Goal: Information Seeking & Learning: Learn about a topic

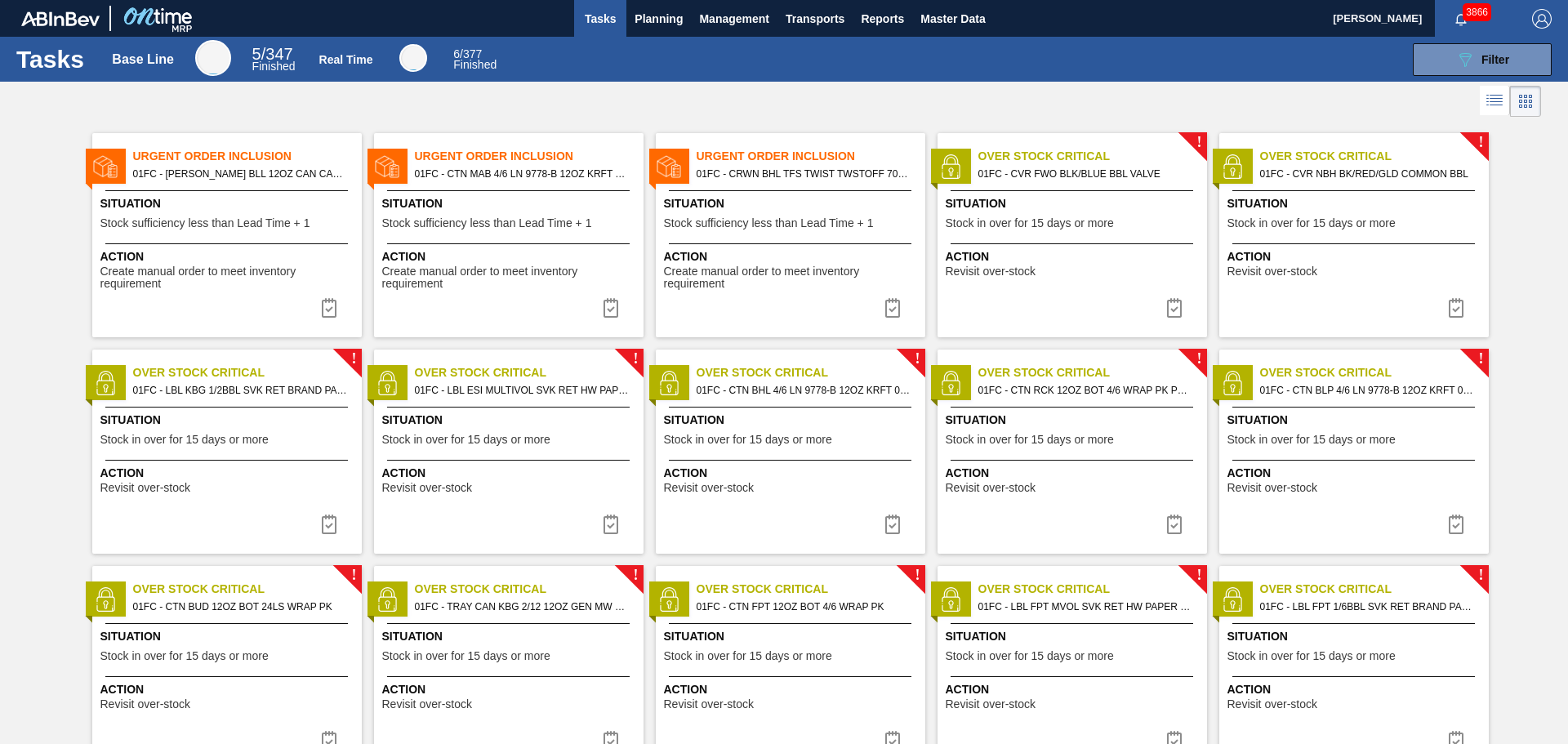
click at [230, 206] on span "Situation" at bounding box center [229, 204] width 257 height 17
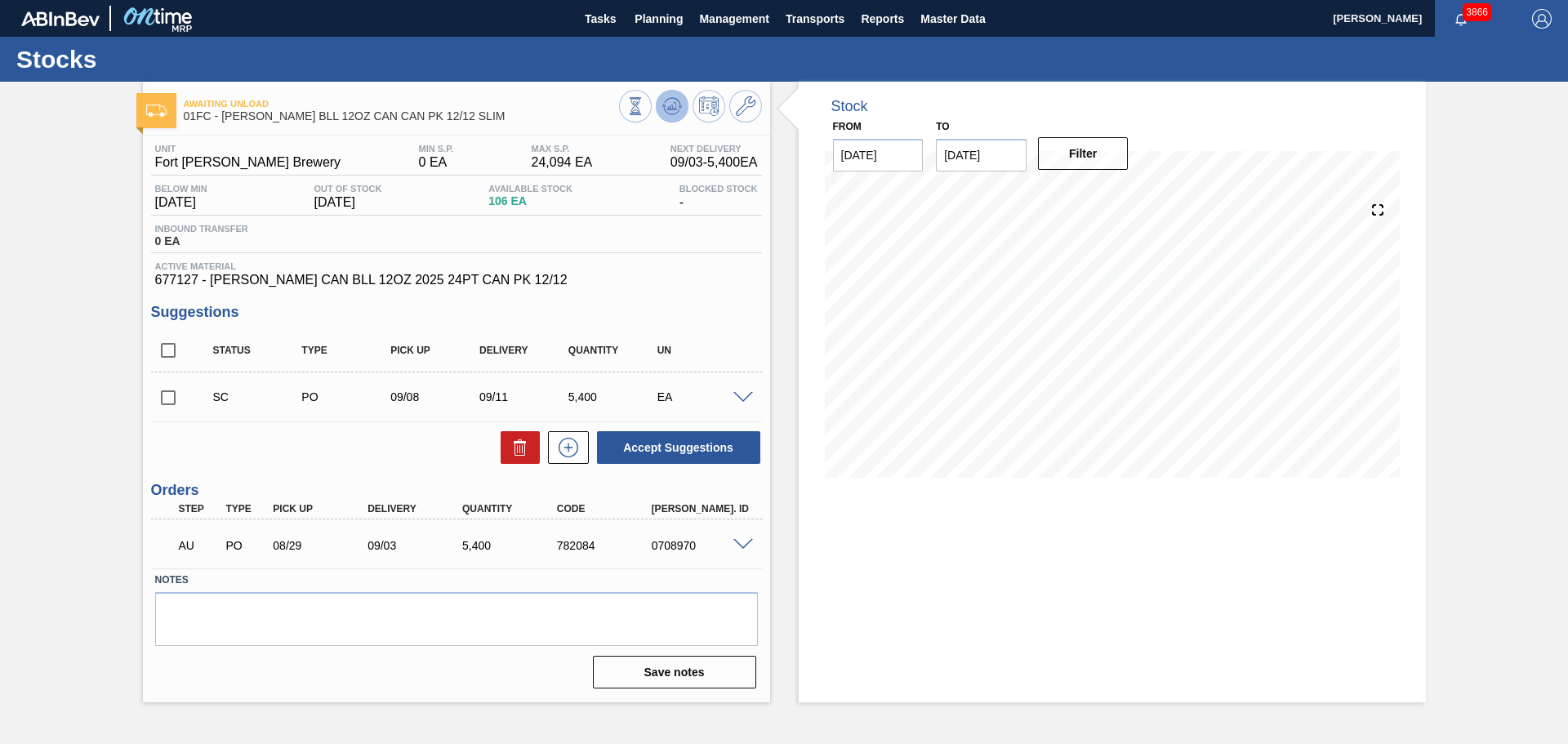
click at [669, 94] on button at bounding box center [672, 107] width 33 height 33
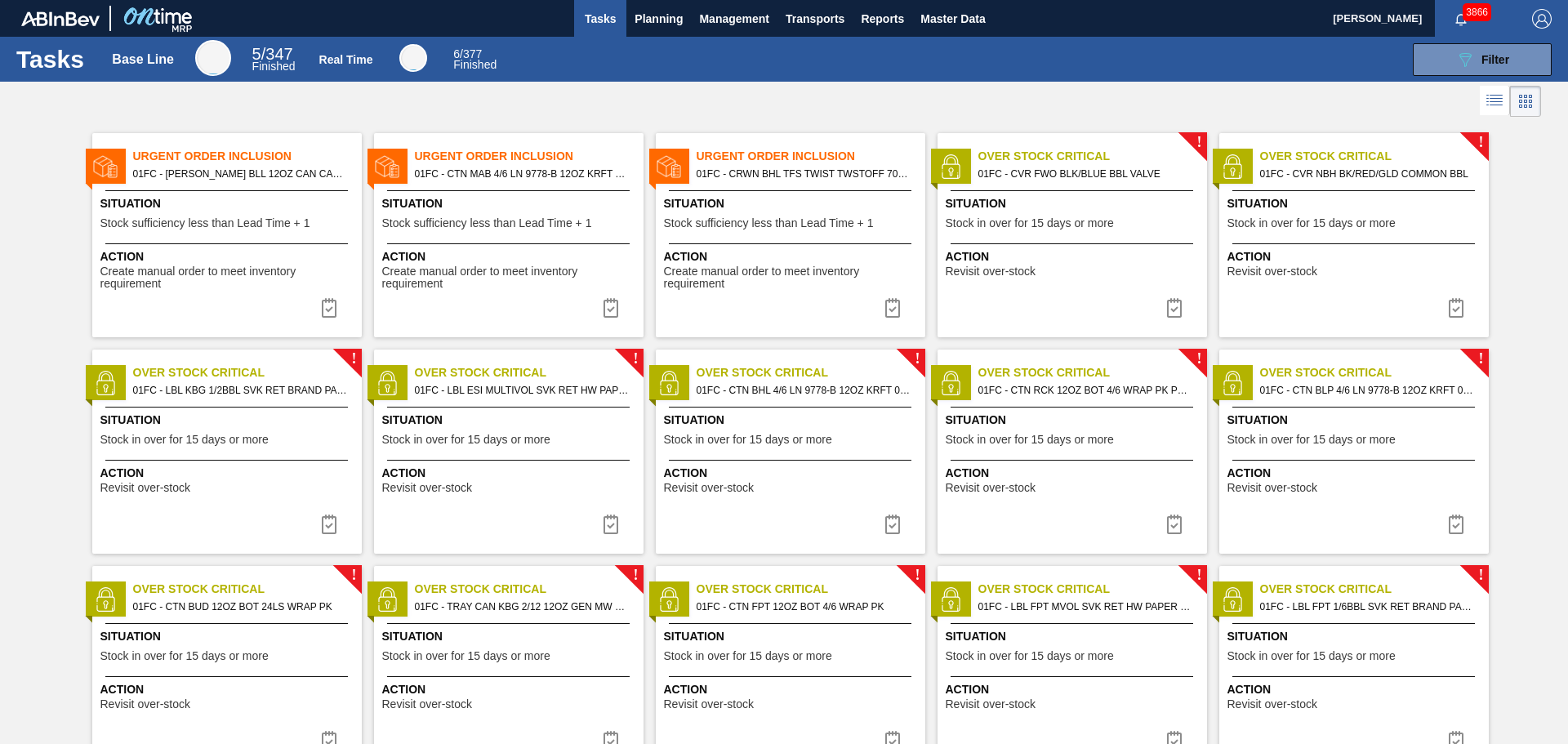
click at [517, 210] on span "Situation" at bounding box center [510, 204] width 257 height 17
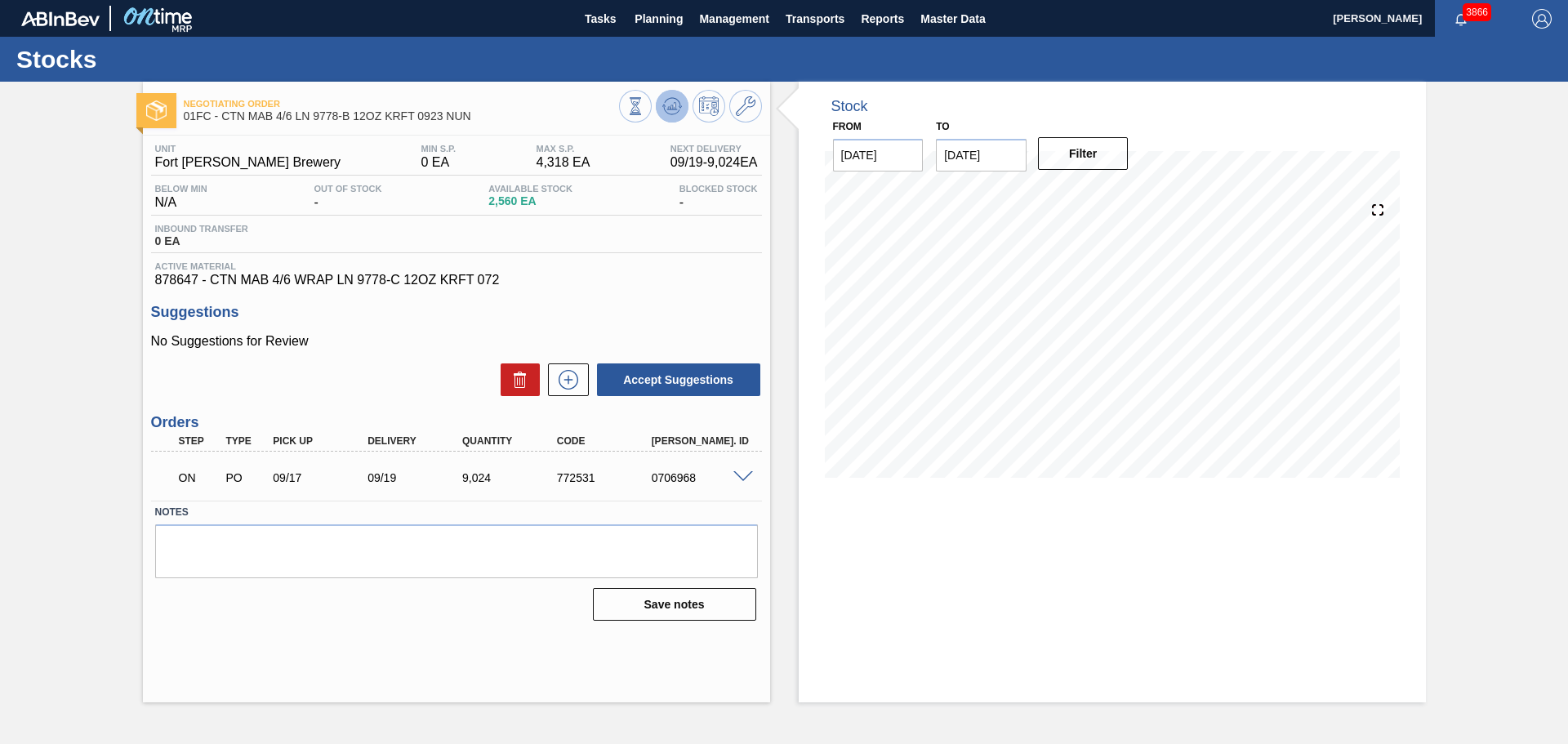
click at [681, 101] on icon at bounding box center [672, 106] width 20 height 20
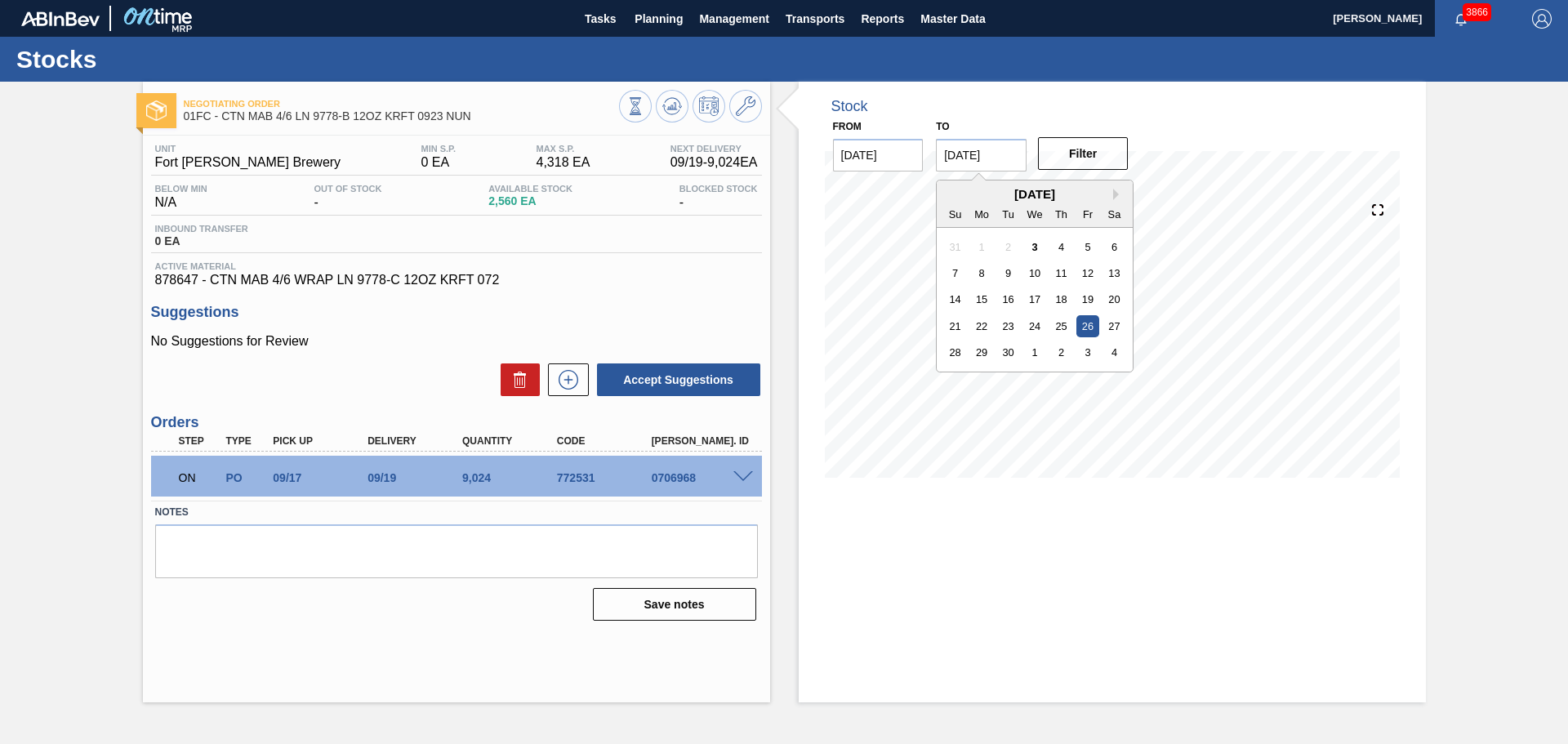
click at [974, 162] on input "09/26/2025" at bounding box center [981, 156] width 91 height 33
click at [1090, 352] on div "3" at bounding box center [1089, 352] width 22 height 22
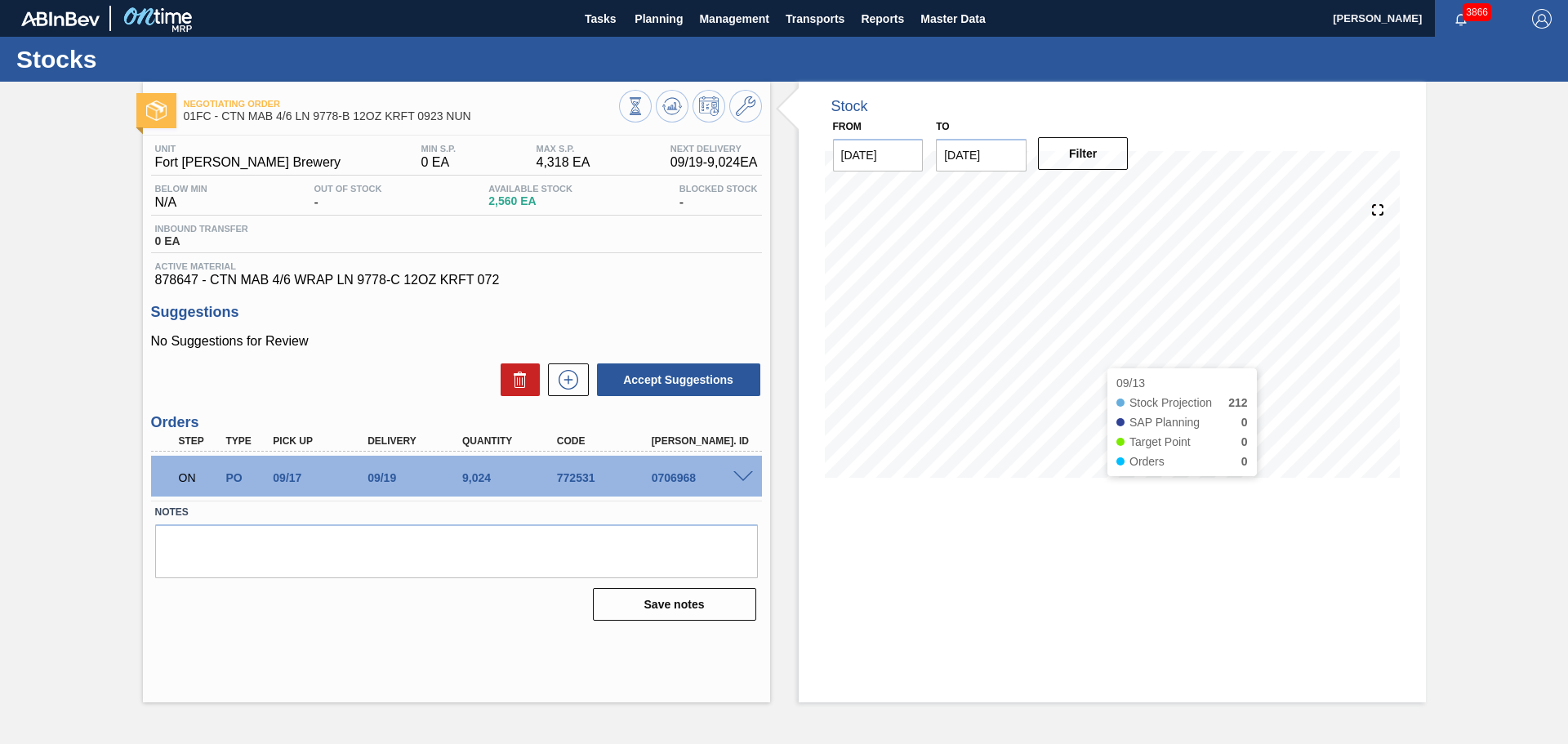
type input "10/03/2025"
click at [1099, 166] on button "Filter" at bounding box center [1083, 154] width 91 height 33
click at [747, 473] on span at bounding box center [743, 477] width 20 height 12
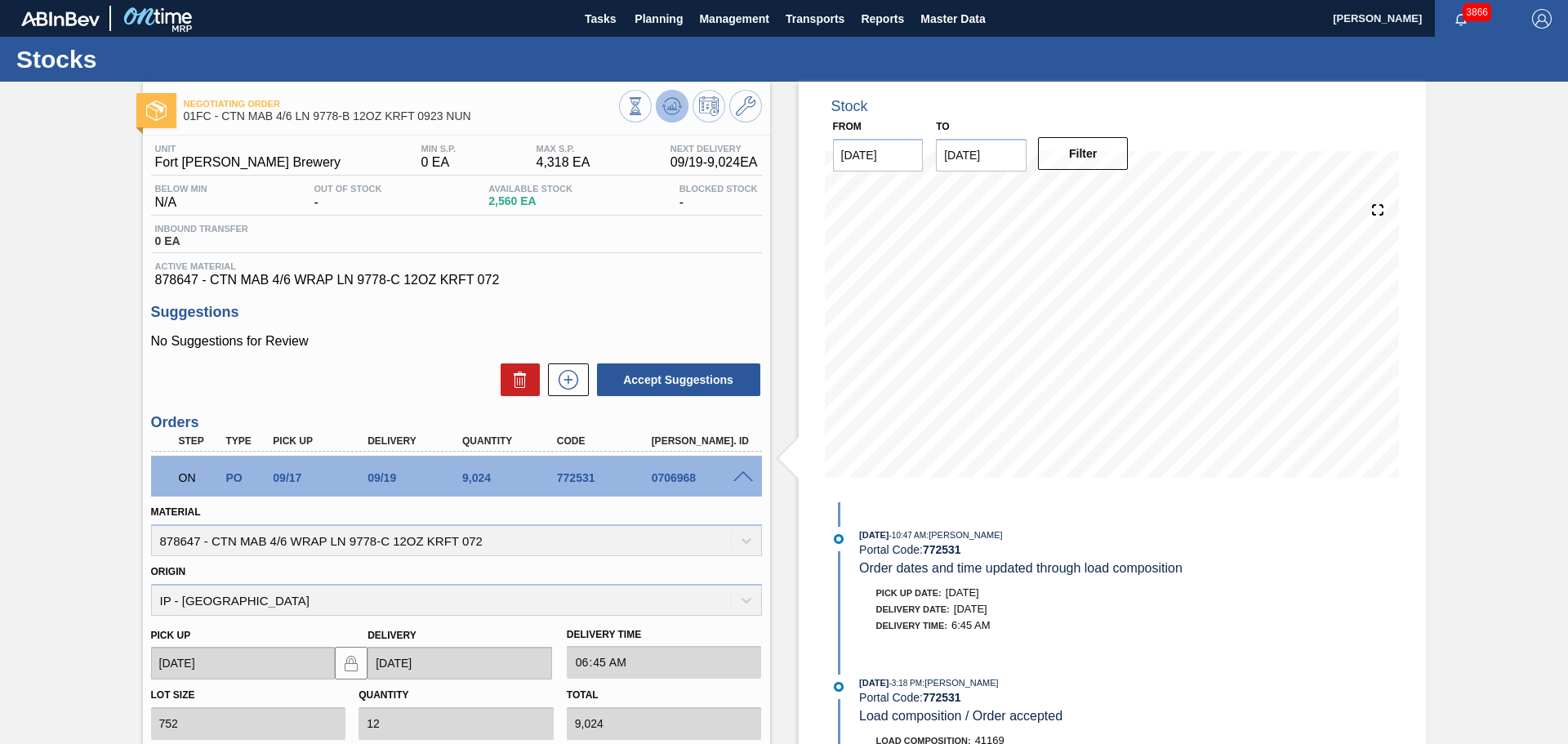
click at [669, 105] on icon at bounding box center [672, 106] width 20 height 20
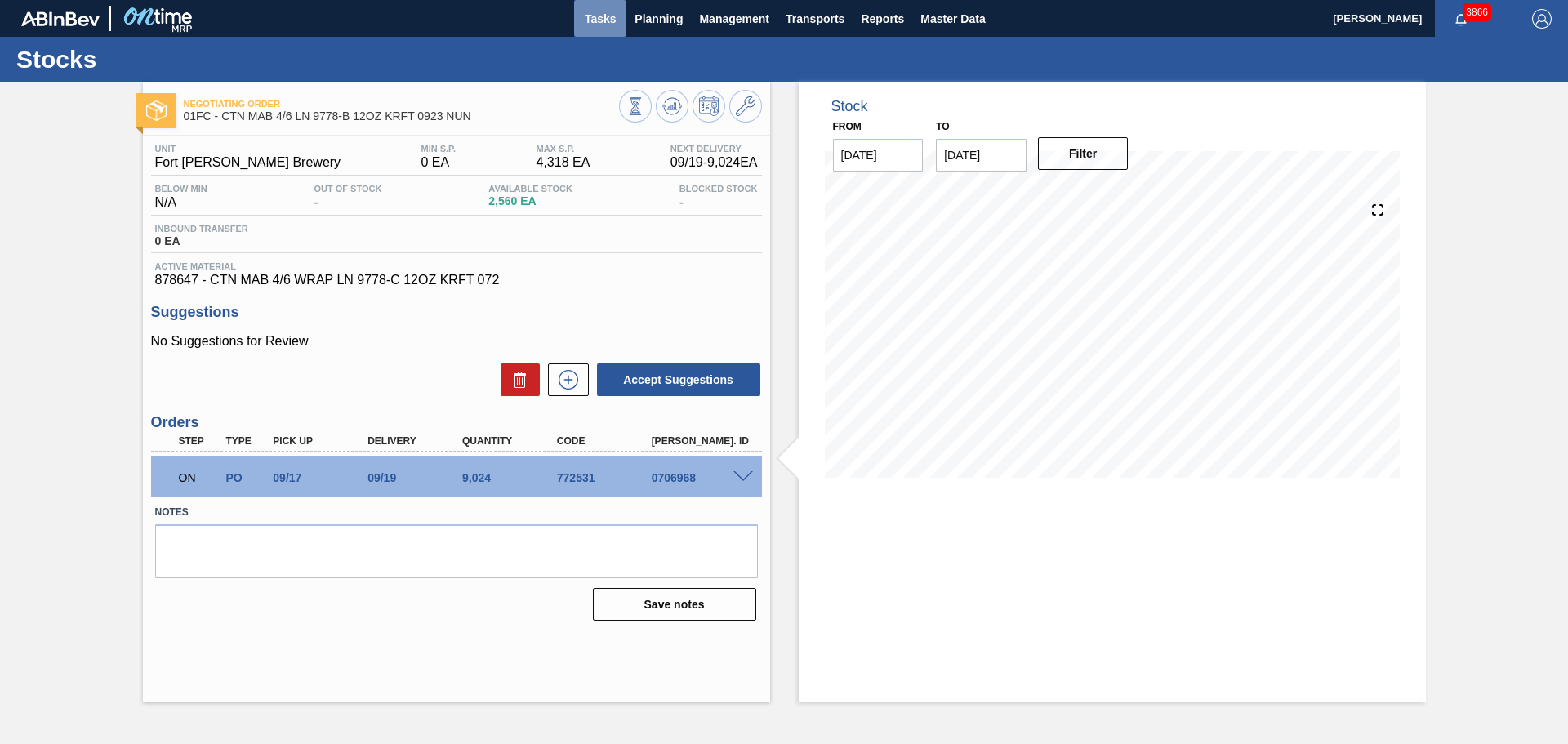
click at [595, 18] on span "Tasks" at bounding box center [601, 18] width 36 height 20
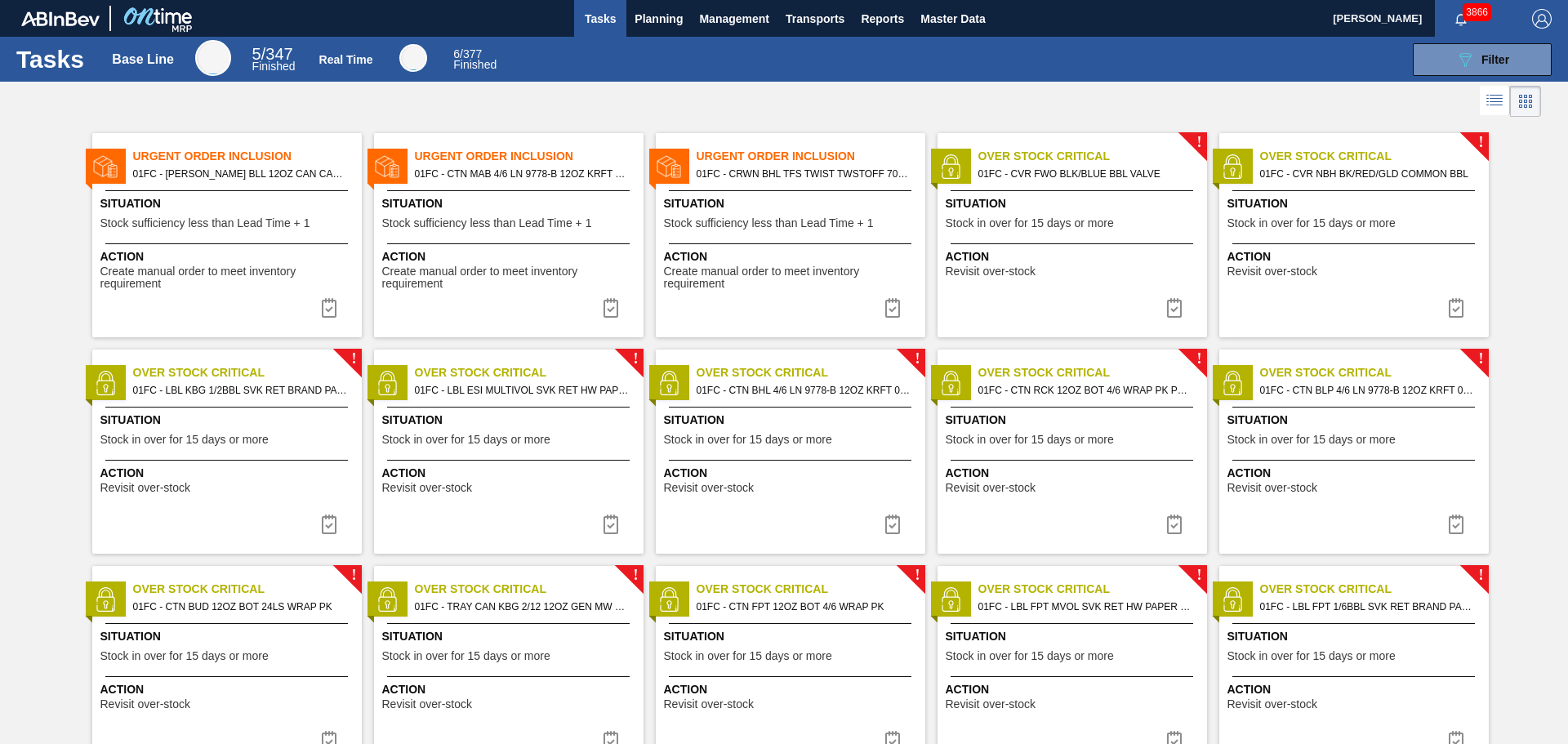
click at [820, 223] on span "Stock sufficiency less than Lead Time + 1" at bounding box center [769, 223] width 210 height 12
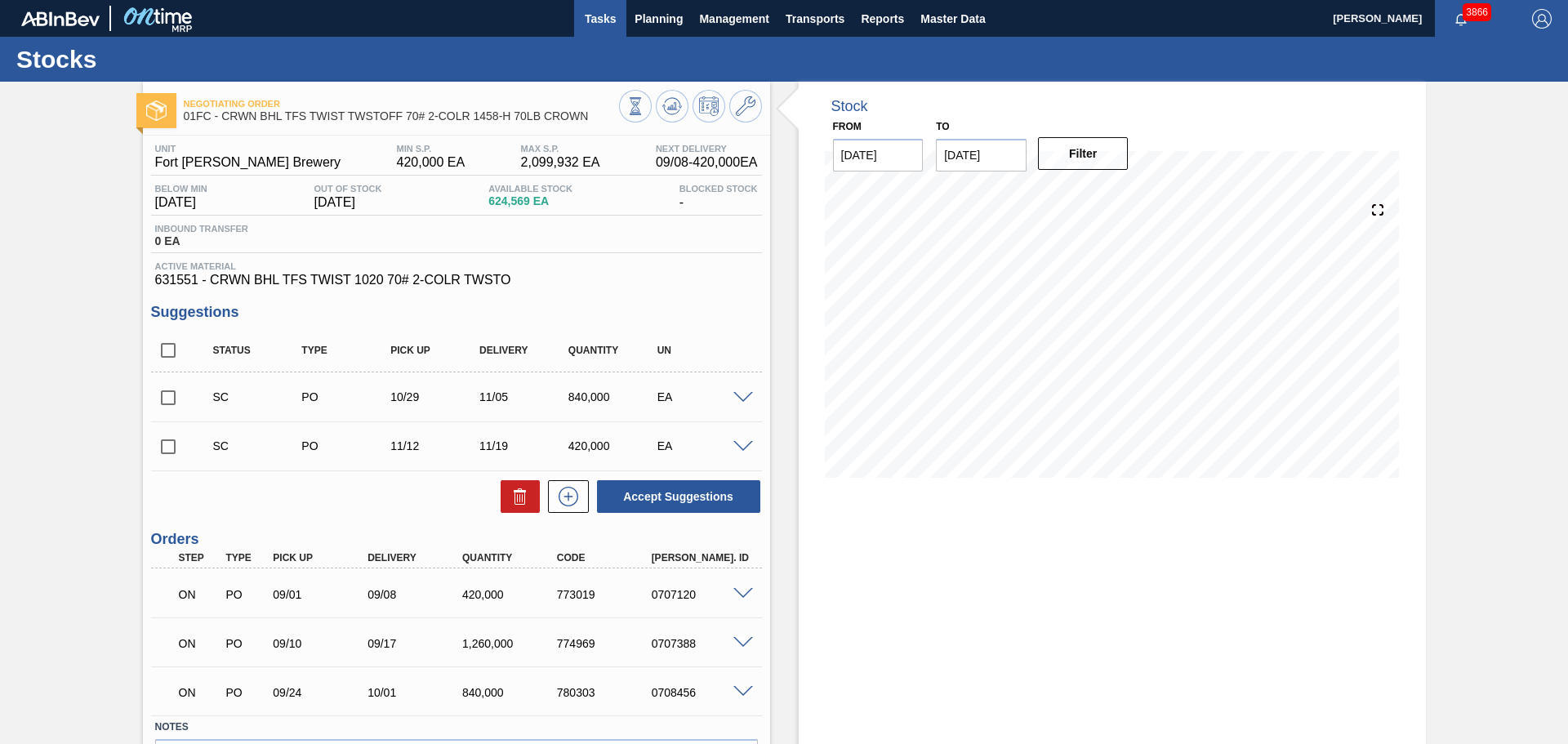
click at [612, 16] on span "Tasks" at bounding box center [601, 18] width 36 height 20
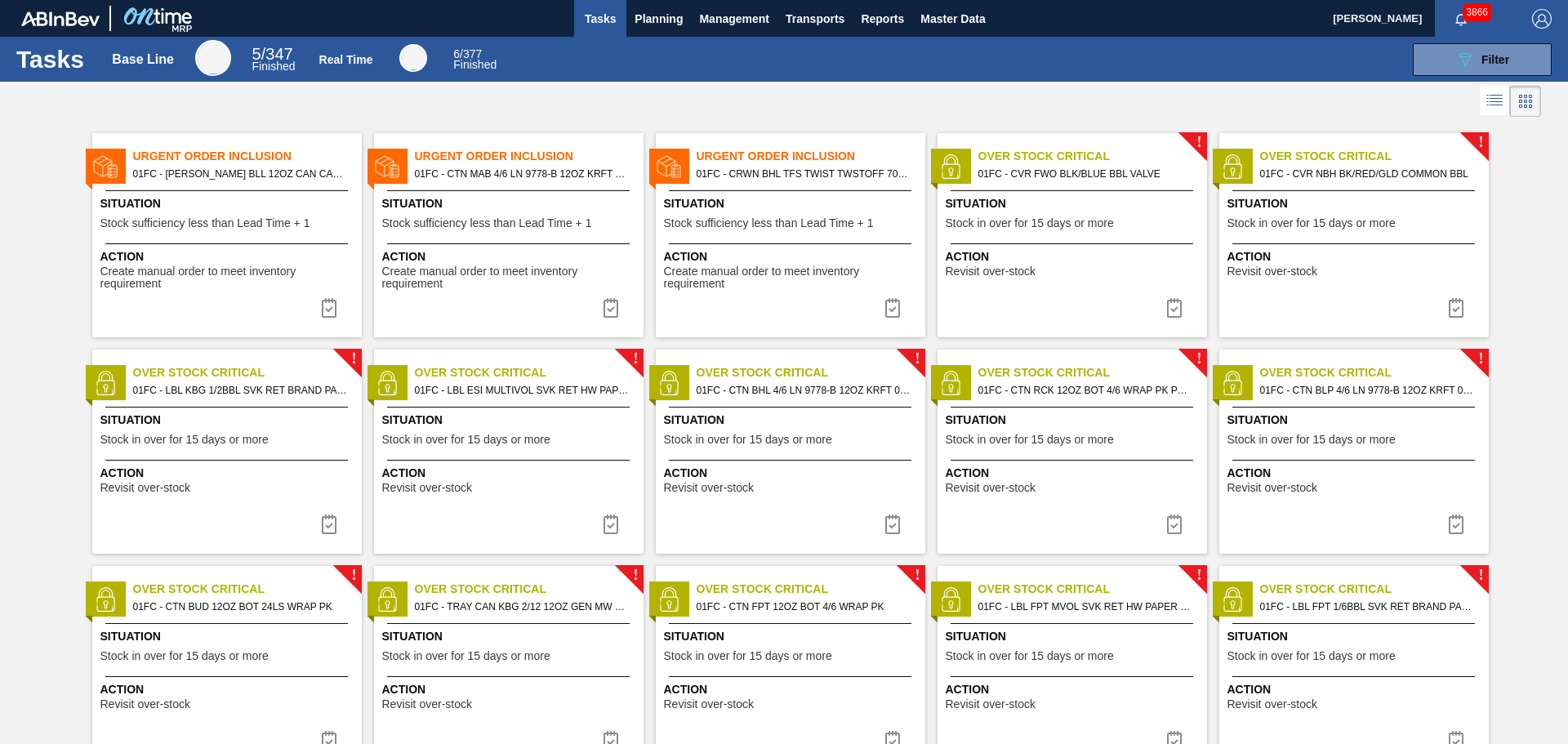
click at [258, 221] on span "Stock sufficiency less than Lead Time + 1" at bounding box center [205, 223] width 210 height 12
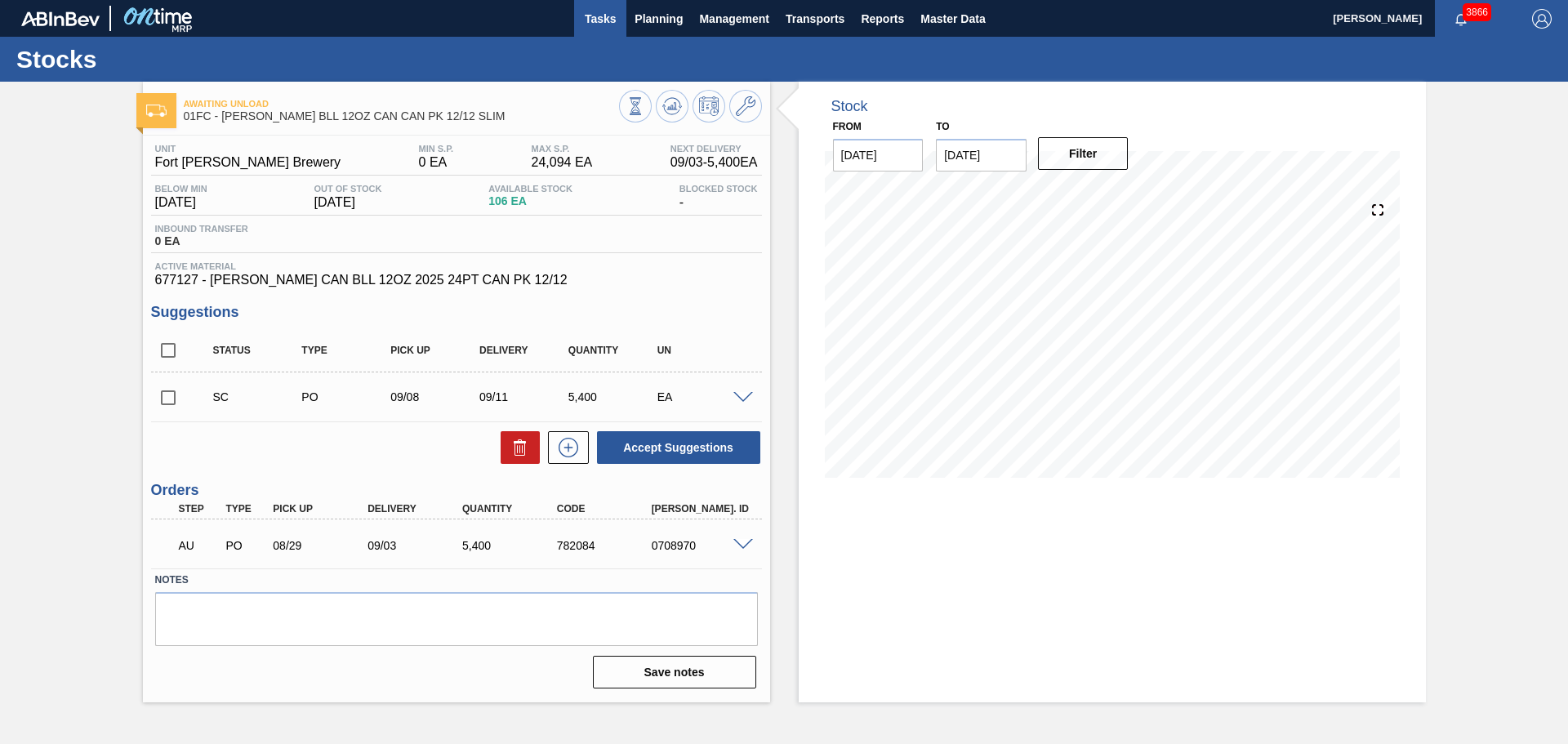
click at [588, 15] on span "Tasks" at bounding box center [601, 18] width 36 height 20
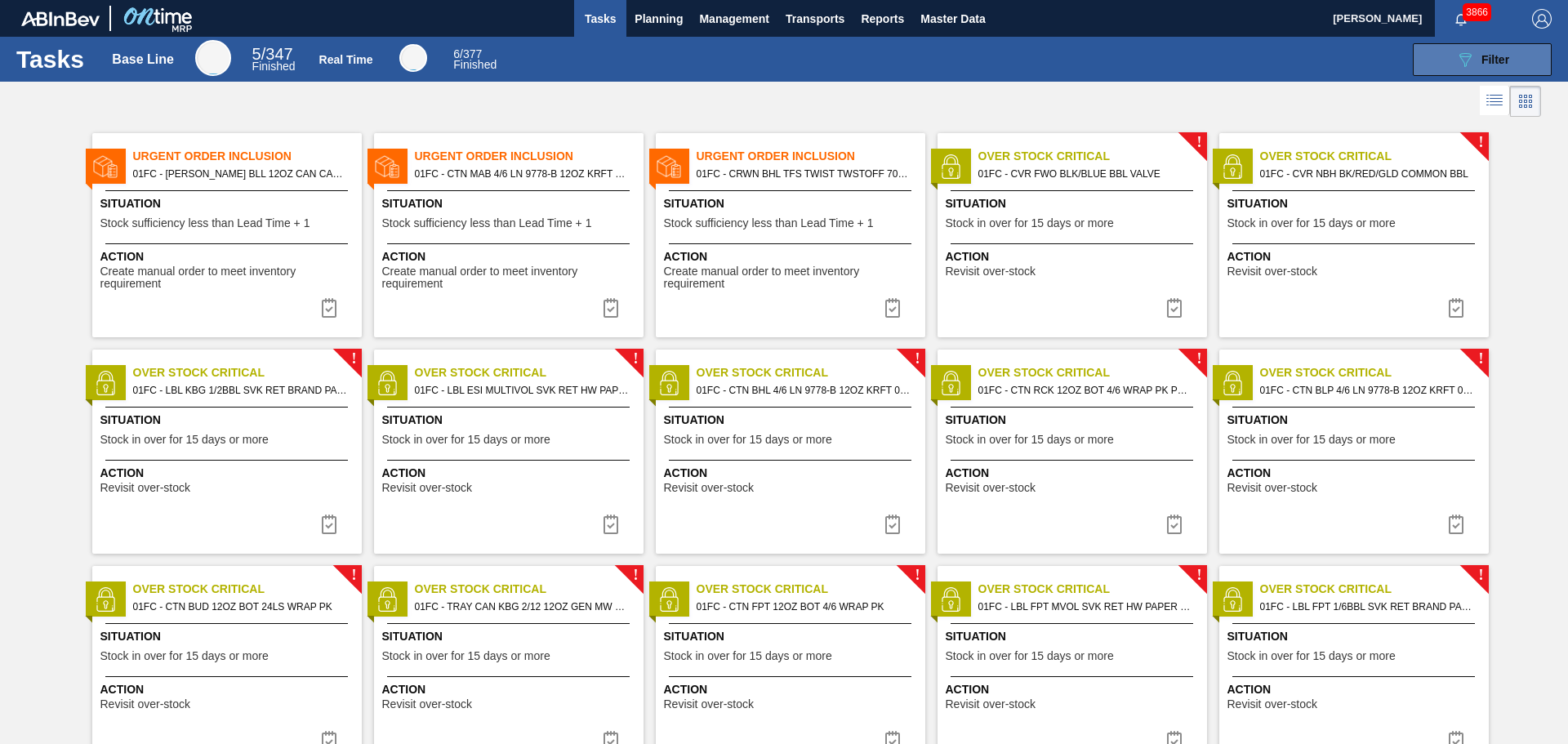
click at [1456, 64] on icon "089F7B8B-B2A5-4AFE-B5C0-19BA573D28AC" at bounding box center [1465, 59] width 20 height 20
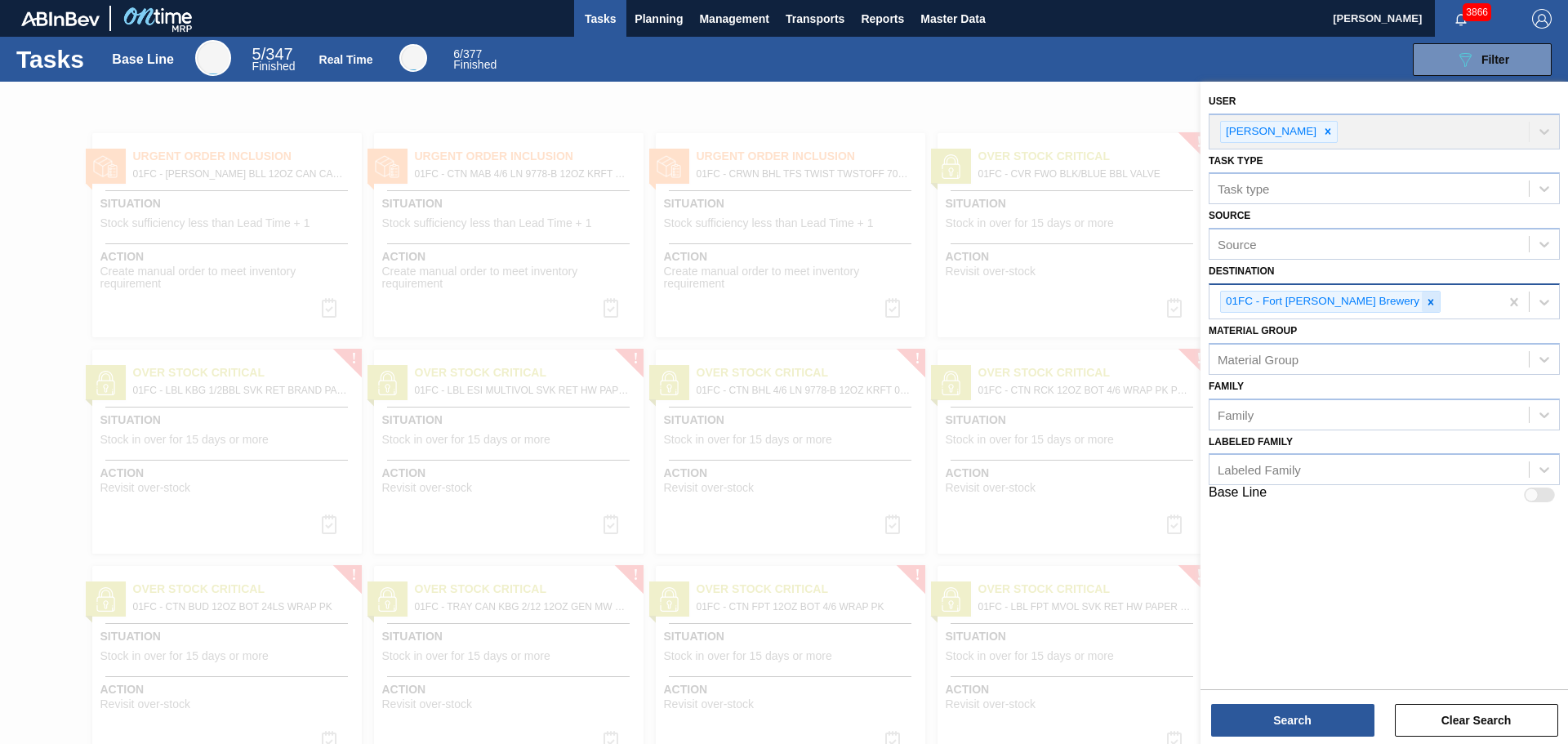
click at [1425, 300] on icon at bounding box center [1431, 302] width 11 height 11
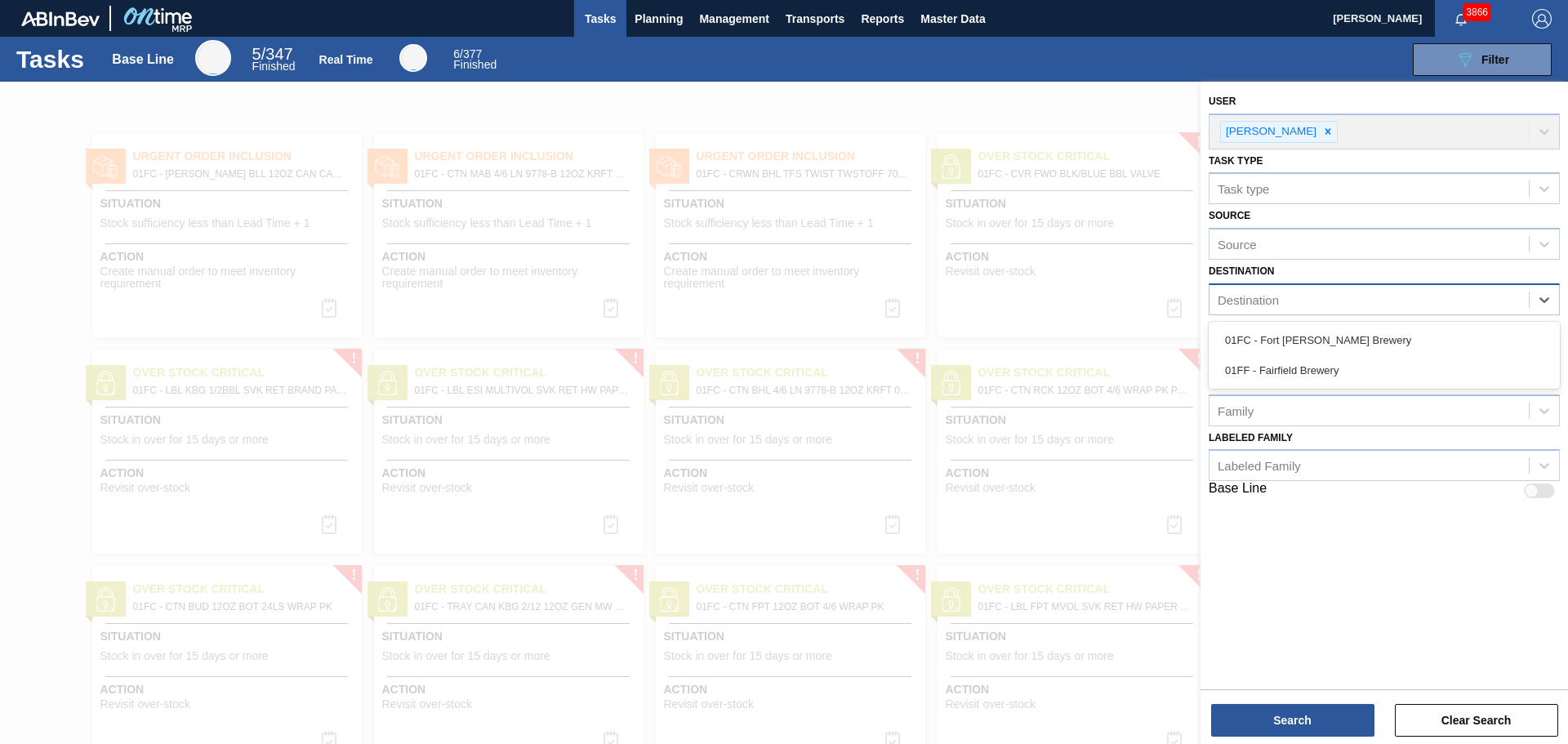
click at [1373, 299] on div "Destination" at bounding box center [1370, 301] width 320 height 24
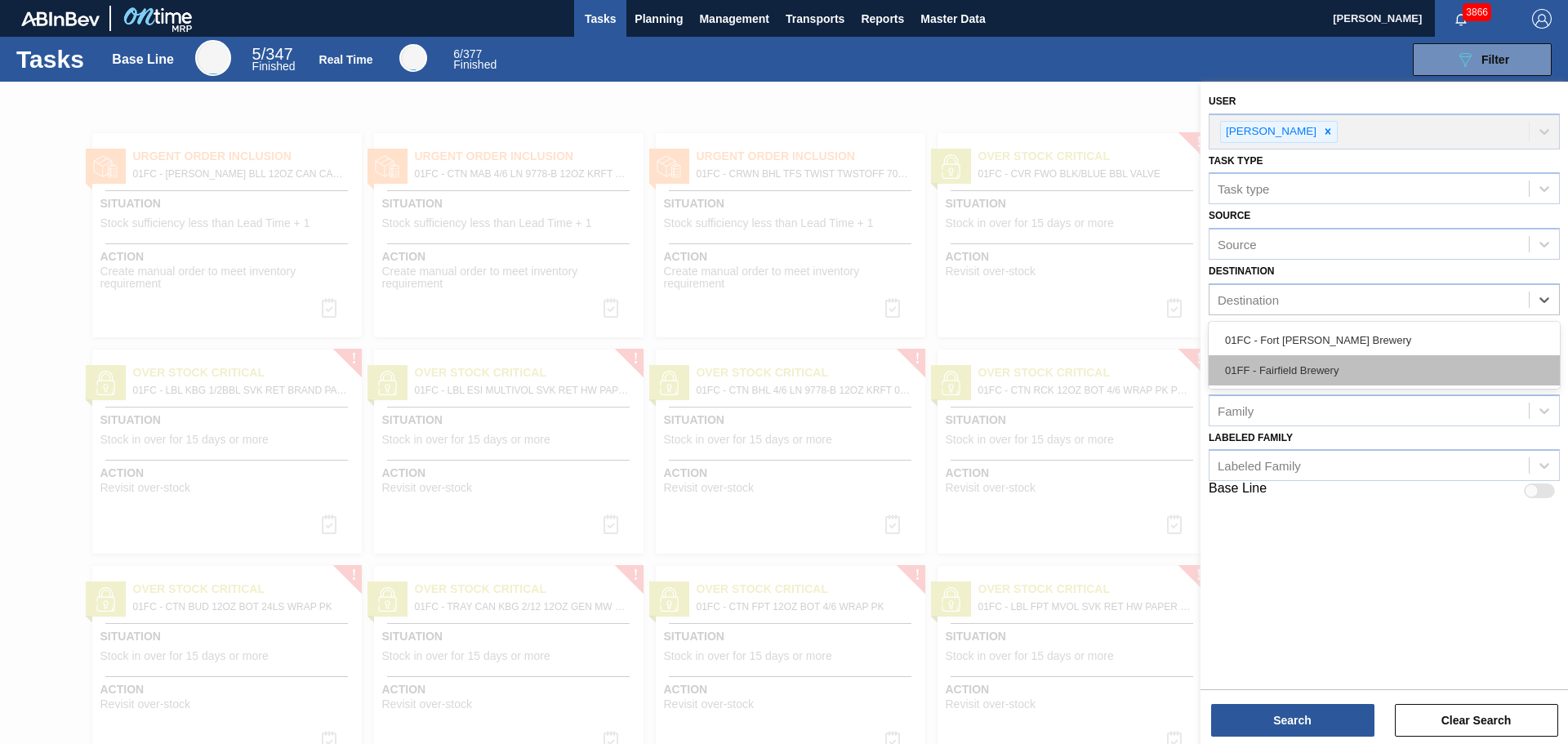
click at [1345, 378] on div "01FF - Fairfield Brewery" at bounding box center [1384, 369] width 351 height 30
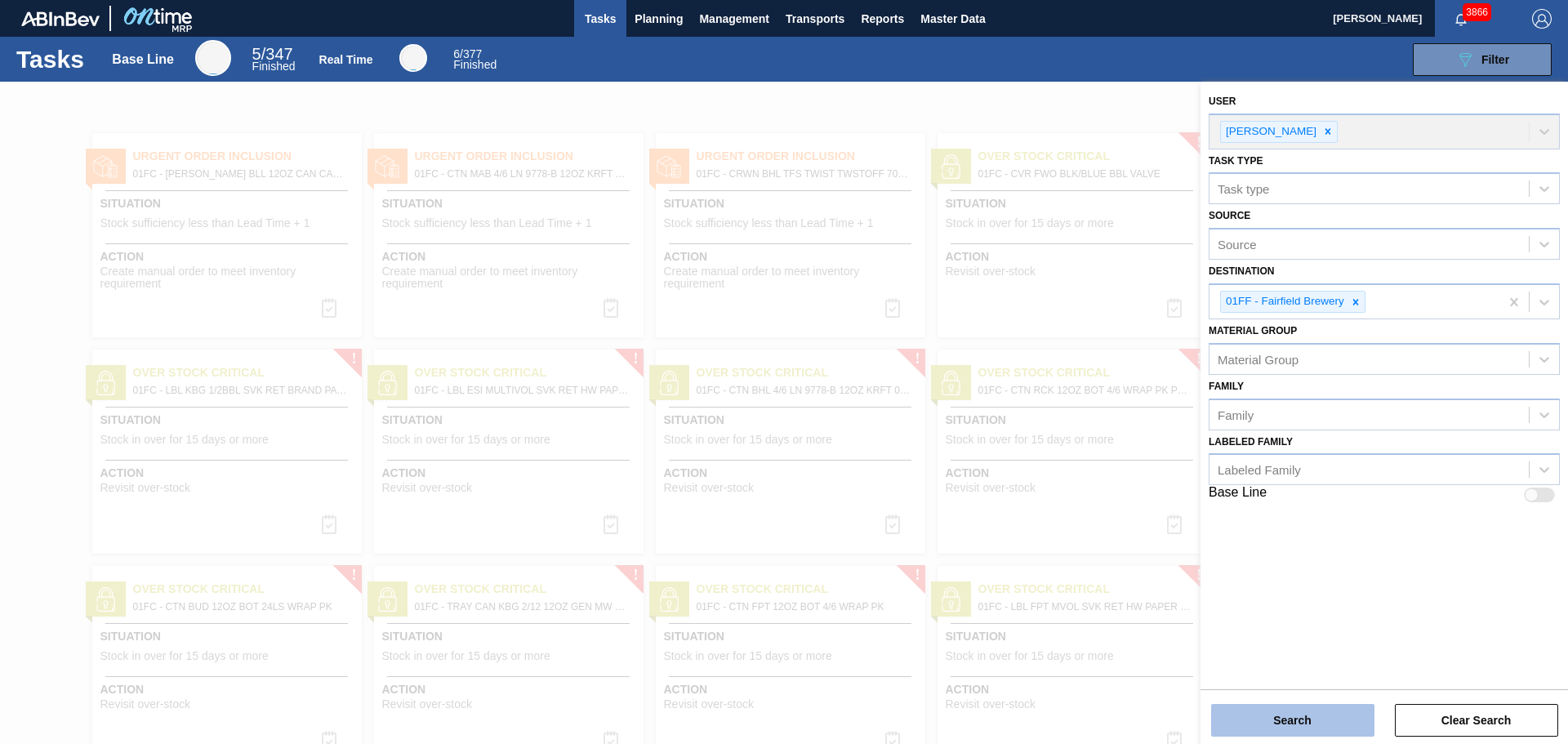
click at [1278, 708] on button "Search" at bounding box center [1293, 720] width 163 height 33
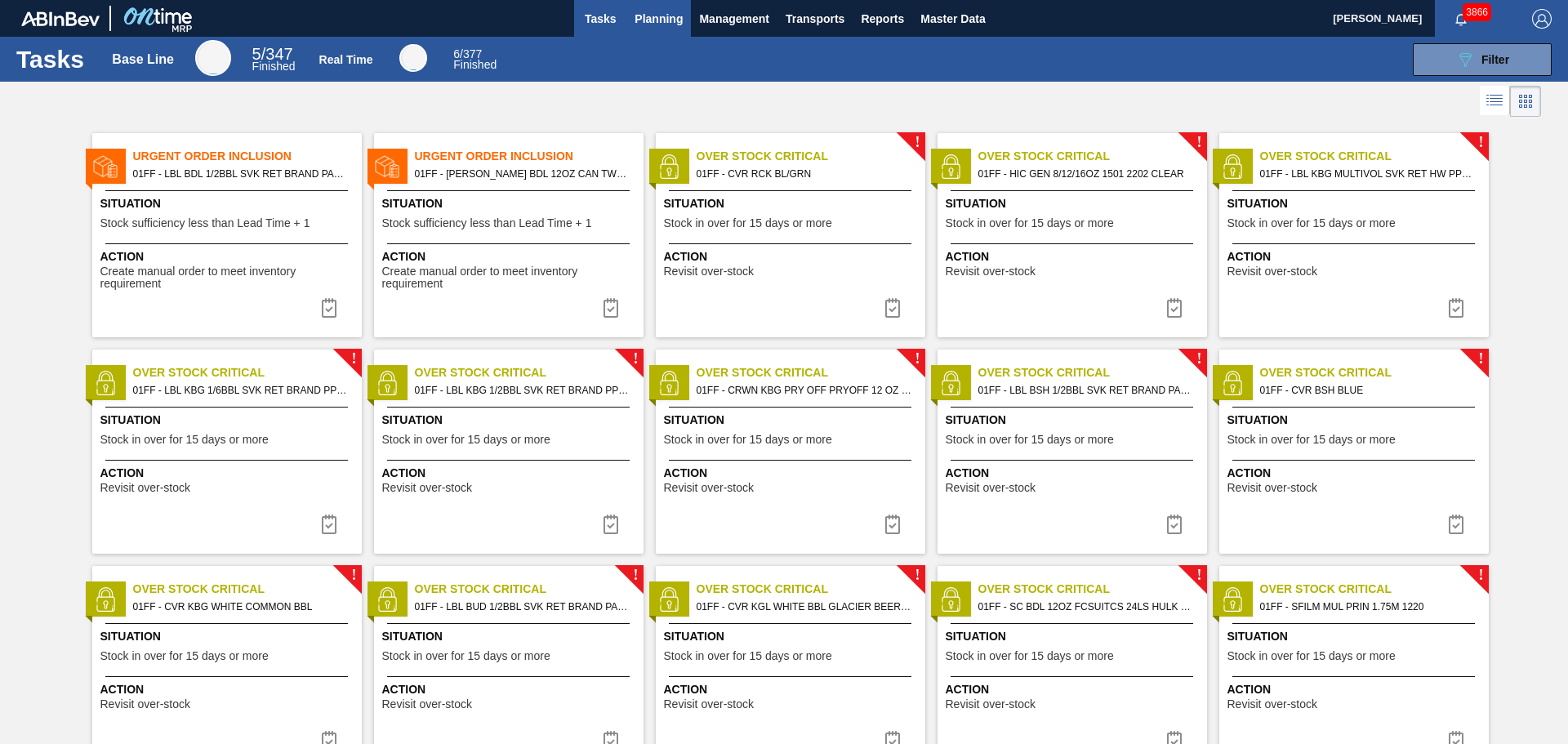
click at [644, 14] on span "Planning" at bounding box center [659, 18] width 48 height 20
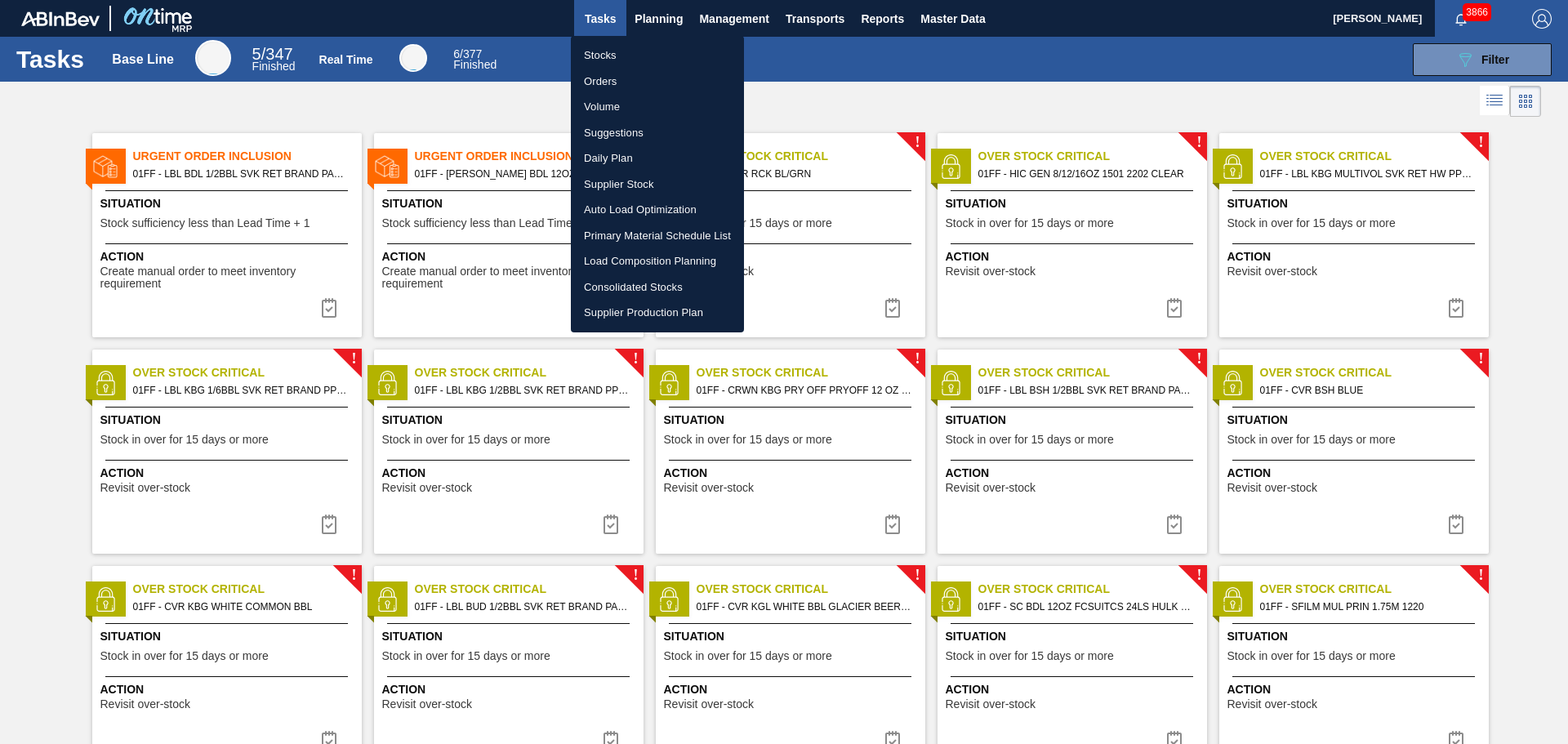
click at [481, 105] on div at bounding box center [784, 372] width 1568 height 744
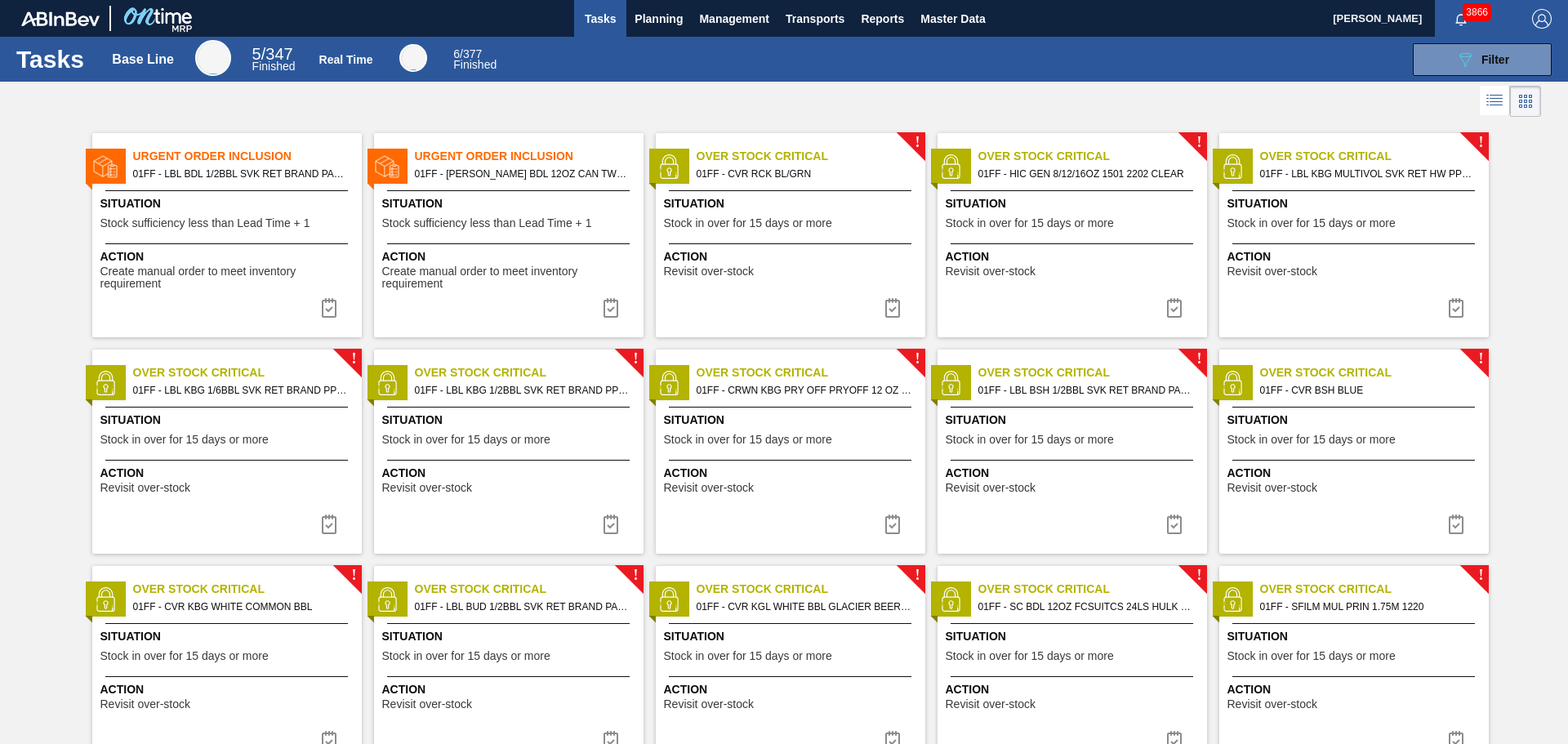
click at [324, 210] on span "Situation" at bounding box center [229, 204] width 257 height 17
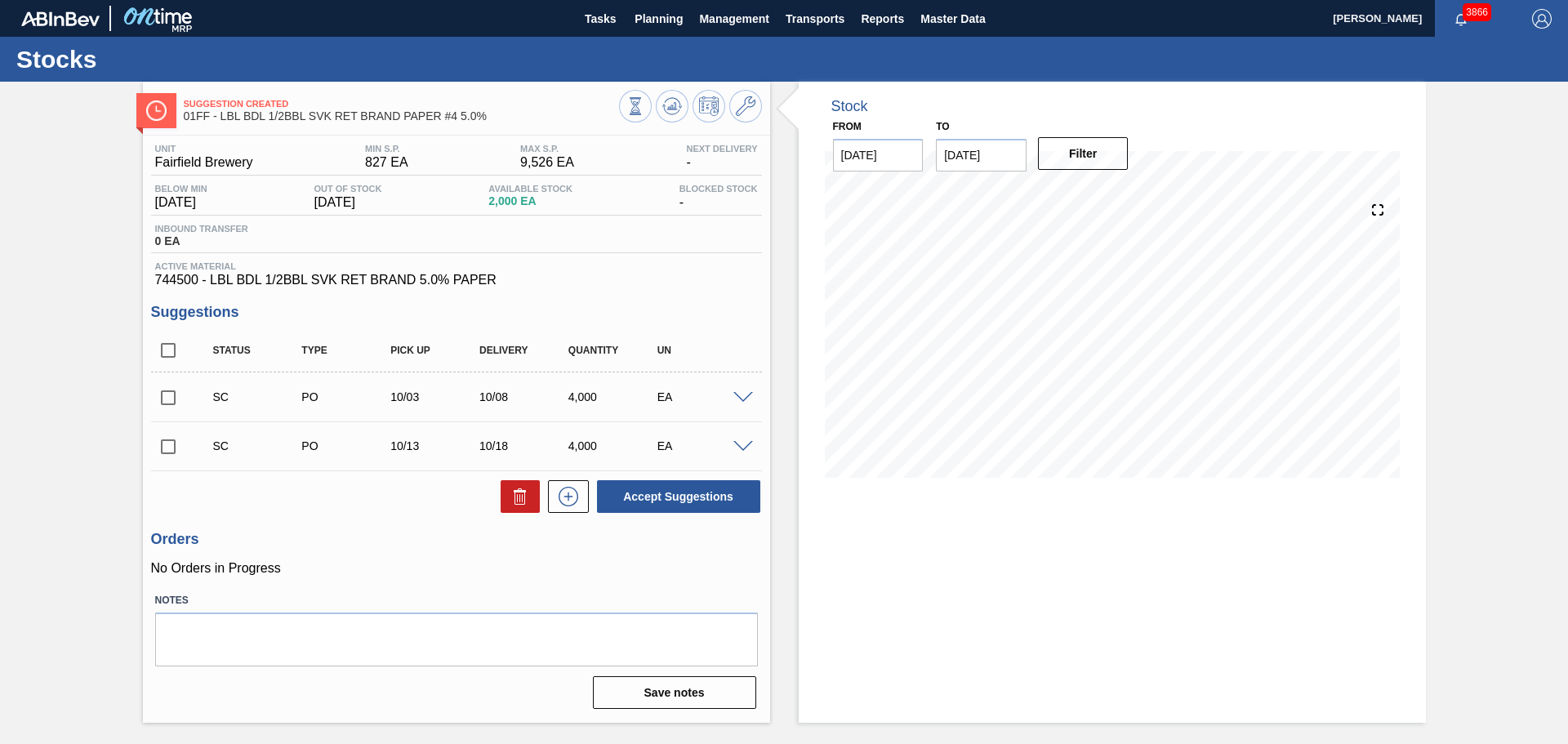
click at [162, 394] on input "checkbox" at bounding box center [168, 398] width 34 height 34
checkbox input "true"
click at [736, 392] on span at bounding box center [743, 398] width 20 height 12
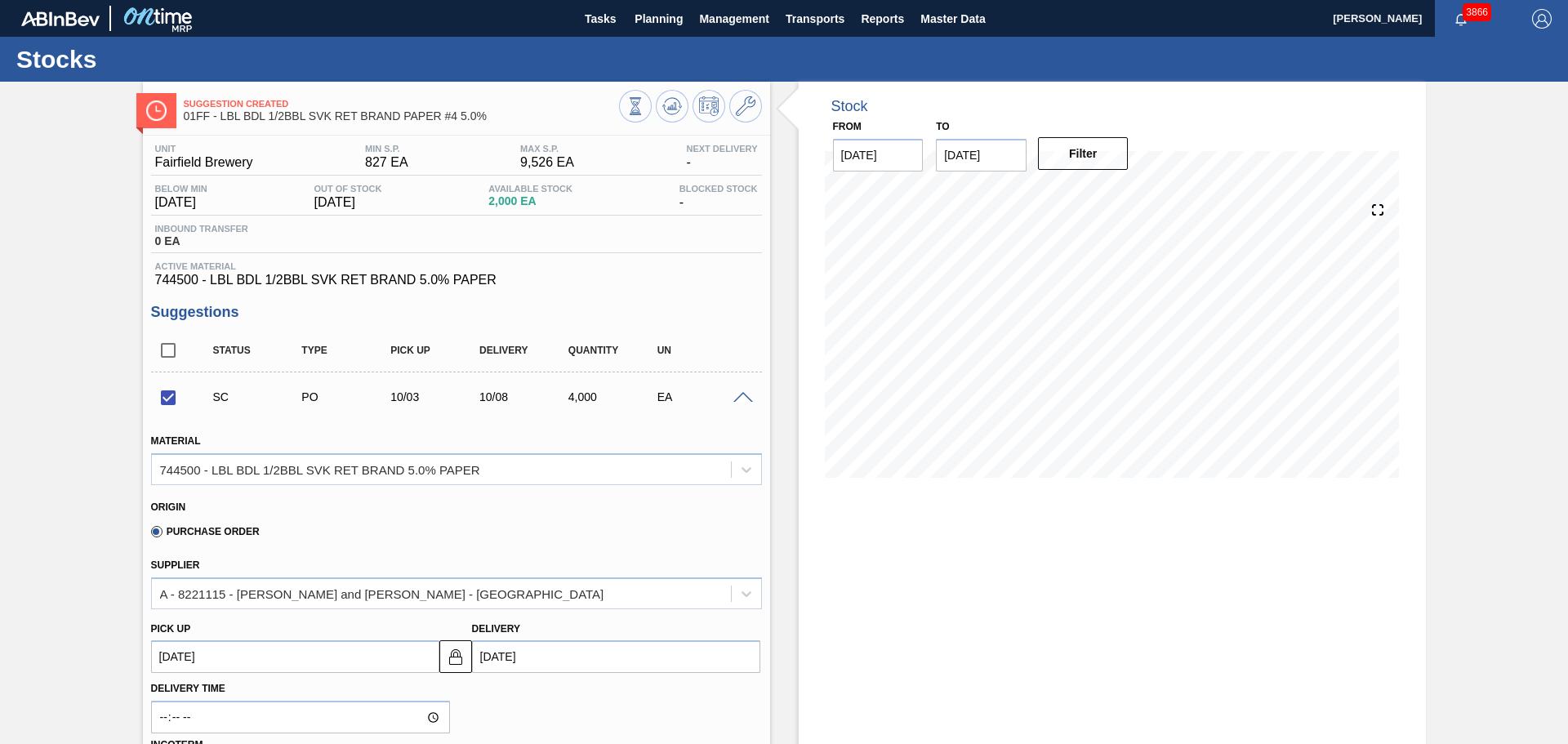
click at [736, 392] on span at bounding box center [743, 398] width 20 height 12
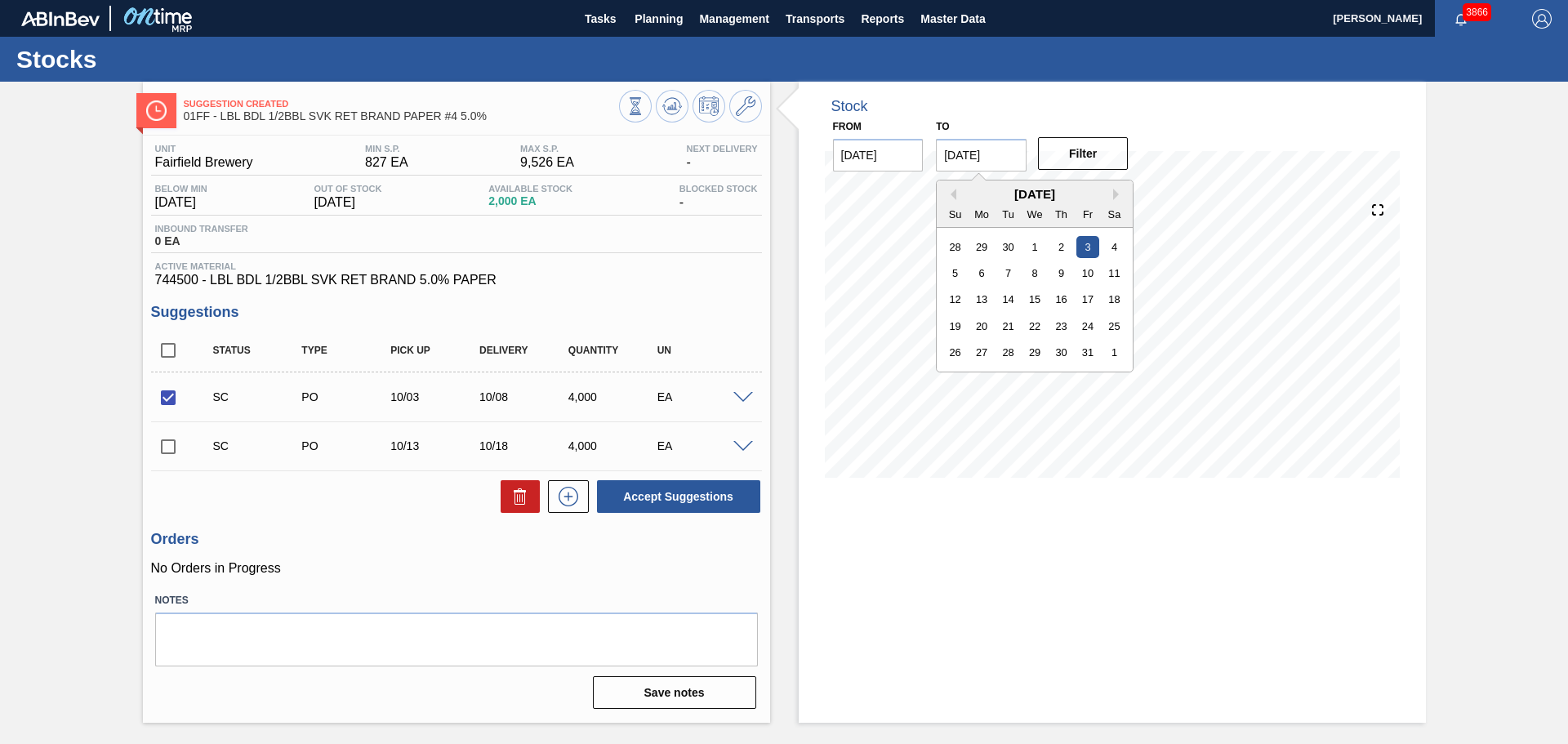
click at [963, 160] on input "10/03/2025" at bounding box center [981, 156] width 91 height 33
click at [1089, 275] on div "10" at bounding box center [1089, 273] width 22 height 22
type input "10/10/2025"
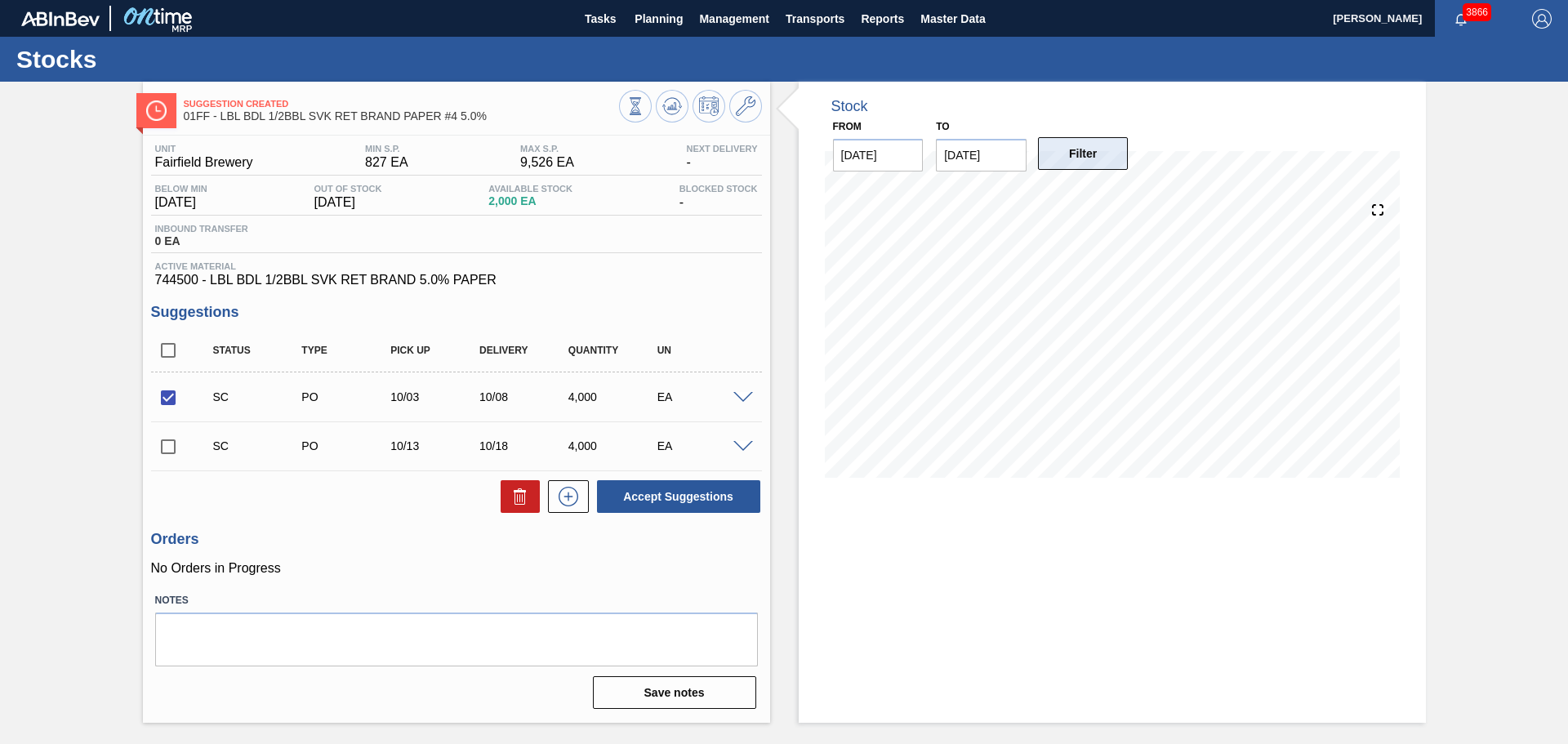
click at [1094, 149] on button "Filter" at bounding box center [1083, 154] width 91 height 33
click at [666, 101] on icon at bounding box center [672, 102] width 16 height 9
click at [162, 384] on input "checkbox" at bounding box center [168, 398] width 34 height 34
click at [662, 493] on button "Accept Suggestions" at bounding box center [679, 497] width 163 height 33
checkbox input "false"
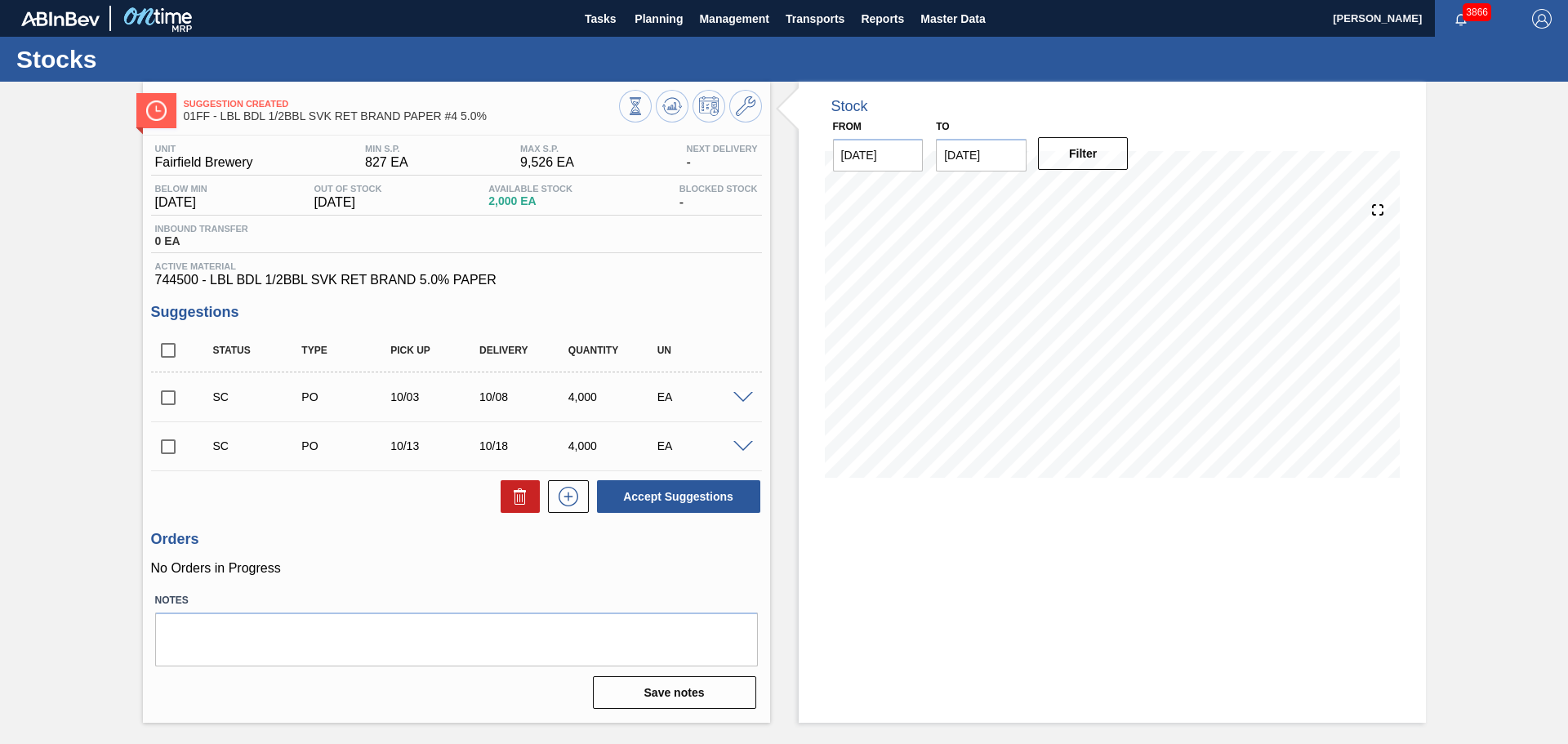
click at [1148, 622] on div "Stock From 09/03/2025 to 10/10/2025 Filter 10/03 Stock Projection 720 SAP Plann…" at bounding box center [1113, 402] width 627 height 641
click at [169, 393] on input "checkbox" at bounding box center [168, 398] width 34 height 34
click at [742, 392] on span at bounding box center [743, 398] width 20 height 12
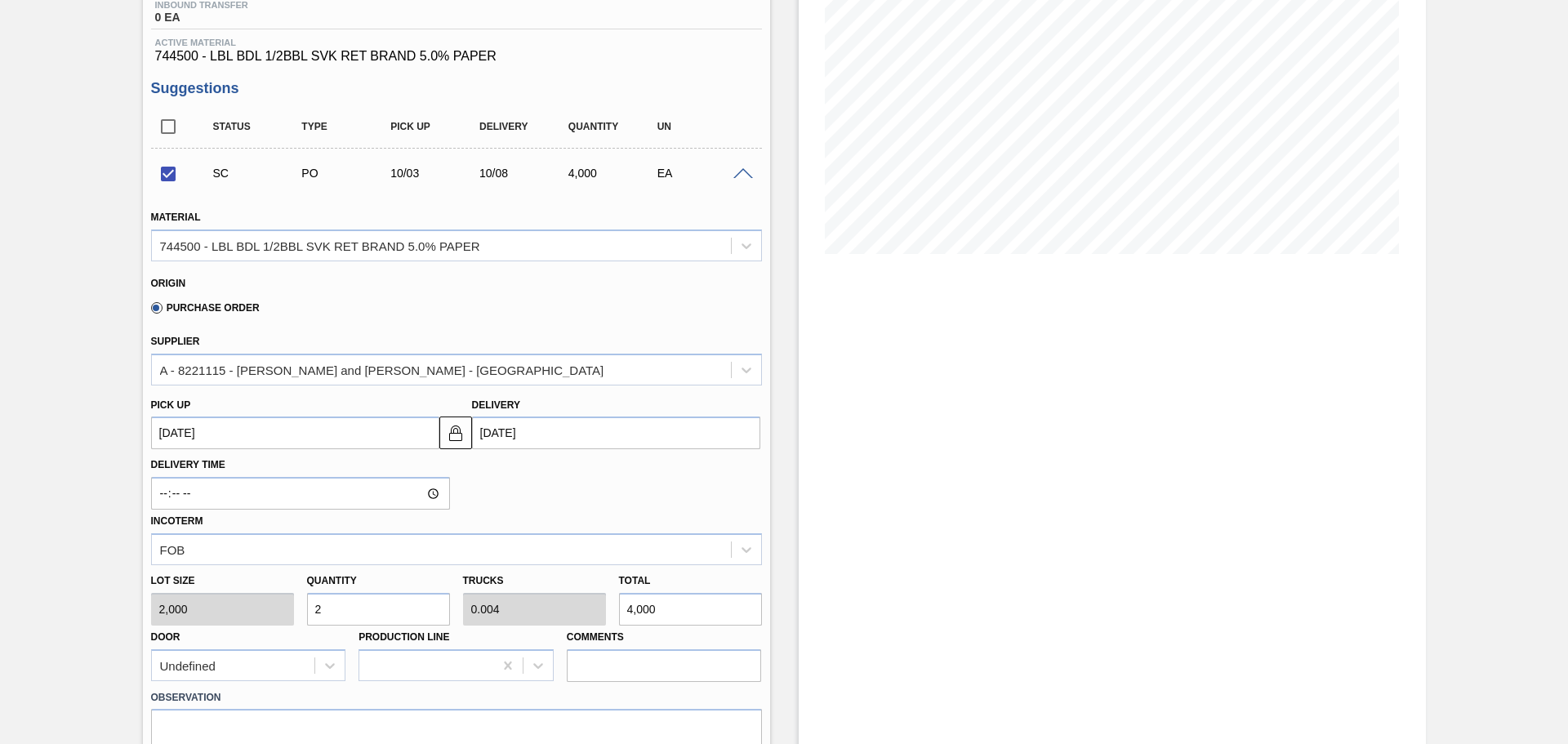
scroll to position [245, 0]
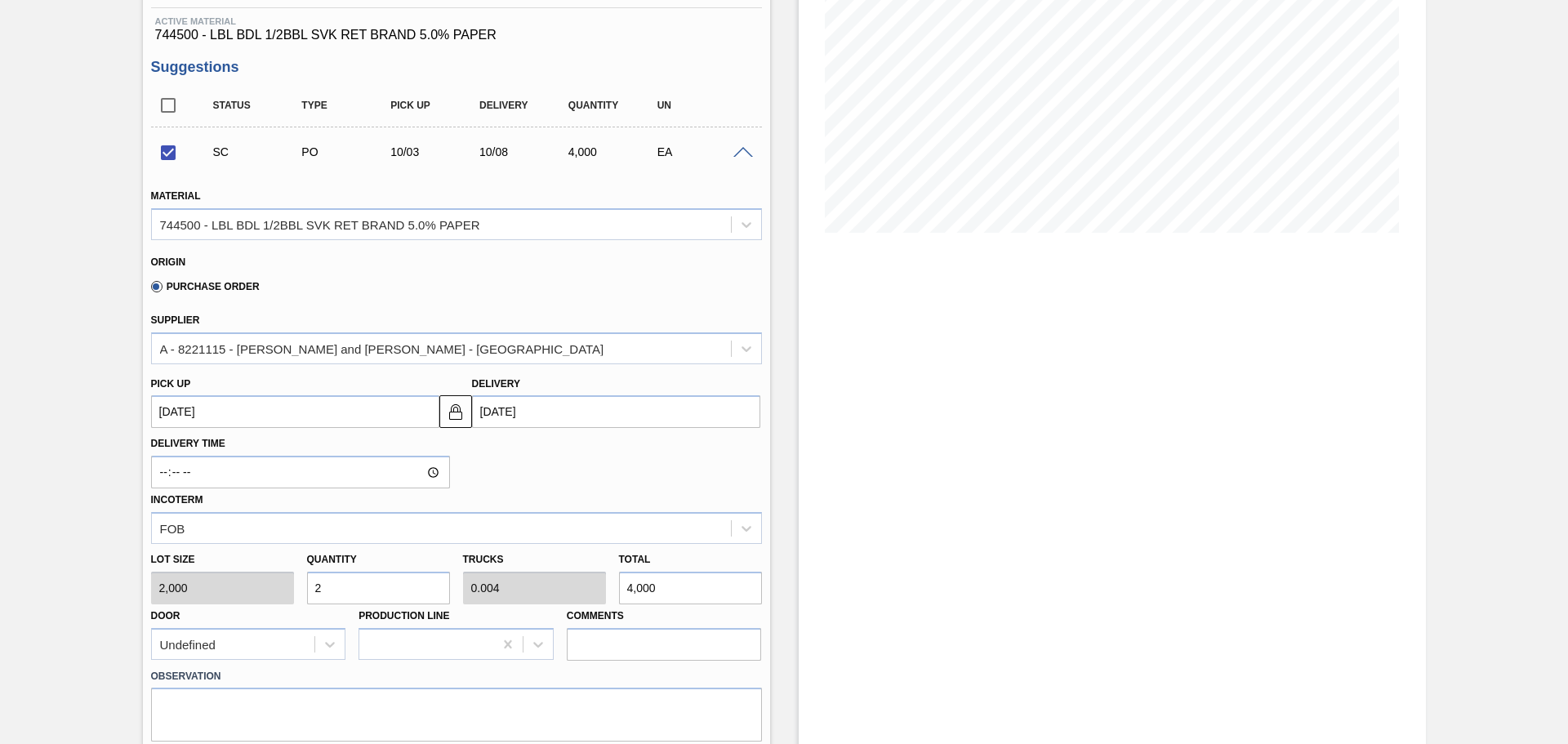
click at [552, 417] on input "10/08/2025" at bounding box center [616, 412] width 289 height 33
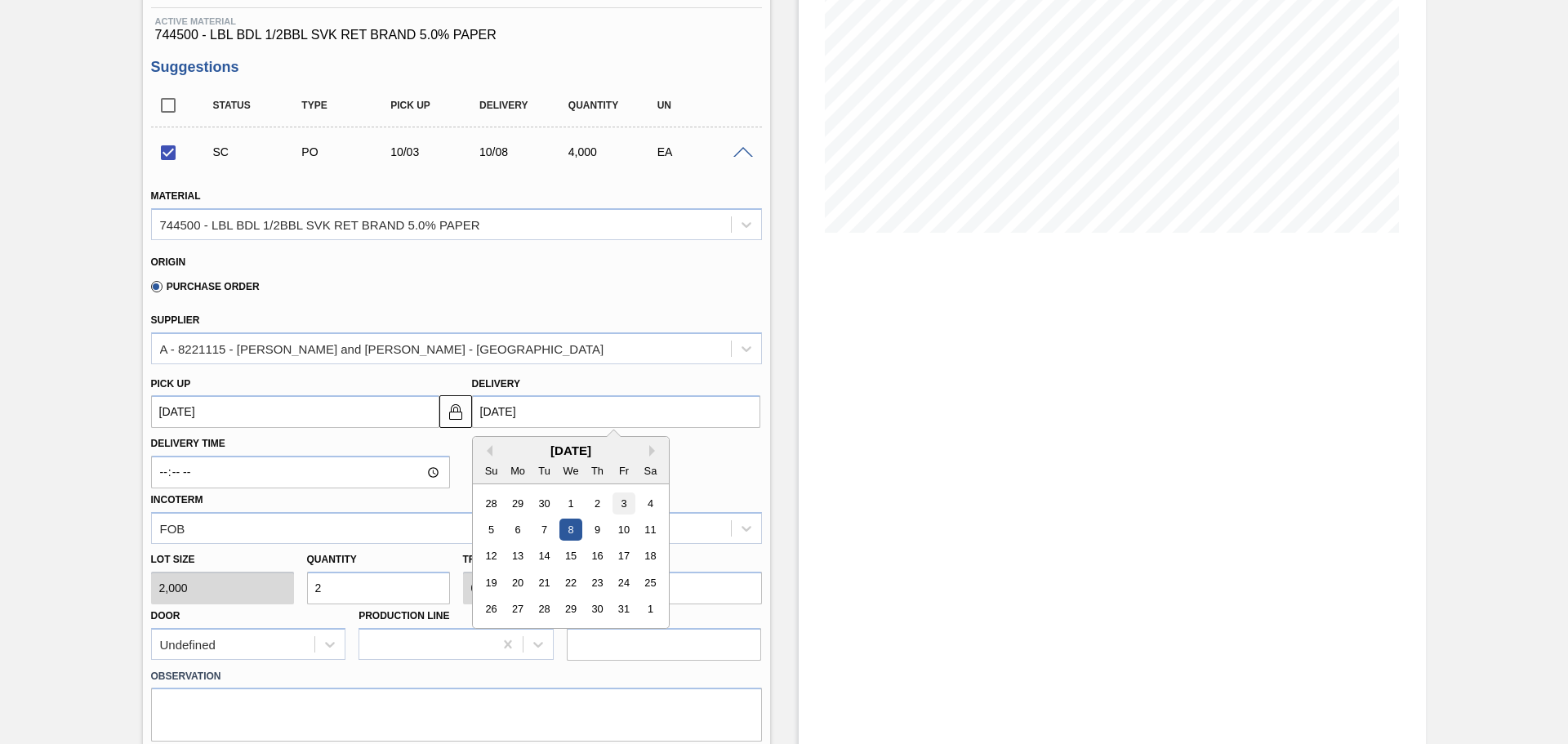
click at [622, 501] on div "3" at bounding box center [624, 503] width 22 height 22
checkbox input "false"
type up102900182 "09/28/2025"
type input "10/03/2025"
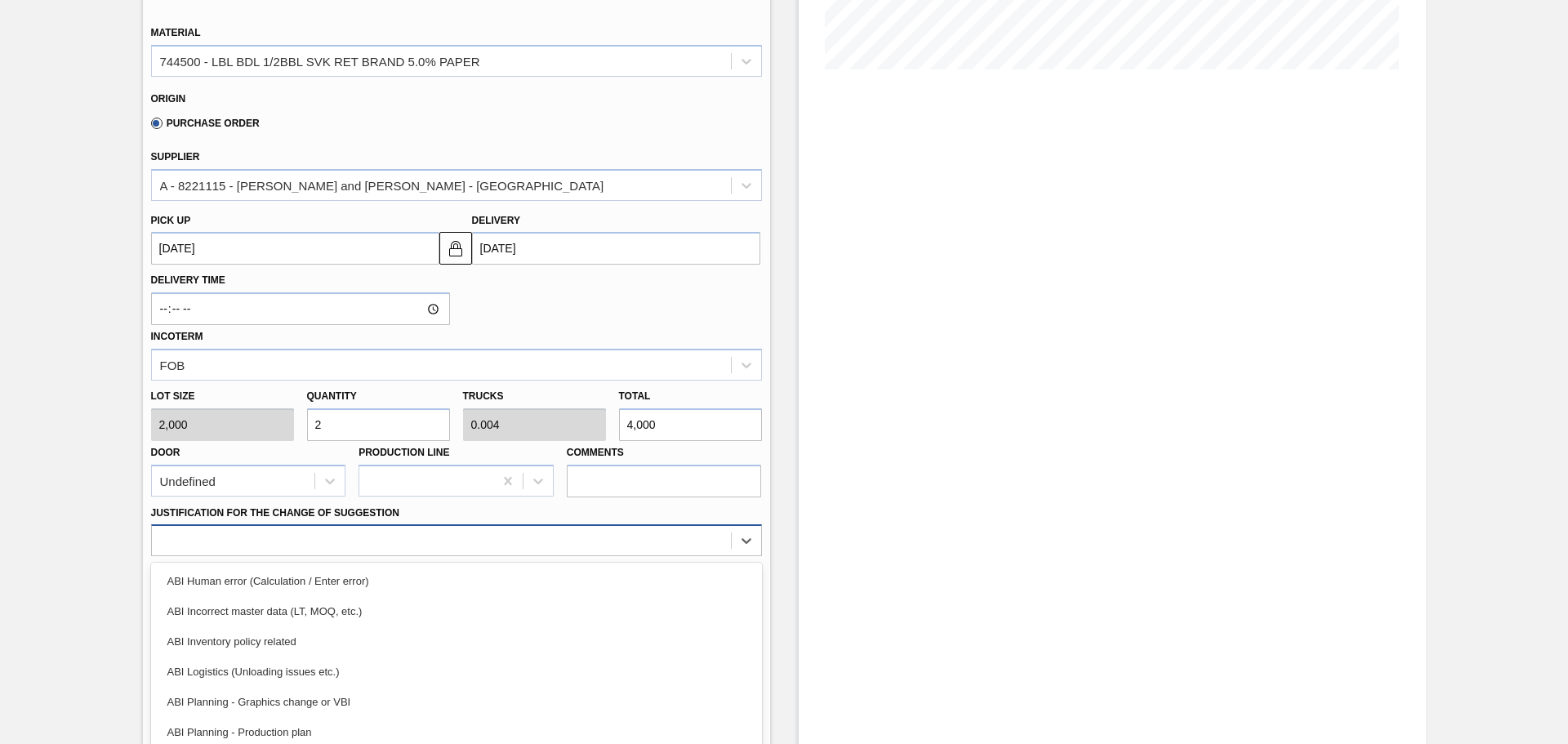
click at [583, 536] on div "option ABI Incorrect master data (LT, MOQ, etc.) focused, 2 of 18. 18 results a…" at bounding box center [456, 540] width 611 height 32
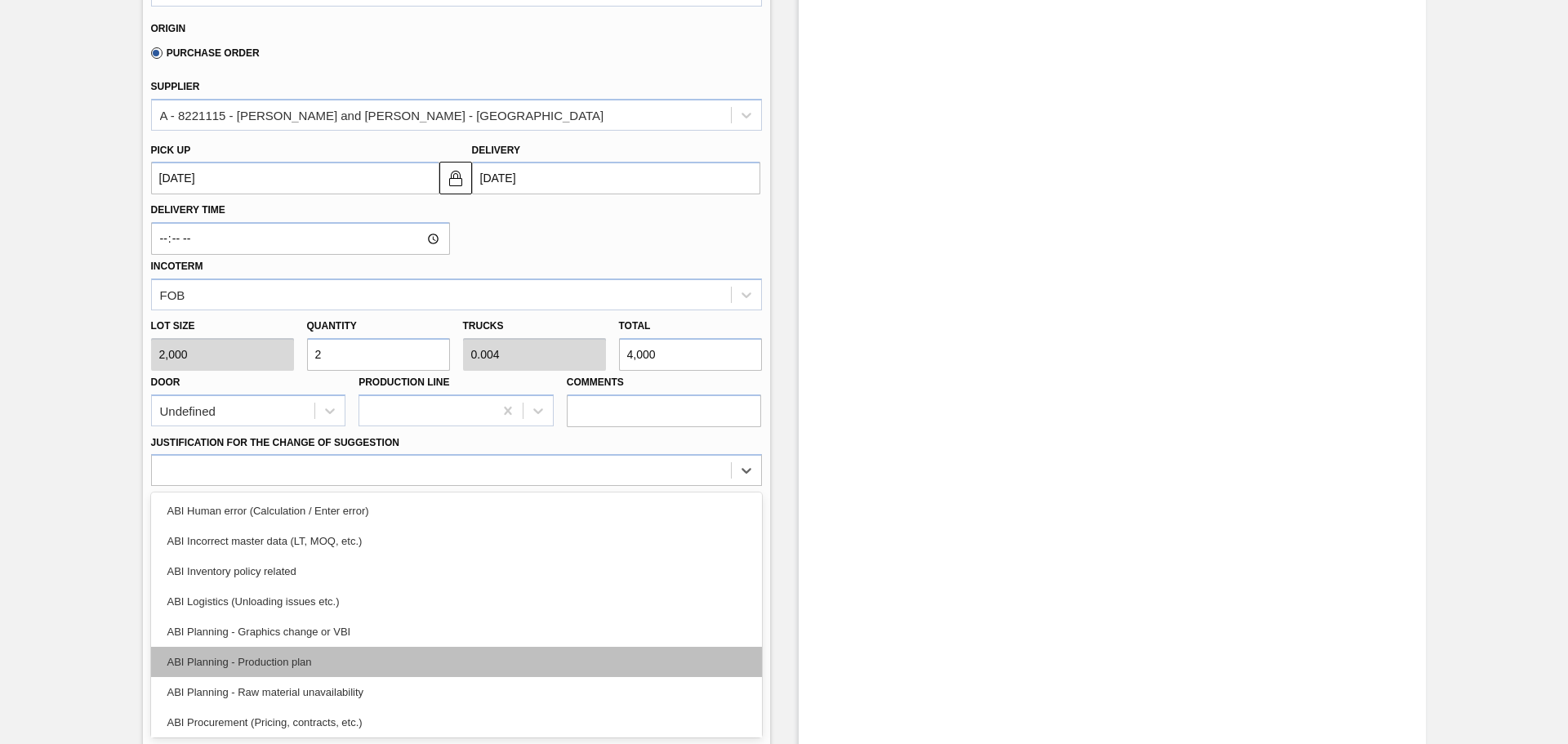
click at [587, 649] on div "ABI Planning - Production plan" at bounding box center [456, 662] width 611 height 30
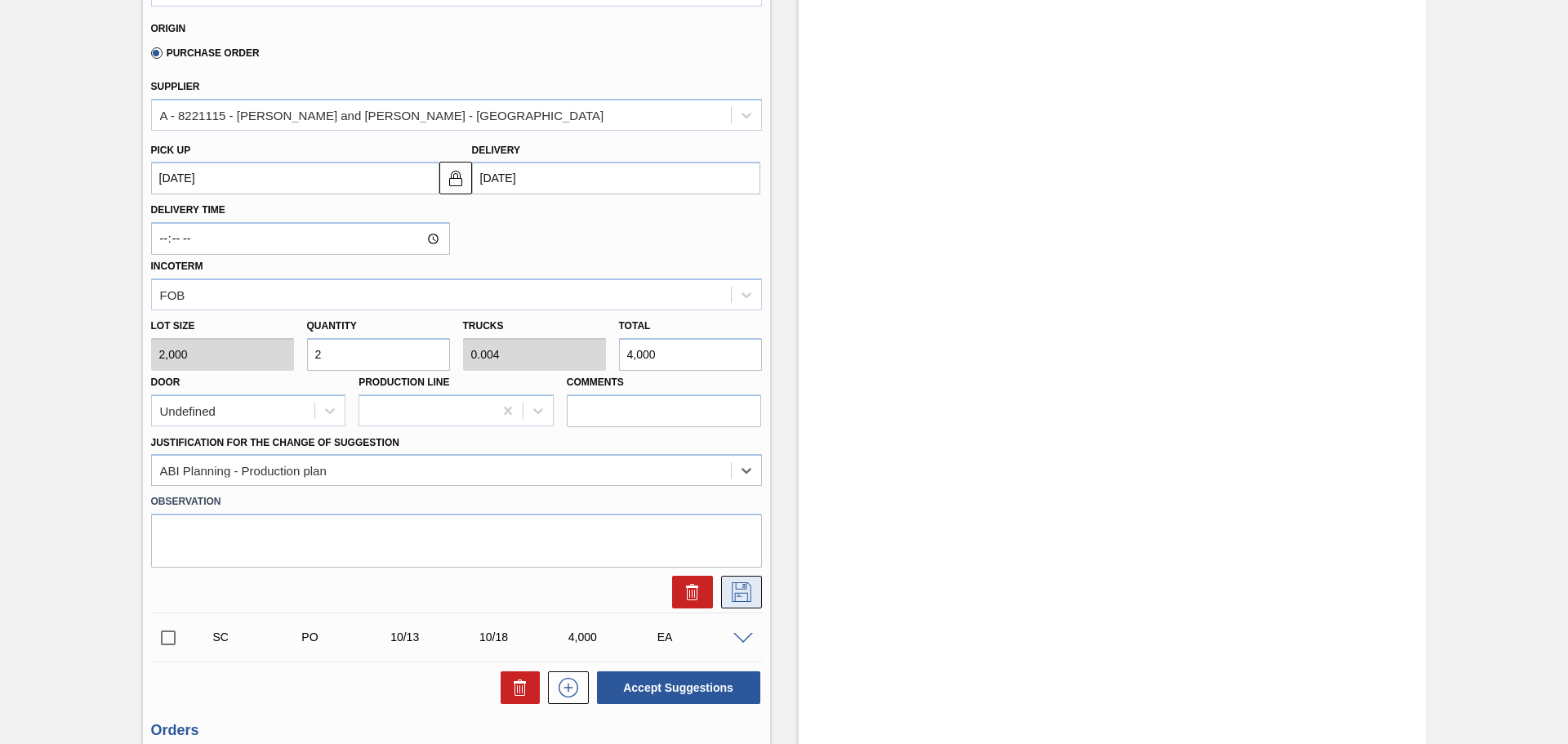
click at [724, 591] on button at bounding box center [741, 592] width 41 height 33
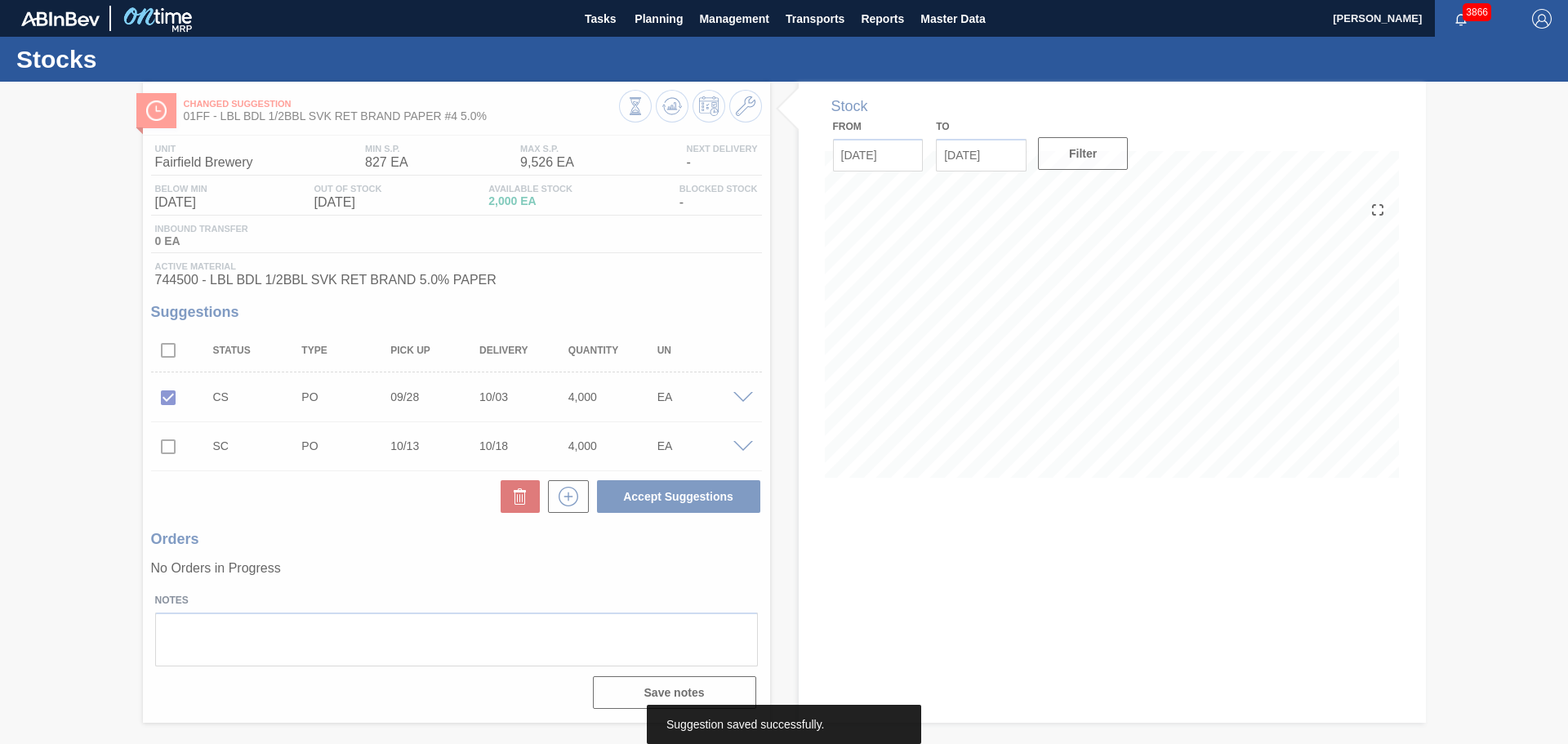
scroll to position [0, 0]
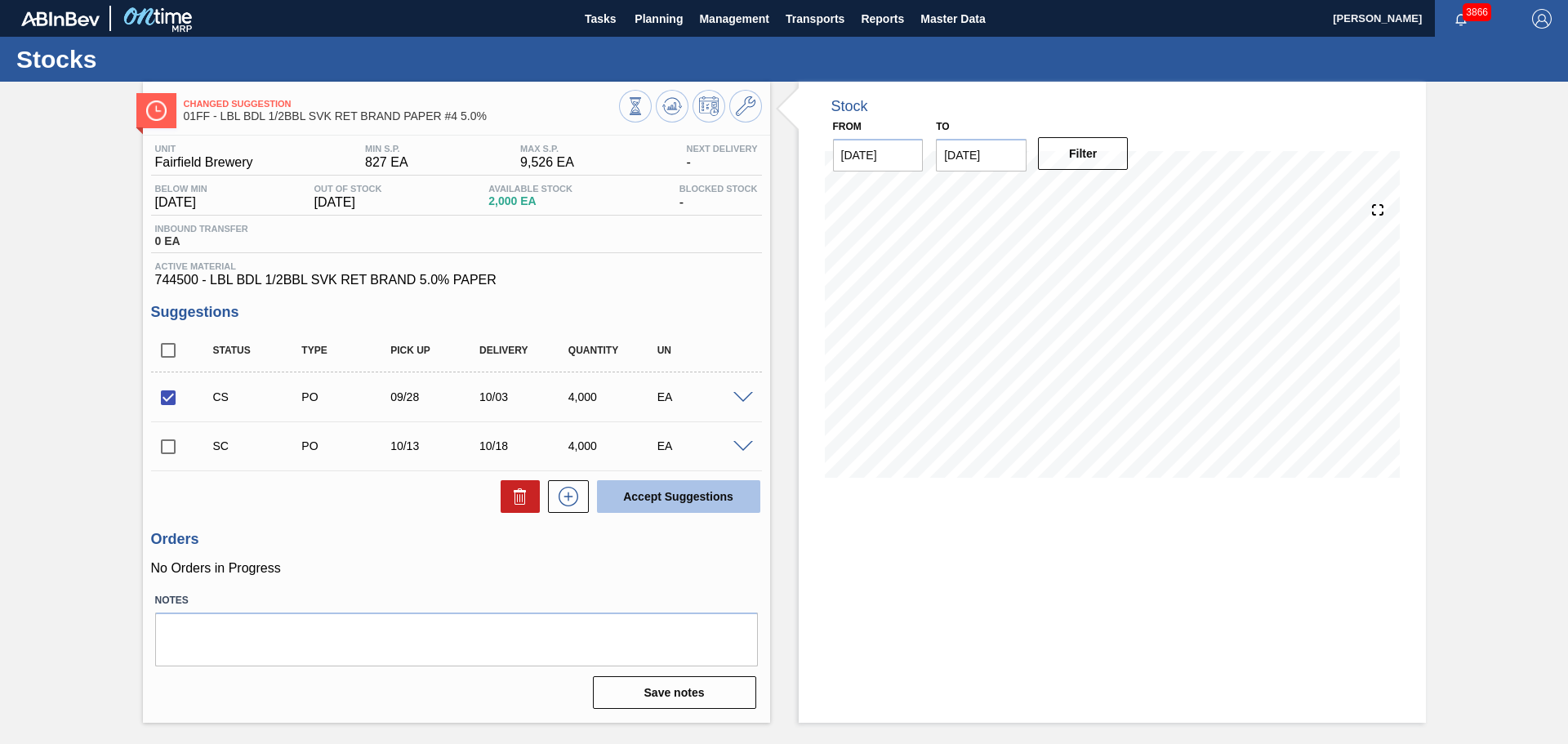
click at [674, 495] on button "Accept Suggestions" at bounding box center [679, 497] width 163 height 33
checkbox input "false"
click at [658, 8] on button "Planning" at bounding box center [658, 18] width 64 height 37
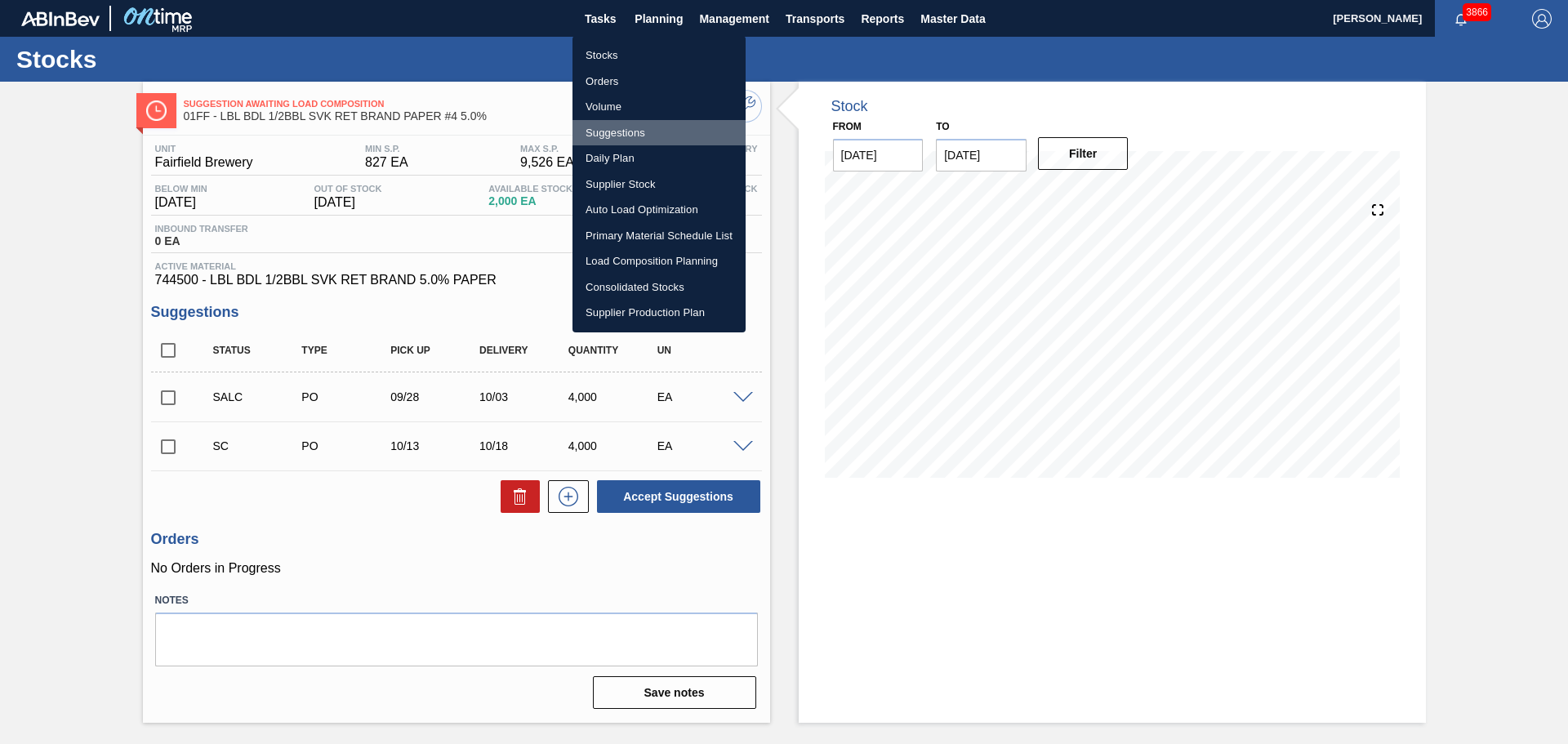
click at [613, 127] on li "Suggestions" at bounding box center [659, 133] width 174 height 26
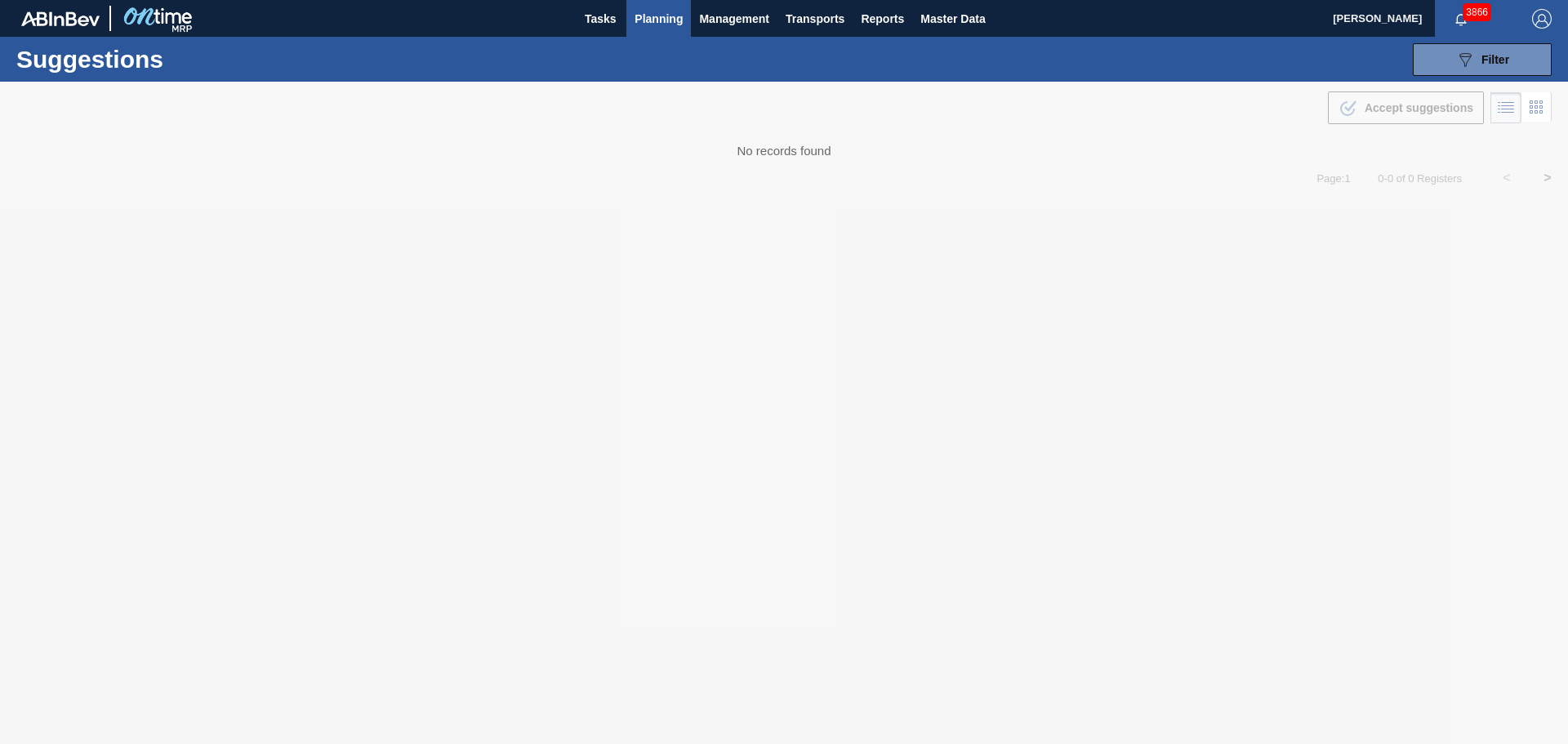
type from "09/01/2025"
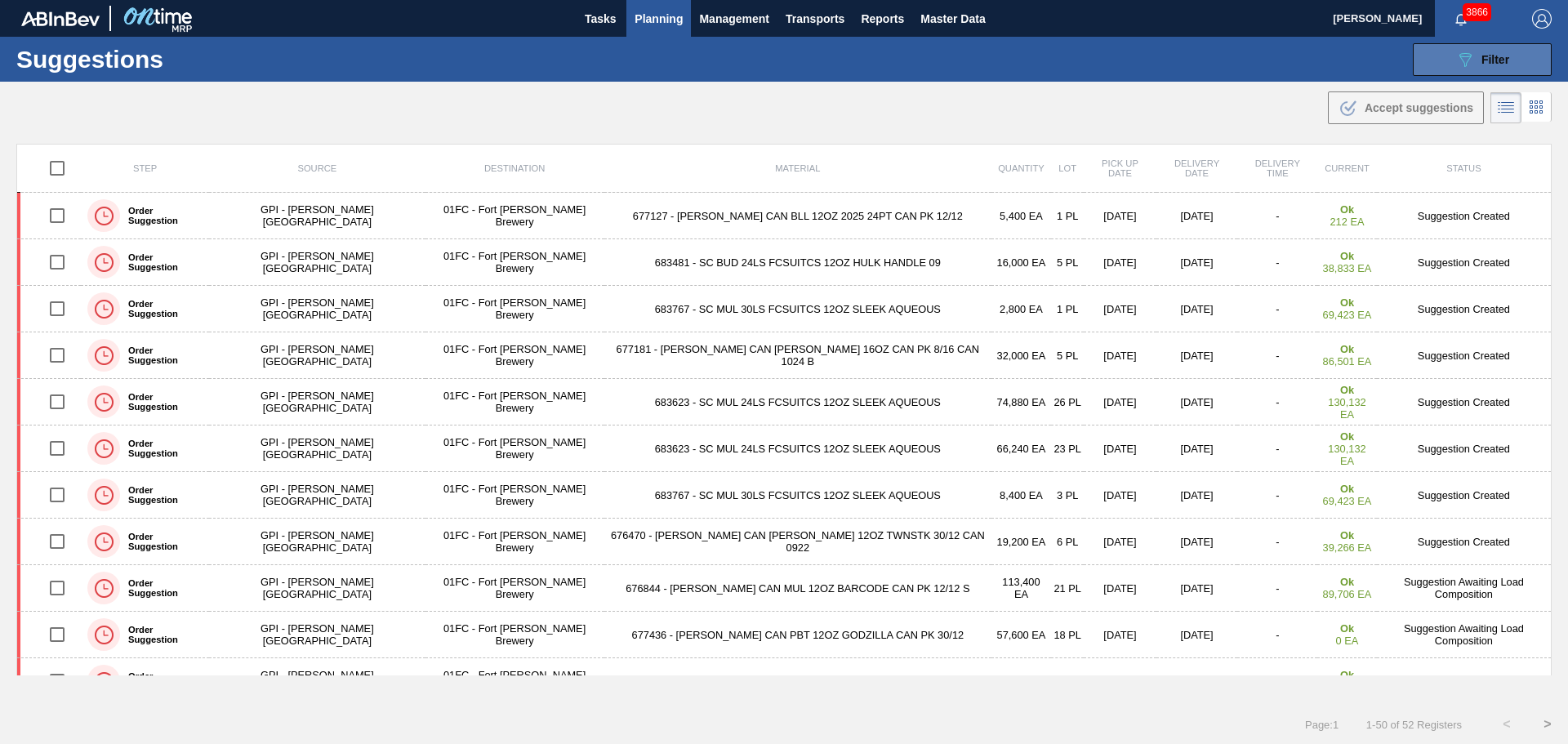
click at [1443, 64] on button "089F7B8B-B2A5-4AFE-B5C0-19BA573D28AC Filter" at bounding box center [1482, 59] width 139 height 33
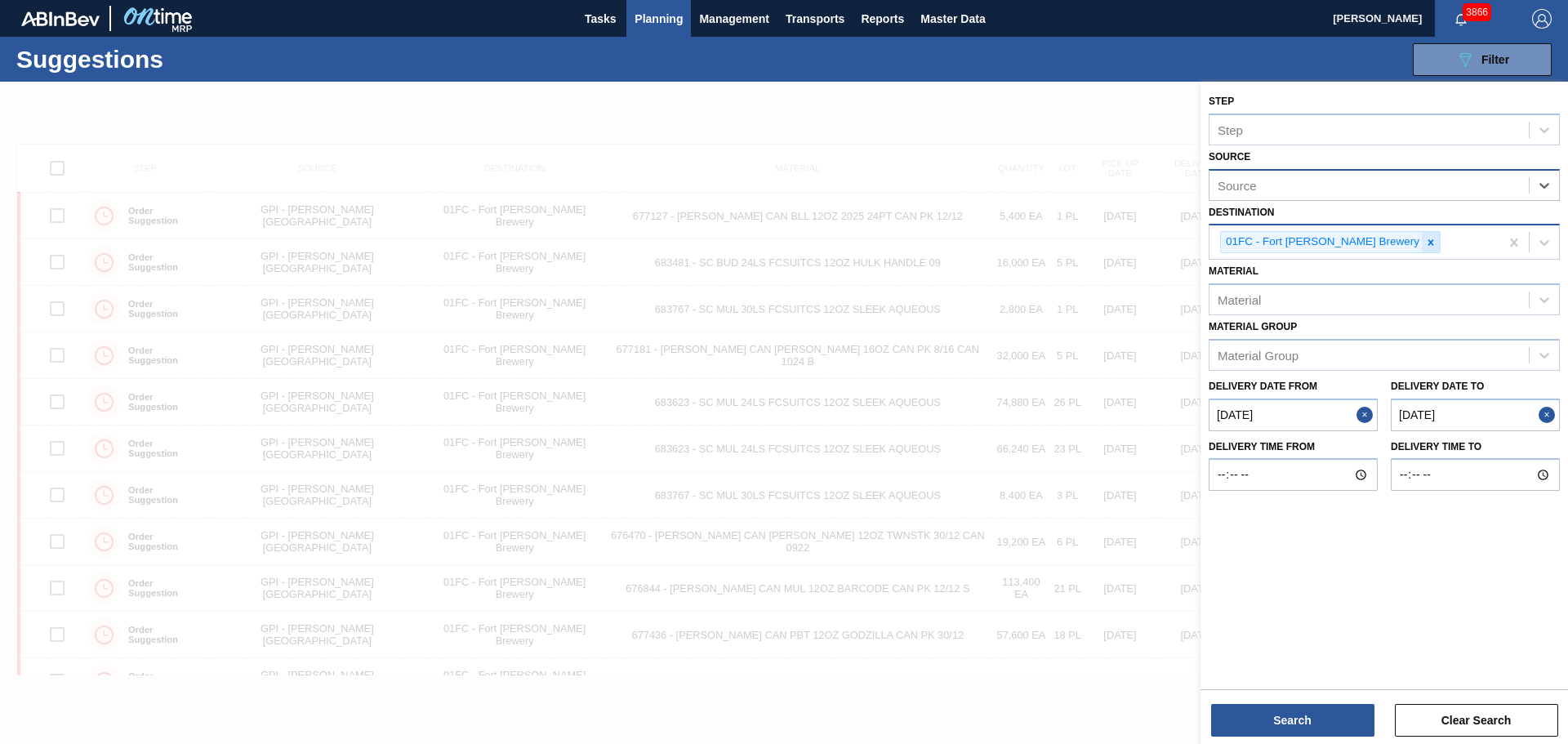
click at [1425, 237] on icon at bounding box center [1431, 242] width 11 height 11
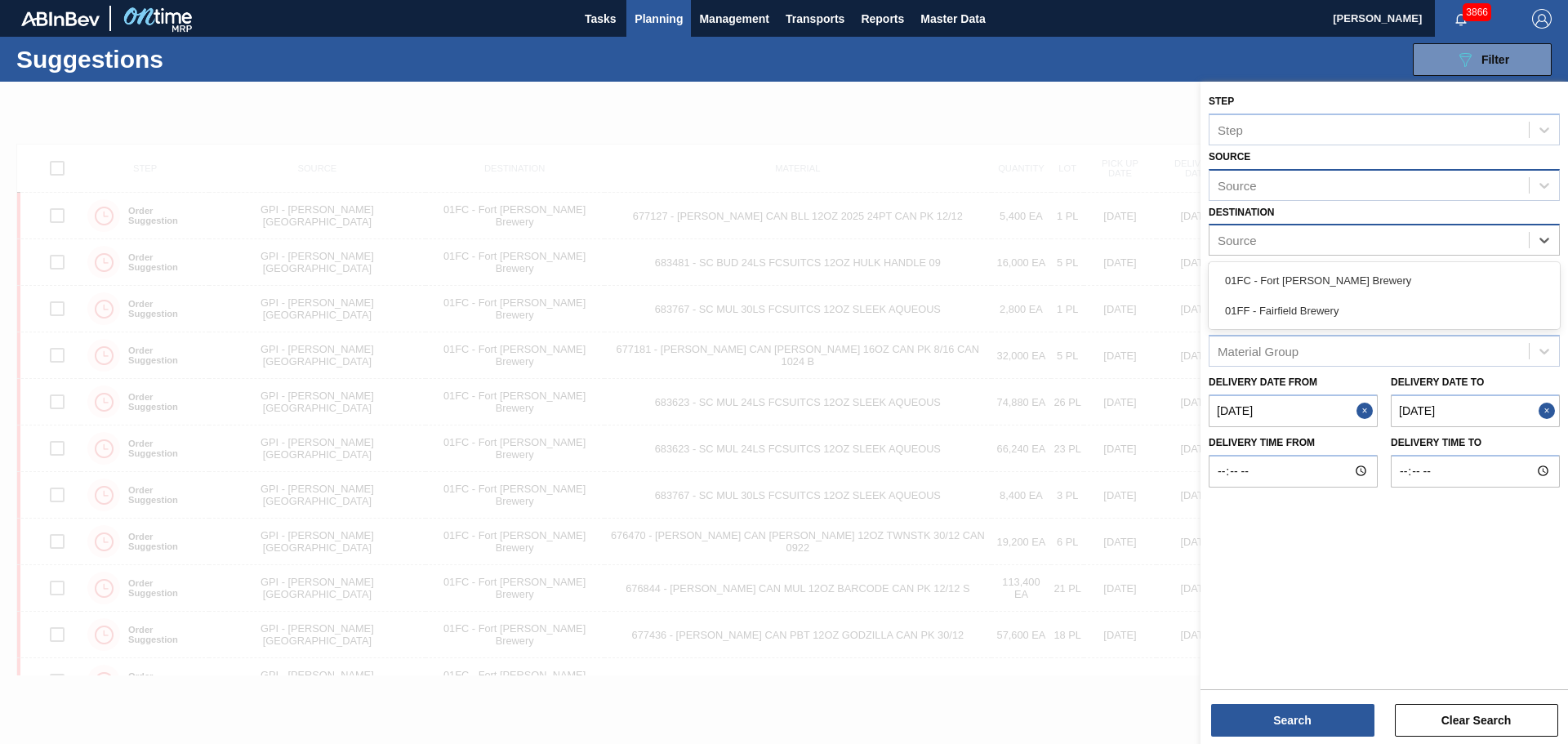
click at [1373, 238] on div "Source" at bounding box center [1370, 241] width 320 height 24
click at [1366, 300] on div "01FF - Fairfield Brewery" at bounding box center [1384, 310] width 351 height 30
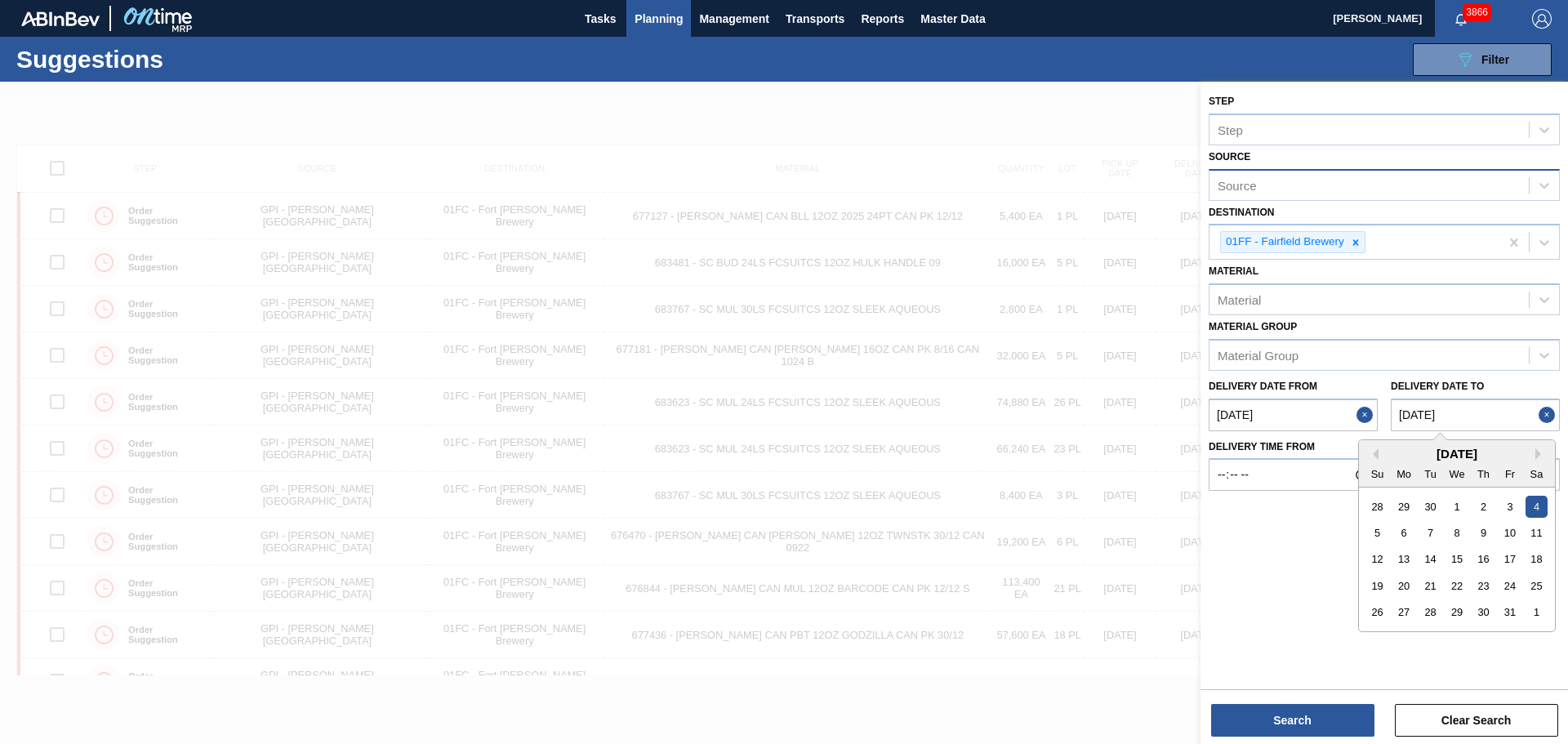
click at [1454, 413] on to "10/04/2025" at bounding box center [1475, 415] width 169 height 33
click at [1381, 455] on div "October 2025" at bounding box center [1457, 454] width 196 height 14
click at [1377, 453] on button "Previous Month" at bounding box center [1372, 454] width 11 height 11
click at [1508, 616] on div "3" at bounding box center [1510, 613] width 22 height 22
type to "10/03/2025"
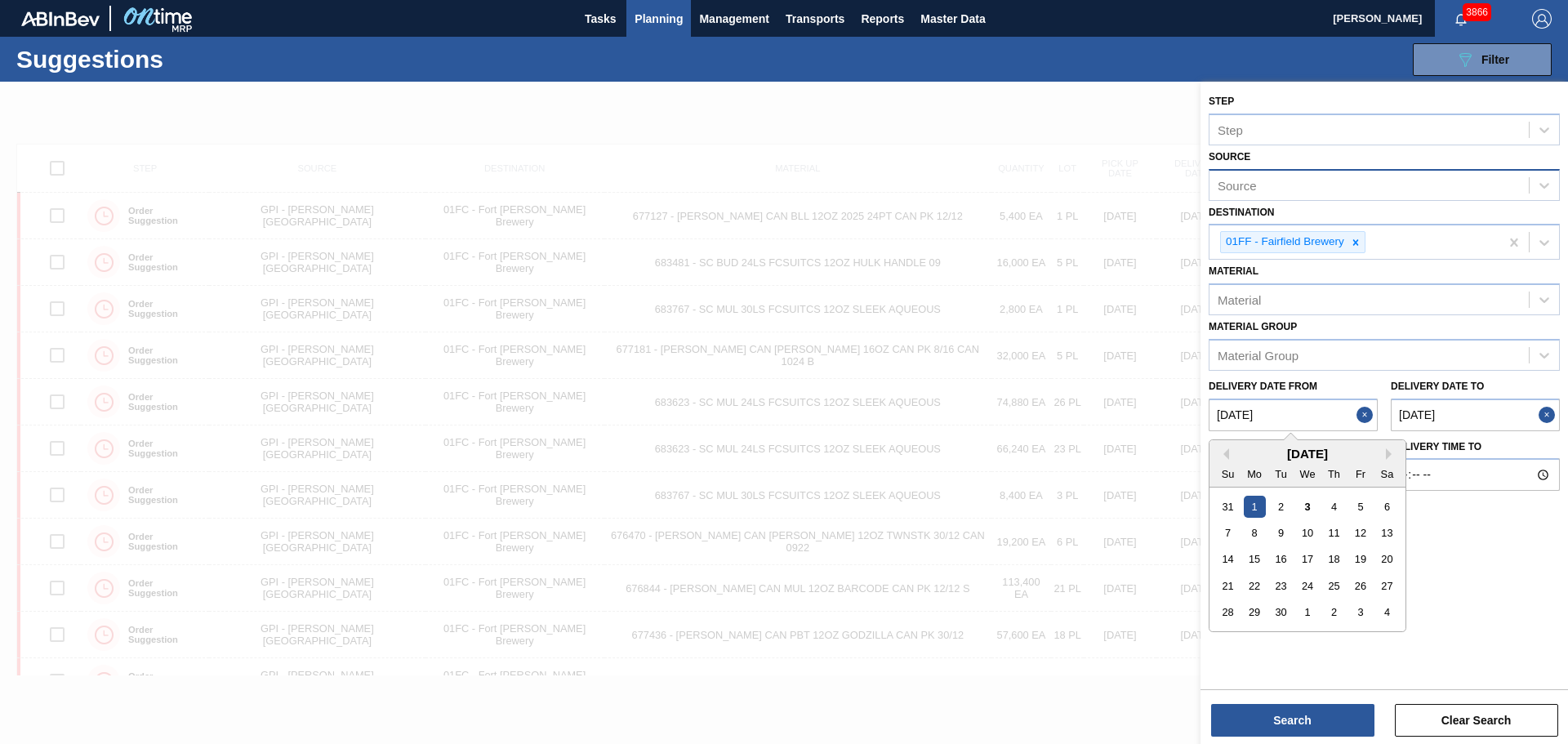
click at [1302, 420] on from "09/01/2025" at bounding box center [1293, 415] width 169 height 33
click at [1357, 507] on div "5" at bounding box center [1360, 506] width 22 height 22
type from "[DATE]"
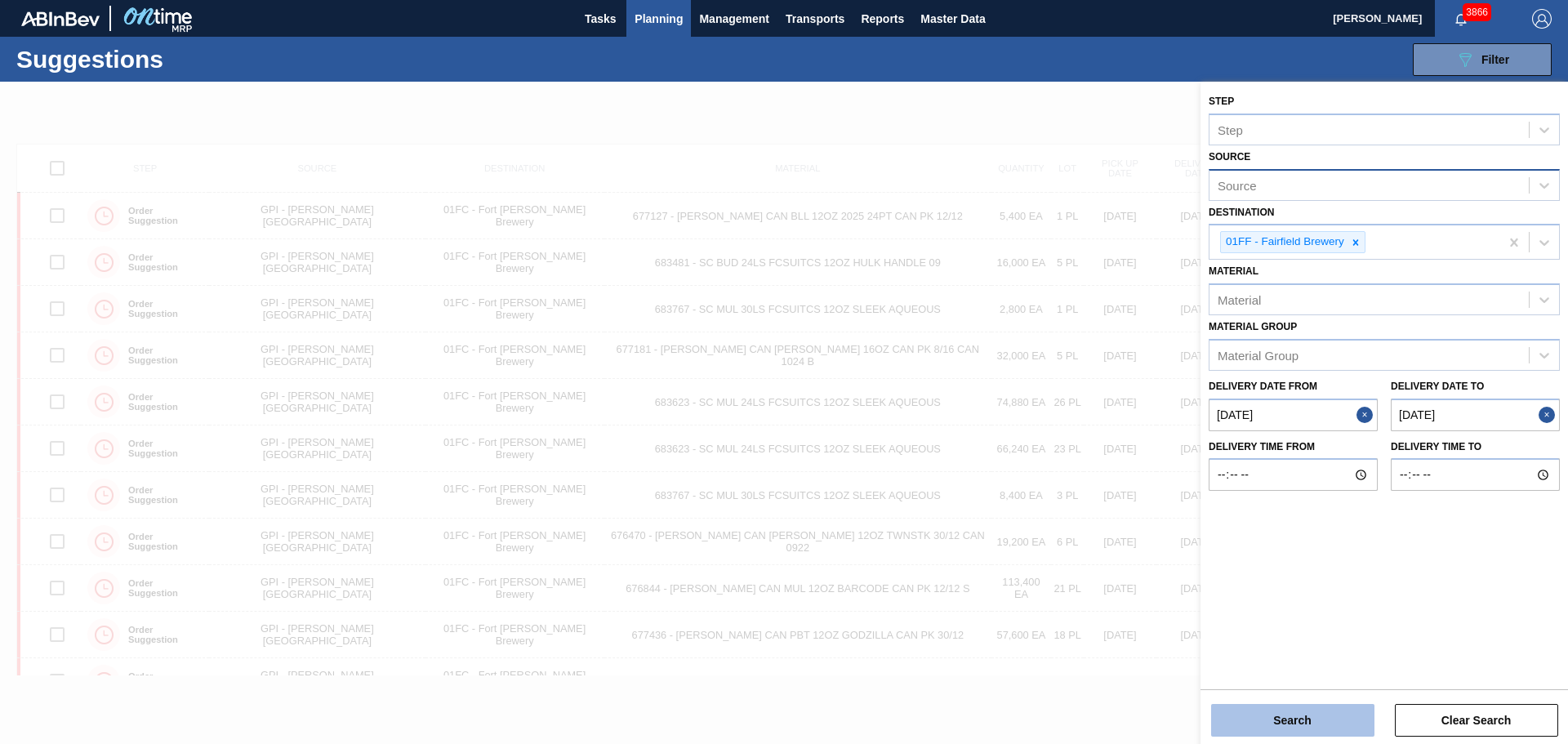
click at [1306, 715] on button "Search" at bounding box center [1293, 720] width 163 height 33
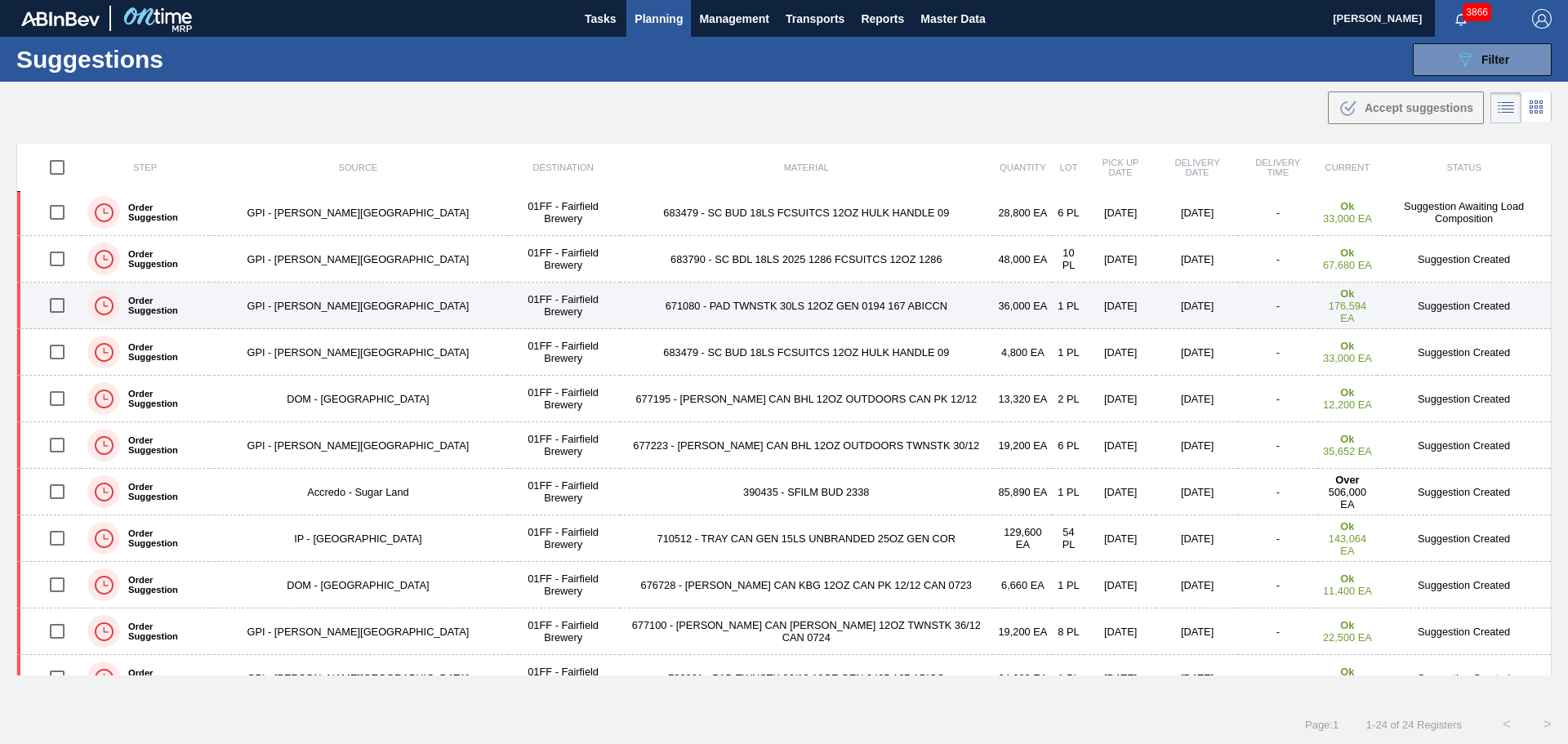
scroll to position [245, 0]
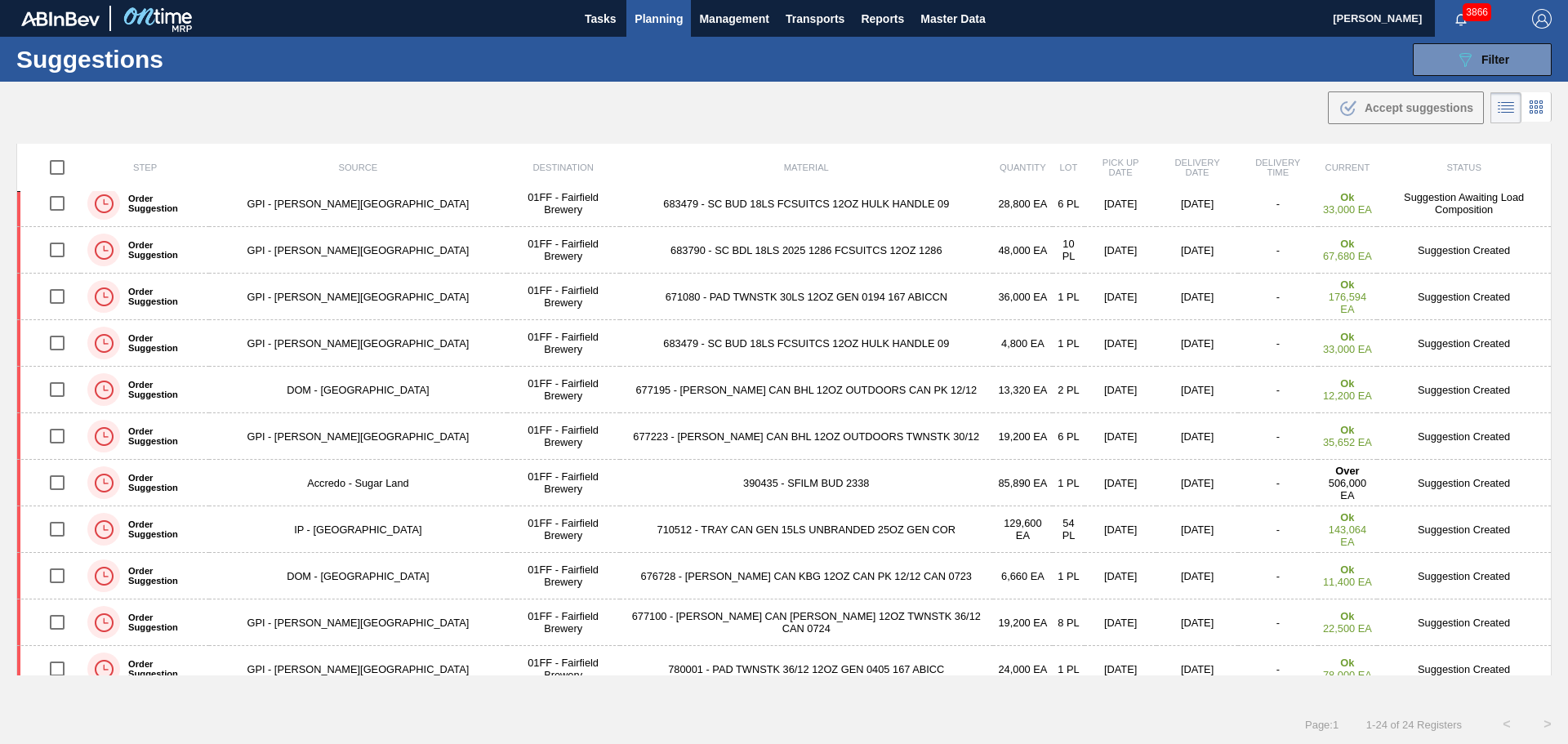
click at [805, 489] on td "390435 - SFILM BUD 2338" at bounding box center [806, 483] width 373 height 46
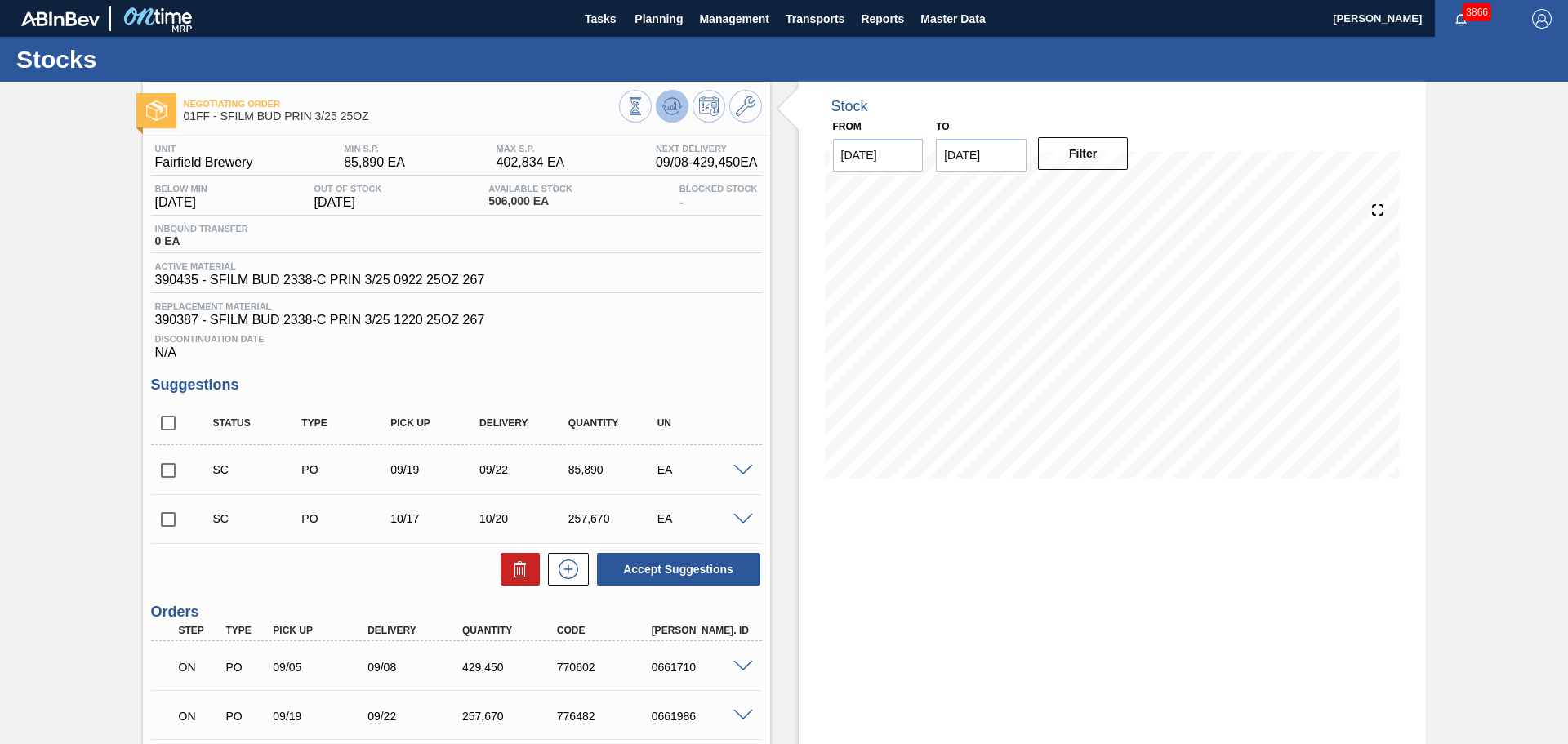
click at [678, 103] on icon at bounding box center [672, 102] width 16 height 9
click at [172, 466] on input "checkbox" at bounding box center [168, 471] width 34 height 34
click at [662, 564] on button "Accept Suggestions" at bounding box center [679, 570] width 163 height 33
checkbox input "false"
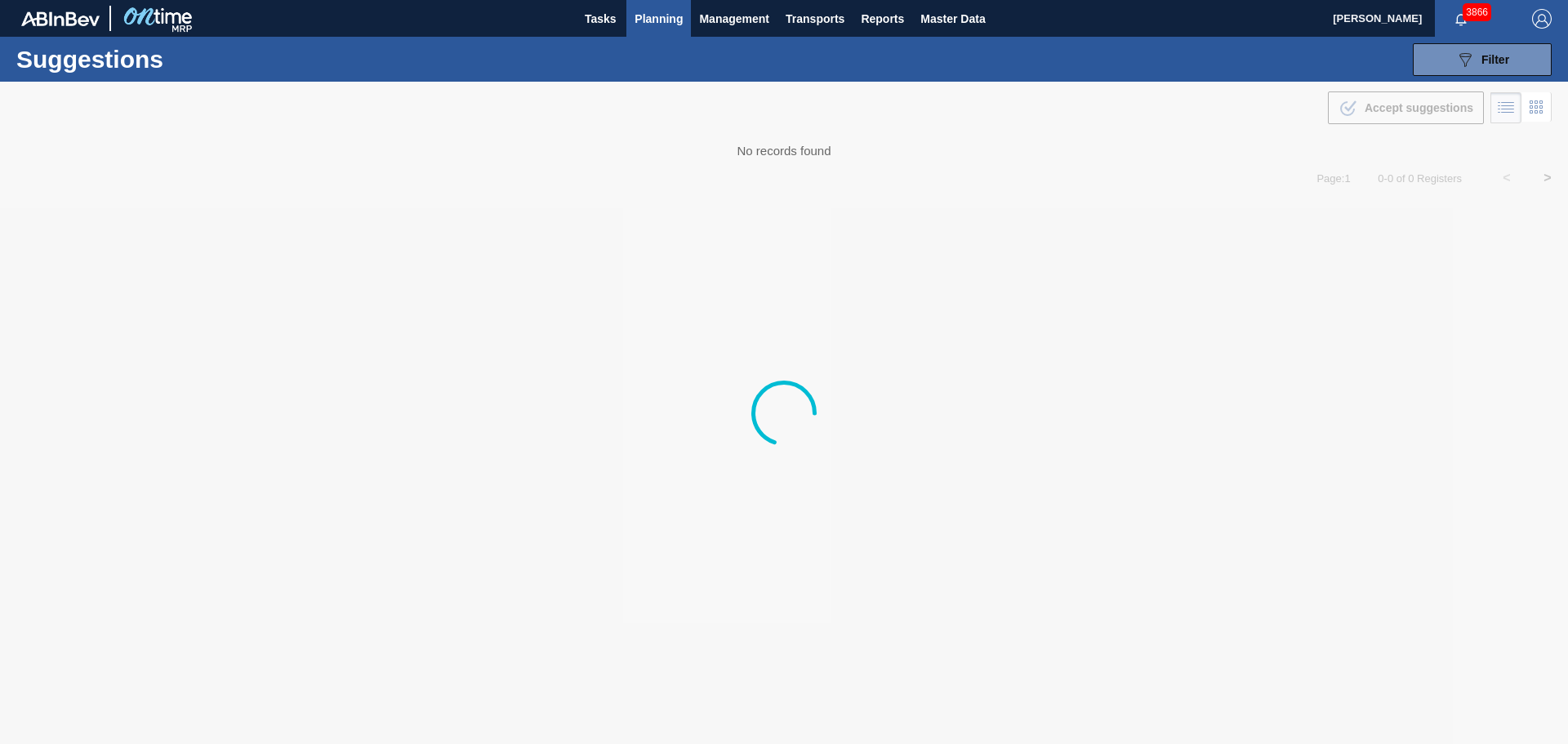
type from "[DATE]"
type to "10/03/2025"
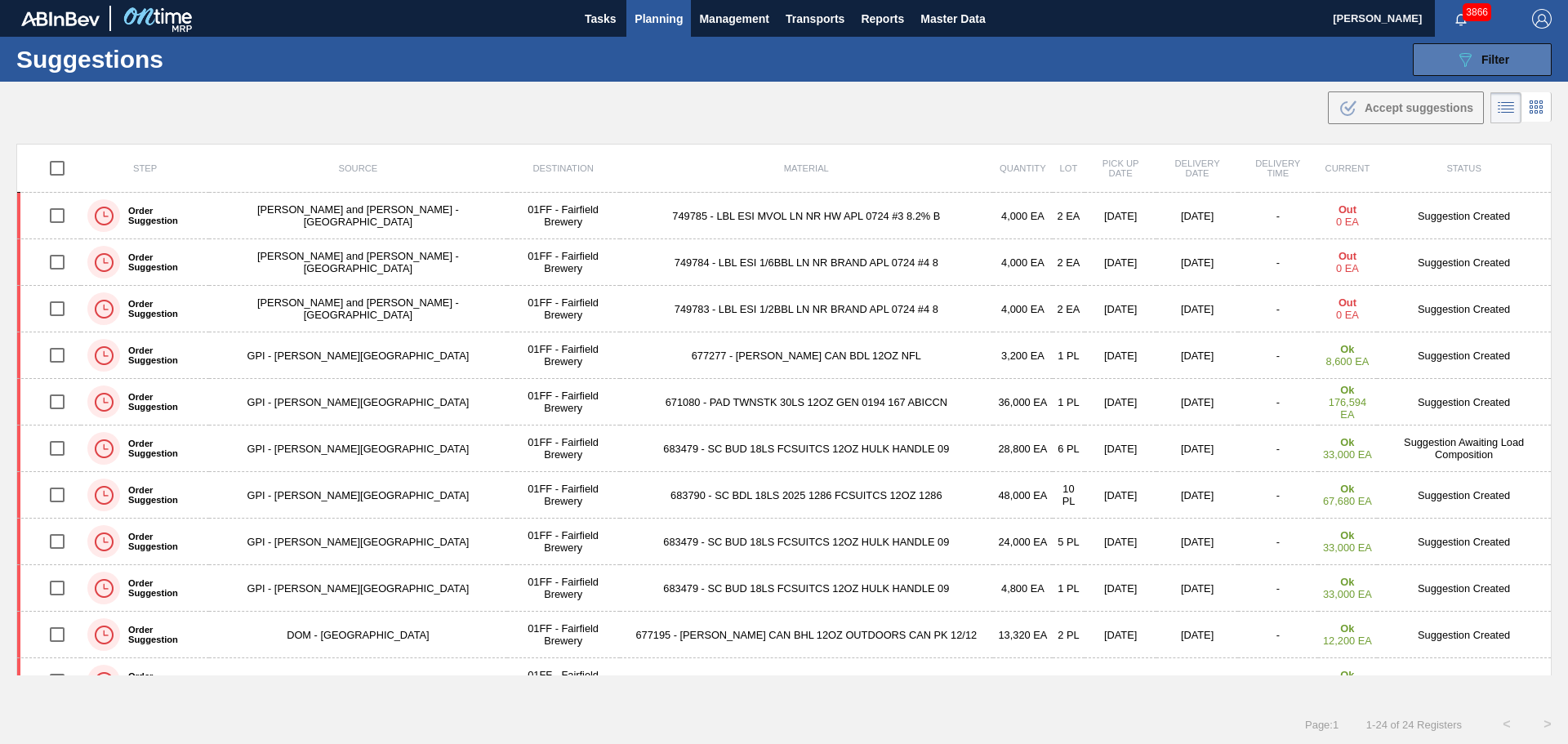
click at [1464, 67] on icon "089F7B8B-B2A5-4AFE-B5C0-19BA573D28AC" at bounding box center [1465, 59] width 20 height 20
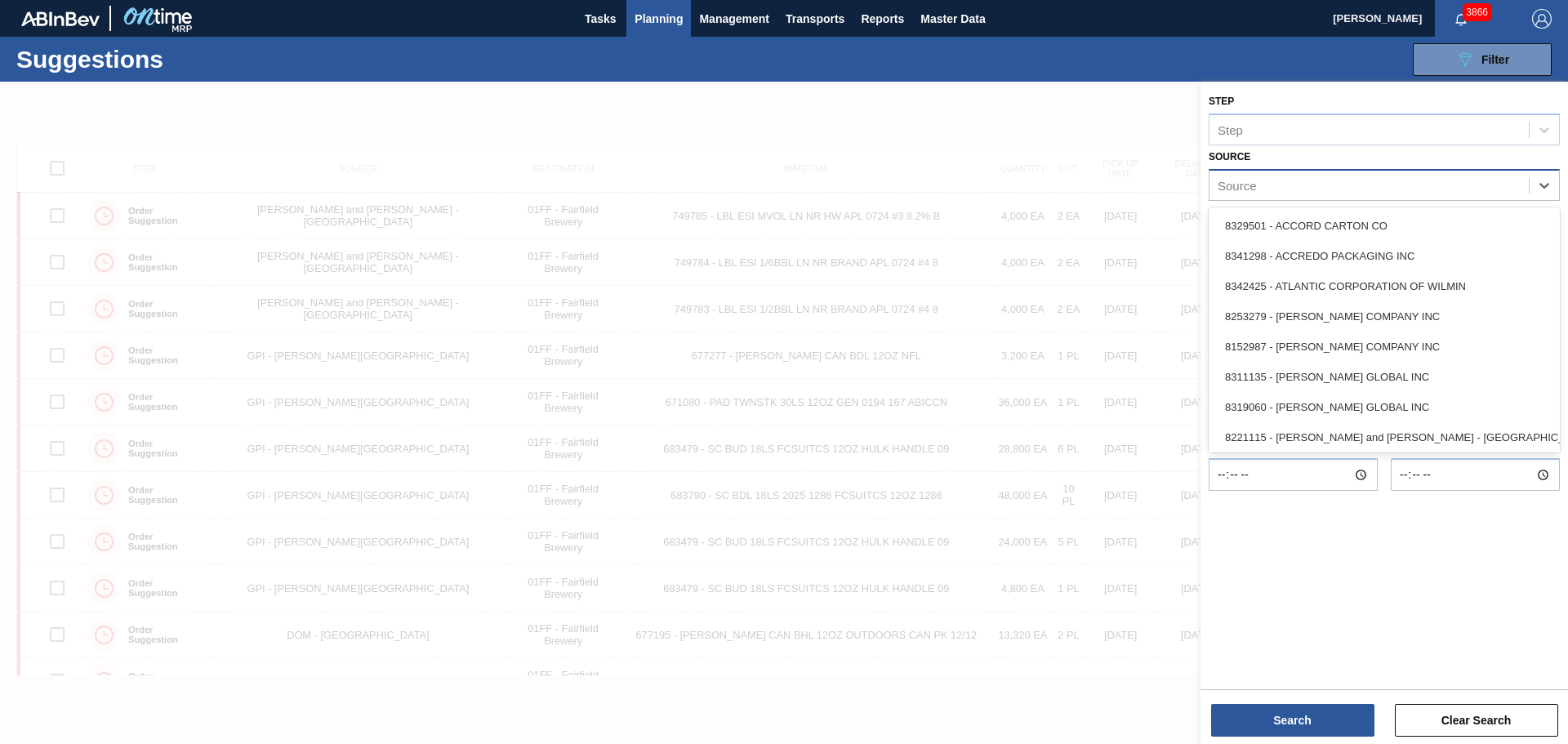
click at [1344, 192] on div "Source" at bounding box center [1370, 186] width 320 height 24
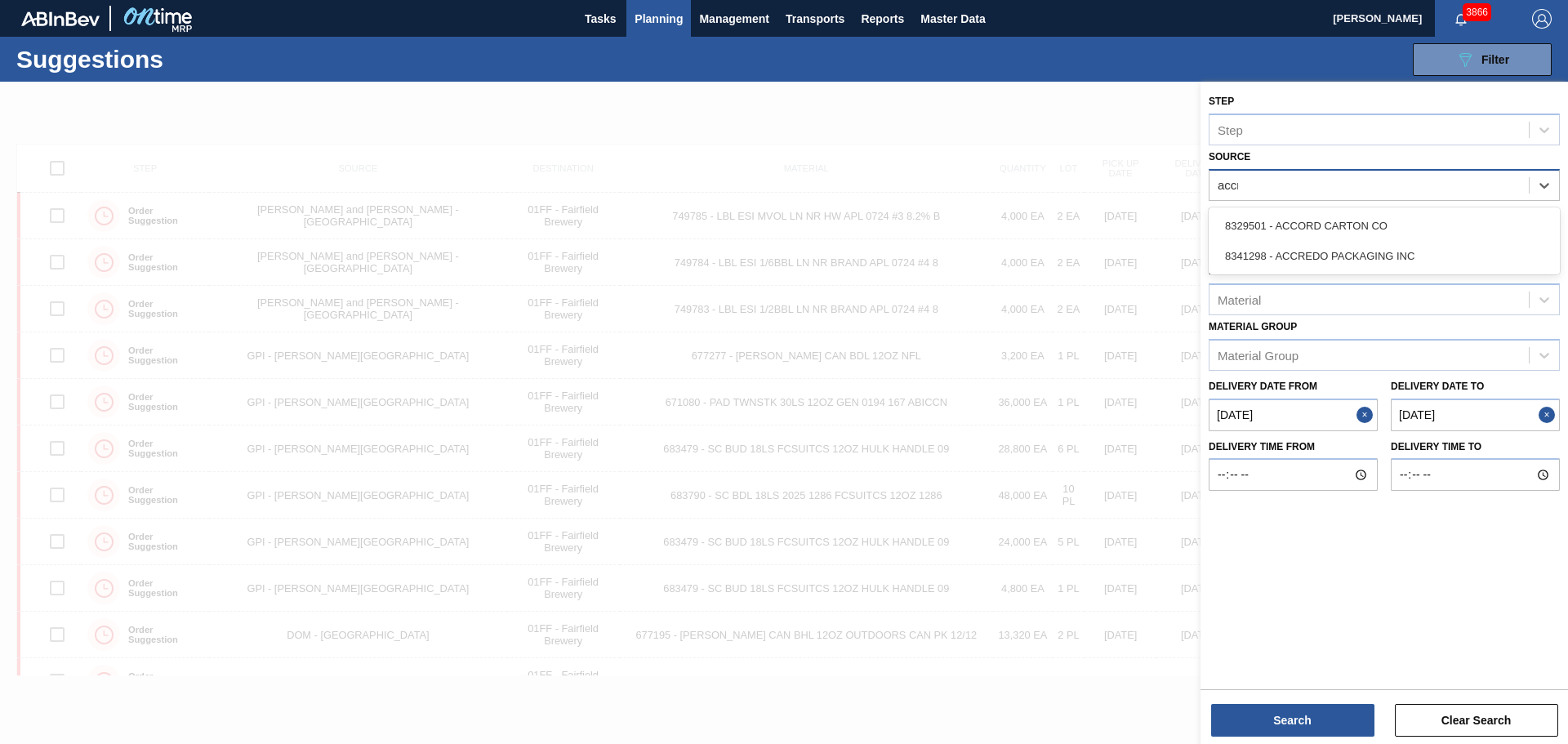
type input "accre"
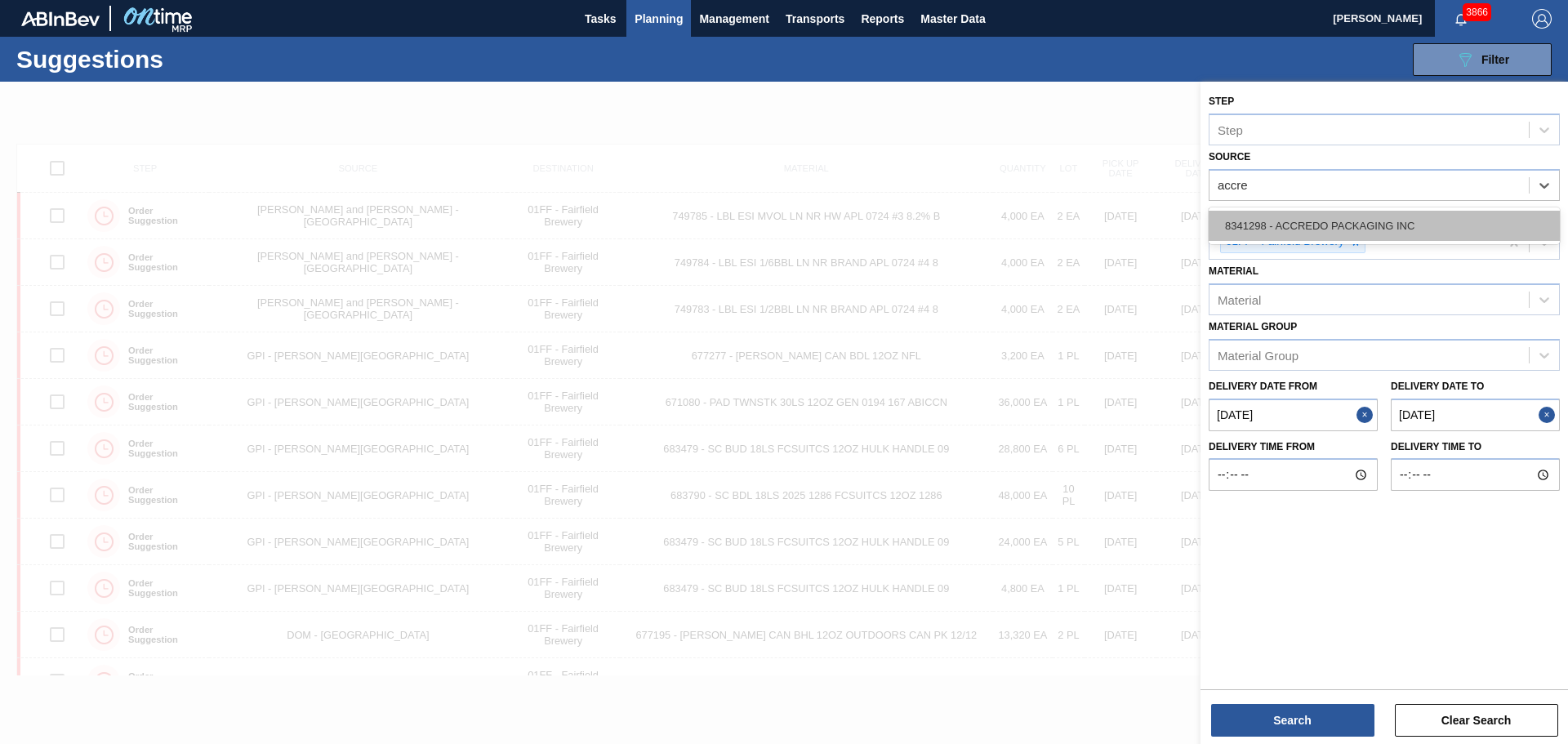
click at [1333, 217] on div "8341298 - ACCREDO PACKAGING INC" at bounding box center [1384, 225] width 351 height 30
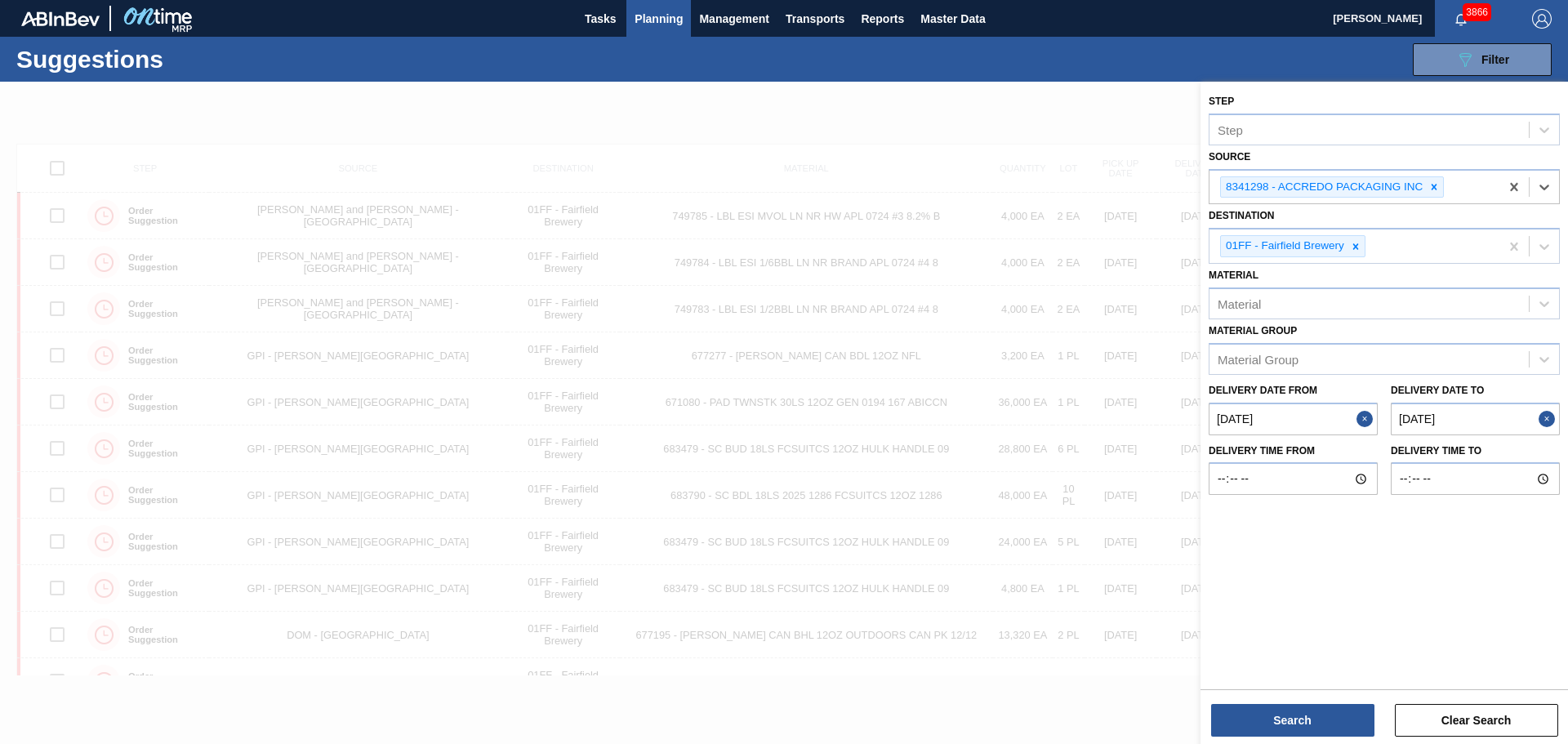
click at [1449, 420] on to "10/03/2025" at bounding box center [1475, 419] width 169 height 33
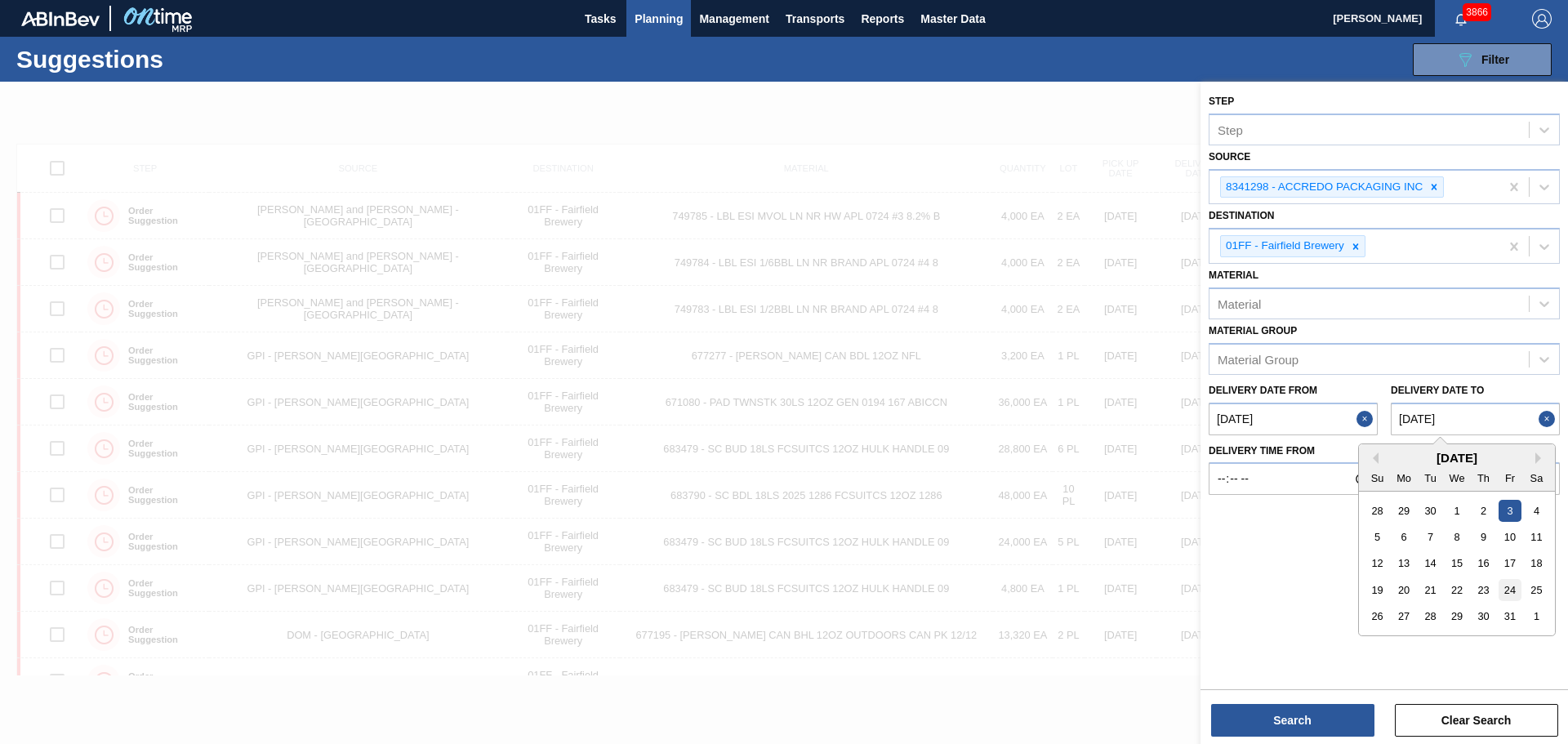
click at [1511, 588] on div "24" at bounding box center [1510, 590] width 22 height 22
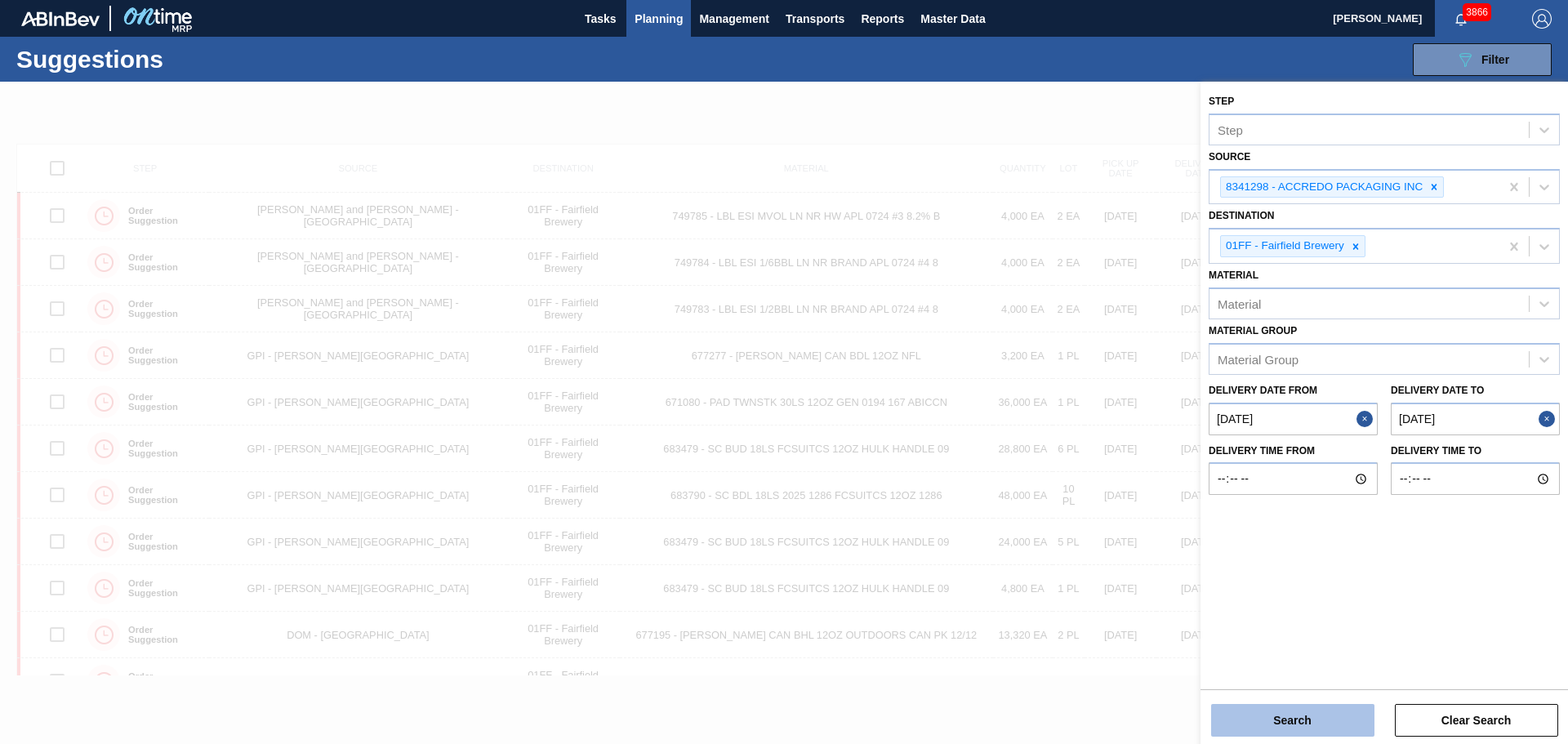
click at [1337, 712] on button "Search" at bounding box center [1293, 720] width 163 height 33
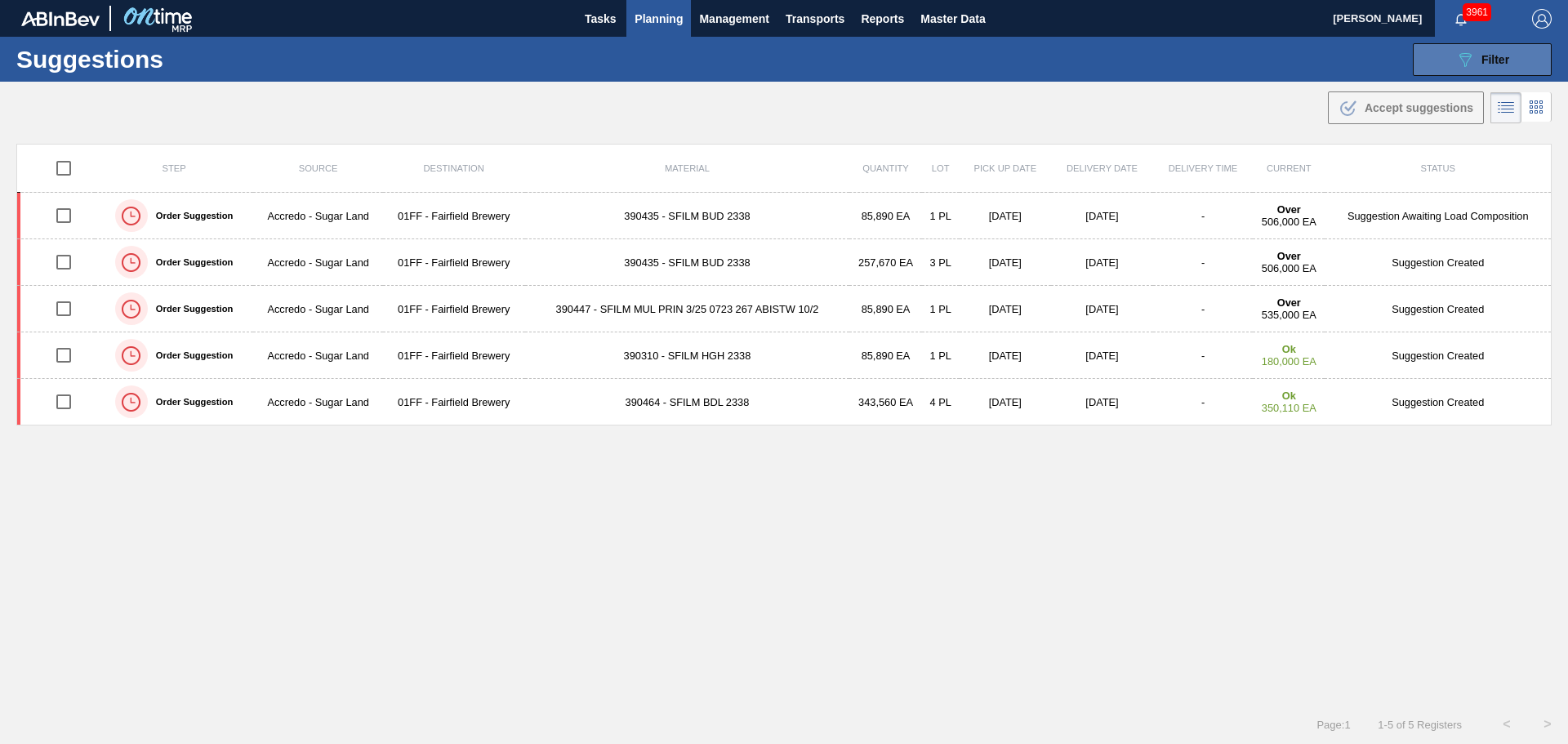
click at [1482, 51] on div "089F7B8B-B2A5-4AFE-B5C0-19BA573D28AC Filter" at bounding box center [1482, 59] width 54 height 20
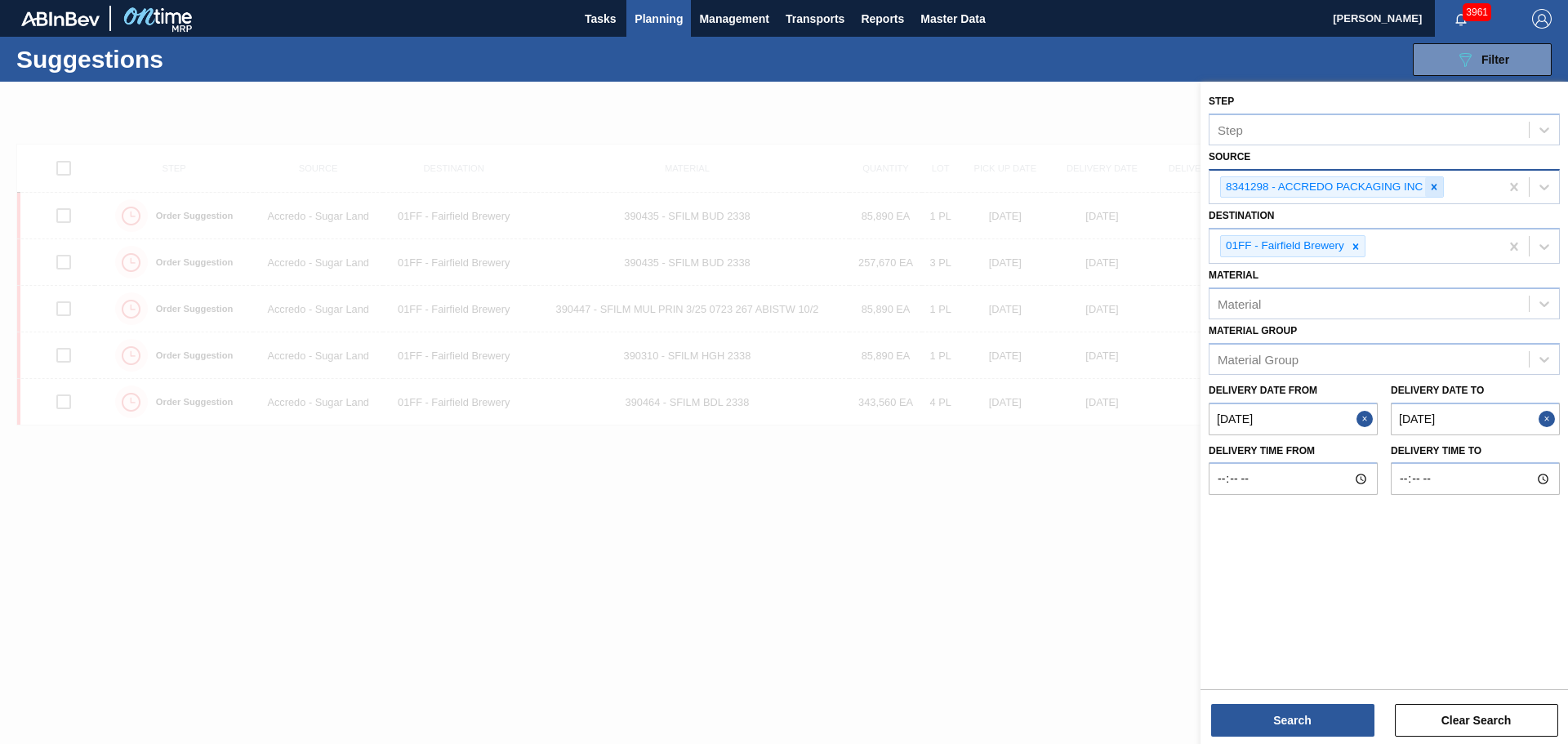
click at [1437, 186] on icon at bounding box center [1434, 186] width 11 height 11
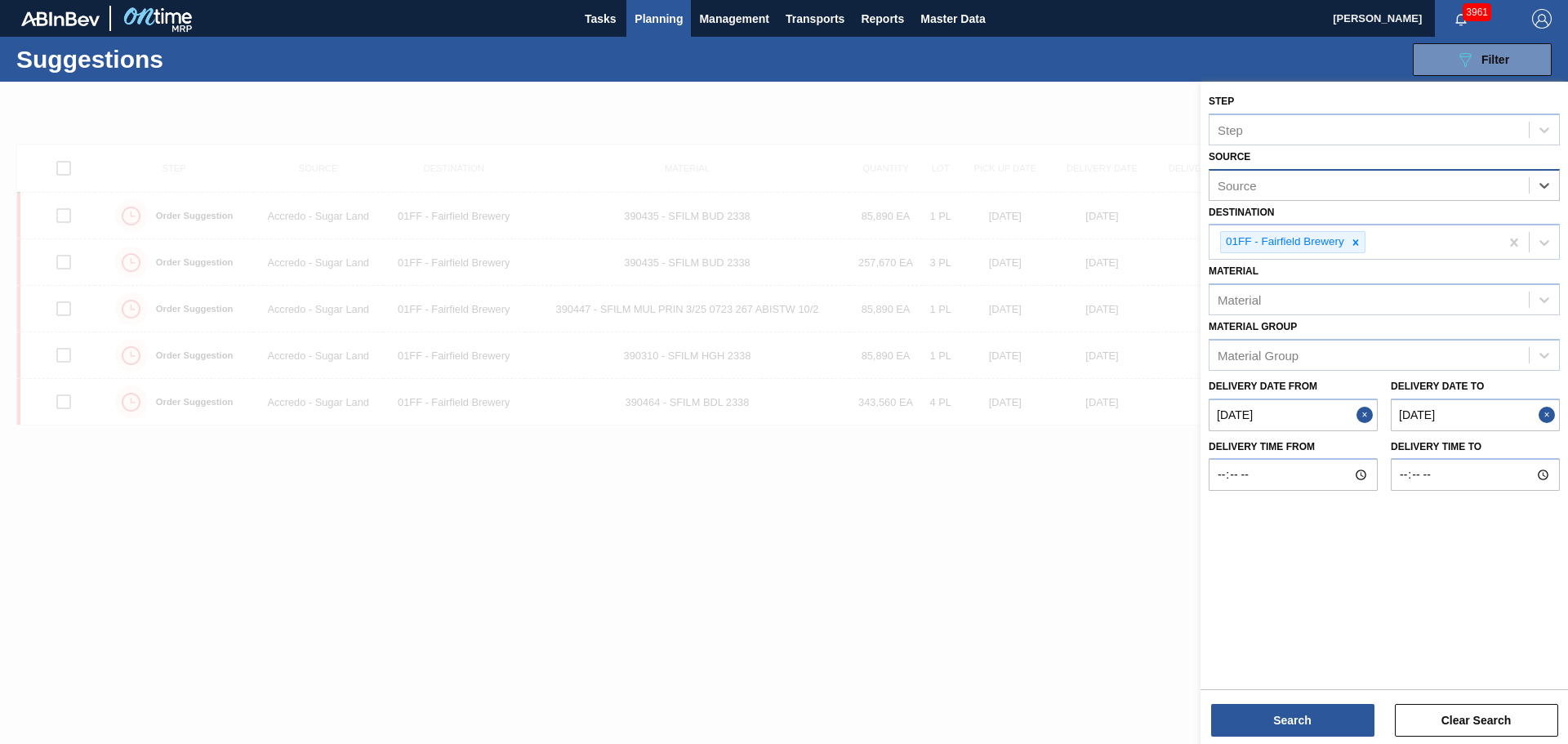
click at [1449, 412] on to "10/24/2025" at bounding box center [1475, 415] width 169 height 33
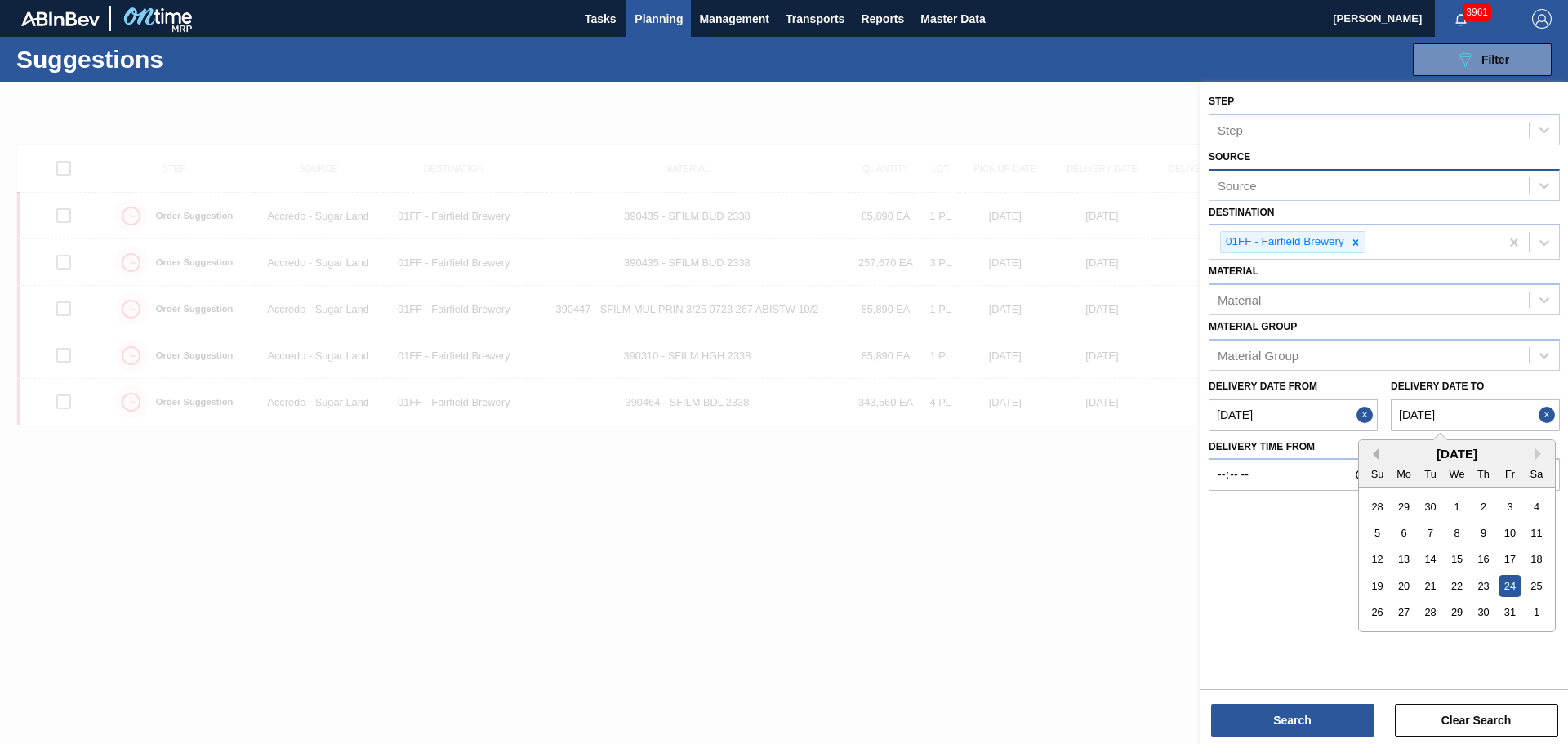
click at [1378, 454] on button "Previous Month" at bounding box center [1372, 454] width 11 height 11
click at [1534, 587] on div "27" at bounding box center [1537, 586] width 22 height 22
type to "09/27/2025"
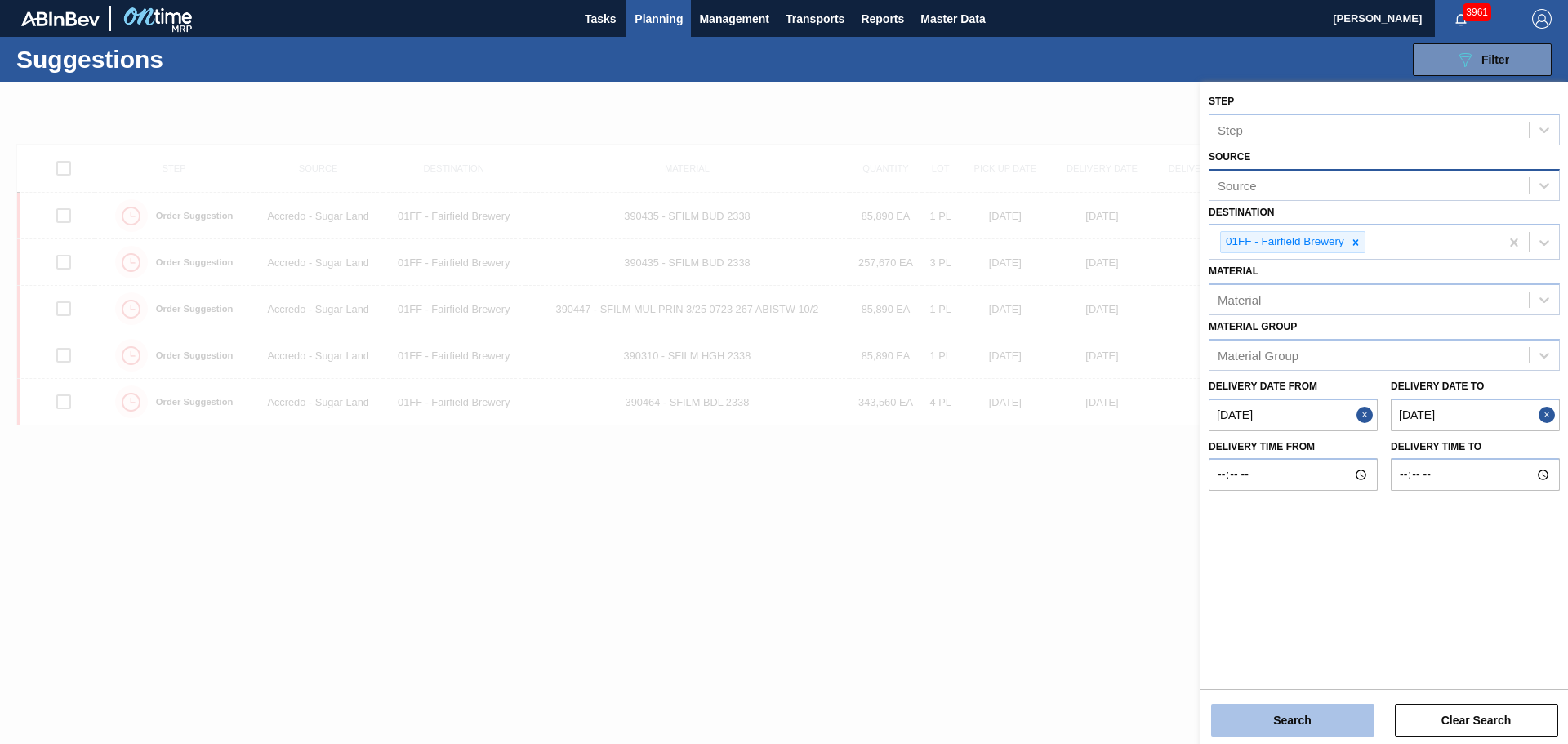
click at [1274, 709] on button "Search" at bounding box center [1293, 720] width 163 height 33
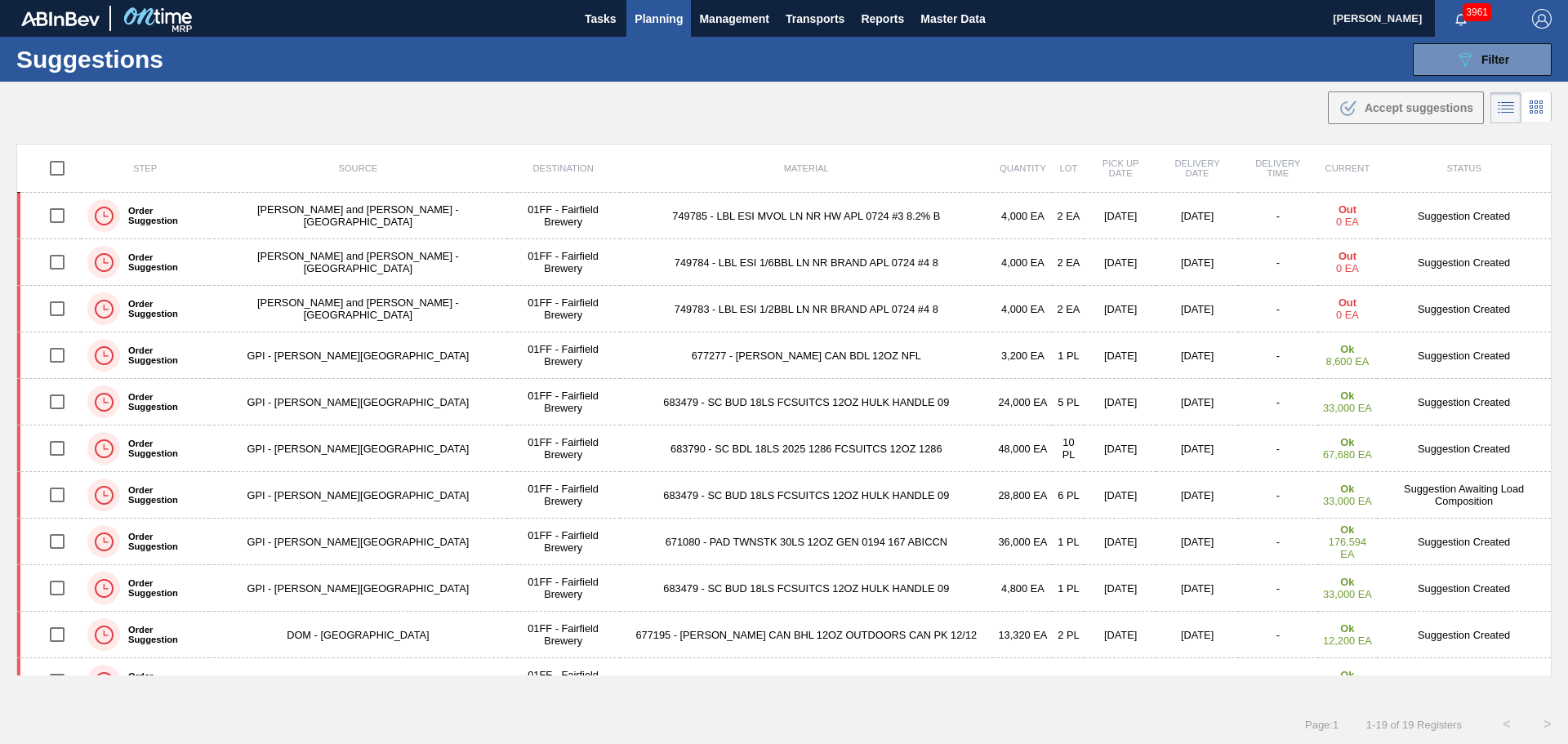
click at [1132, 111] on div ".b{fill:var(--color-action-default)} Accept suggestions" at bounding box center [784, 104] width 1568 height 46
click at [676, 14] on span "Planning" at bounding box center [659, 18] width 48 height 20
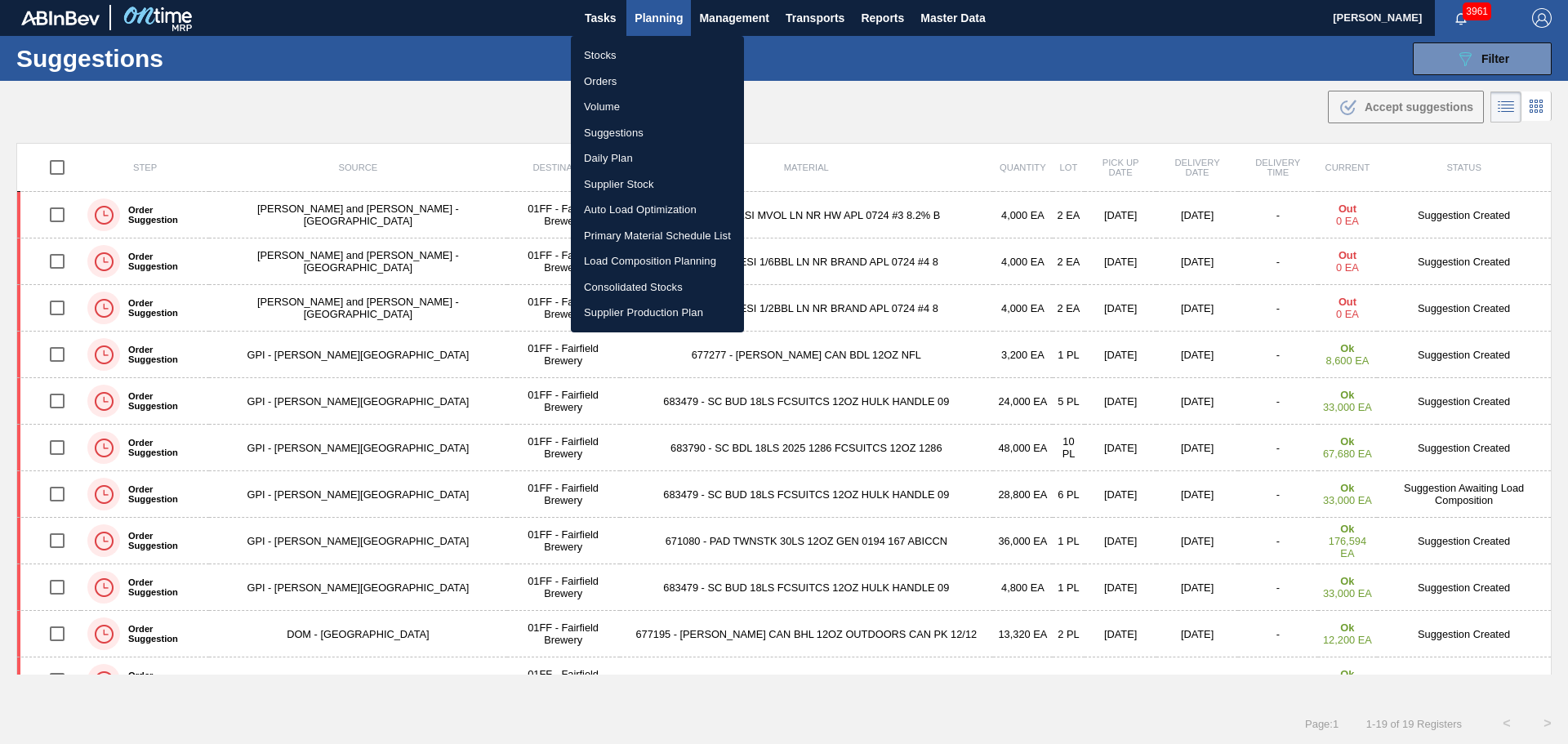
click at [614, 79] on li "Orders" at bounding box center [657, 82] width 174 height 26
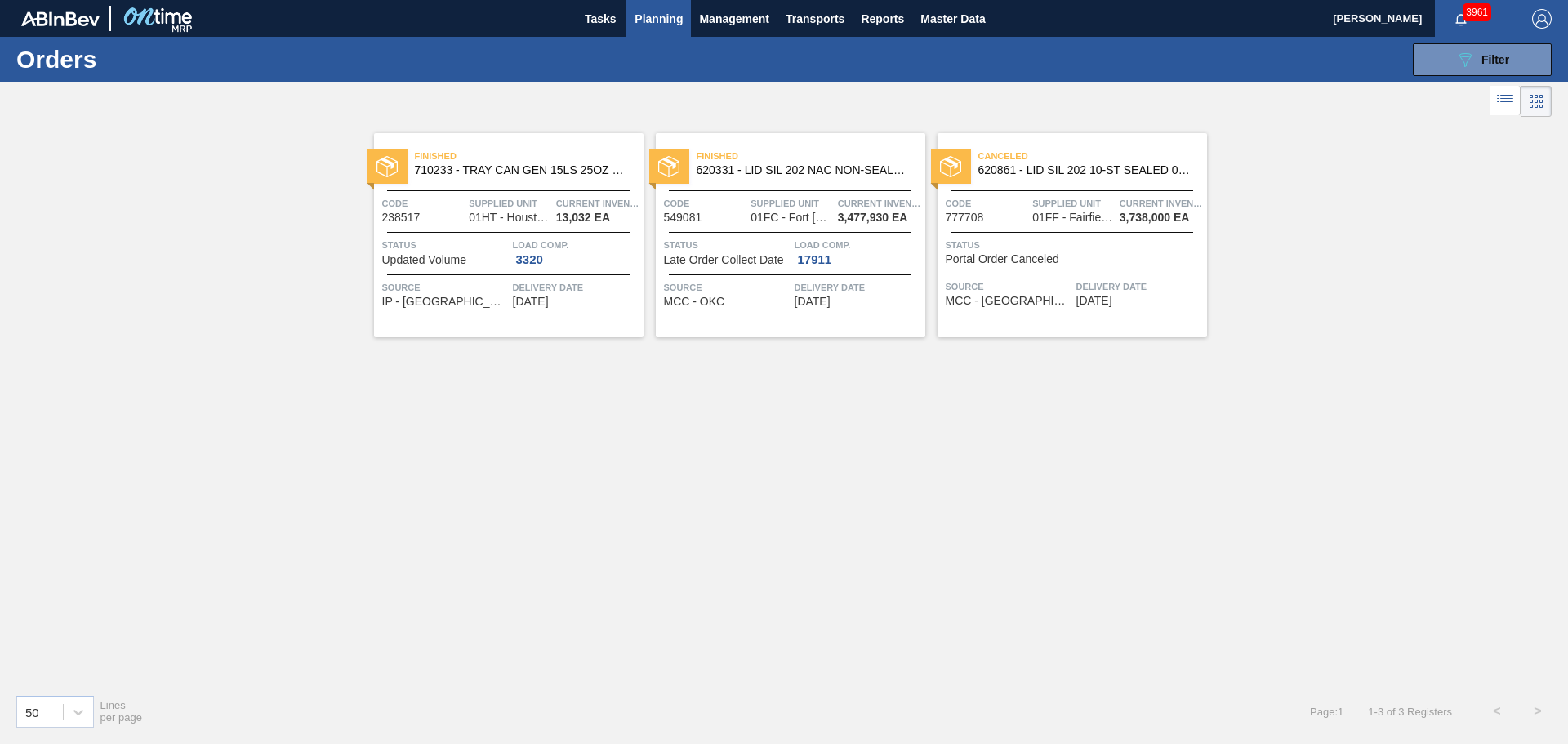
click at [653, 17] on span "Planning" at bounding box center [659, 18] width 48 height 20
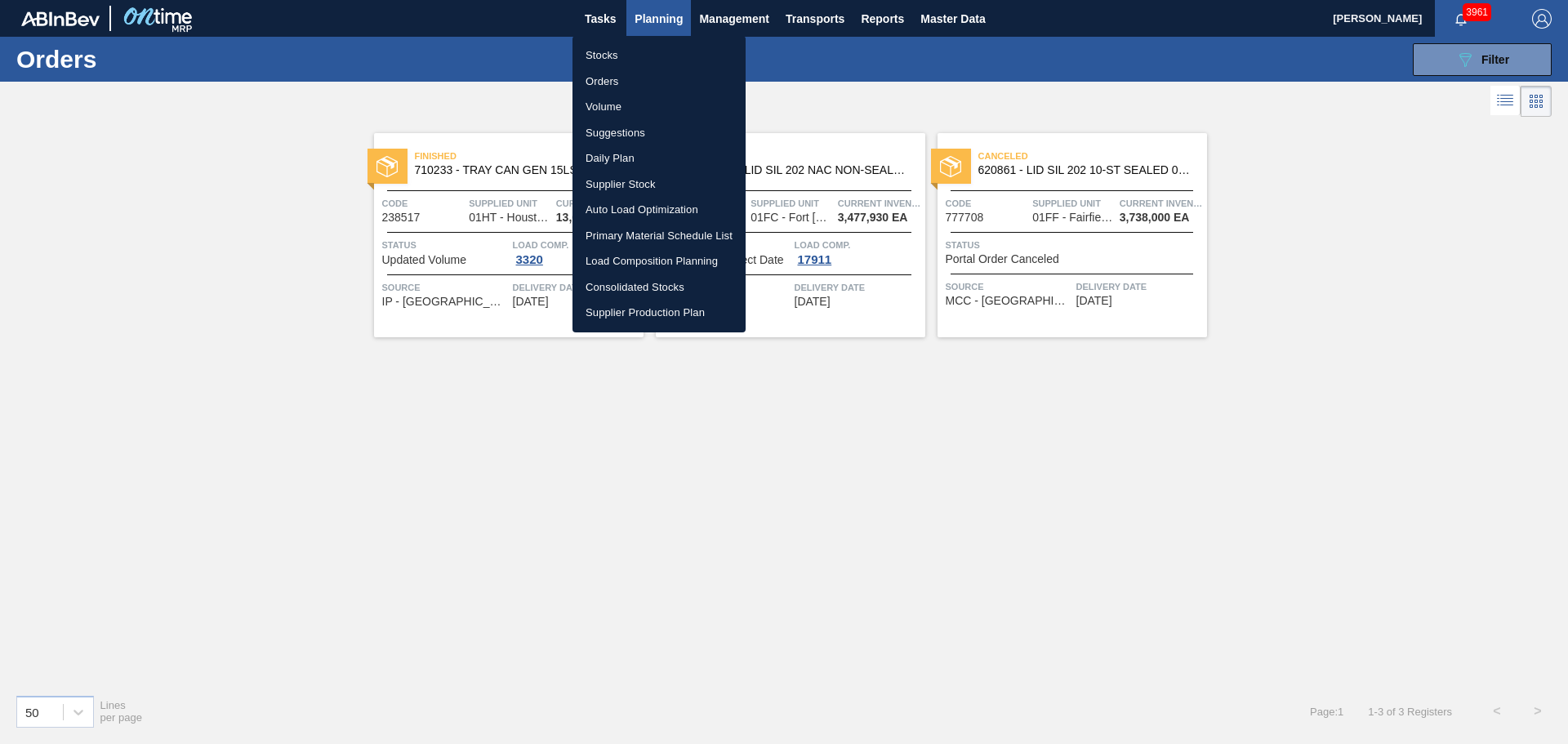
click at [605, 54] on li "Stocks" at bounding box center [659, 55] width 174 height 26
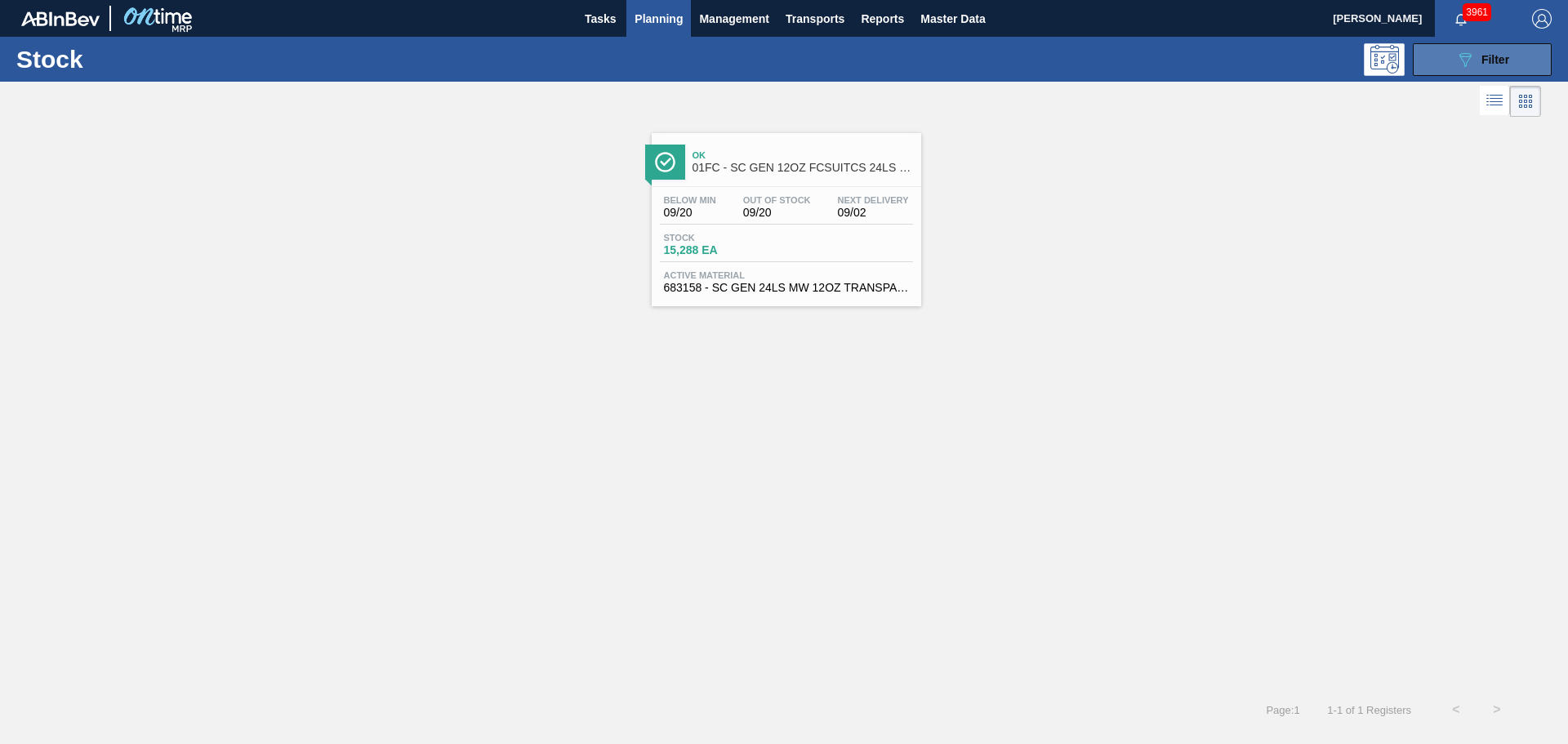
click at [1443, 54] on button "089F7B8B-B2A5-4AFE-B5C0-19BA573D28AC Filter" at bounding box center [1482, 59] width 139 height 33
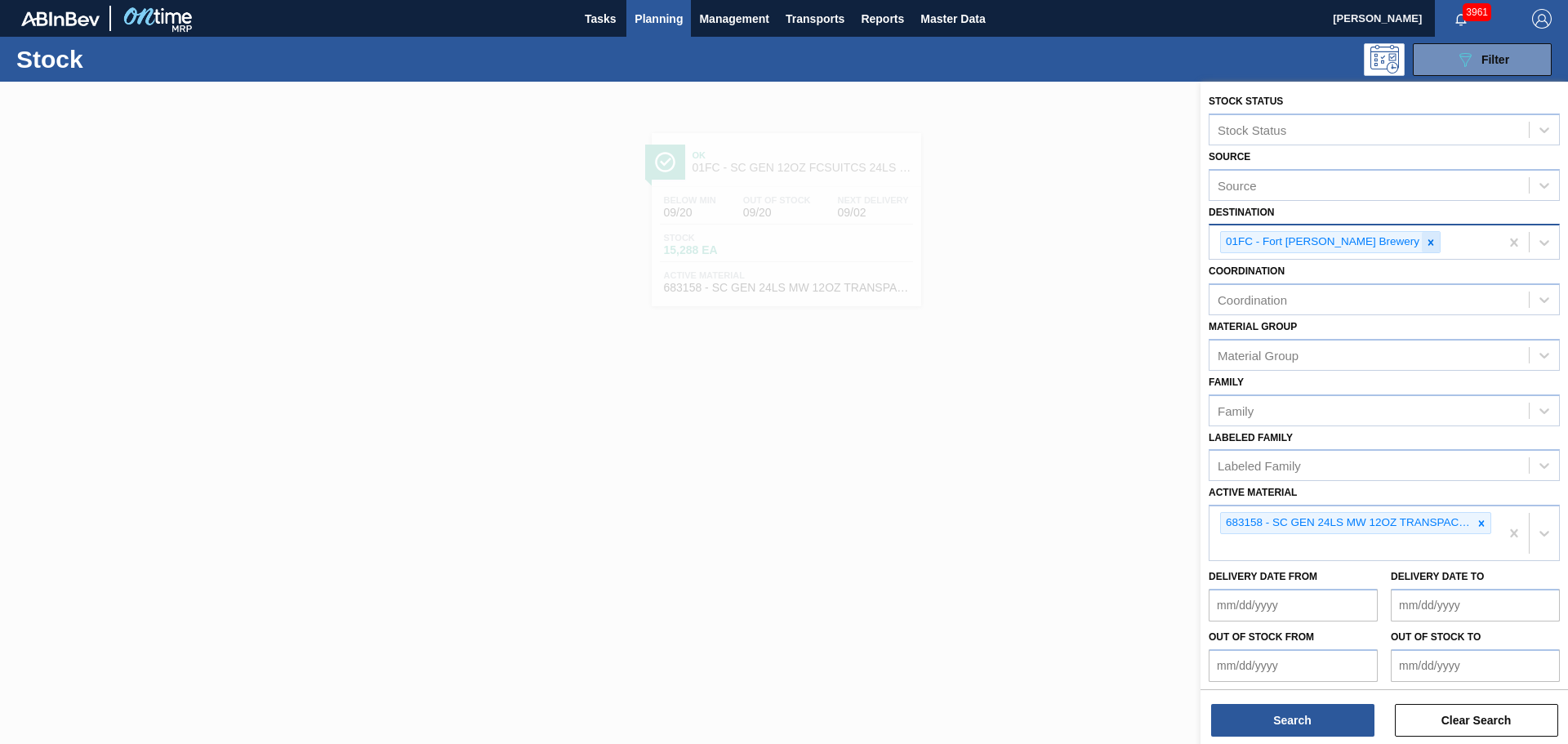
click at [1425, 240] on icon at bounding box center [1431, 242] width 11 height 11
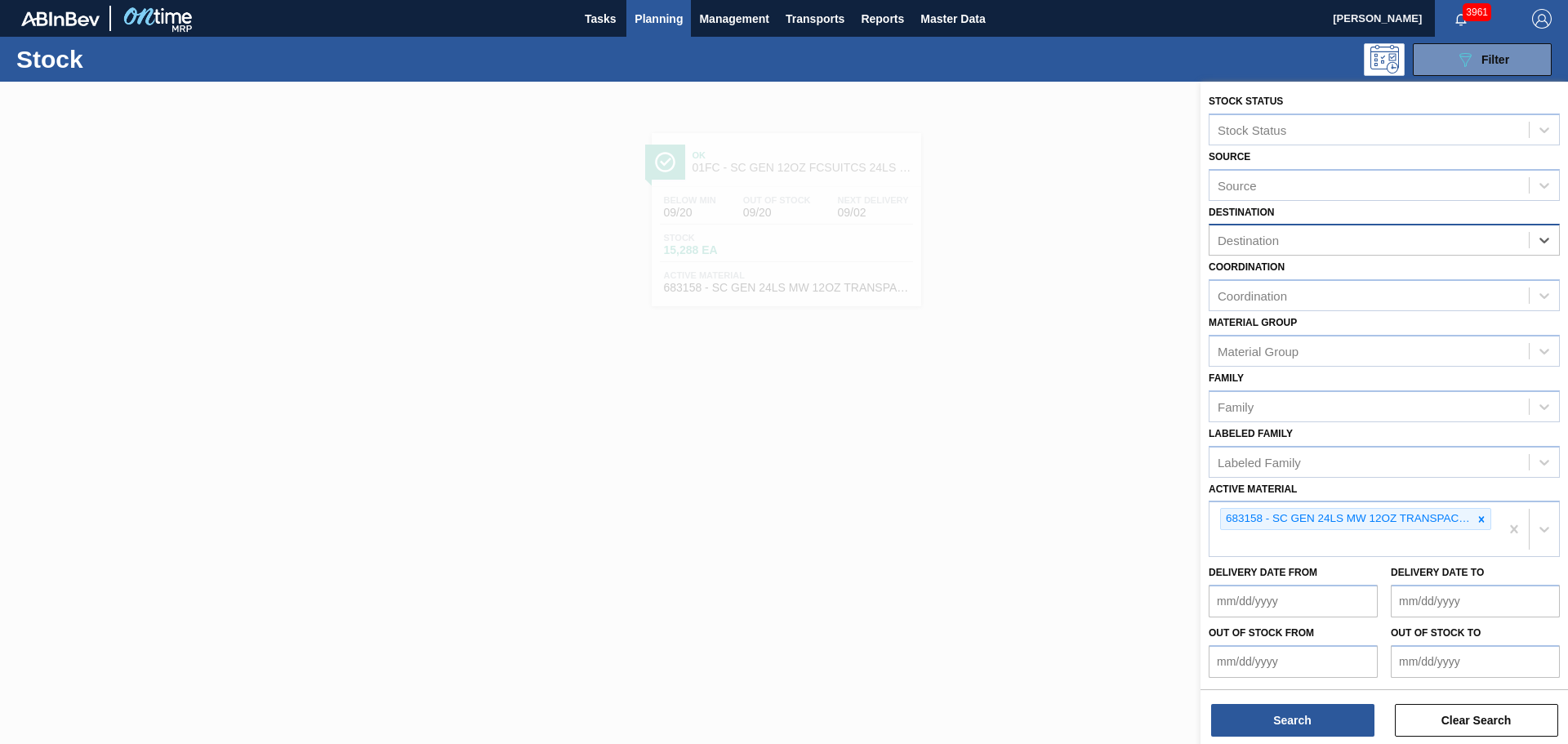
click at [1367, 241] on div "Destination" at bounding box center [1370, 241] width 320 height 24
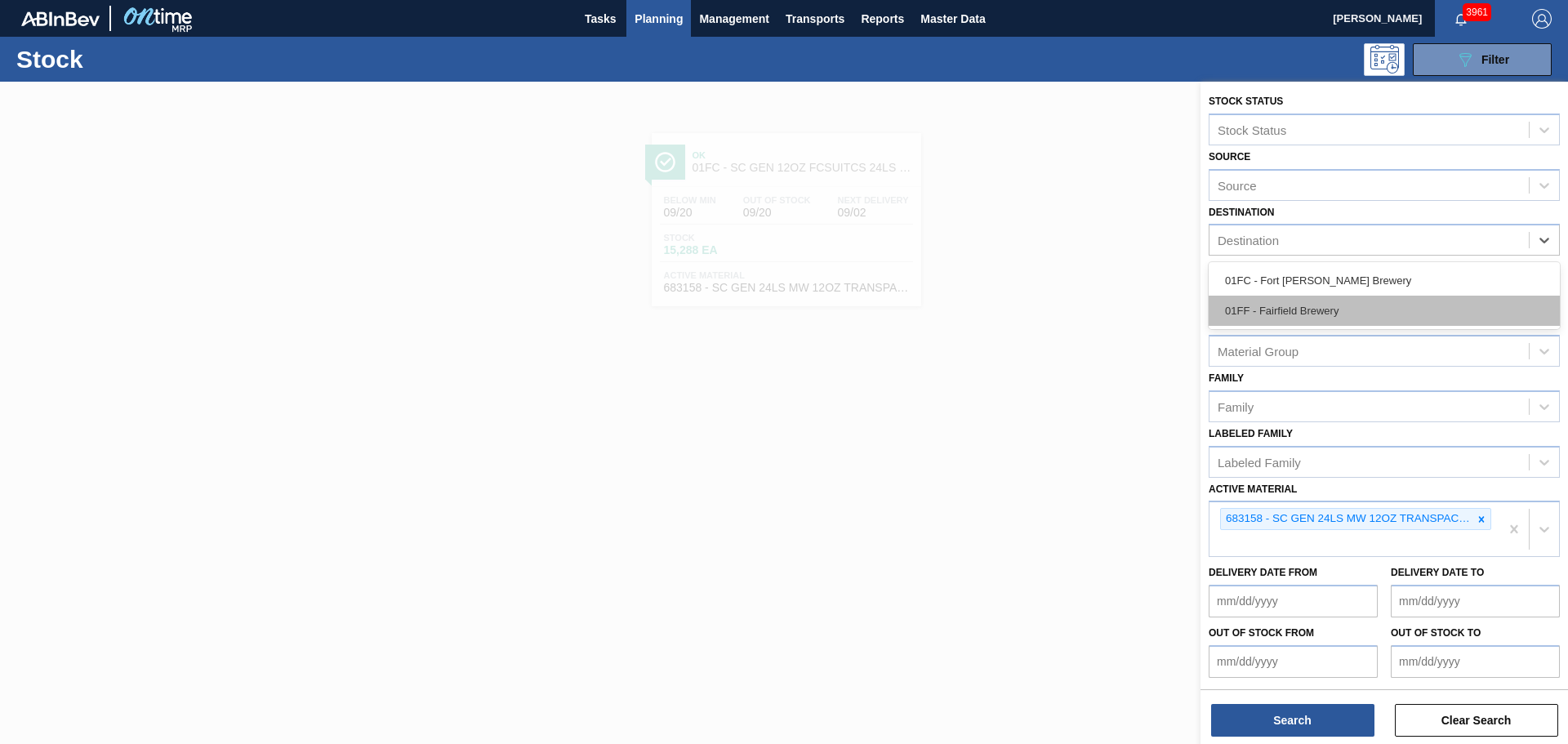
click at [1359, 309] on div "01FF - Fairfield Brewery" at bounding box center [1384, 310] width 351 height 30
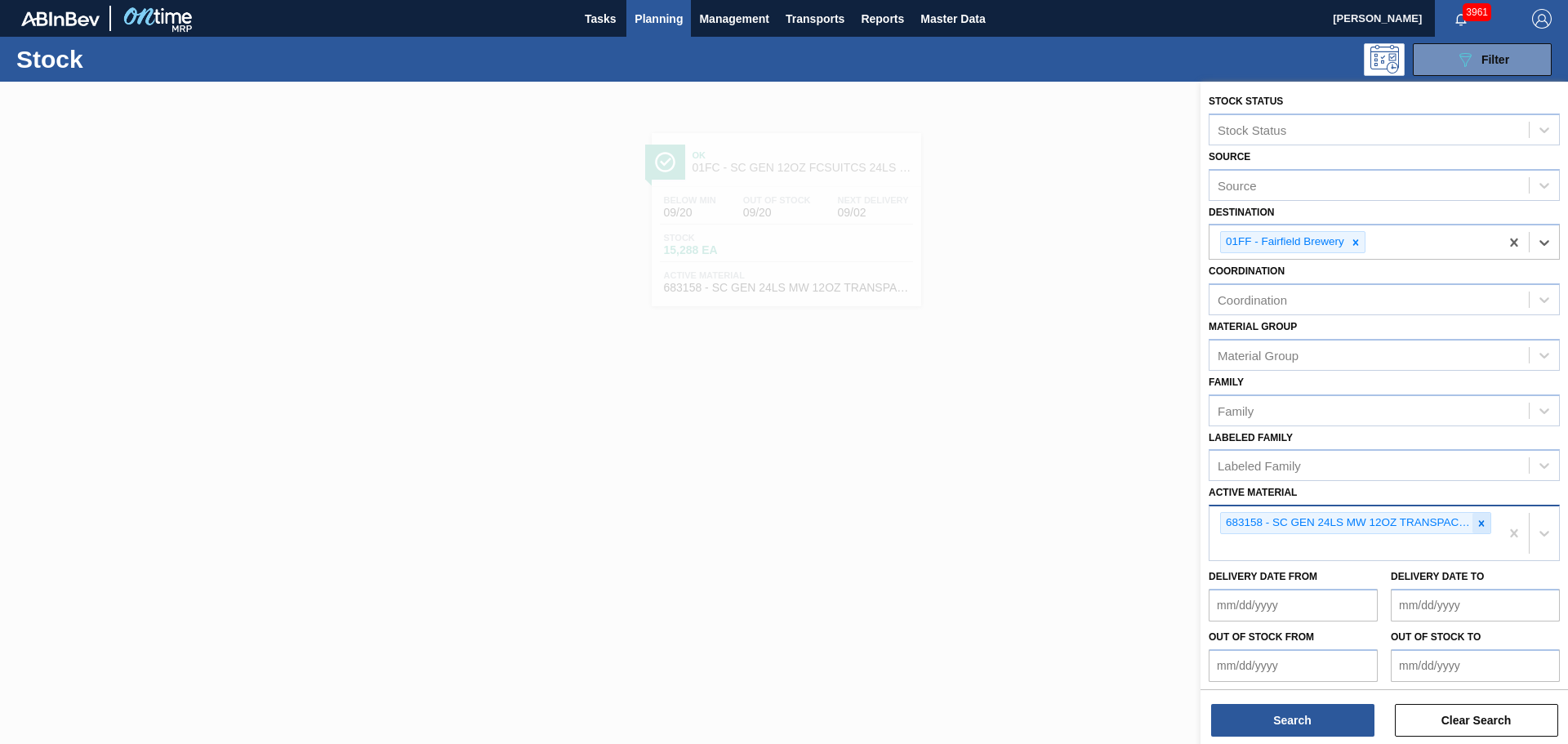
click at [1483, 521] on icon at bounding box center [1481, 523] width 11 height 11
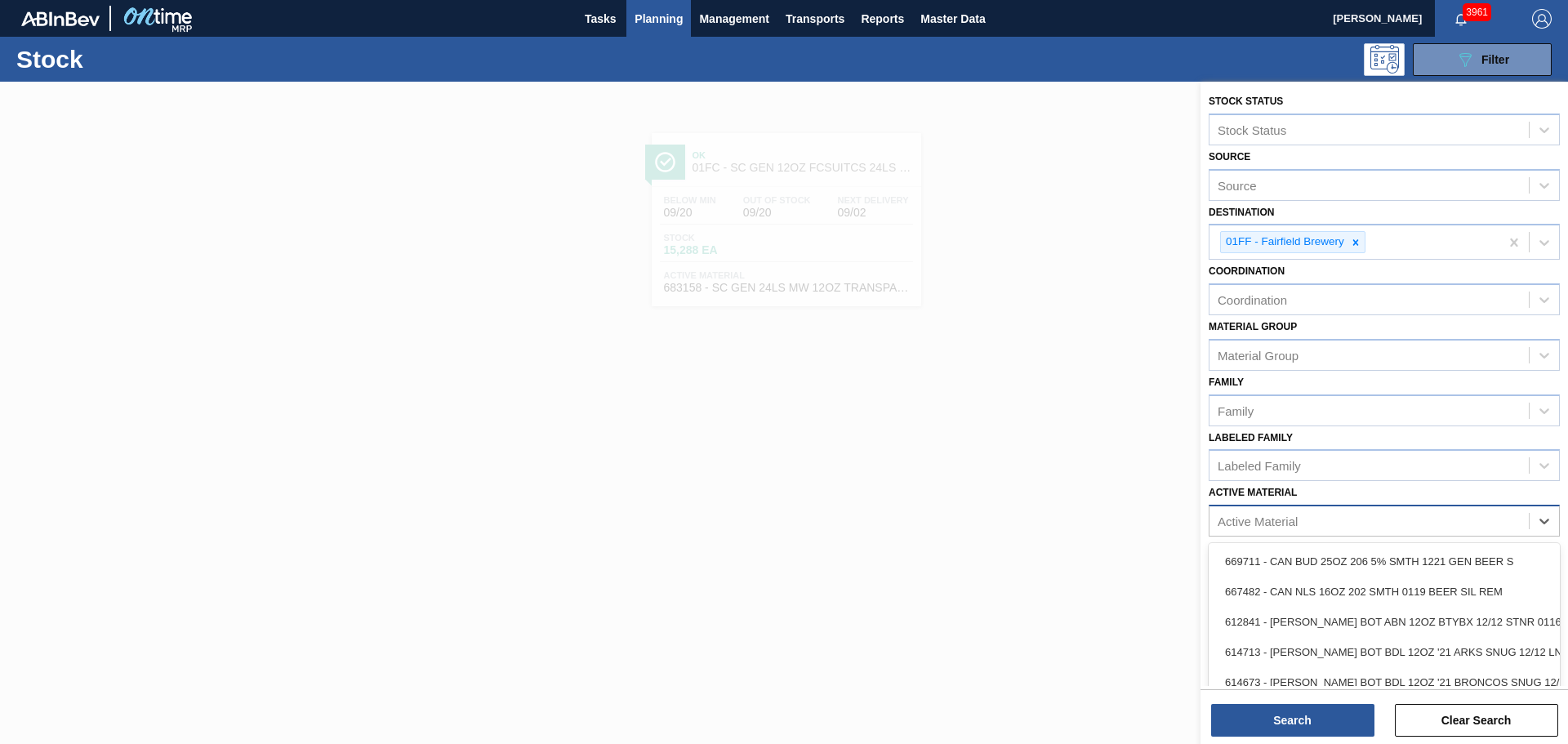
drag, startPoint x: 1419, startPoint y: 525, endPoint x: 1416, endPoint y: 508, distance: 17.3
click at [1418, 523] on div "Active Material" at bounding box center [1370, 521] width 320 height 24
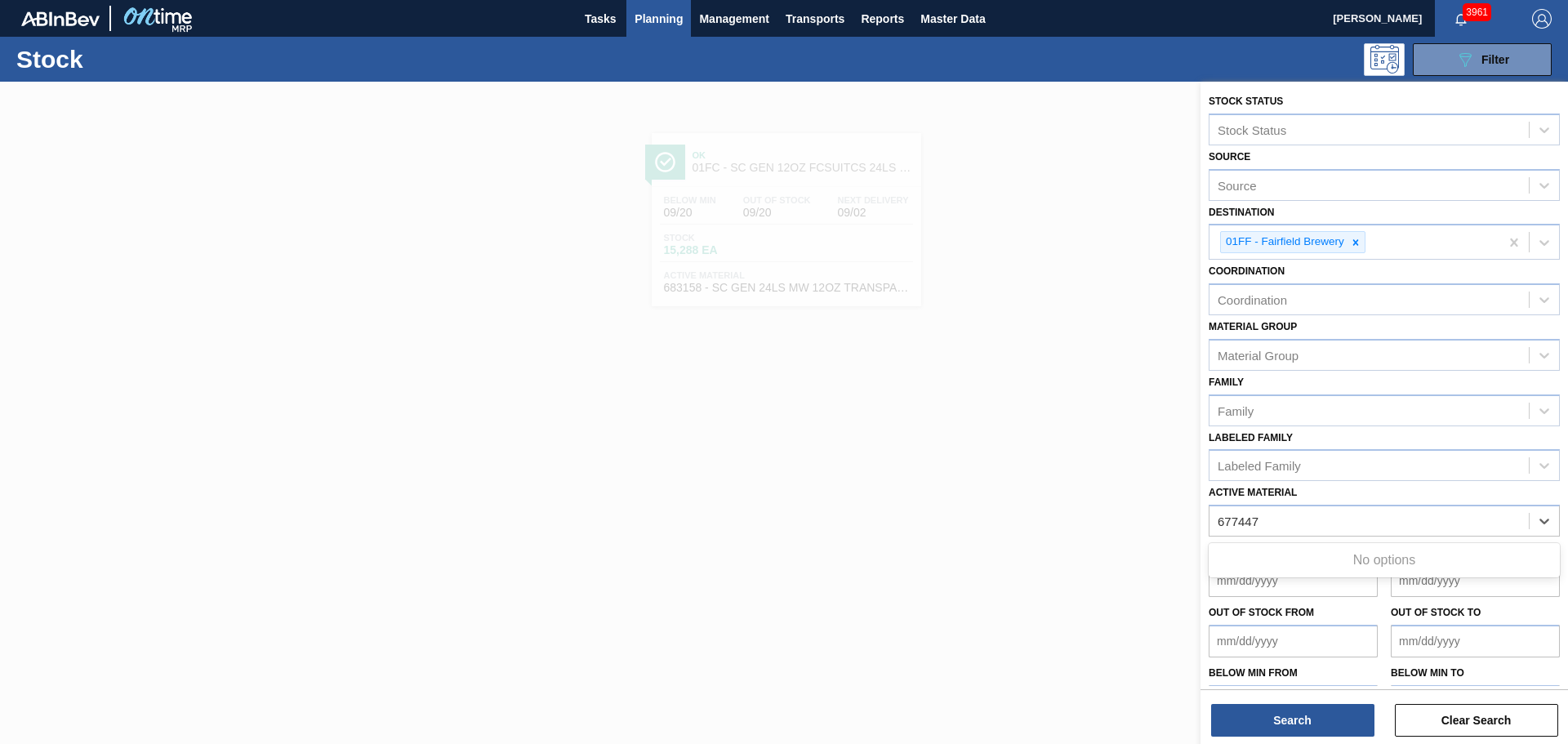
type Material "677447"
click at [1036, 503] on div at bounding box center [784, 454] width 1568 height 744
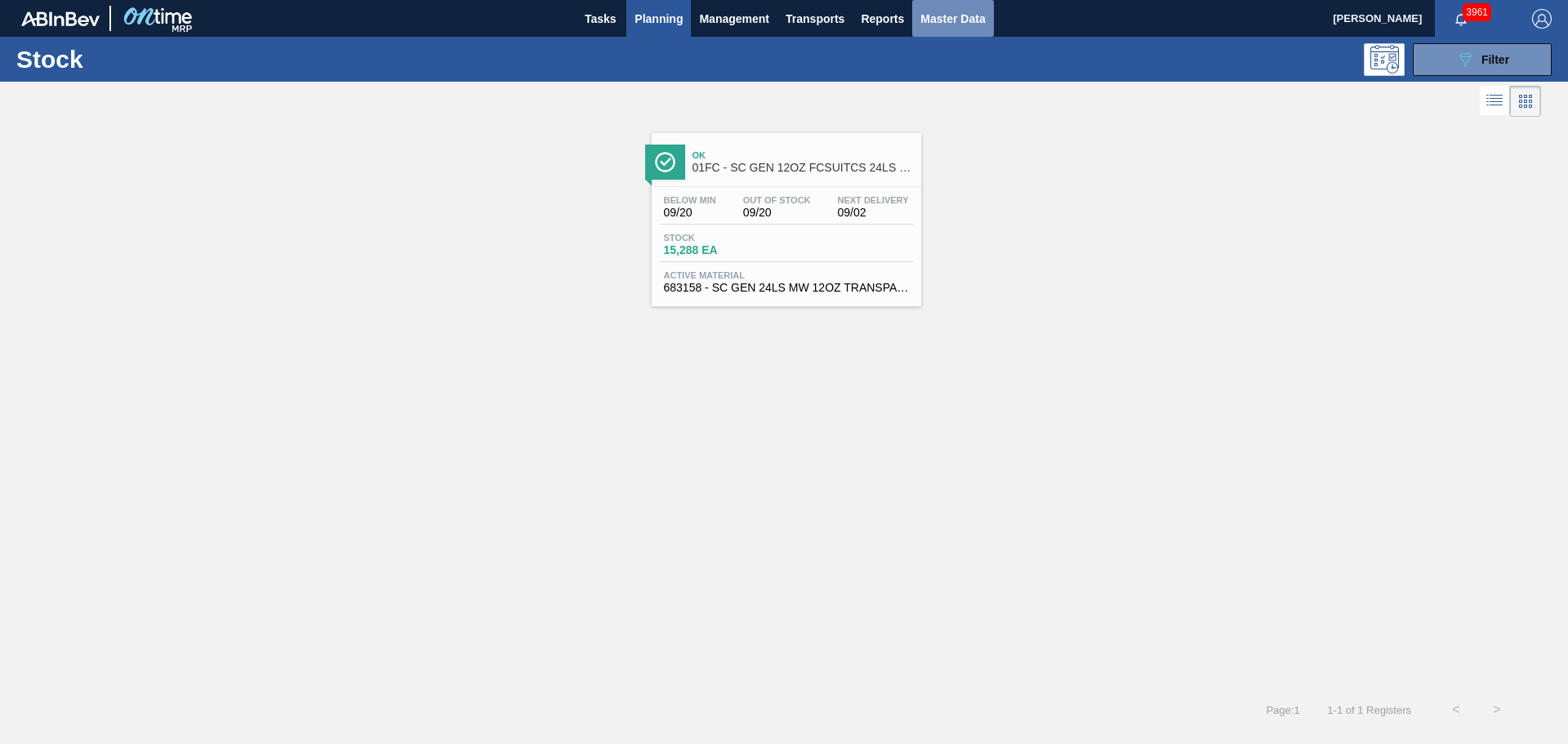
click at [964, 15] on span "Master Data" at bounding box center [952, 18] width 64 height 20
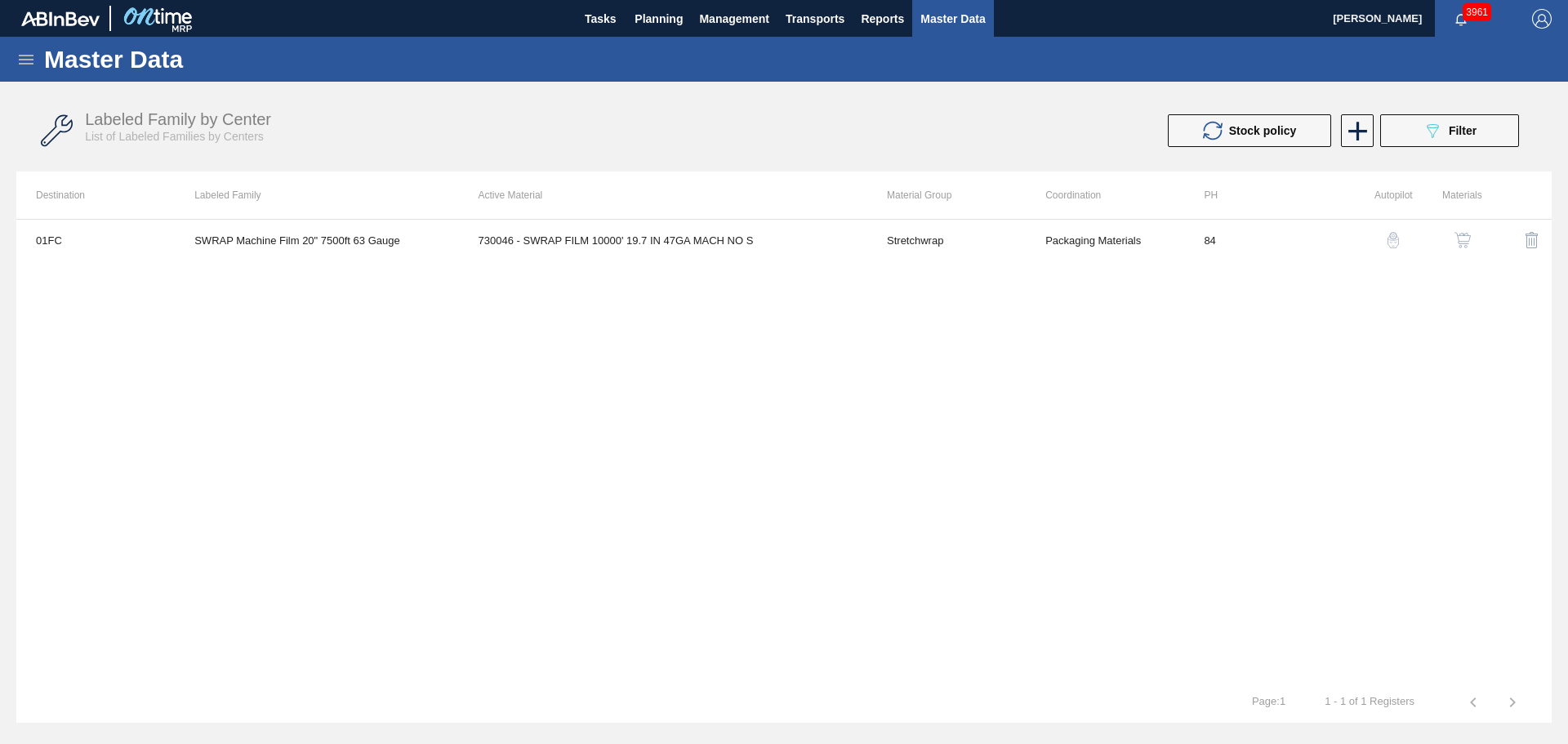
click at [27, 60] on icon at bounding box center [26, 59] width 20 height 20
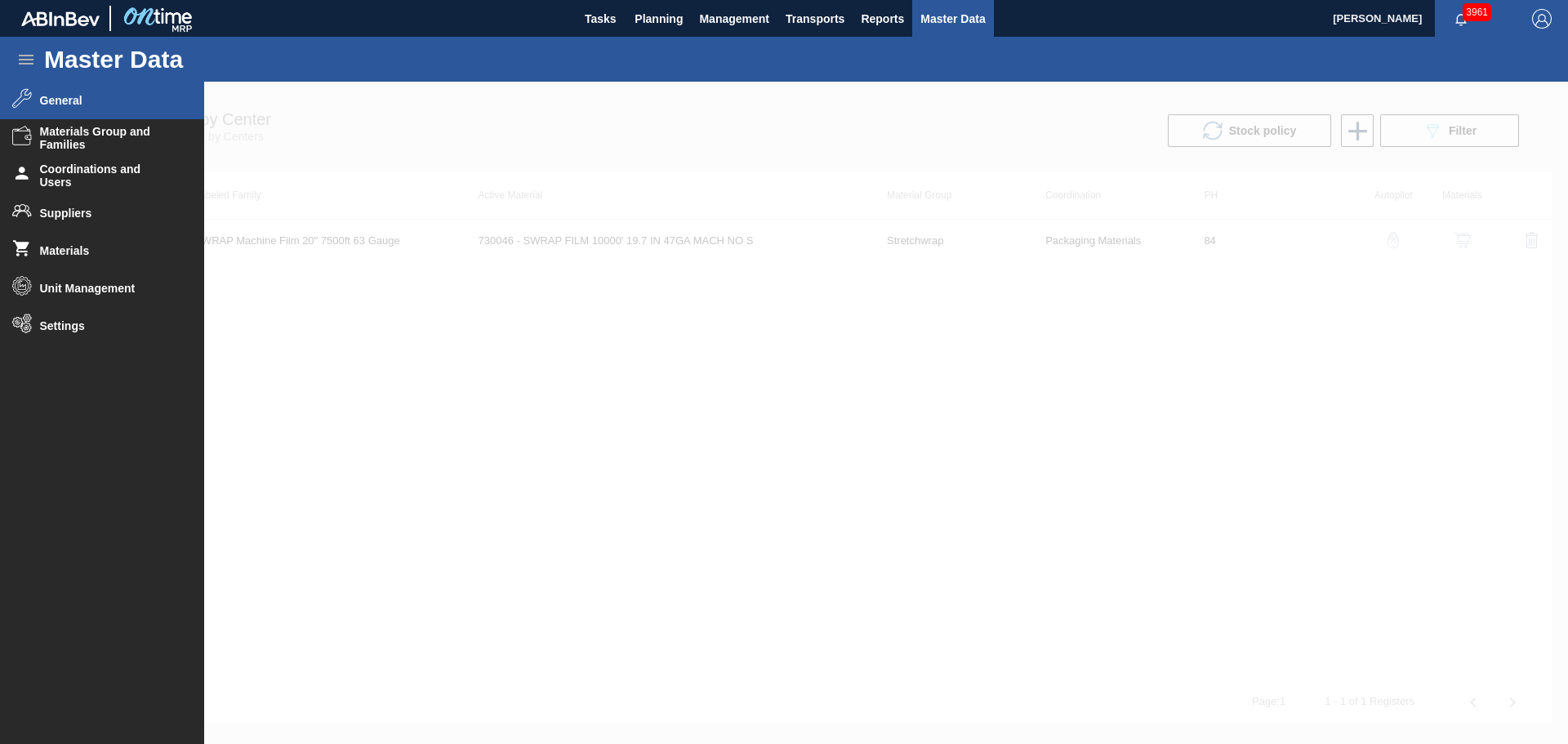
click at [47, 107] on li "General" at bounding box center [102, 101] width 204 height 38
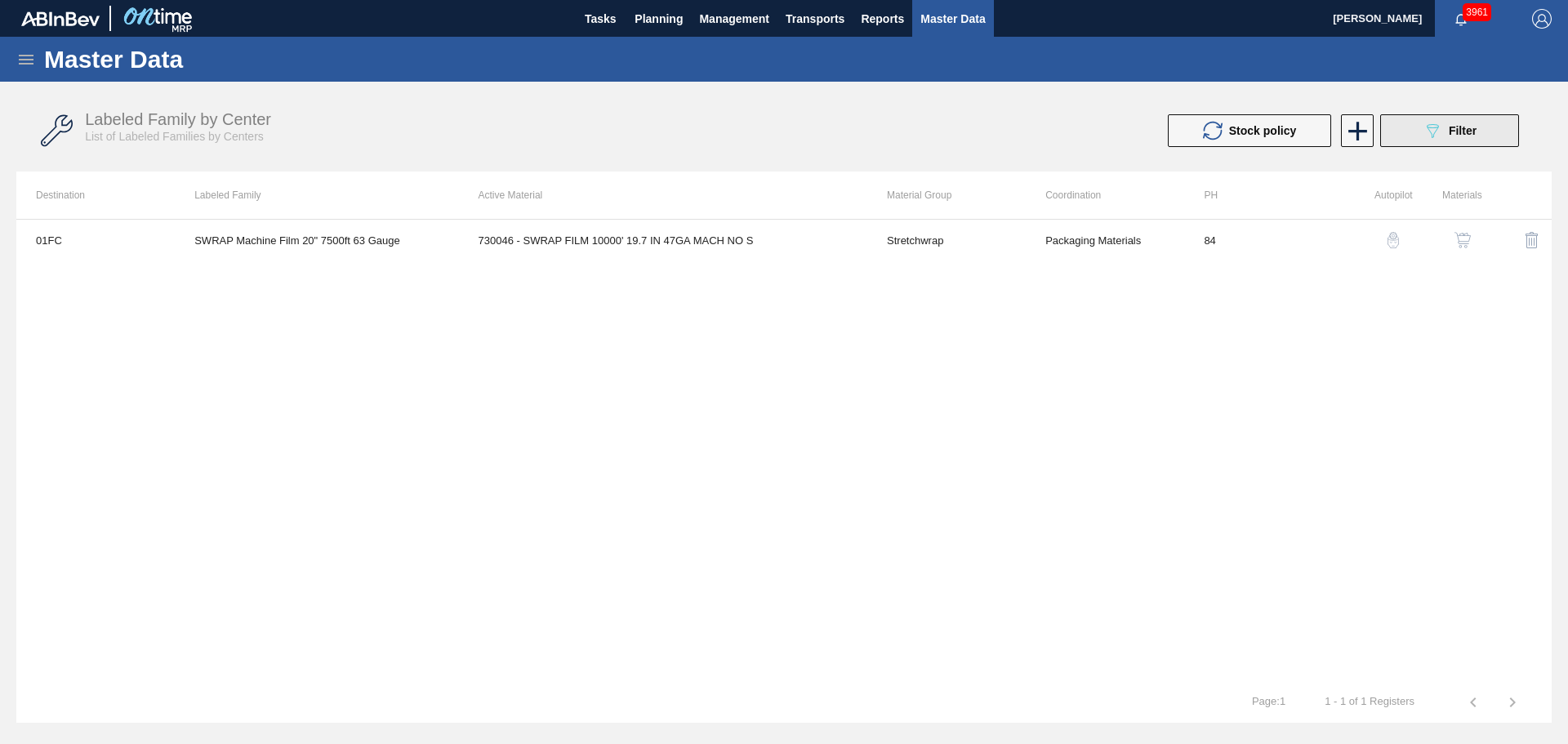
click at [1417, 125] on button "089F7B8B-B2A5-4AFE-B5C0-19BA573D28AC Filter" at bounding box center [1449, 131] width 139 height 33
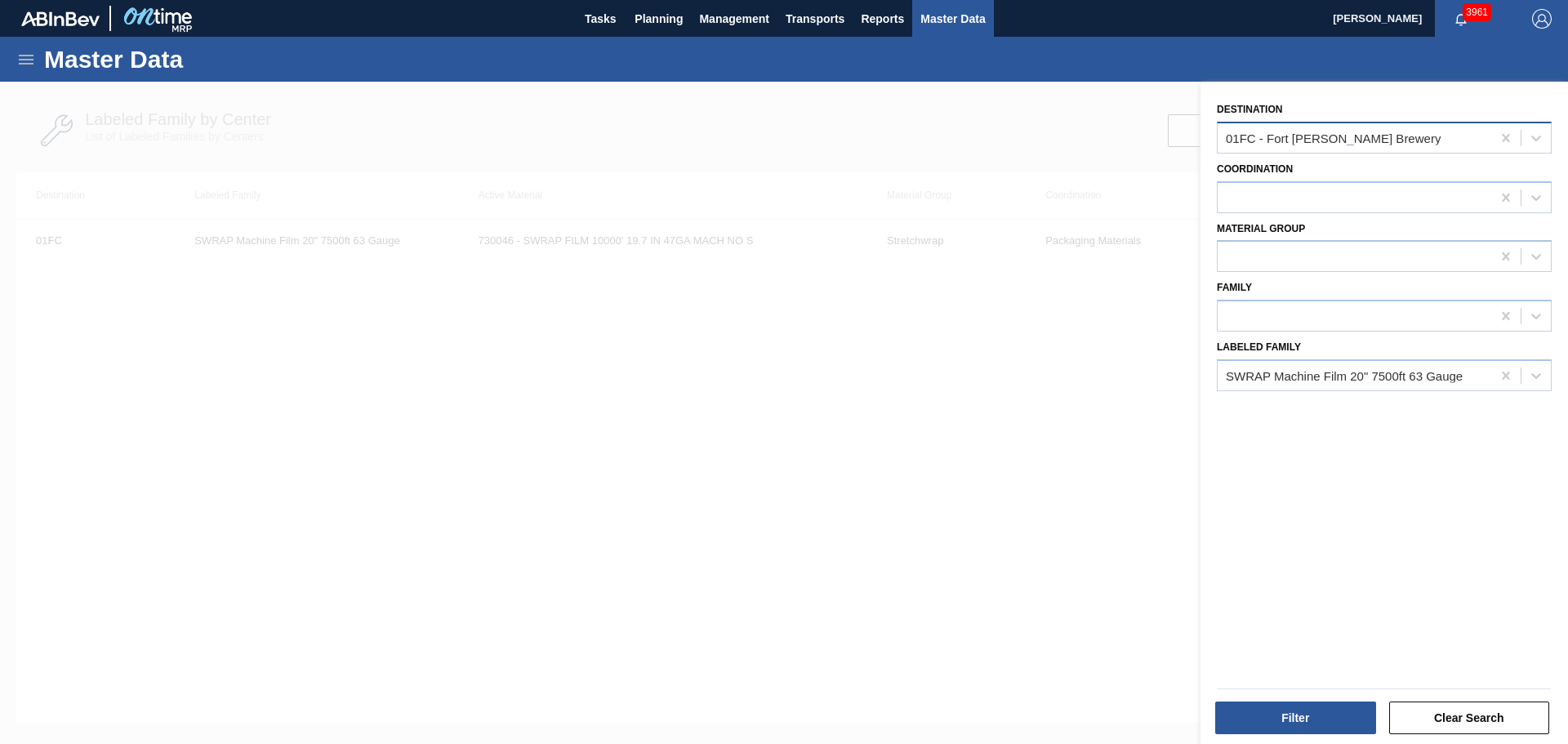
click at [1407, 143] on div "01FC - Fort [PERSON_NAME] Brewery" at bounding box center [1354, 137] width 273 height 24
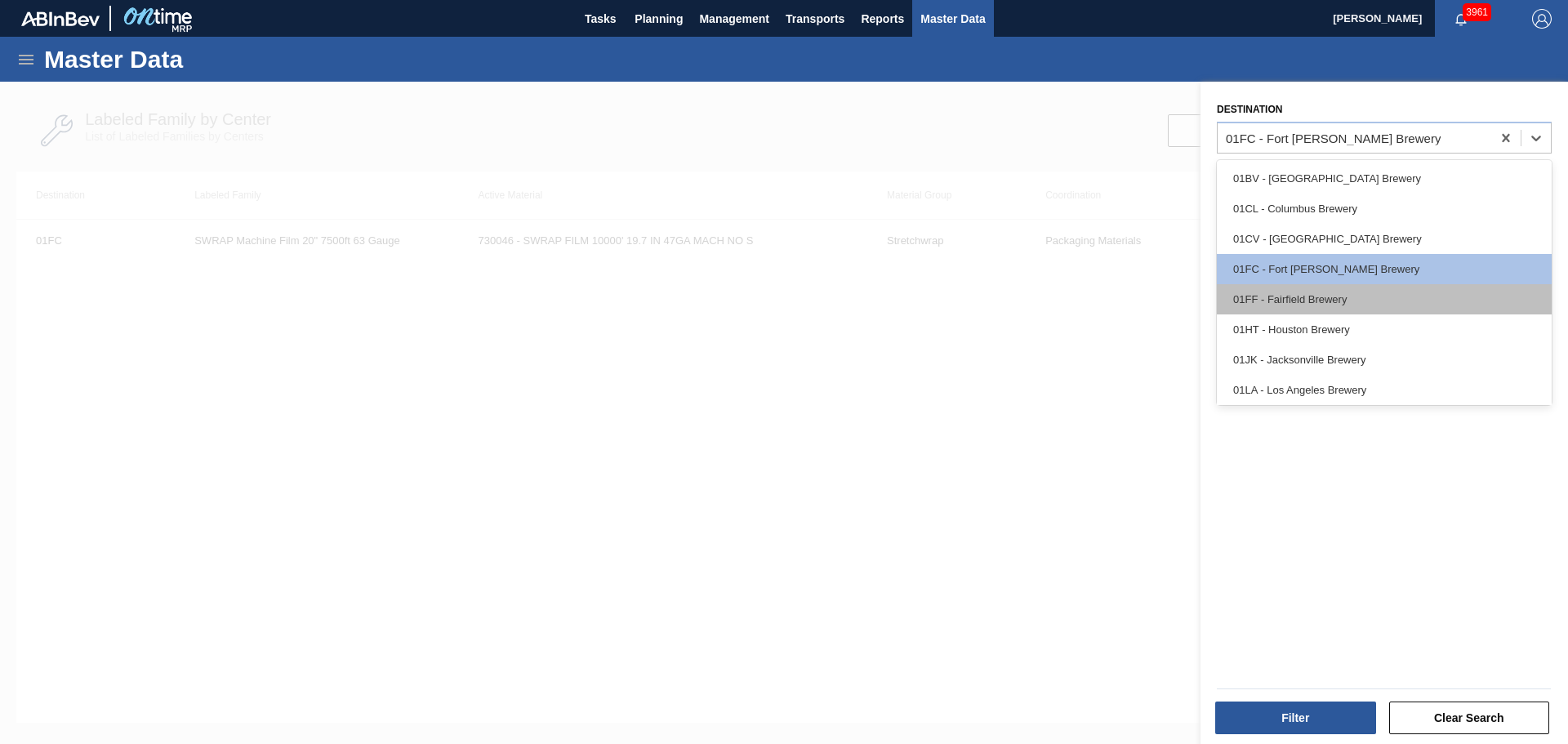
click at [1360, 291] on div "01FF - Fairfield Brewery" at bounding box center [1384, 299] width 335 height 30
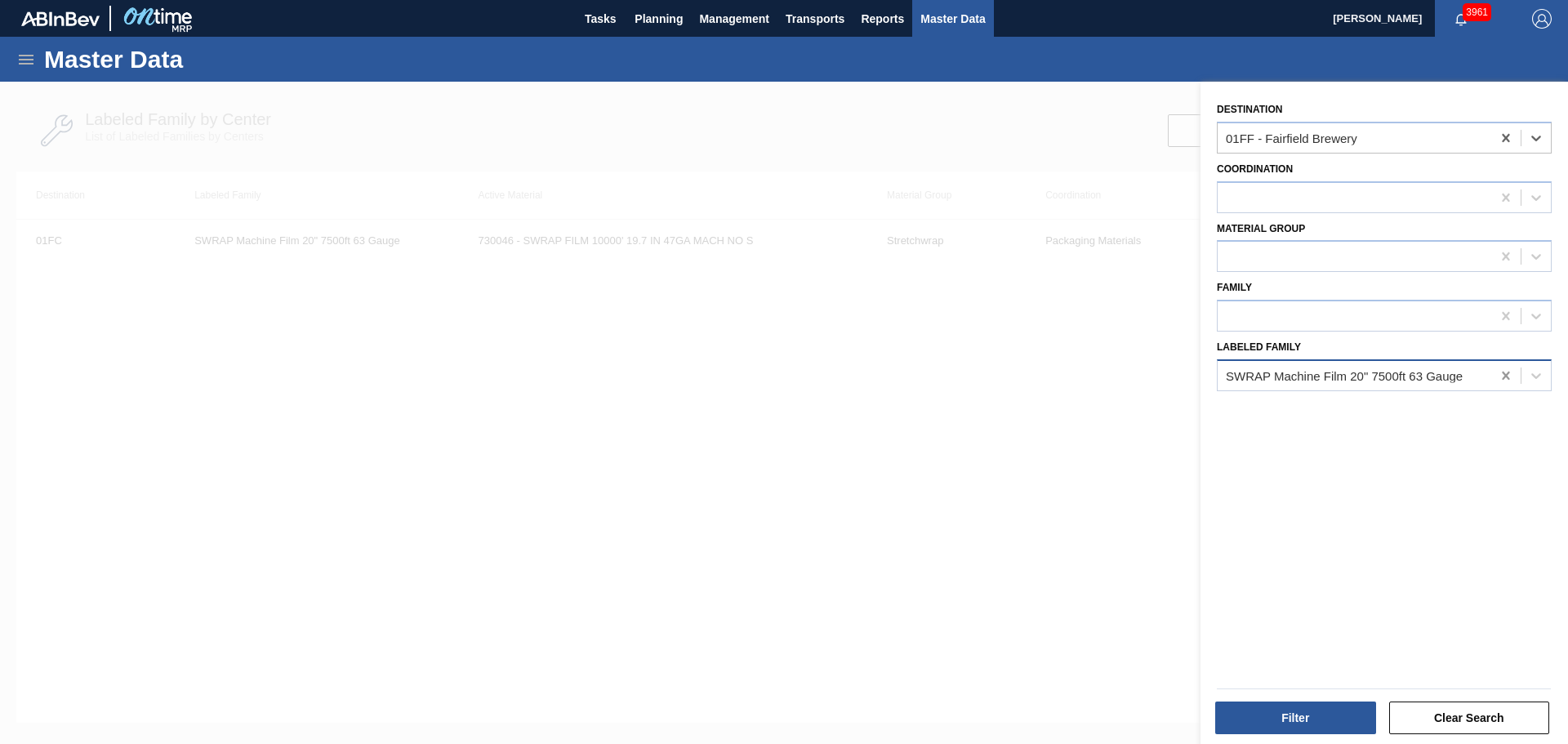
click at [1500, 375] on icon at bounding box center [1505, 375] width 16 height 16
click at [1367, 206] on div at bounding box center [1354, 198] width 273 height 24
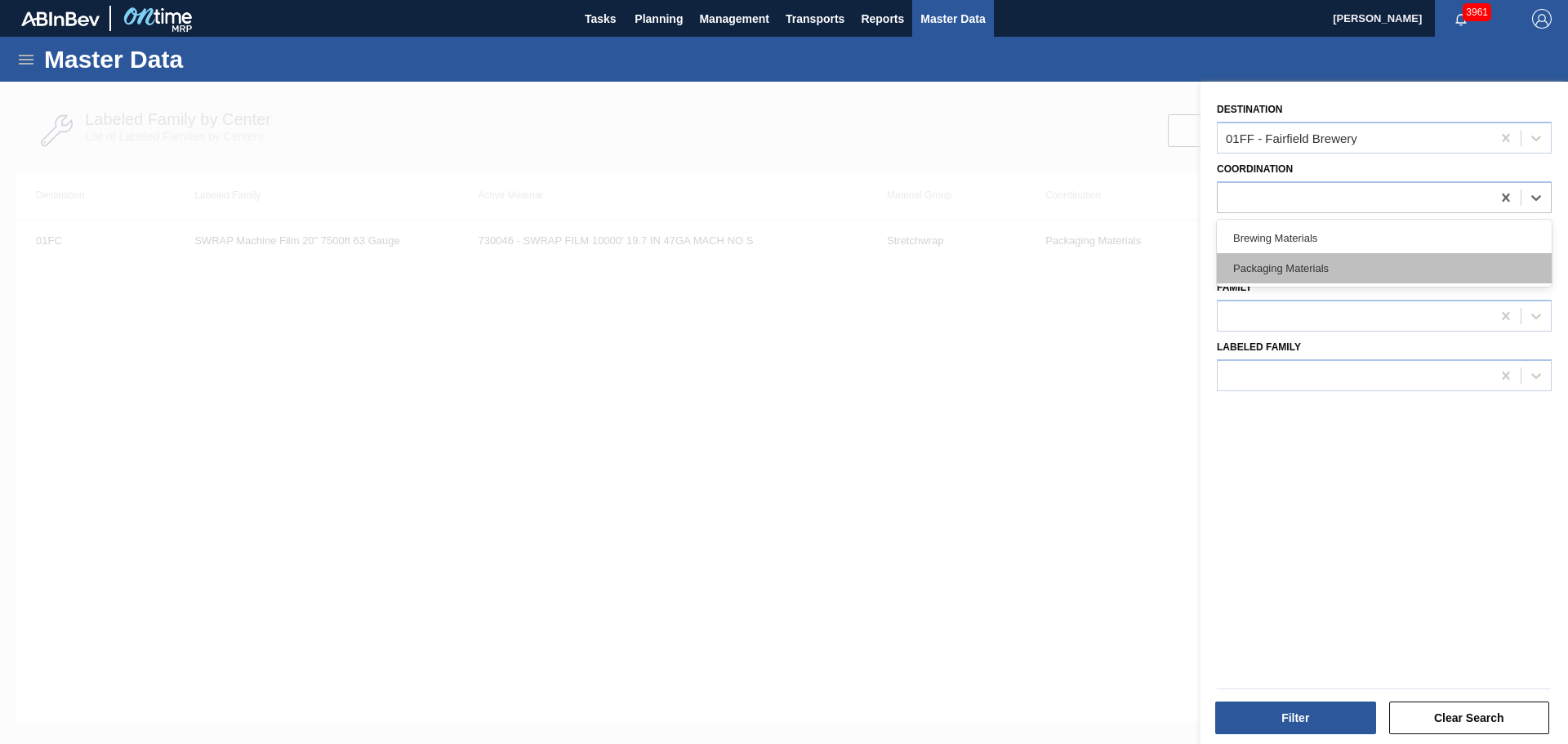
click at [1362, 257] on div "Packaging Materials" at bounding box center [1384, 268] width 335 height 30
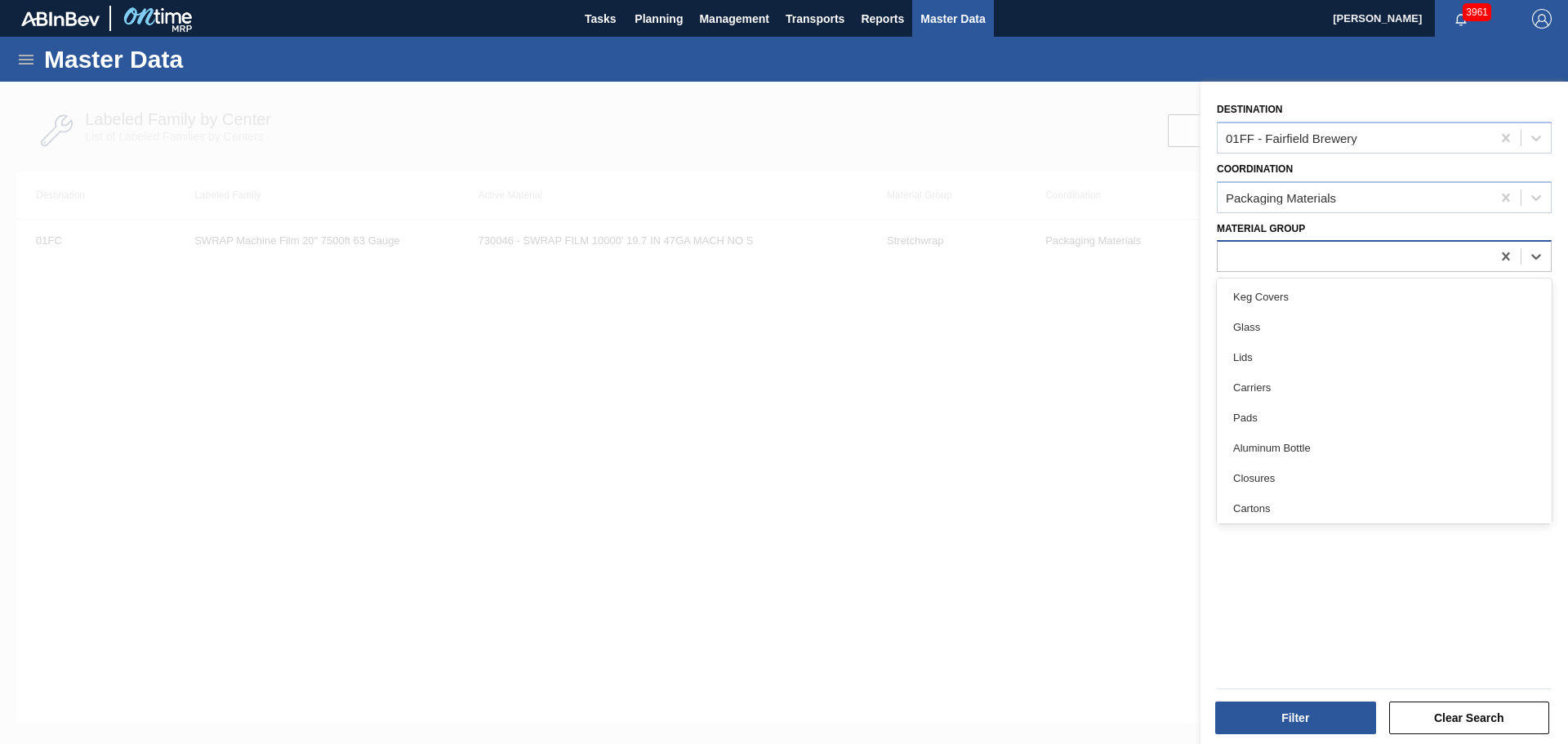
click at [1358, 251] on div at bounding box center [1354, 257] width 273 height 24
click at [1339, 373] on div "Carriers" at bounding box center [1384, 387] width 335 height 30
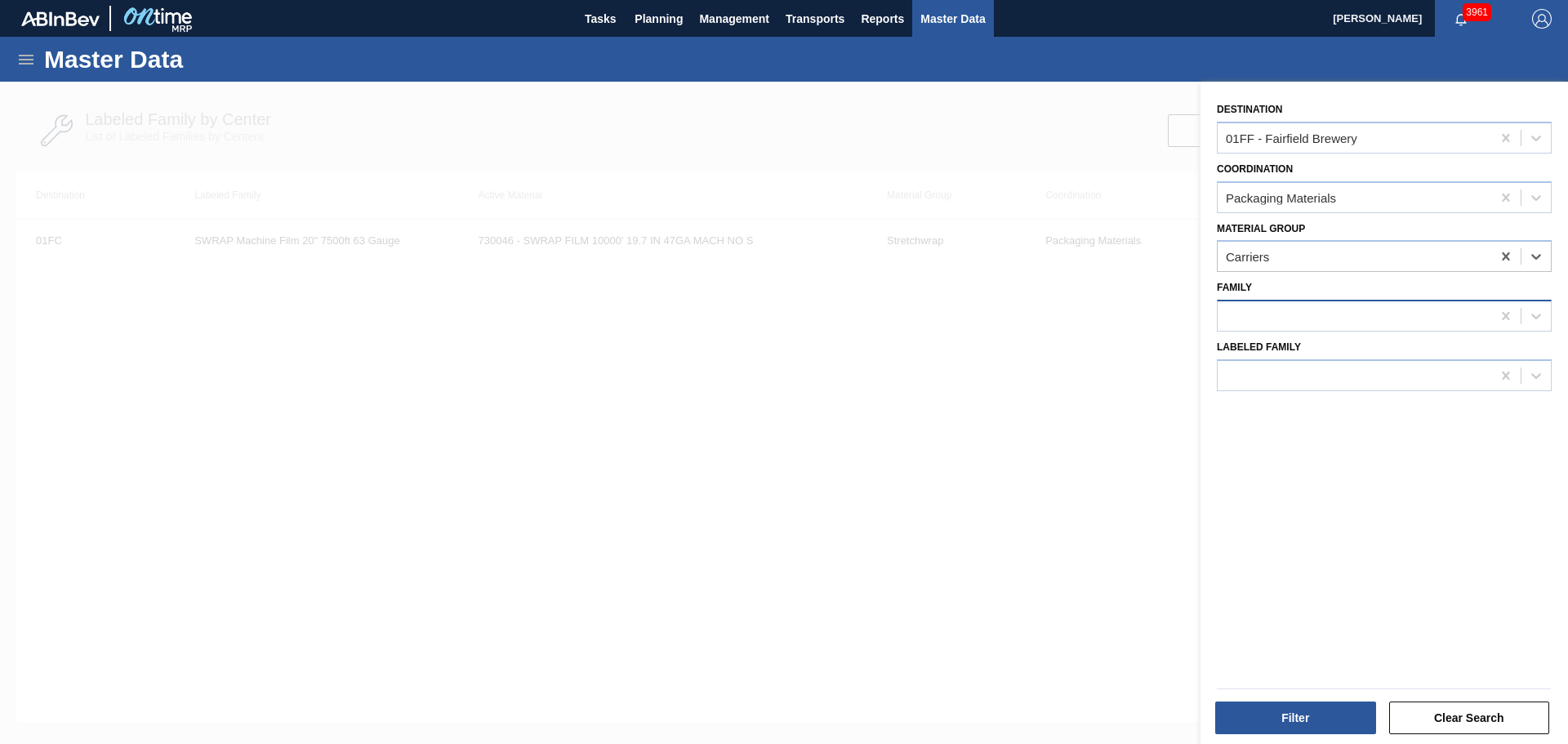
click at [1306, 306] on div at bounding box center [1354, 317] width 273 height 24
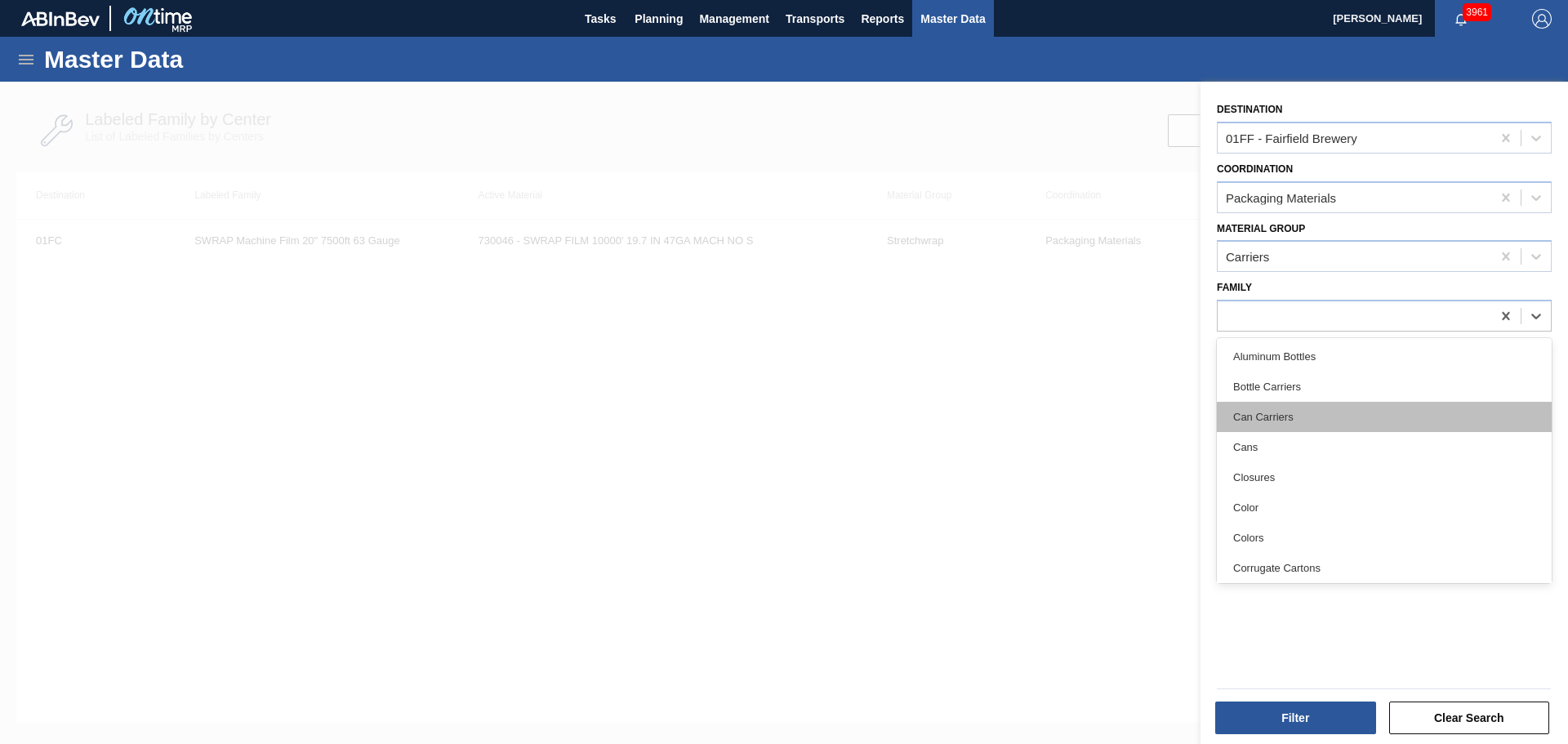
click at [1336, 408] on div "Can Carriers" at bounding box center [1384, 417] width 335 height 30
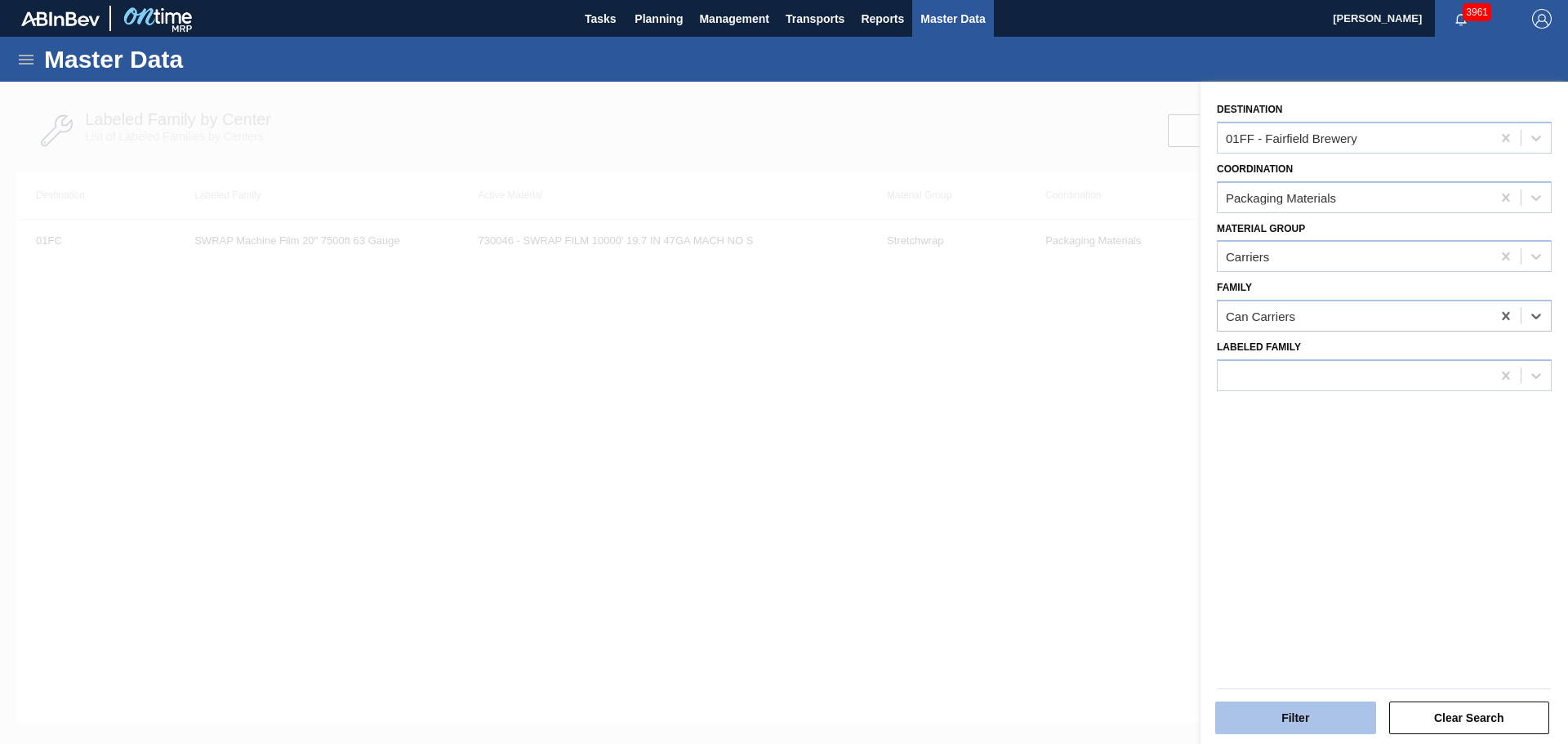
click at [1334, 713] on button "Filter" at bounding box center [1295, 718] width 161 height 33
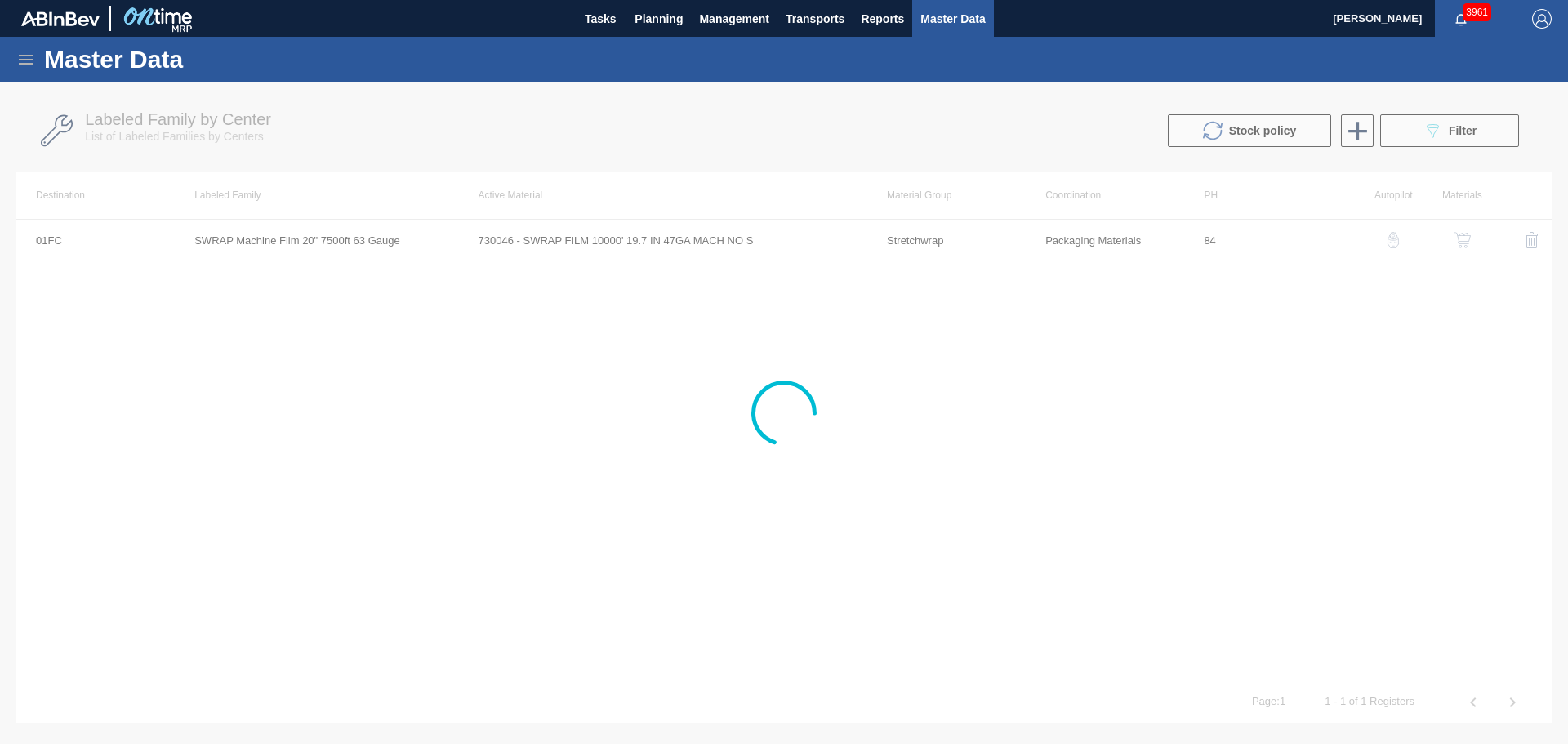
click at [30, 58] on icon at bounding box center [26, 59] width 20 height 20
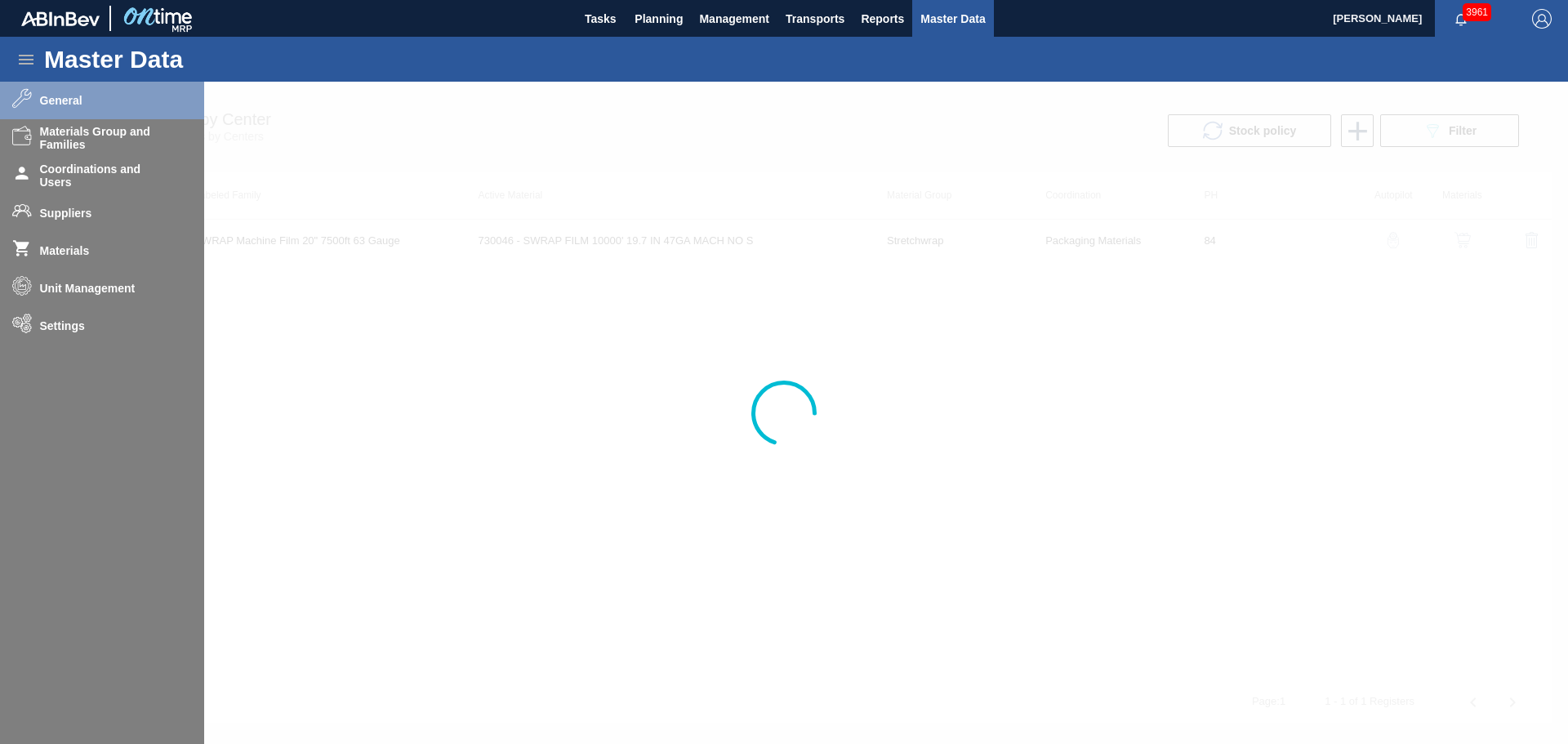
click at [70, 255] on div at bounding box center [784, 412] width 1568 height 662
click at [446, 345] on div at bounding box center [784, 412] width 1568 height 662
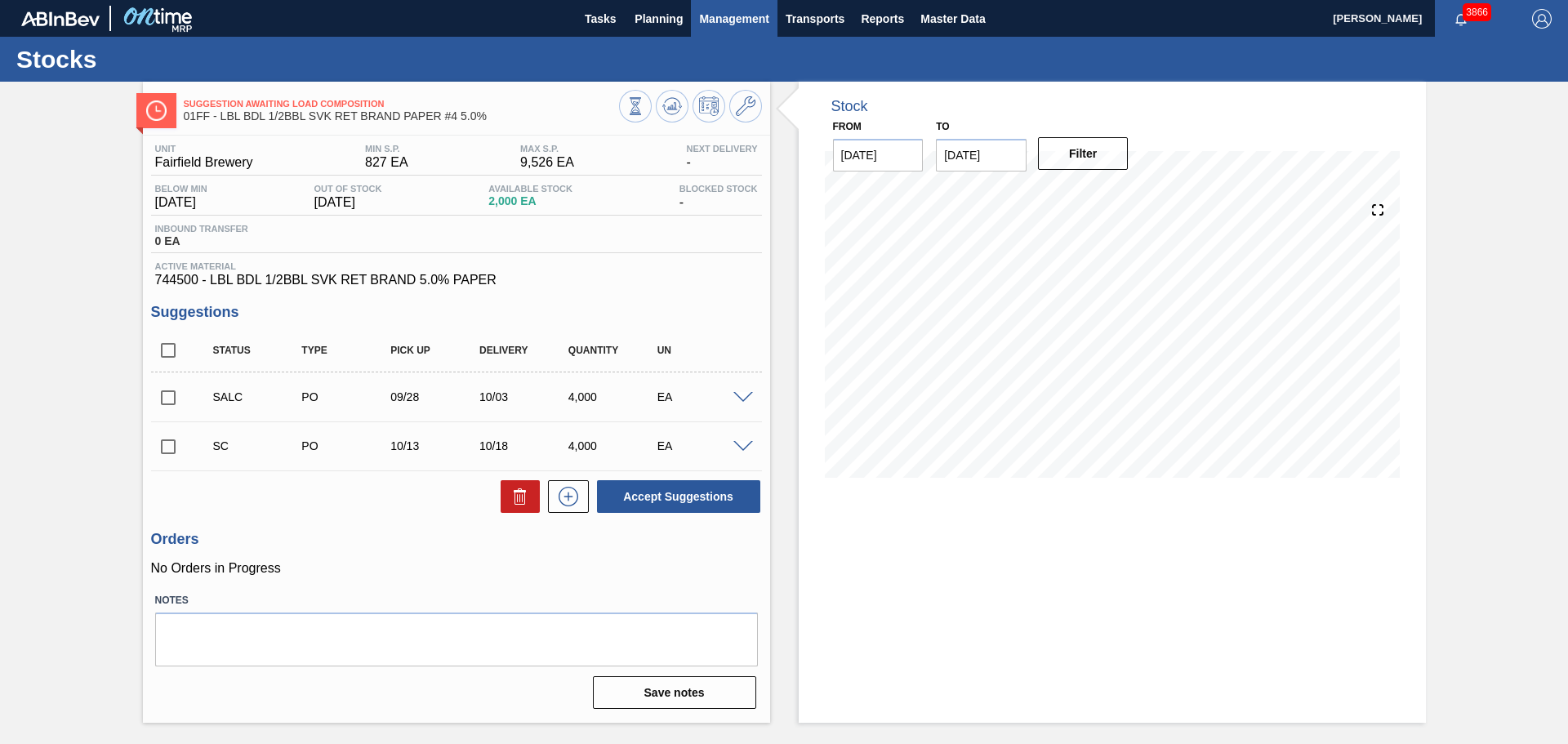
click at [747, 23] on span "Management" at bounding box center [735, 18] width 70 height 20
click at [642, 20] on div at bounding box center [784, 372] width 1568 height 744
click at [661, 15] on span "Planning" at bounding box center [659, 18] width 48 height 20
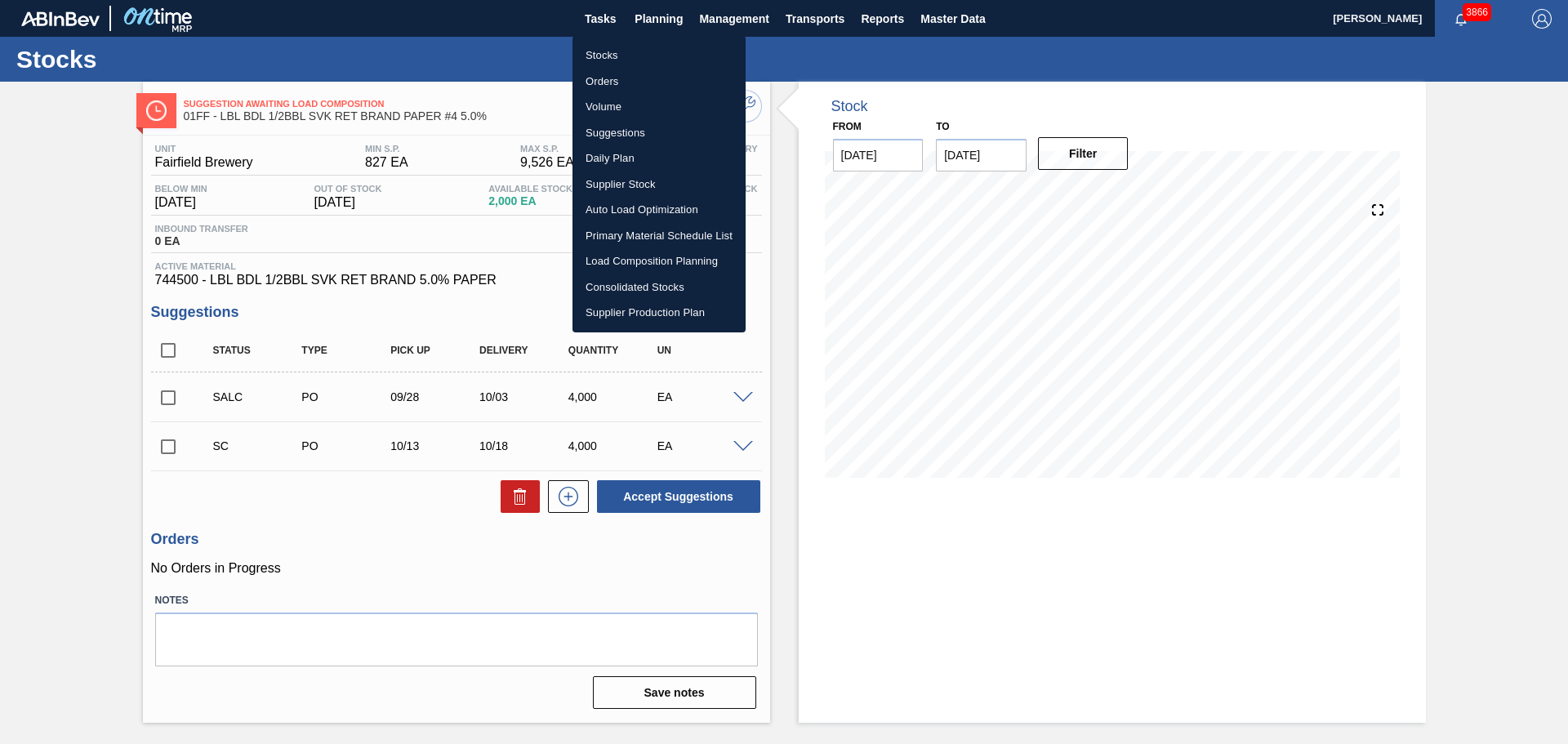
click at [679, 256] on li "Load Composition Planning" at bounding box center [659, 261] width 174 height 26
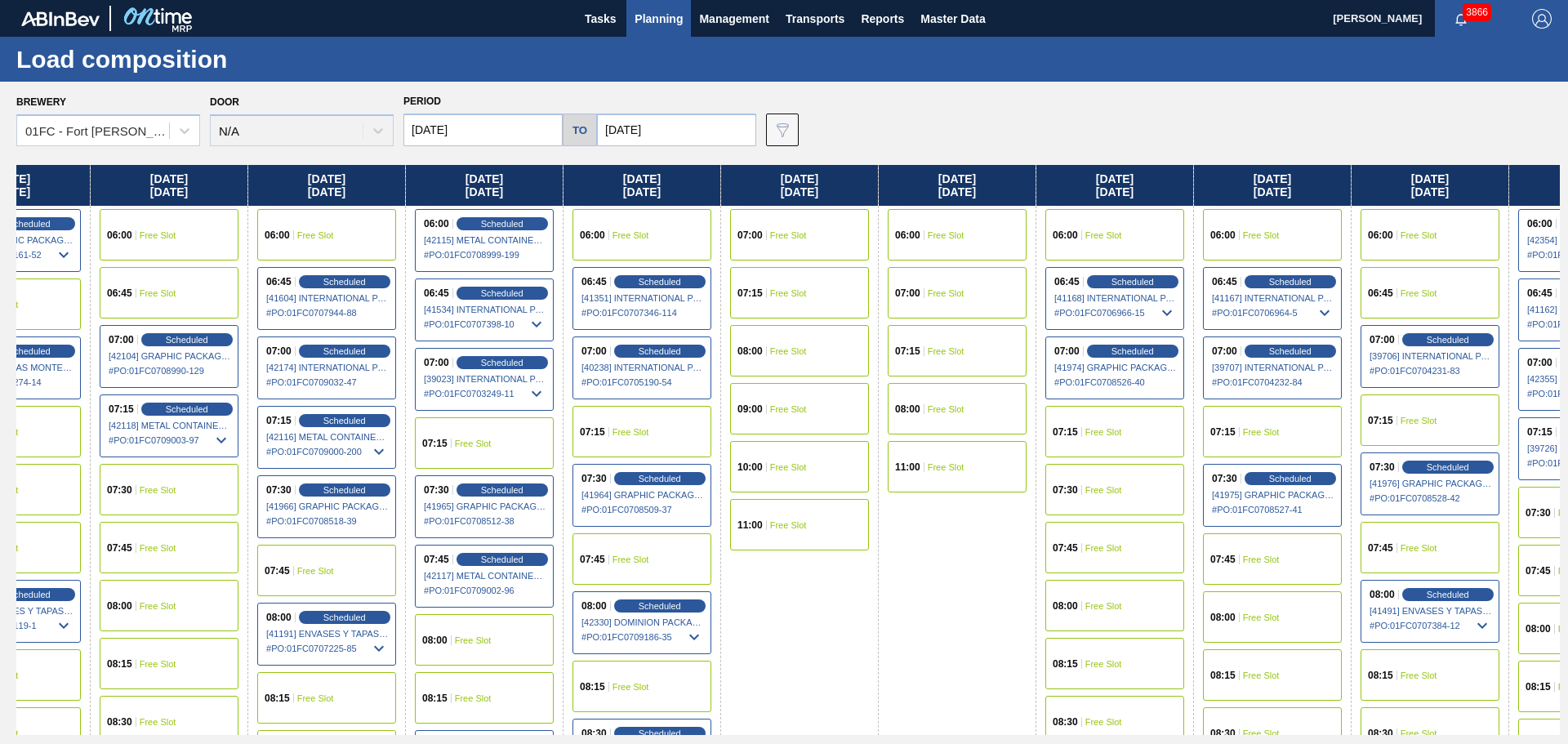
drag, startPoint x: 1000, startPoint y: 180, endPoint x: 395, endPoint y: 177, distance: 605.0
click at [395, 177] on div "Thursday 09/04/2025 06:00 Scheduled [41756] METAL CONTAINER CORPORATION - 00082…" at bounding box center [788, 449] width 1544 height 570
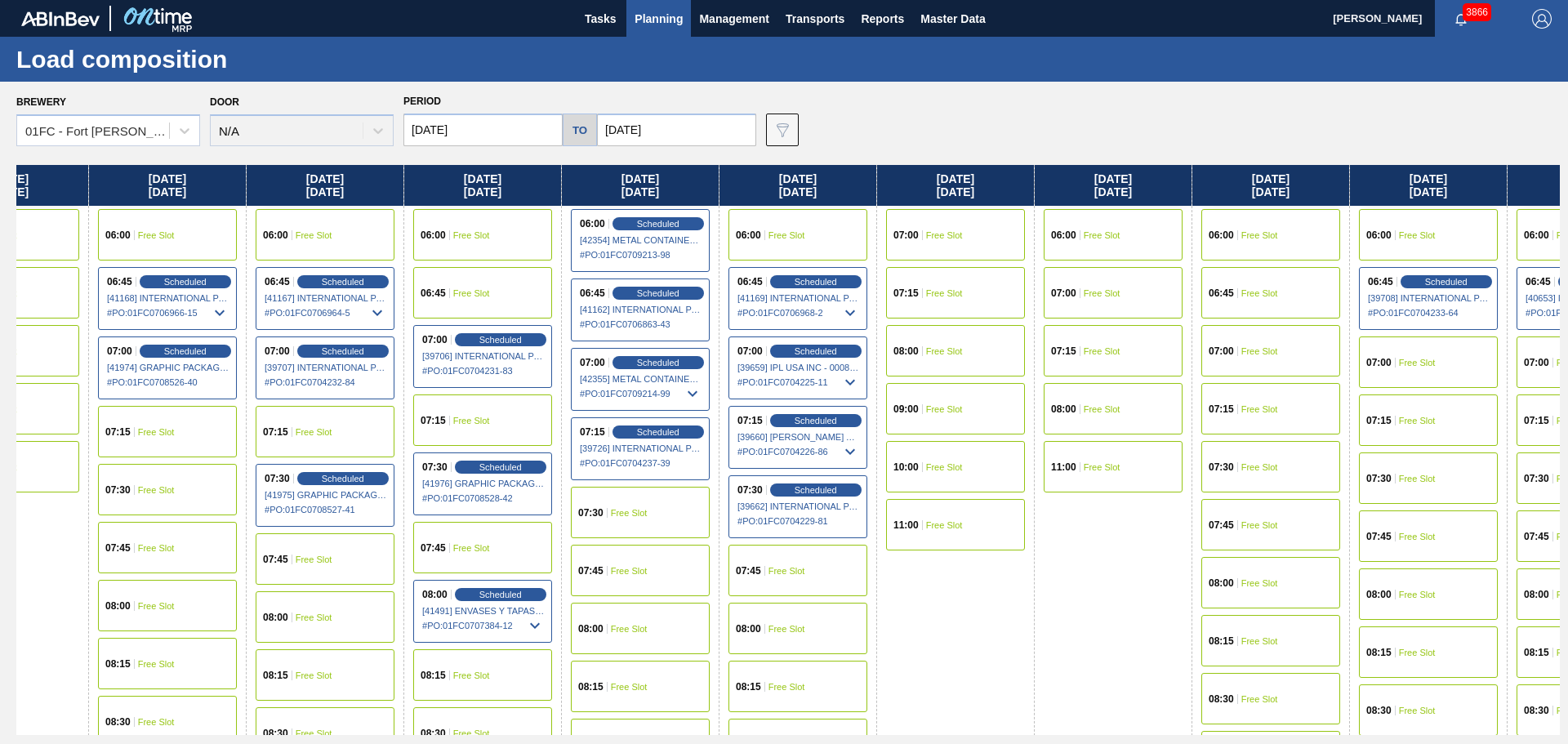
drag, startPoint x: 1181, startPoint y: 185, endPoint x: 245, endPoint y: 122, distance: 938.1
click at [146, 134] on div "Brewery 01FC - Fort Collins Brewery Door N/A Period 09/04/2025 to 09/26/2025 Da…" at bounding box center [784, 412] width 1568 height 662
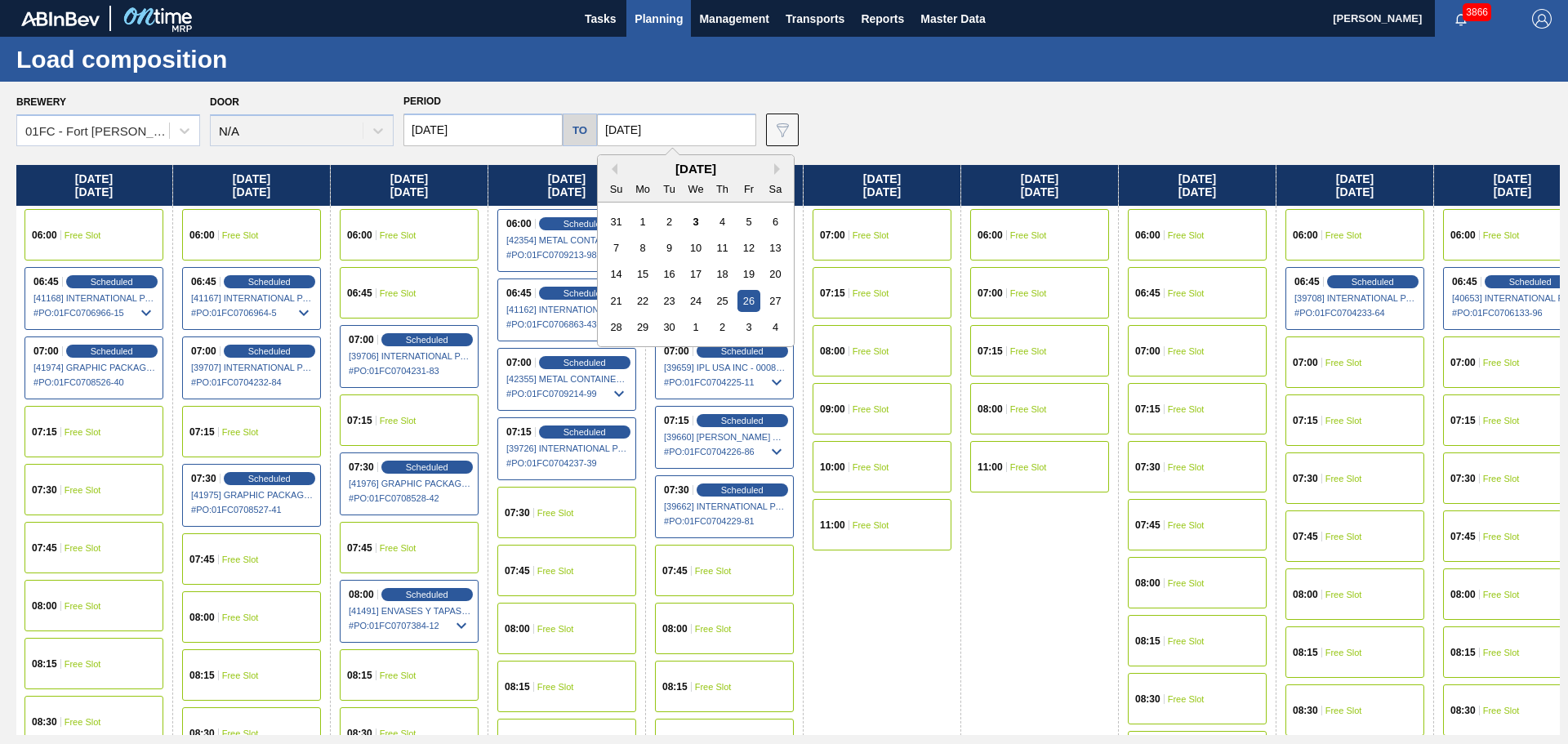
click at [662, 133] on input "09/26/2025" at bounding box center [676, 130] width 159 height 33
click at [774, 168] on button "Next Month" at bounding box center [779, 168] width 11 height 11
click at [739, 219] on div "3" at bounding box center [748, 222] width 22 height 22
type input "10/03/2025"
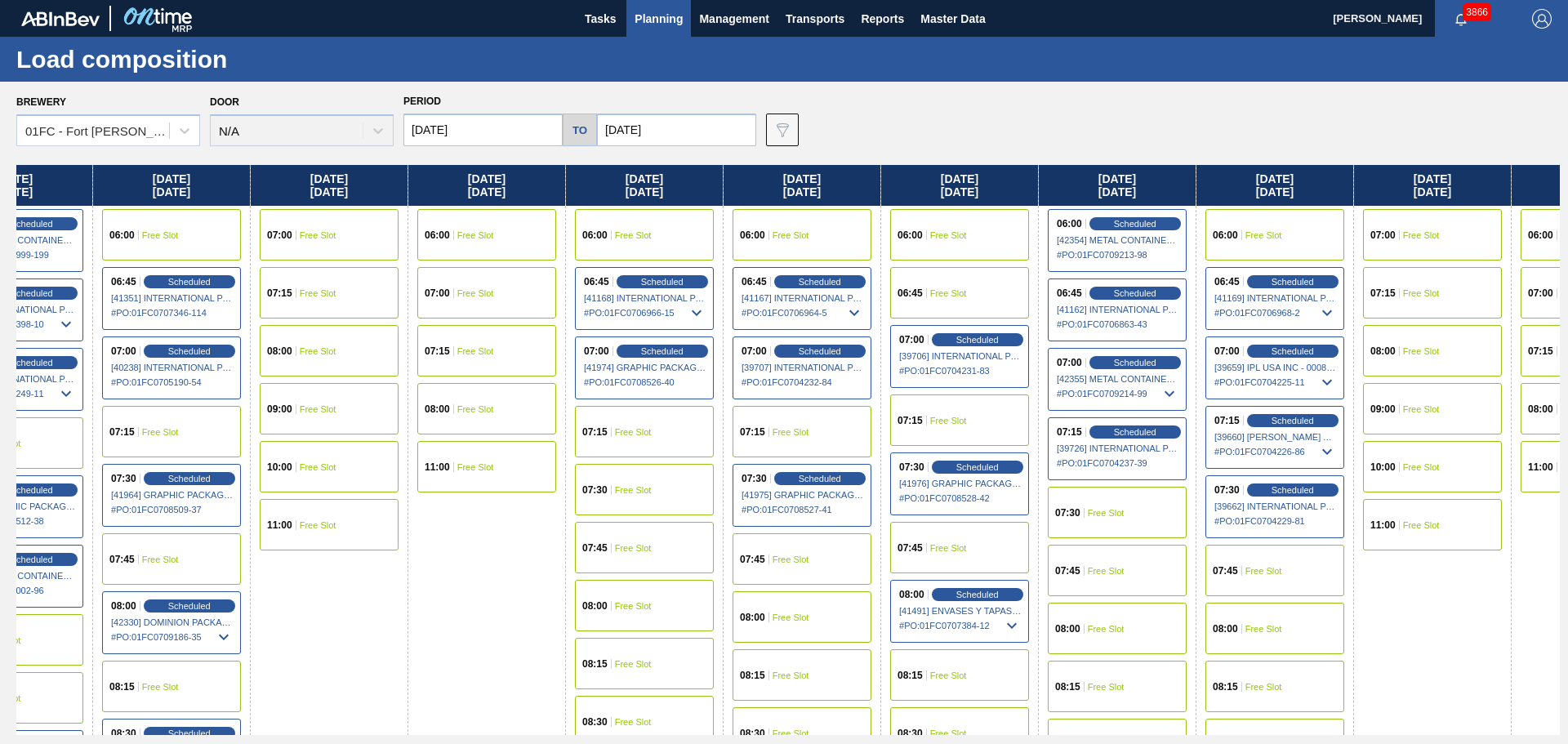
drag, startPoint x: 1198, startPoint y: 169, endPoint x: 466, endPoint y: 143, distance: 732.5
click at [3, 160] on div "Brewery 01FC - Fort Collins Brewery Door N/A Period 09/04/2025 to 10/03/2025 Da…" at bounding box center [784, 412] width 1568 height 662
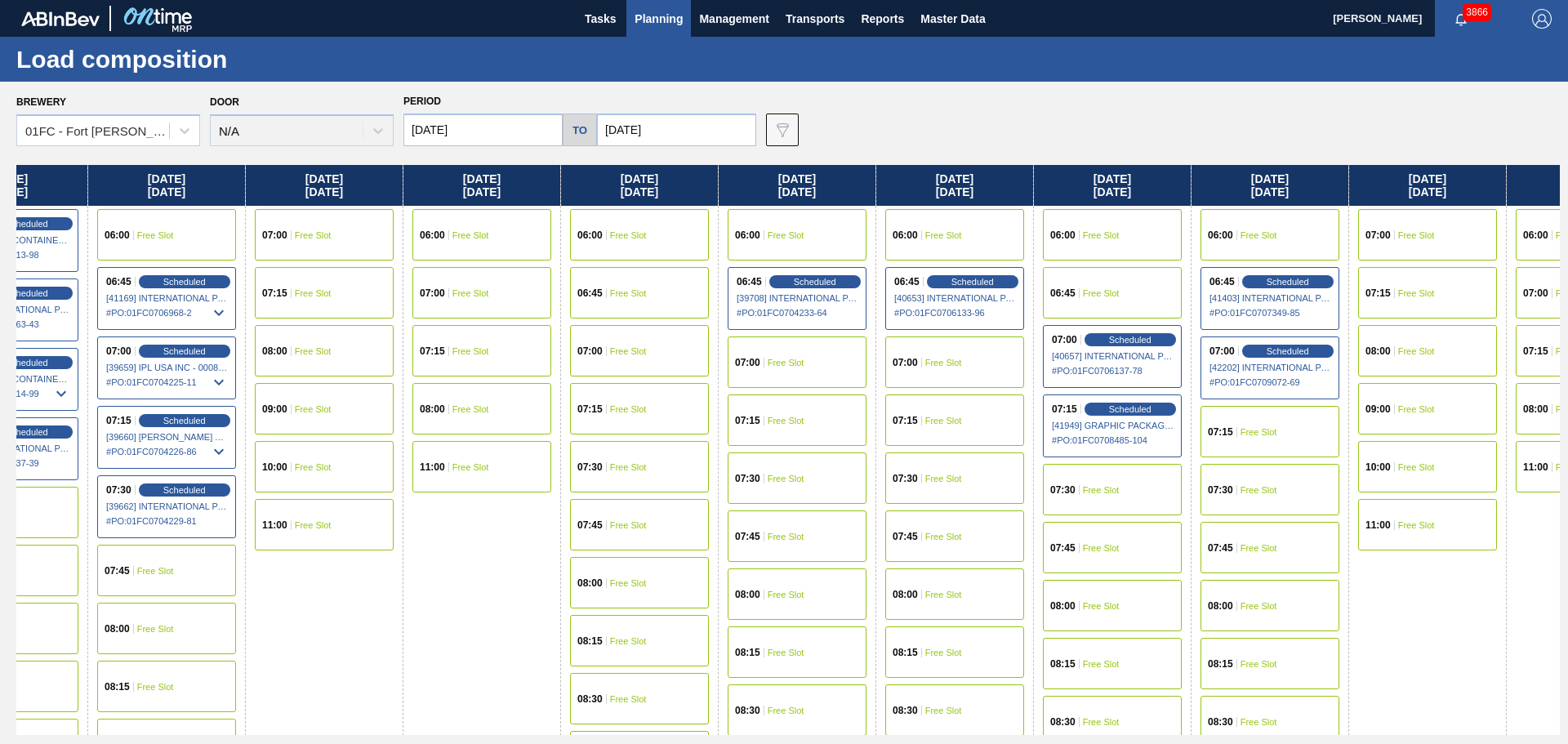
drag, startPoint x: 929, startPoint y: 176, endPoint x: 457, endPoint y: 122, distance: 475.1
click at [59, 134] on div "Brewery 01FC - Fort Collins Brewery Door N/A Period 09/04/2025 to 10/03/2025 Da…" at bounding box center [784, 412] width 1568 height 662
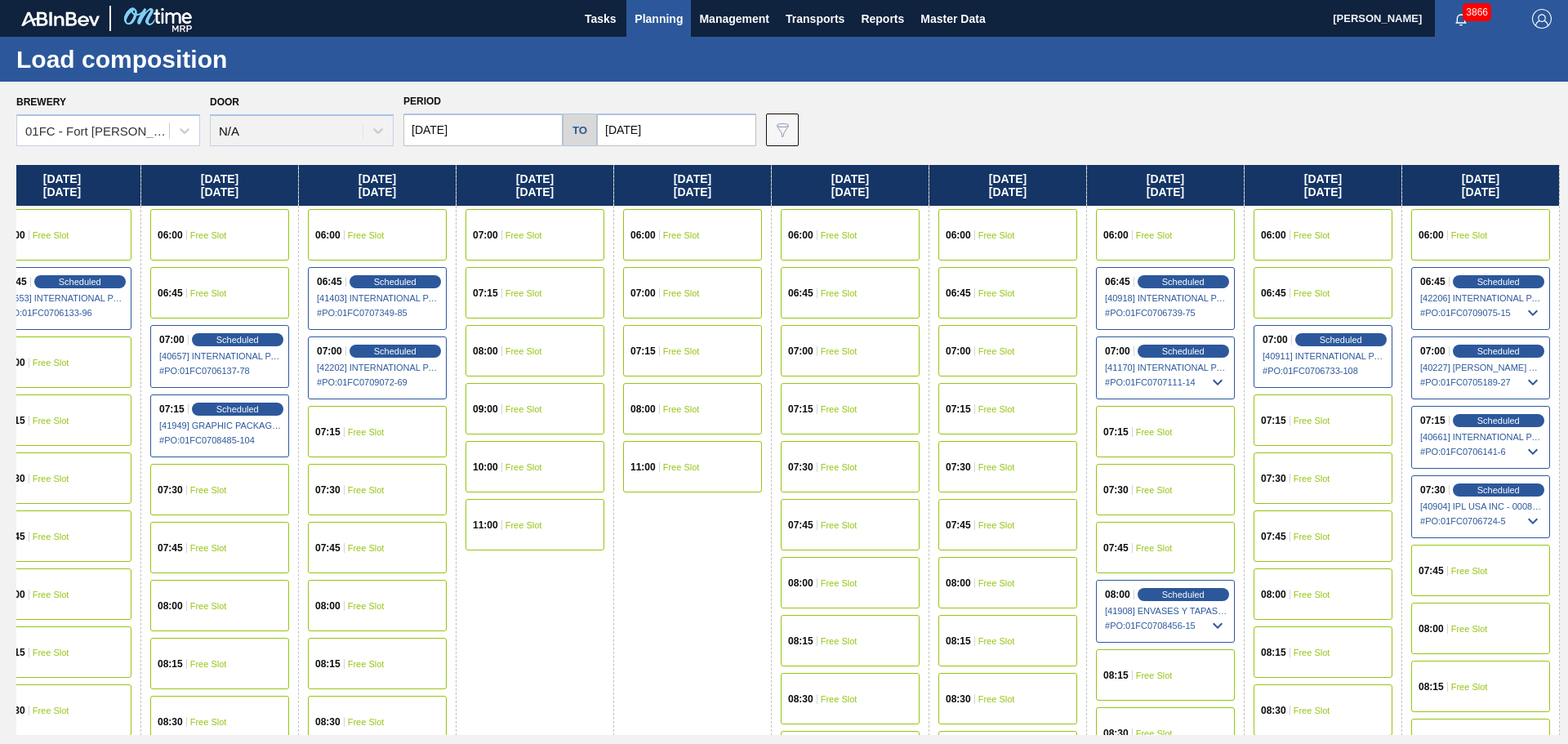
drag, startPoint x: 1315, startPoint y: 180, endPoint x: 895, endPoint y: 194, distance: 420.2
click at [346, 147] on div "Brewery 01FC - Fort Collins Brewery Door N/A Period 09/04/2025 to 10/03/2025 Da…" at bounding box center [784, 412] width 1568 height 662
click at [1537, 382] on icon at bounding box center [1534, 381] width 9 height 6
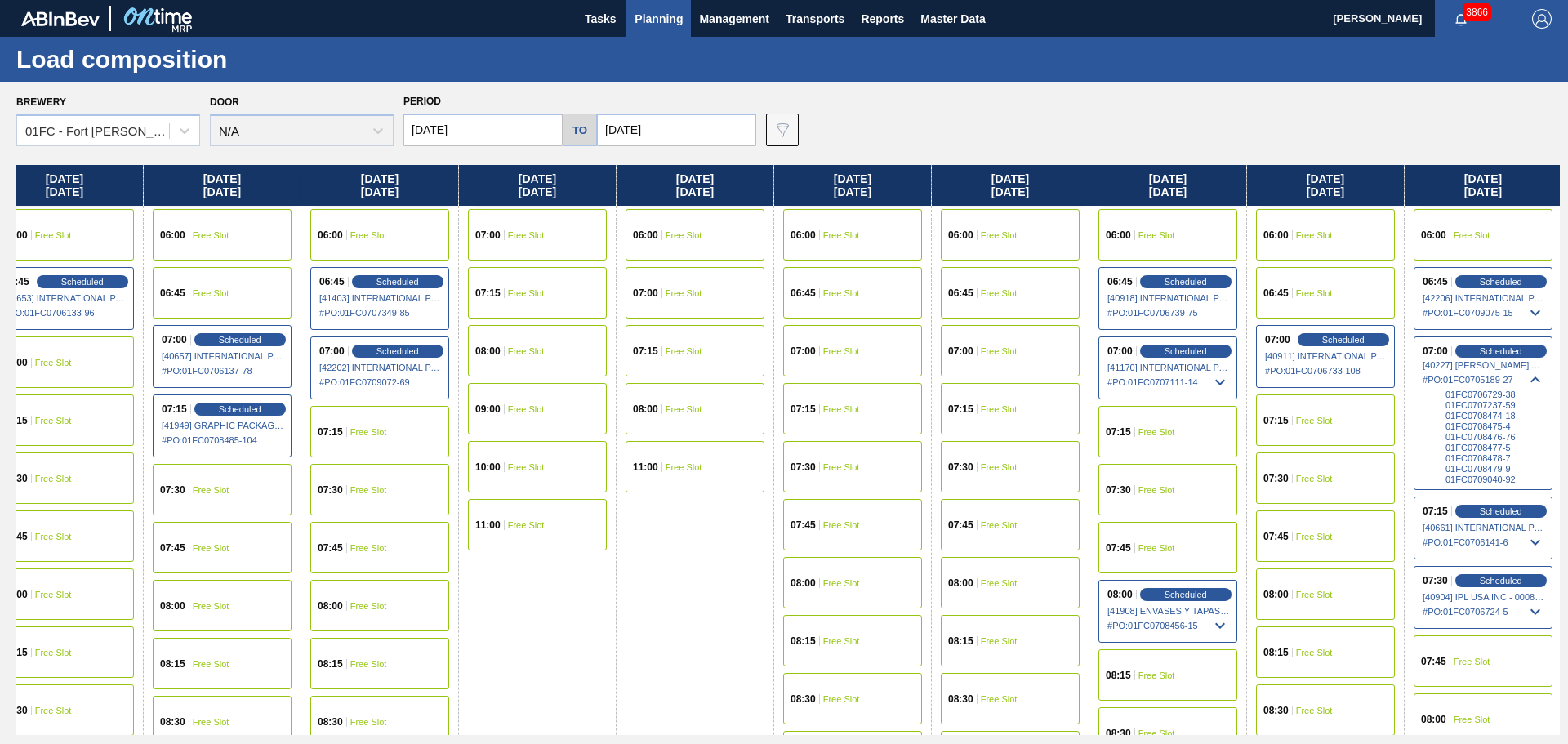
click at [1537, 382] on icon at bounding box center [1535, 380] width 20 height 20
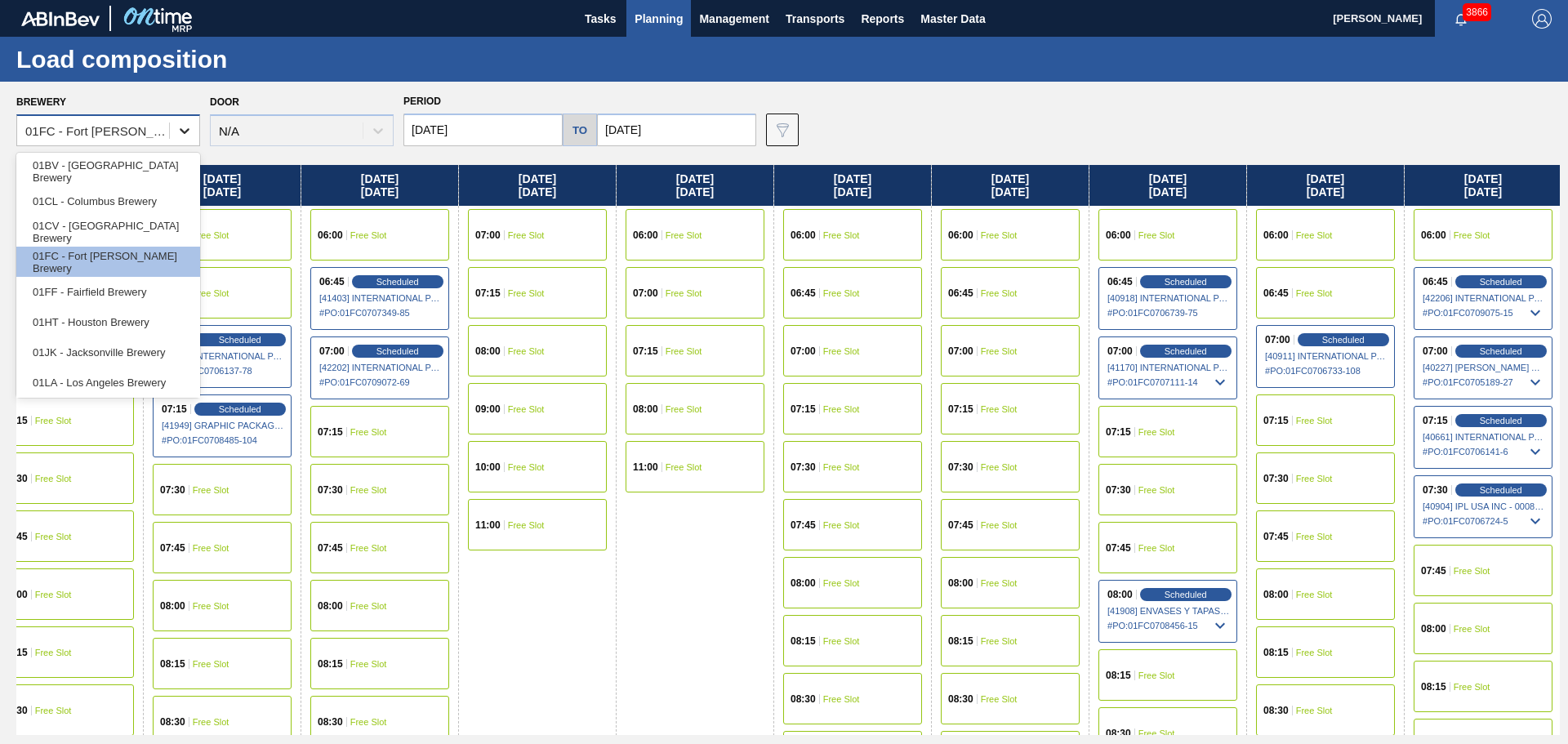
click at [186, 130] on icon at bounding box center [184, 131] width 16 height 16
click at [135, 289] on div "01FF - Fairfield Brewery" at bounding box center [108, 291] width 184 height 30
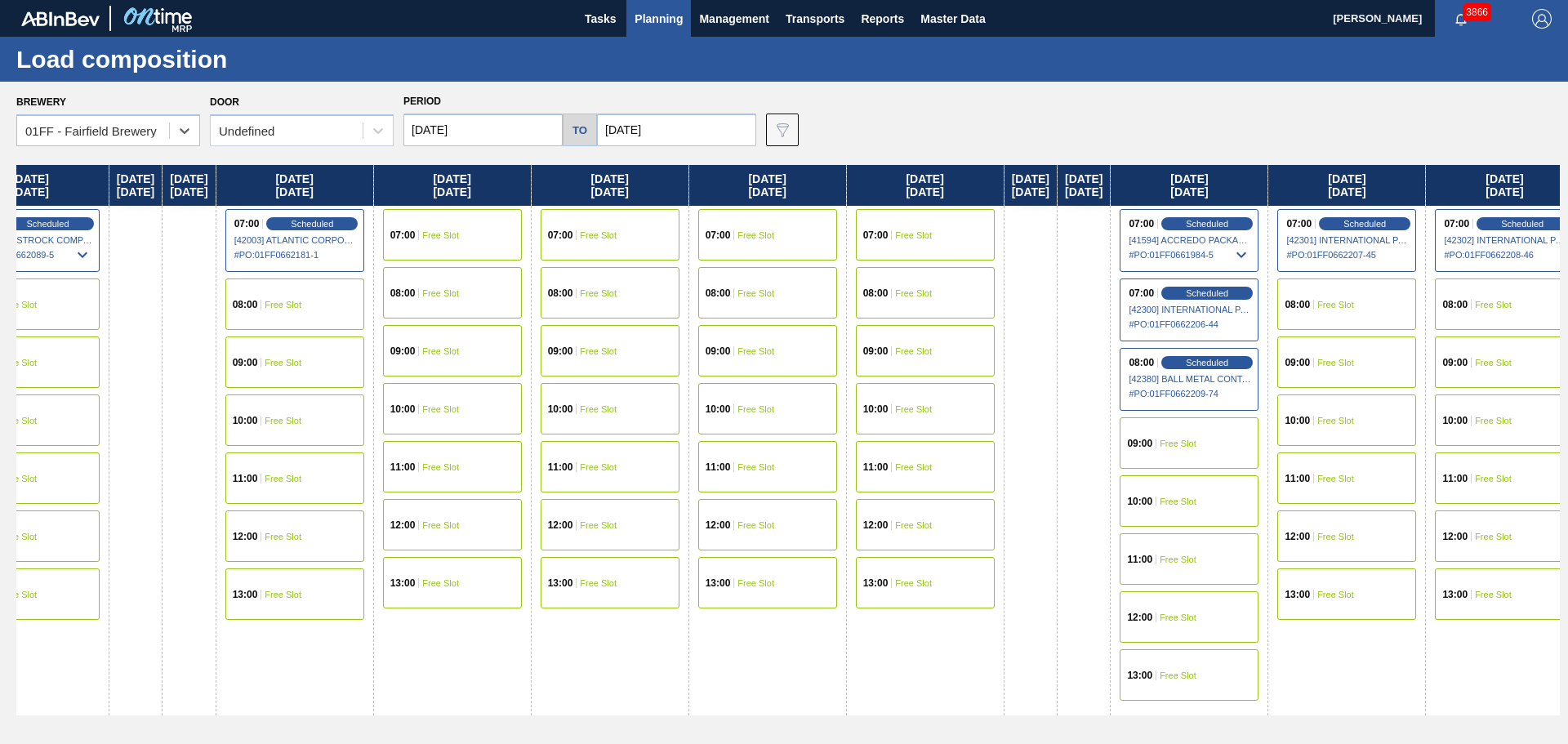
drag, startPoint x: 1130, startPoint y: 188, endPoint x: 0, endPoint y: 176, distance: 1130.1
click at [0, 176] on div "Brewery option 01FF - Fairfield Brewery, selected. Select is focused ,type to r…" at bounding box center [784, 412] width 1568 height 662
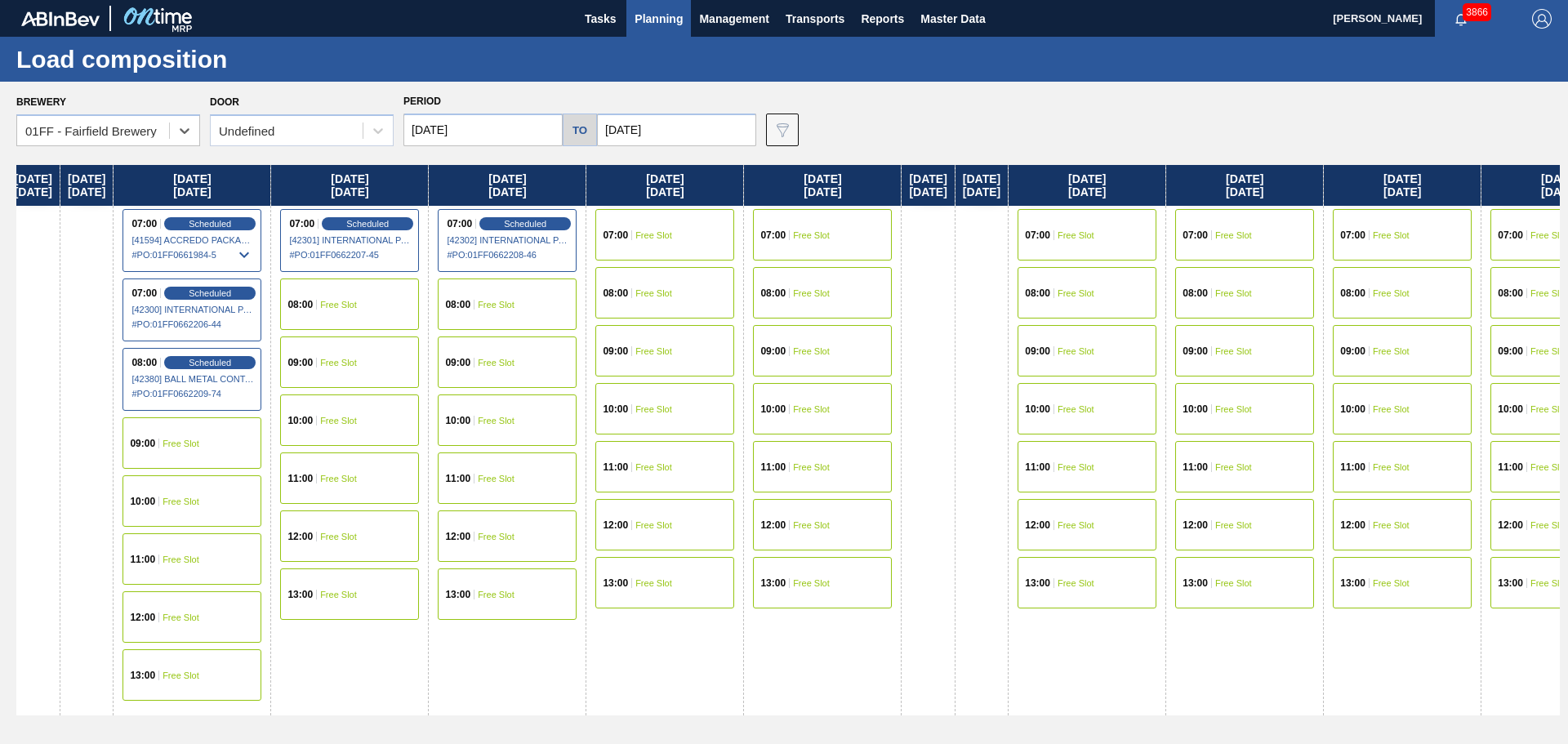
scroll to position [0, 2490]
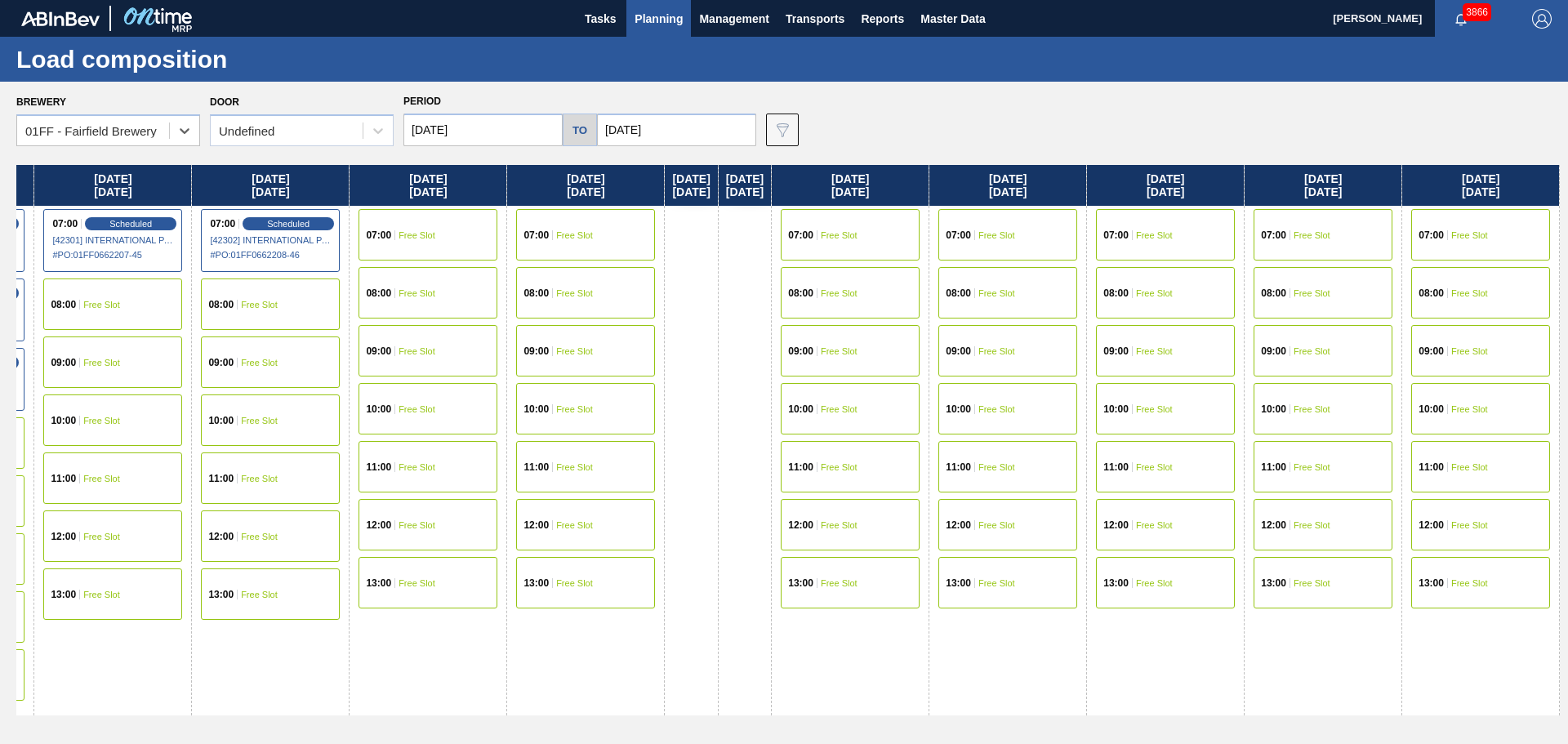
drag, startPoint x: 1404, startPoint y: 186, endPoint x: 0, endPoint y: 175, distance: 1404.0
click at [0, 175] on div "Brewery option 01FF - Fairfield Brewery, selected. Select is focused ,type to r…" at bounding box center [784, 412] width 1568 height 662
drag, startPoint x: 1486, startPoint y: 193, endPoint x: 1318, endPoint y: 206, distance: 168.5
click at [1318, 206] on div "Thursday 09/04/2025 07:00 Scheduled [41590] DOMINION PACKAGING, INC. - 00083250…" at bounding box center [788, 449] width 1544 height 570
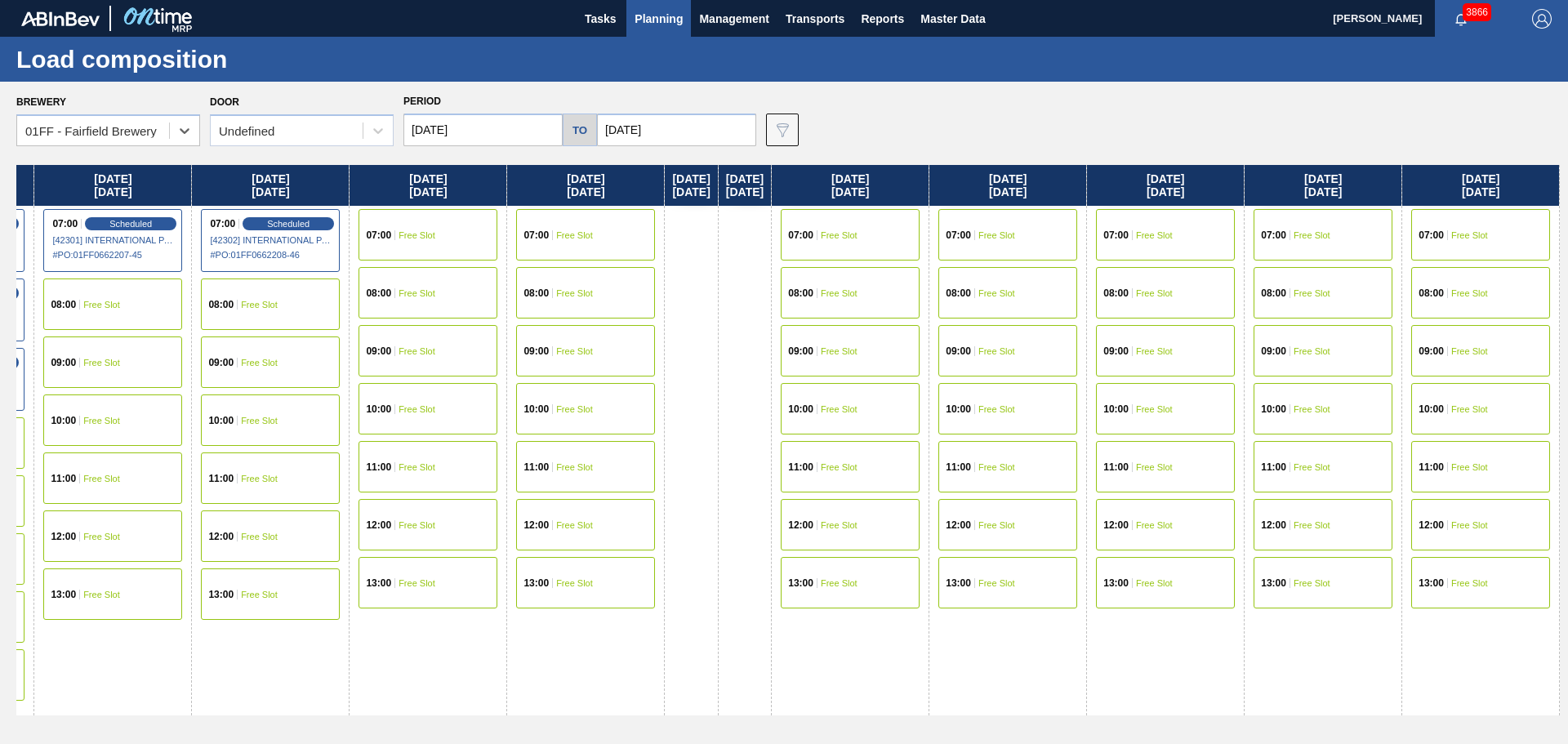
click at [1454, 230] on span "Free Slot" at bounding box center [1469, 235] width 37 height 9
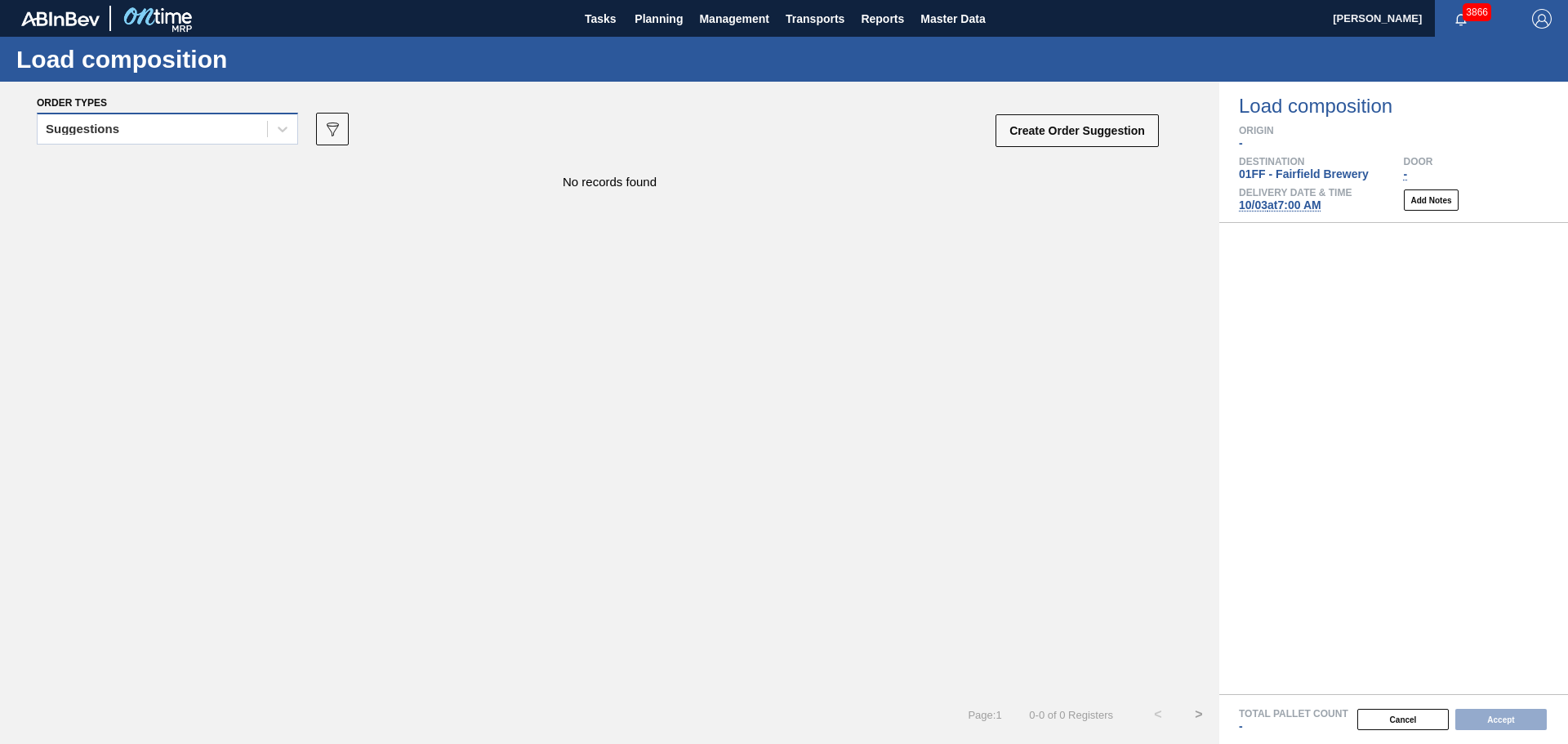
click at [237, 131] on div "Suggestions" at bounding box center [152, 130] width 229 height 24
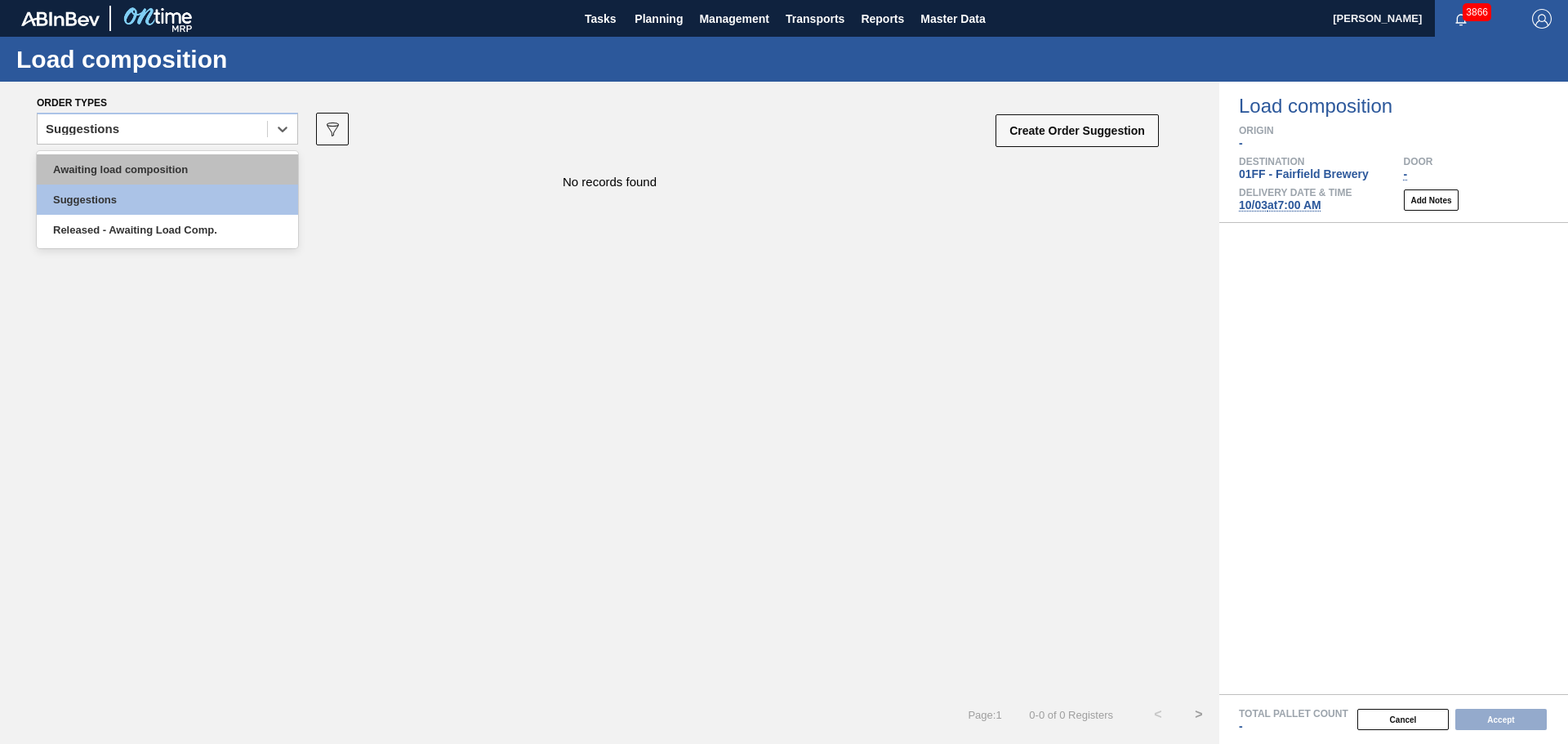
click at [224, 165] on div "Awaiting load composition" at bounding box center [168, 169] width 261 height 30
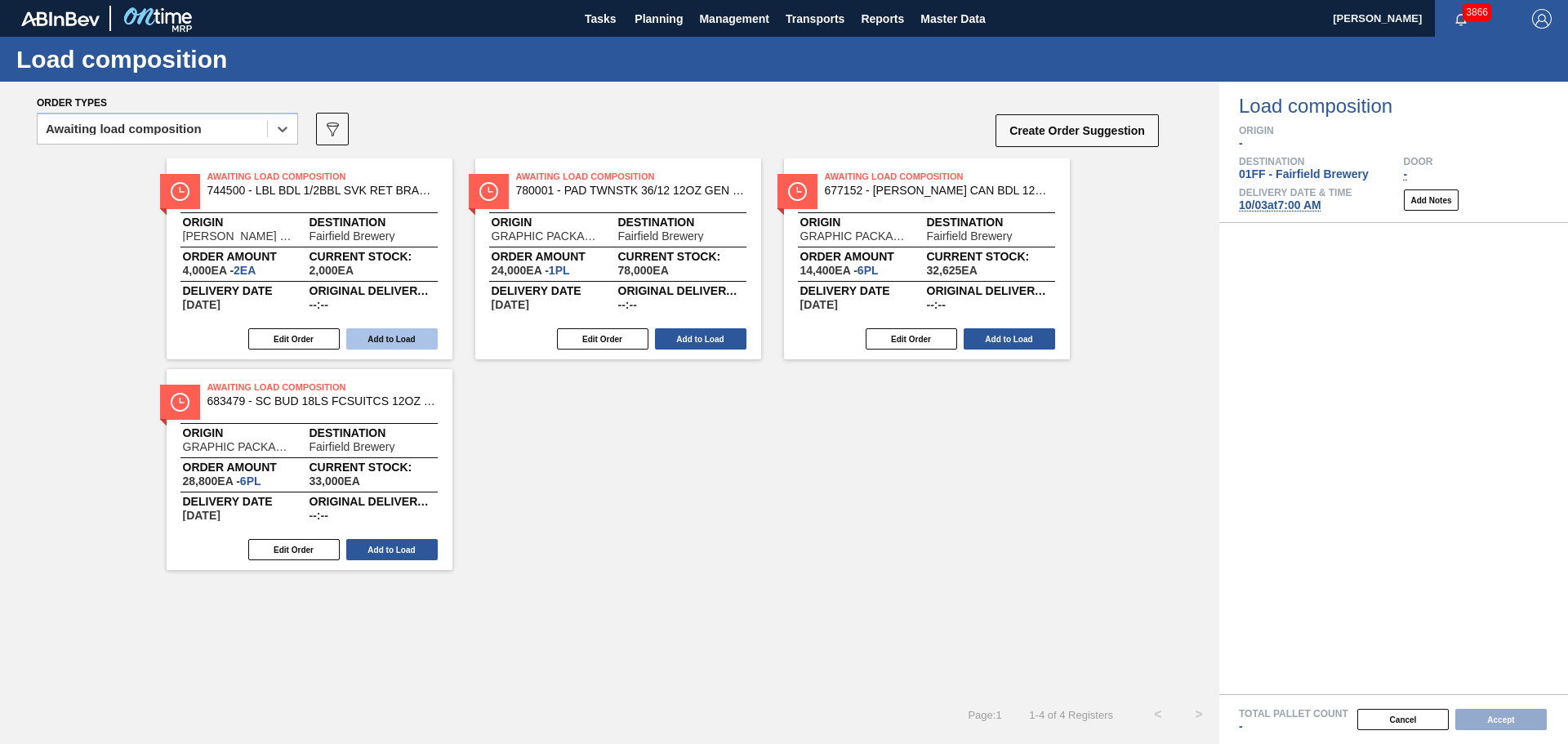
click at [412, 343] on button "Add to Load" at bounding box center [392, 338] width 91 height 21
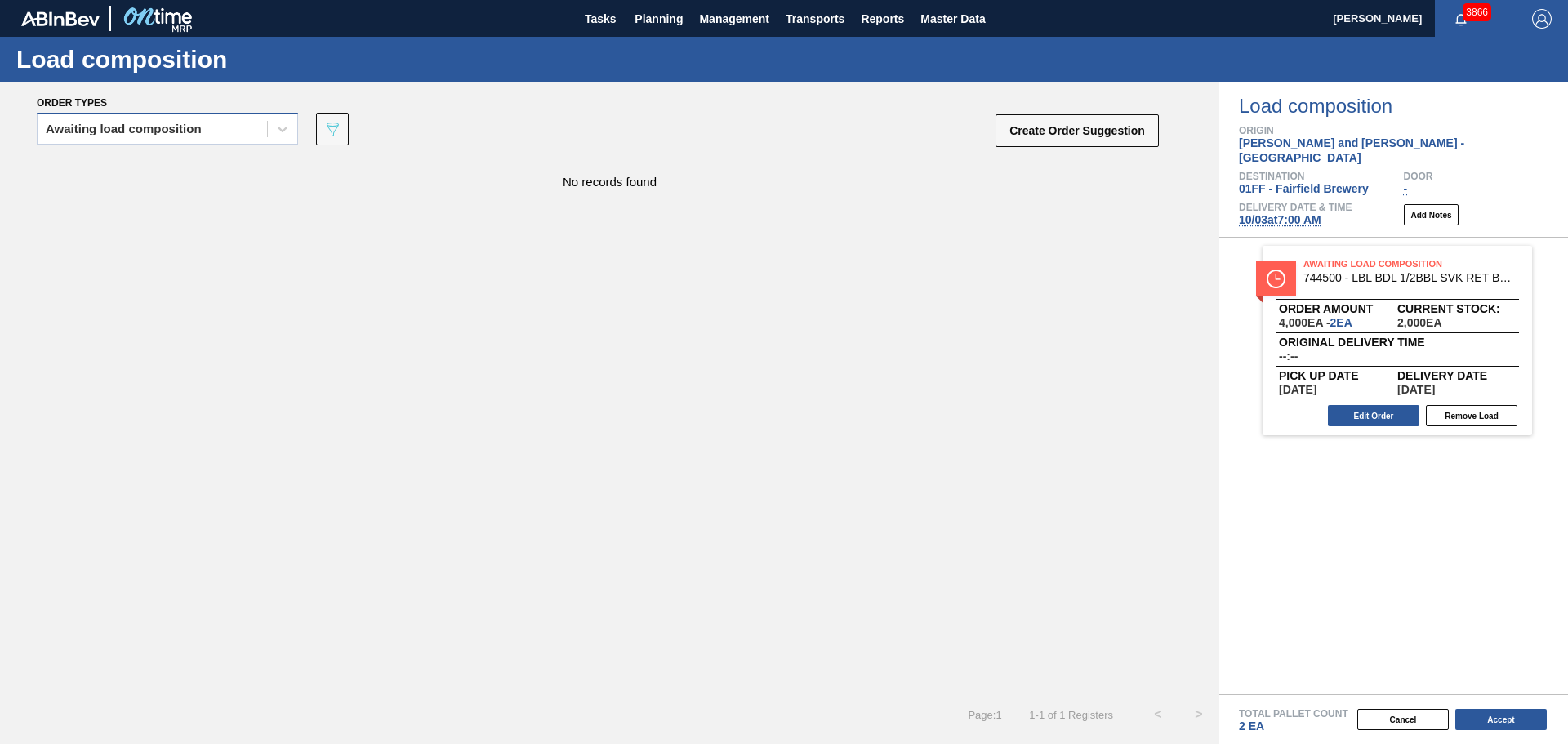
click at [221, 126] on div "Awaiting load composition" at bounding box center [152, 130] width 229 height 24
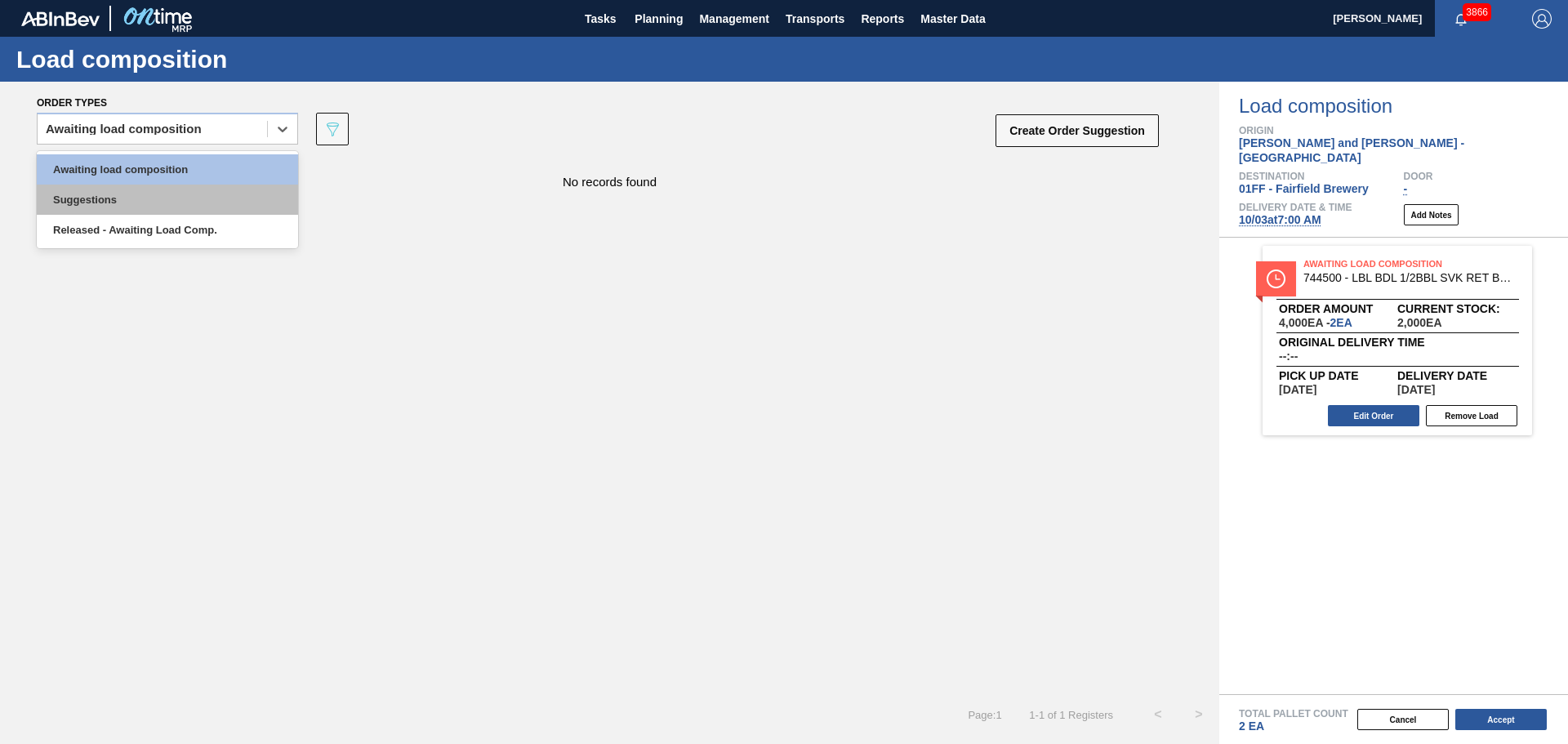
click at [195, 206] on div "Suggestions" at bounding box center [168, 199] width 261 height 30
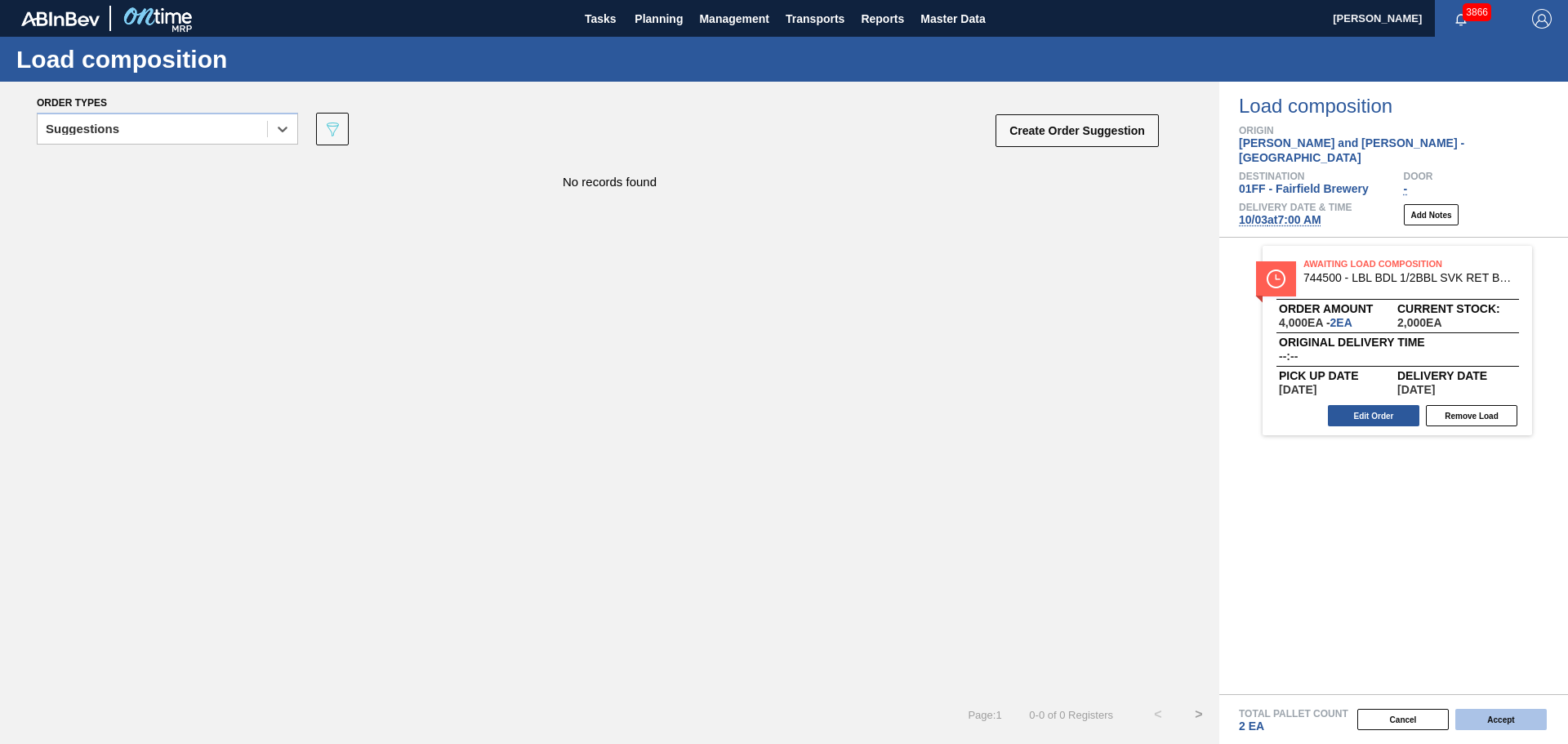
click at [1518, 714] on button "Accept" at bounding box center [1501, 719] width 91 height 21
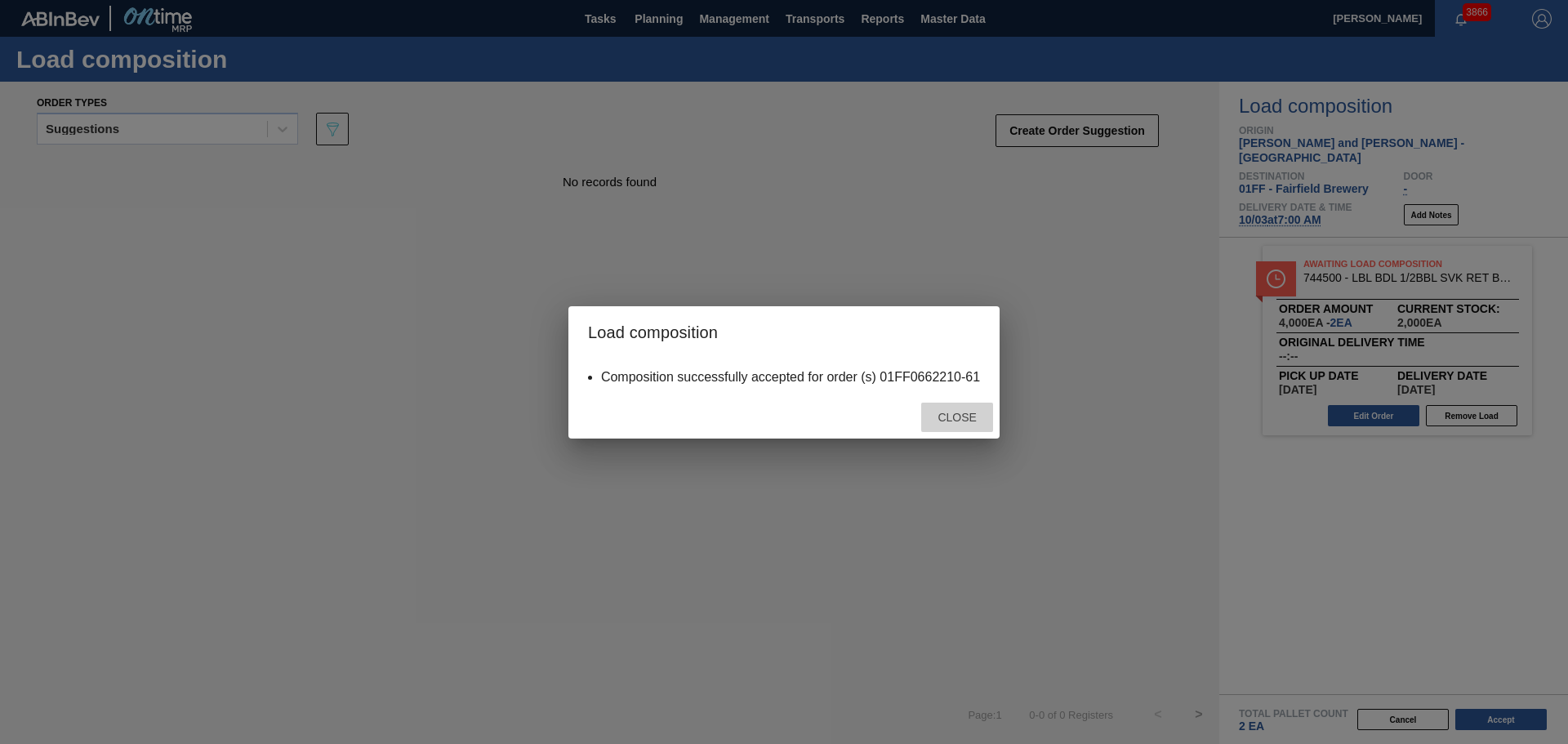
click at [949, 410] on div "Close" at bounding box center [957, 418] width 72 height 30
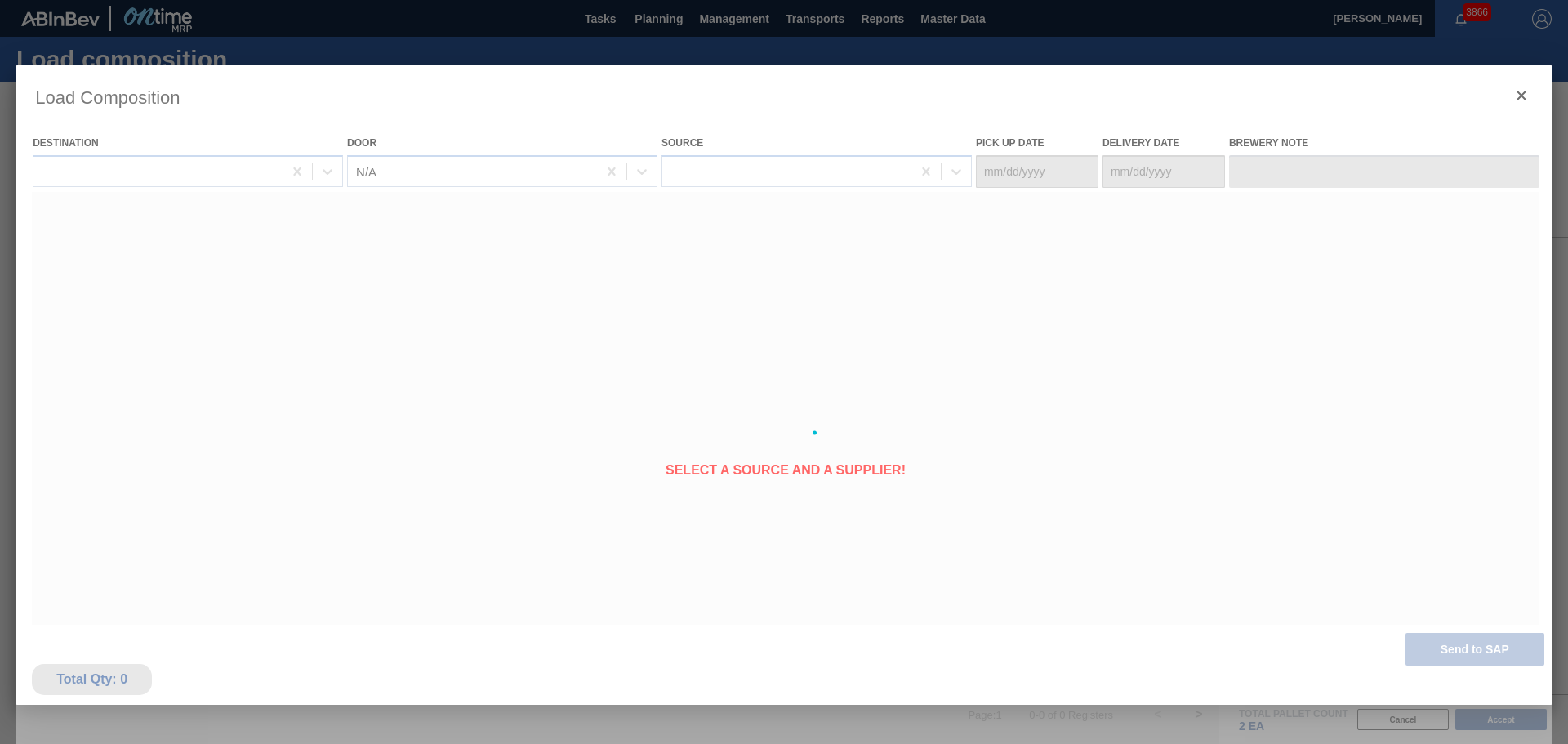
type Date "09/28/2025"
type Date "10/03/2025"
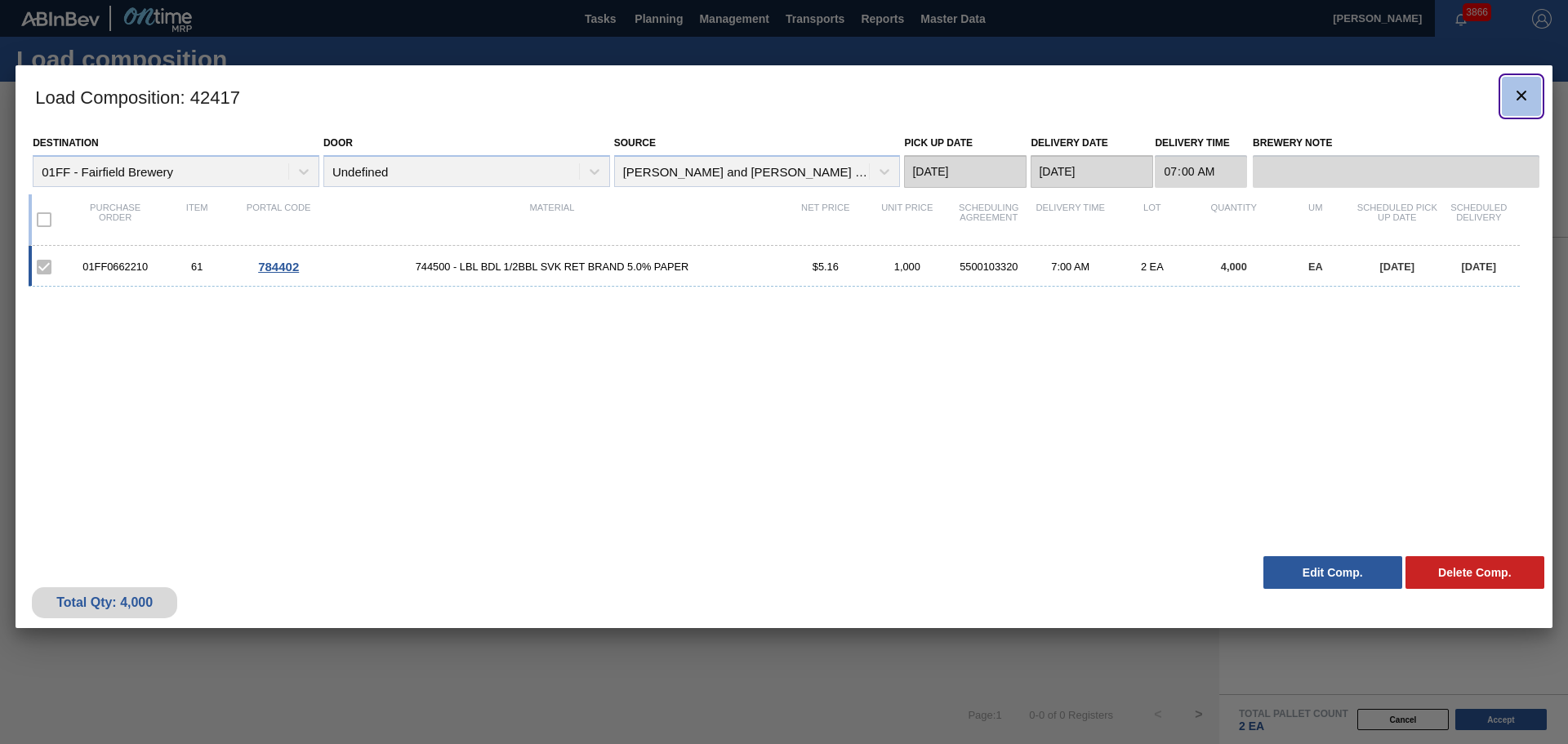
click at [1520, 104] on icon "botão de ícone" at bounding box center [1521, 95] width 20 height 20
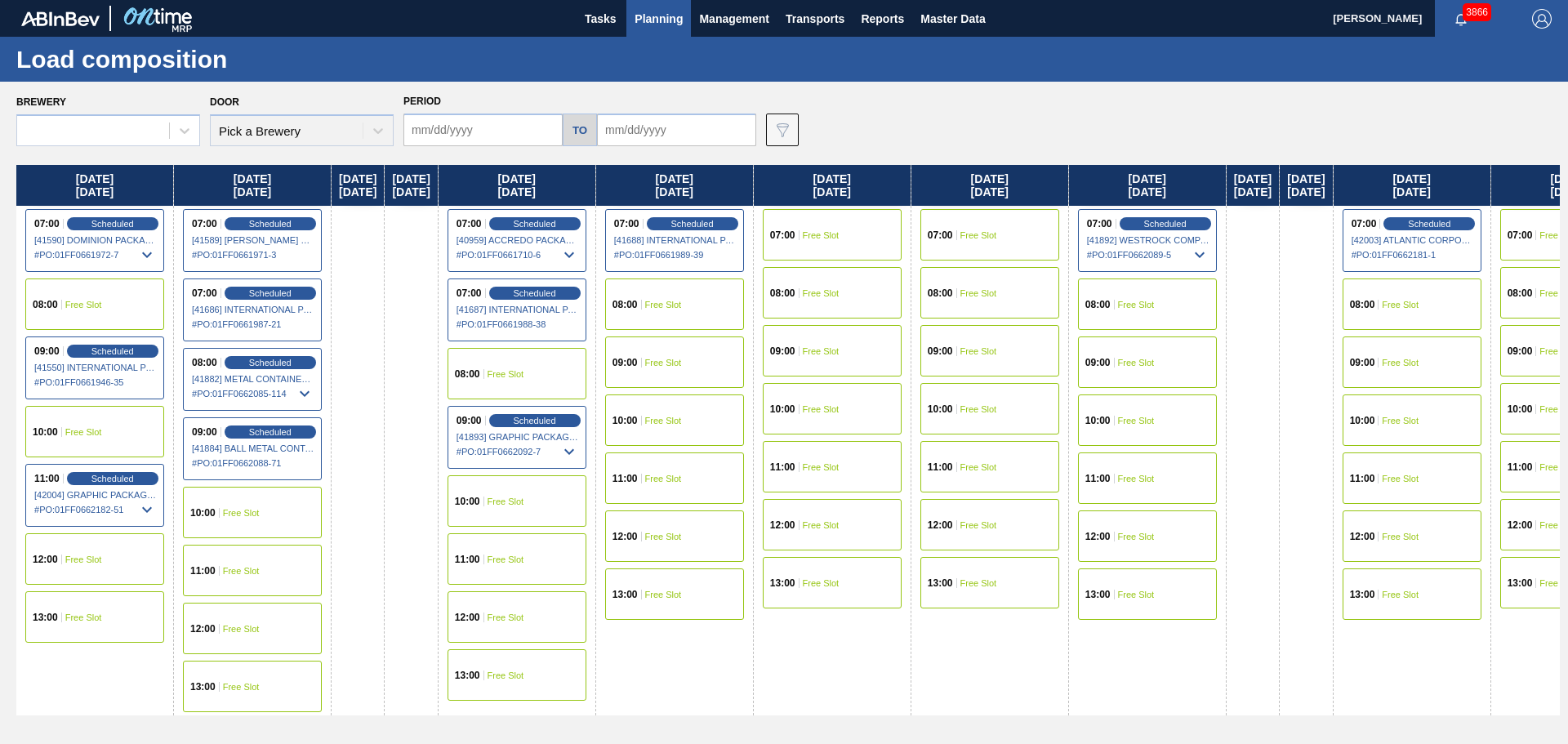
type input "09/04/2025"
type input "10/03/2025"
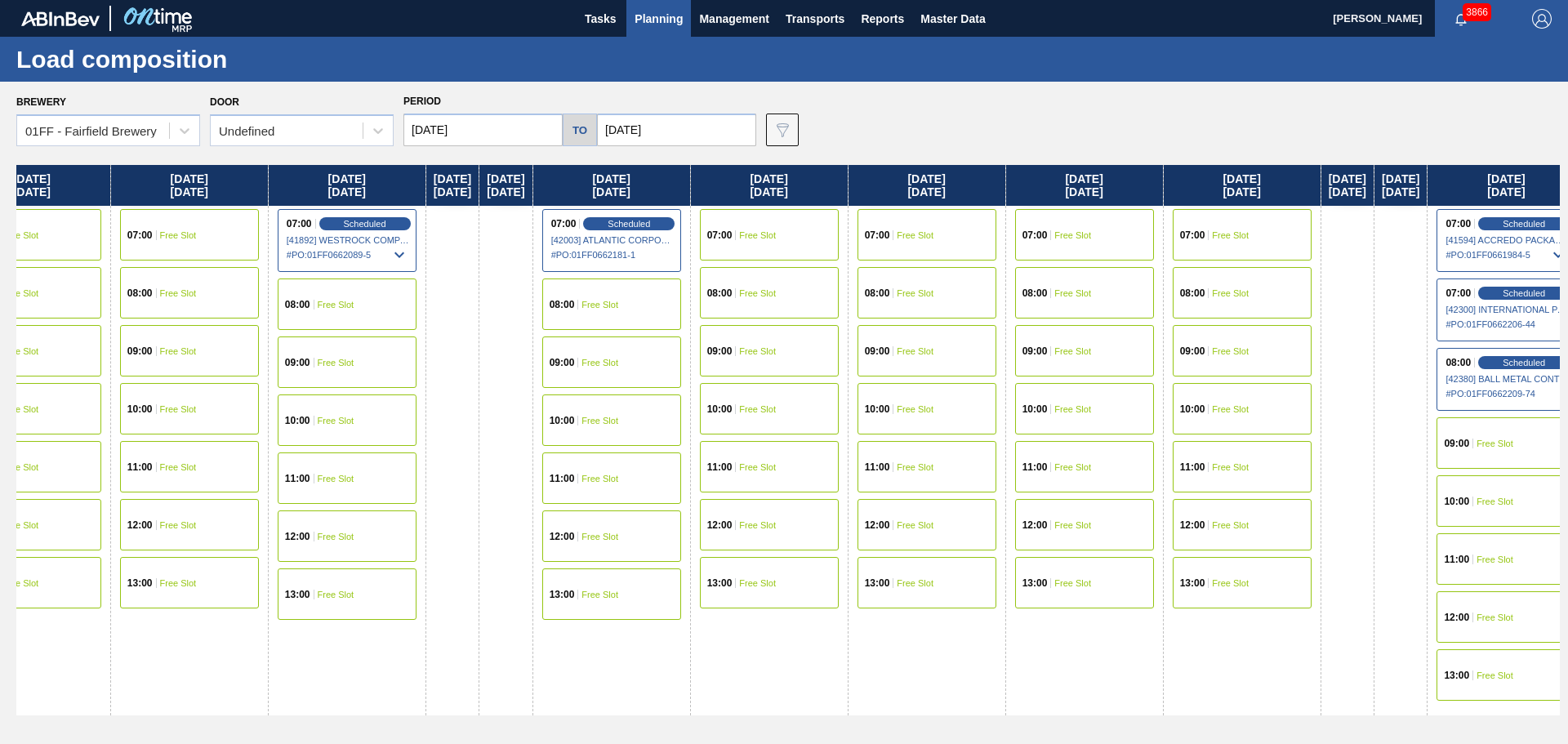
drag, startPoint x: 932, startPoint y: 179, endPoint x: 404, endPoint y: 124, distance: 530.9
click at [113, 139] on div "Brewery 01FF - Fairfield Brewery Door Undefined Period 09/04/2025 to 10/03/2025…" at bounding box center [784, 412] width 1568 height 662
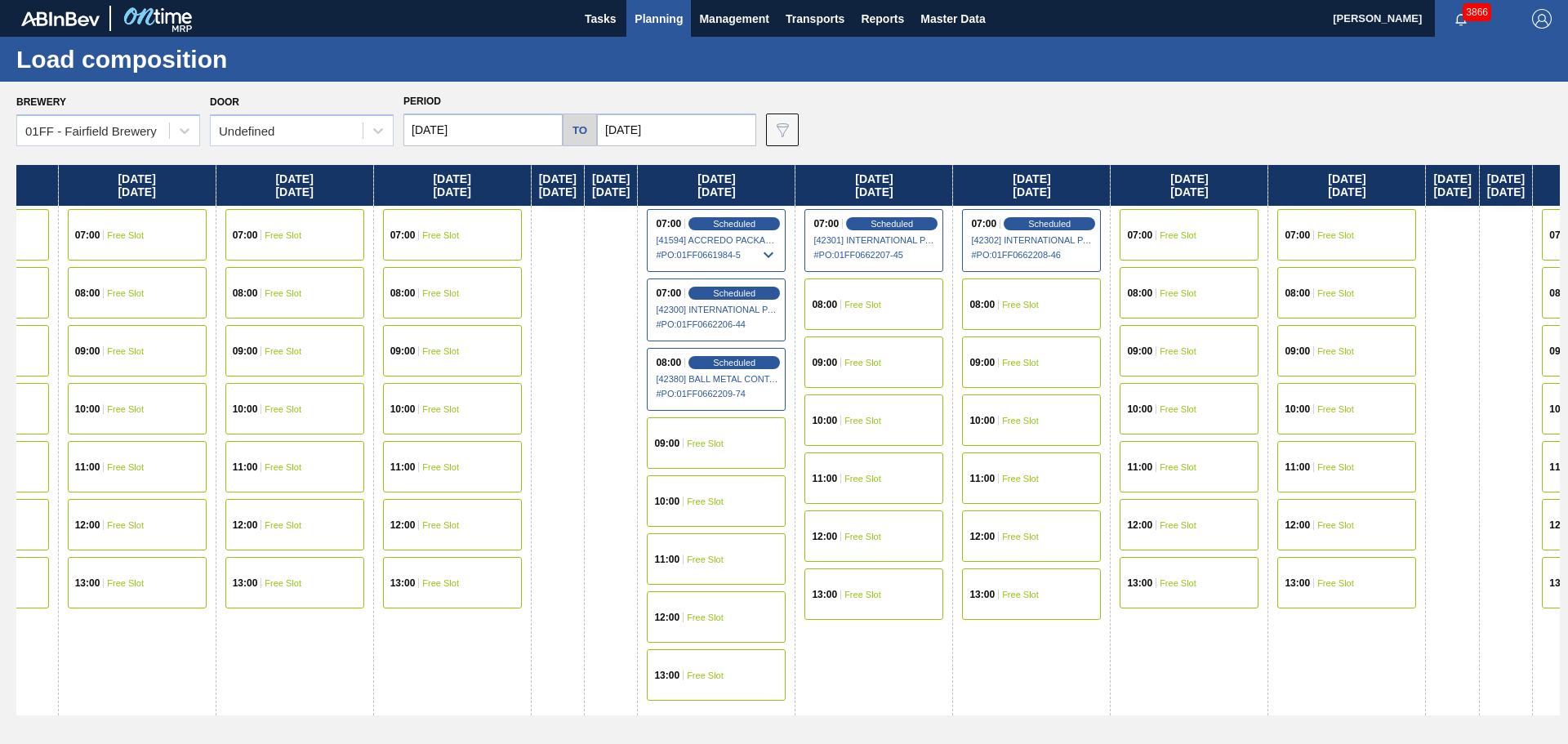
drag, startPoint x: 1103, startPoint y: 180, endPoint x: 287, endPoint y: 149, distance: 816.6
click at [287, 149] on div "Brewery 01FF - Fairfield Brewery Door Undefined Period 09/04/2025 to 10/03/2025…" at bounding box center [784, 412] width 1568 height 662
click at [723, 497] on span "Free Slot" at bounding box center [704, 501] width 37 height 9
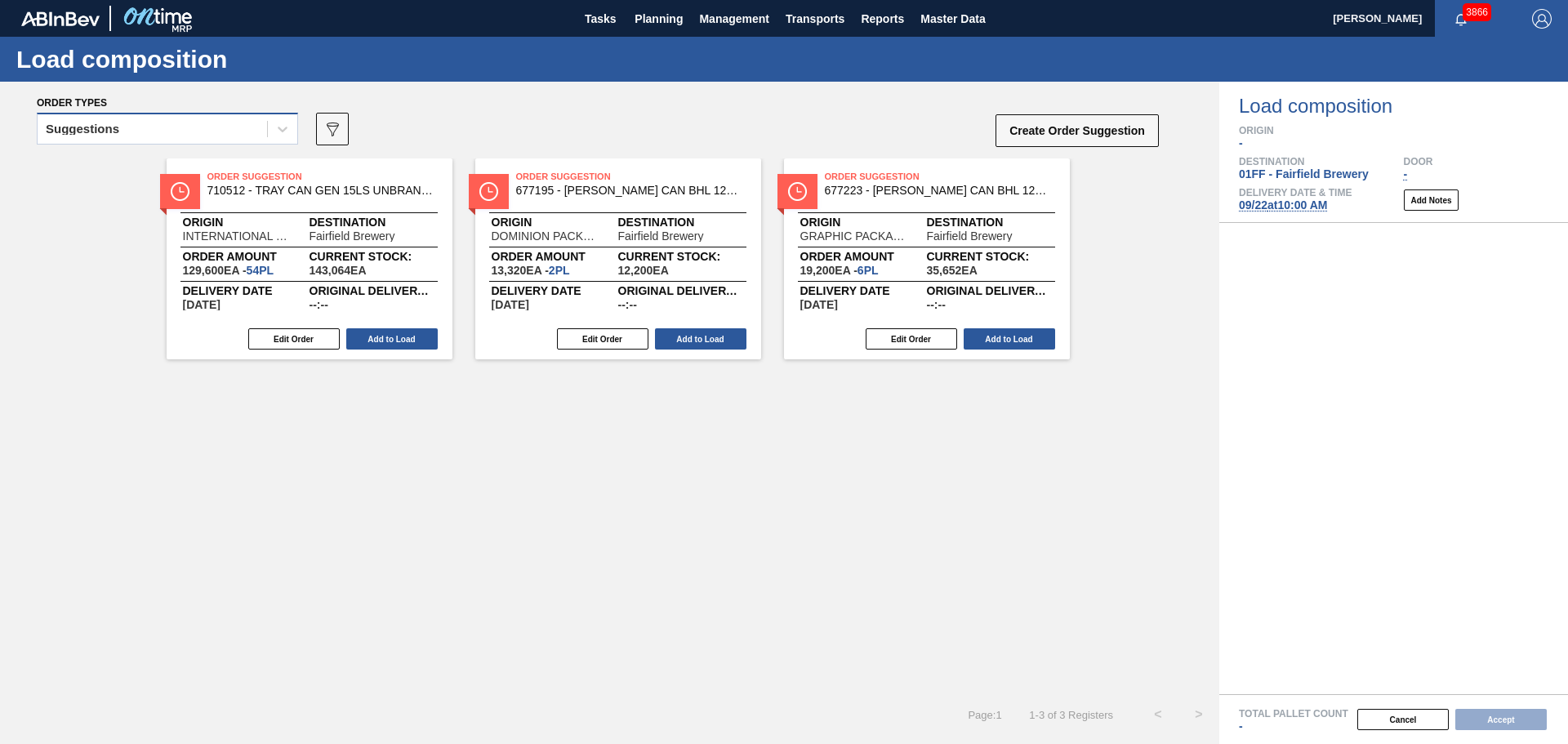
click at [208, 135] on div "Suggestions" at bounding box center [152, 130] width 229 height 24
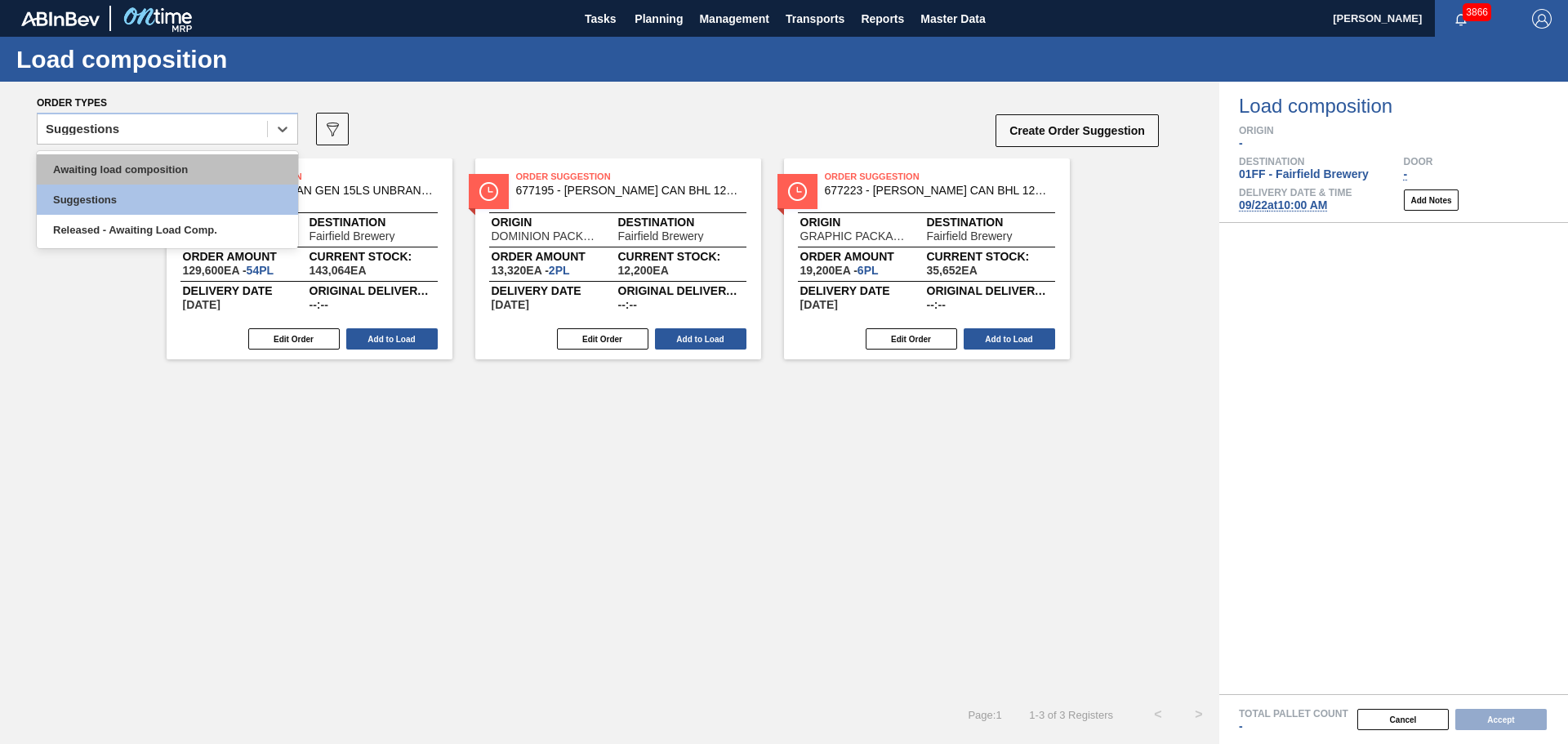
click at [204, 159] on div "Awaiting load composition" at bounding box center [168, 169] width 261 height 30
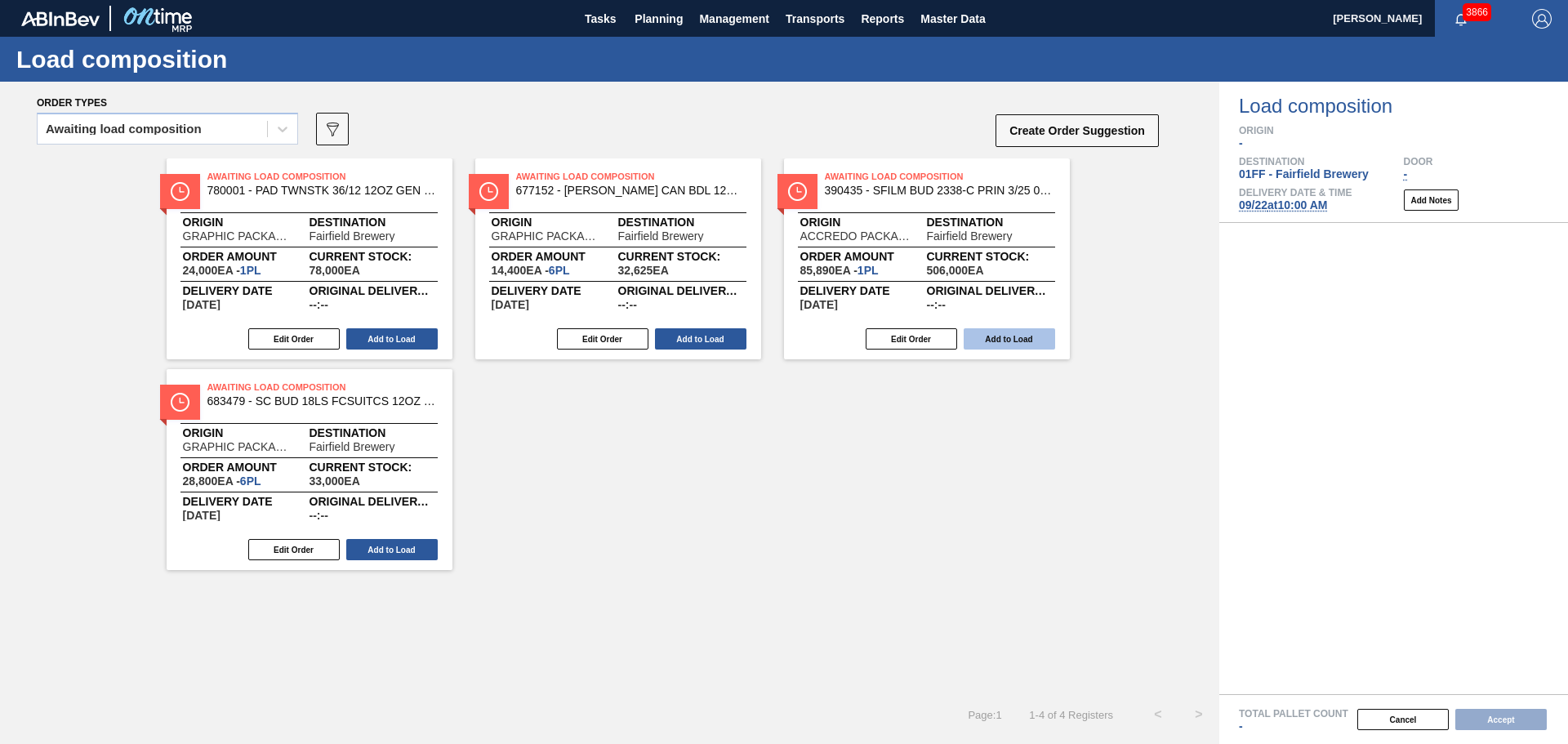
click at [986, 337] on button "Add to Load" at bounding box center [1010, 338] width 91 height 21
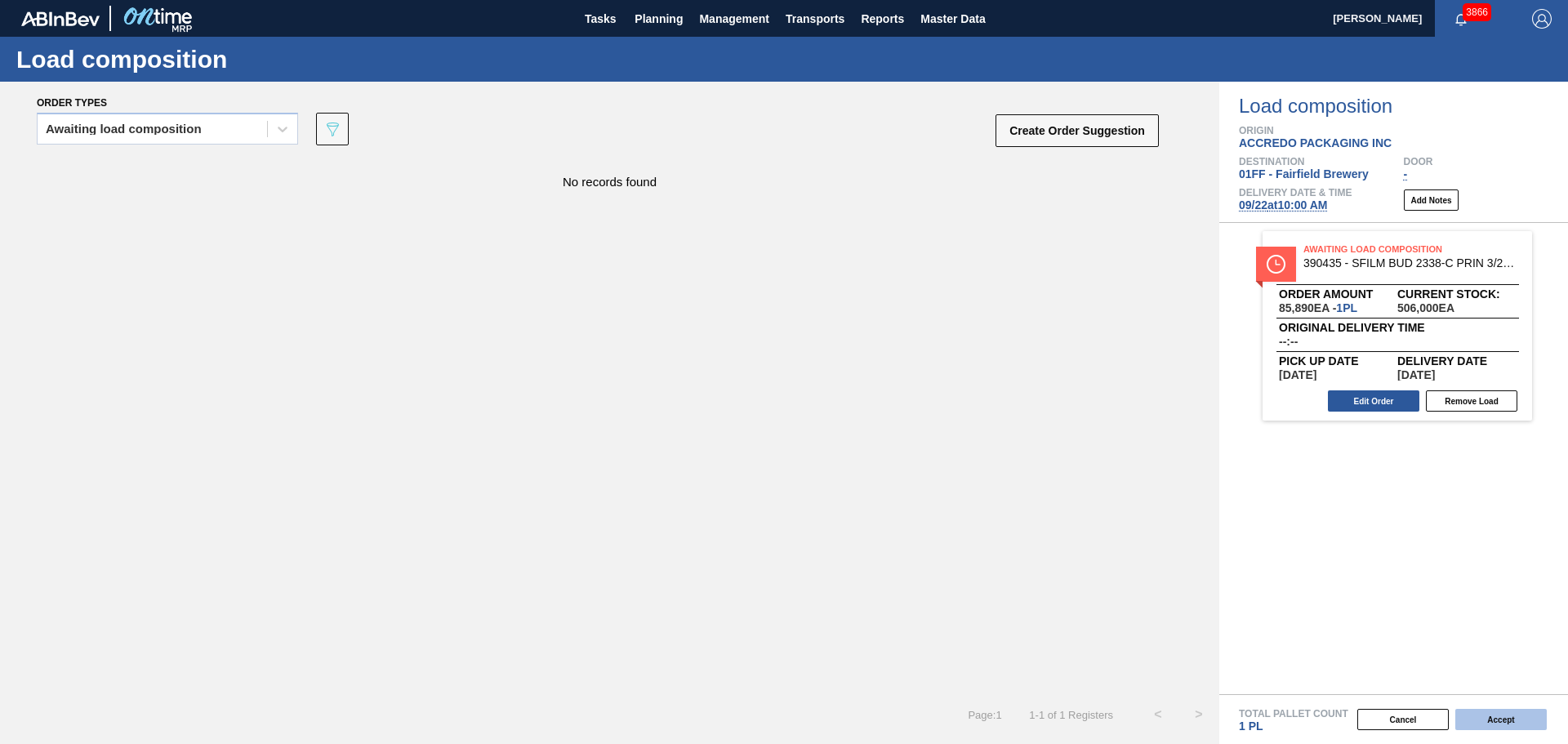
click at [1513, 723] on button "Accept" at bounding box center [1501, 719] width 91 height 21
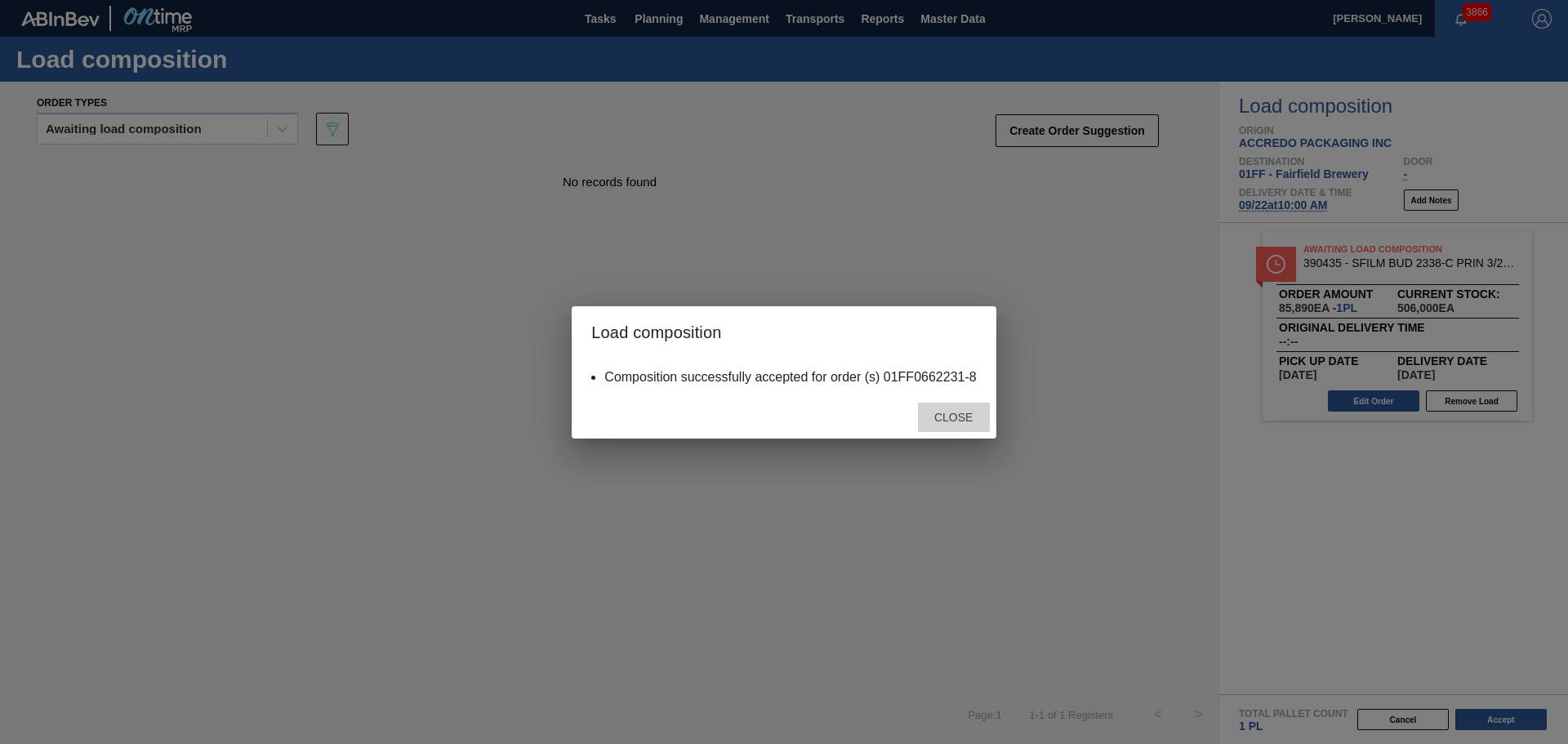
click at [951, 410] on div "Close" at bounding box center [954, 418] width 72 height 30
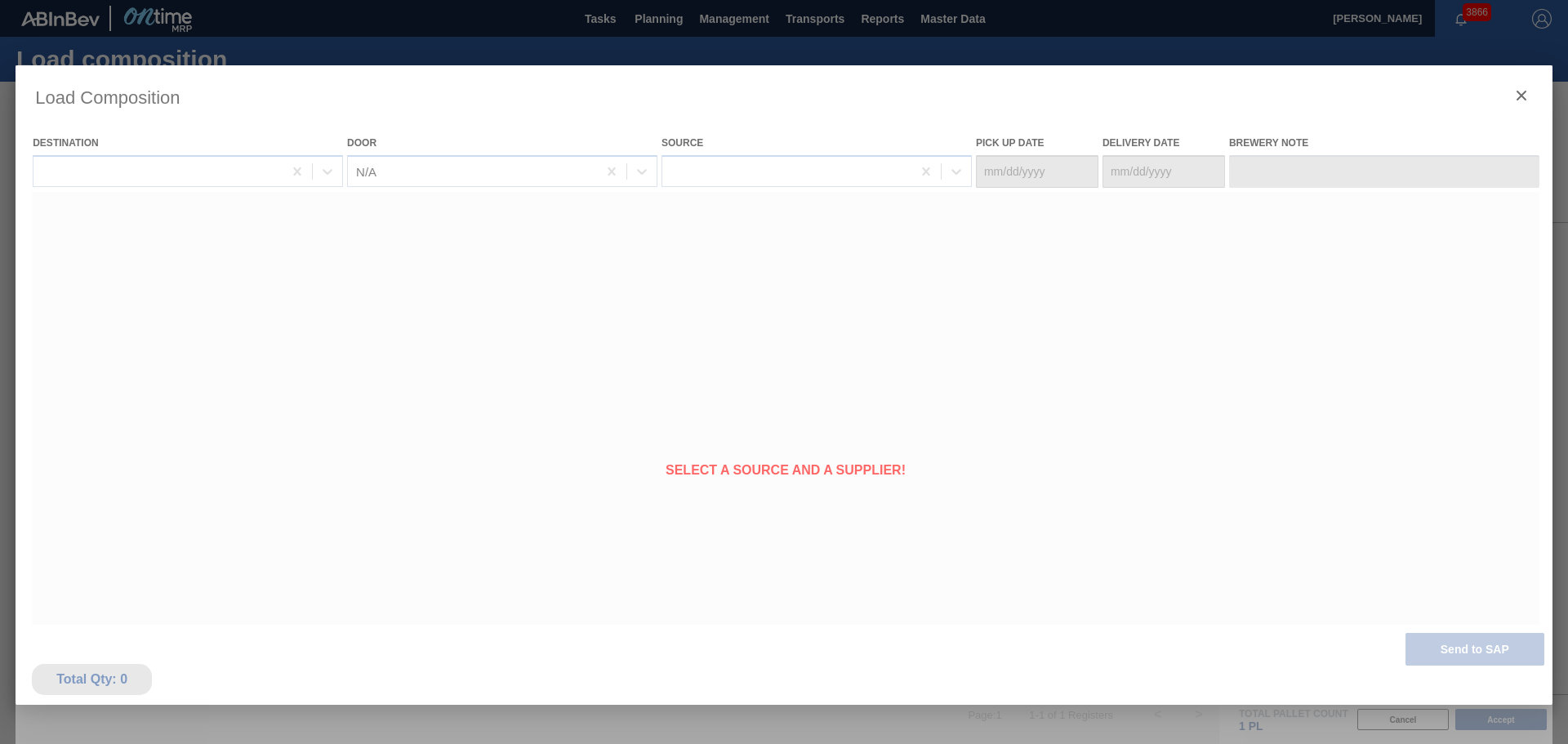
type Date "09/19/2025"
type Date "09/22/2025"
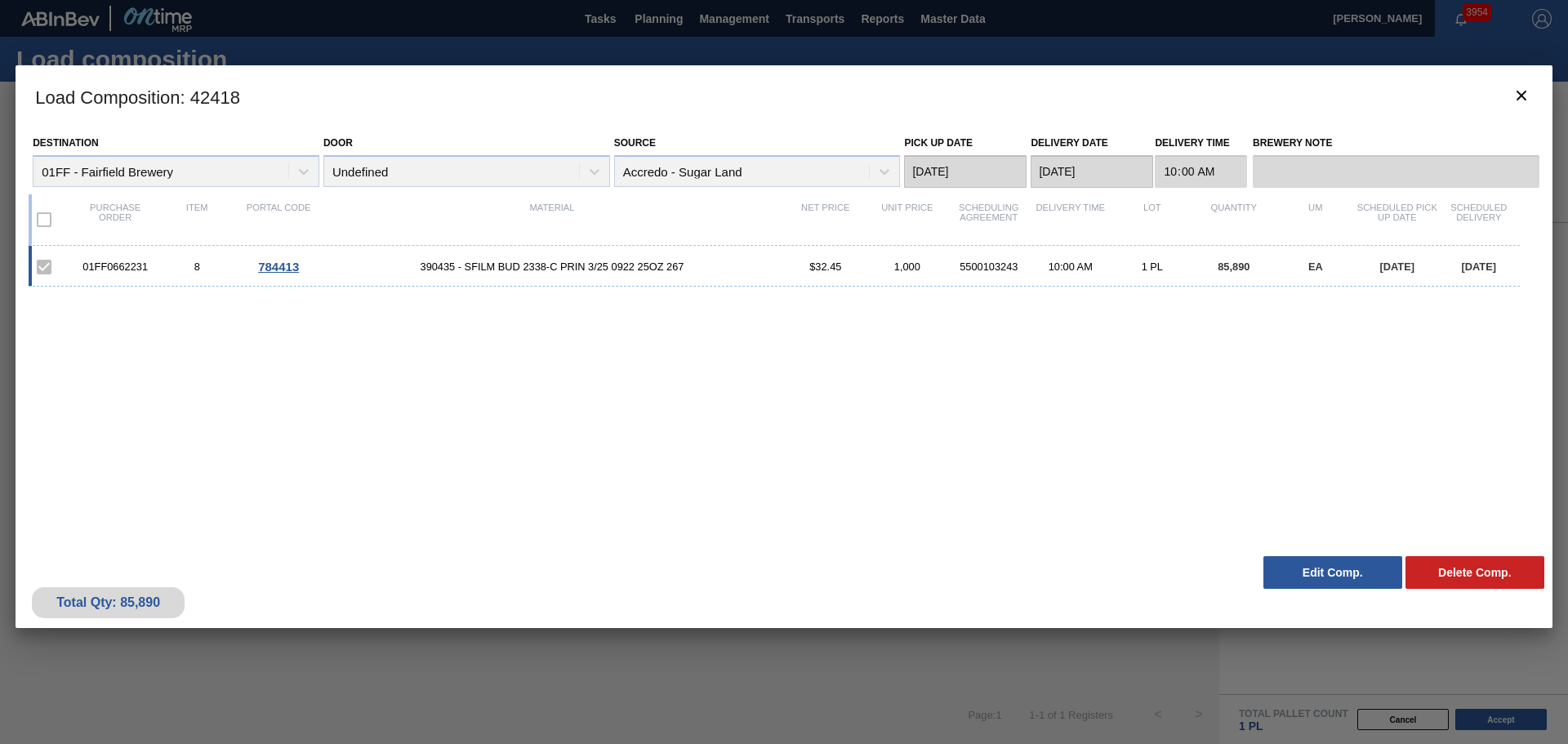
click at [947, 662] on div "Load Composition : 42418 Destination 01FF - Fairfield Brewery Door Undefined So…" at bounding box center [784, 433] width 1537 height 735
click at [1524, 91] on icon "botão de ícone" at bounding box center [1521, 95] width 20 height 20
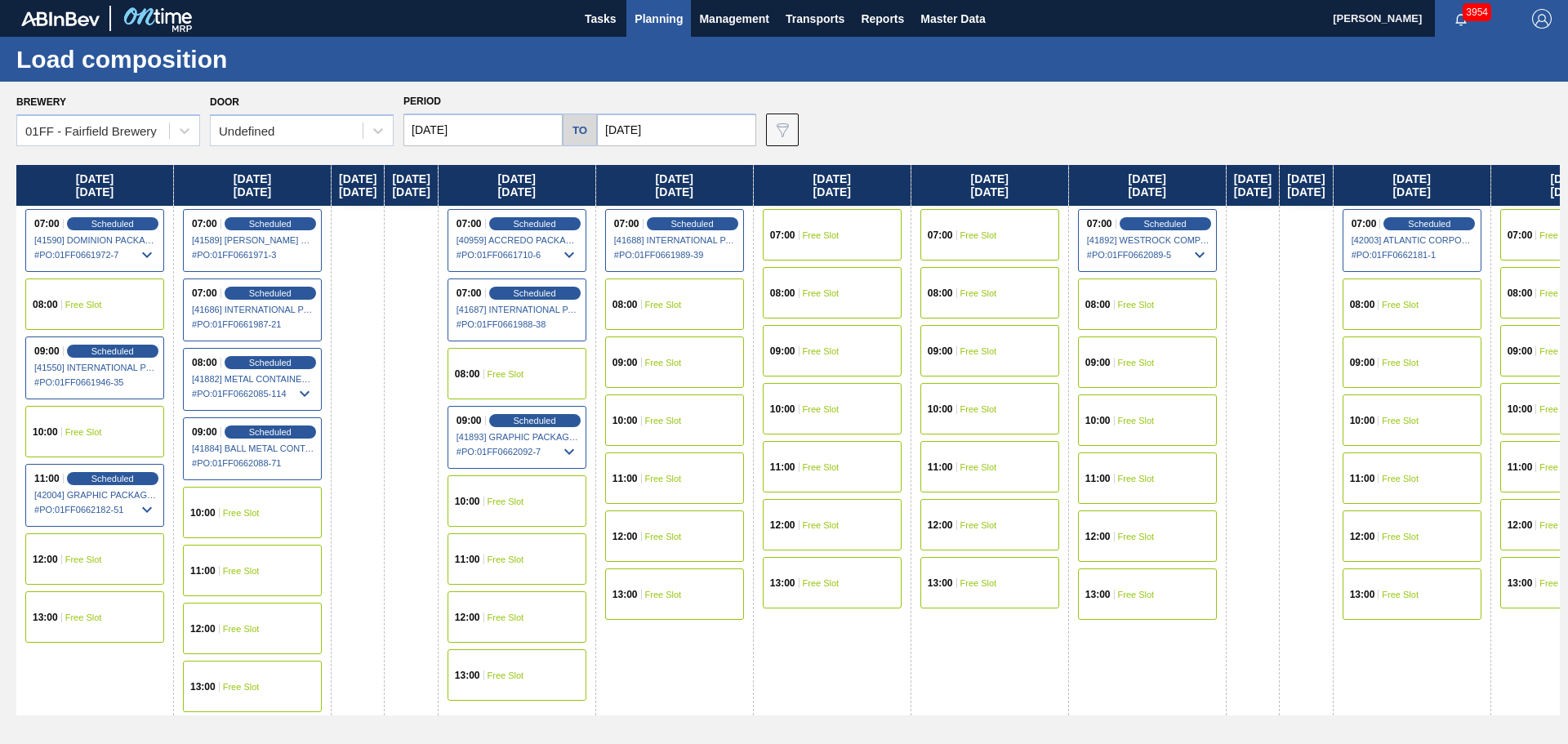
drag, startPoint x: 1216, startPoint y: 179, endPoint x: 1836, endPoint y: 378, distance: 651.2
click at [1567, 0] on html "Tasks Planning Management Transports Reports Master Data Mike Vinson 3954 Mark …" at bounding box center [784, 0] width 1568 height 0
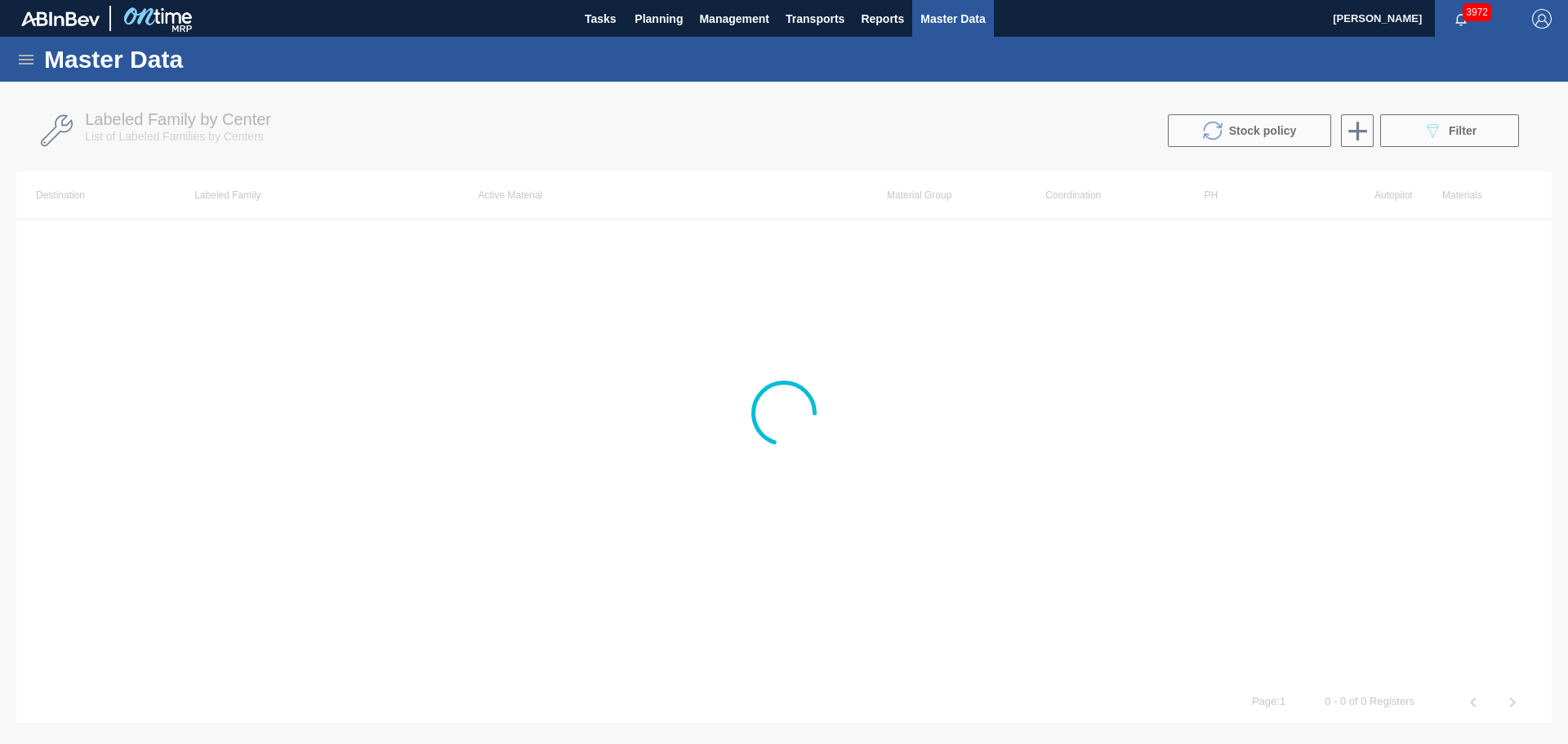
click at [766, 481] on div at bounding box center [784, 412] width 1568 height 662
click at [27, 58] on icon at bounding box center [26, 59] width 20 height 20
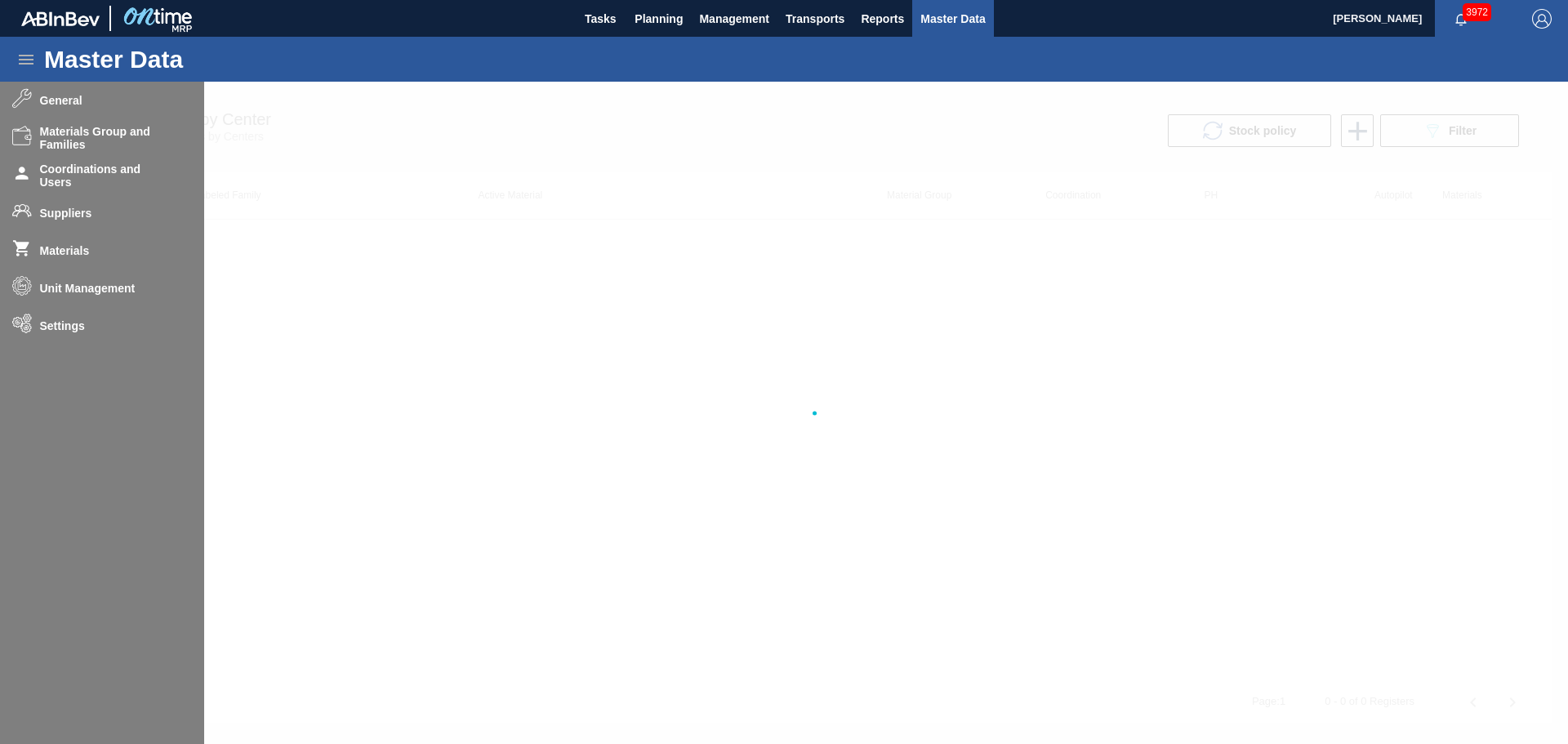
click at [113, 286] on div at bounding box center [784, 412] width 1568 height 662
click at [198, 210] on div at bounding box center [784, 412] width 1568 height 662
drag, startPoint x: 449, startPoint y: 251, endPoint x: 483, endPoint y: 216, distance: 48.8
click at [452, 247] on div at bounding box center [784, 412] width 1568 height 662
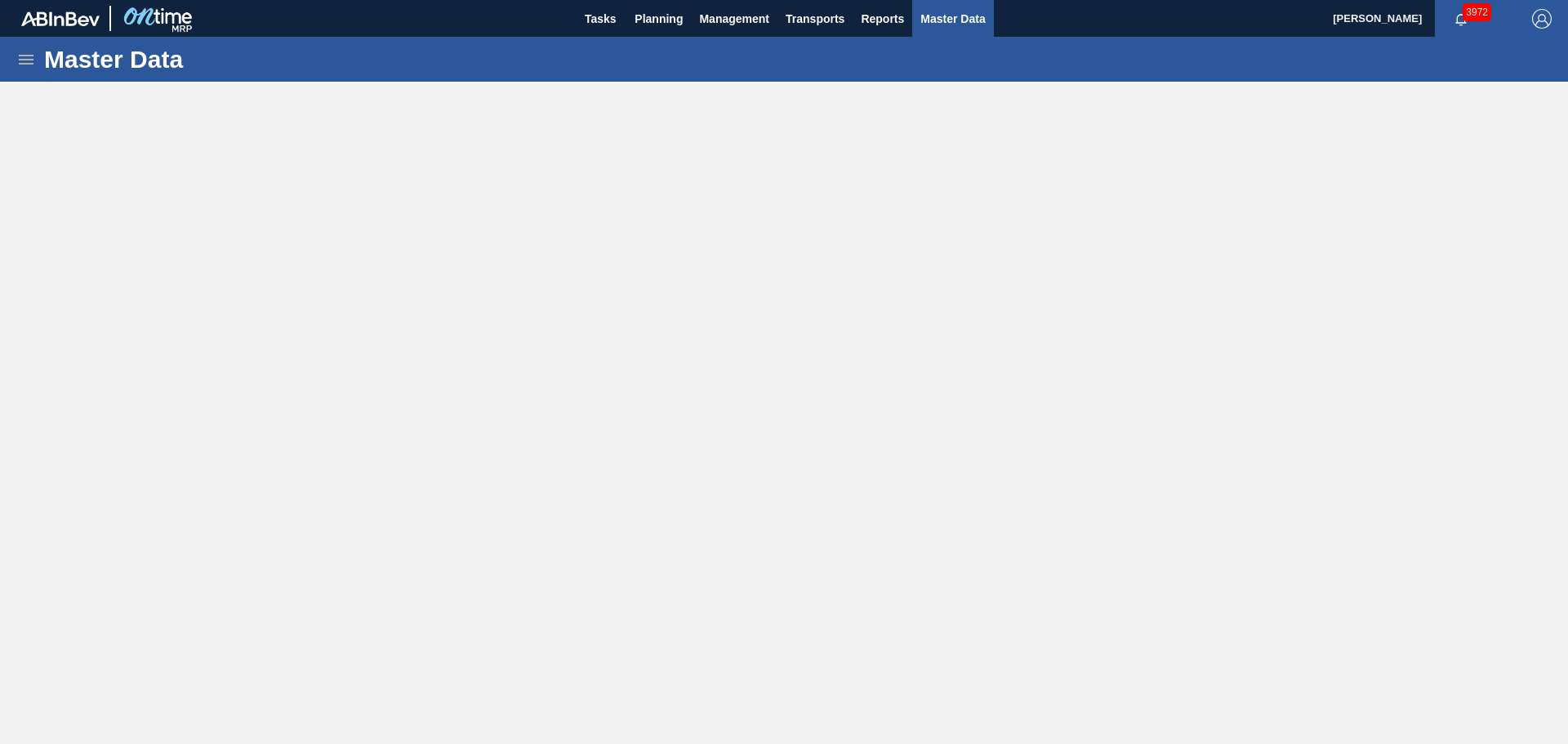
click at [1211, 537] on div at bounding box center [784, 407] width 1535 height 634
click at [951, 15] on span "Master Data" at bounding box center [952, 18] width 64 height 20
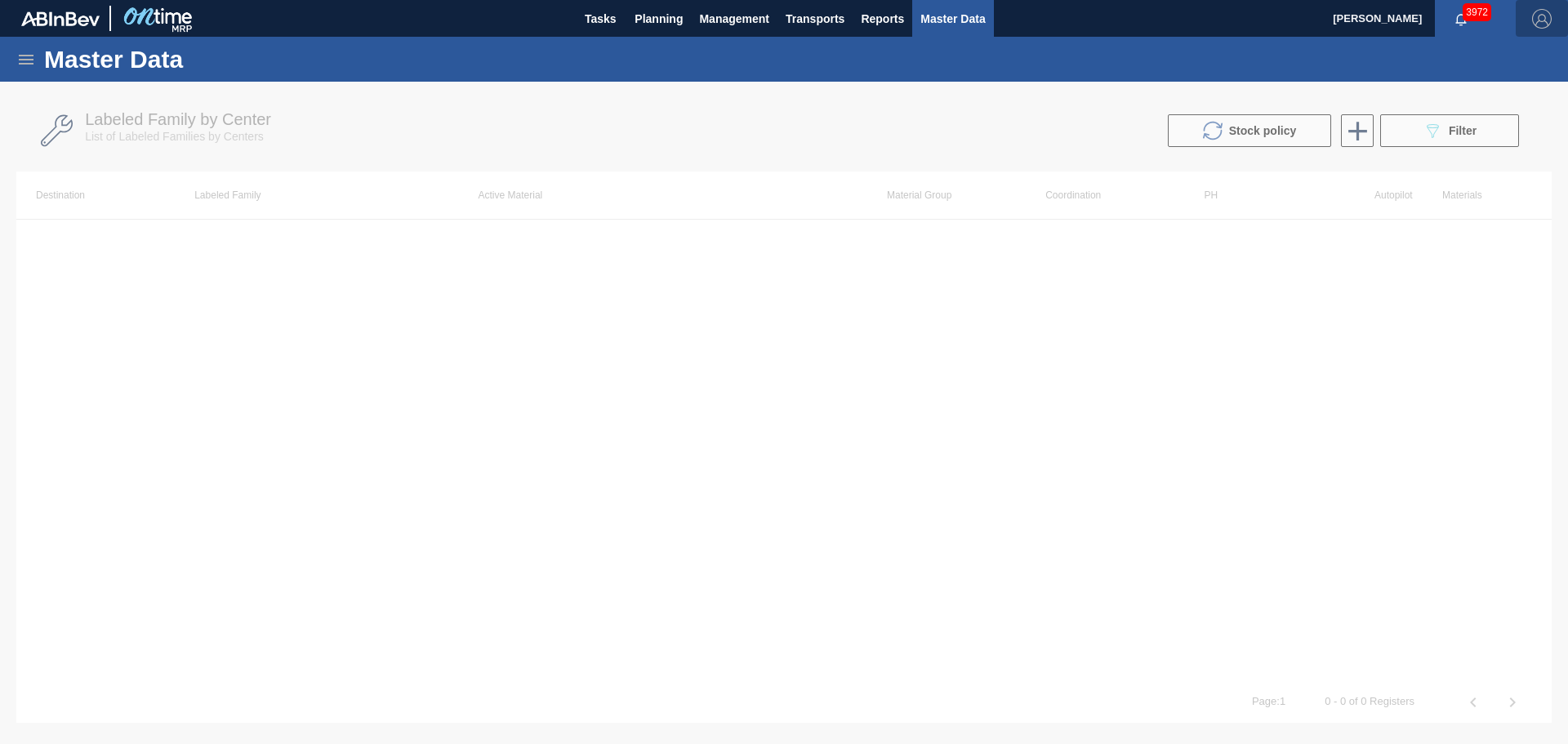
click at [1529, 15] on span "button" at bounding box center [1542, 18] width 40 height 20
click at [1443, 206] on li "Logout" at bounding box center [1488, 204] width 134 height 29
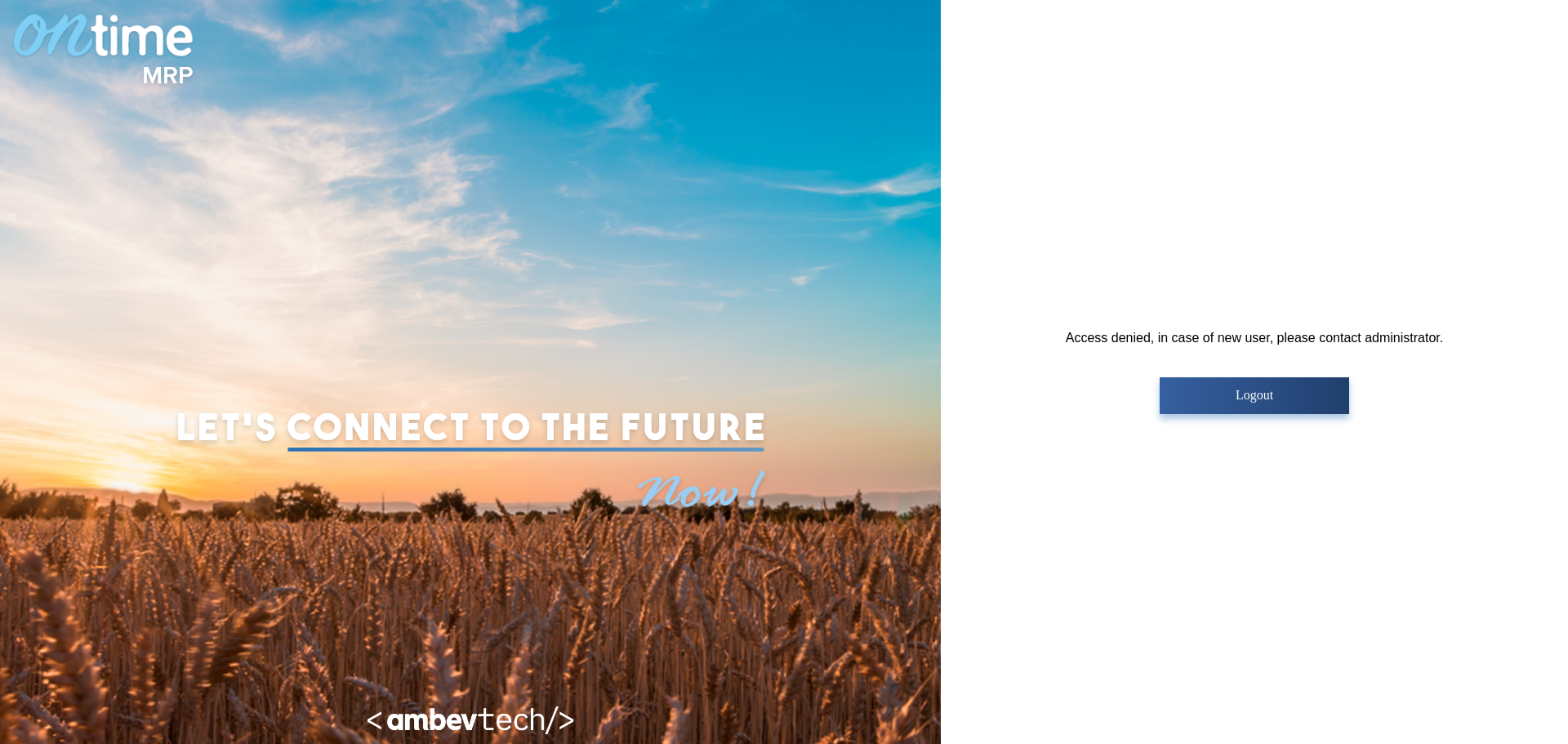
click at [1300, 392] on p "Logout" at bounding box center [1254, 395] width 179 height 15
click at [1206, 159] on div "Access denied, in case of new user, please contact administrator. Logout" at bounding box center [1254, 372] width 627 height 744
click at [1194, 399] on p "Logout" at bounding box center [1254, 395] width 179 height 15
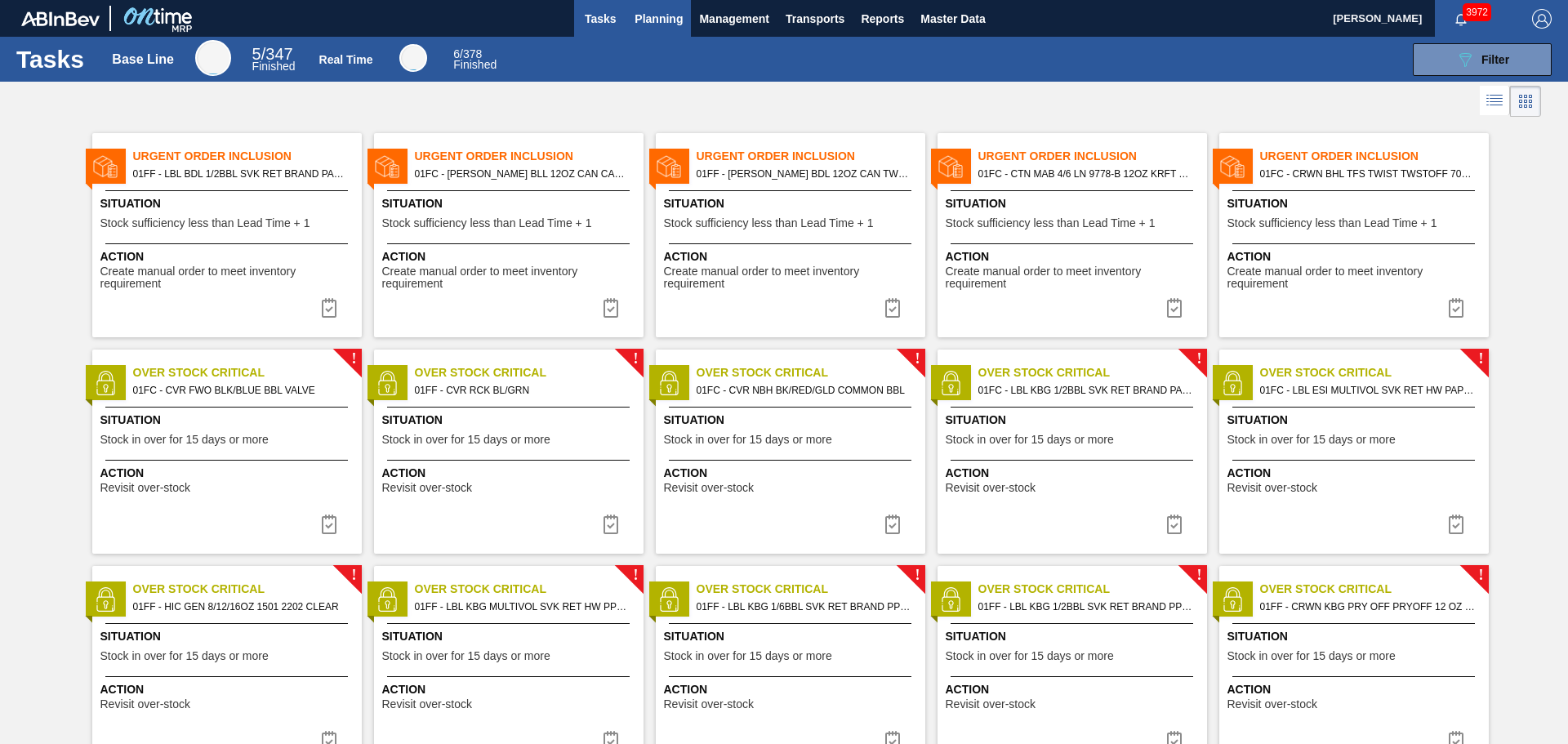
click at [651, 16] on span "Planning" at bounding box center [659, 18] width 48 height 20
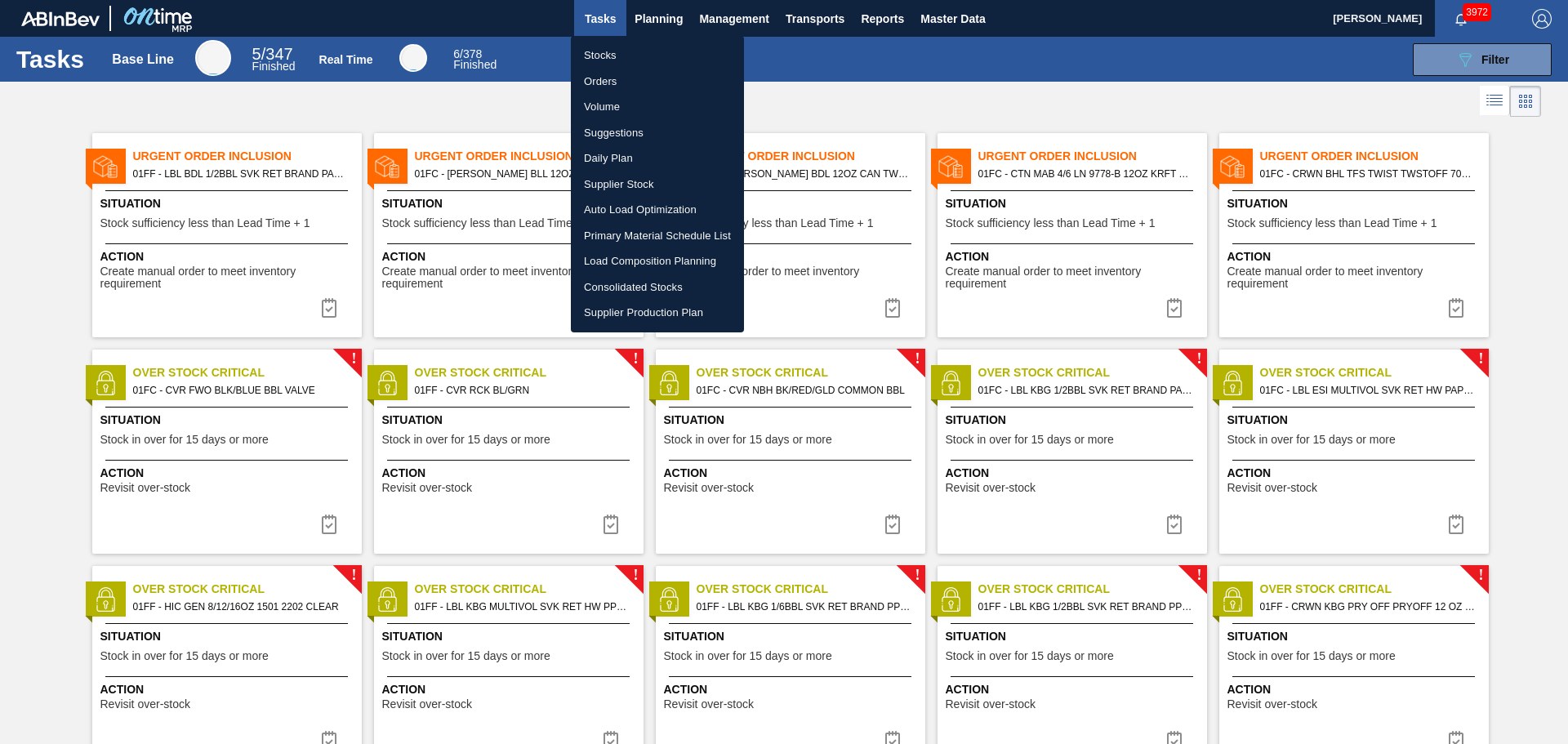
click at [605, 58] on li "Stocks" at bounding box center [657, 55] width 174 height 26
checkbox input "true"
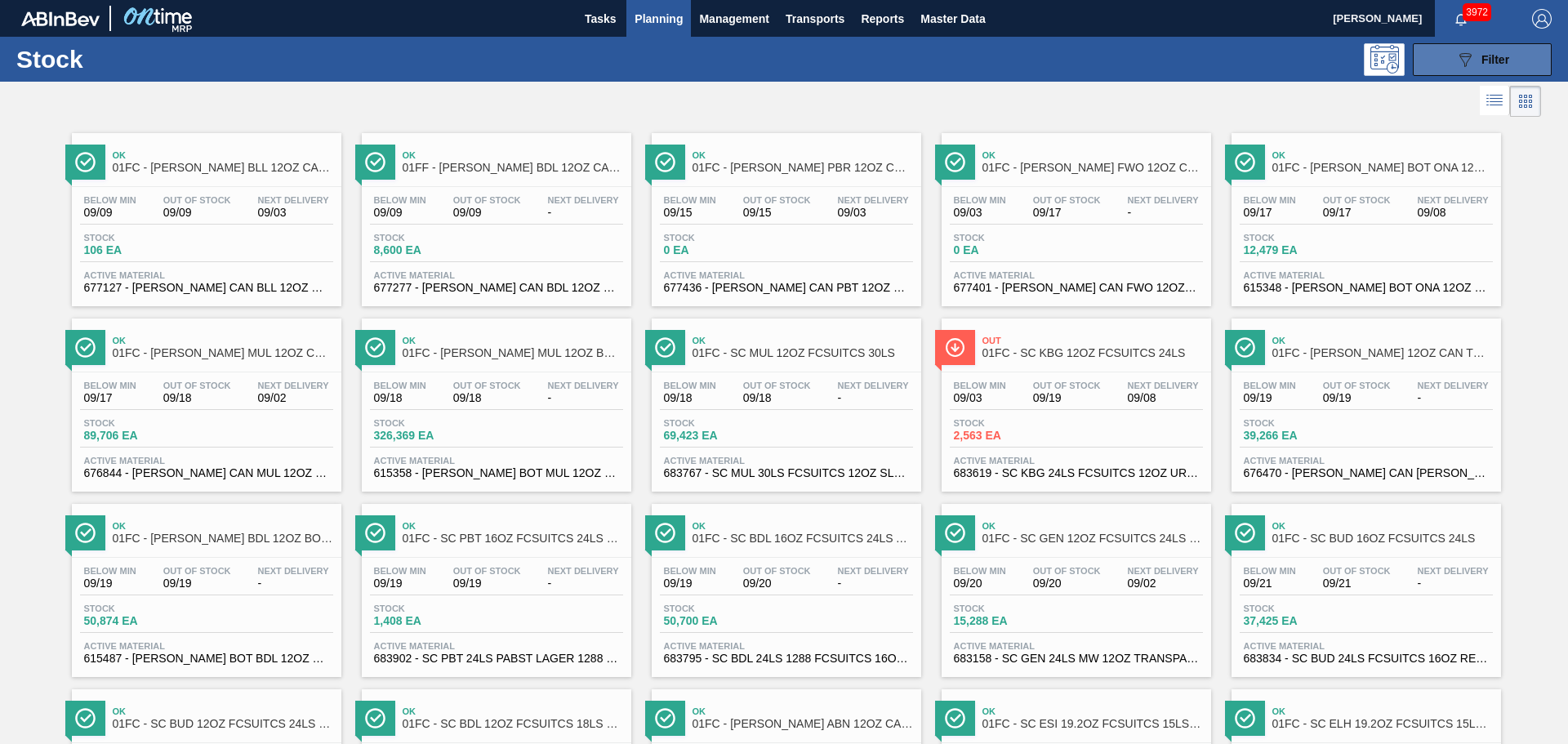
click at [1445, 60] on button "089F7B8B-B2A5-4AFE-B5C0-19BA573D28AC Filter" at bounding box center [1482, 59] width 139 height 33
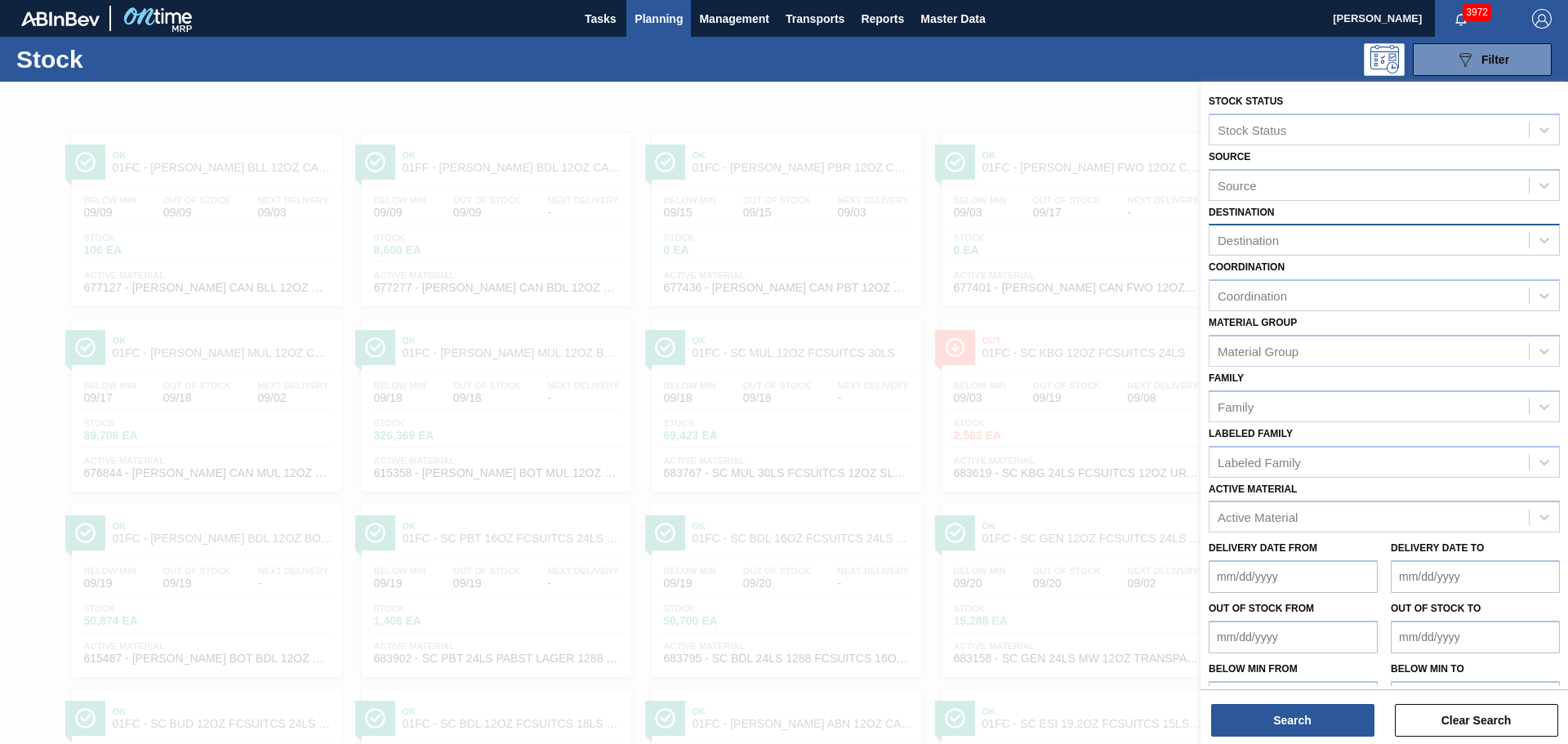
click at [1377, 233] on div "Destination" at bounding box center [1370, 241] width 320 height 24
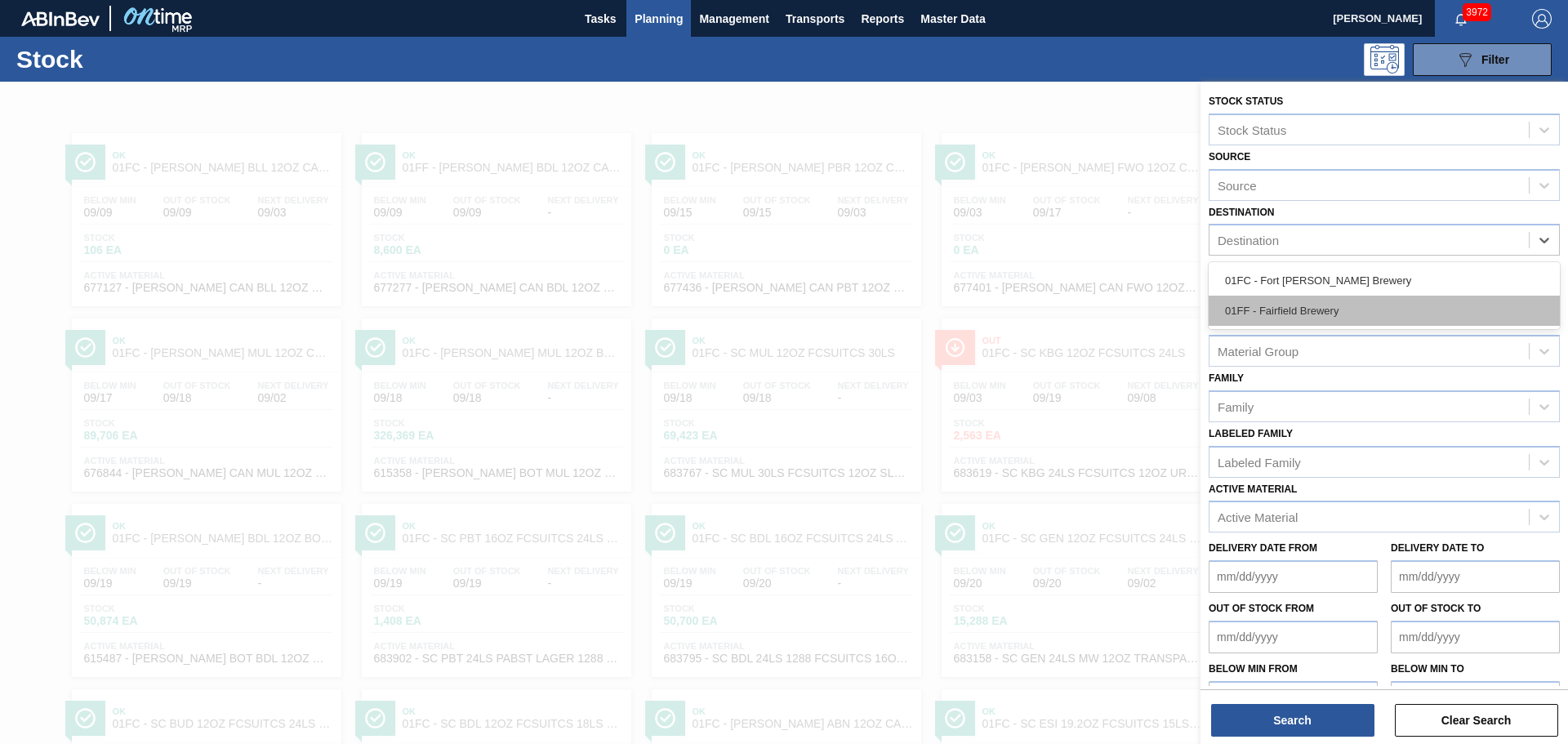
click at [1354, 319] on div "01FF - Fairfield Brewery" at bounding box center [1384, 310] width 351 height 30
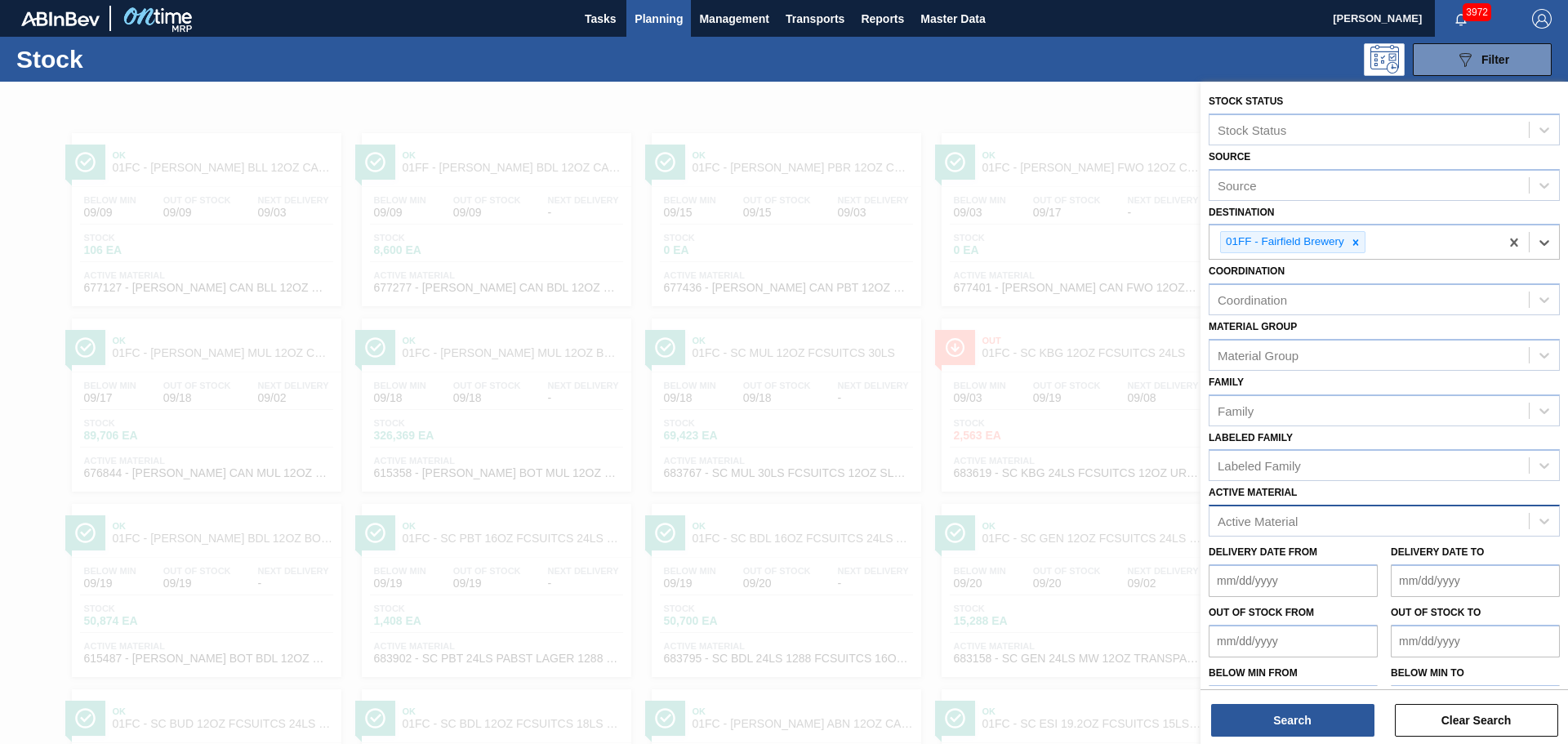
click at [1389, 521] on div "Active Material" at bounding box center [1370, 521] width 320 height 24
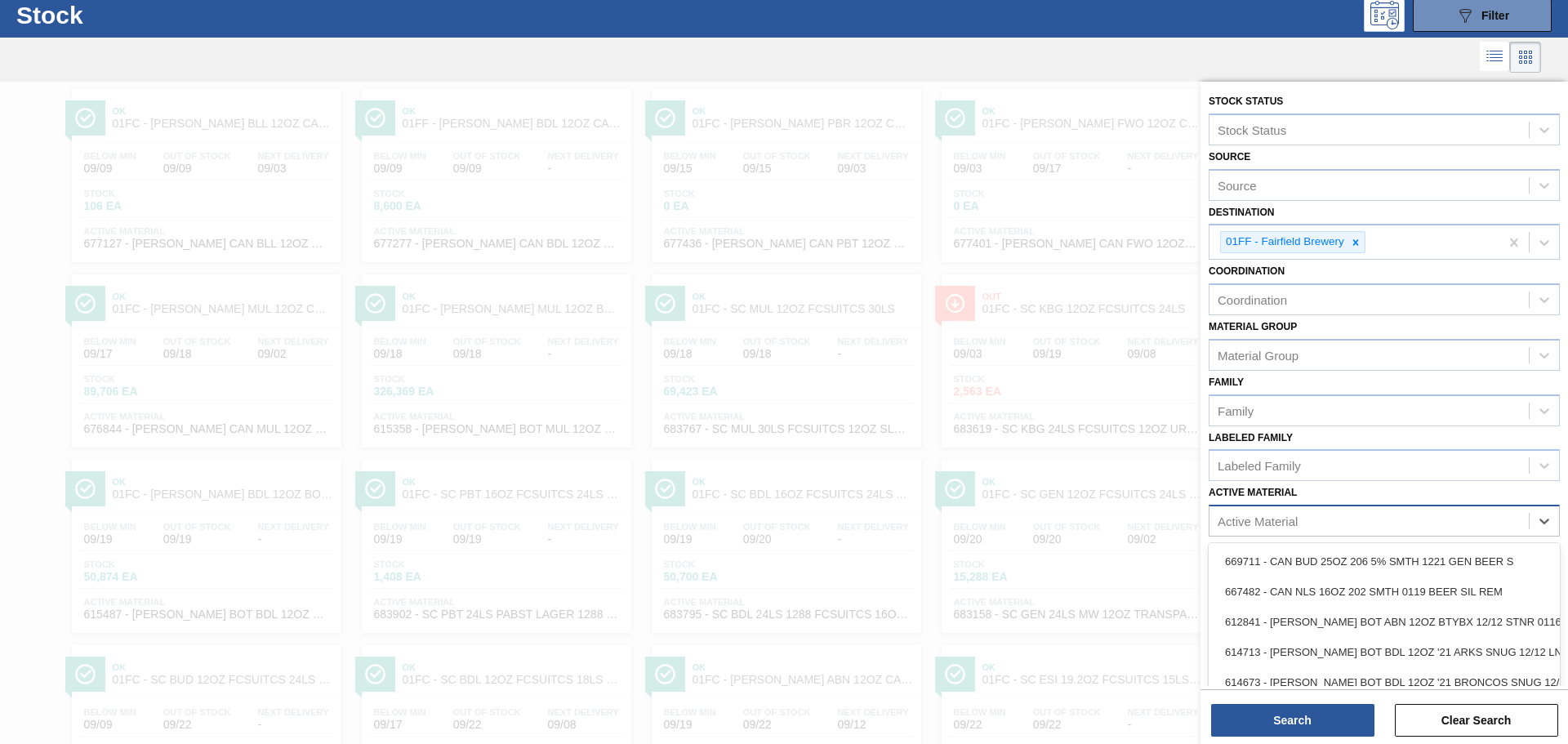
scroll to position [51, 0]
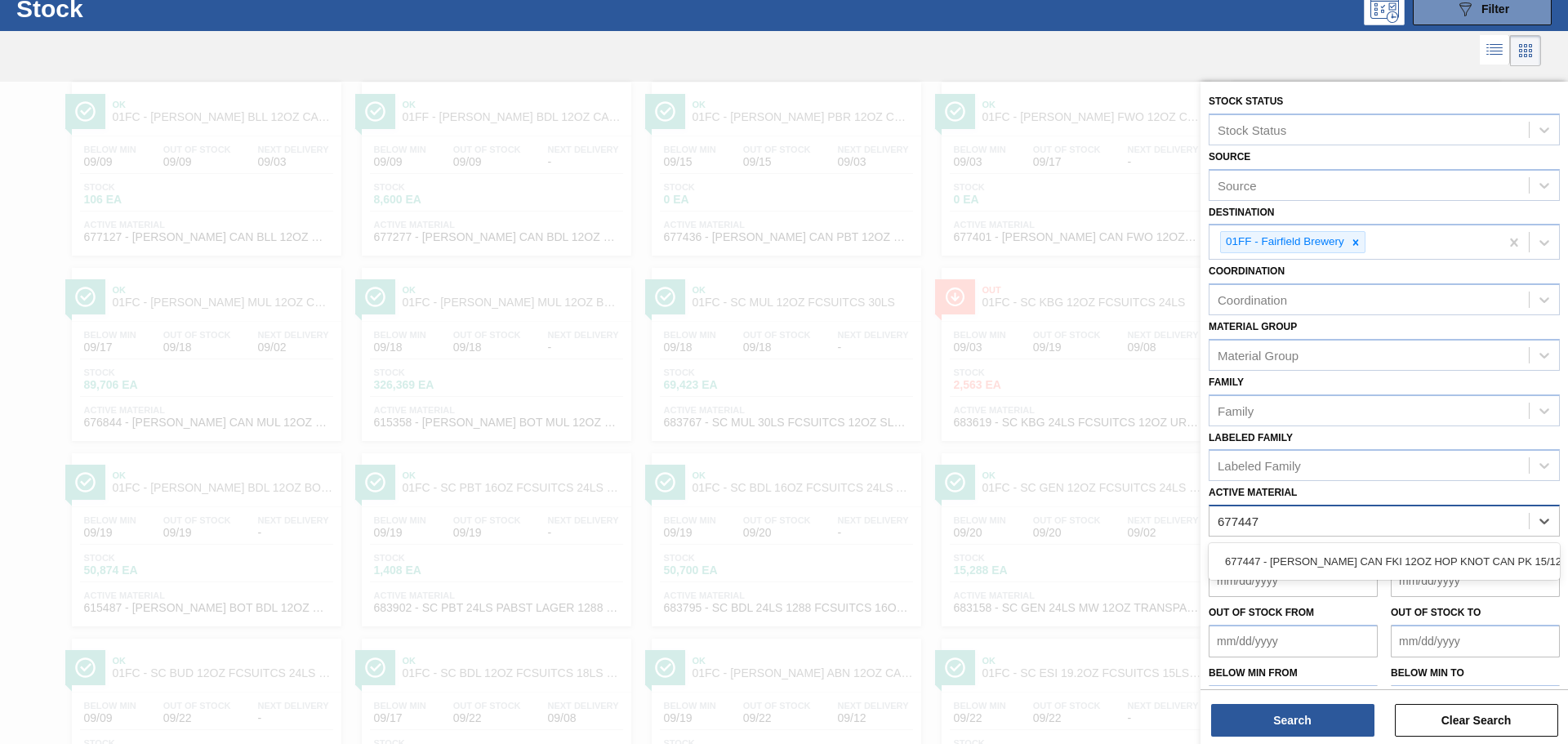
type Material "677447"
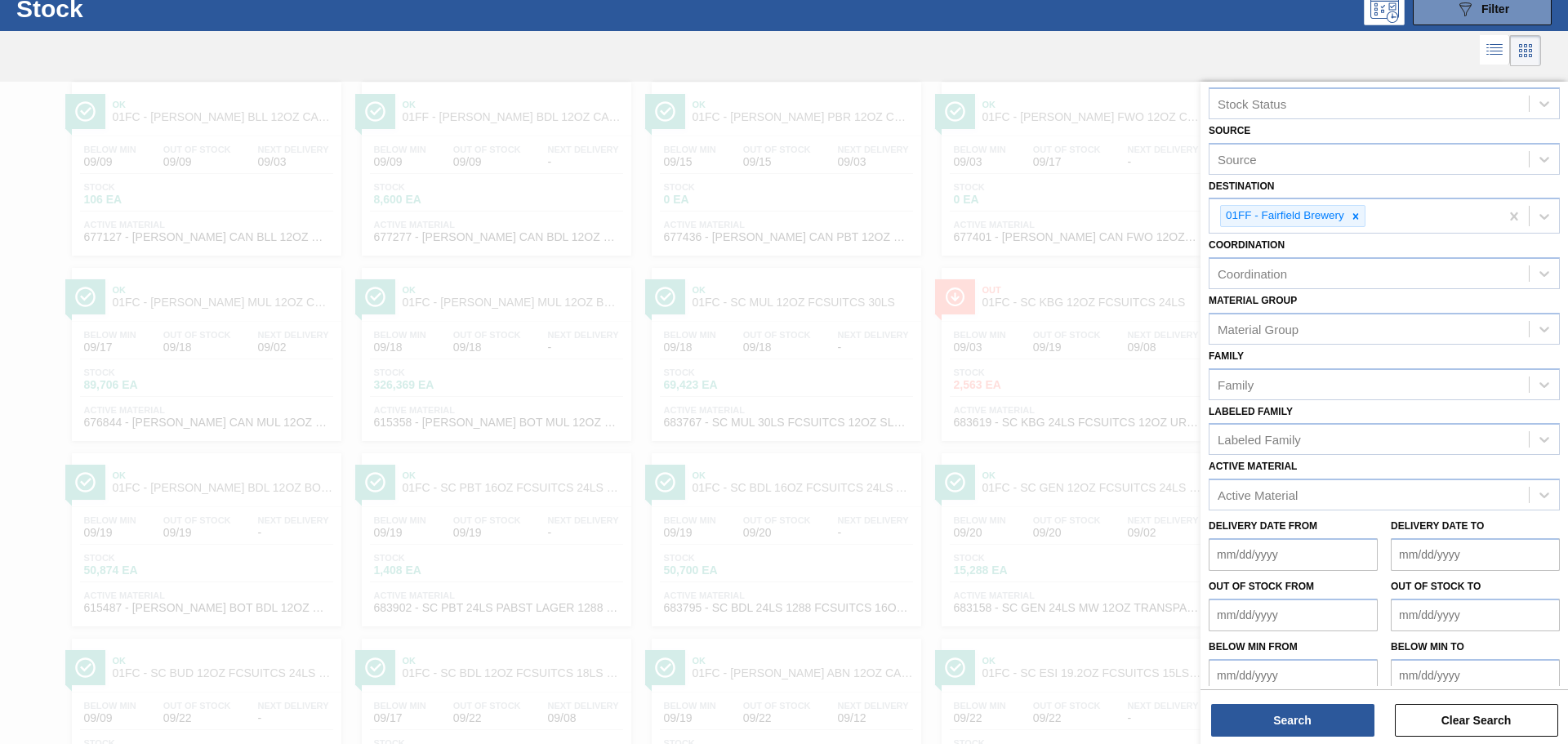
scroll to position [40, 0]
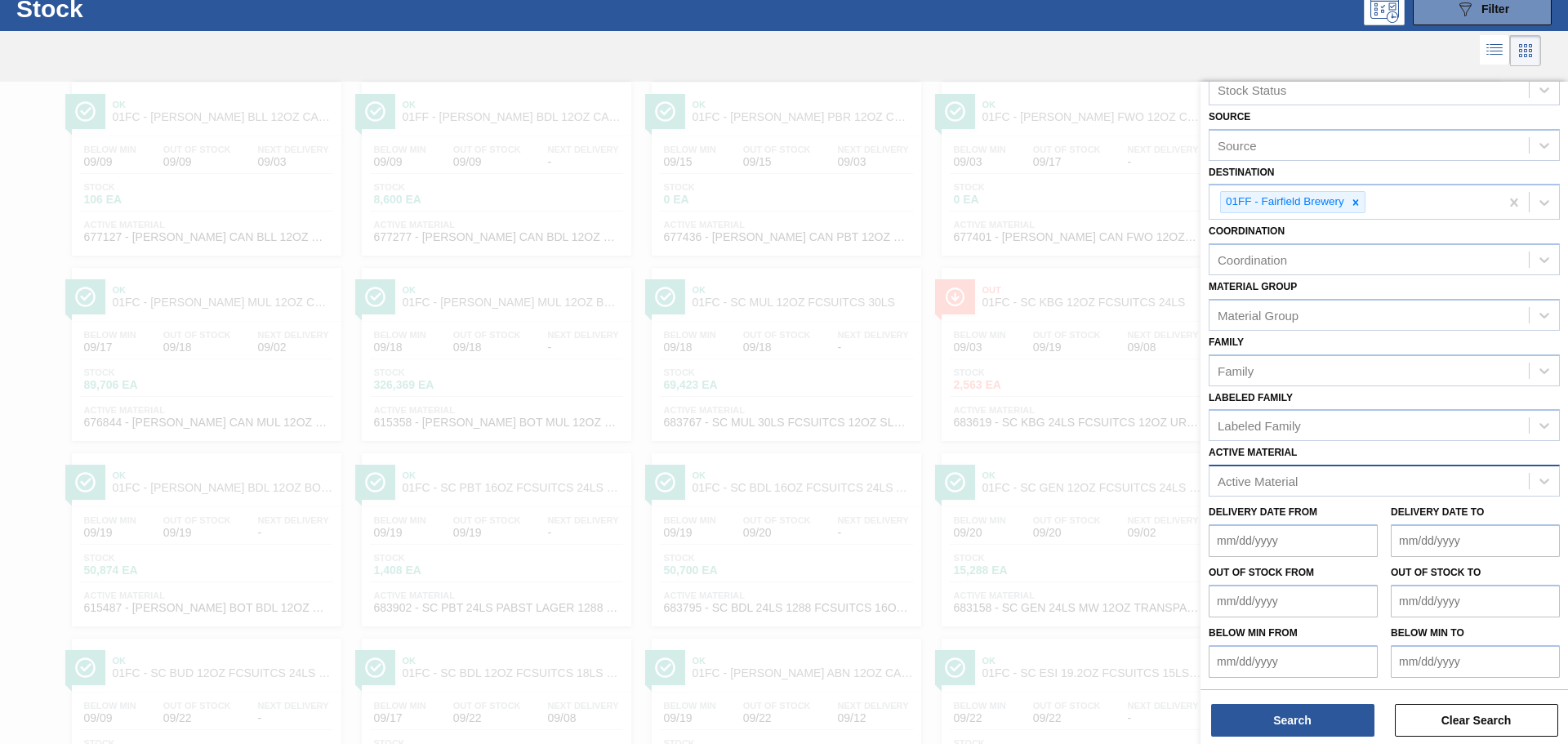
click at [1370, 479] on div "Active Material" at bounding box center [1370, 482] width 320 height 24
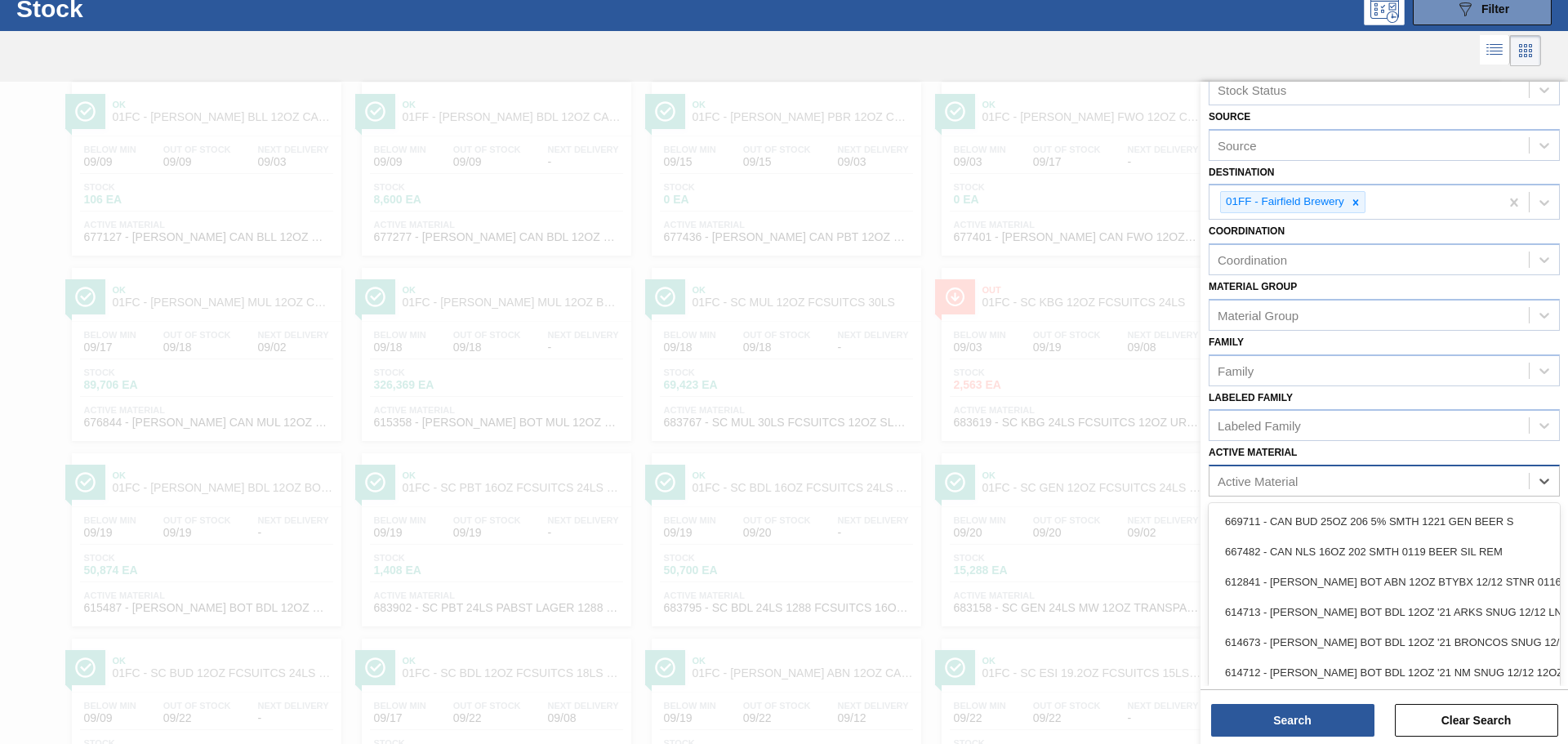
scroll to position [61, 0]
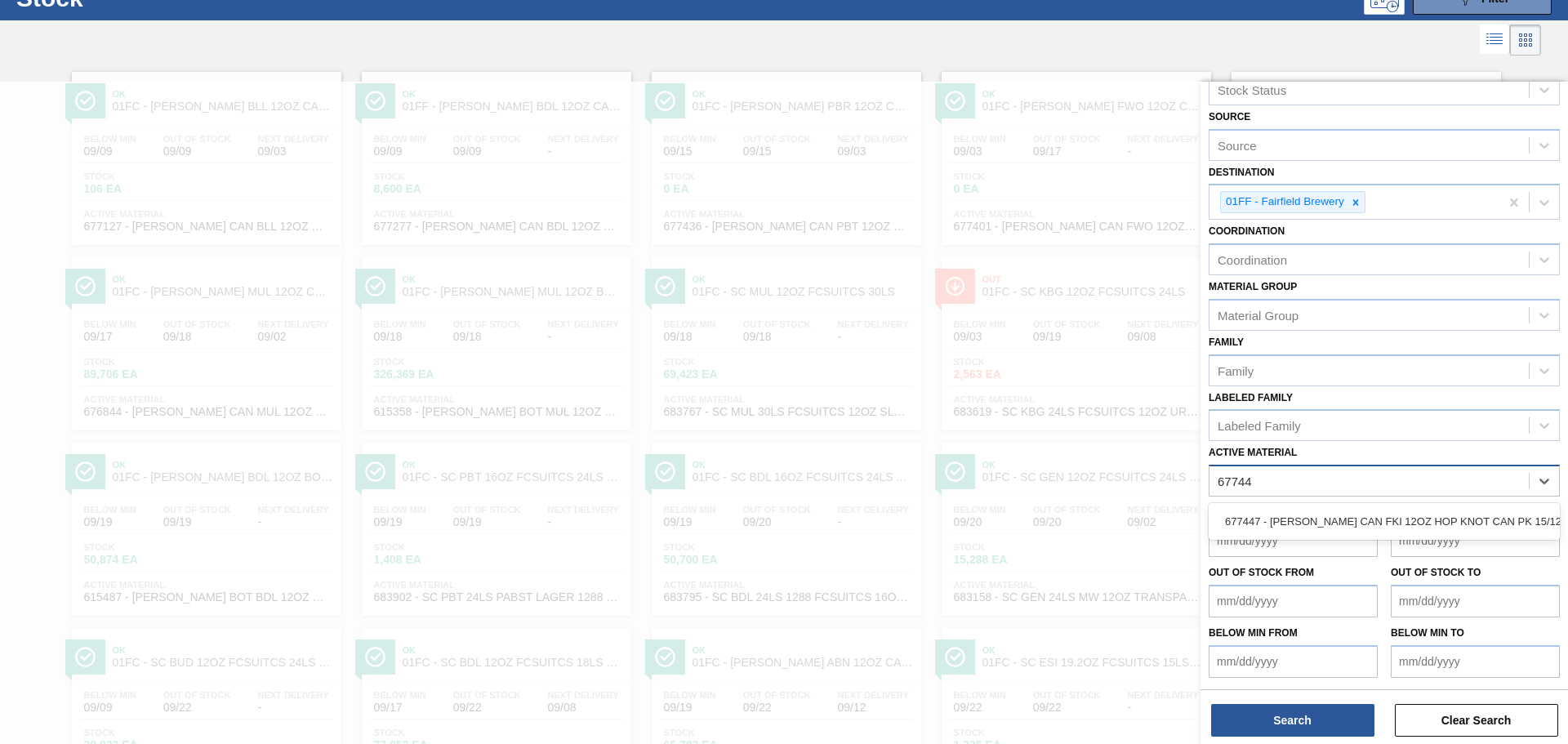
type Material "677447"
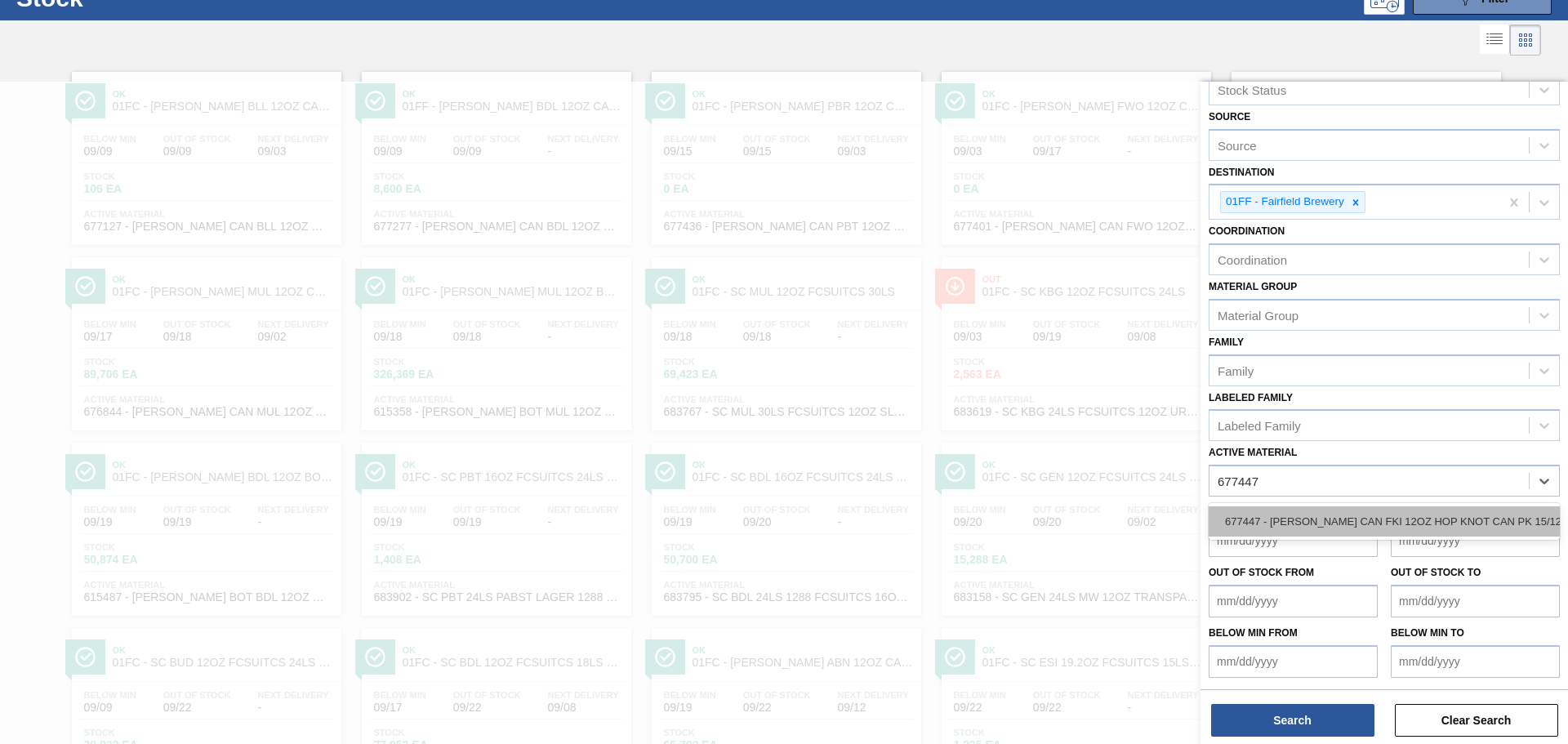
click at [1369, 526] on div "677447 - CARR CAN FKI 12OZ HOP KNOT CAN PK 15/12" at bounding box center [1384, 521] width 351 height 30
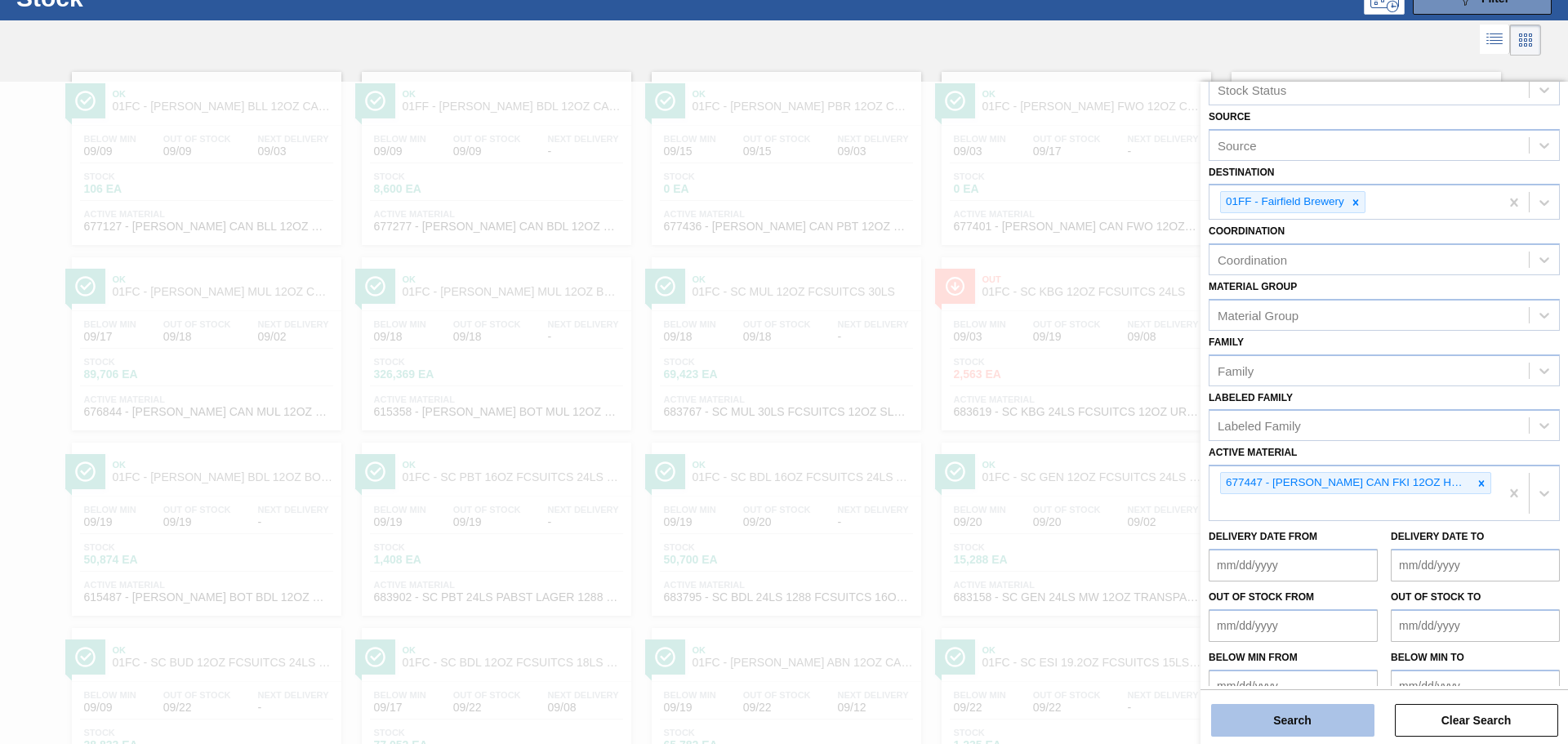
click at [1300, 717] on button "Search" at bounding box center [1293, 720] width 163 height 33
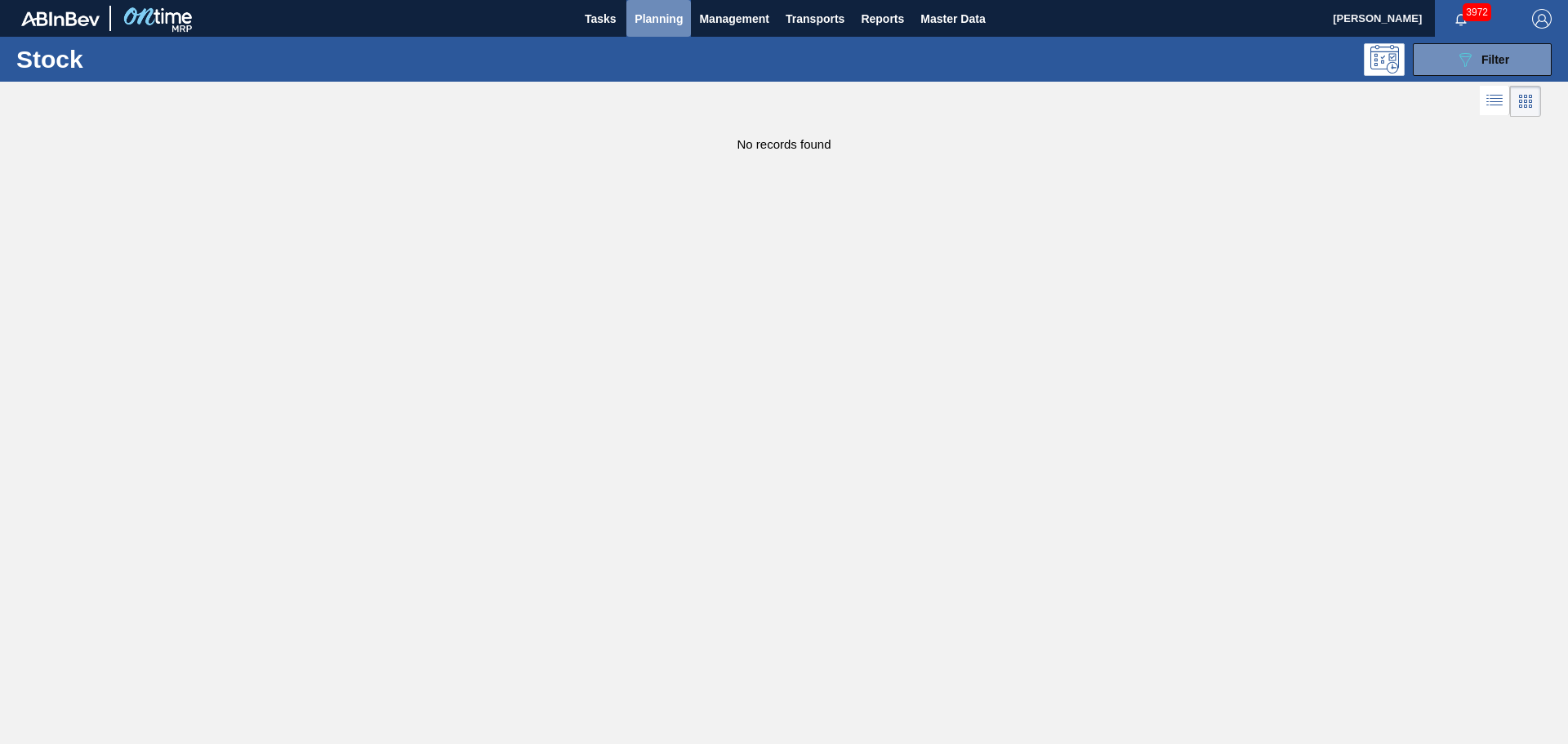
click at [658, 9] on span "Planning" at bounding box center [659, 18] width 48 height 20
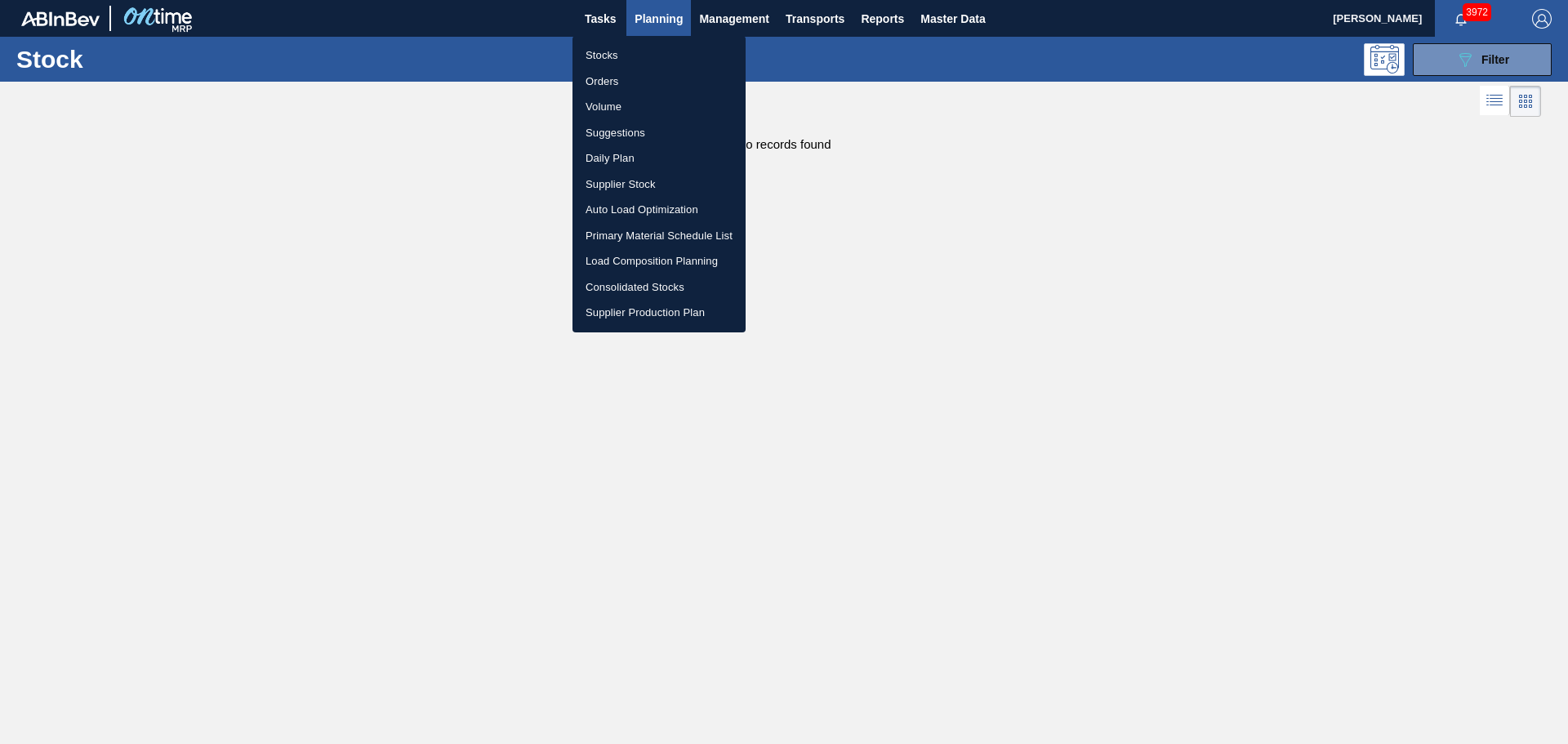
click at [960, 224] on div at bounding box center [784, 372] width 1568 height 744
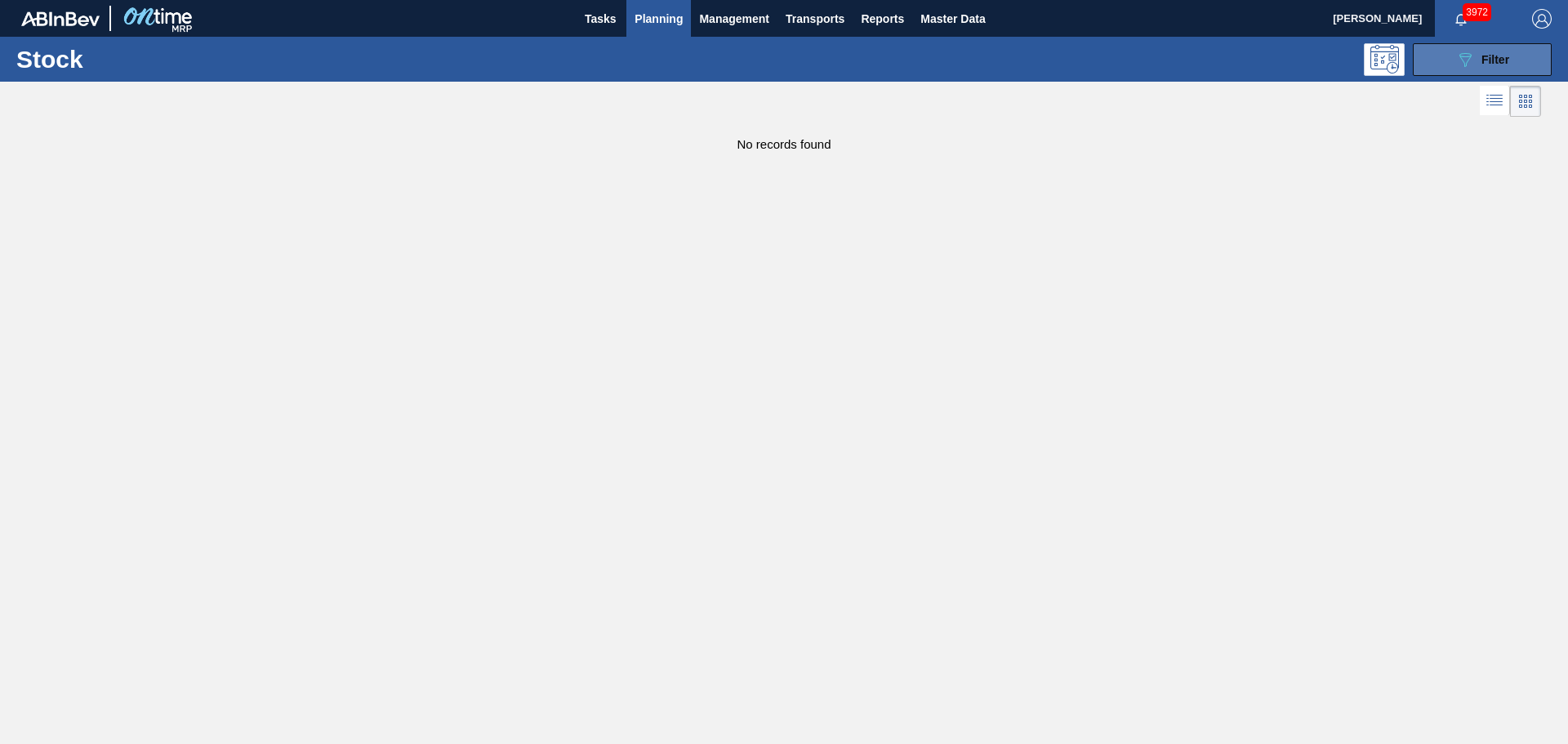
click at [1481, 59] on span "Filter" at bounding box center [1495, 59] width 27 height 13
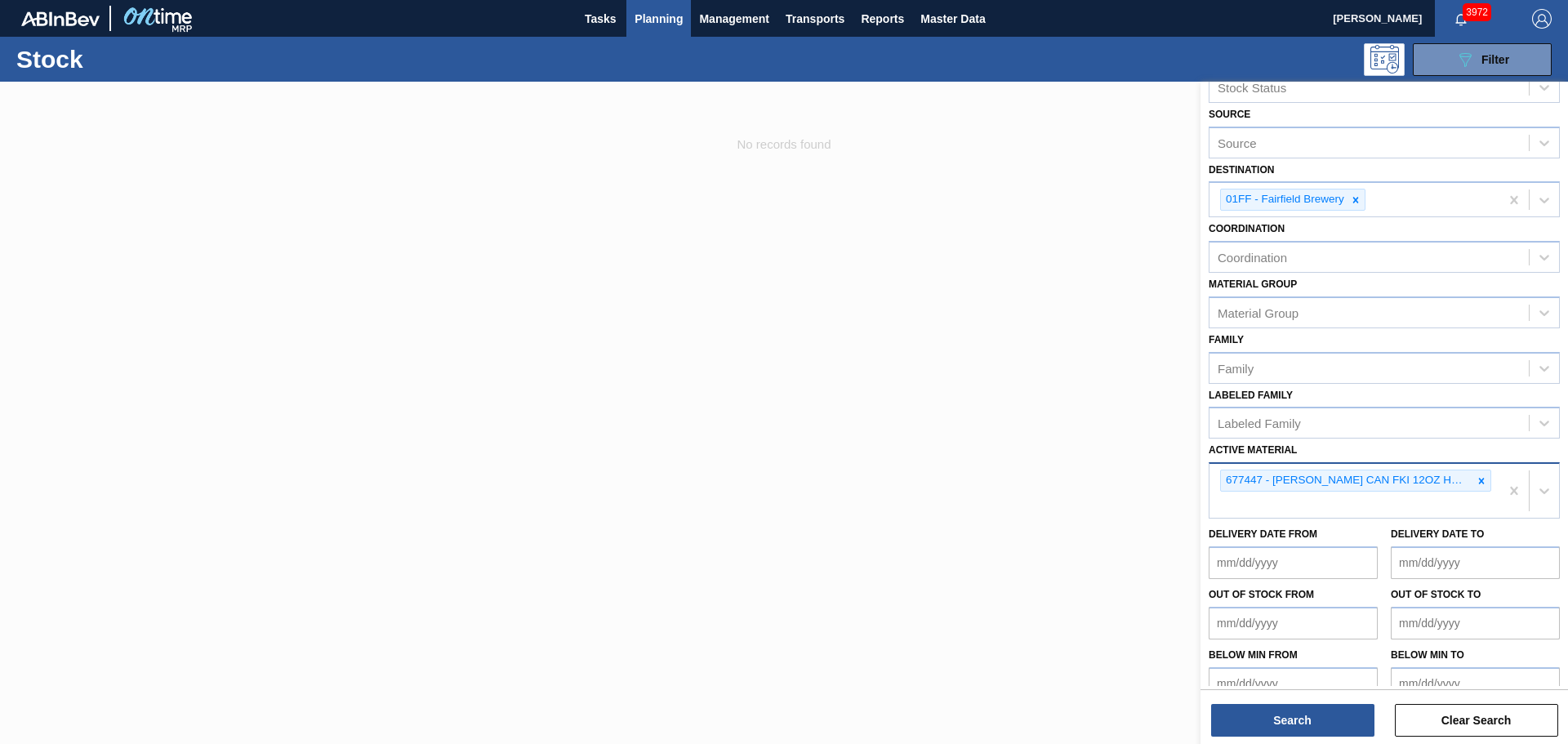
scroll to position [64, 0]
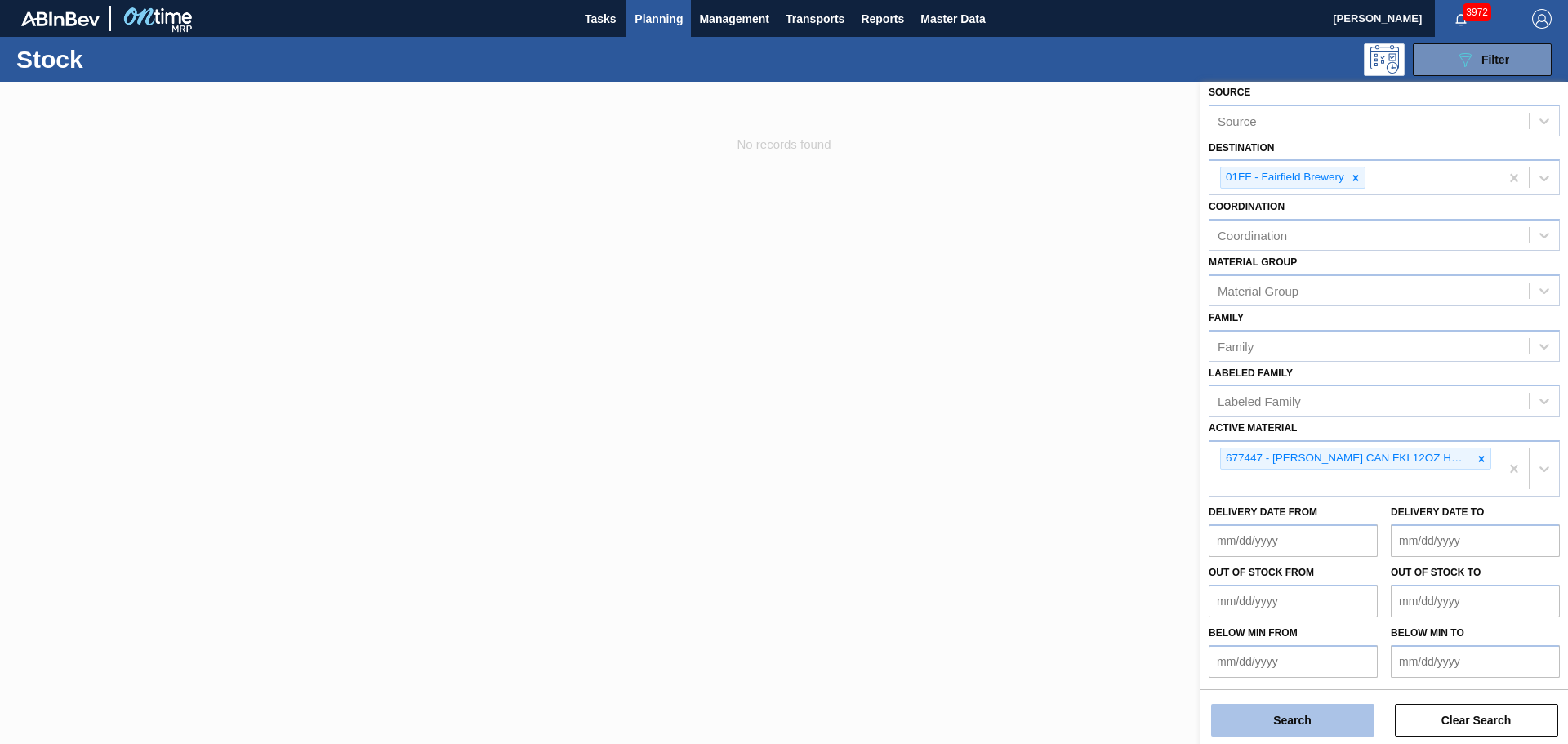
click at [1307, 713] on button "Search" at bounding box center [1293, 720] width 163 height 33
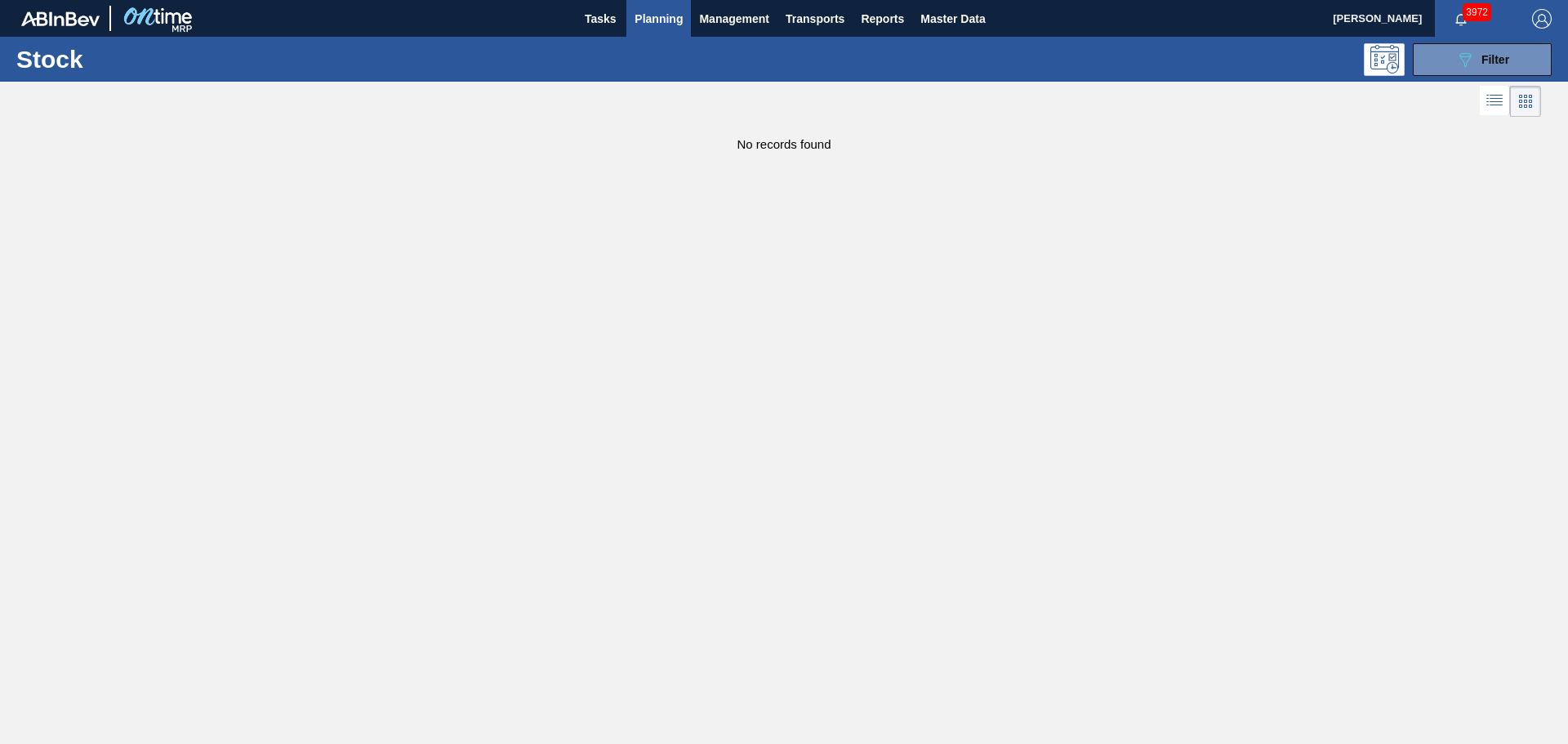
click at [913, 350] on main "Tasks Planning Management Transports Reports Master Data Mike Vinson 3972 Mark …" at bounding box center [784, 372] width 1568 height 744
click at [916, 296] on main "Tasks Planning Management Transports Reports Master Data Mike Vinson 3972 Mark …" at bounding box center [784, 372] width 1568 height 744
click at [650, 14] on span "Planning" at bounding box center [659, 18] width 48 height 20
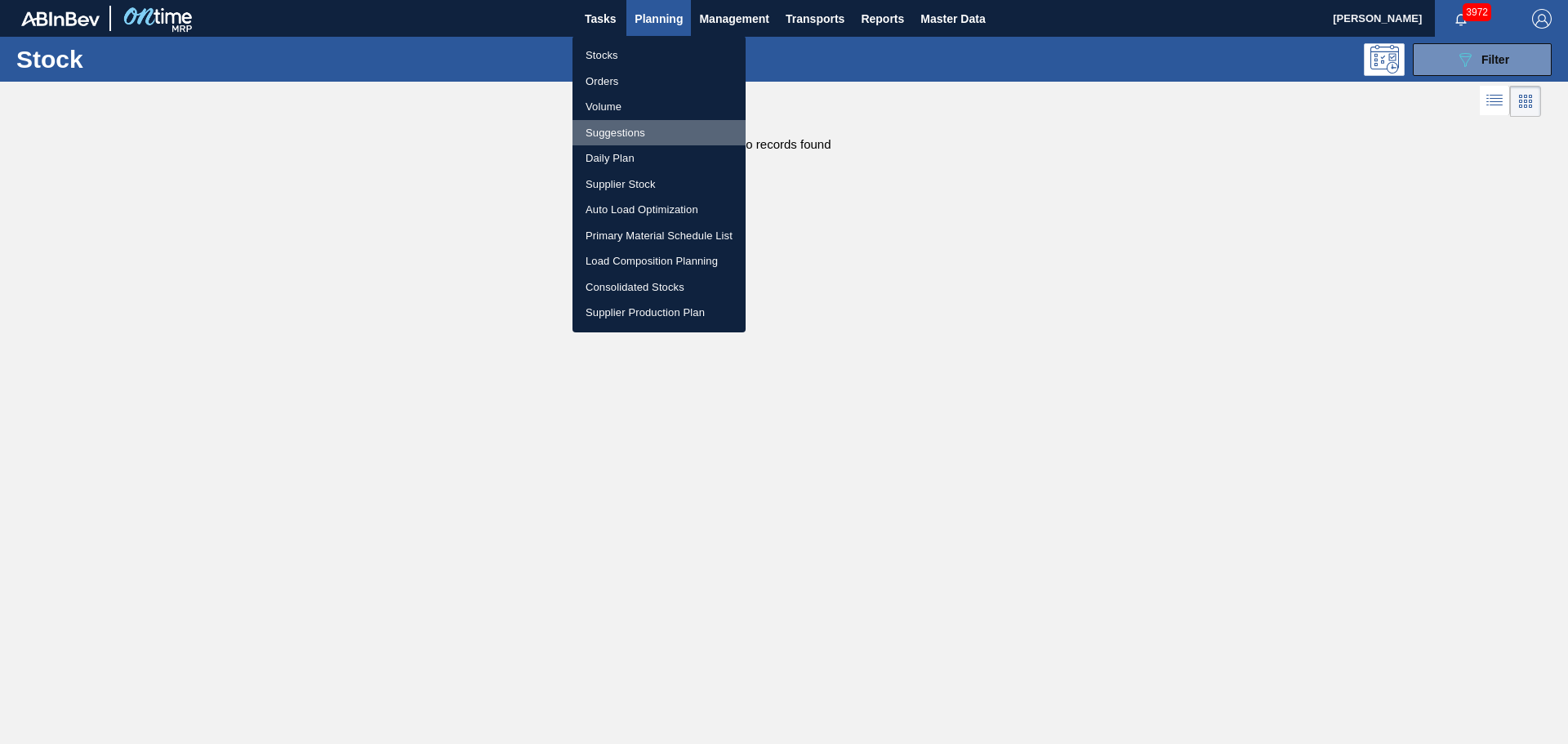
click at [619, 131] on li "Suggestions" at bounding box center [659, 133] width 174 height 26
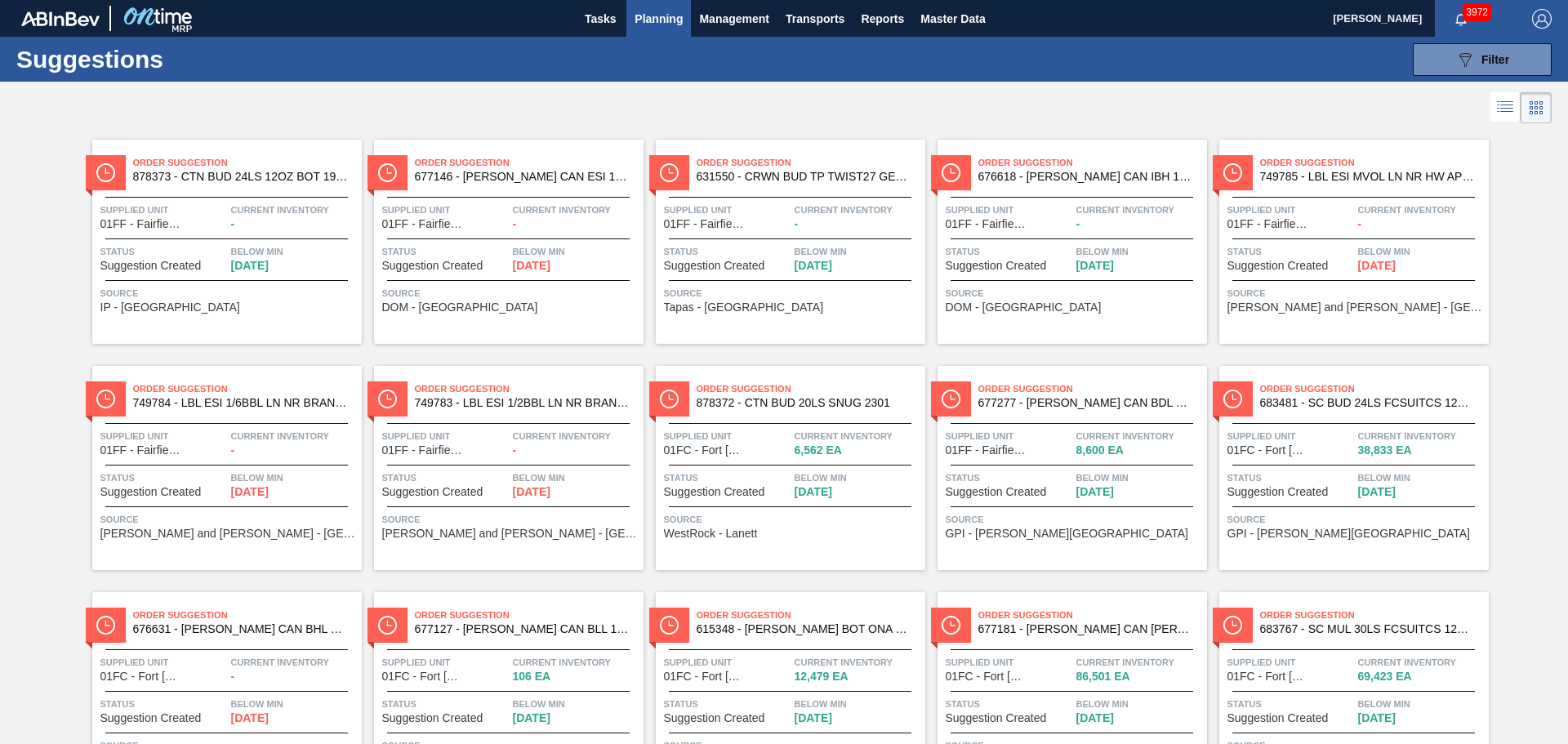
click at [1512, 105] on li at bounding box center [1505, 107] width 30 height 29
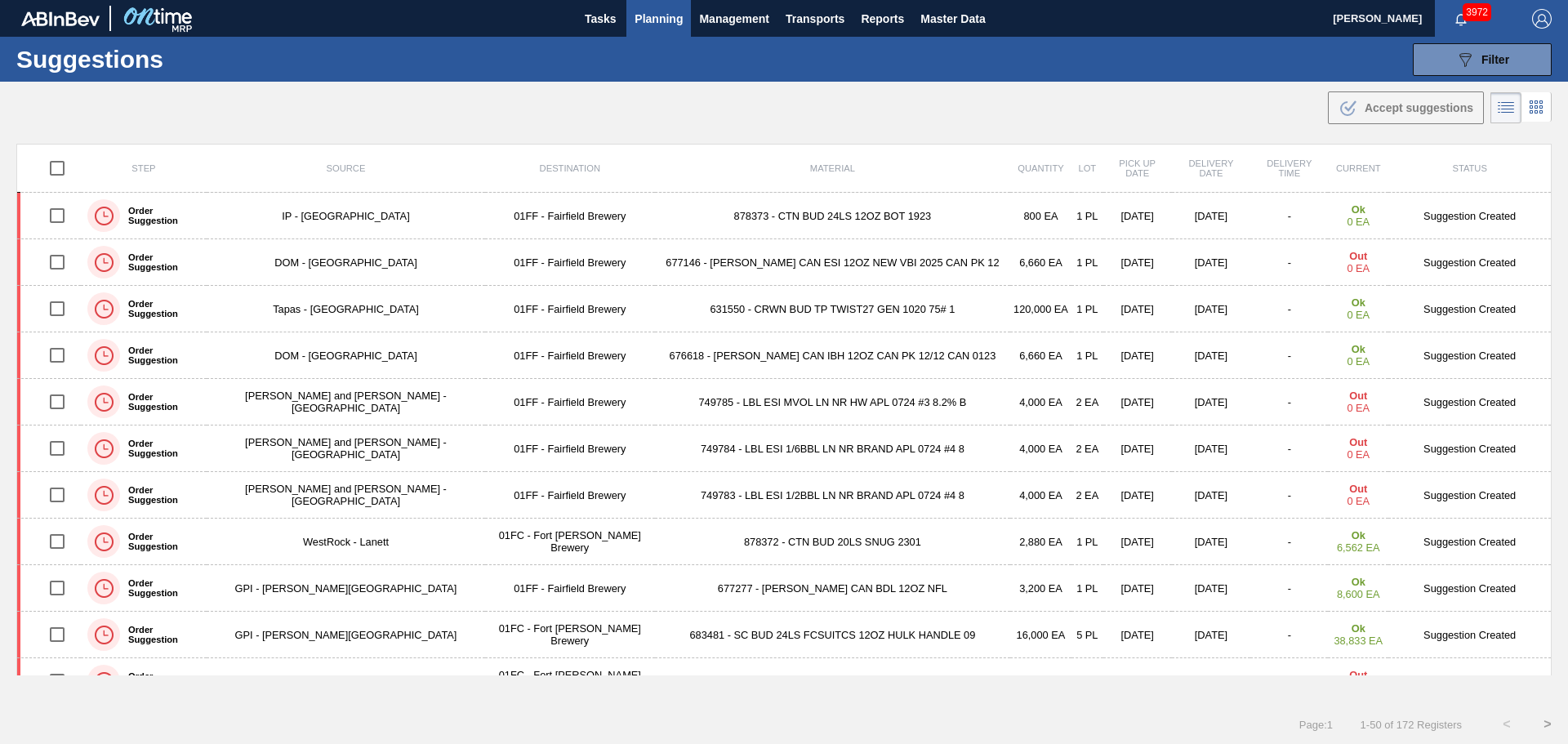
click at [655, 15] on span "Planning" at bounding box center [659, 18] width 48 height 20
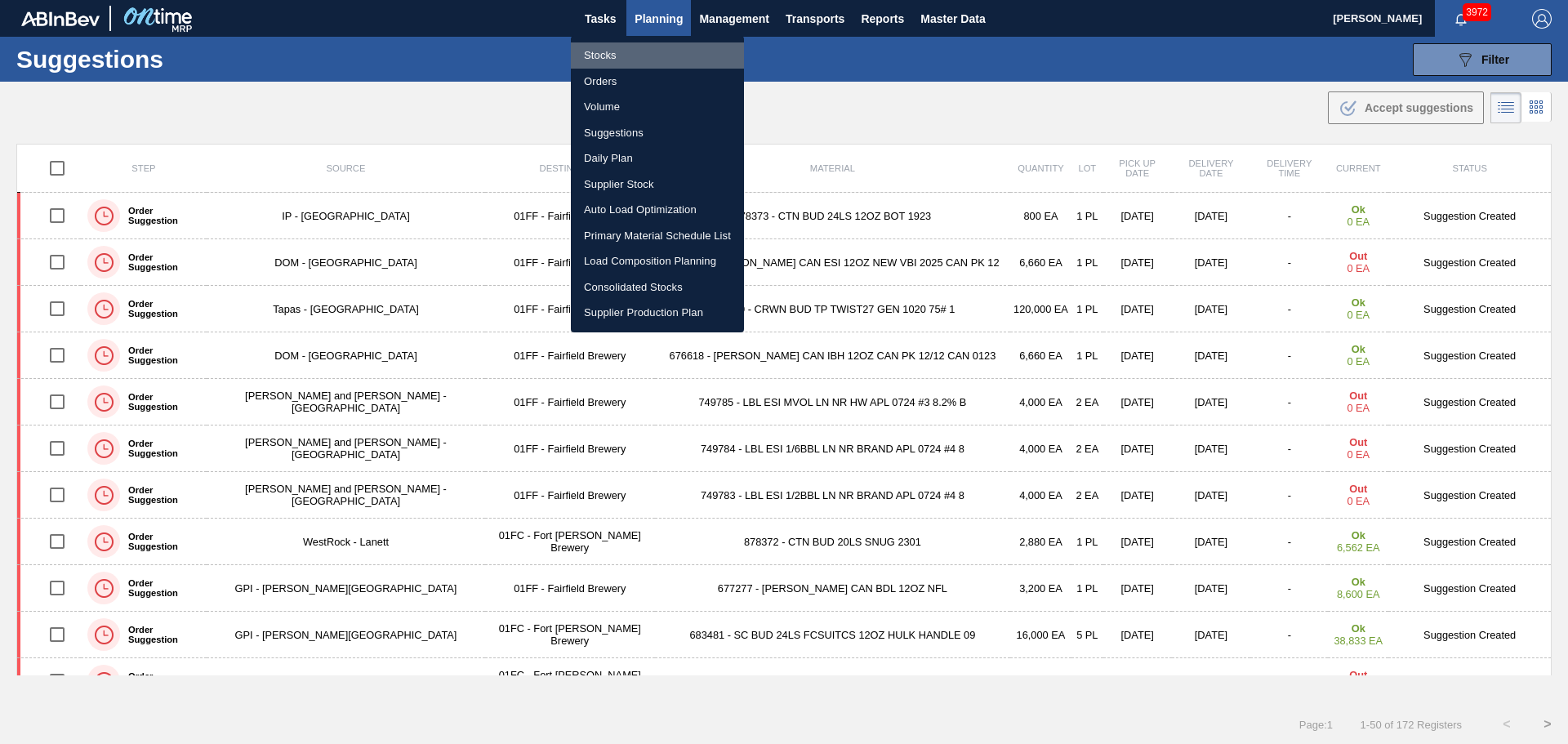
click at [607, 57] on li "Stocks" at bounding box center [657, 55] width 174 height 26
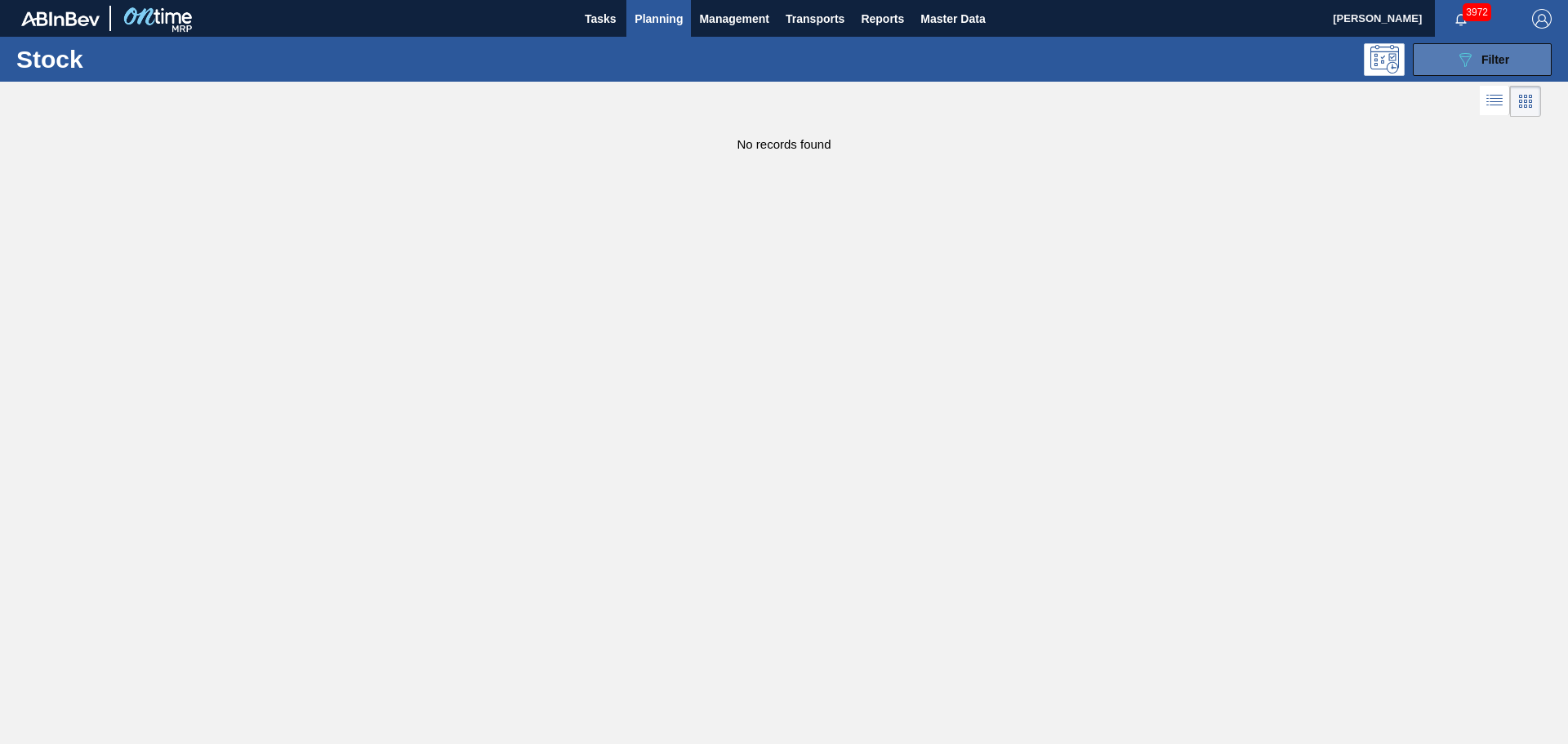
click at [1485, 59] on span "Filter" at bounding box center [1495, 59] width 27 height 13
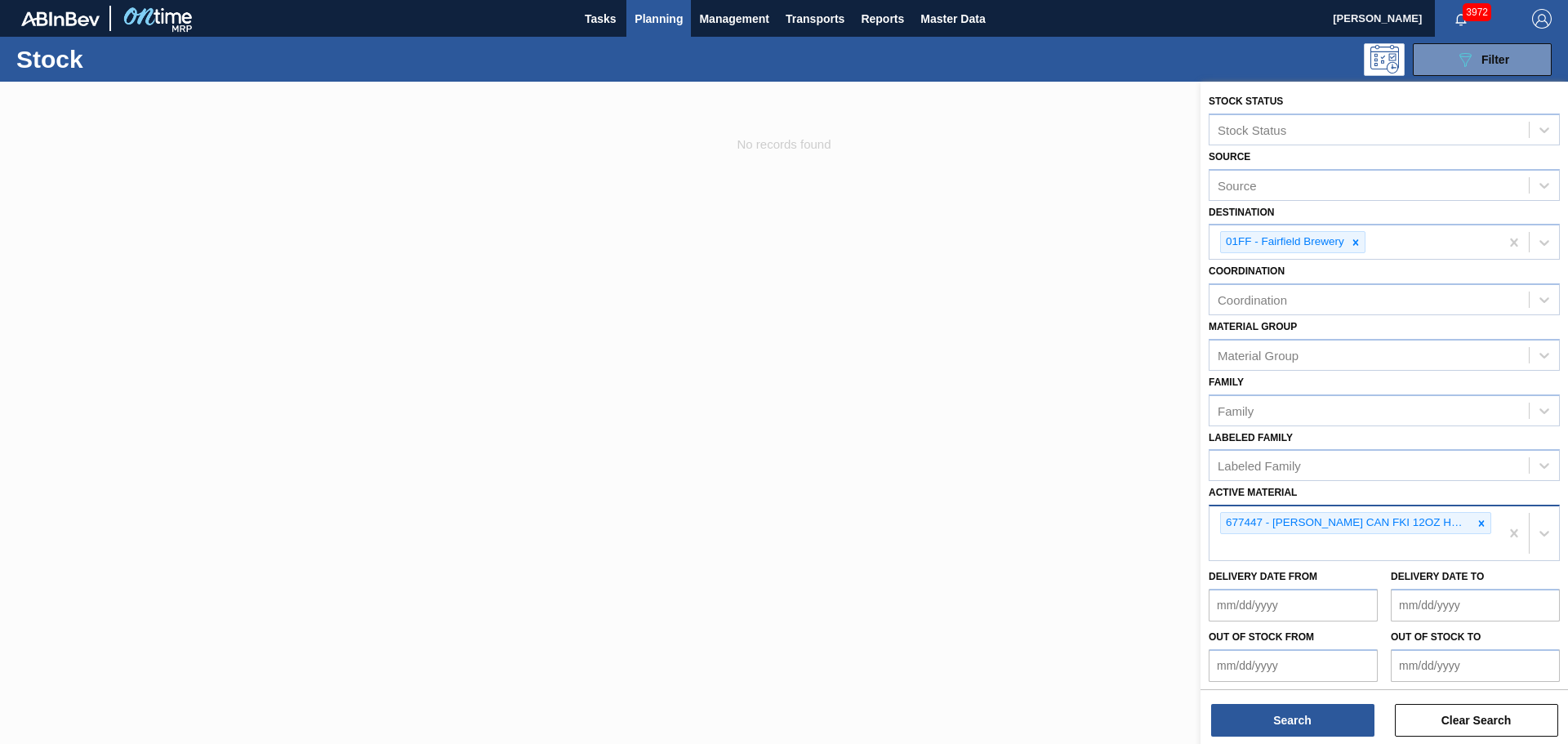
click at [1380, 521] on div "677447 - [PERSON_NAME] CAN FKI 12OZ HOP KNOT CAN PK 15/12" at bounding box center [1346, 523] width 252 height 21
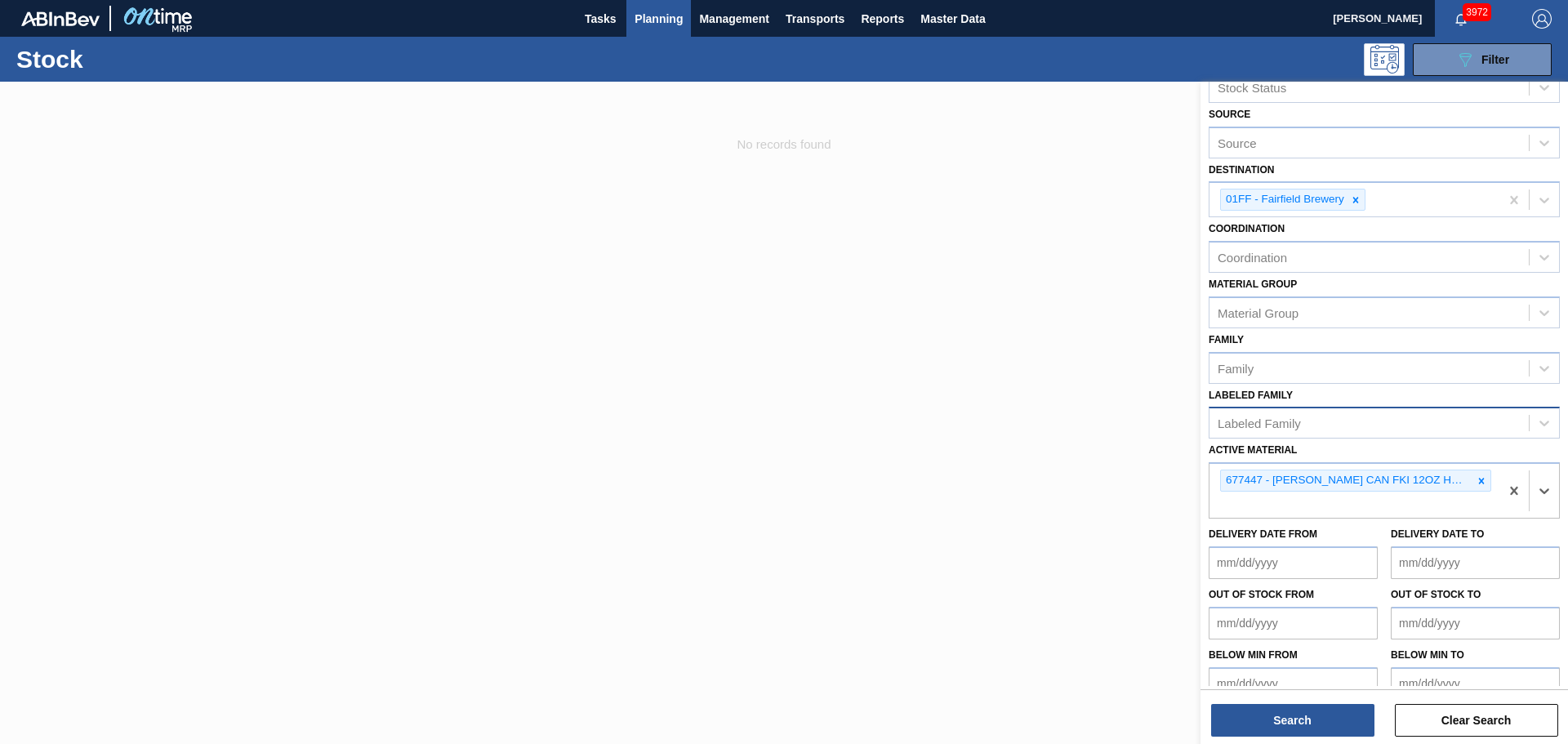
scroll to position [64, 0]
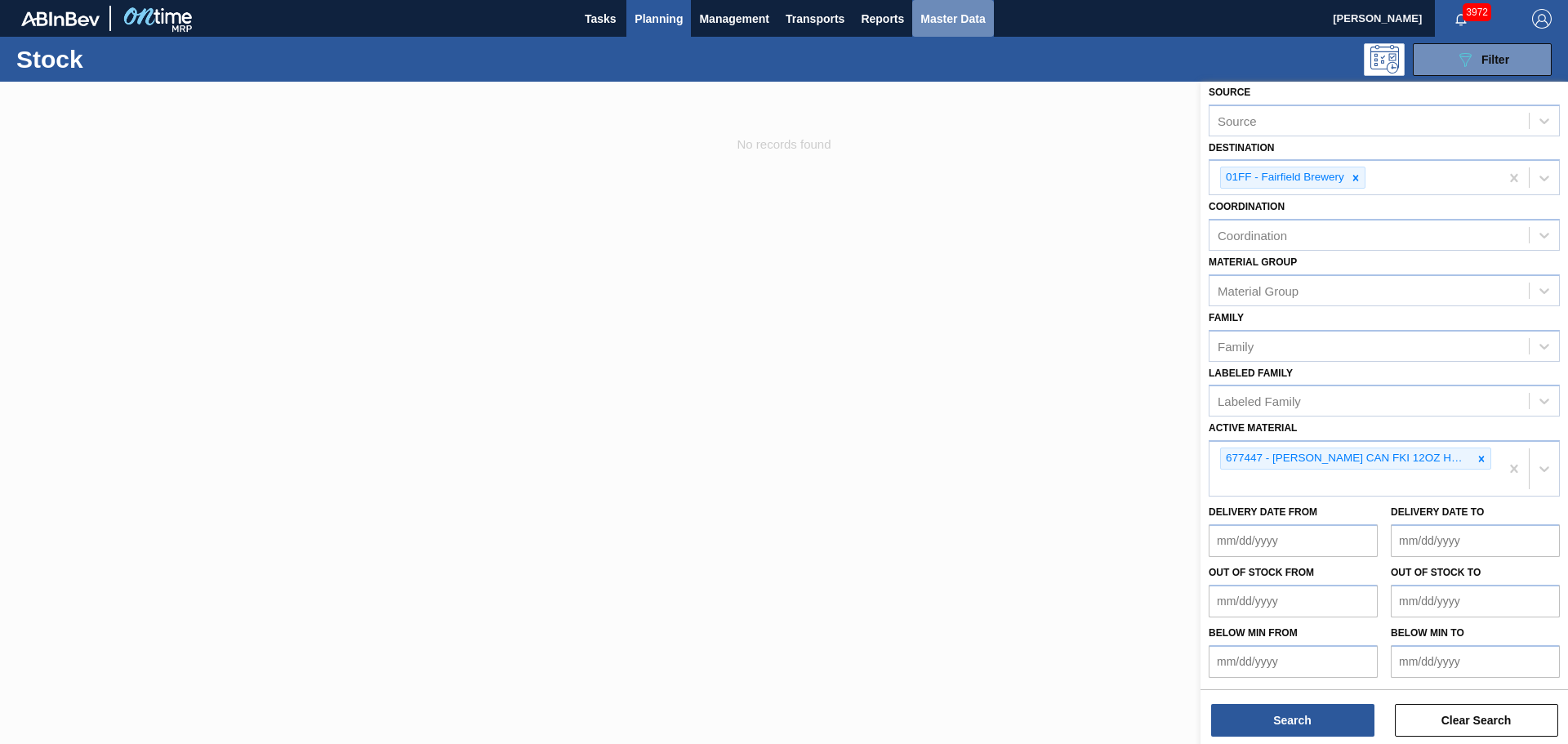
click at [963, 15] on span "Master Data" at bounding box center [952, 18] width 64 height 20
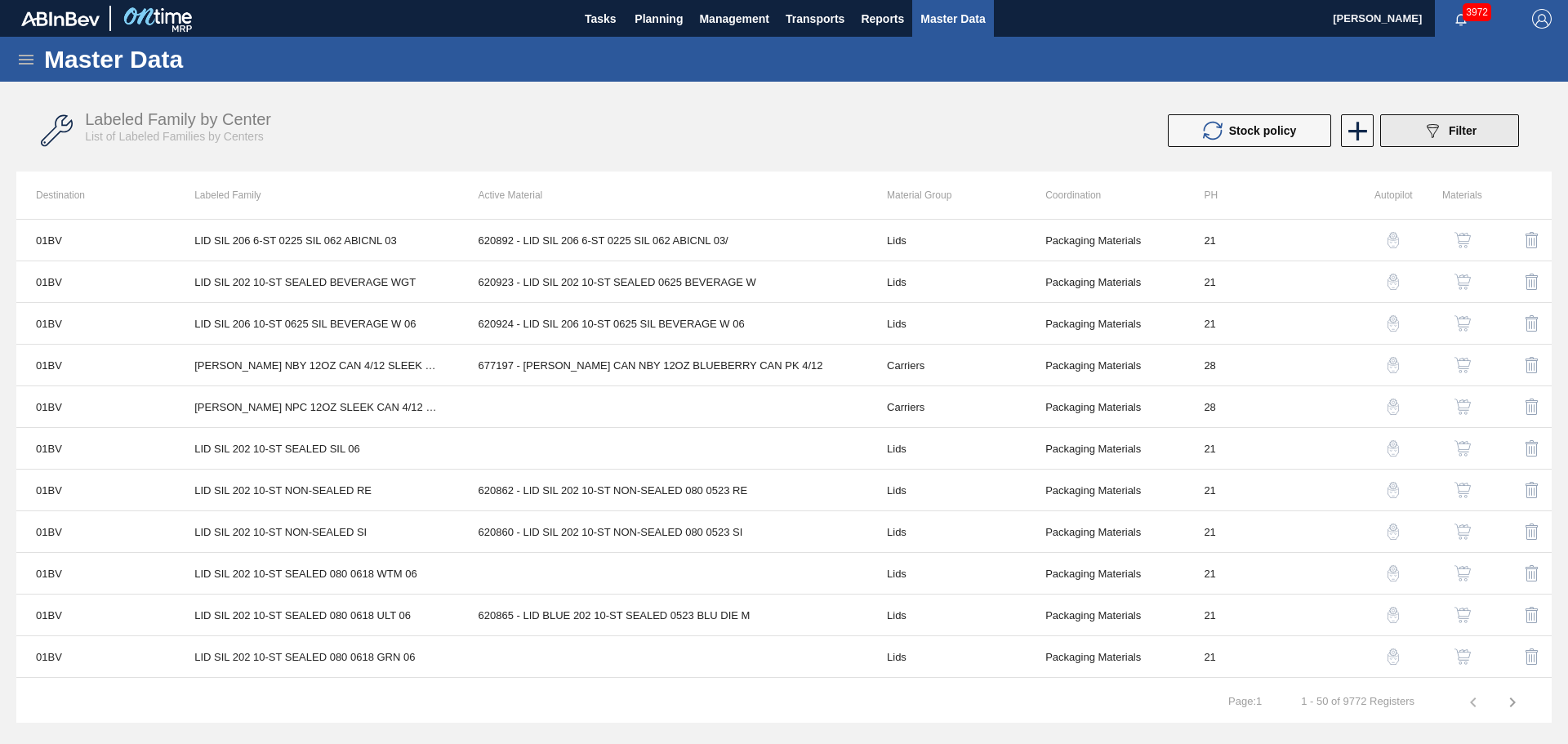
click at [1402, 126] on button "089F7B8B-B2A5-4AFE-B5C0-19BA573D28AC Filter" at bounding box center [1449, 131] width 139 height 33
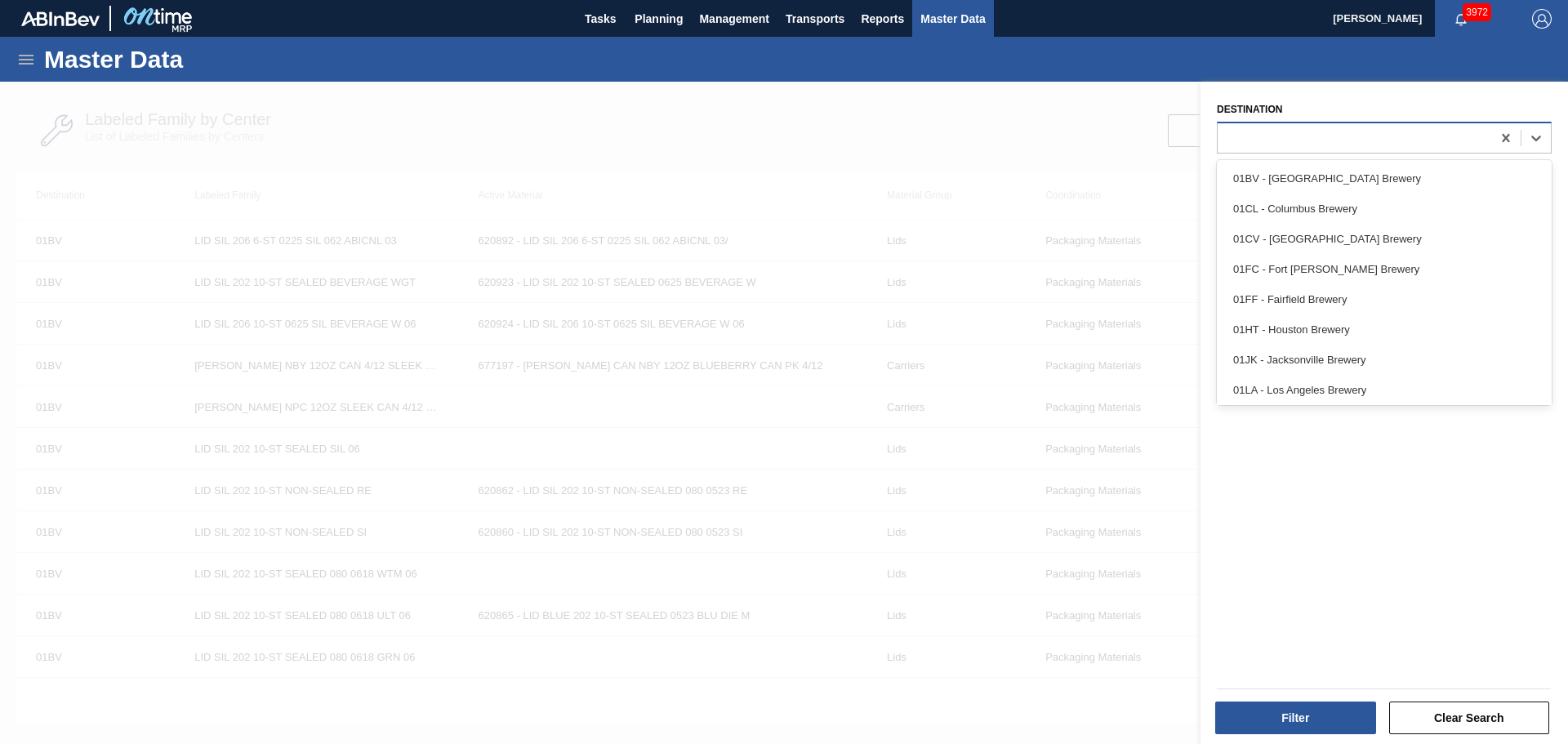
click at [1370, 146] on div at bounding box center [1354, 137] width 273 height 24
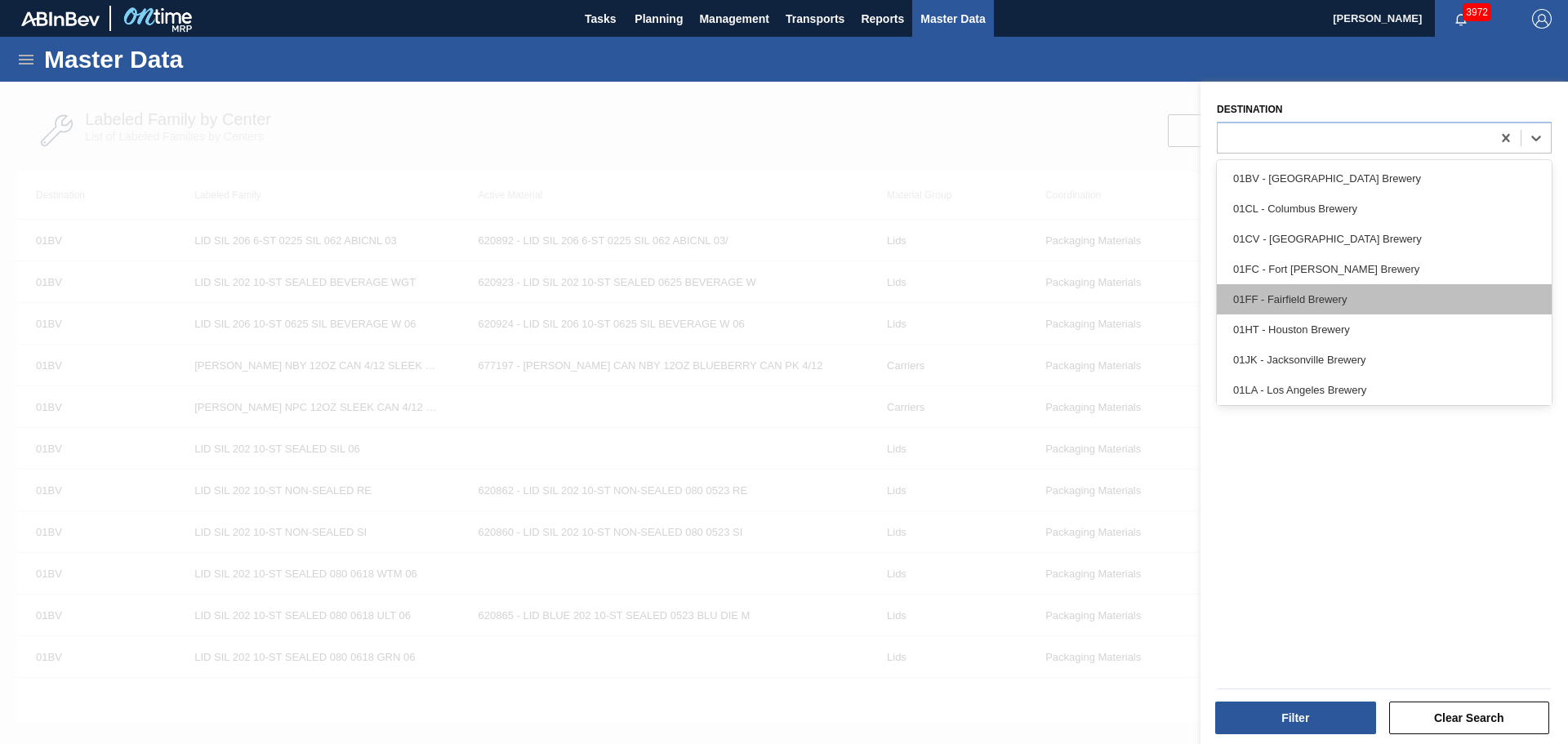
click at [1361, 296] on div "01FF - Fairfield Brewery" at bounding box center [1384, 299] width 335 height 30
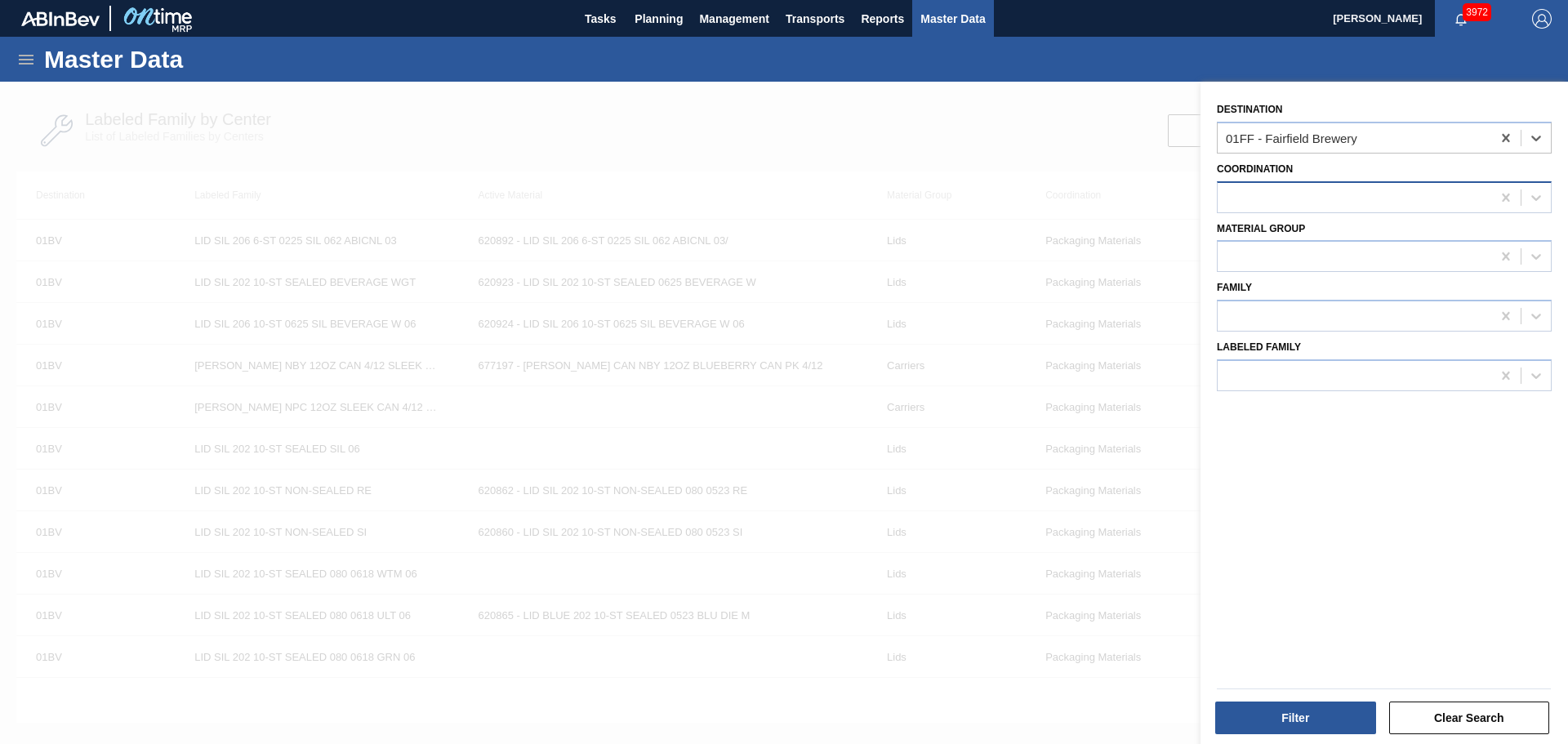
click at [1346, 199] on div at bounding box center [1354, 198] width 273 height 24
click at [1347, 260] on div "Packaging Materials" at bounding box center [1384, 268] width 335 height 30
click at [1346, 260] on div at bounding box center [1354, 257] width 273 height 24
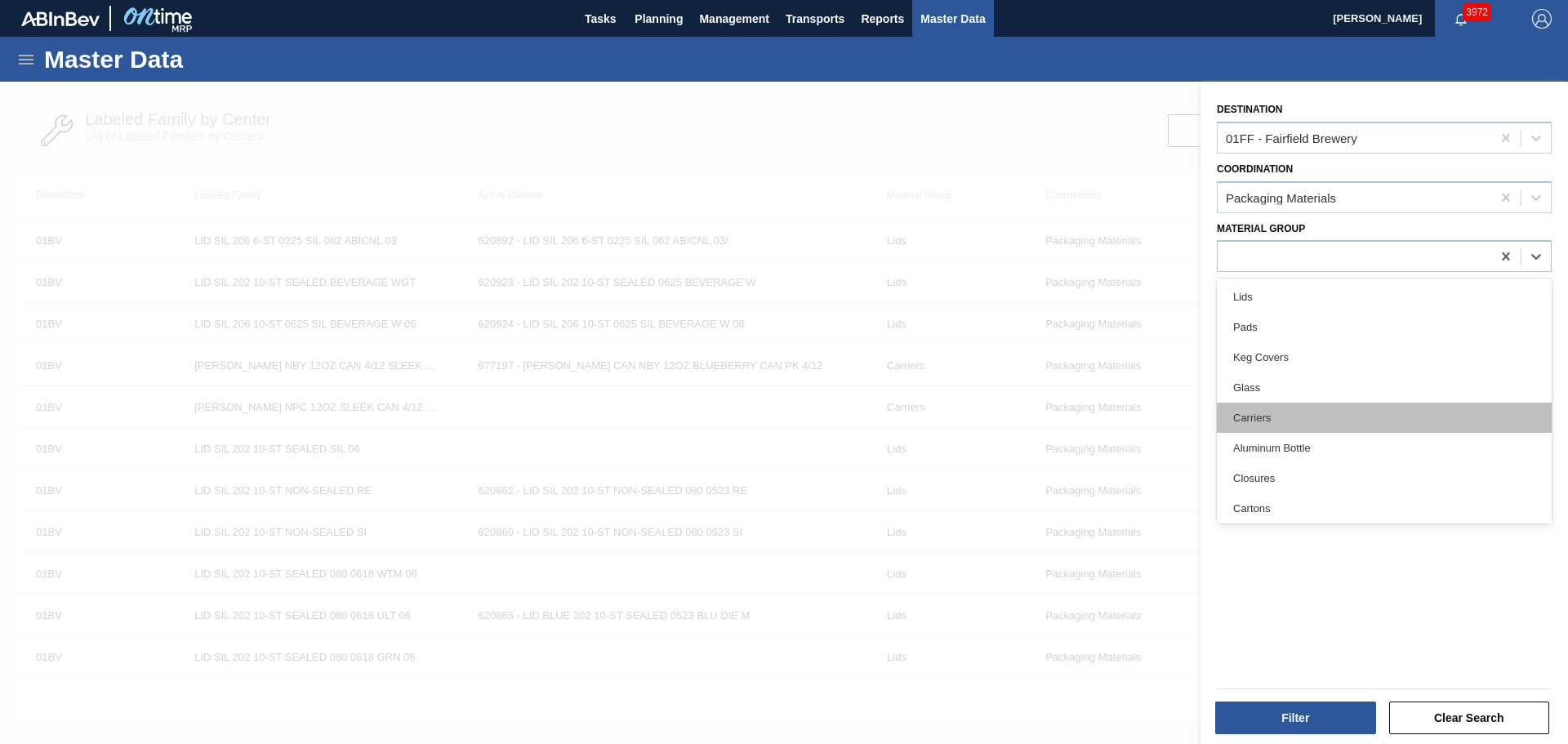
click at [1342, 409] on div "Carriers" at bounding box center [1384, 418] width 335 height 30
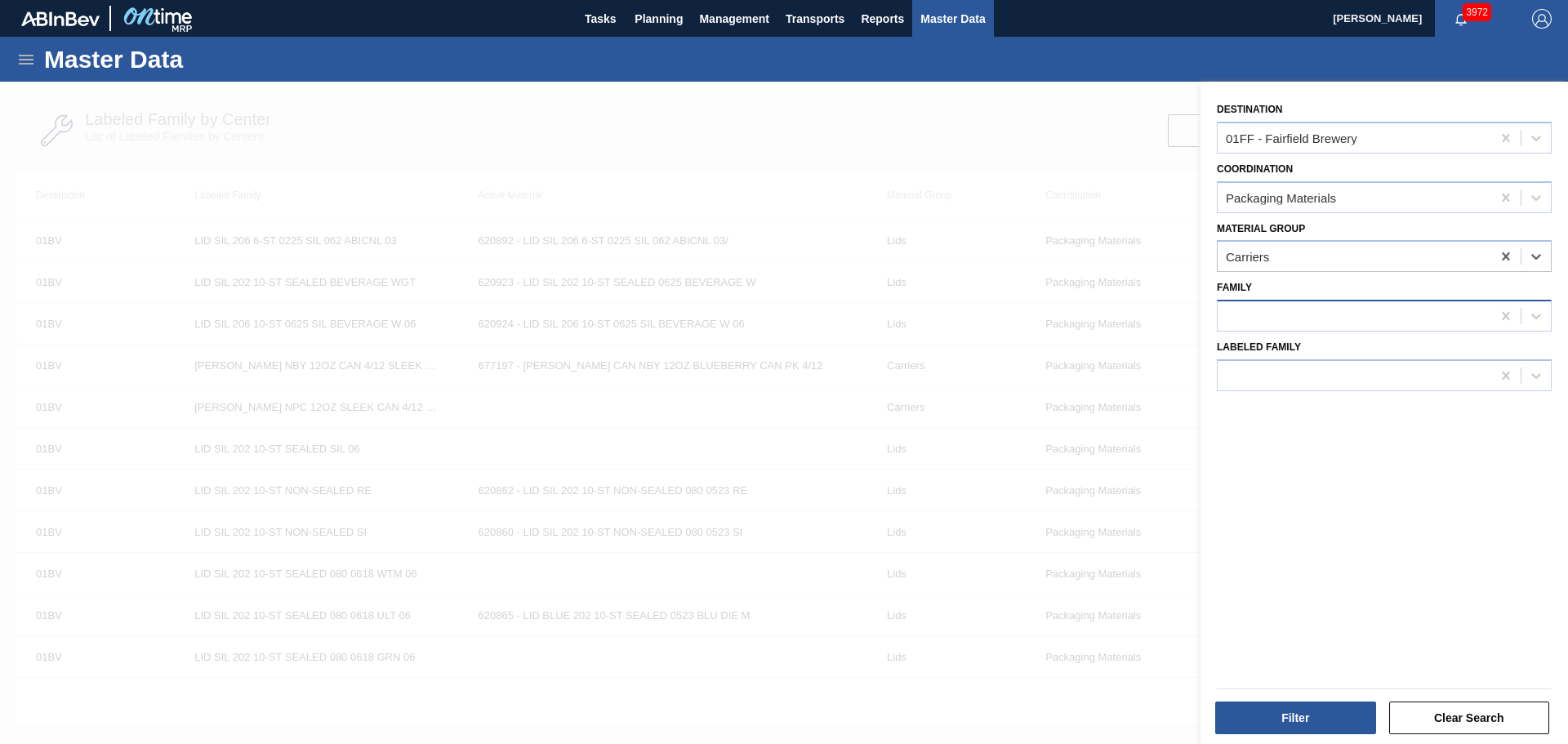
click at [1321, 317] on div at bounding box center [1354, 317] width 273 height 24
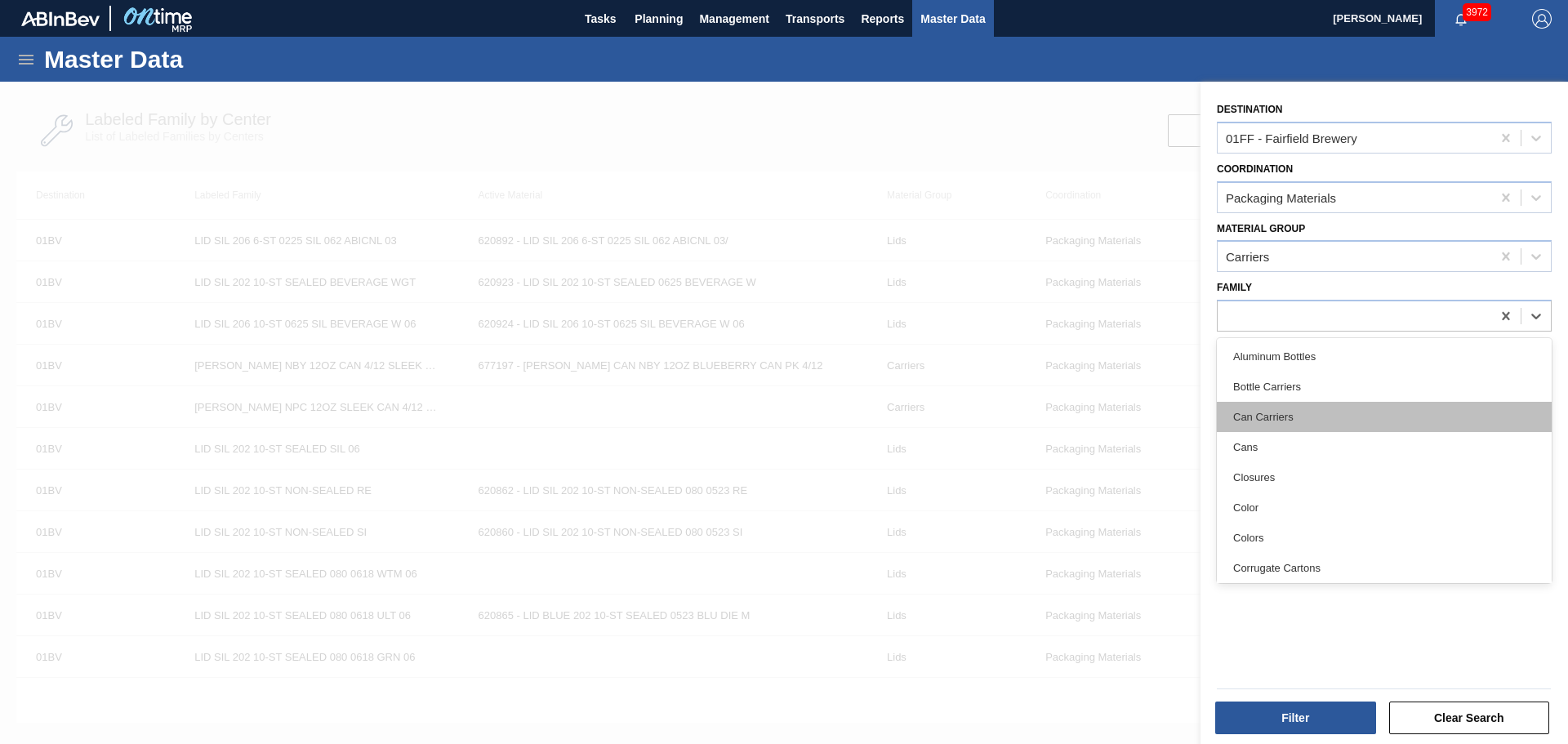
click at [1338, 405] on div "Can Carriers" at bounding box center [1384, 417] width 335 height 30
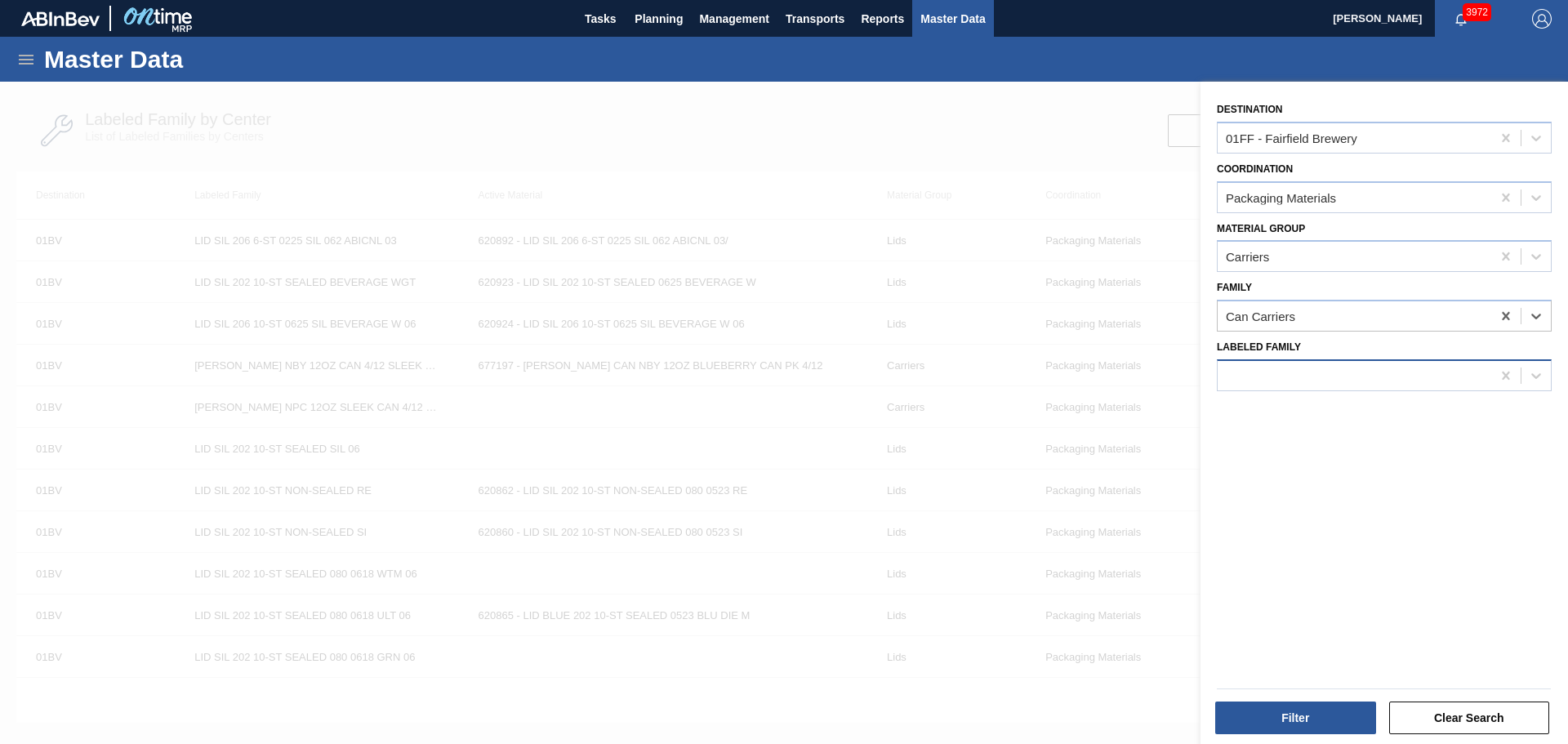
click at [1327, 379] on div at bounding box center [1354, 375] width 273 height 24
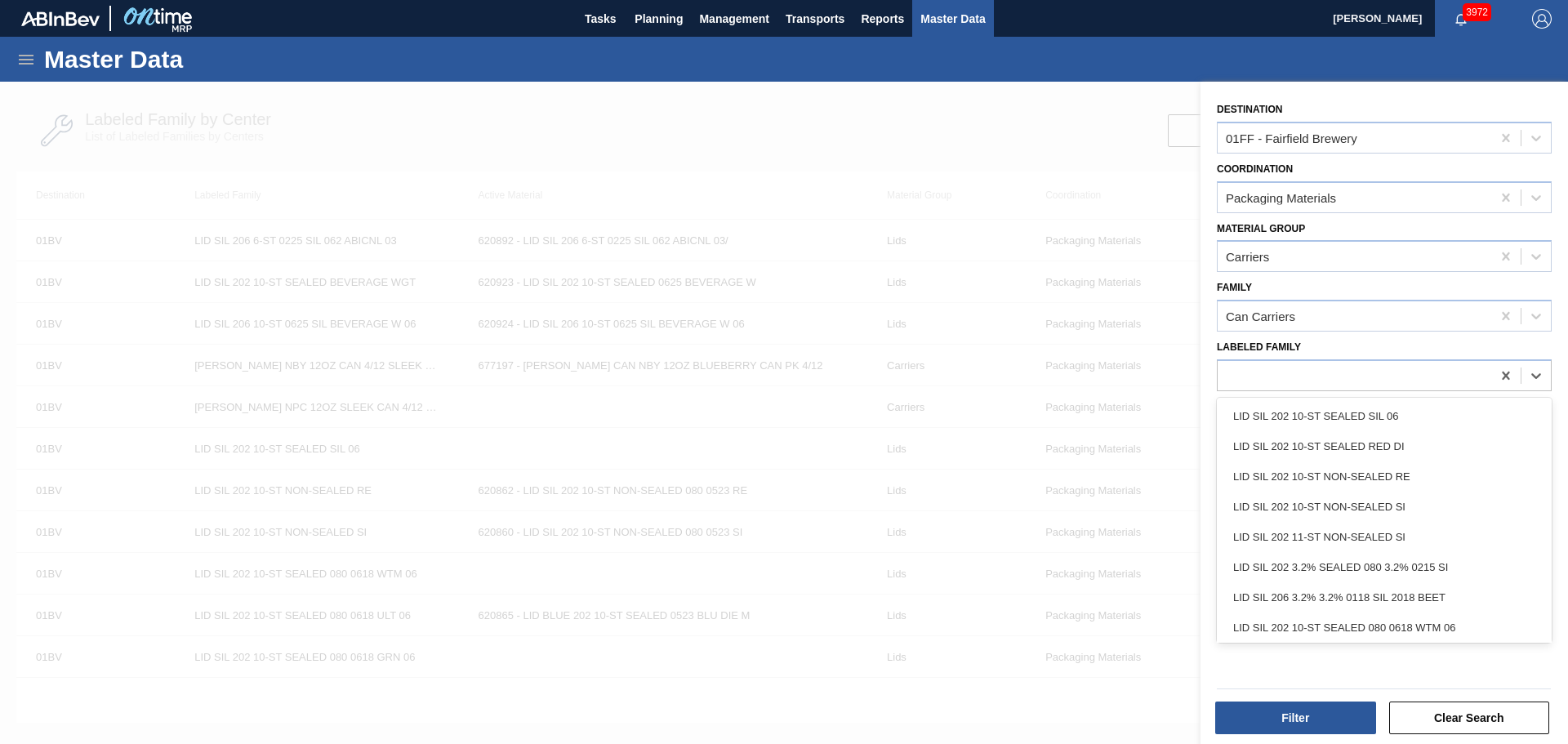
click at [1314, 672] on div "Filter Clear Search" at bounding box center [1378, 707] width 368 height 82
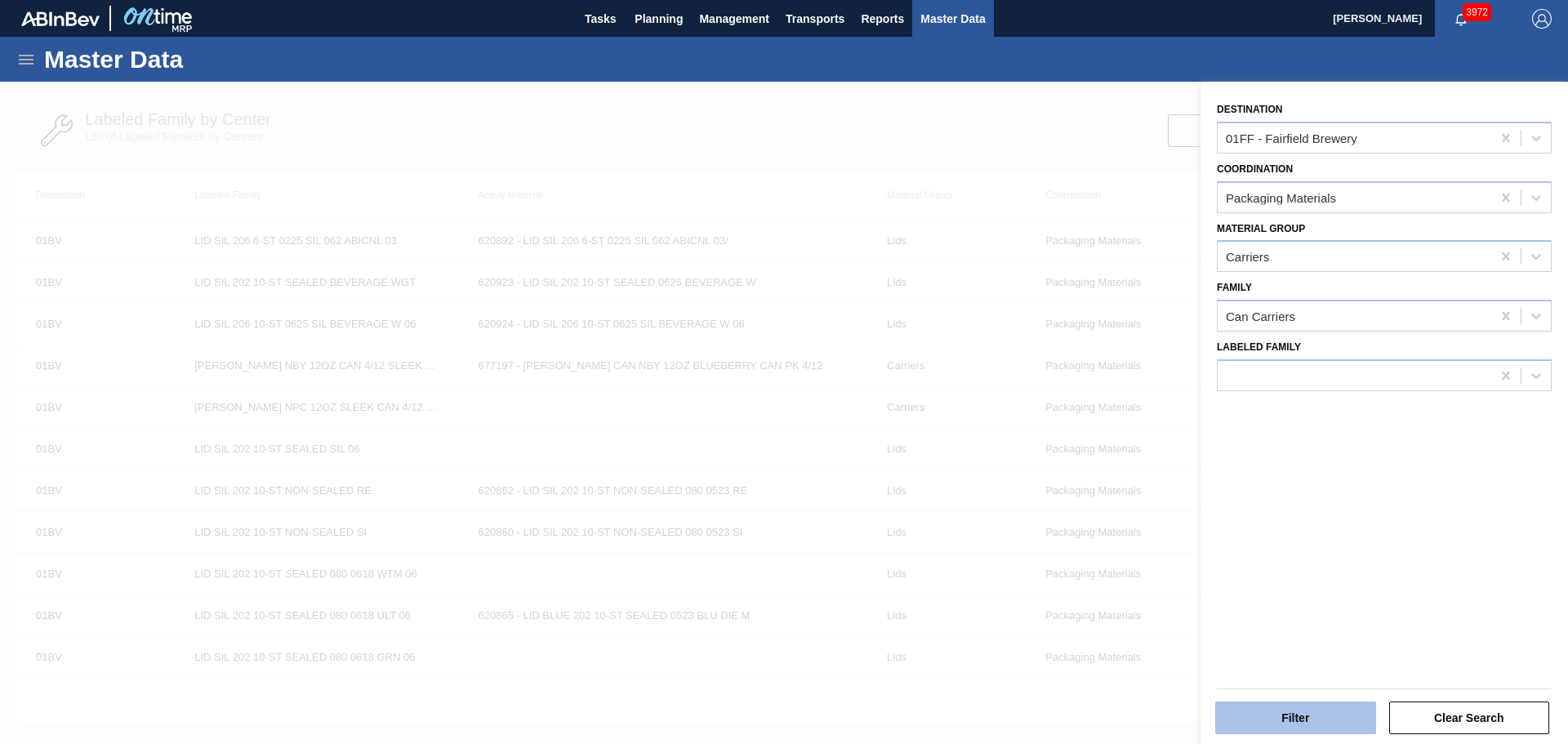
click at [1315, 714] on button "Filter" at bounding box center [1295, 718] width 161 height 33
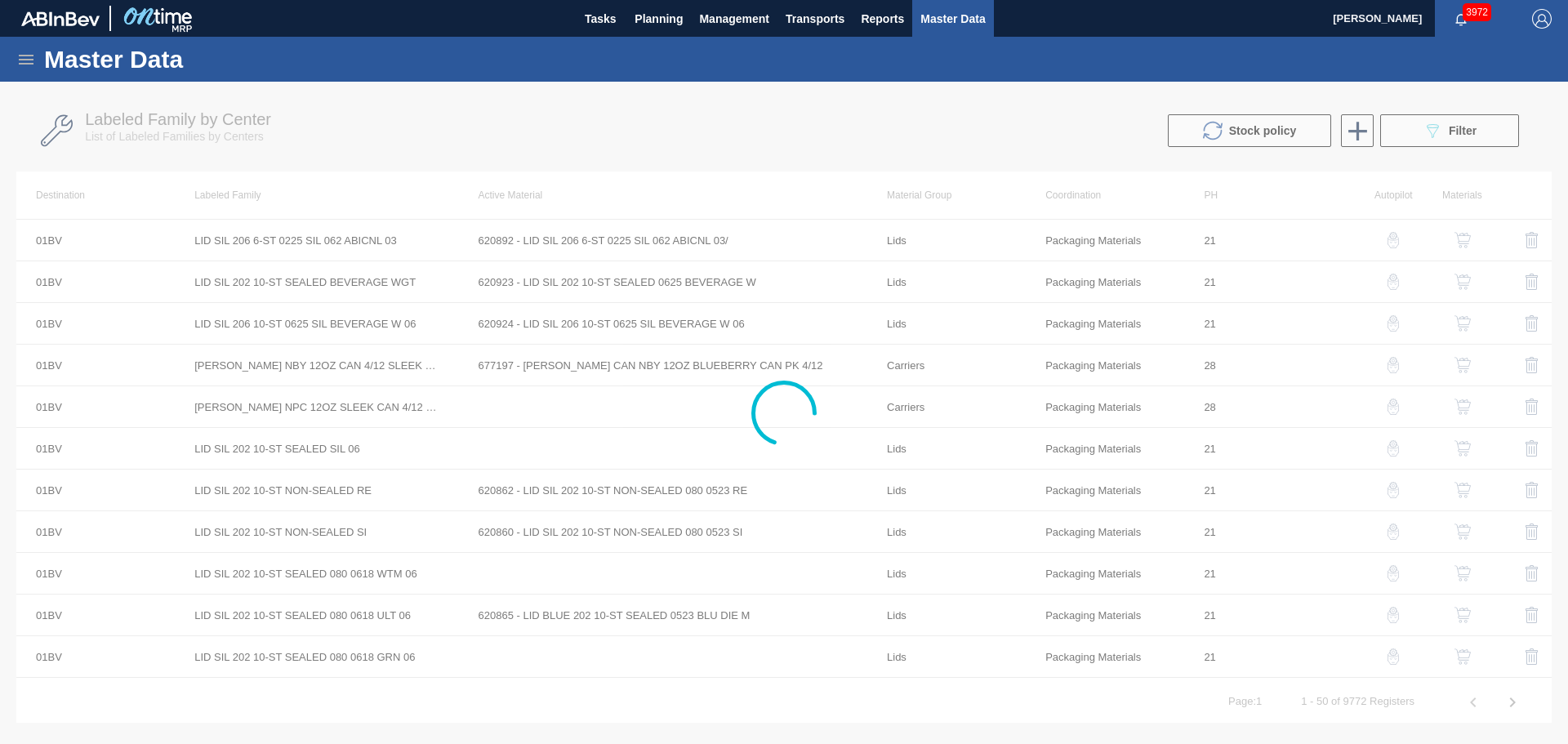
click at [1089, 6] on div "Tasks Planning Management Transports Reports Master Data" at bounding box center [784, 18] width 1568 height 37
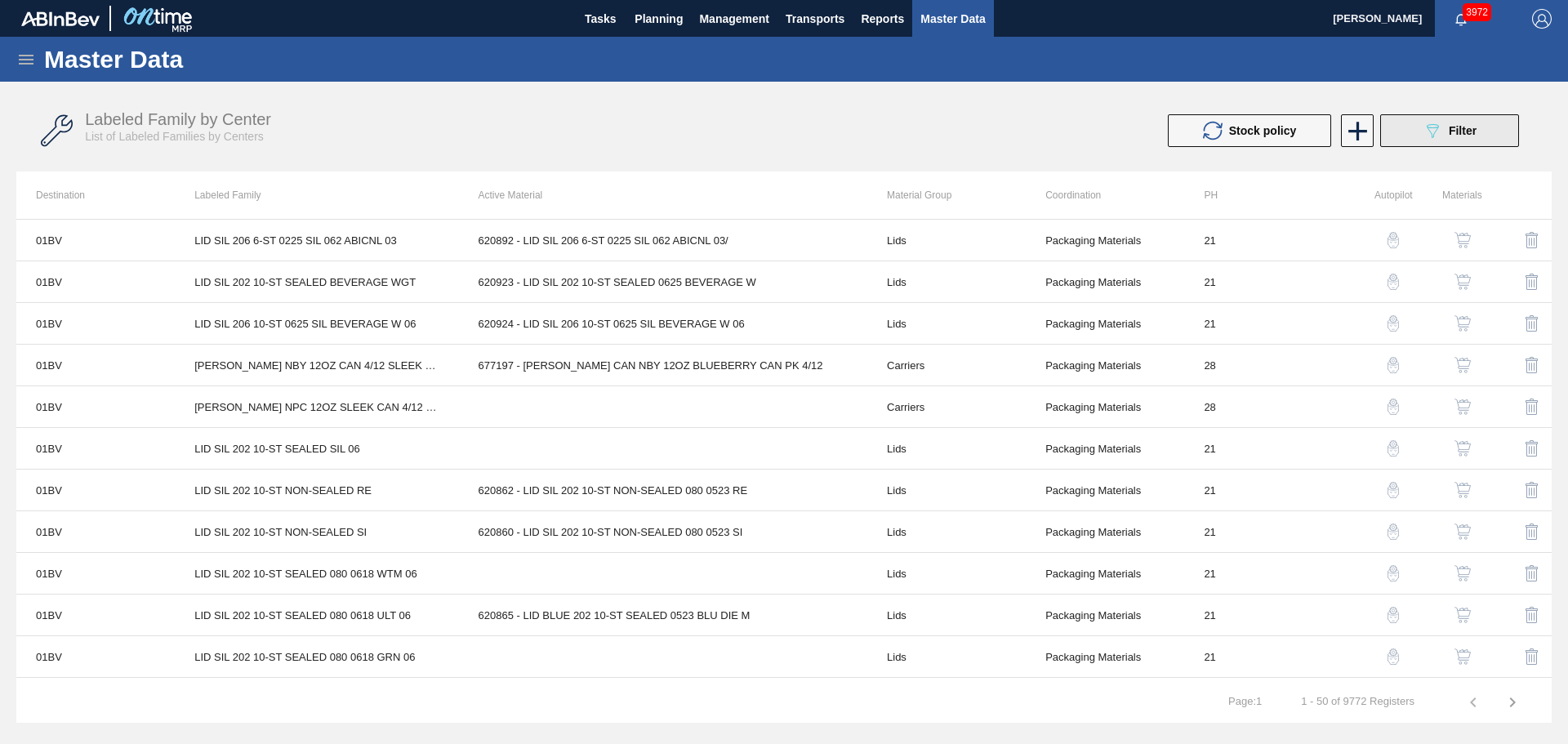
click at [1462, 133] on span "Filter" at bounding box center [1462, 130] width 27 height 13
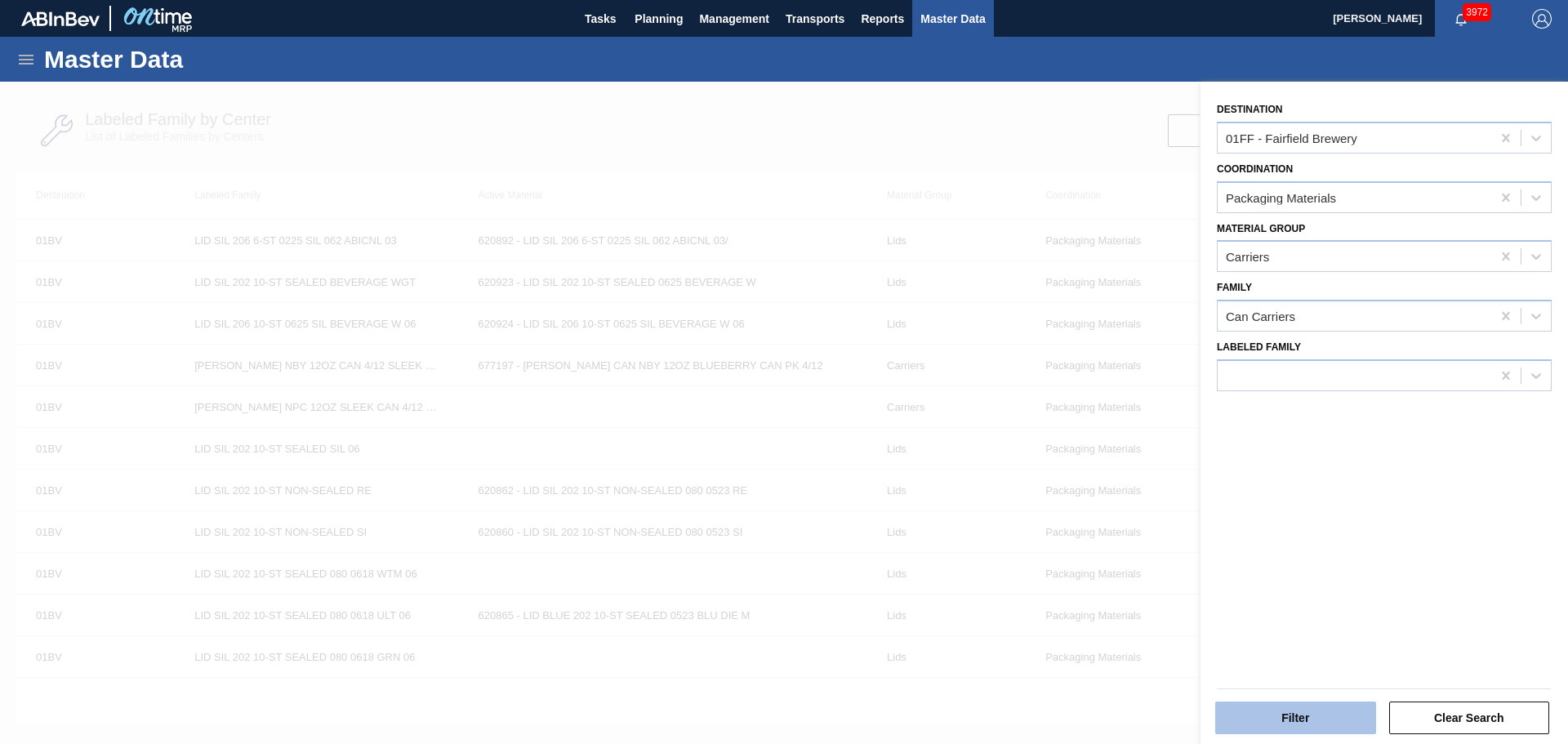
click at [1300, 704] on button "Filter" at bounding box center [1295, 718] width 161 height 33
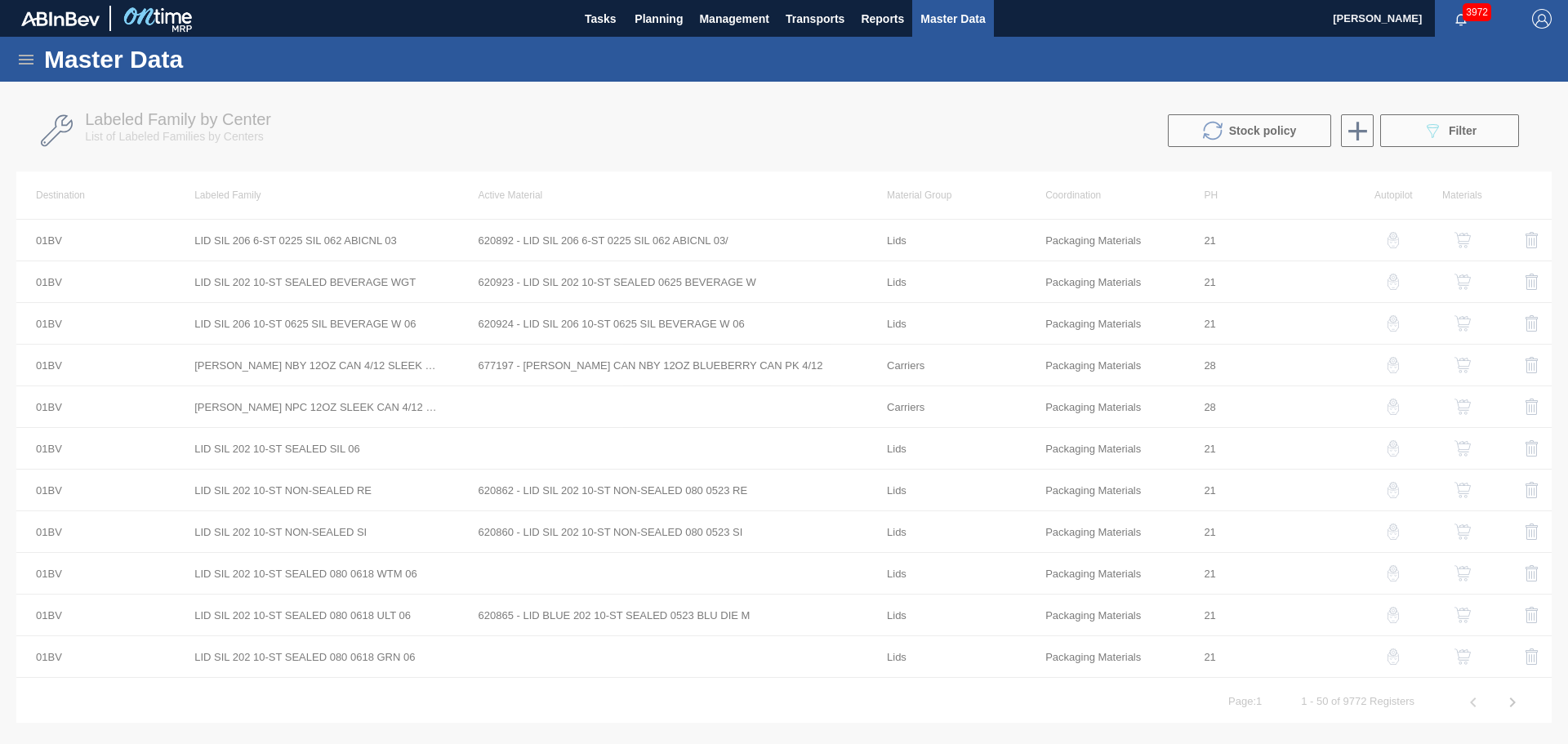
click at [713, 174] on div at bounding box center [784, 412] width 1568 height 662
click at [1461, 124] on div at bounding box center [784, 412] width 1568 height 662
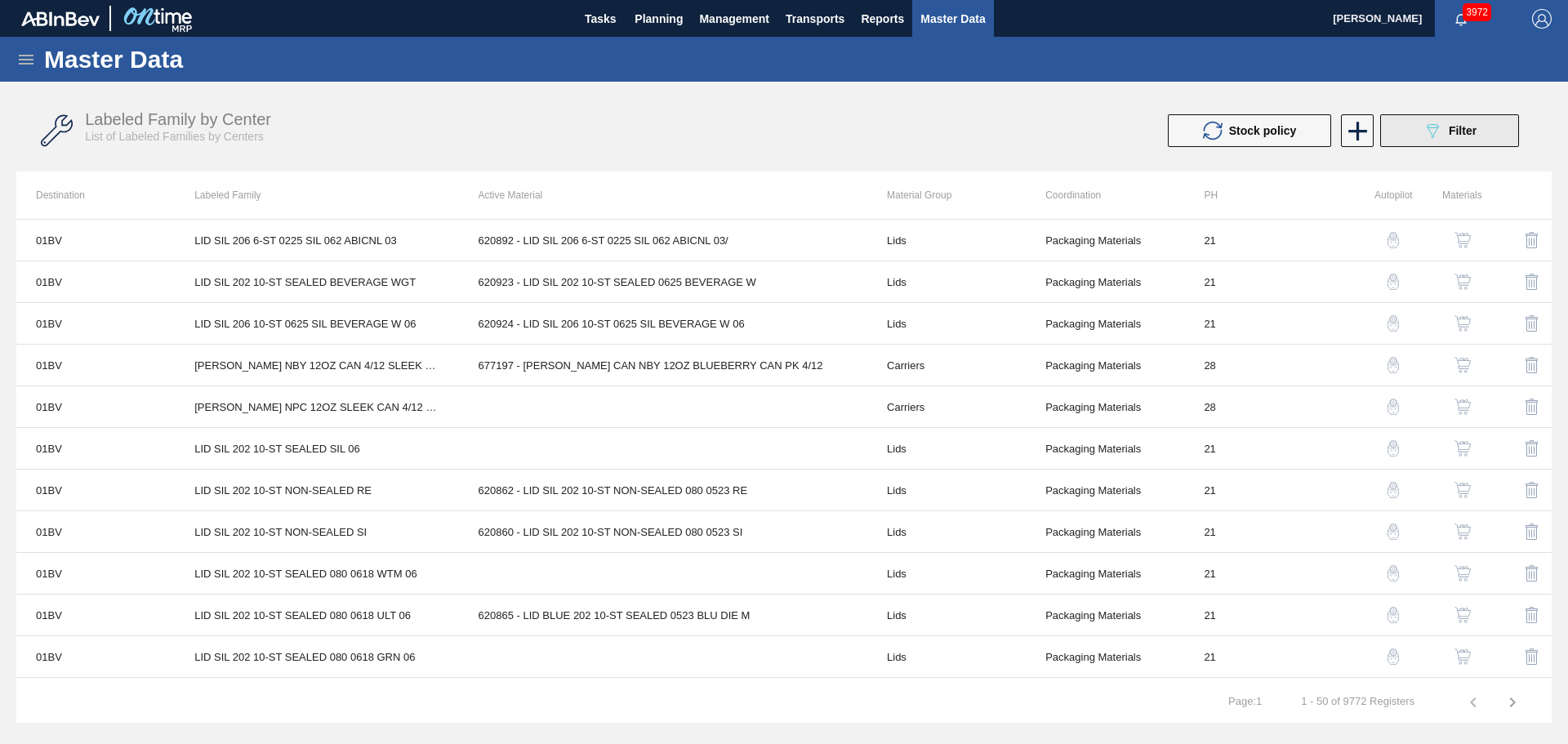
click at [1412, 131] on button "089F7B8B-B2A5-4AFE-B5C0-19BA573D28AC Filter" at bounding box center [1449, 131] width 139 height 33
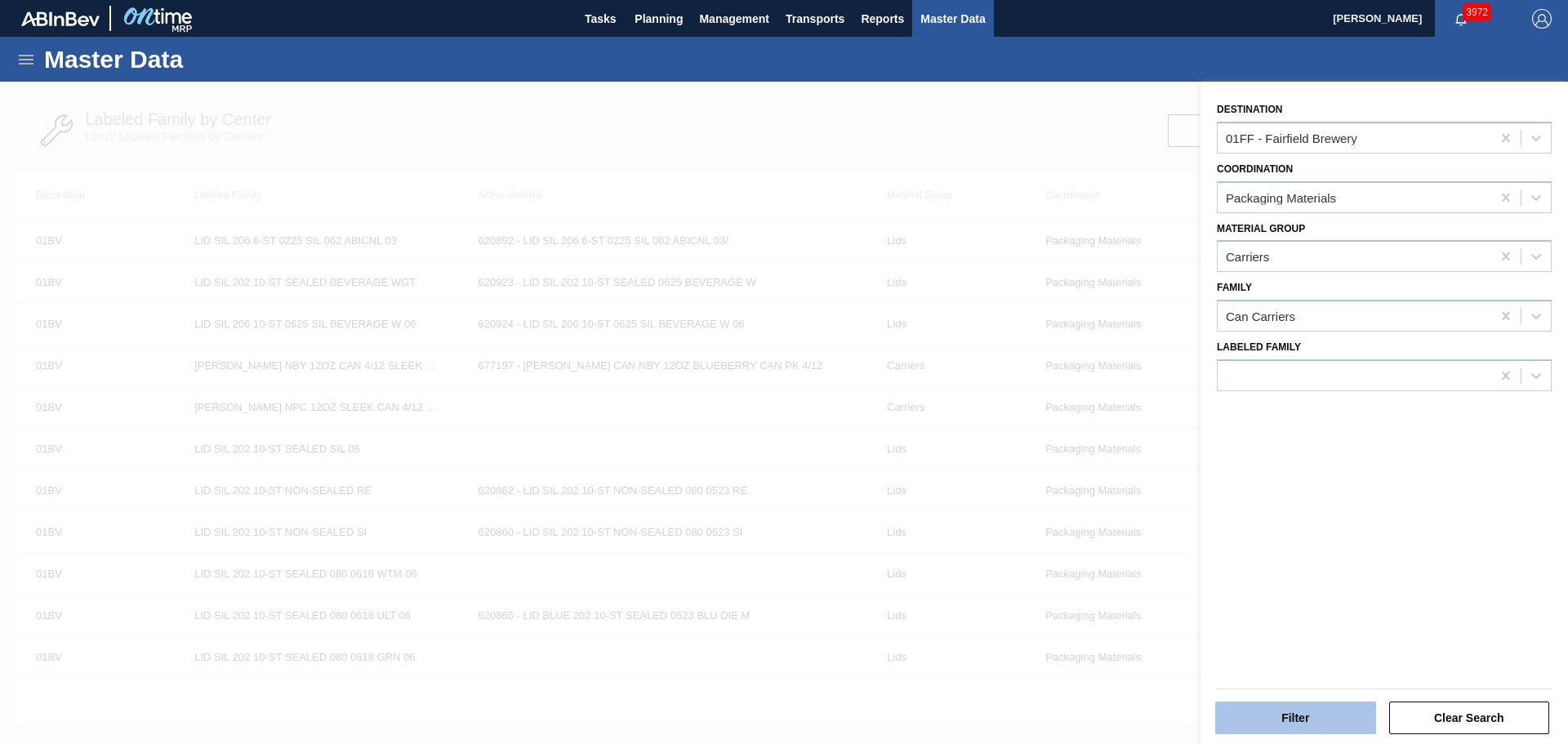
click at [1333, 718] on button "Filter" at bounding box center [1295, 718] width 161 height 33
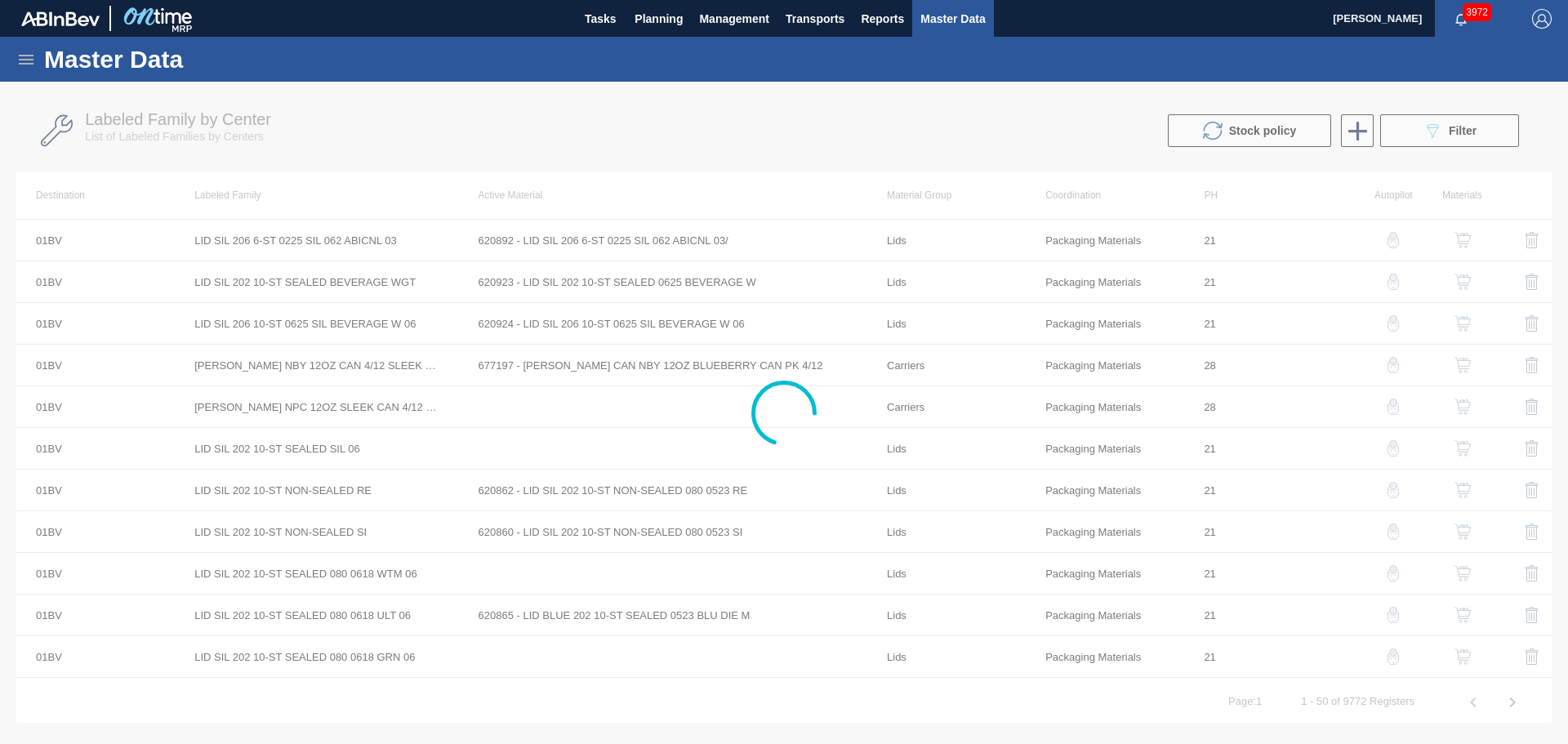
click at [690, 195] on div at bounding box center [784, 412] width 1568 height 662
click at [725, 114] on div at bounding box center [784, 412] width 1568 height 662
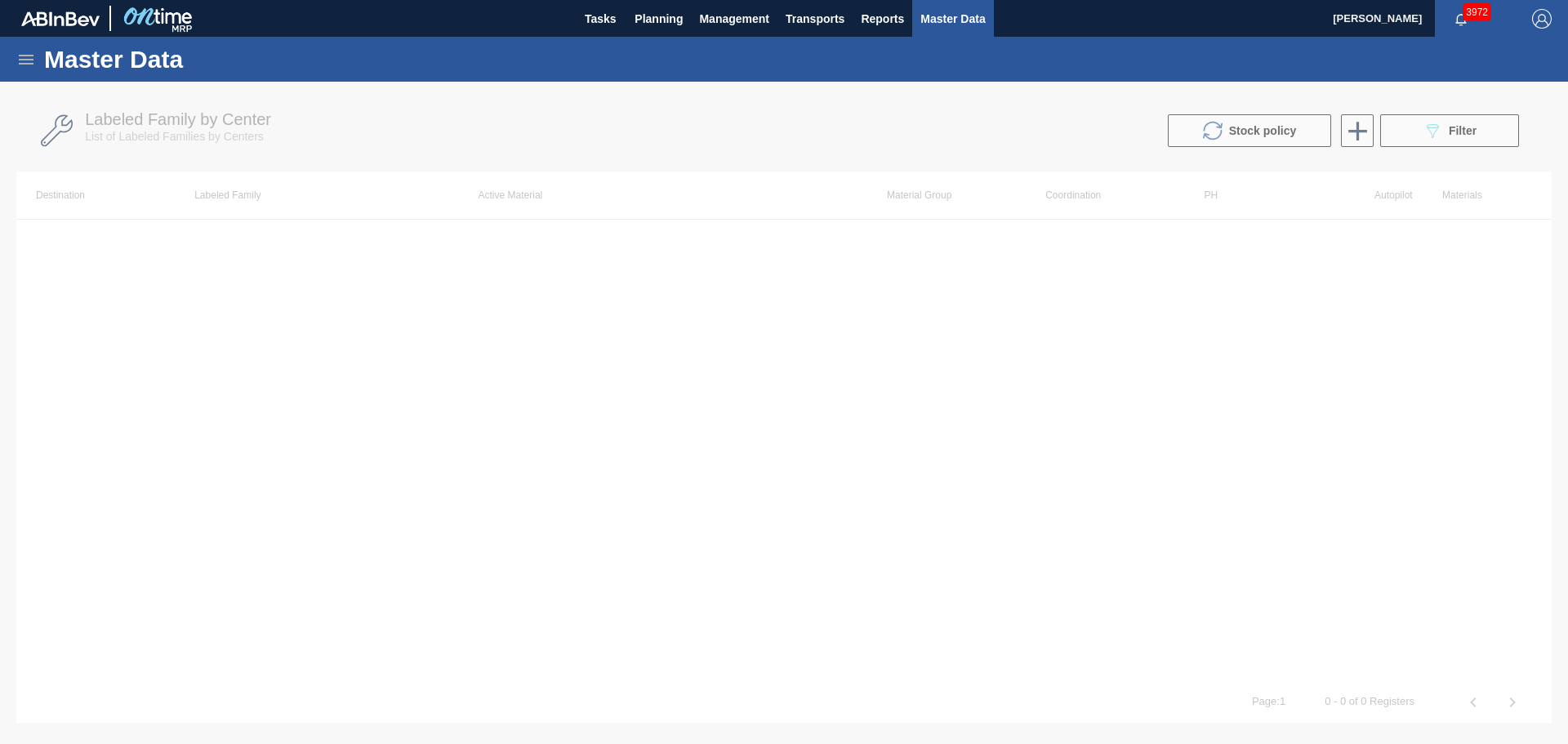
click at [1277, 372] on div at bounding box center [784, 412] width 1568 height 662
drag, startPoint x: 1278, startPoint y: 372, endPoint x: 1179, endPoint y: 369, distance: 99.0
click at [1274, 373] on div at bounding box center [784, 412] width 1568 height 662
click at [747, 332] on div at bounding box center [784, 412] width 1568 height 662
click at [778, 385] on icon at bounding box center [784, 413] width 65 height 65
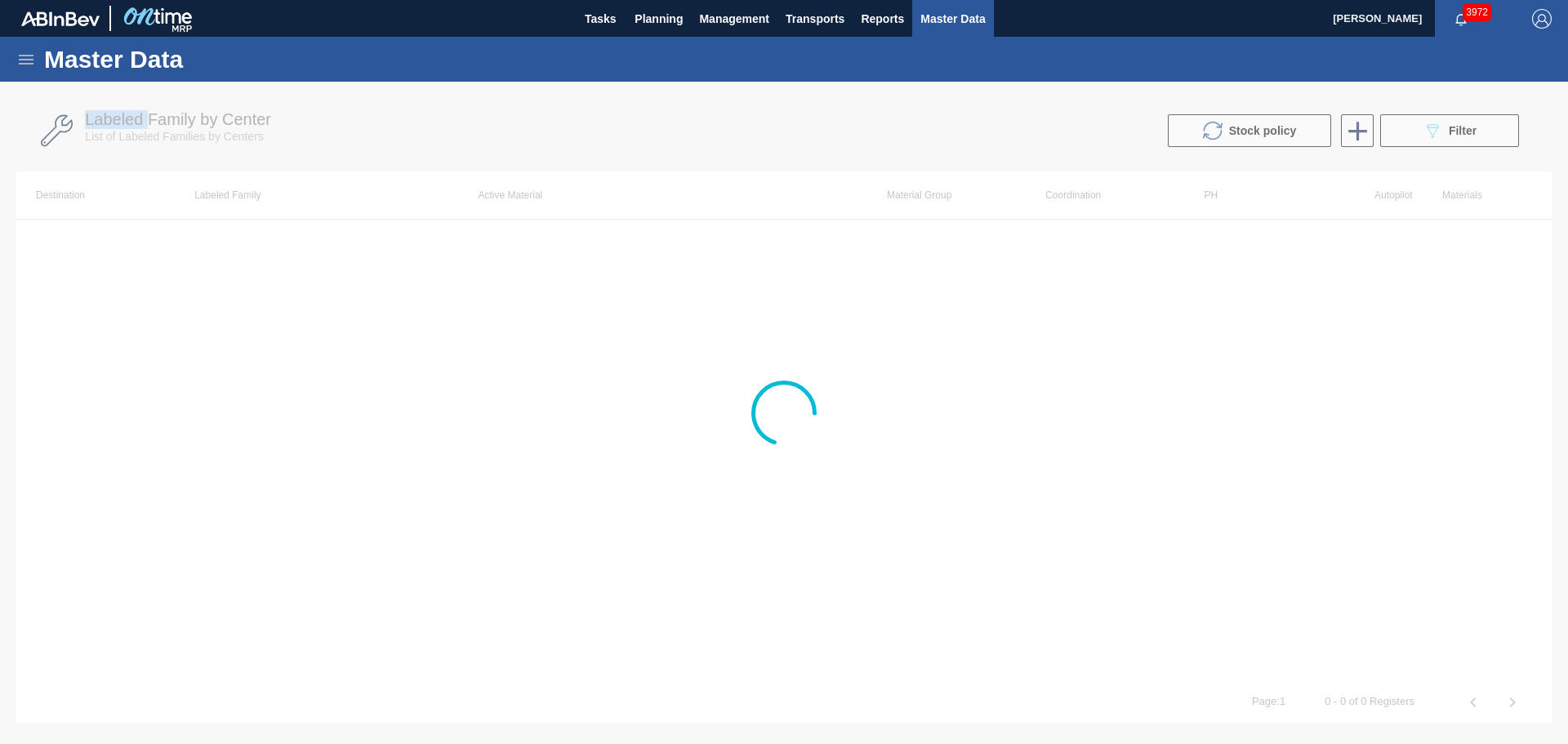
click at [778, 385] on circle at bounding box center [784, 412] width 61 height 61
click at [778, 385] on icon at bounding box center [784, 413] width 65 height 65
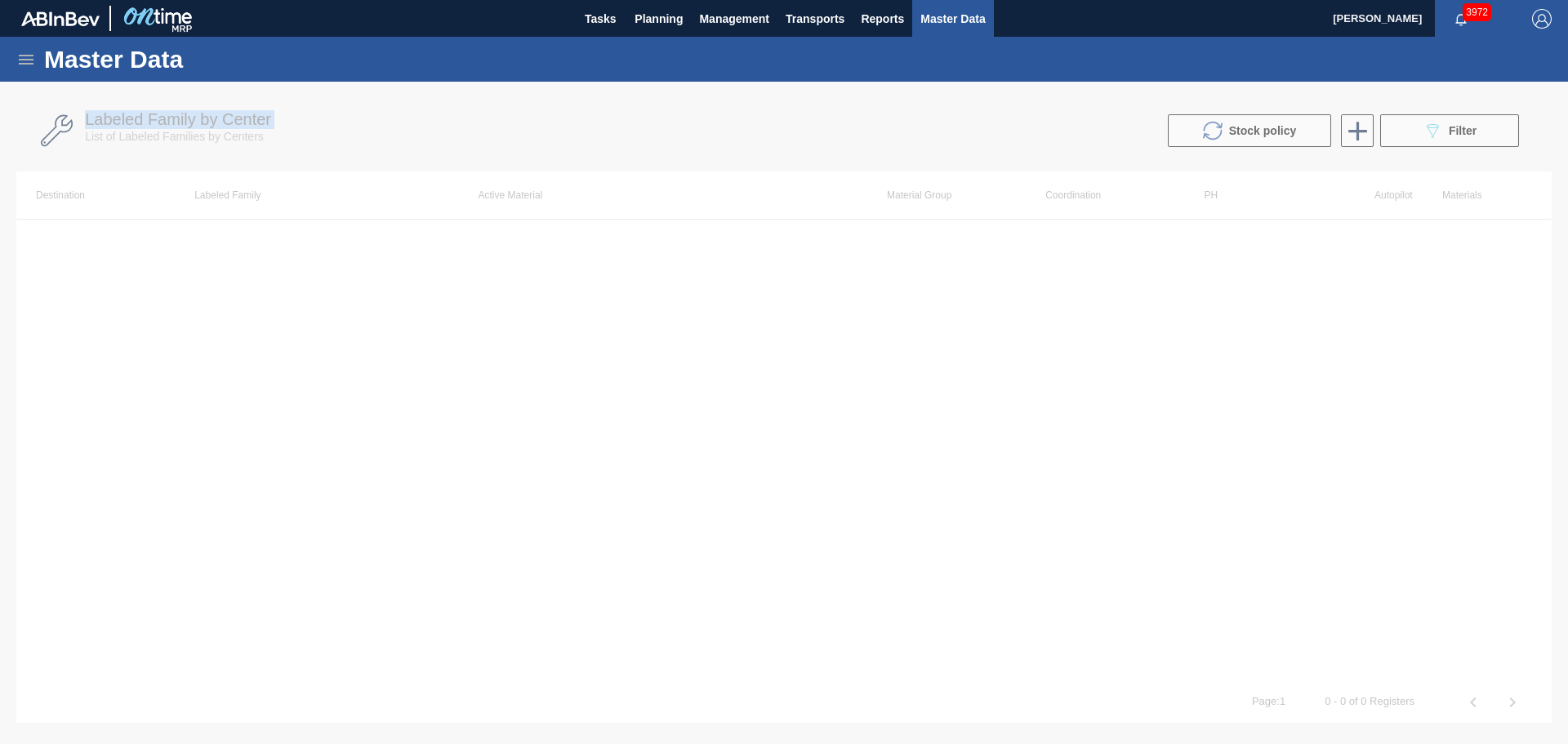
click at [778, 385] on icon at bounding box center [784, 413] width 65 height 65
drag, startPoint x: 778, startPoint y: 385, endPoint x: 744, endPoint y: 326, distance: 68.1
click at [744, 326] on div at bounding box center [784, 412] width 1568 height 662
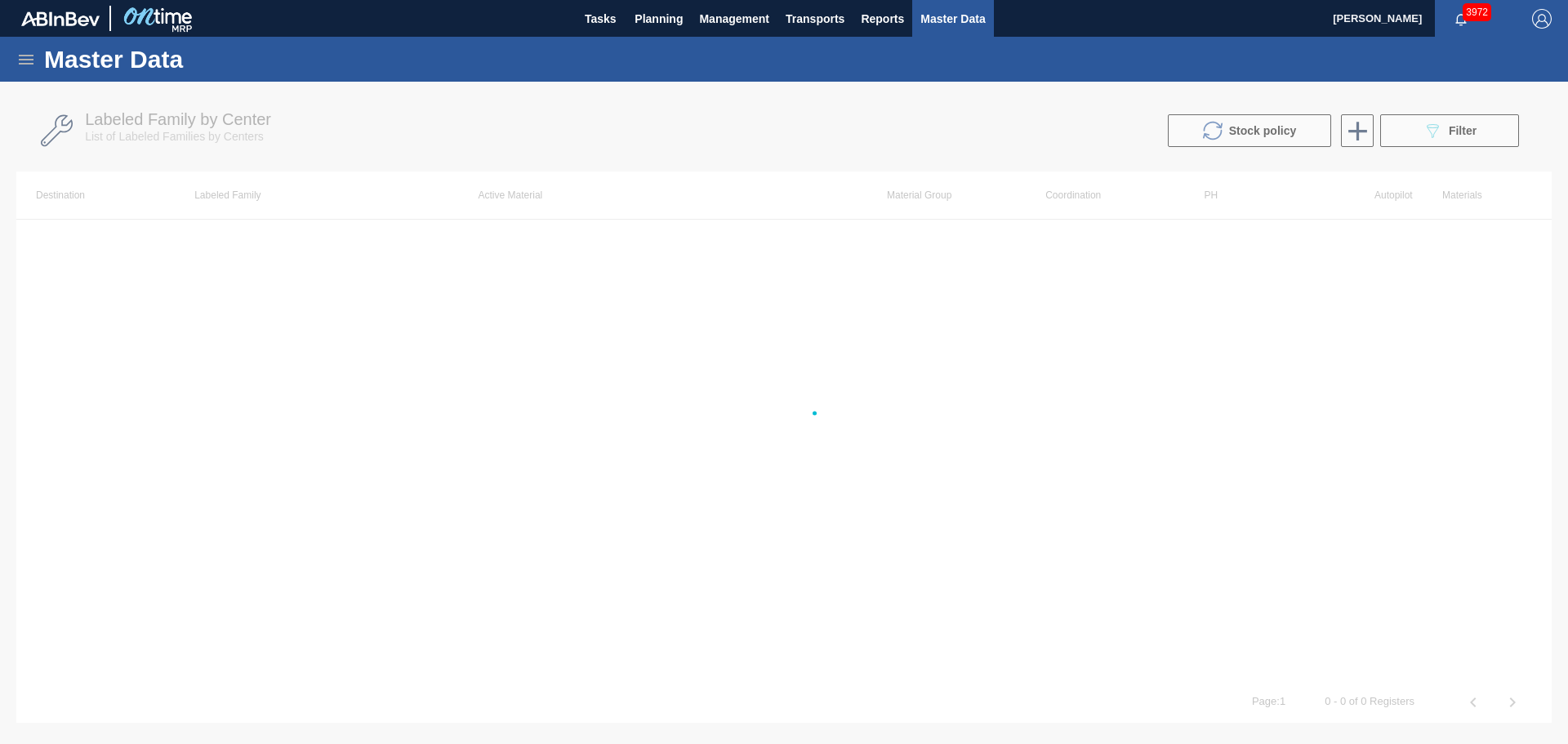
drag, startPoint x: 911, startPoint y: 451, endPoint x: 1362, endPoint y: 497, distance: 453.3
click at [1301, 485] on div at bounding box center [784, 412] width 1568 height 662
click at [1486, 496] on div at bounding box center [784, 412] width 1568 height 662
click at [1528, 328] on div at bounding box center [784, 412] width 1568 height 662
click at [1527, 322] on div at bounding box center [784, 412] width 1568 height 662
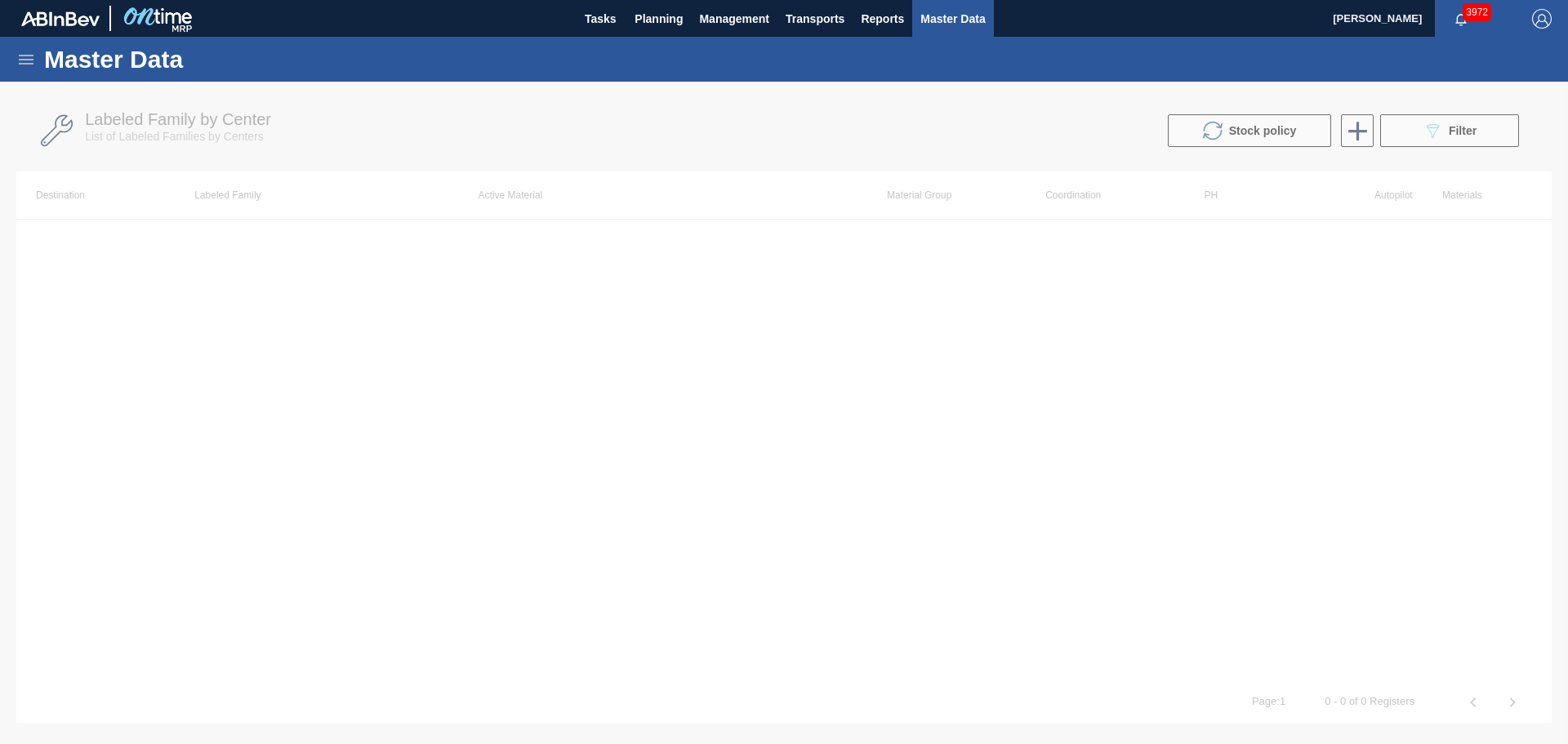
click at [1467, 123] on div at bounding box center [784, 412] width 1568 height 662
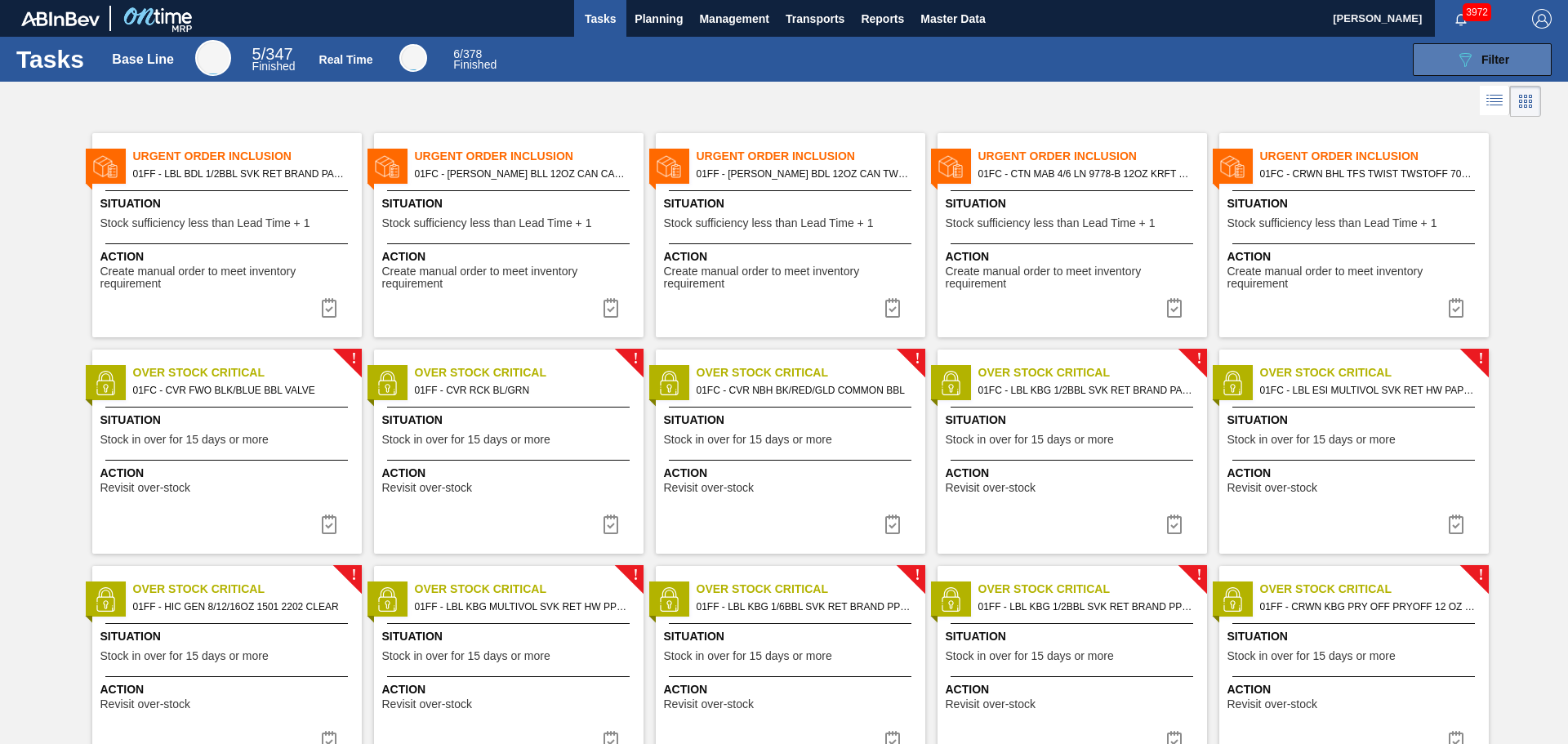
click at [1439, 62] on button "089F7B8B-B2A5-4AFE-B5C0-19BA573D28AC Filter" at bounding box center [1482, 59] width 139 height 33
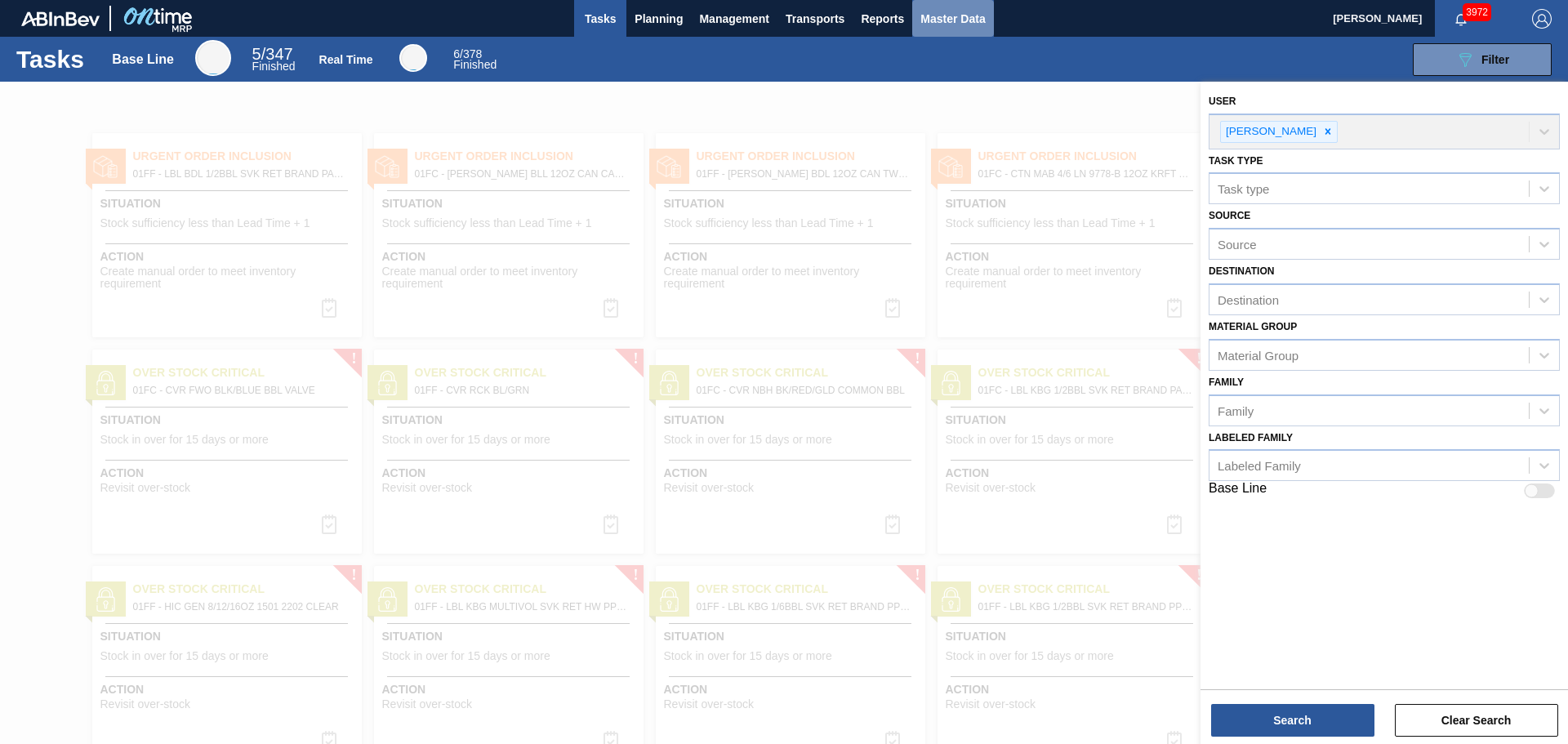
click at [967, 15] on span "Master Data" at bounding box center [952, 18] width 64 height 20
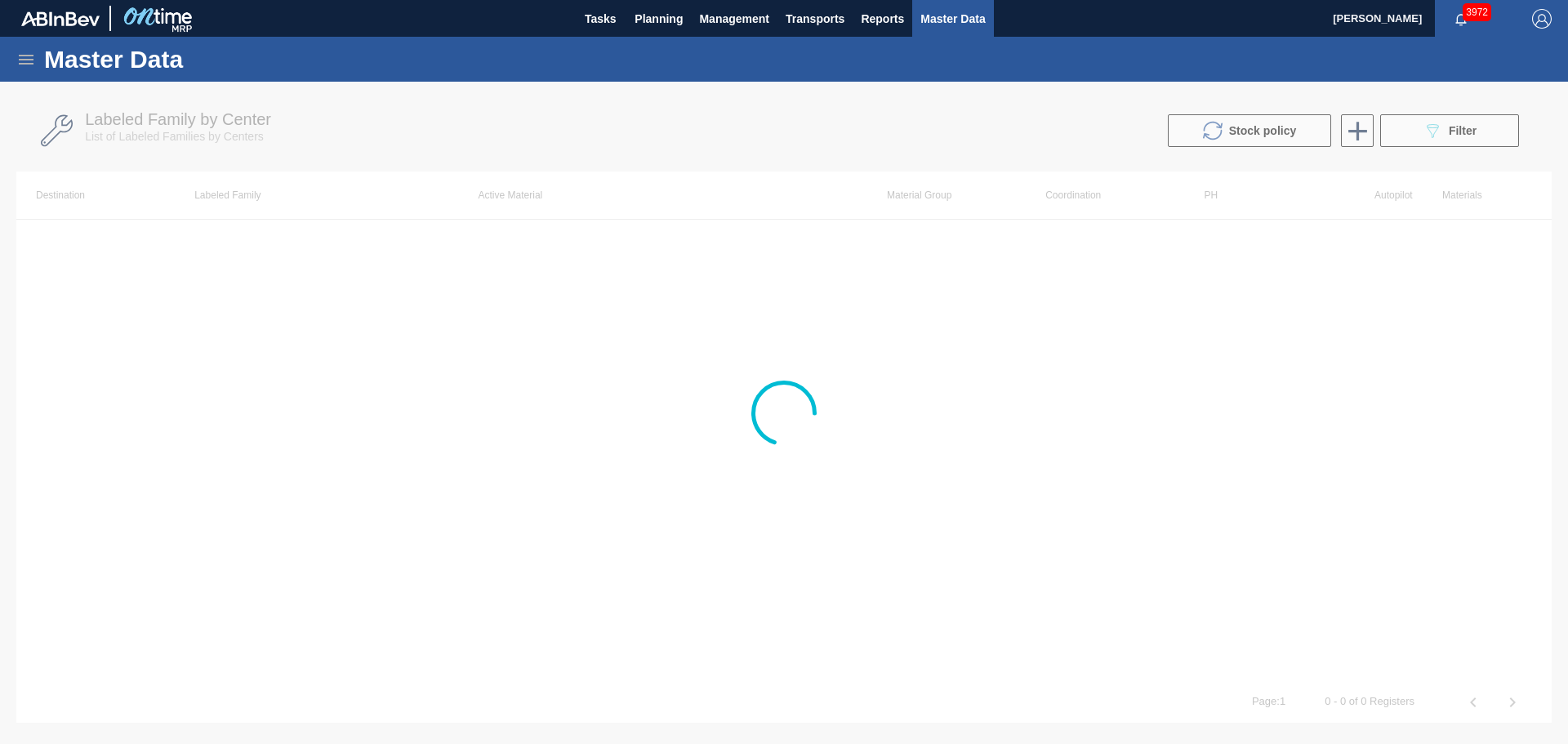
click at [1538, 20] on img "button" at bounding box center [1541, 18] width 20 height 20
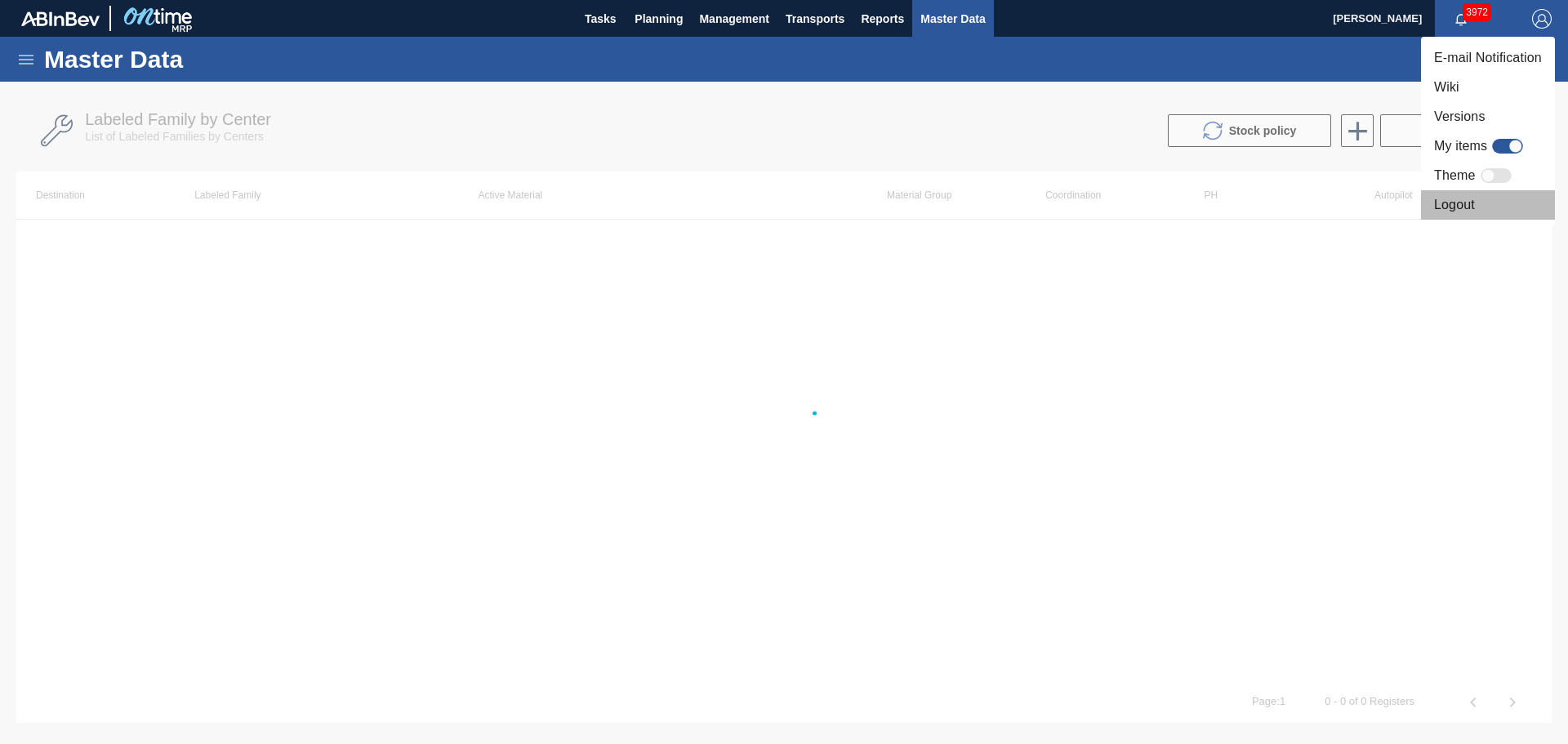
click at [1462, 198] on li "Logout" at bounding box center [1488, 204] width 134 height 29
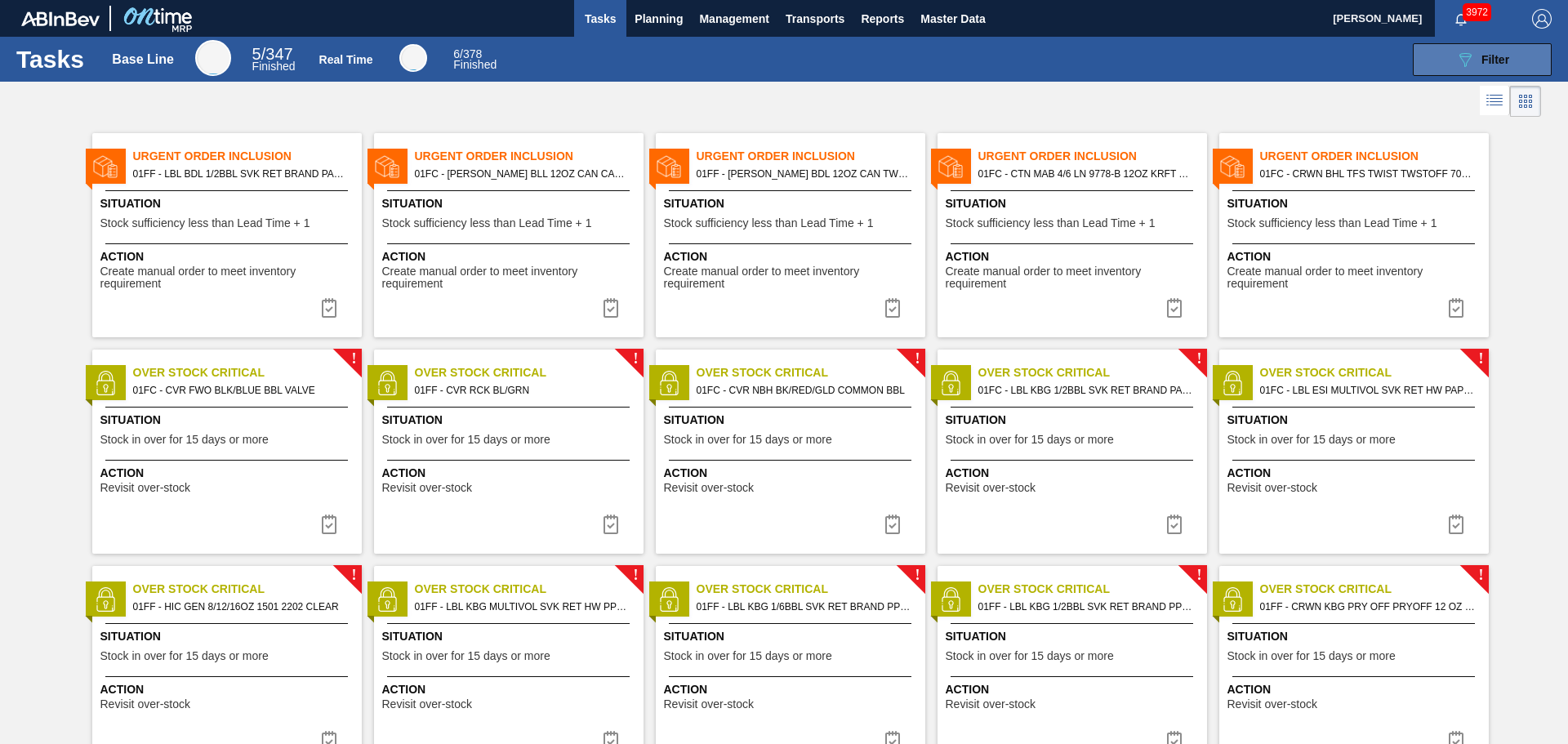
click at [1446, 54] on button "089F7B8B-B2A5-4AFE-B5C0-19BA573D28AC Filter" at bounding box center [1482, 59] width 139 height 33
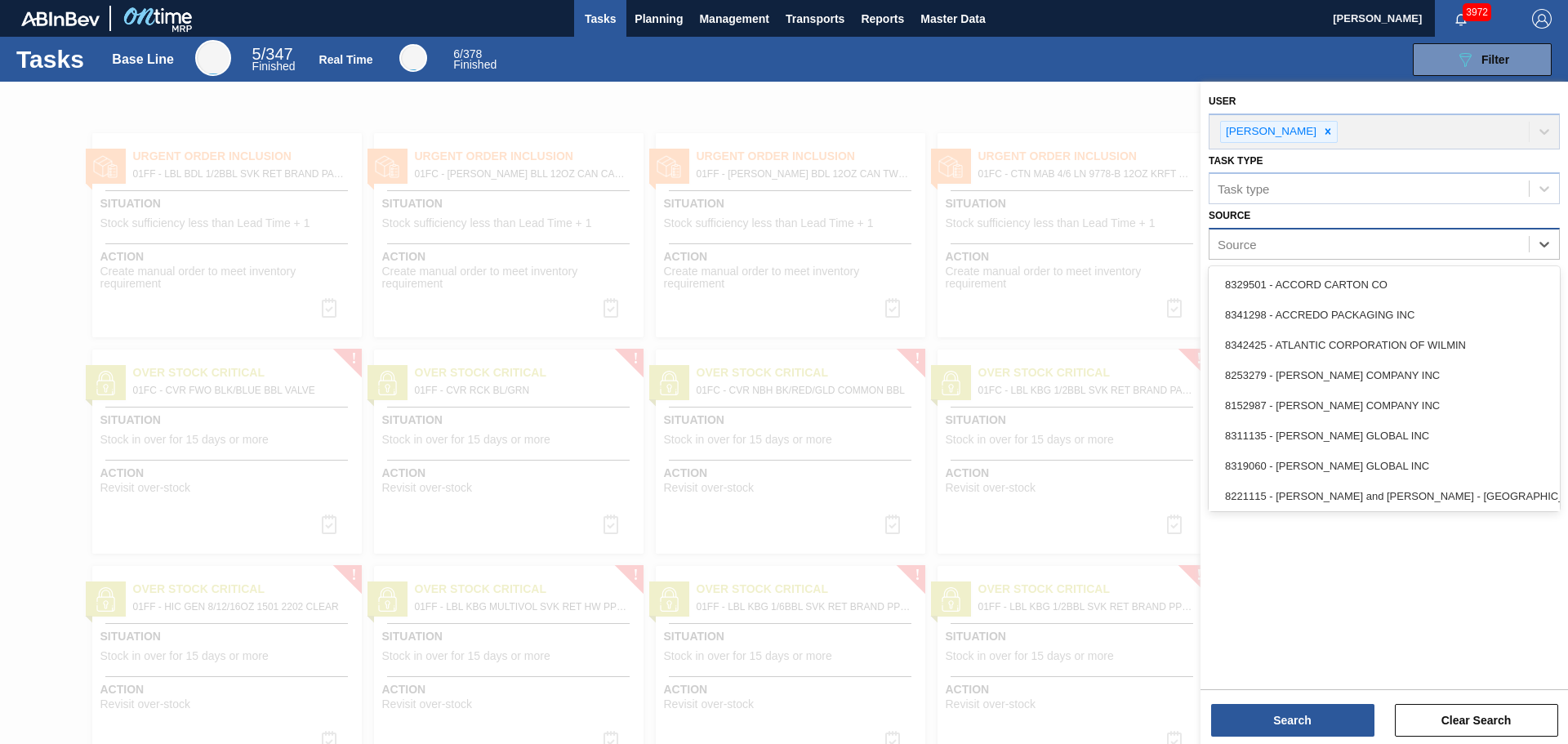
click at [1381, 241] on div "Source" at bounding box center [1370, 245] width 320 height 24
click at [1382, 241] on div "Source" at bounding box center [1370, 245] width 320 height 24
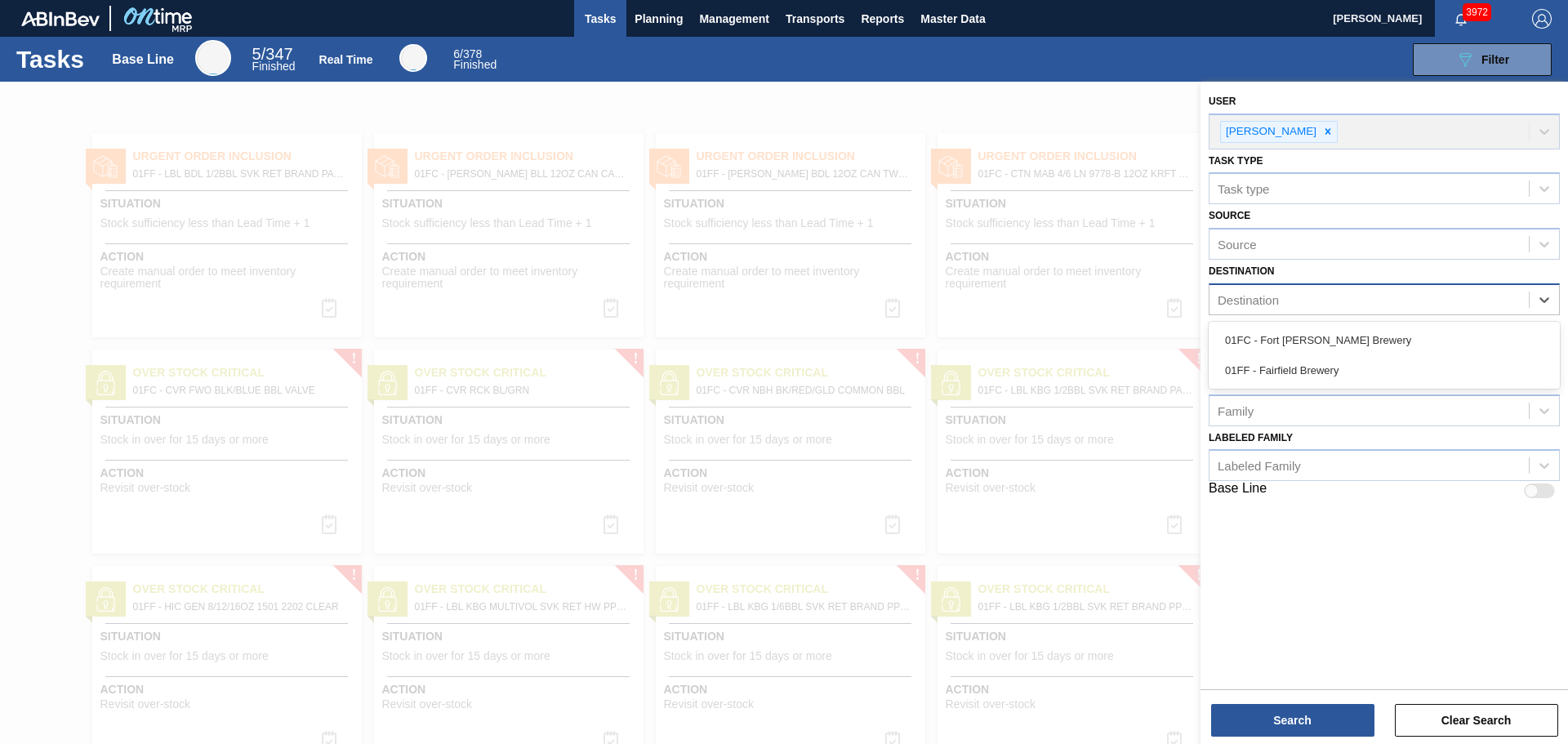
click at [1382, 293] on div "Destination" at bounding box center [1370, 301] width 320 height 24
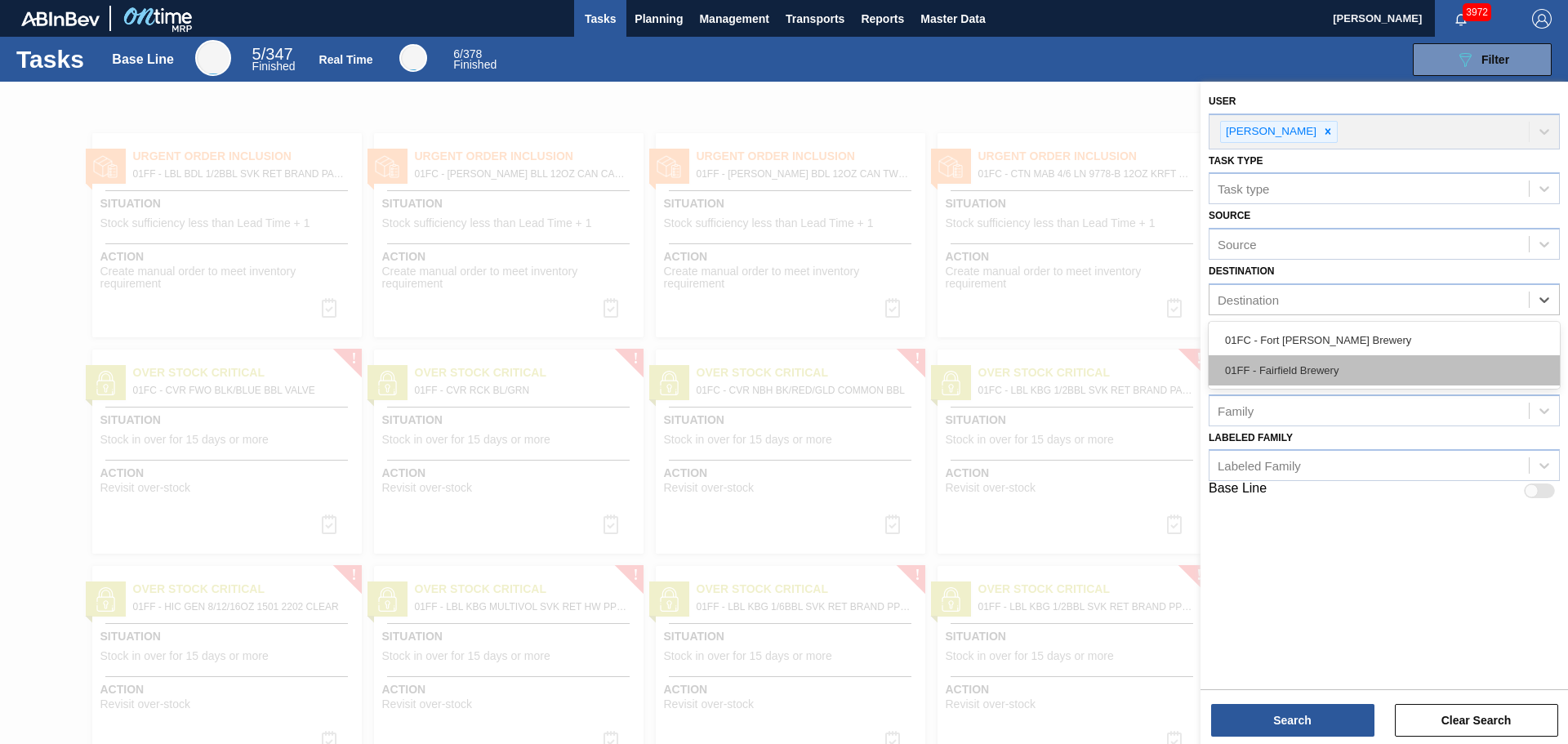
click at [1383, 360] on div "01FF - Fairfield Brewery" at bounding box center [1384, 369] width 351 height 30
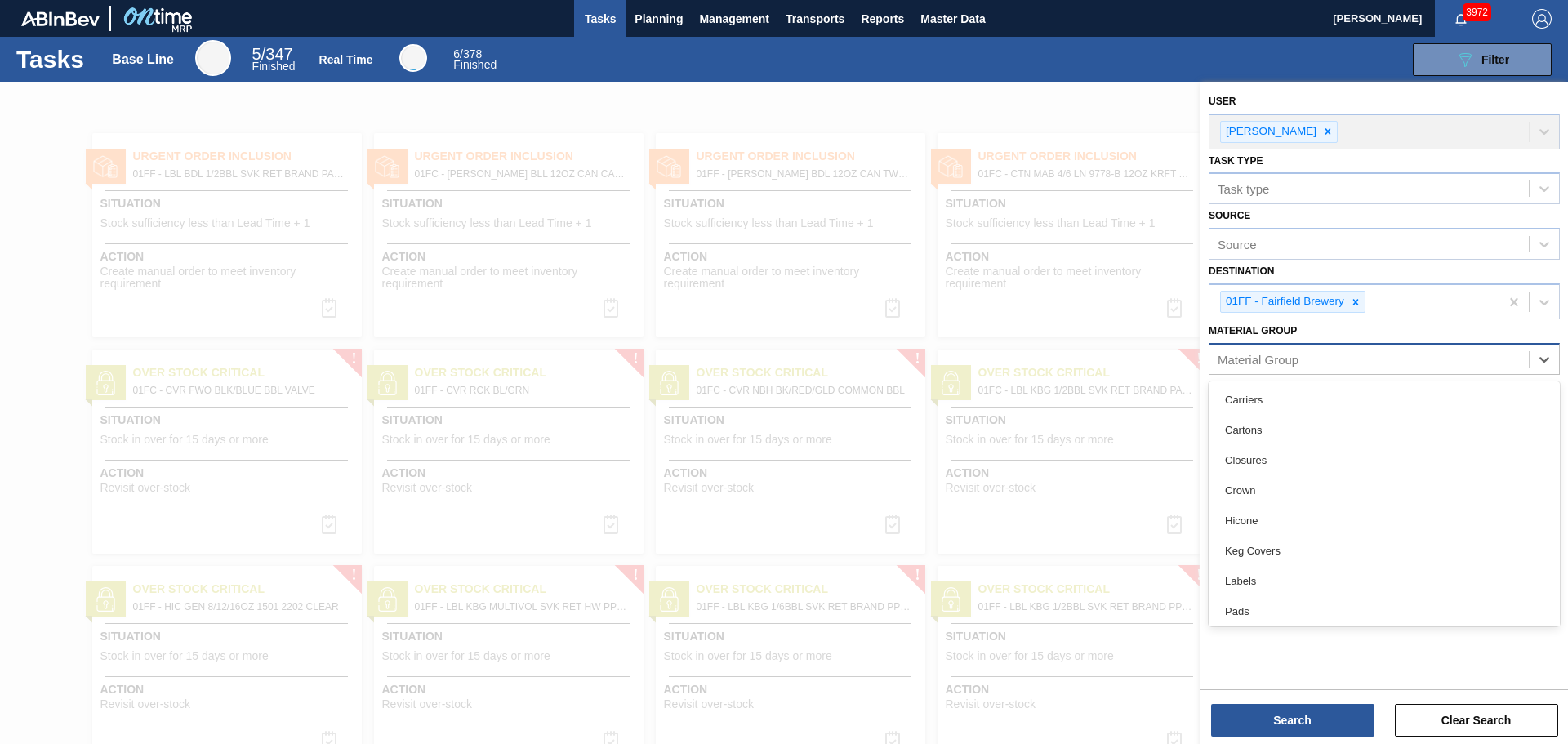
click at [1378, 355] on div "Material Group" at bounding box center [1370, 359] width 320 height 24
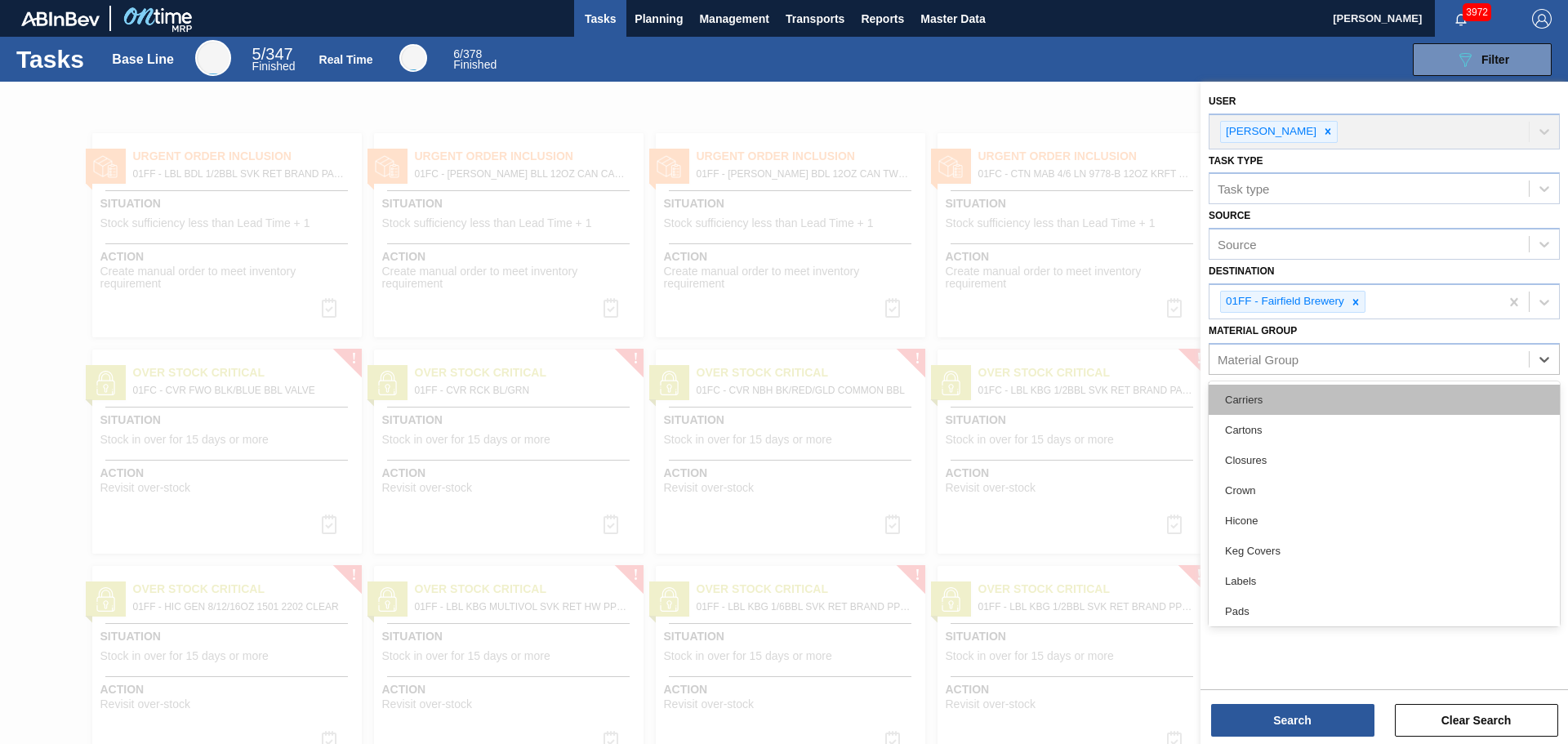
click at [1274, 405] on div "Carriers" at bounding box center [1384, 399] width 351 height 30
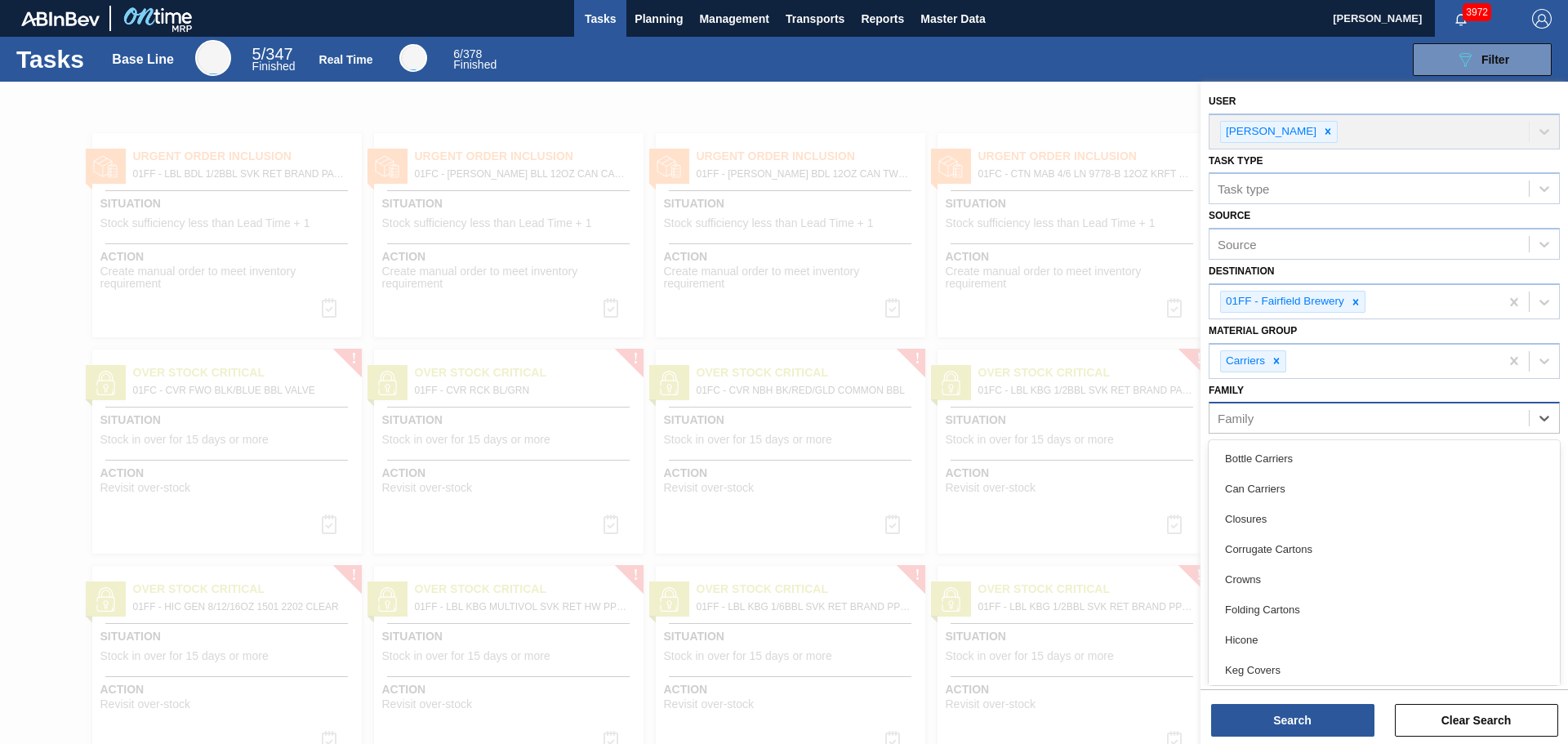
click at [1275, 423] on div "Family" at bounding box center [1370, 418] width 320 height 24
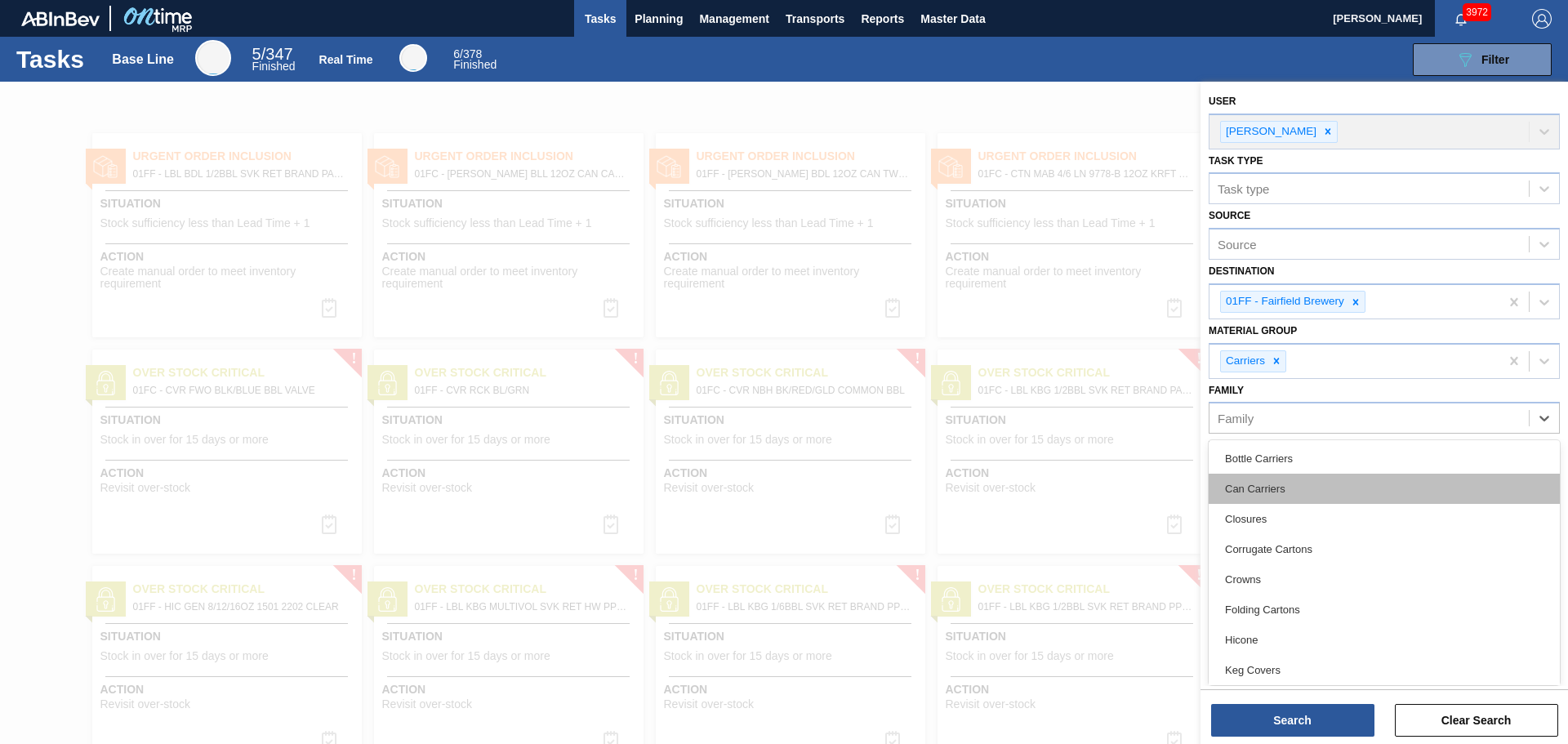
click at [1271, 487] on div "Can Carriers" at bounding box center [1384, 488] width 351 height 30
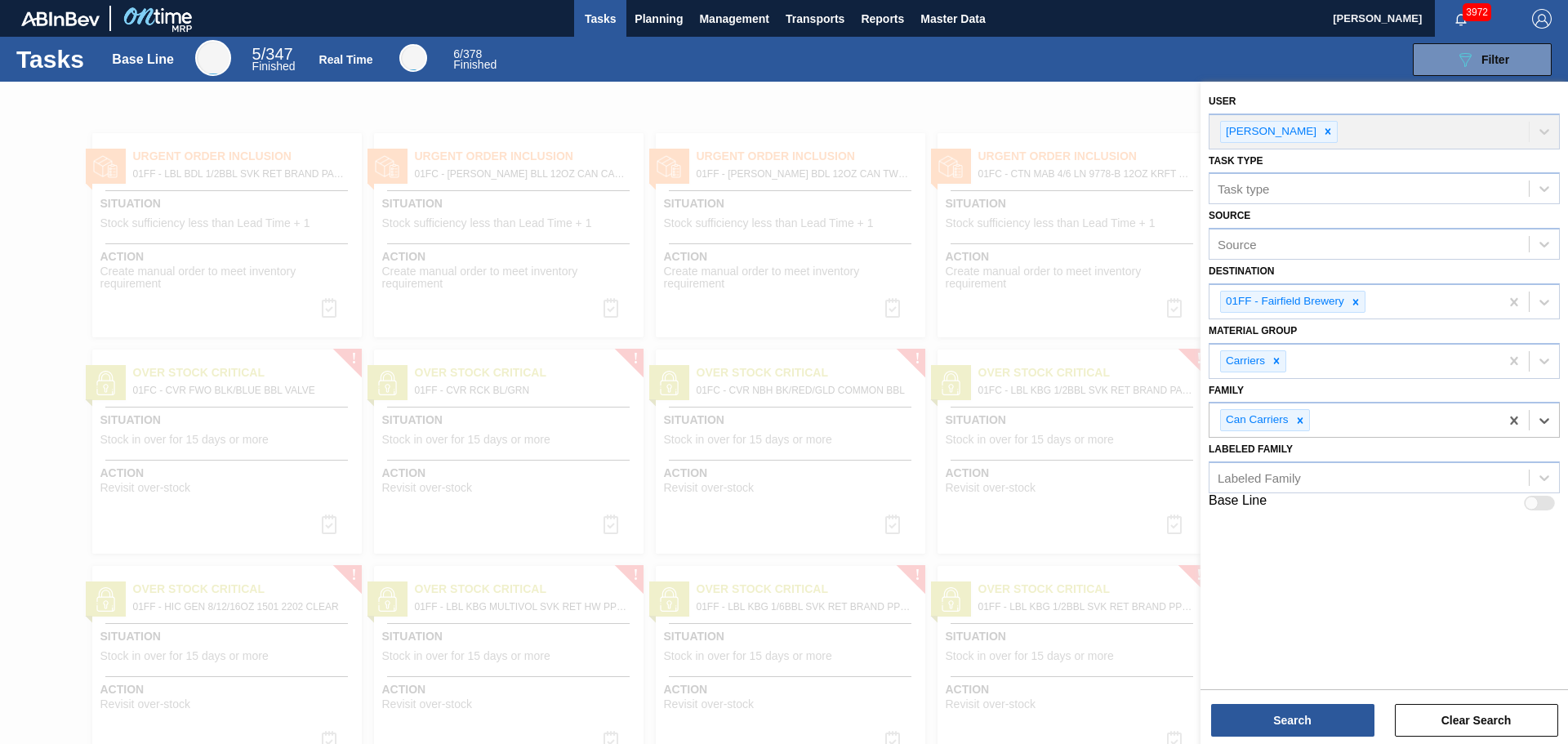
click at [1290, 570] on div "User [PERSON_NAME] Task type Task type Source Source Destination 01FF - Fairfie…" at bounding box center [1384, 383] width 368 height 604
click at [1311, 728] on button "Search" at bounding box center [1293, 720] width 163 height 33
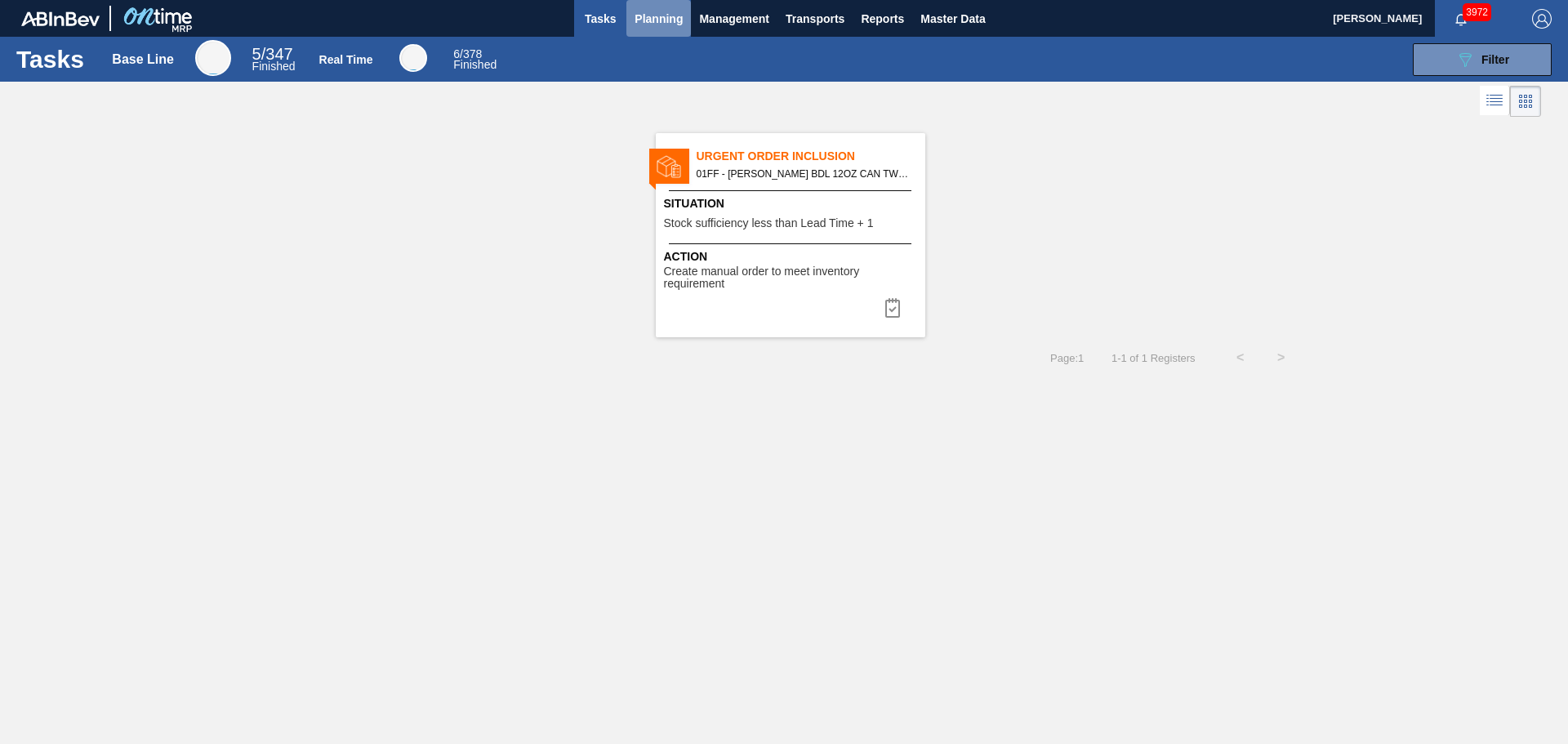
click at [653, 21] on span "Planning" at bounding box center [659, 18] width 48 height 20
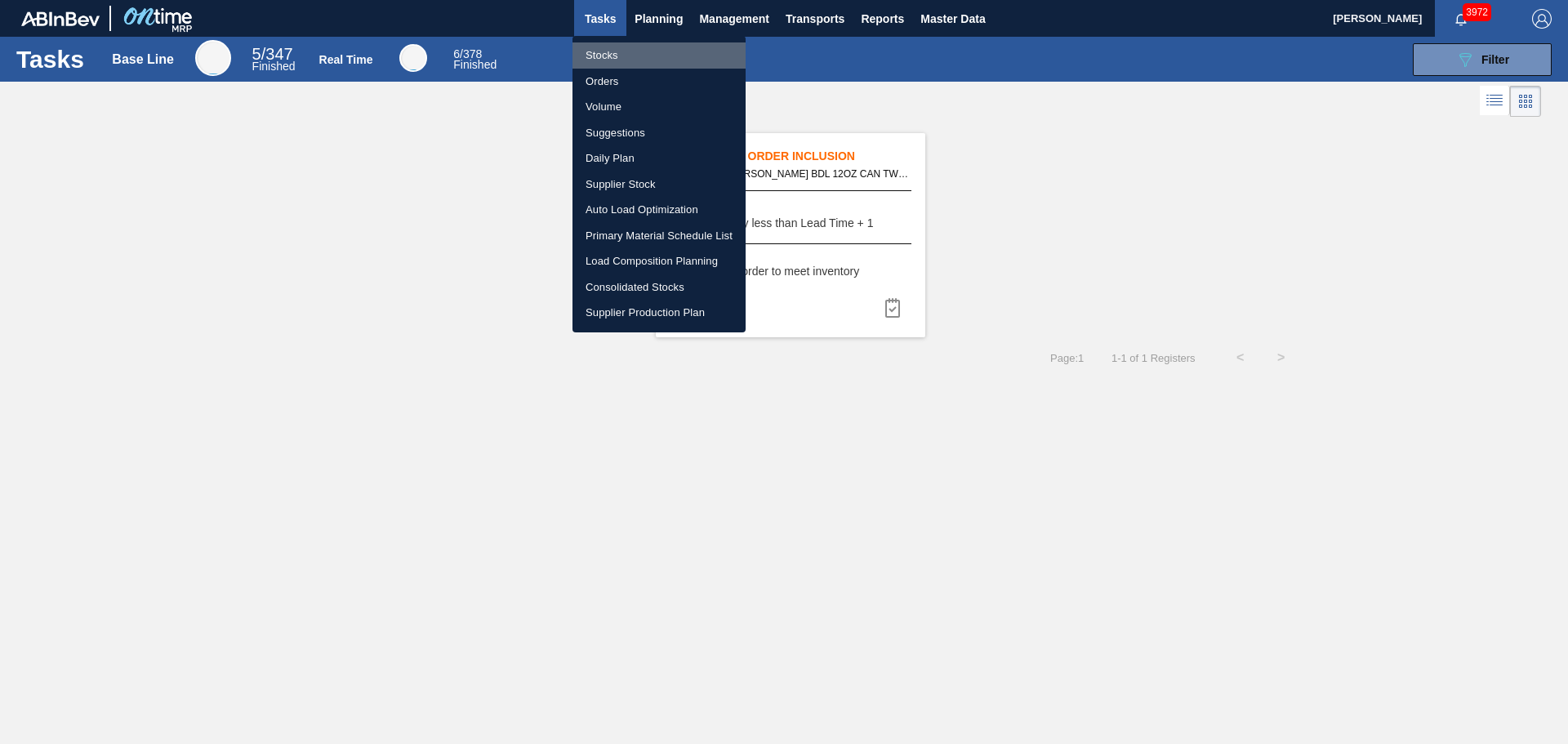
click at [602, 54] on li "Stocks" at bounding box center [659, 55] width 174 height 26
checkbox input "true"
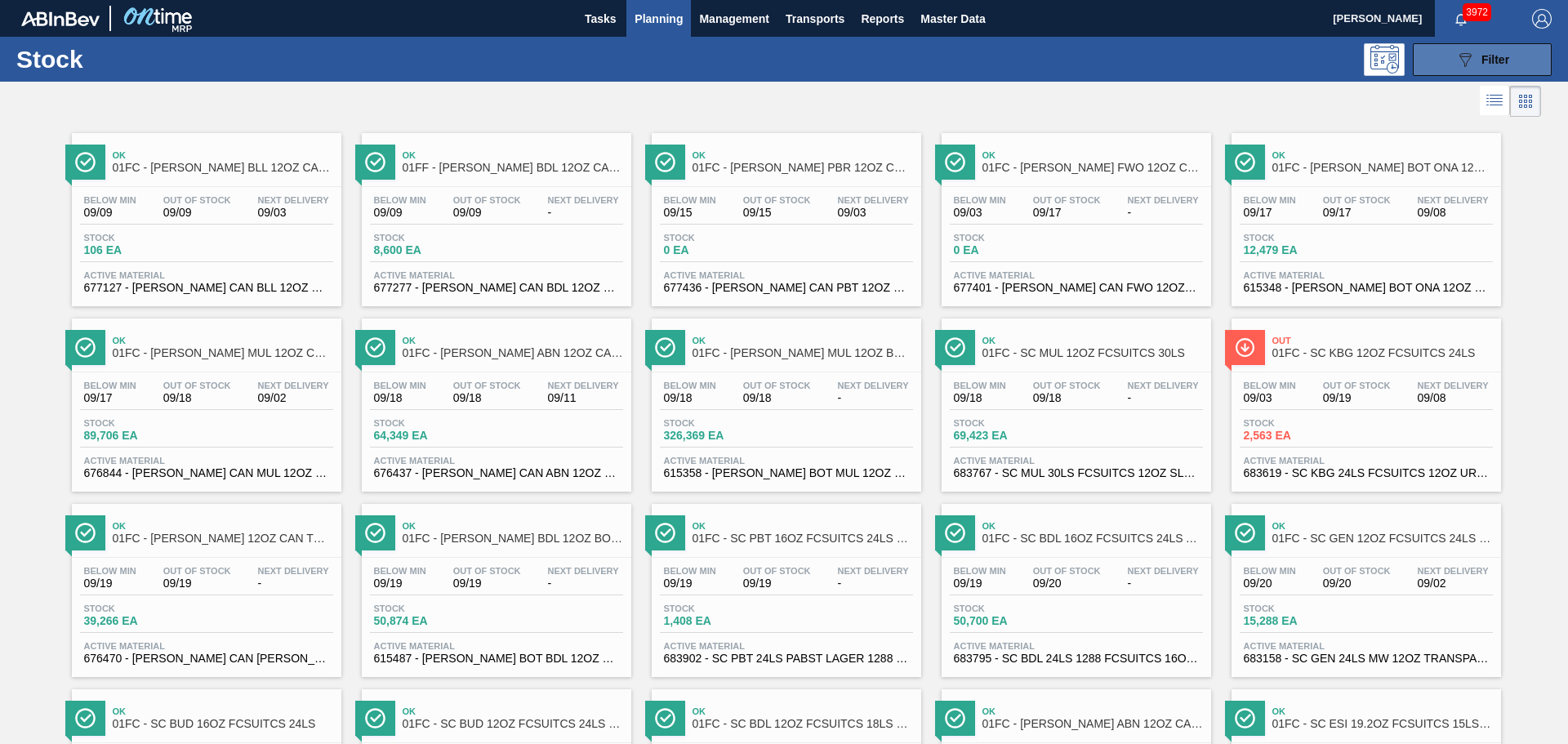
click at [1416, 65] on button "089F7B8B-B2A5-4AFE-B5C0-19BA573D28AC Filter" at bounding box center [1482, 59] width 139 height 33
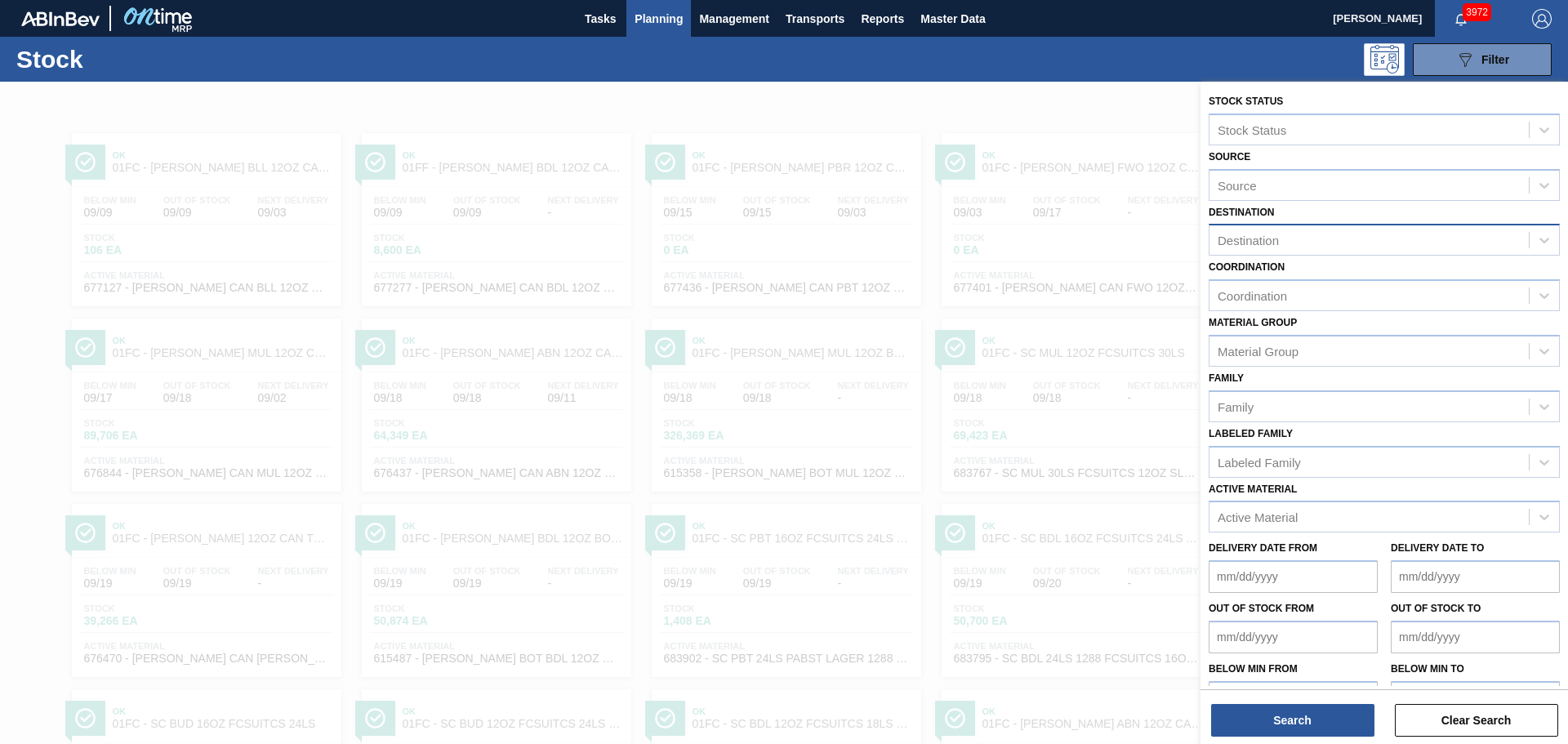
click at [1332, 240] on div "Destination" at bounding box center [1370, 241] width 320 height 24
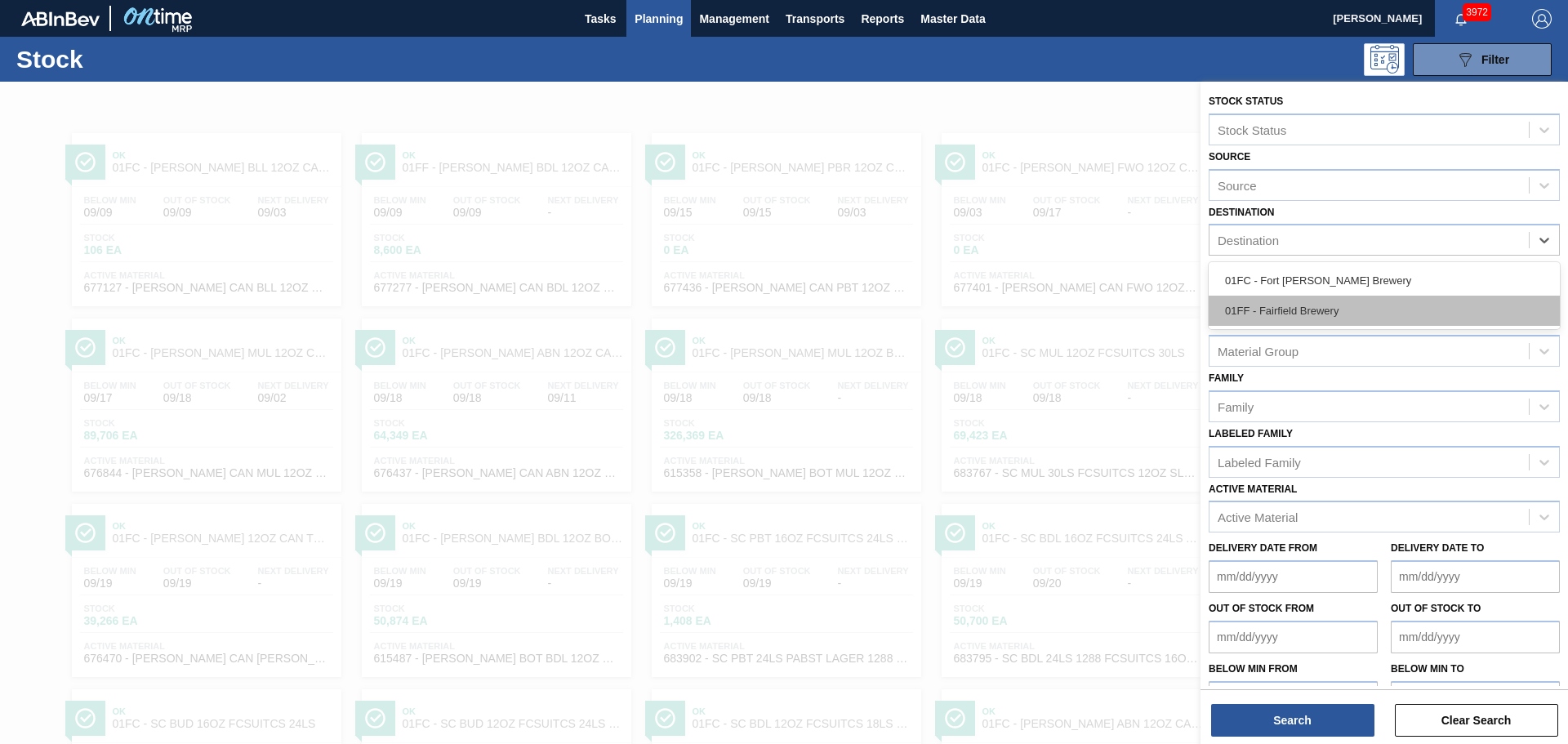
click at [1336, 302] on div "01FF - Fairfield Brewery" at bounding box center [1384, 310] width 351 height 30
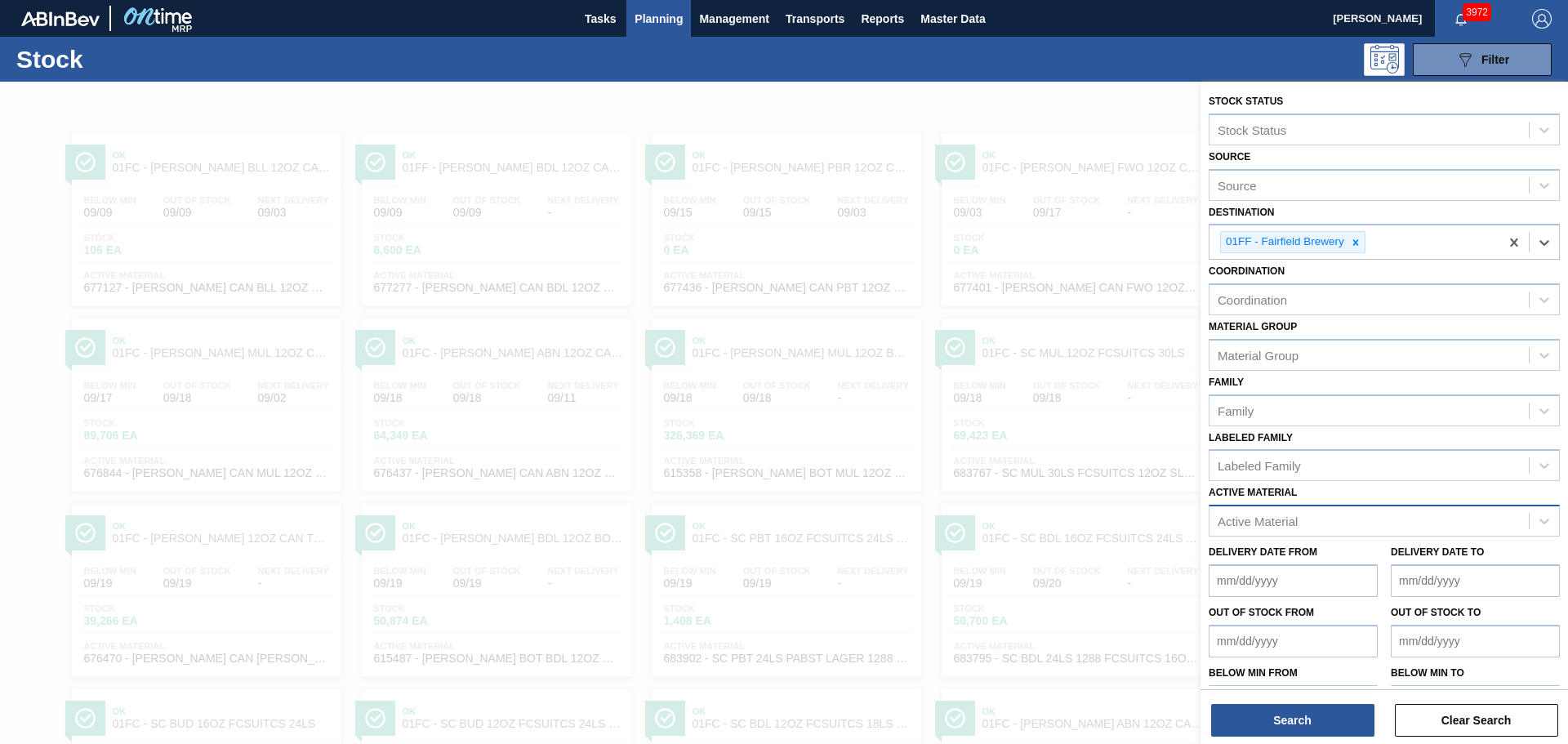
click at [1351, 519] on div "Active Material" at bounding box center [1370, 521] width 320 height 24
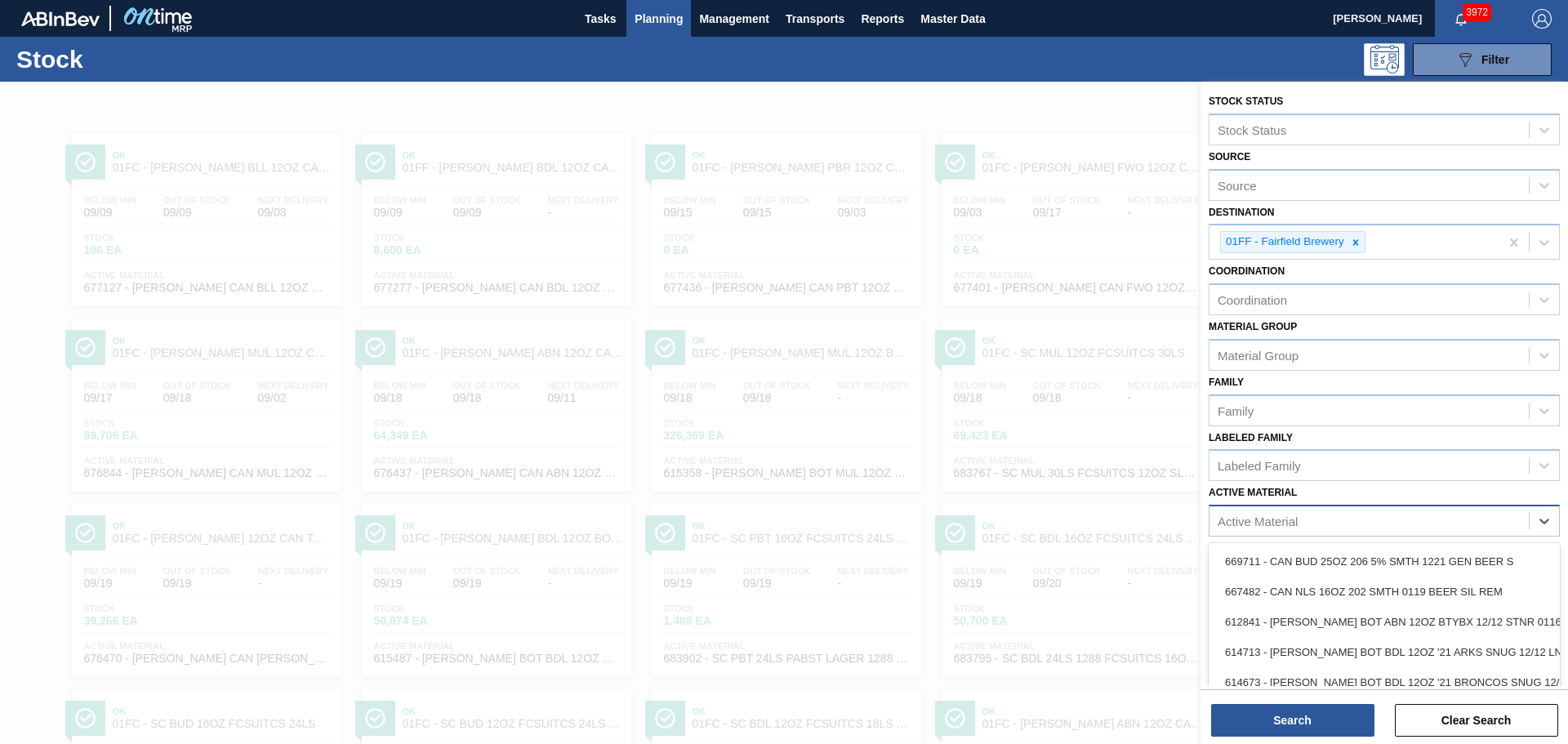
scroll to position [51, 0]
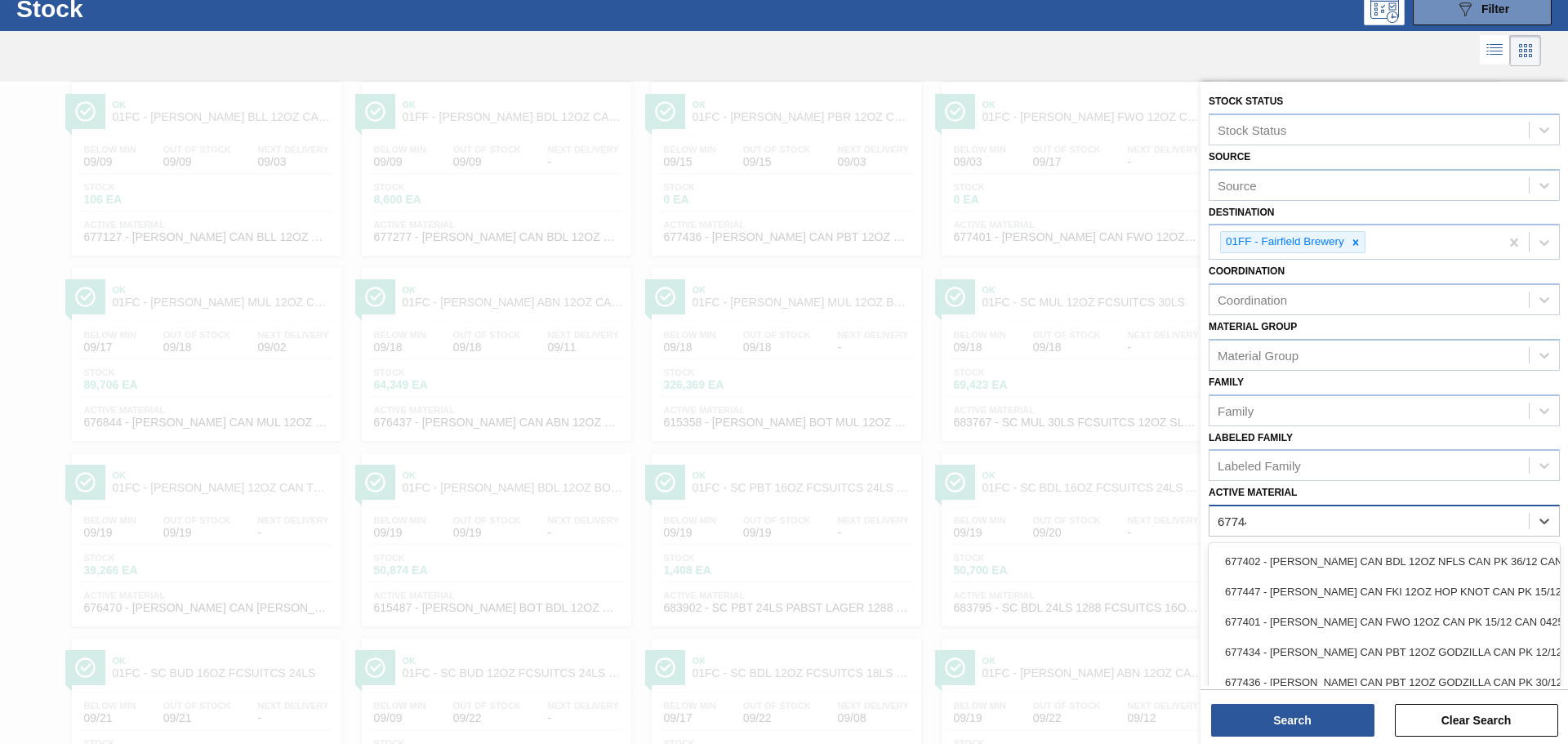
type Material "677447"
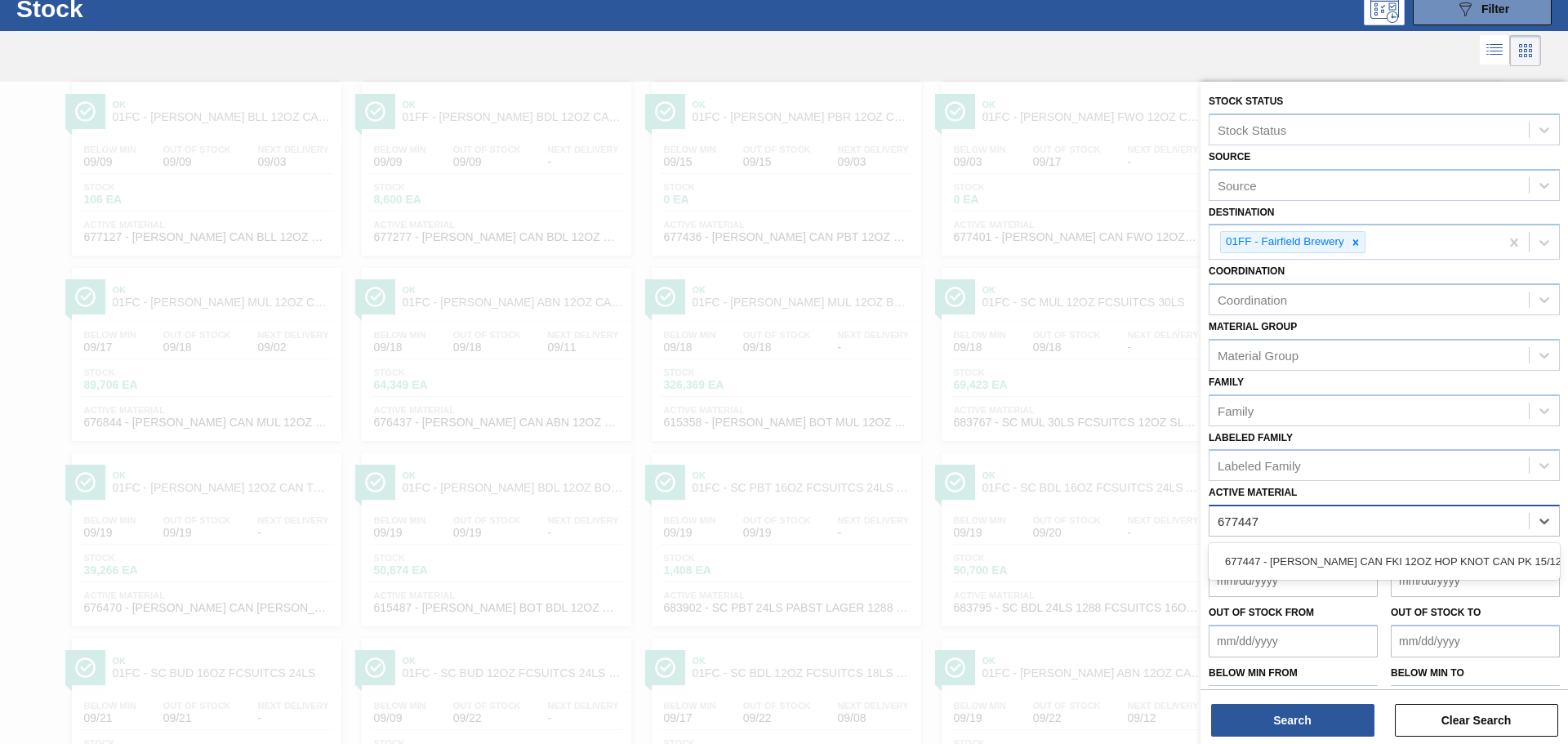
click at [1363, 546] on div "677447 - CARR CAN FKI 12OZ HOP KNOT CAN PK 15/12" at bounding box center [1384, 561] width 351 height 30
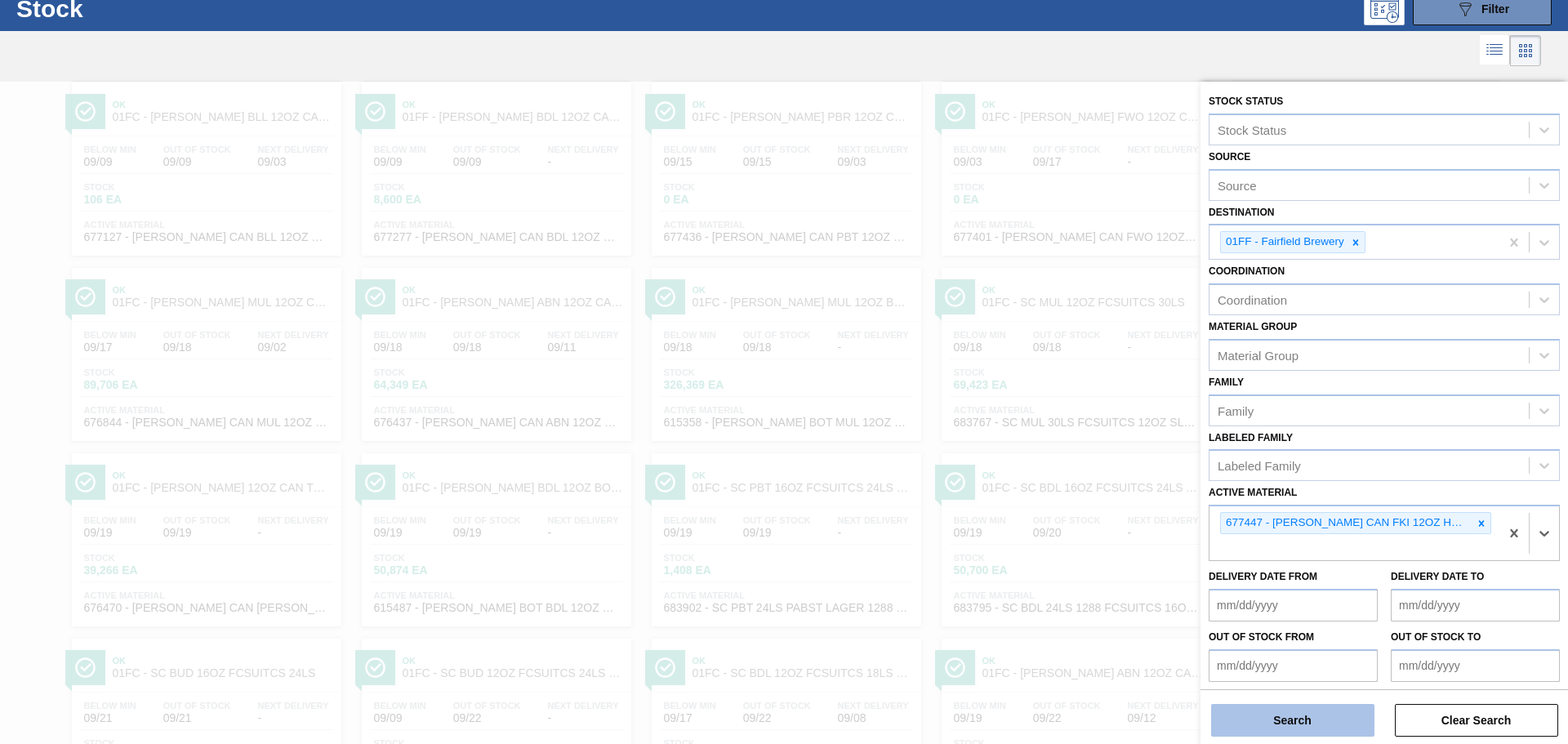
click at [1320, 722] on button "Search" at bounding box center [1293, 720] width 163 height 33
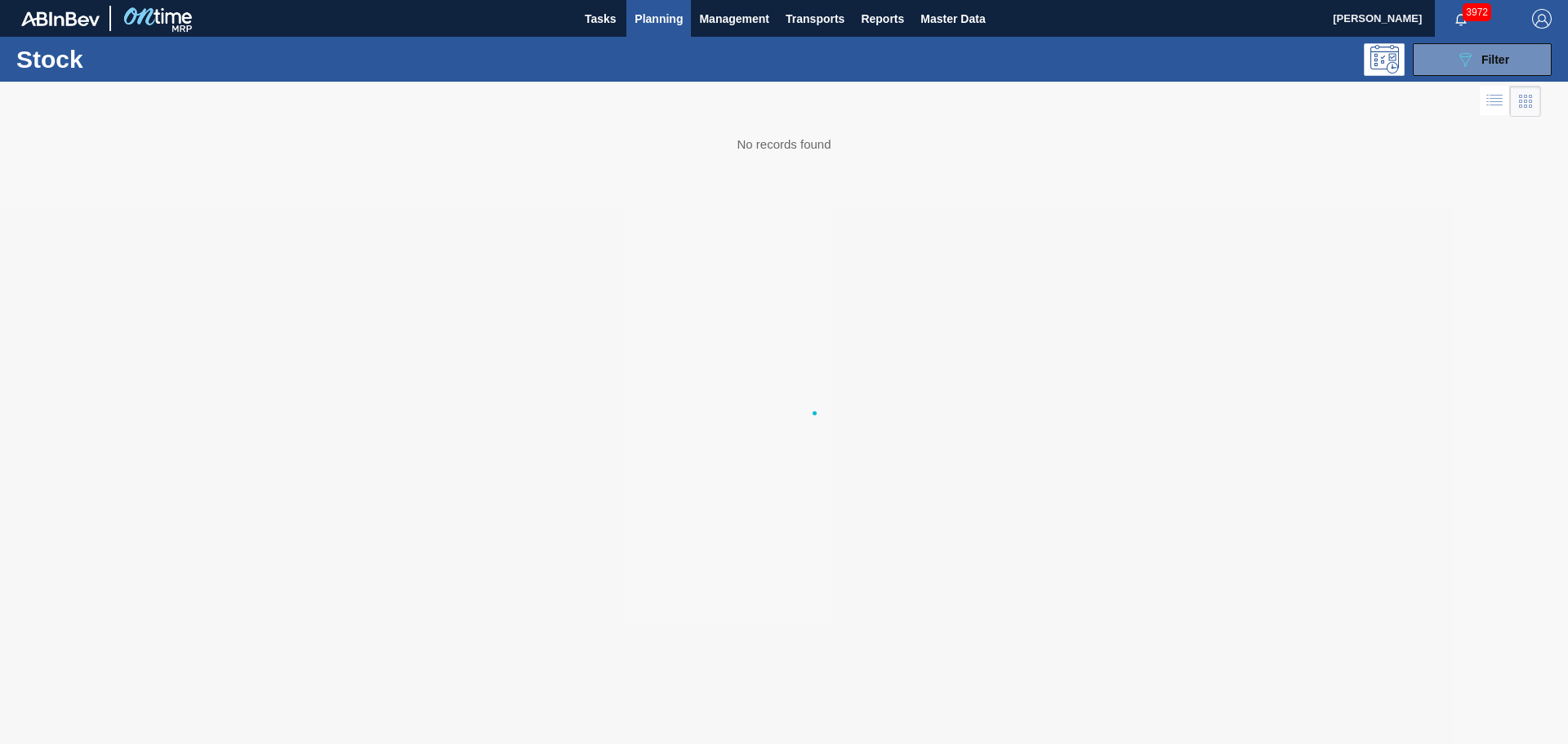
scroll to position [0, 0]
click at [935, 26] on span "Master Data" at bounding box center [952, 18] width 64 height 20
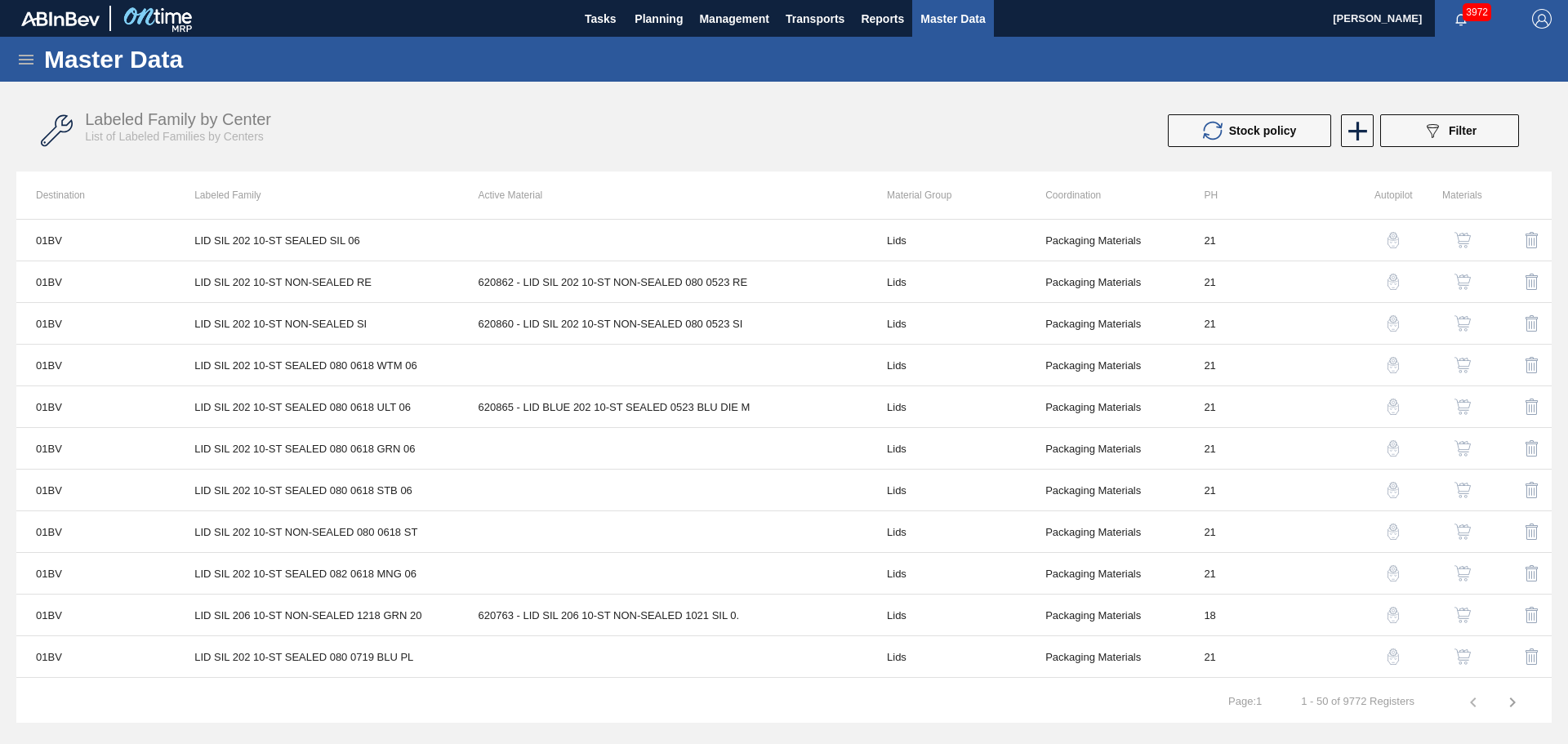
click at [24, 63] on icon at bounding box center [26, 59] width 15 height 9
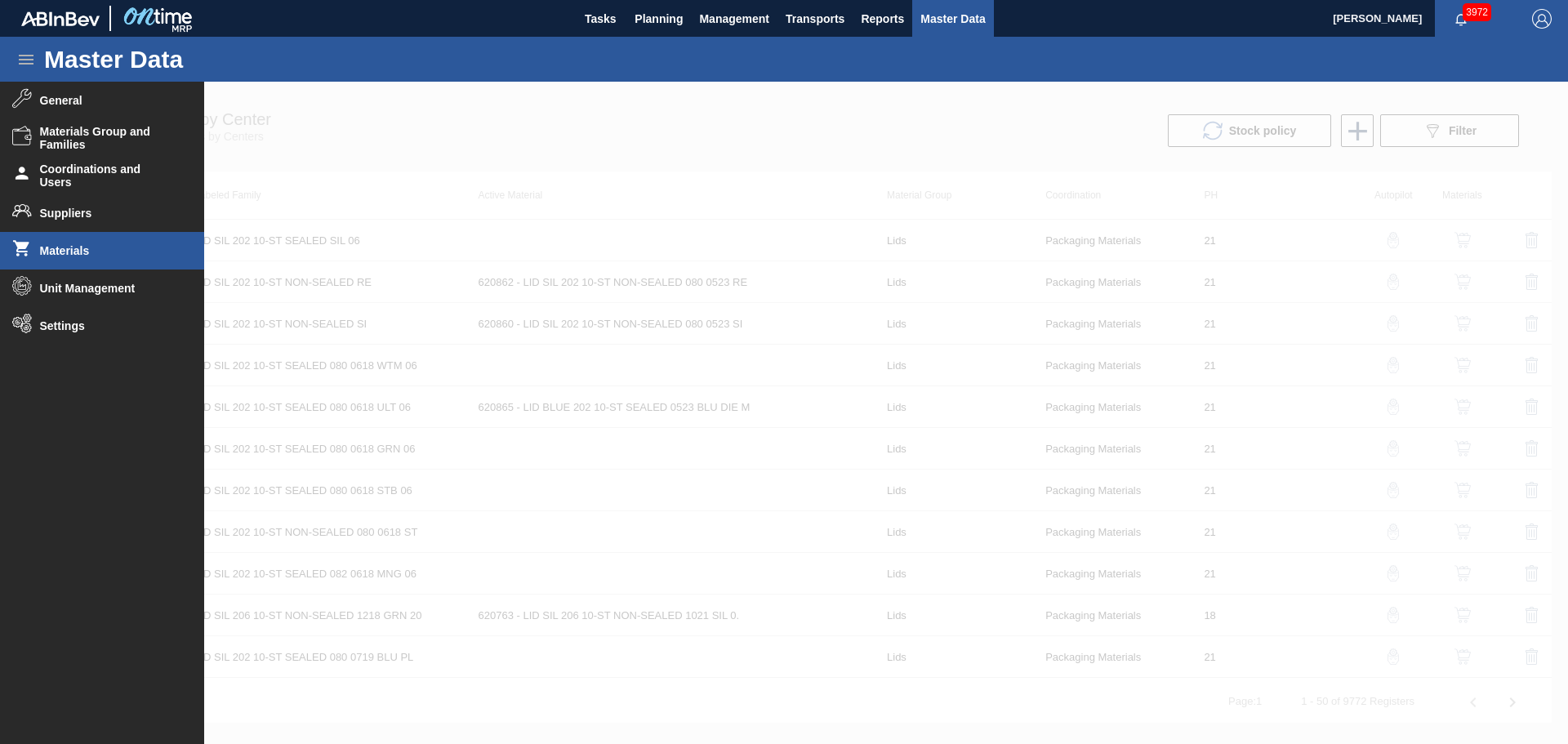
click at [78, 256] on span "Materials" at bounding box center [107, 250] width 135 height 13
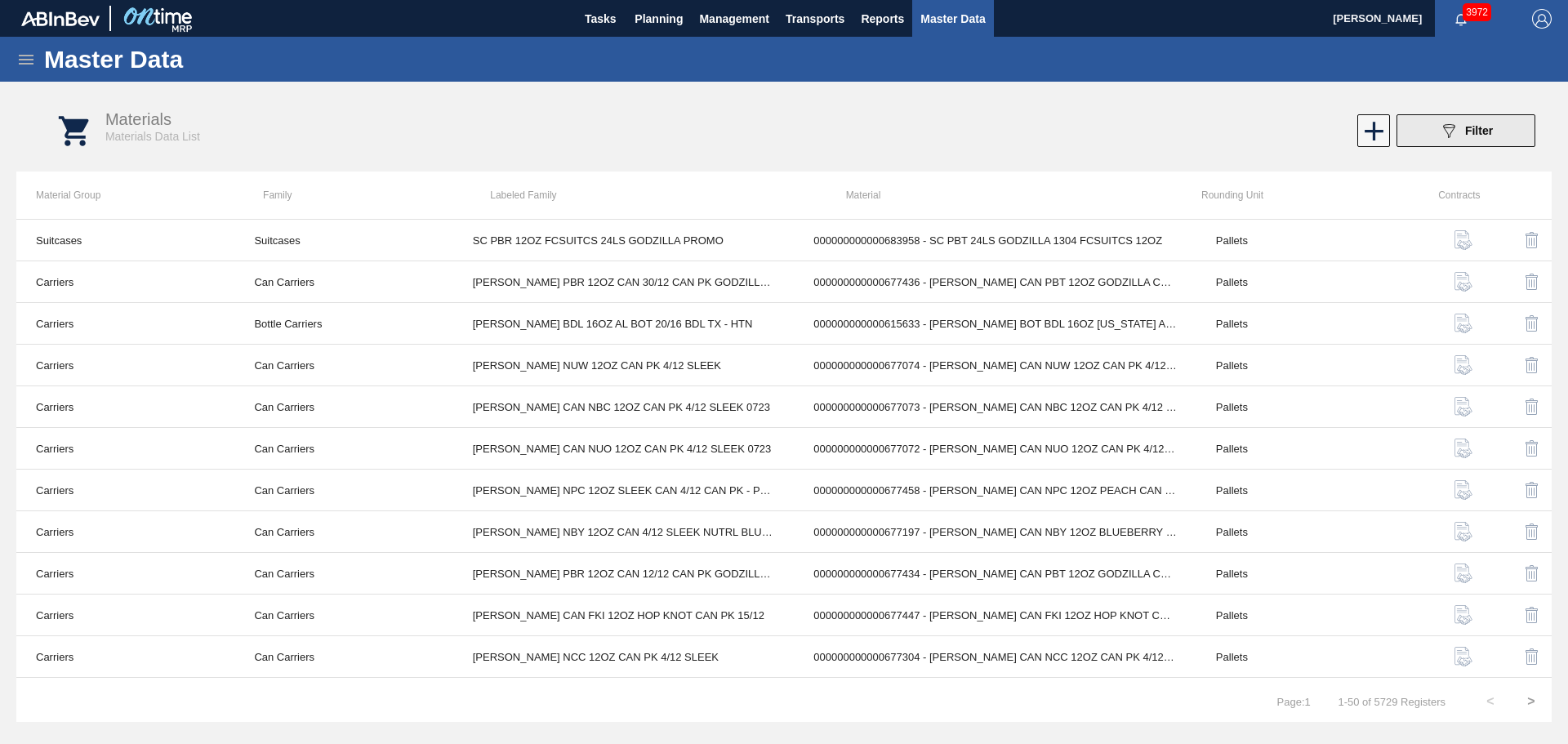
click at [1425, 125] on button "089F7B8B-B2A5-4AFE-B5C0-19BA573D28AC Filter" at bounding box center [1466, 131] width 139 height 33
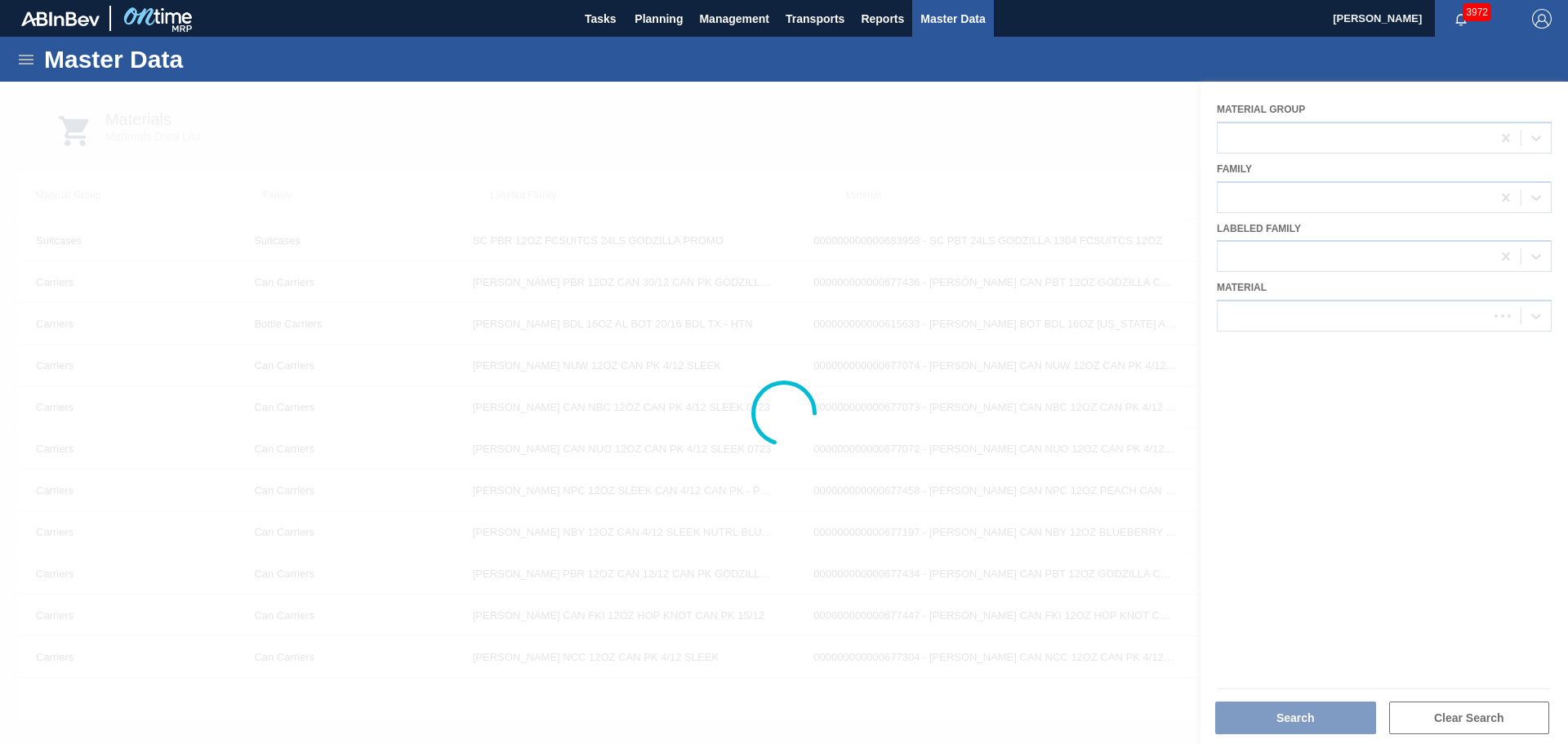
click at [1364, 316] on div at bounding box center [784, 412] width 1568 height 662
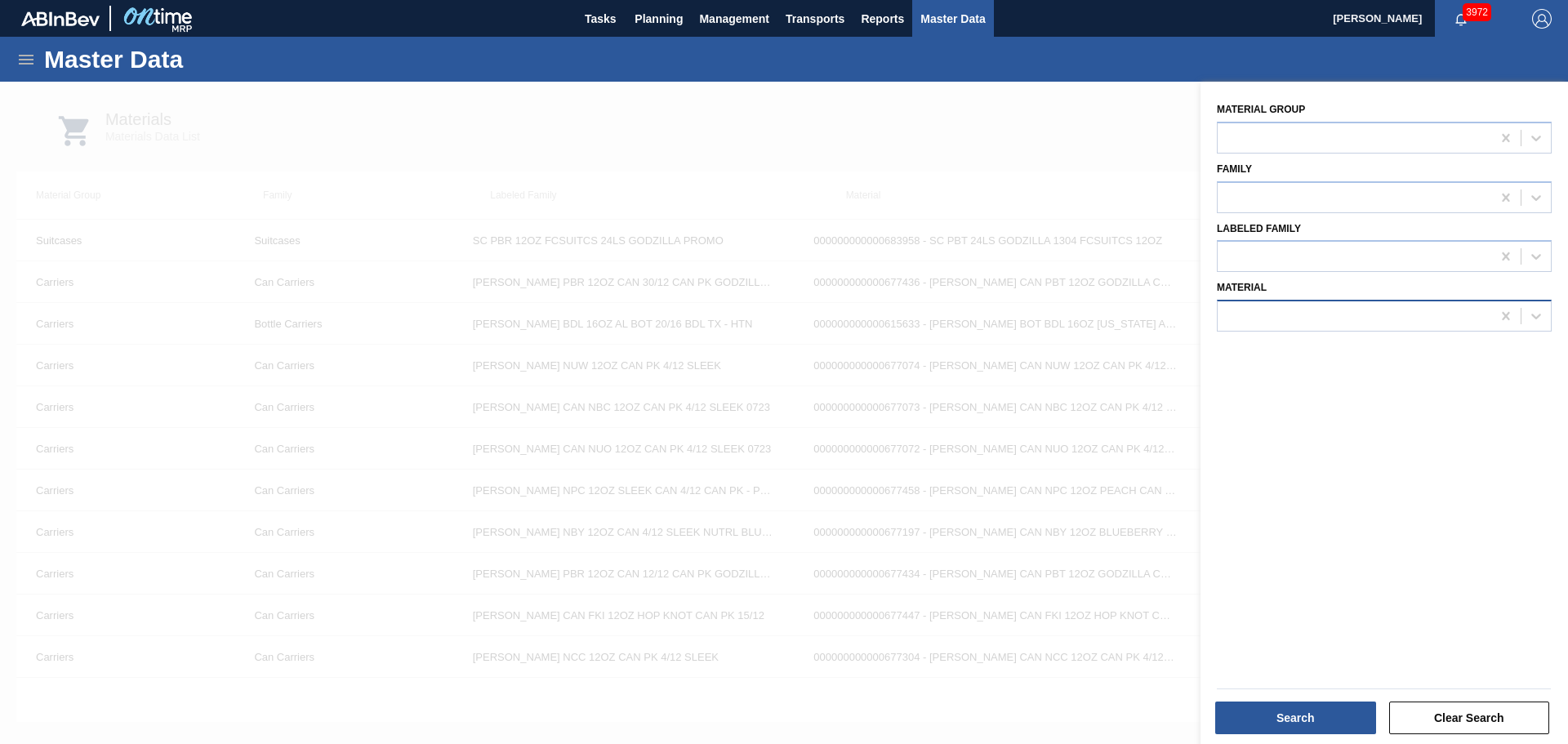
click at [1363, 317] on div at bounding box center [1354, 317] width 273 height 24
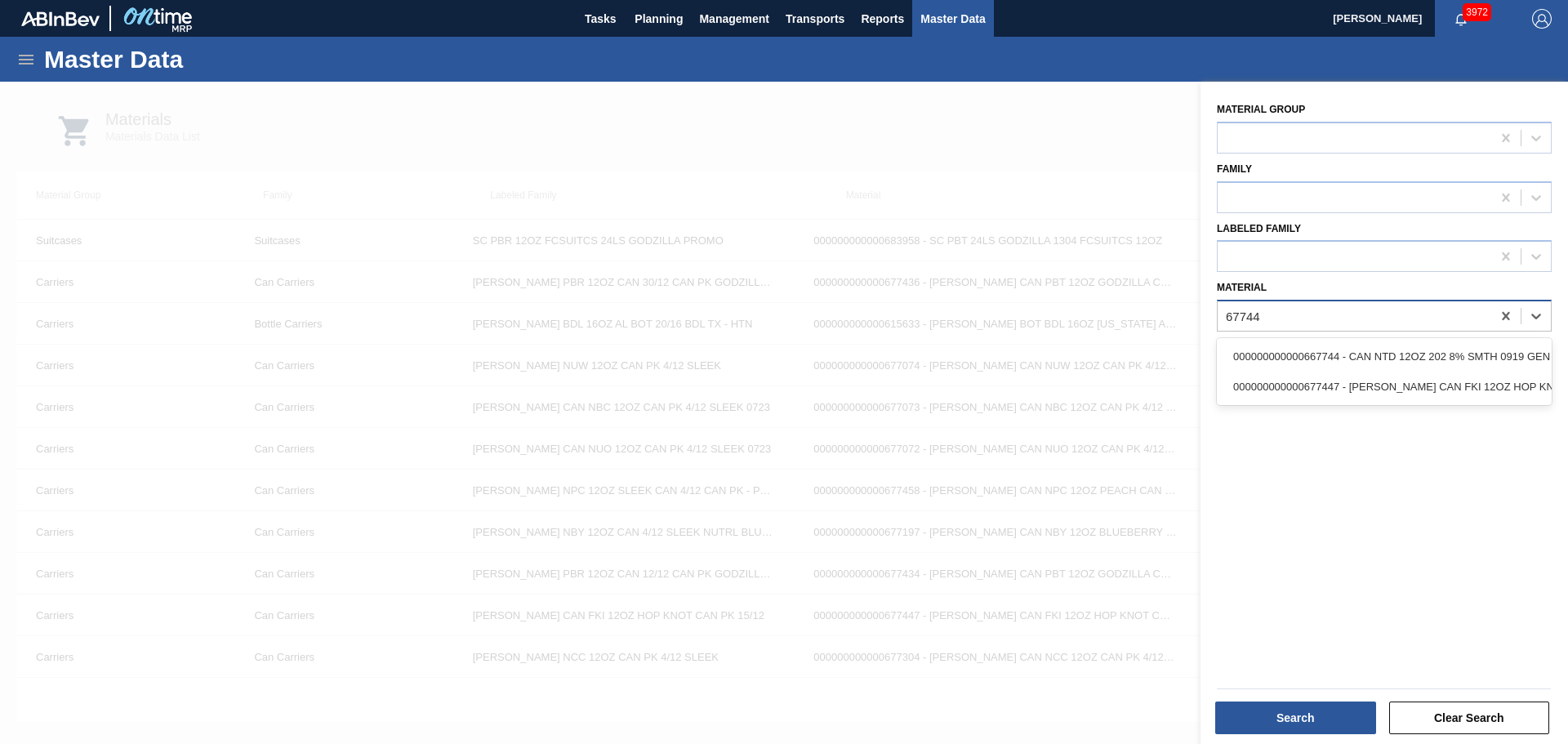
type input "677447"
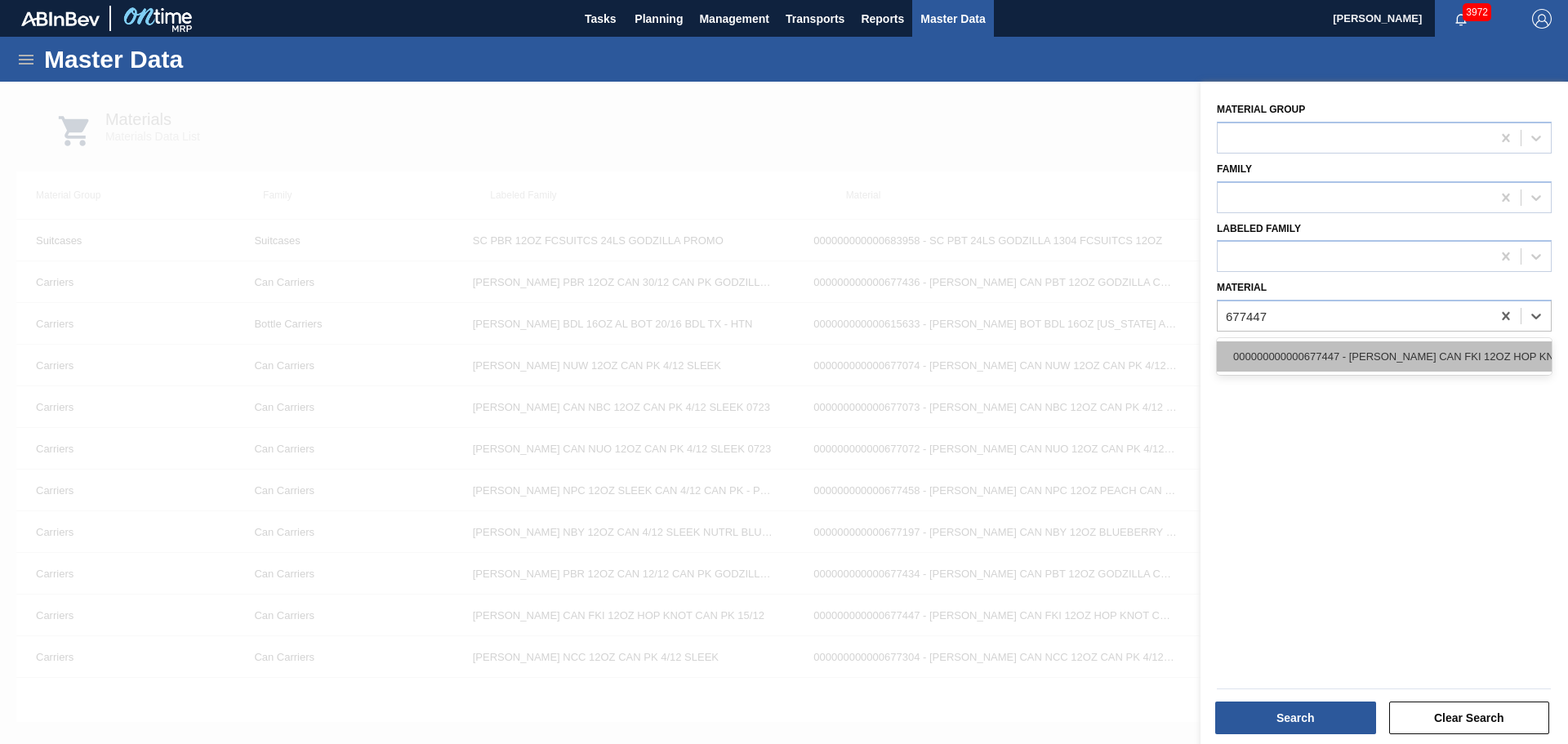
drag, startPoint x: 1363, startPoint y: 346, endPoint x: 1365, endPoint y: 386, distance: 40.0
click at [1363, 347] on div "000000000000677447 - CARR CAN FKI 12OZ HOP KNOT CAN PK 15/12" at bounding box center [1384, 356] width 335 height 30
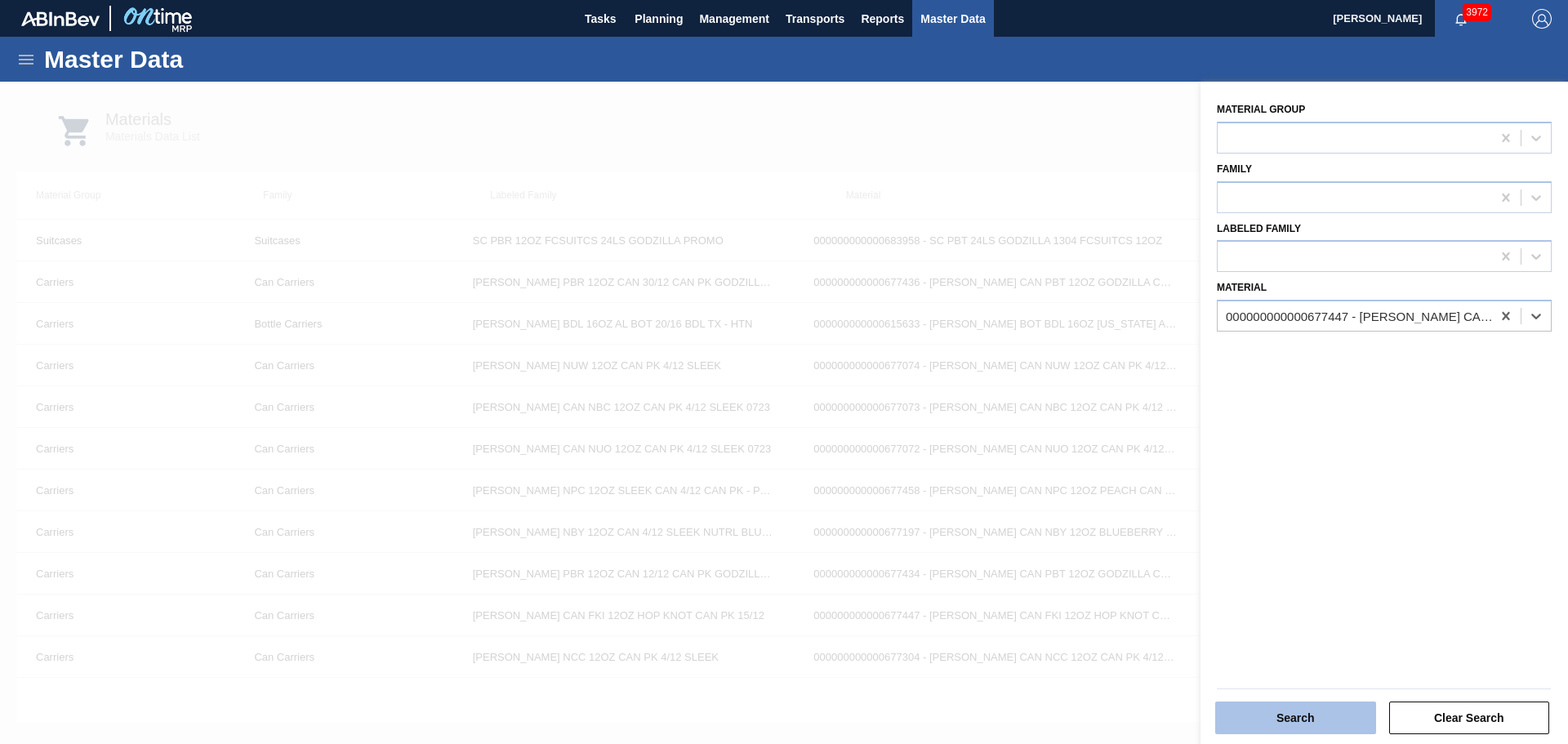
click at [1330, 709] on button "Search" at bounding box center [1295, 718] width 161 height 33
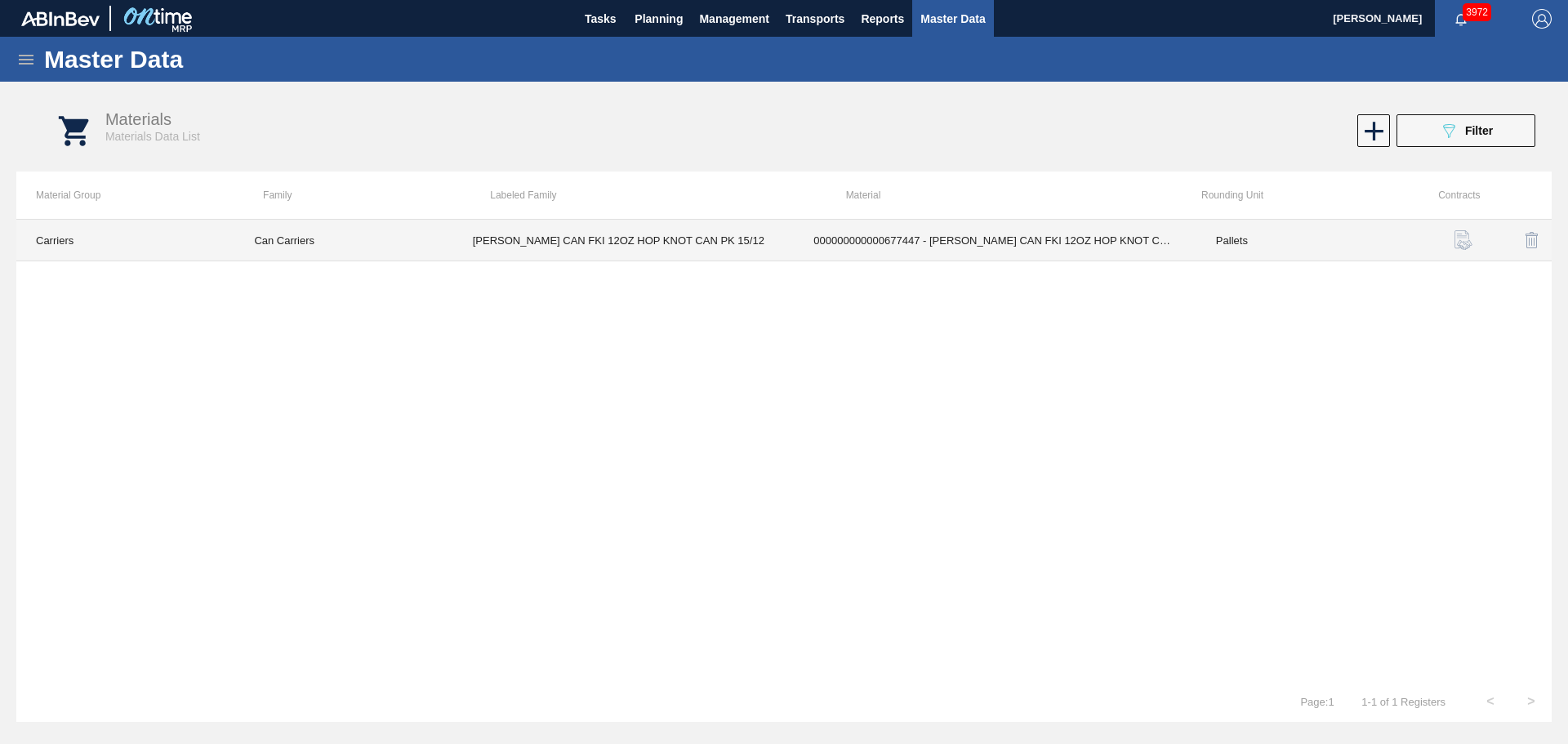
click at [600, 240] on td "CARR CAN FKI 12OZ HOP KNOT CAN PK 15/12" at bounding box center [624, 241] width 341 height 41
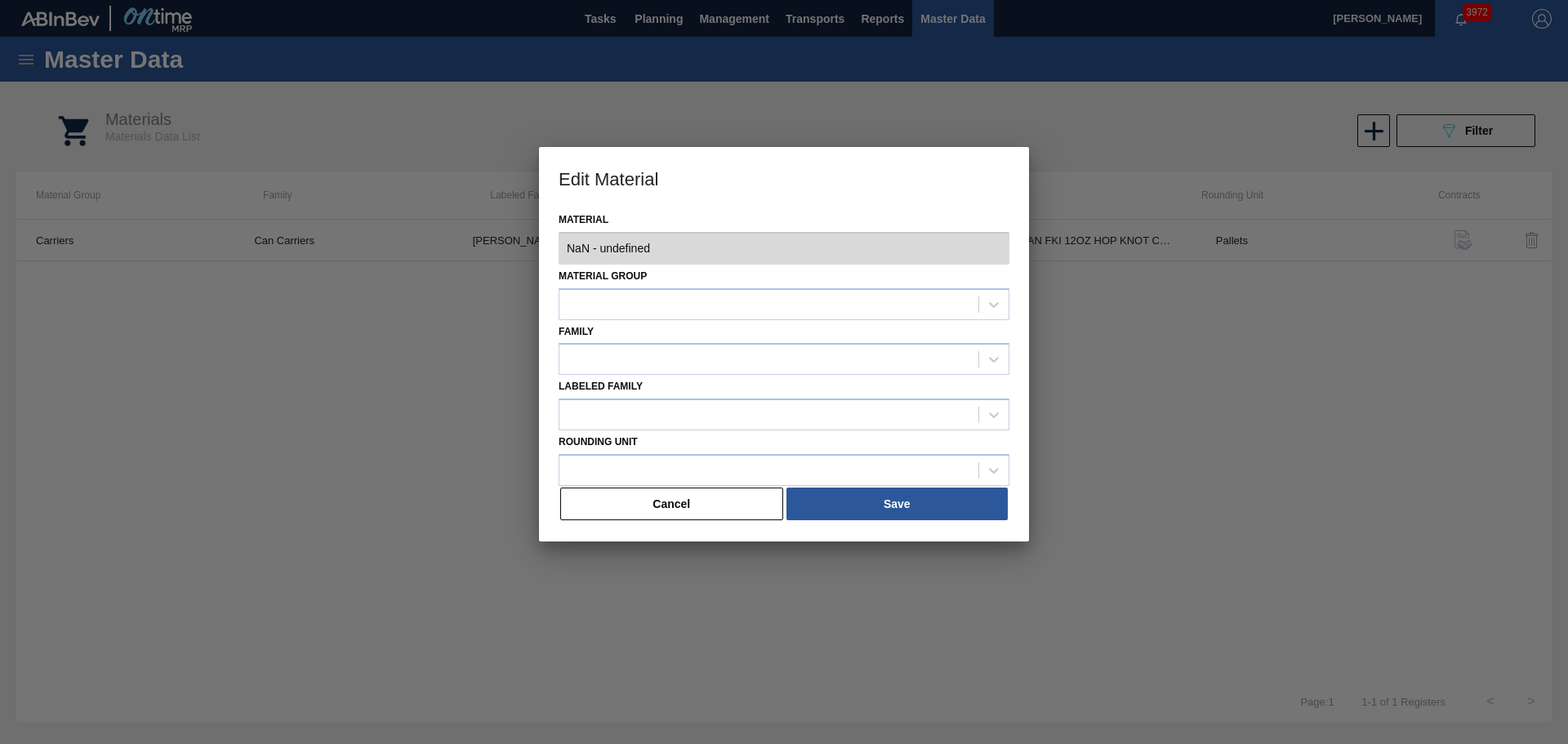
type input "677447 - 000000000000677447 - CARR CAN FKI 12OZ HOP KNOT CAN PK 15/12"
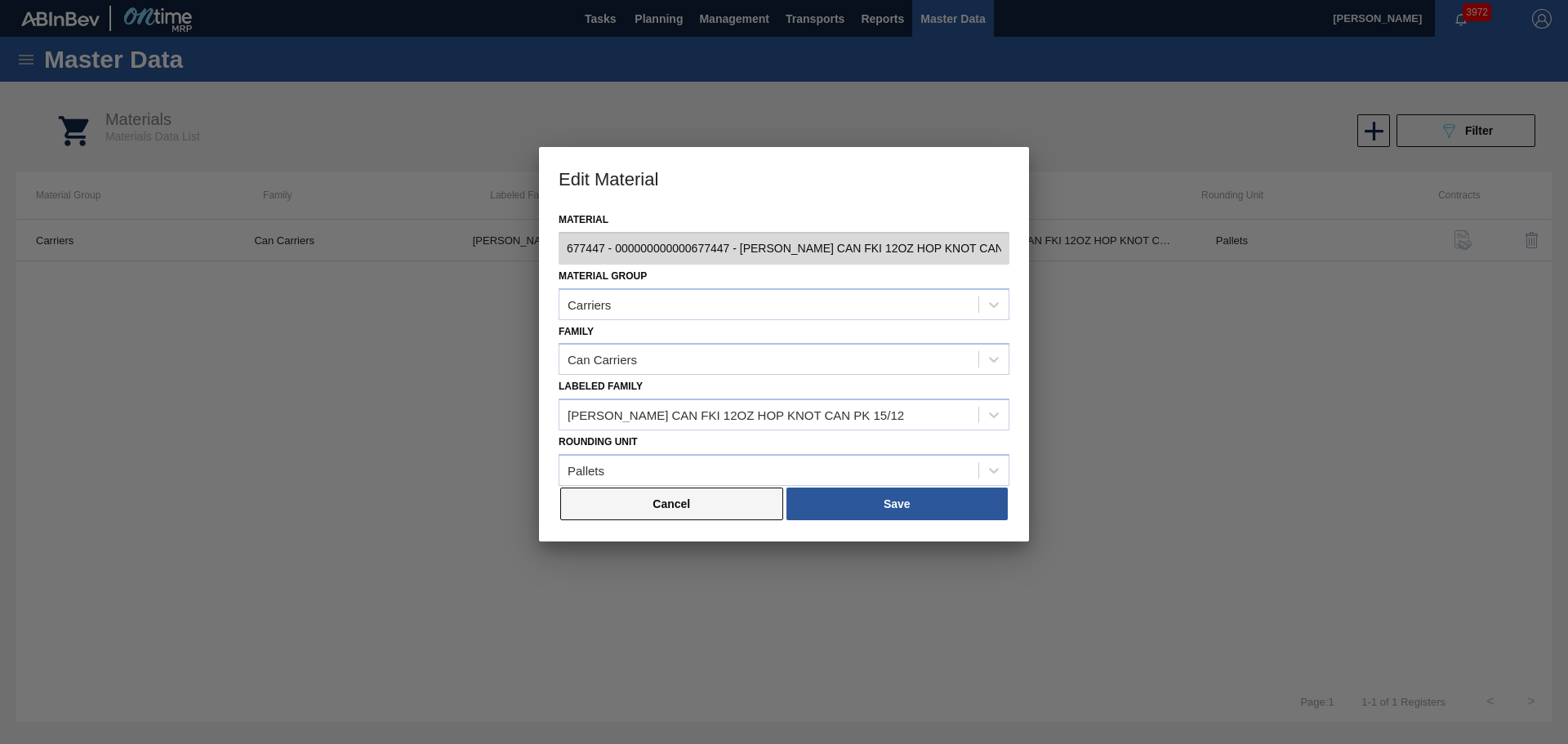
click at [735, 505] on button "Cancel" at bounding box center [672, 503] width 223 height 33
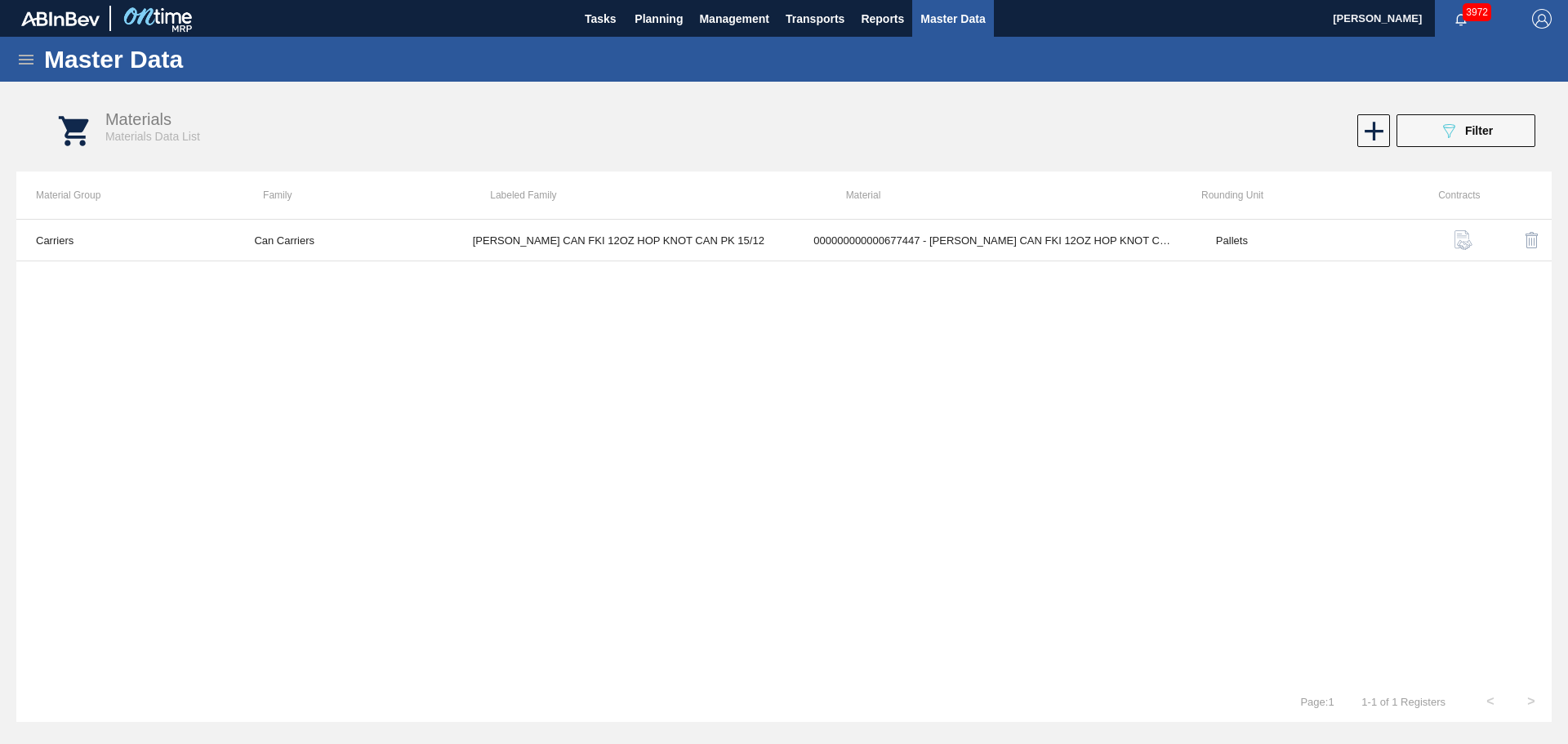
click at [21, 58] on icon at bounding box center [26, 59] width 15 height 9
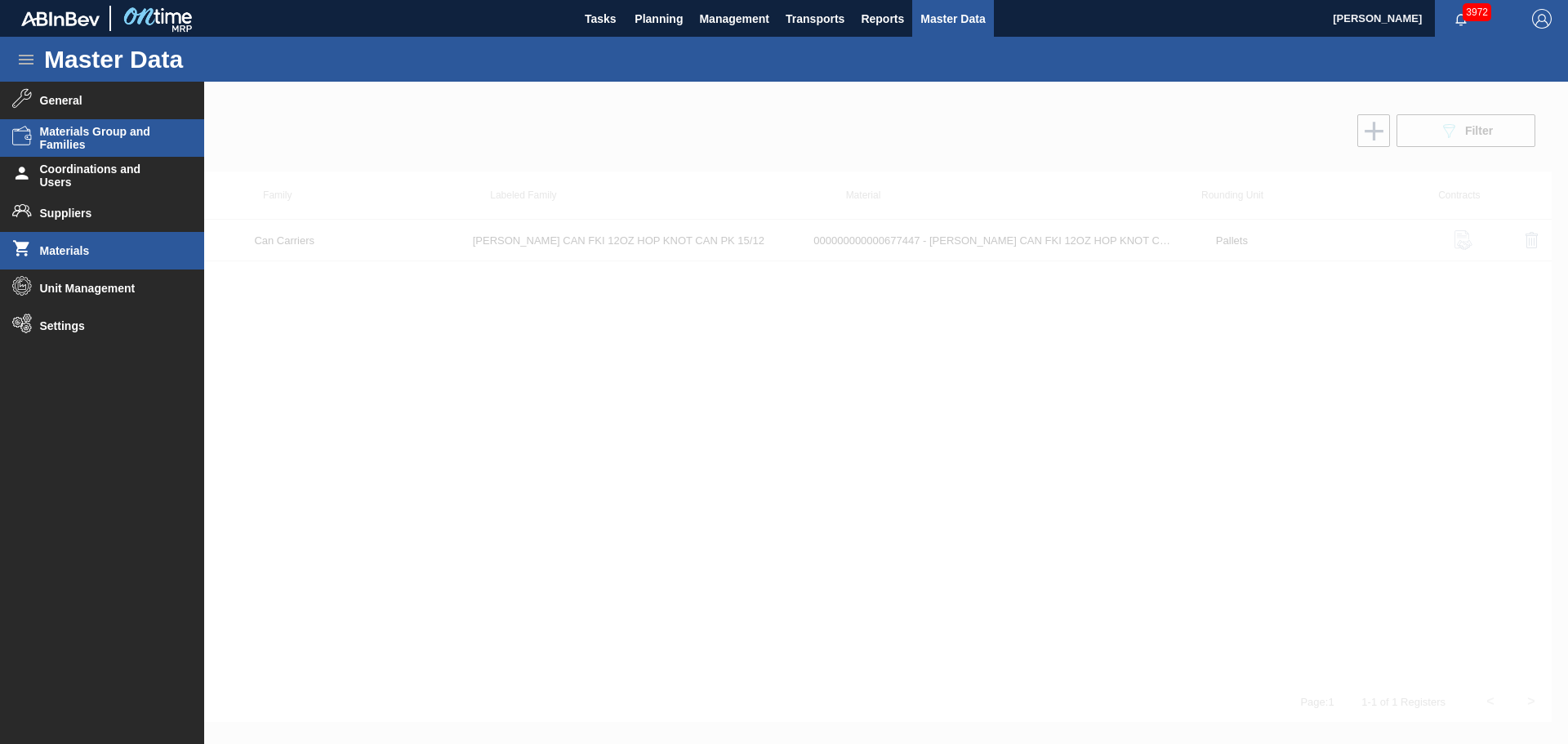
click at [61, 127] on span "Materials Group and Families" at bounding box center [107, 137] width 135 height 26
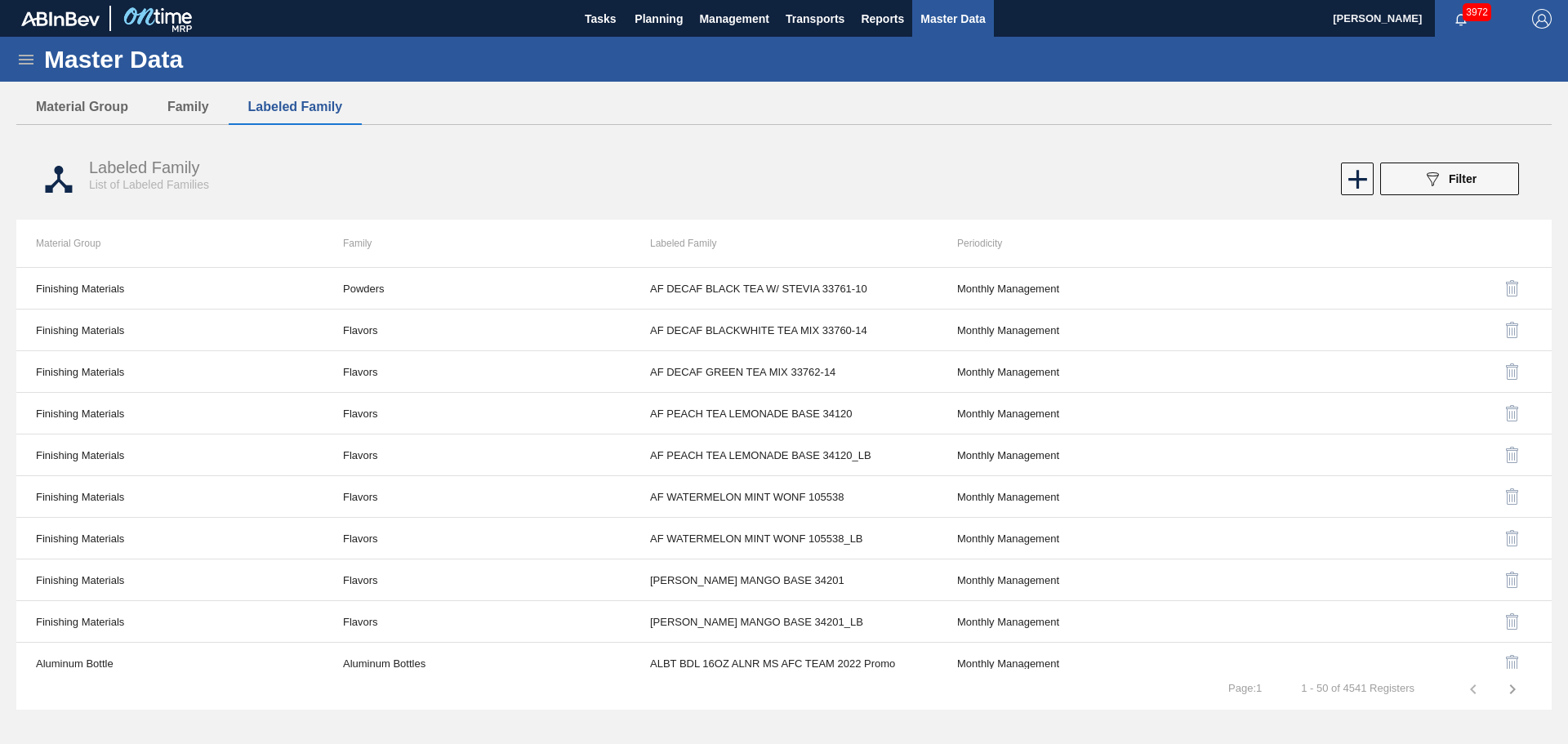
click at [18, 46] on div "Master Data" at bounding box center [784, 59] width 1568 height 45
click at [75, 102] on button "Material Group" at bounding box center [82, 107] width 131 height 34
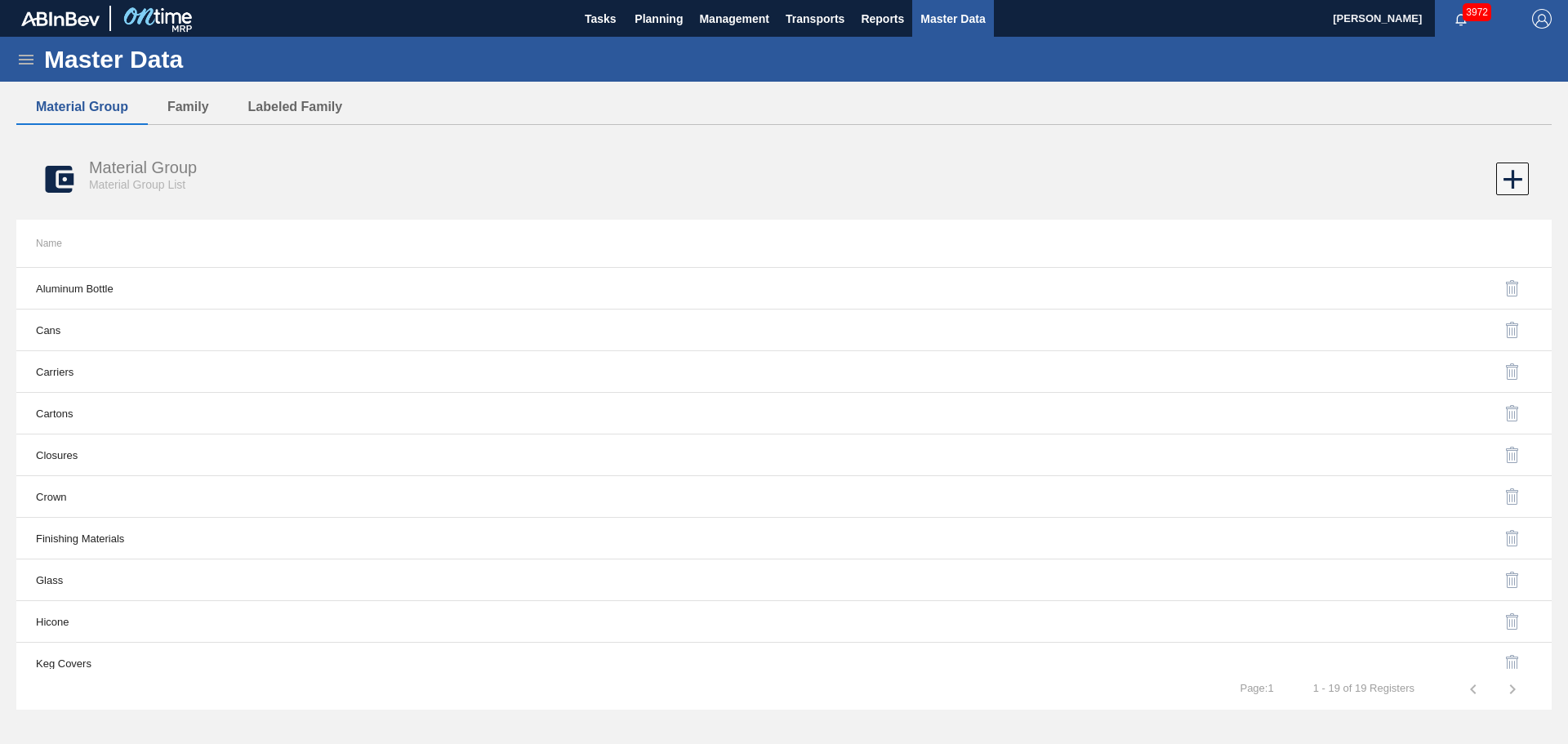
click at [25, 60] on icon at bounding box center [26, 59] width 20 height 20
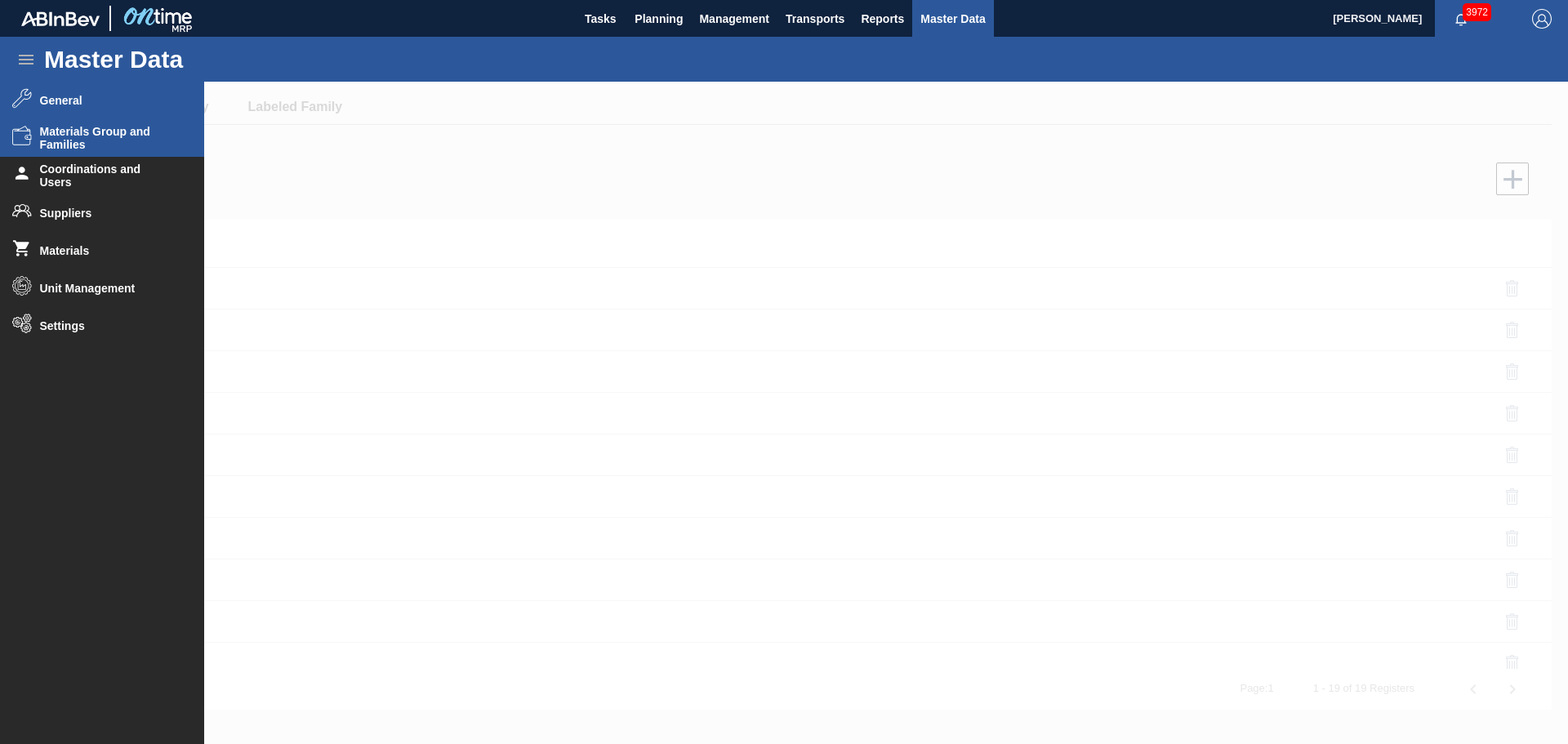
click at [57, 101] on span "General" at bounding box center [107, 100] width 135 height 13
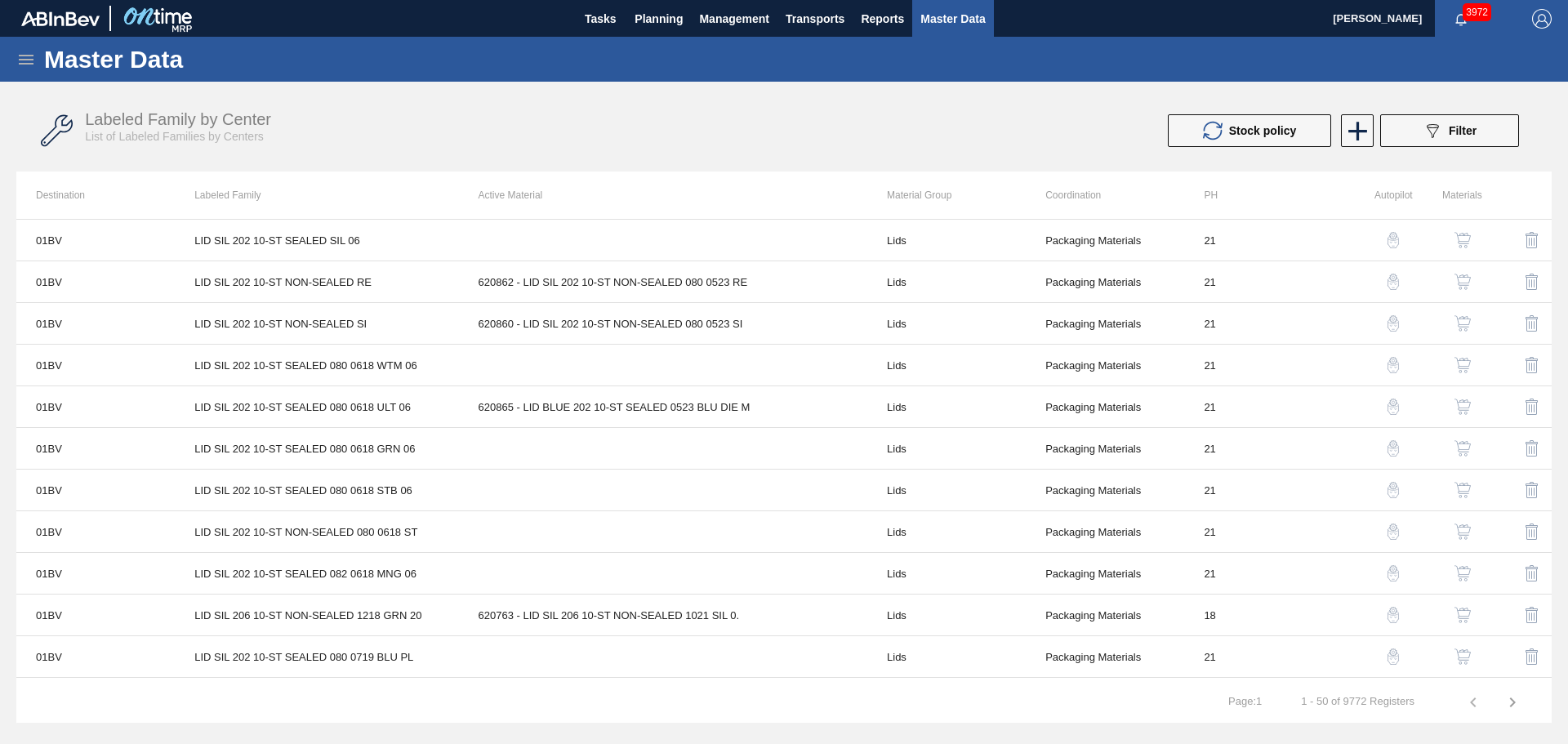
click at [1472, 149] on div "Labeled Family by Center List of Labeled Families by Centers Stock policy 089F7…" at bounding box center [784, 131] width 1535 height 61
click at [1460, 131] on span "Filter" at bounding box center [1462, 130] width 27 height 13
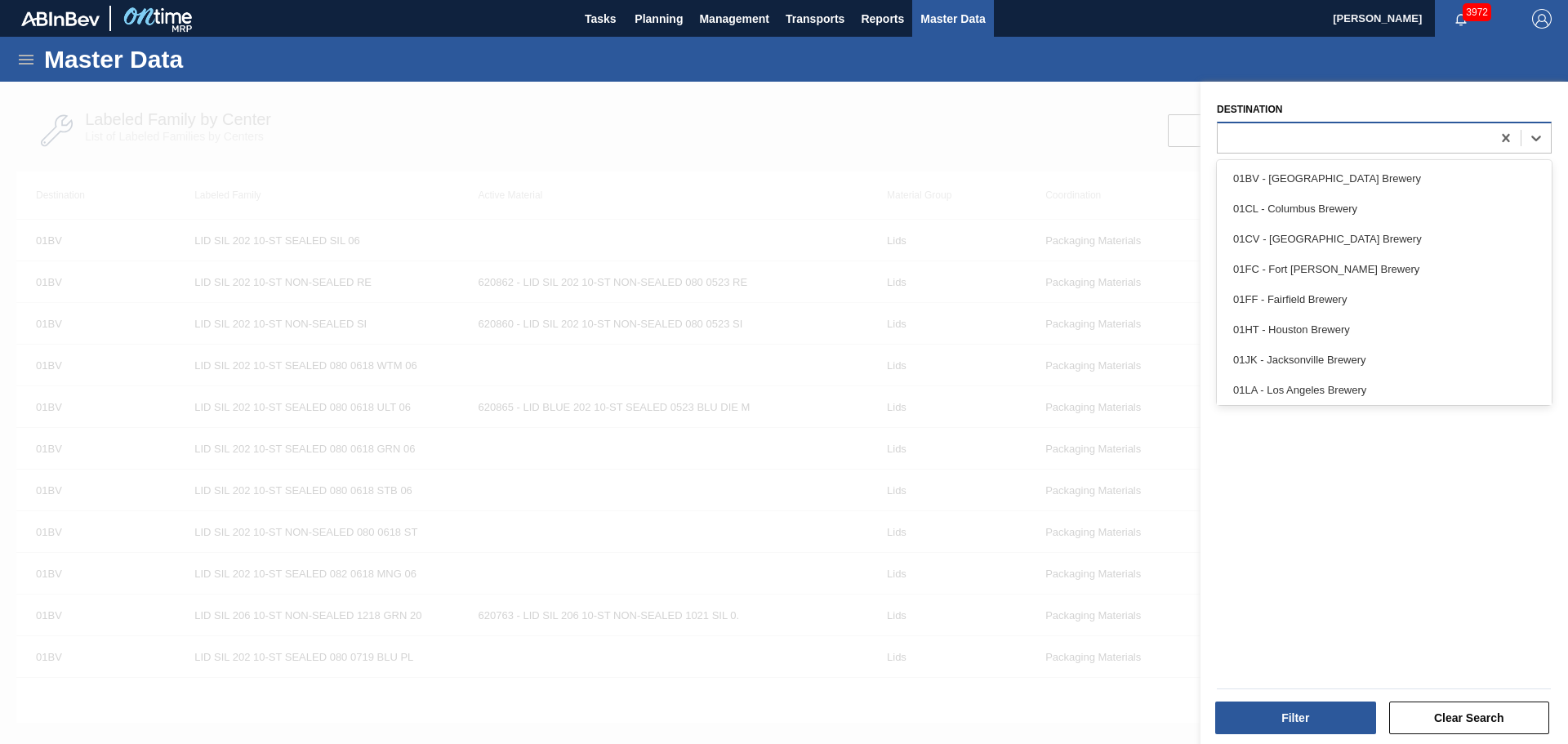
click at [1330, 137] on div at bounding box center [1354, 137] width 273 height 24
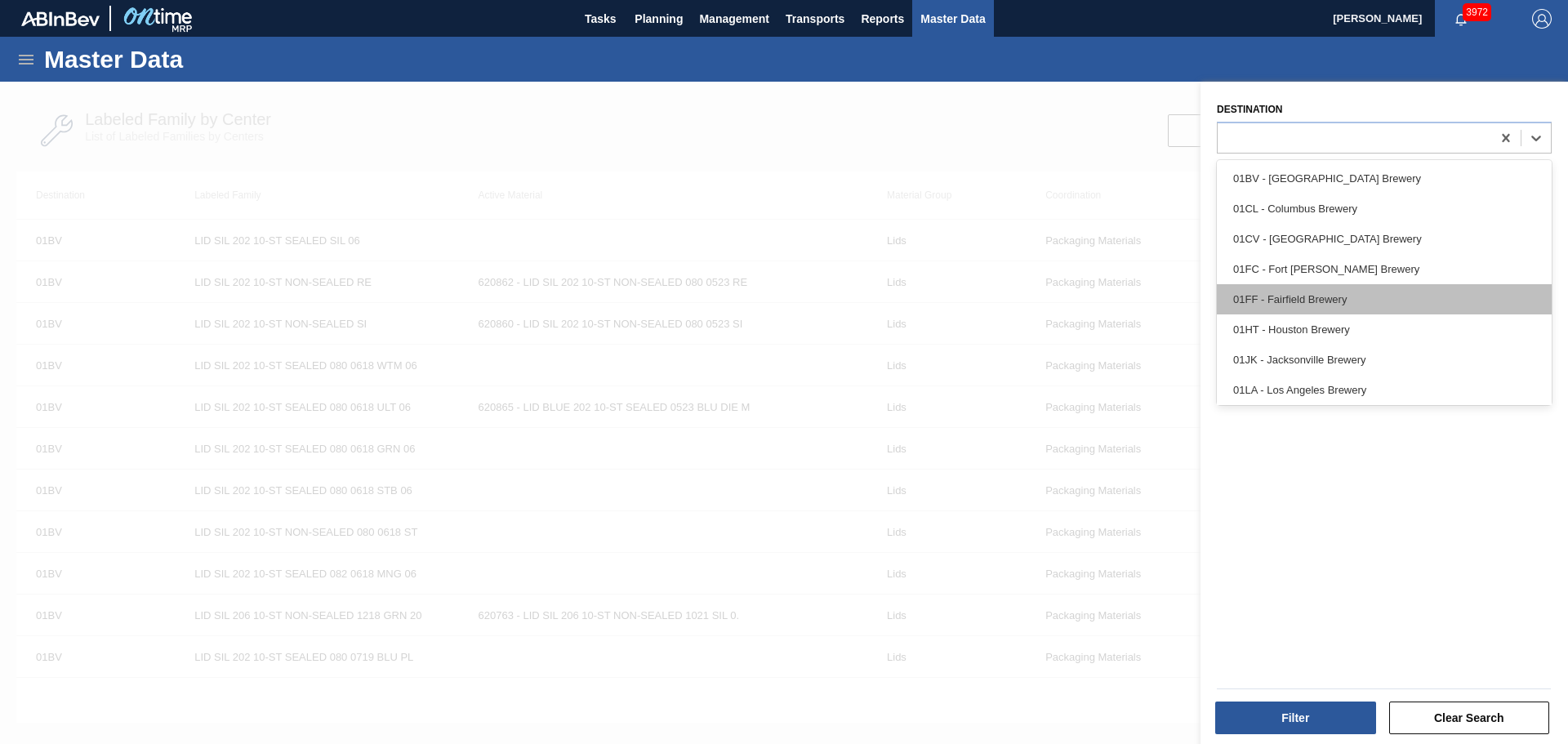
click at [1358, 286] on div "01FF - Fairfield Brewery" at bounding box center [1384, 299] width 335 height 30
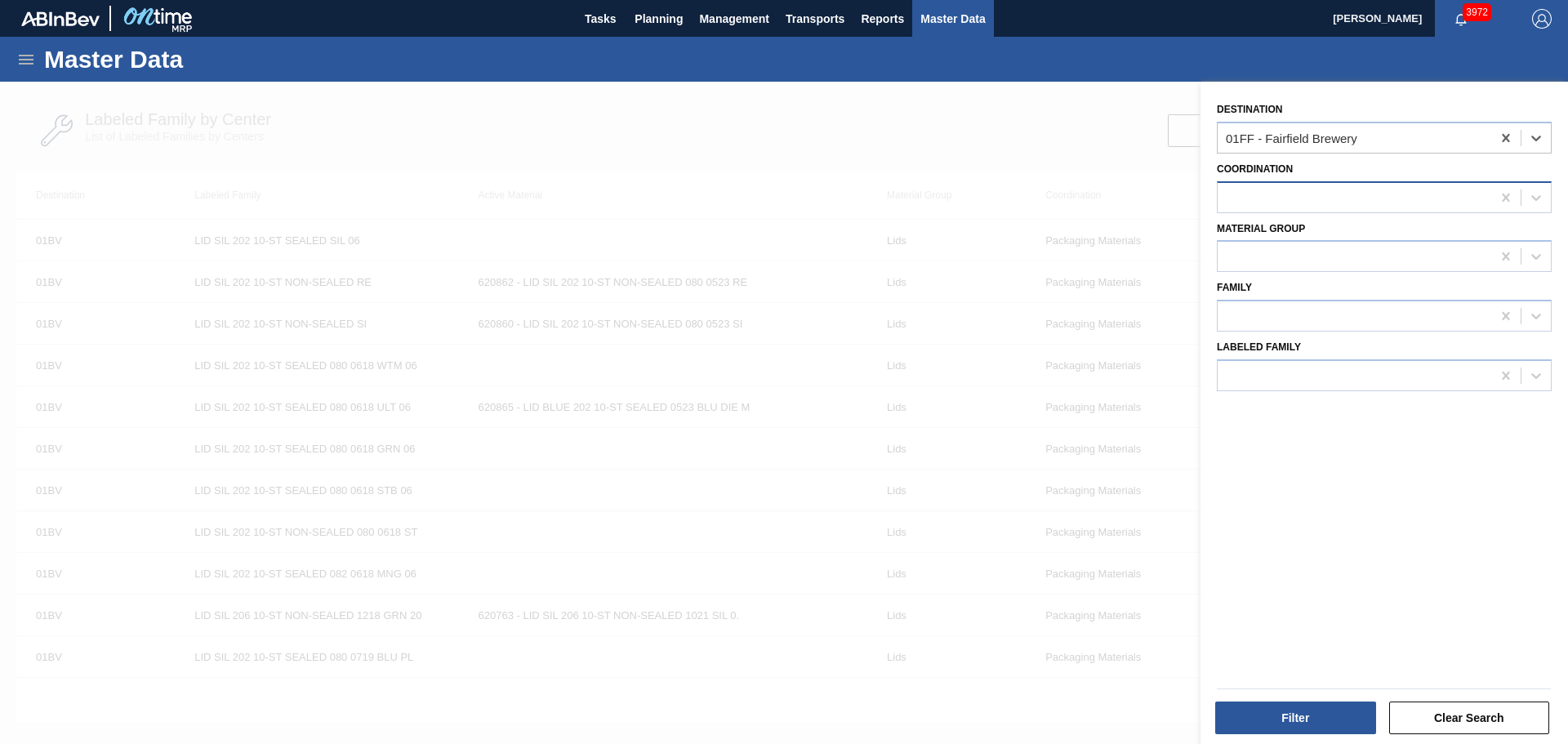
click at [1332, 201] on div at bounding box center [1354, 198] width 273 height 24
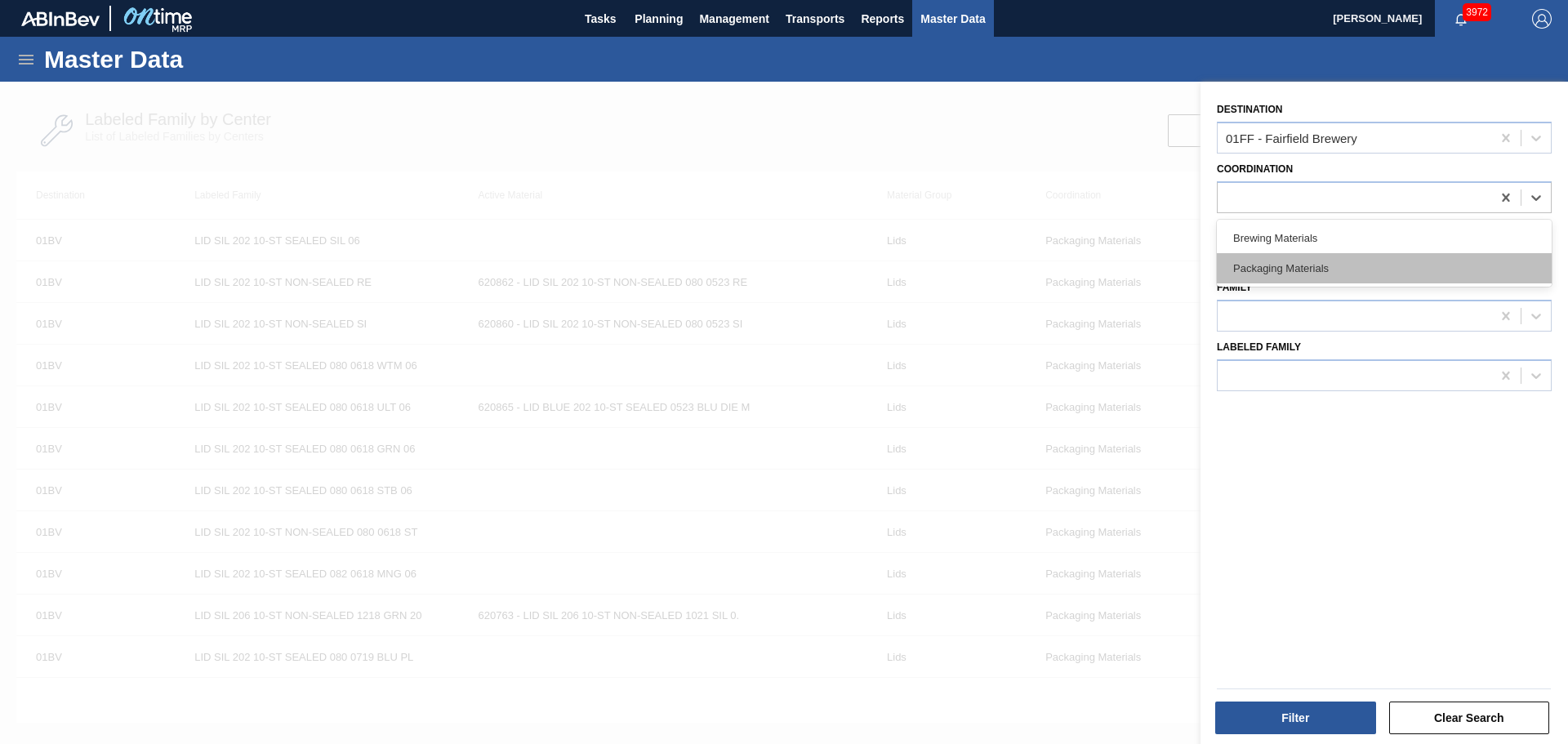
click at [1350, 274] on div "Packaging Materials" at bounding box center [1384, 268] width 335 height 30
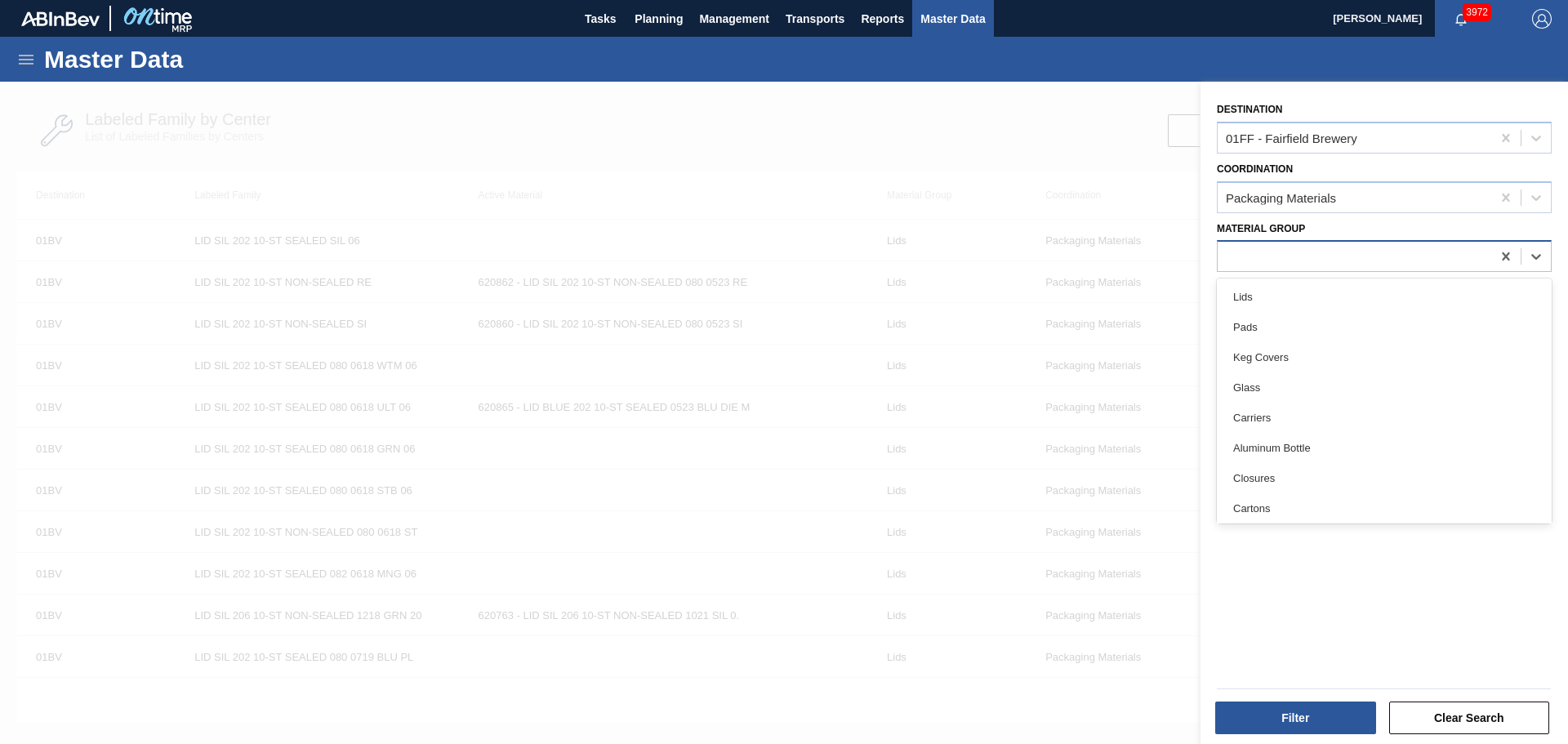
click at [1339, 253] on div at bounding box center [1354, 257] width 273 height 24
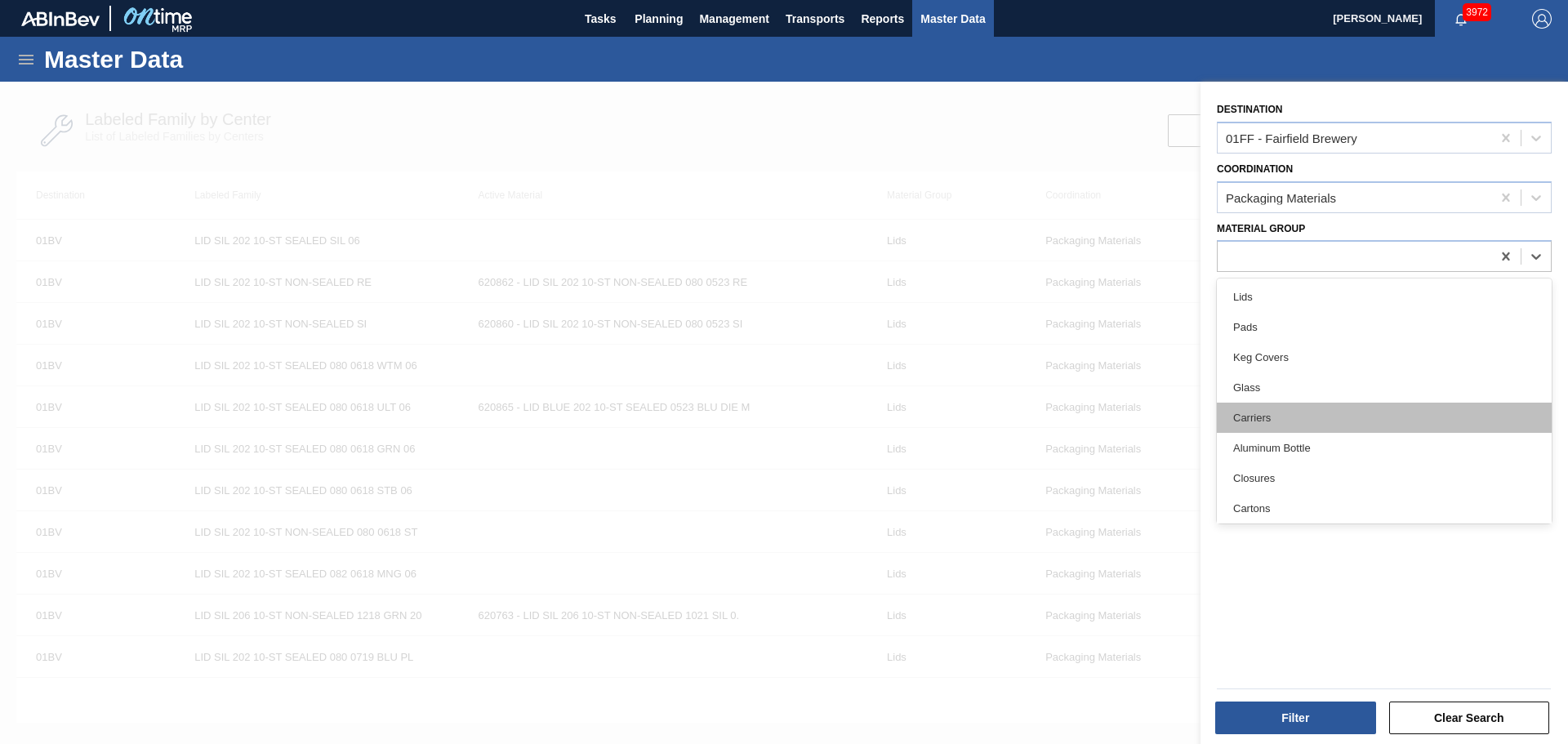
click at [1332, 408] on div "Carriers" at bounding box center [1384, 418] width 335 height 30
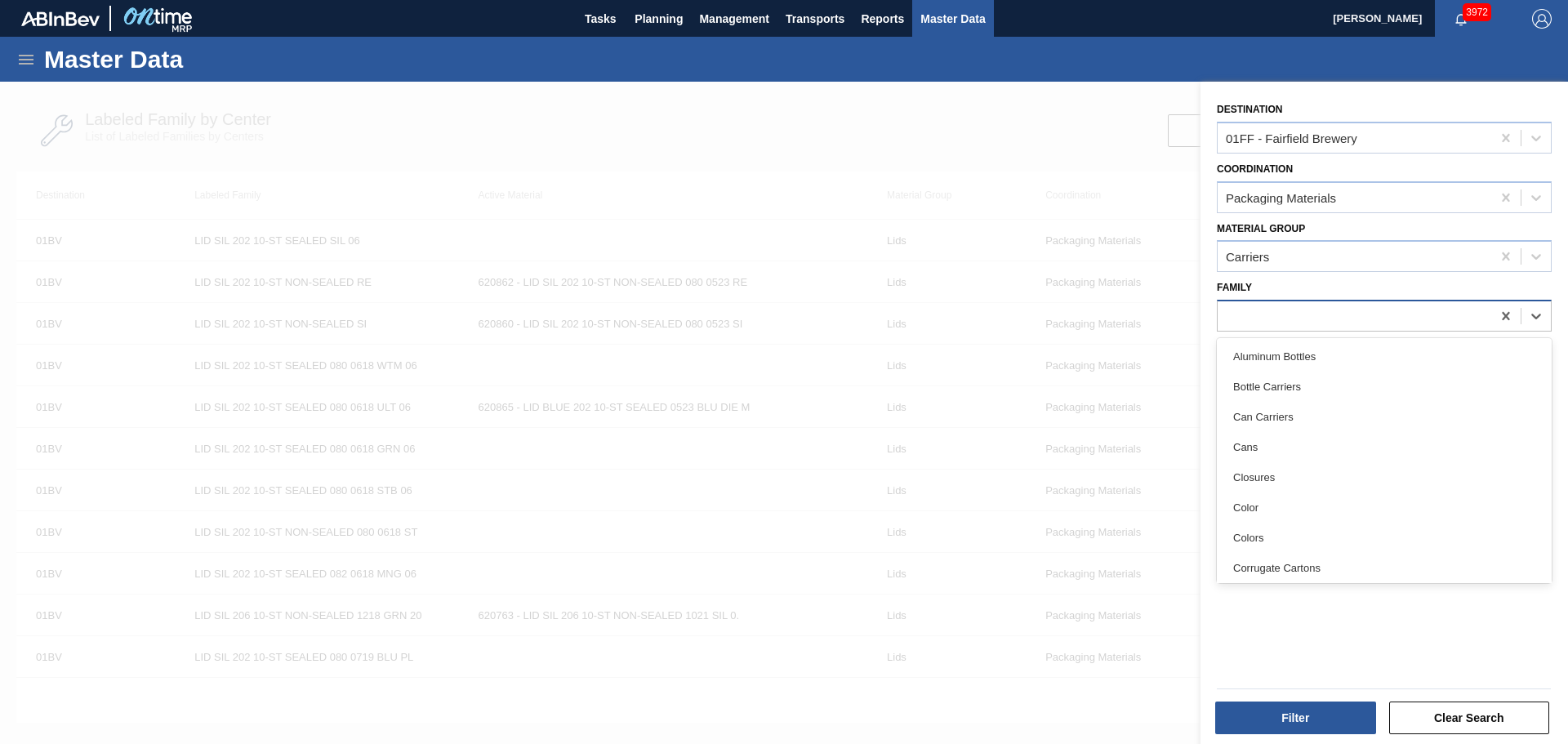
click at [1313, 320] on div at bounding box center [1354, 317] width 273 height 24
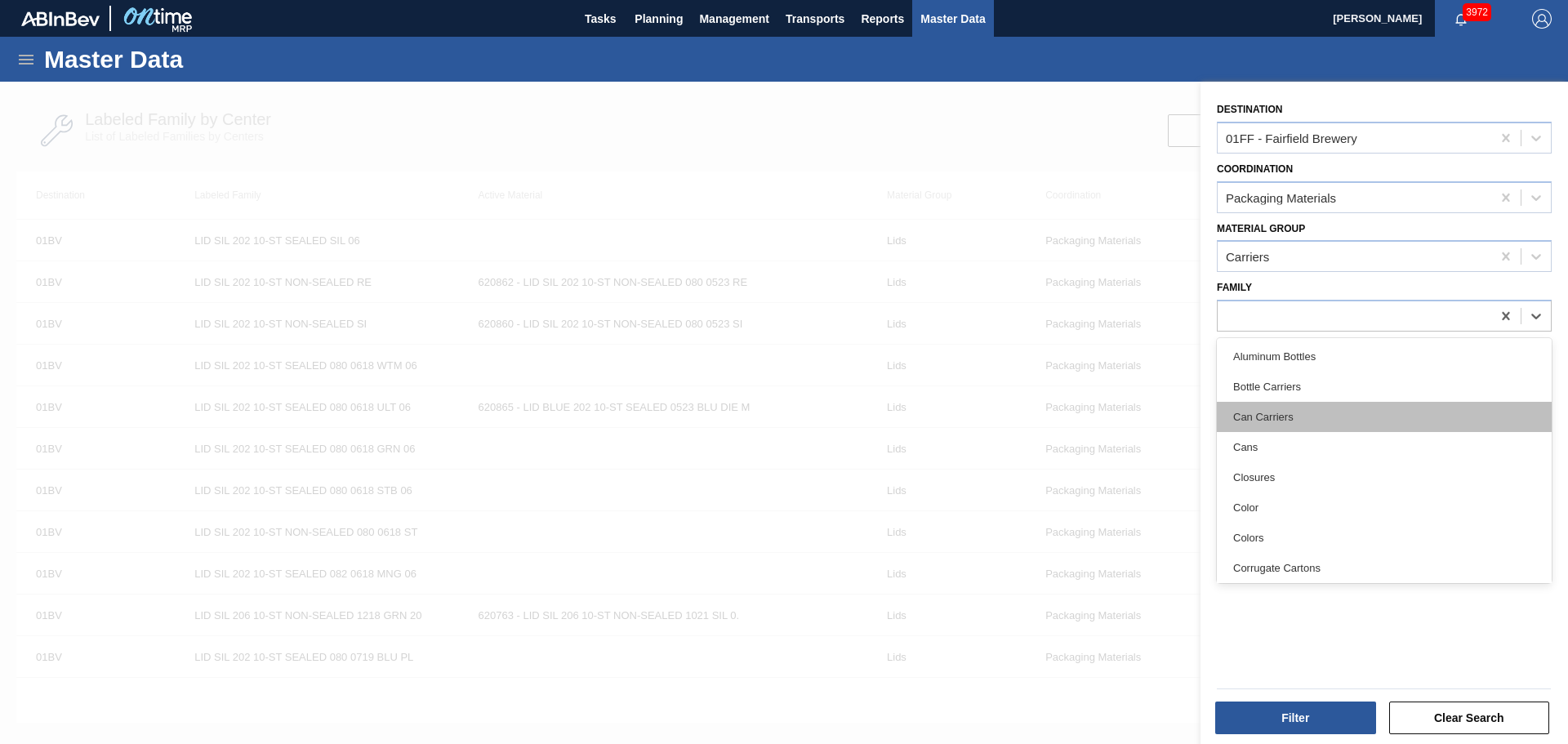
click at [1315, 420] on div "Can Carriers" at bounding box center [1384, 417] width 335 height 30
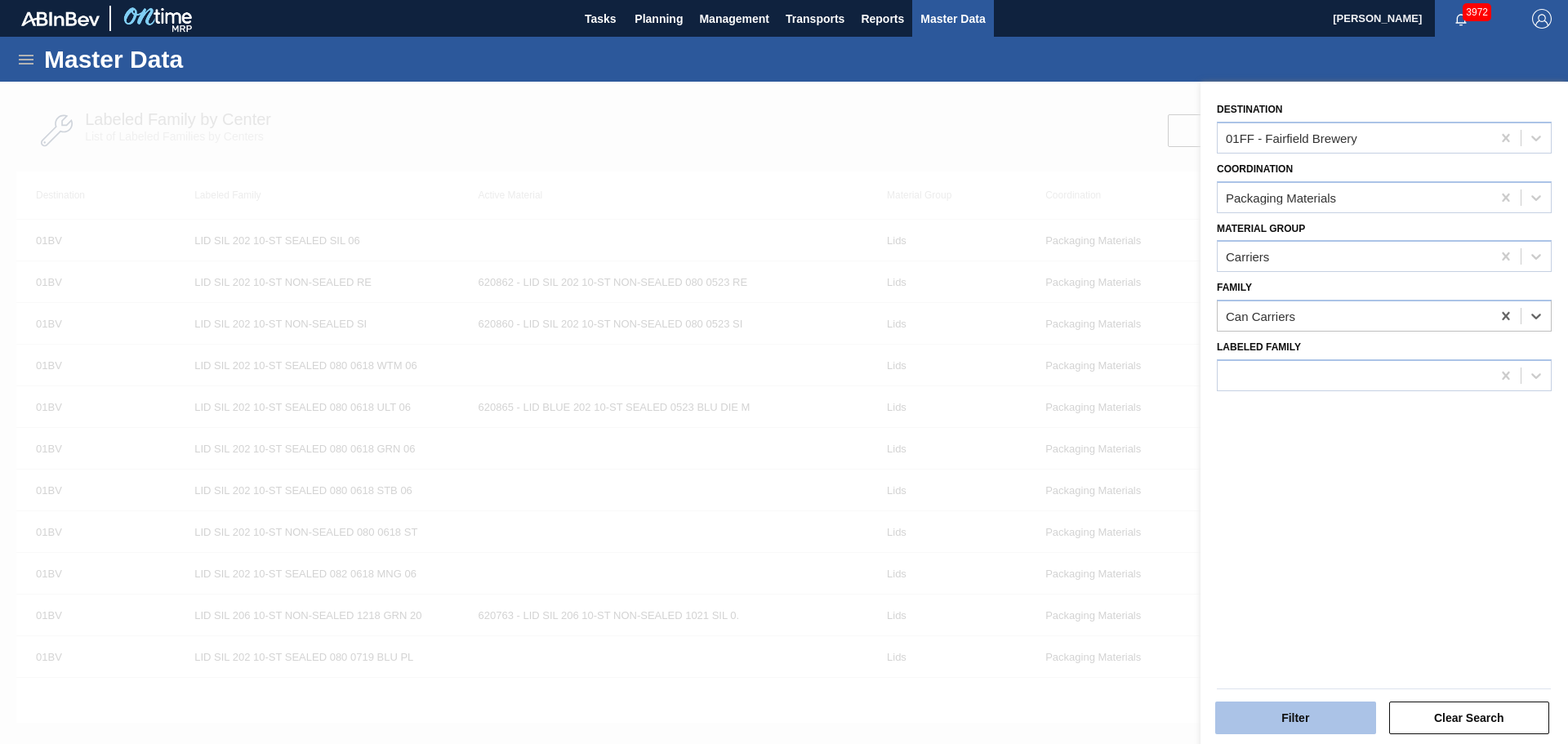
click at [1344, 715] on button "Filter" at bounding box center [1295, 718] width 161 height 33
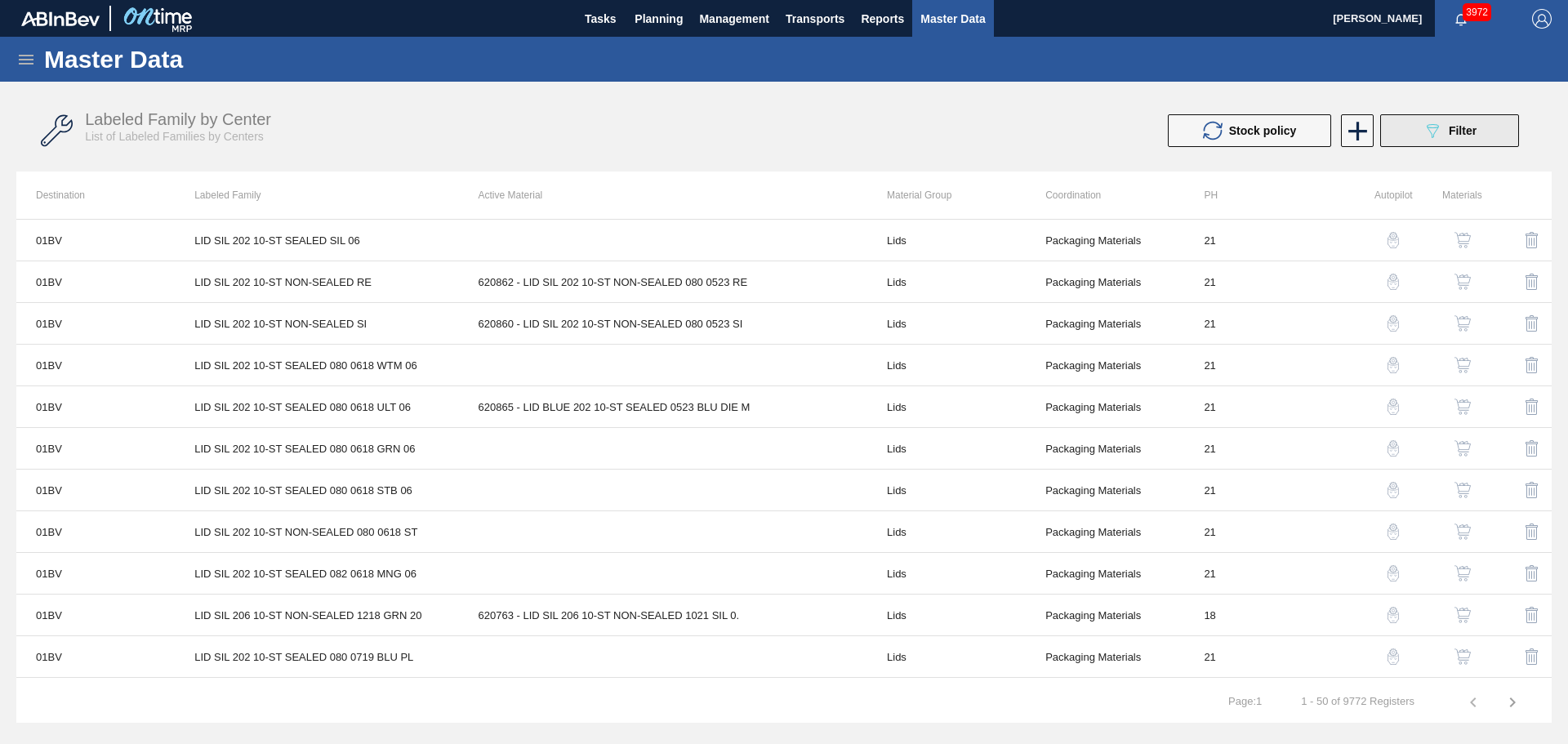
click at [1412, 140] on button "089F7B8B-B2A5-4AFE-B5C0-19BA573D28AC Filter" at bounding box center [1449, 131] width 139 height 33
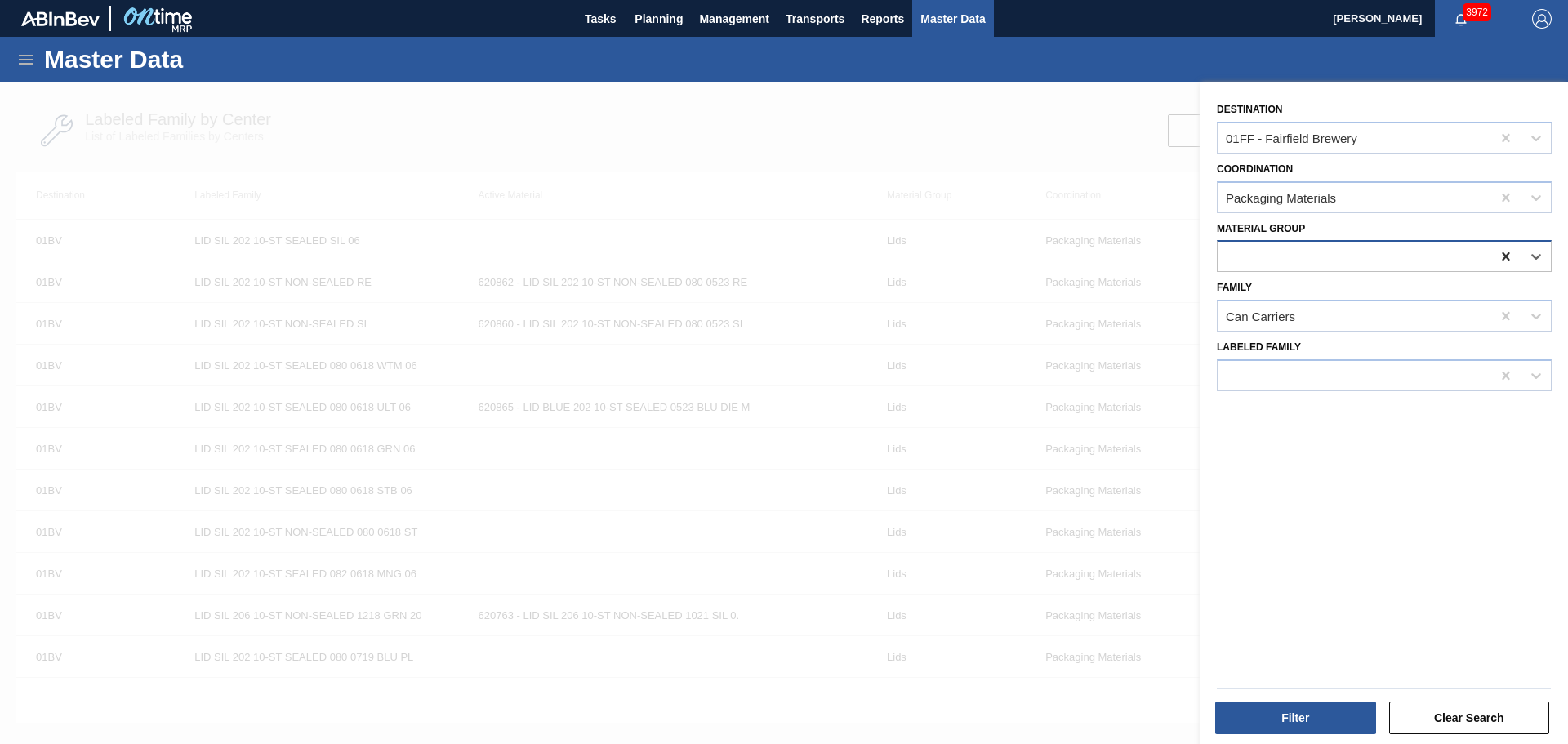
click at [1498, 255] on icon at bounding box center [1505, 256] width 16 height 16
click at [1506, 317] on icon at bounding box center [1505, 315] width 16 height 16
click at [1296, 716] on button "Filter" at bounding box center [1295, 718] width 161 height 33
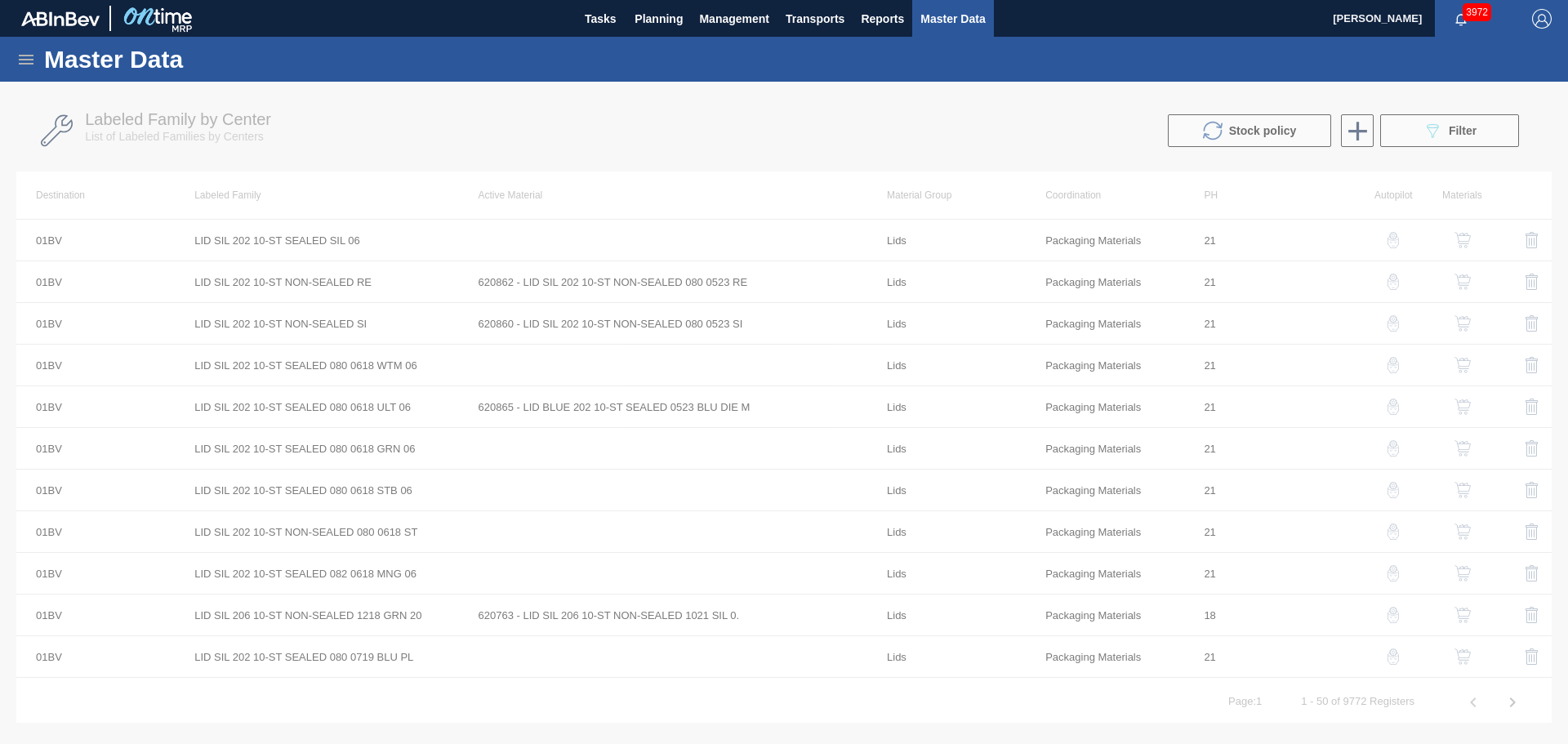
click at [1463, 14] on span "3972" at bounding box center [1476, 12] width 28 height 18
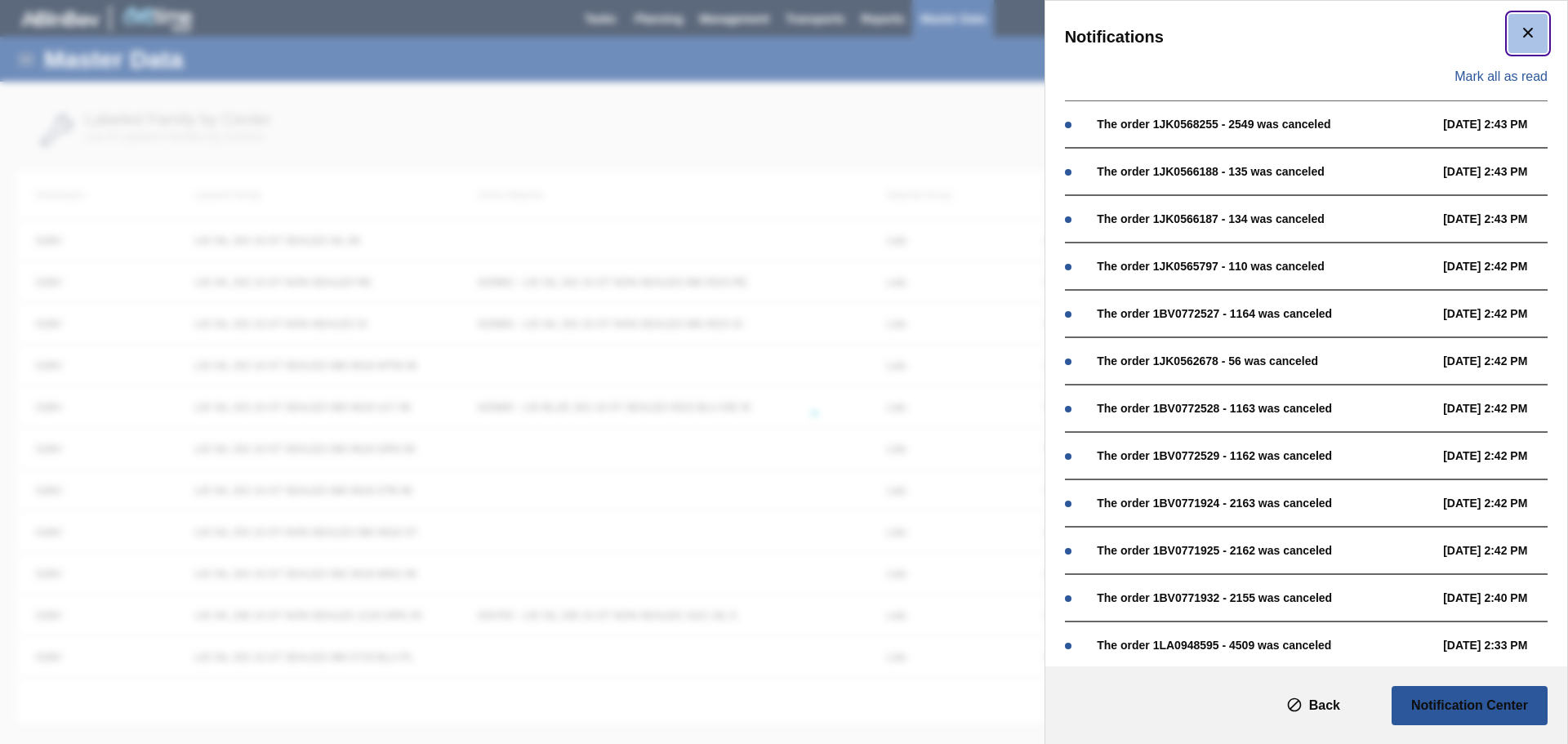
click at [1523, 36] on icon "botão de ícone" at bounding box center [1528, 33] width 20 height 20
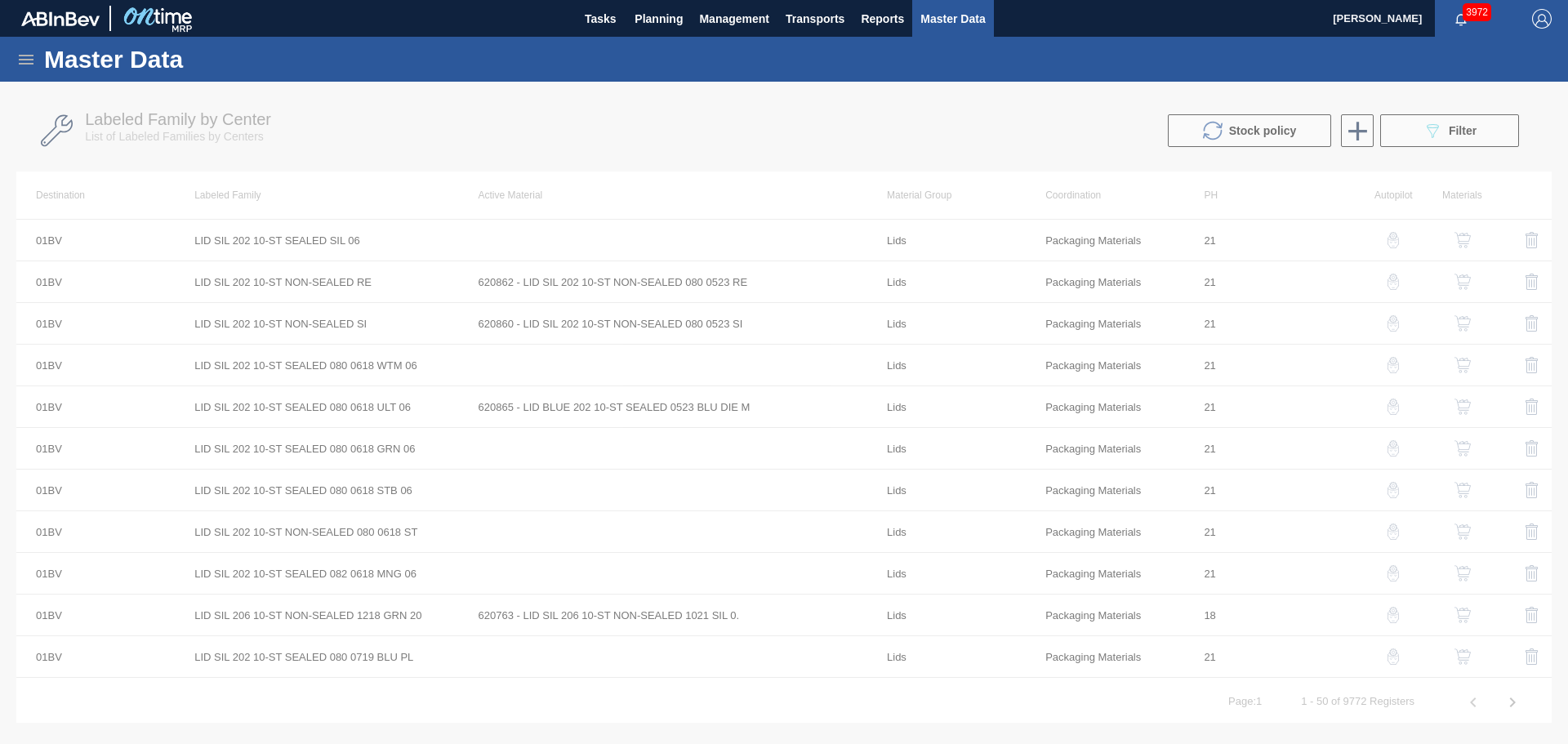
click at [1401, 13] on span "[PERSON_NAME]" at bounding box center [1377, 18] width 89 height 37
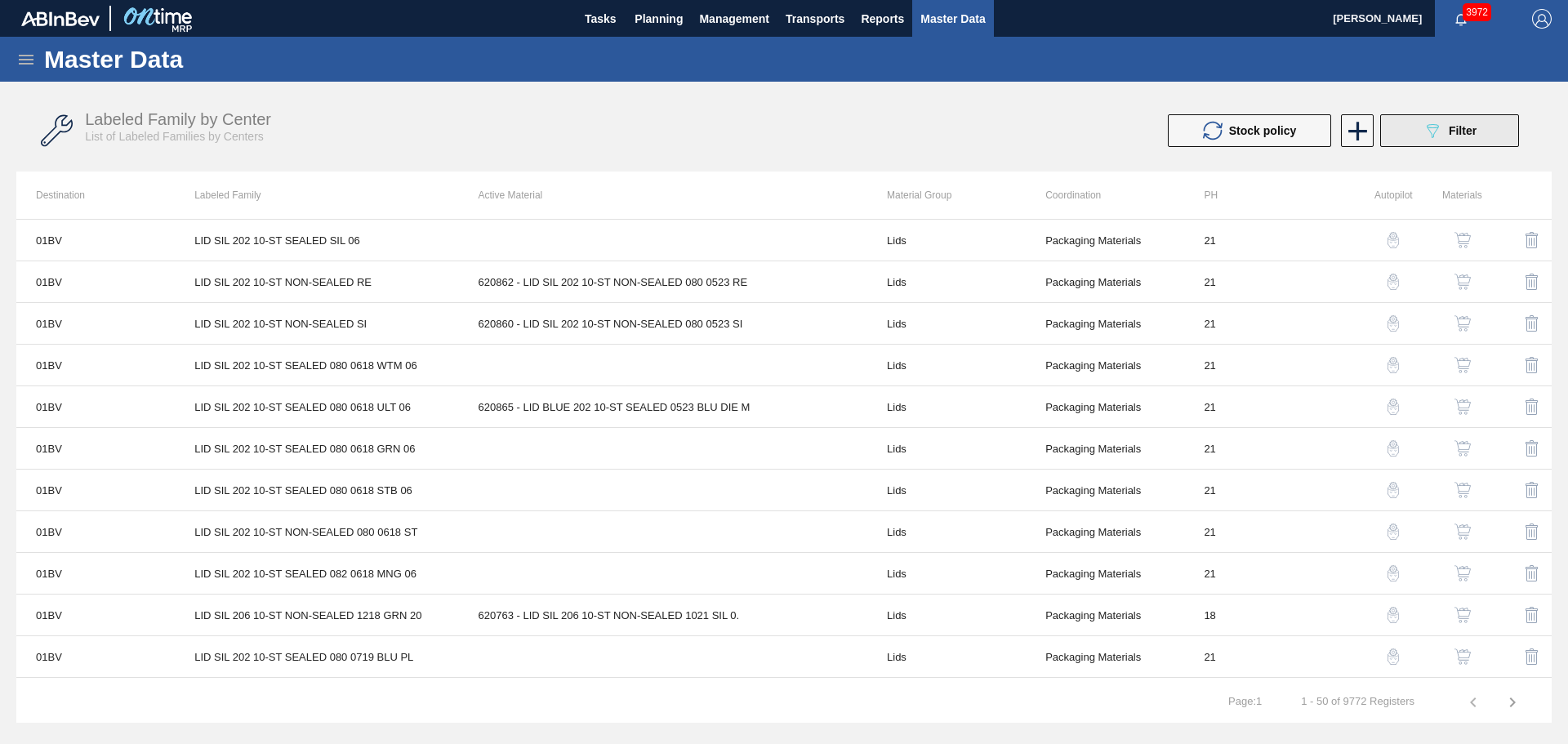
click at [1467, 137] on span "Filter" at bounding box center [1462, 130] width 27 height 13
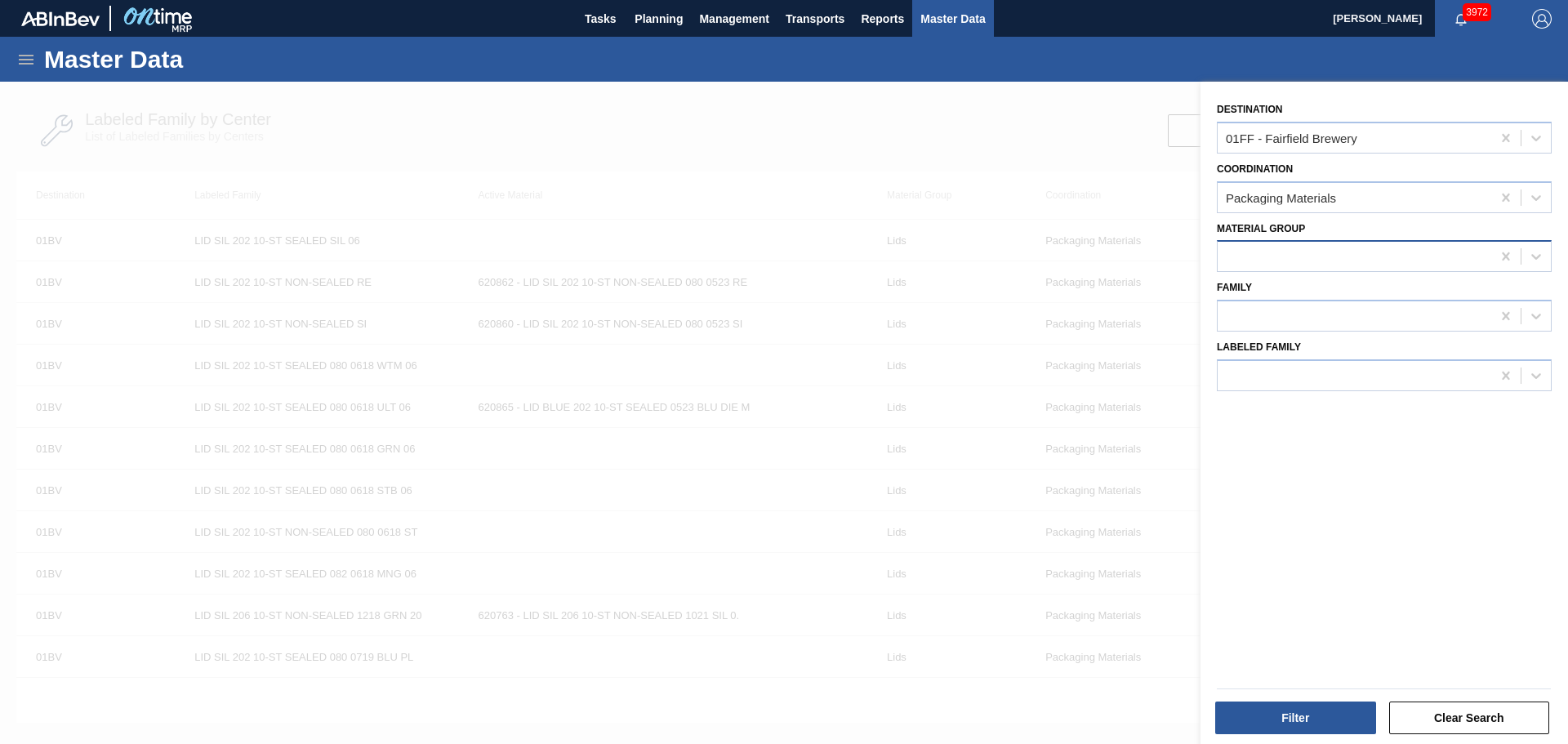
click at [1351, 256] on div at bounding box center [1354, 257] width 273 height 24
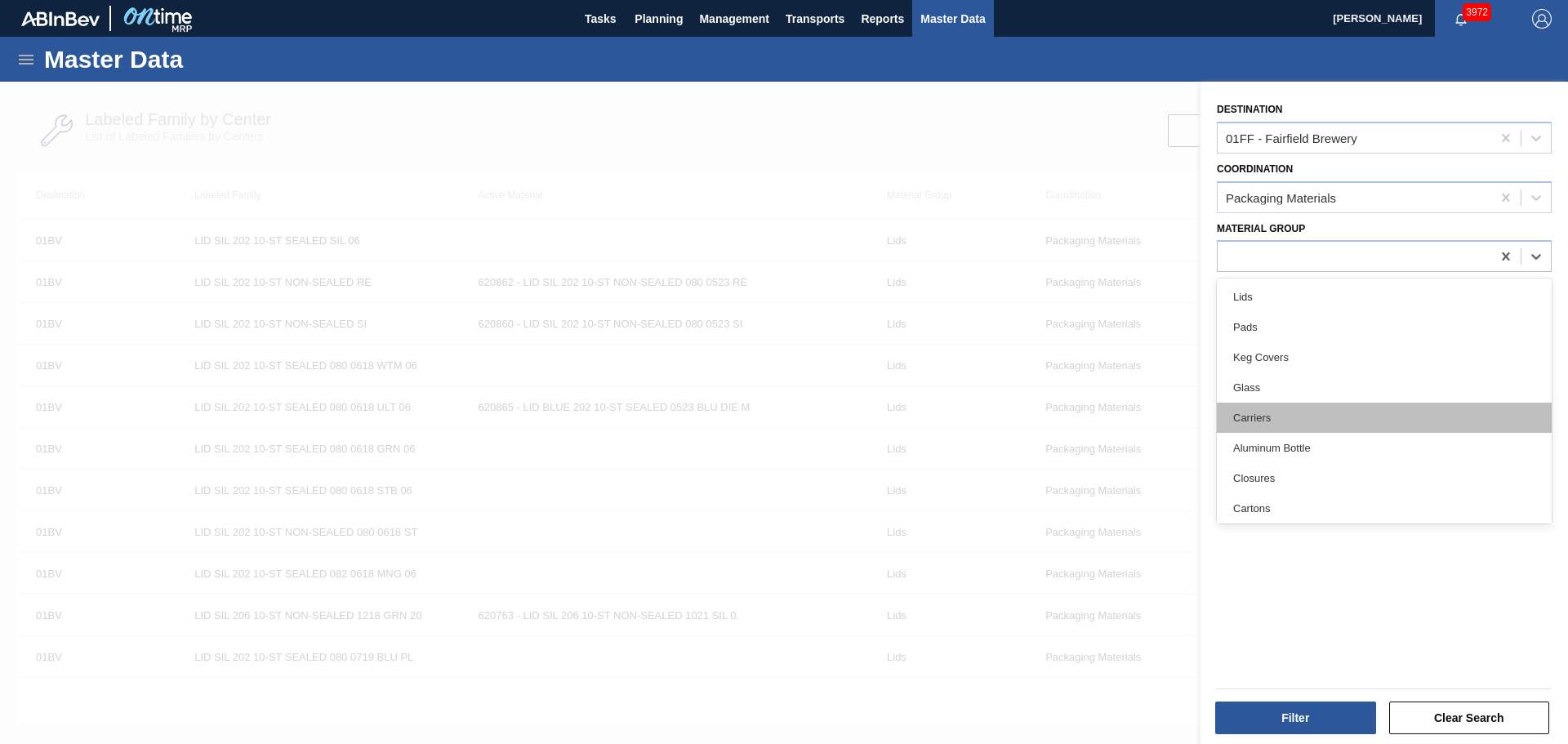
click at [1293, 421] on div "Carriers" at bounding box center [1384, 418] width 335 height 30
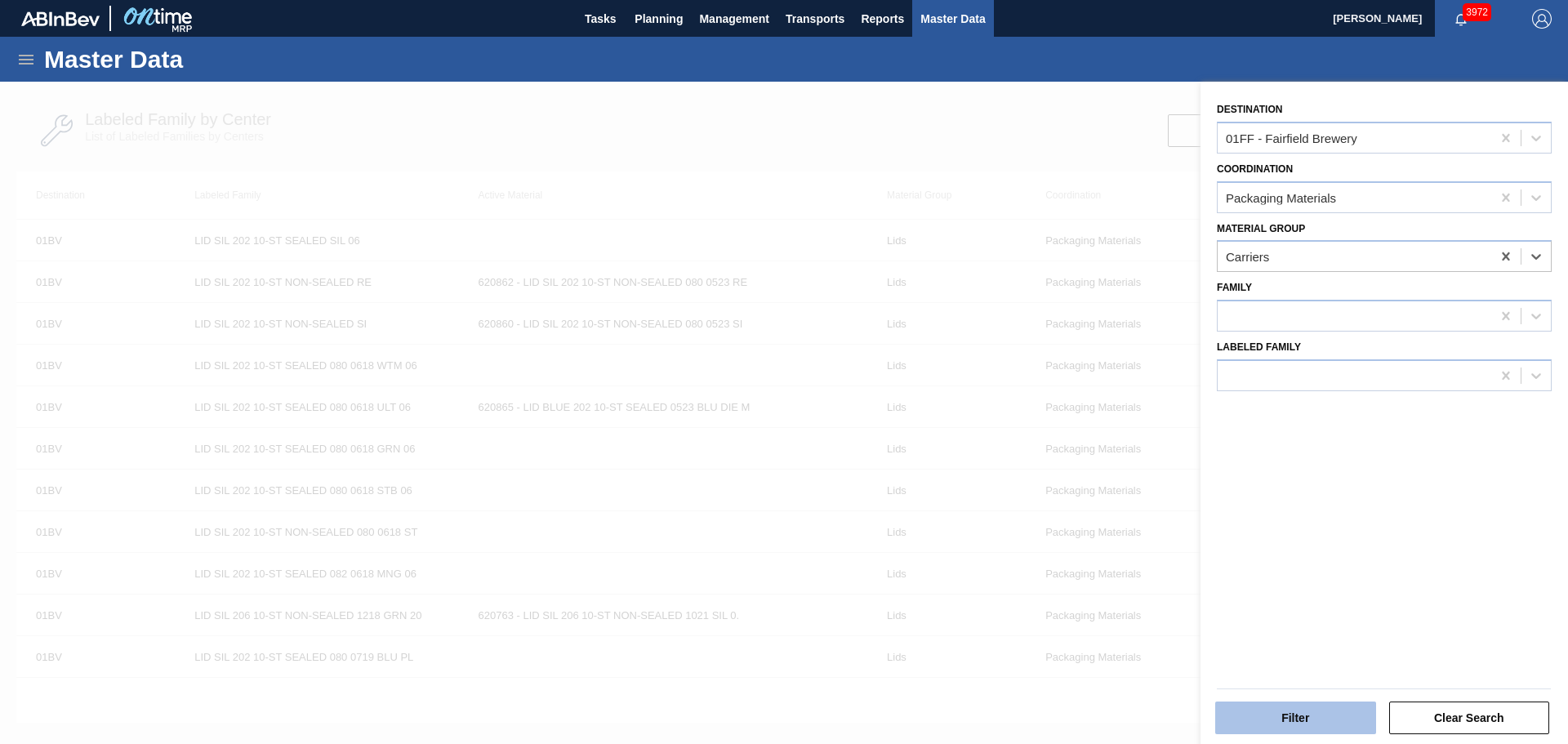
click at [1316, 723] on button "Filter" at bounding box center [1295, 718] width 161 height 33
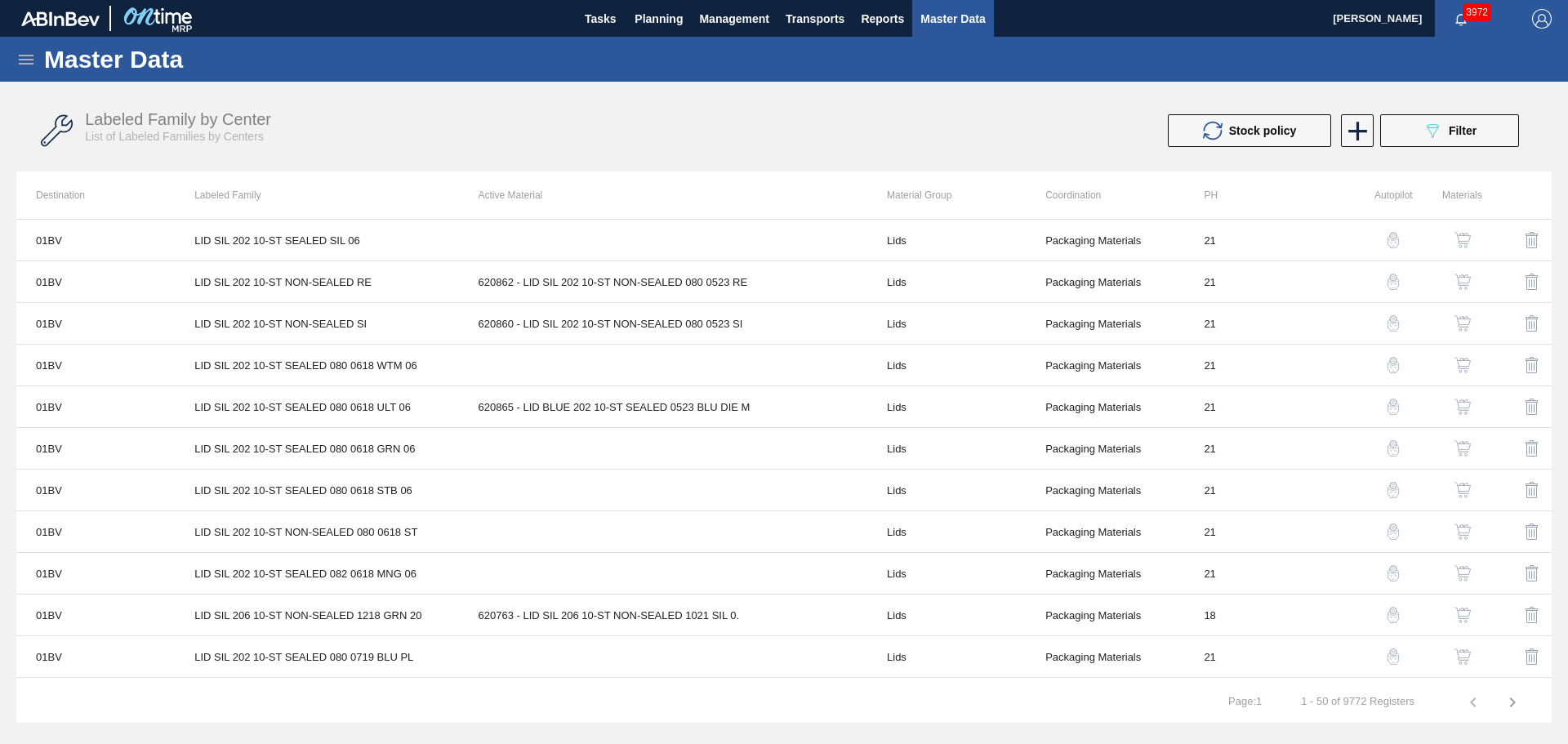
click at [1426, 124] on icon "089F7B8B-B2A5-4AFE-B5C0-19BA573D28AC" at bounding box center [1432, 131] width 20 height 20
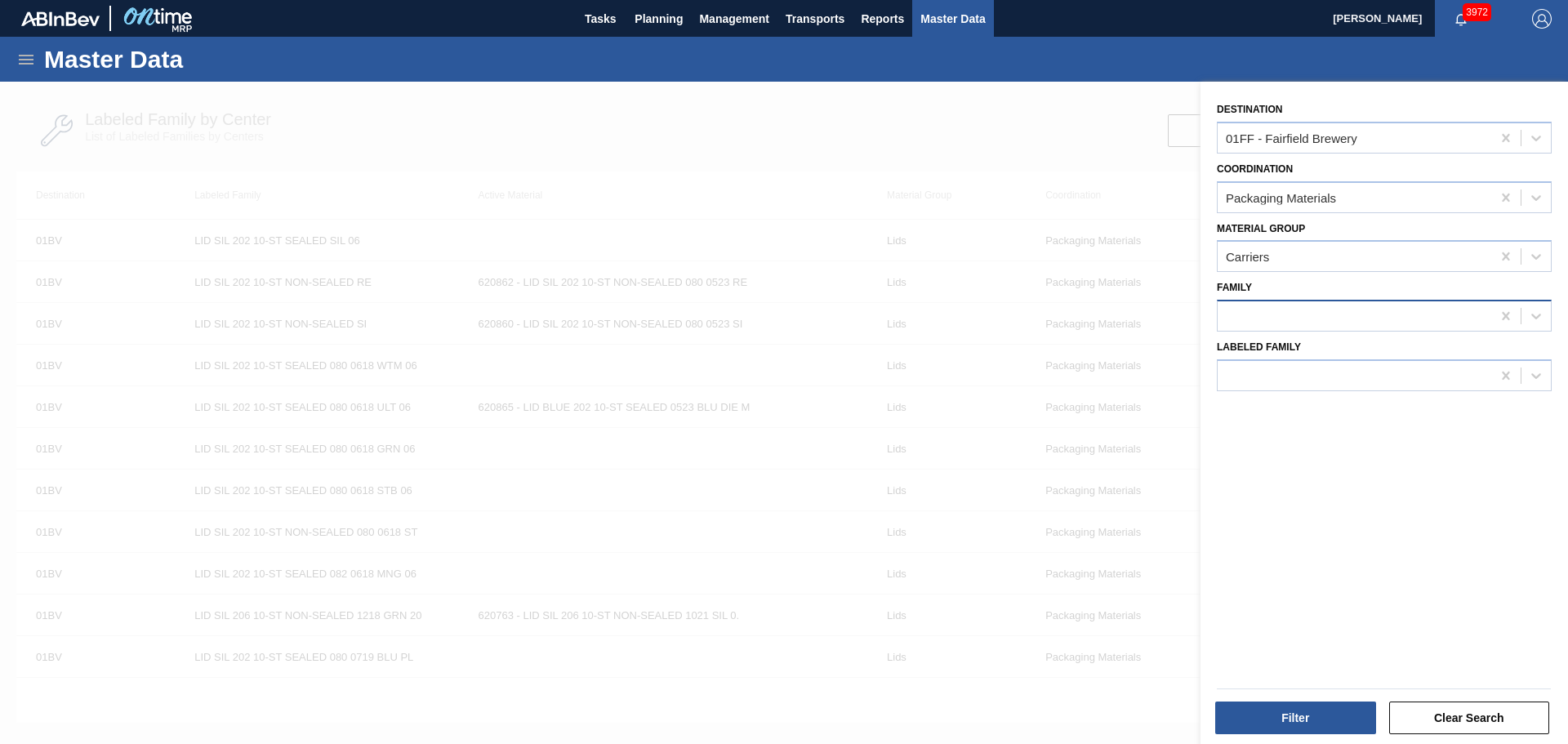
click at [1300, 314] on div at bounding box center [1354, 317] width 273 height 24
click at [1305, 419] on div "Can Carriers" at bounding box center [1384, 417] width 335 height 30
click at [1315, 708] on button "Filter" at bounding box center [1295, 718] width 161 height 33
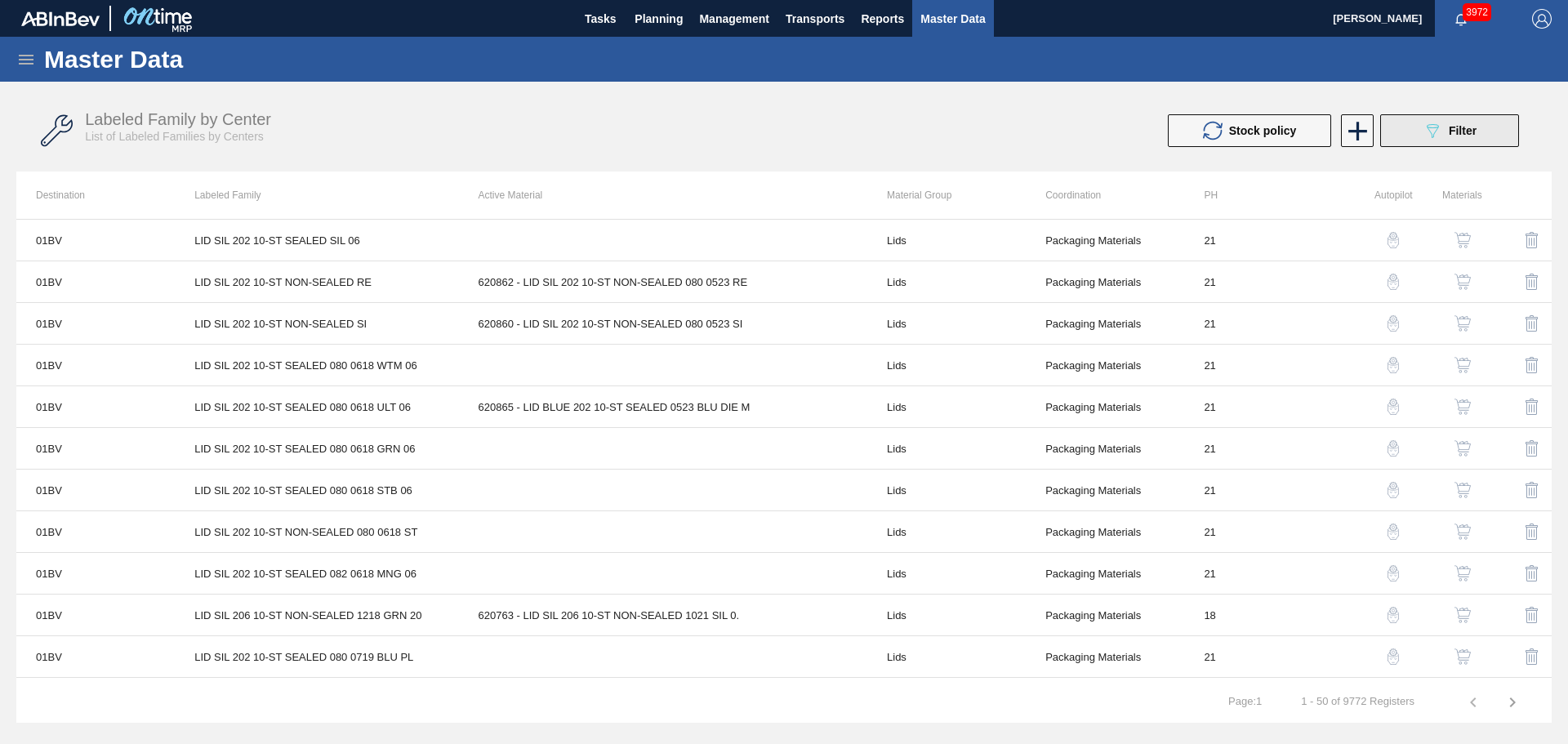
click at [1429, 131] on icon "089F7B8B-B2A5-4AFE-B5C0-19BA573D28AC" at bounding box center [1432, 131] width 20 height 20
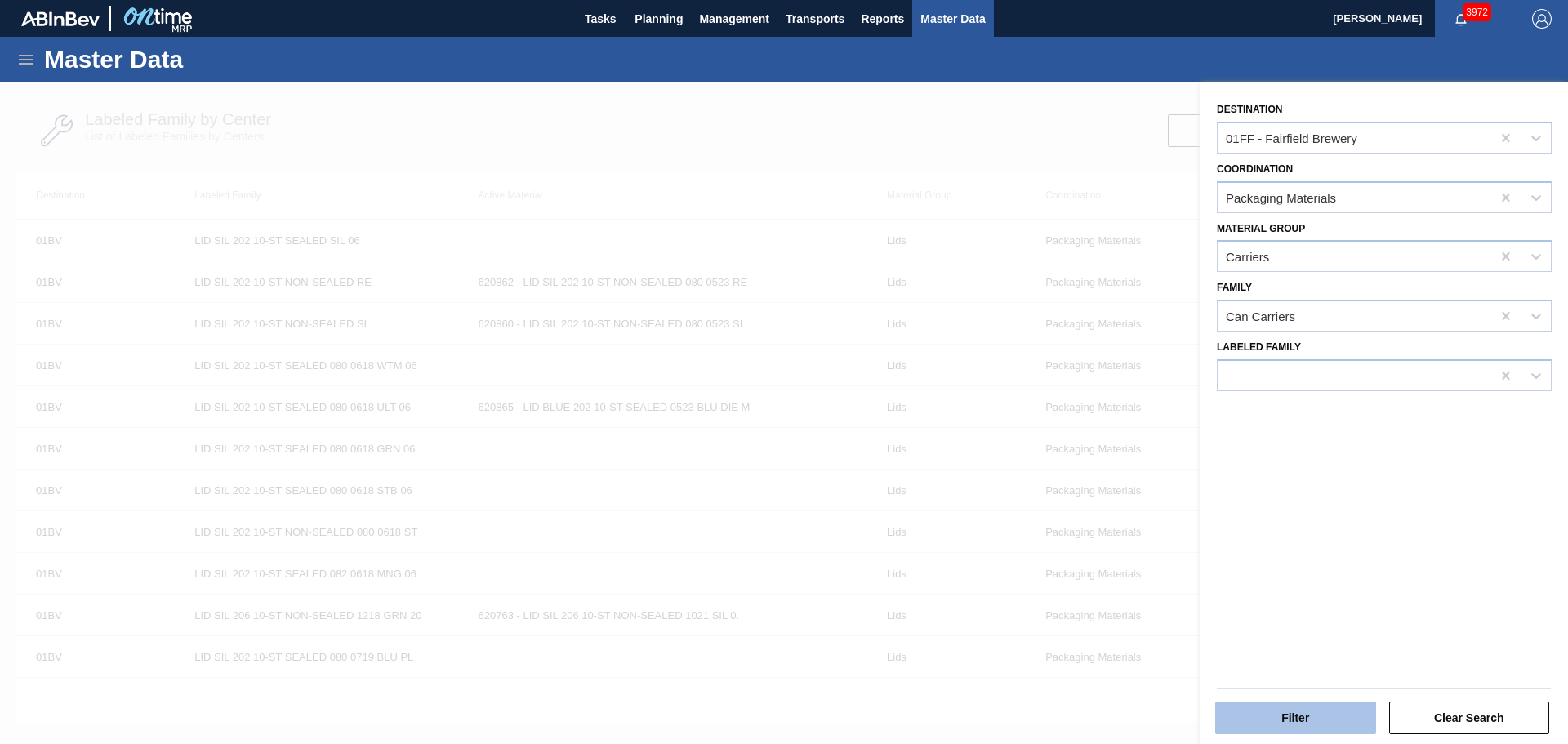
click at [1289, 718] on button "Filter" at bounding box center [1295, 718] width 161 height 33
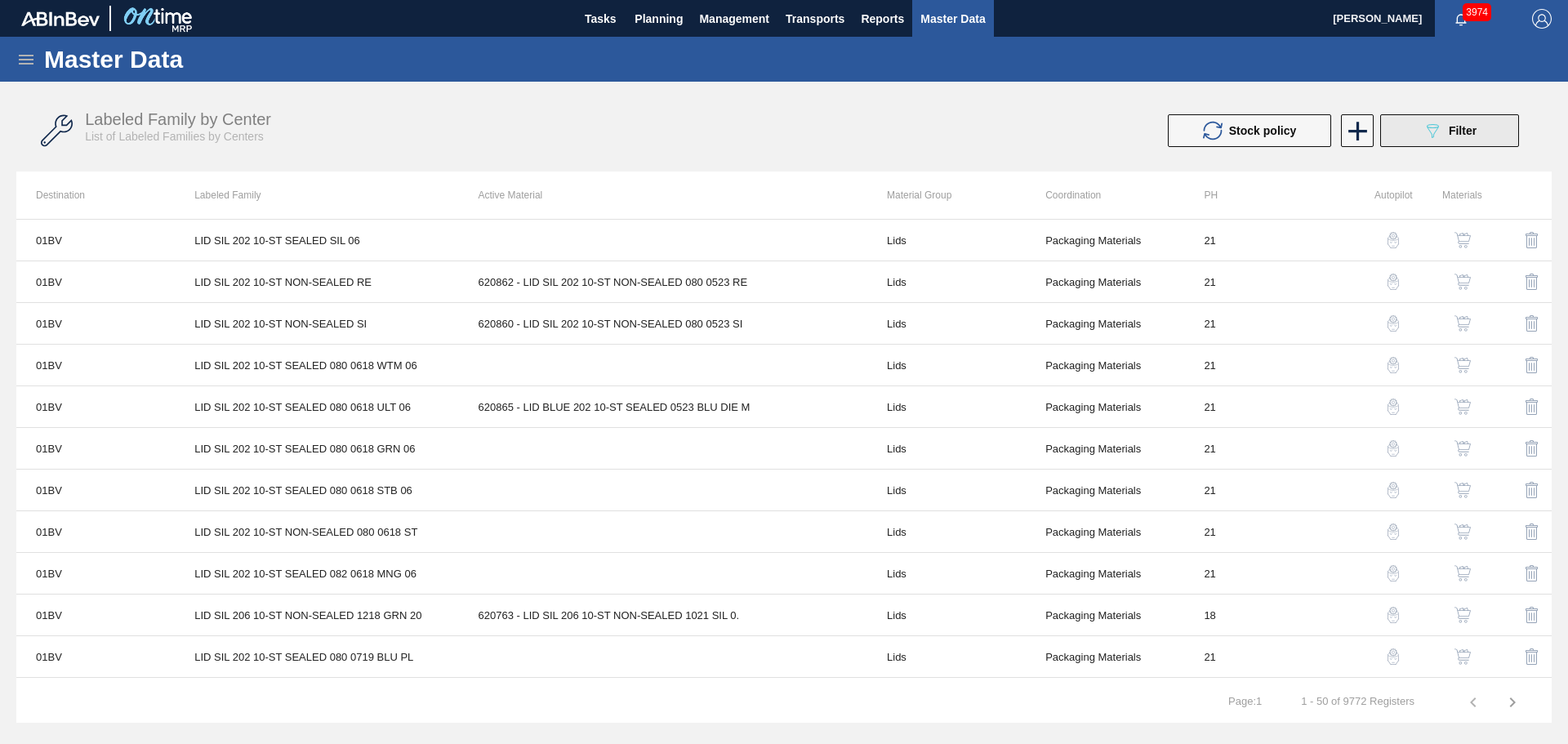
click at [1412, 131] on button "089F7B8B-B2A5-4AFE-B5C0-19BA573D28AC Filter" at bounding box center [1449, 131] width 139 height 33
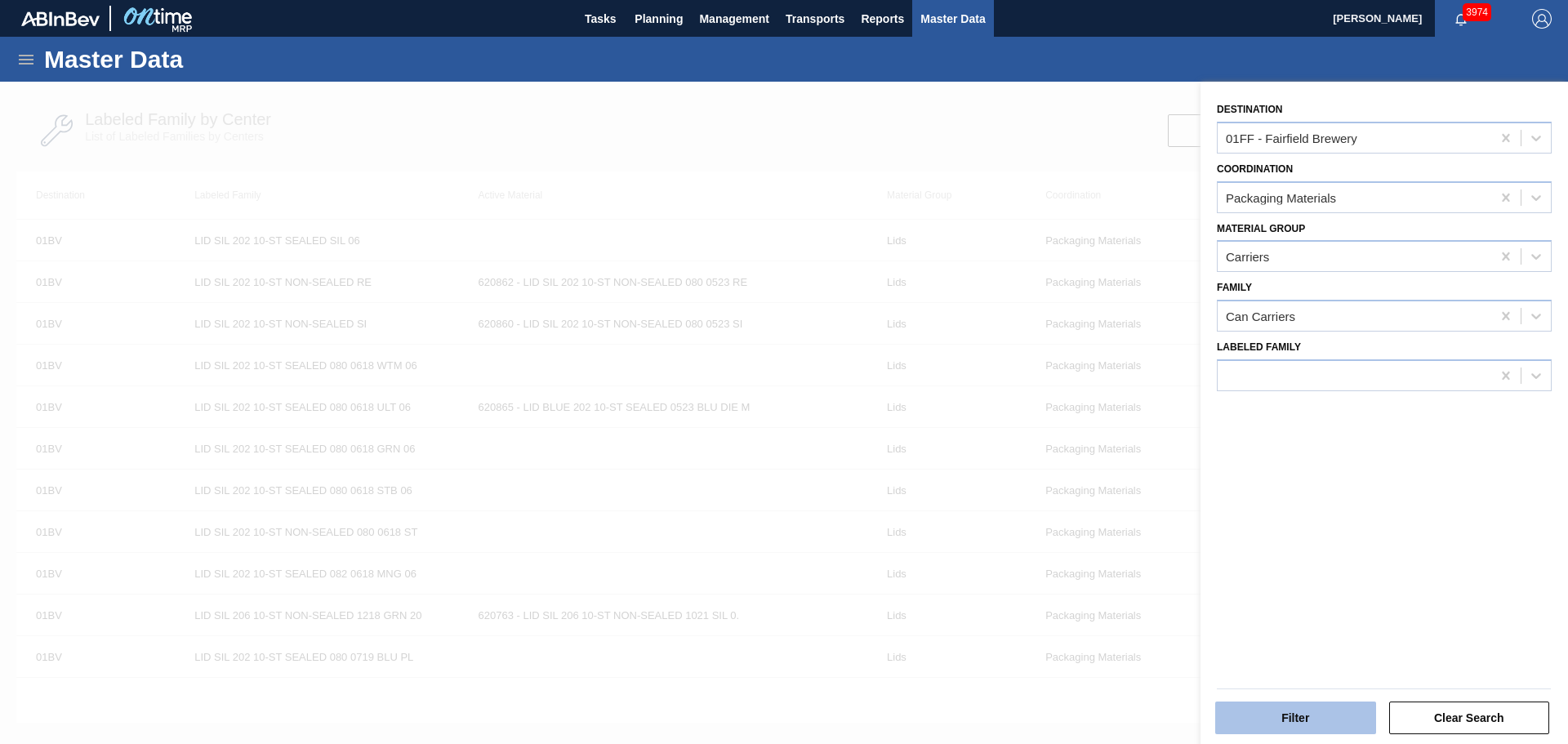
click at [1346, 714] on button "Filter" at bounding box center [1295, 718] width 161 height 33
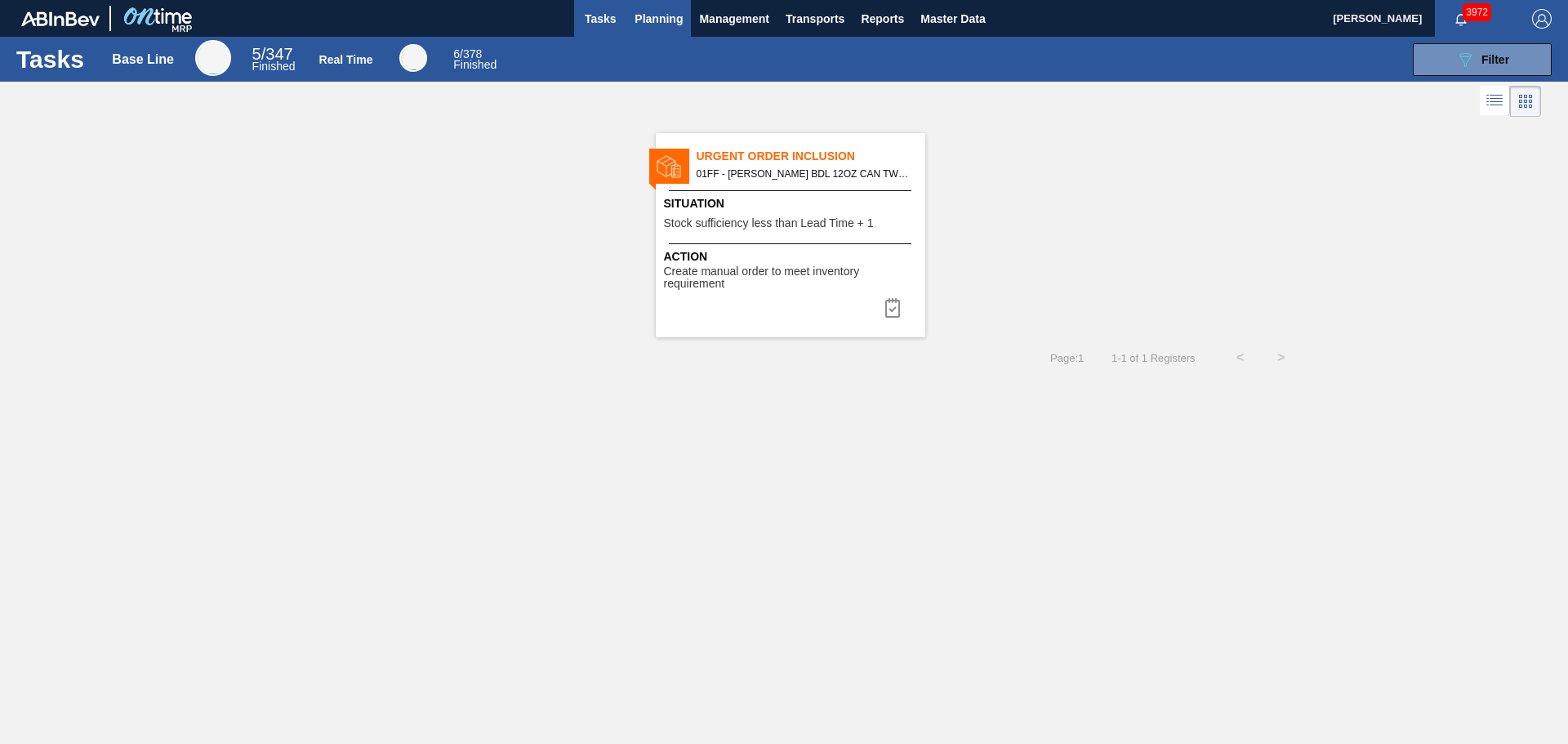
click at [663, 17] on span "Planning" at bounding box center [659, 18] width 48 height 20
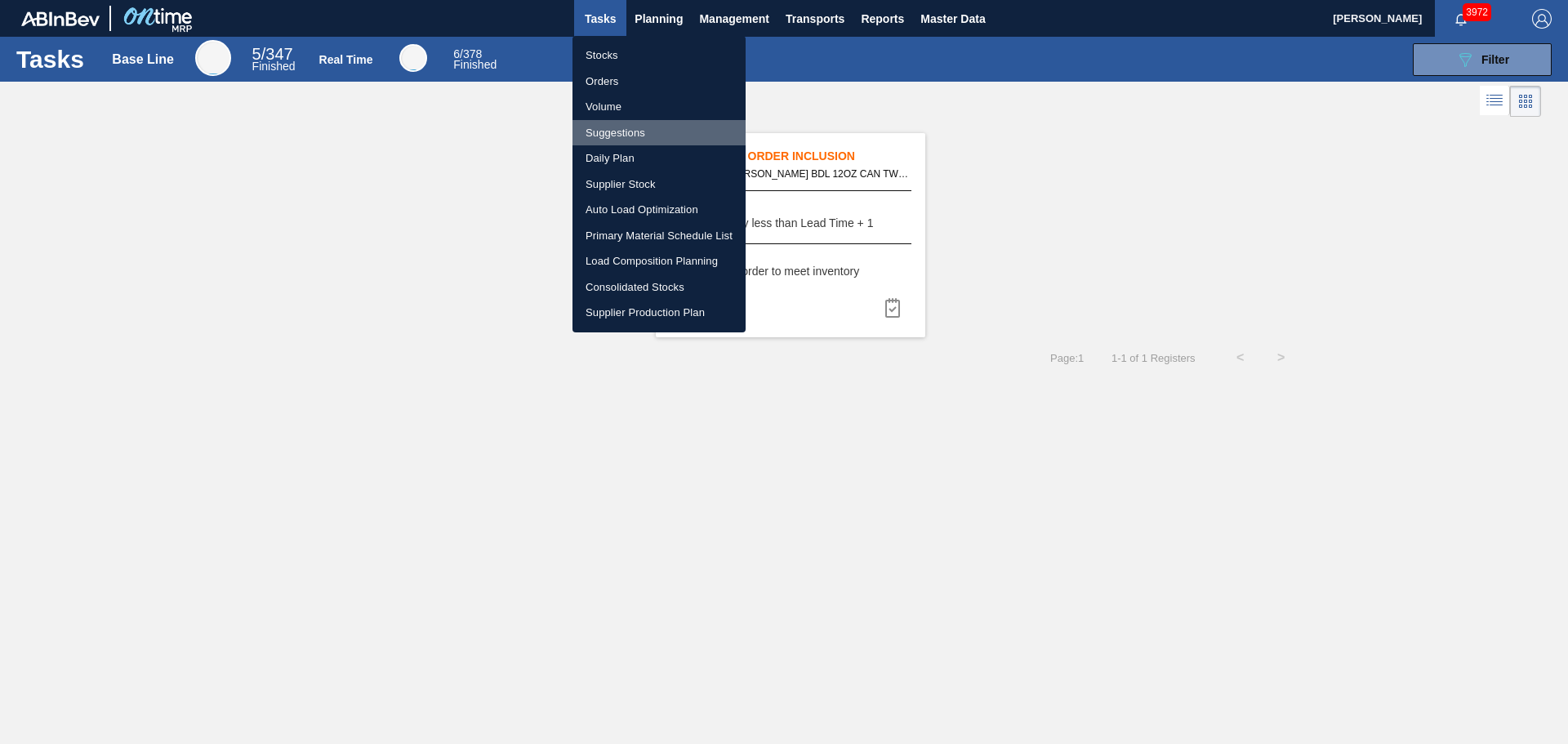
click at [639, 132] on li "Suggestions" at bounding box center [659, 133] width 174 height 26
